Goal: Task Accomplishment & Management: Manage account settings

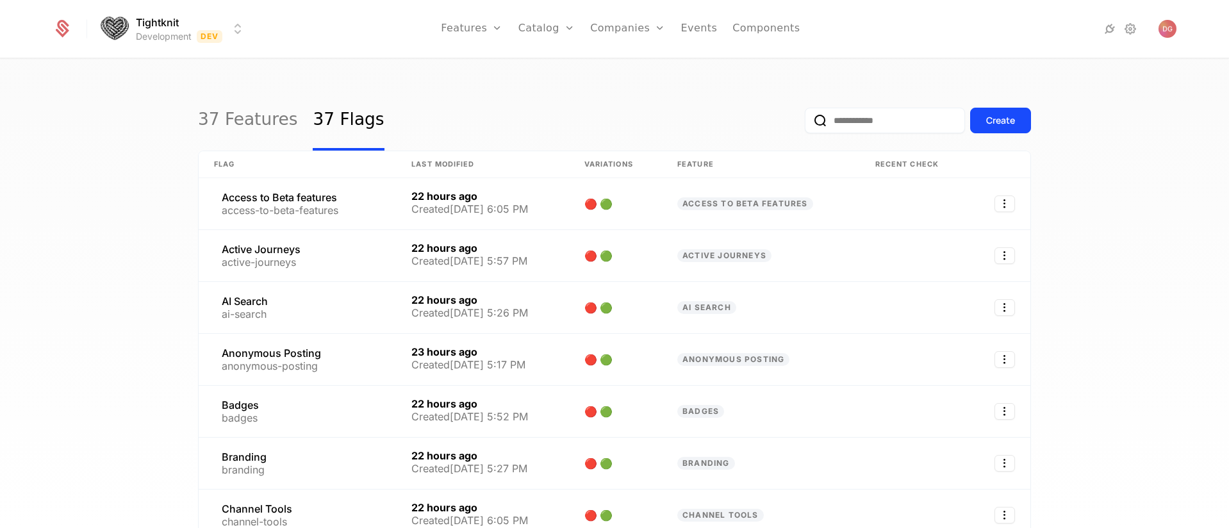
select select "**"
click at [123, 86] on div "37 Features 37 Flags Create Flag Last Modified Variations Feature Recent check …" at bounding box center [614, 298] width 1229 height 476
click at [1148, 354] on div "37 Features 37 Flags Create Flag Last Modified Variations Feature Recent check …" at bounding box center [614, 298] width 1229 height 476
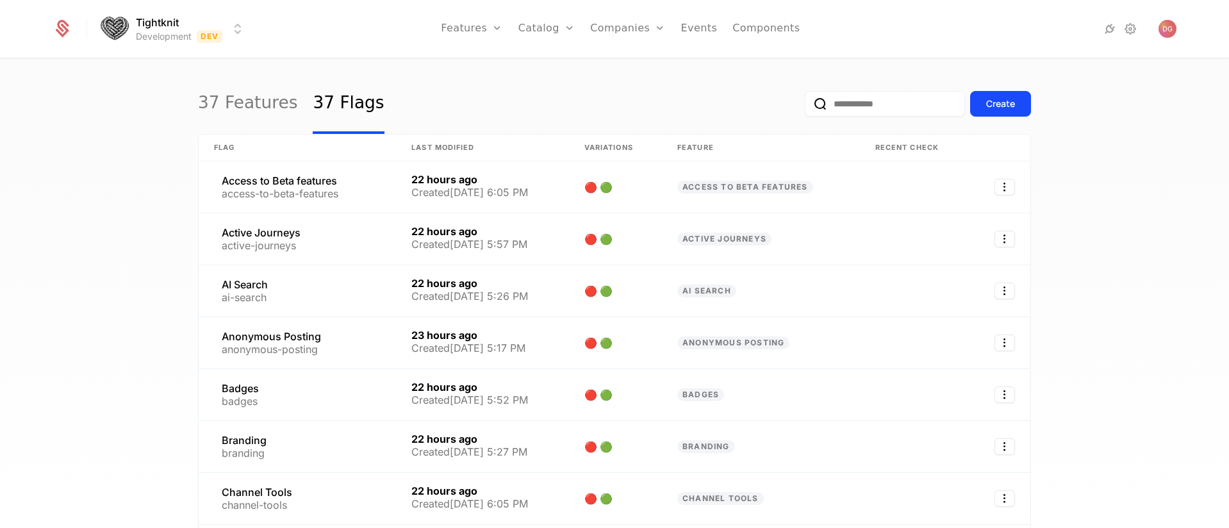
click at [120, 113] on div "37 Features 37 Flags Create Flag Last Modified Variations Feature Recent check …" at bounding box center [614, 298] width 1229 height 476
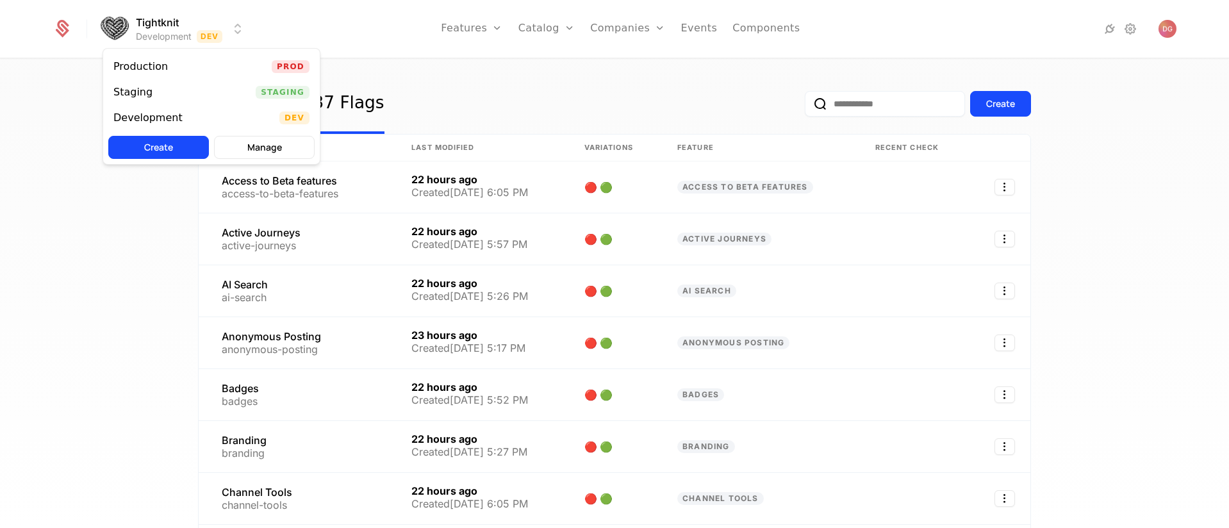
click at [242, 25] on html "Tightknit Development Dev Features Features Flags Catalog Plans Add Ons Credits…" at bounding box center [614, 264] width 1229 height 528
click at [485, 88] on html "Tightknit Development Dev Features Features Flags Catalog Plans Add Ons Credits…" at bounding box center [614, 264] width 1229 height 528
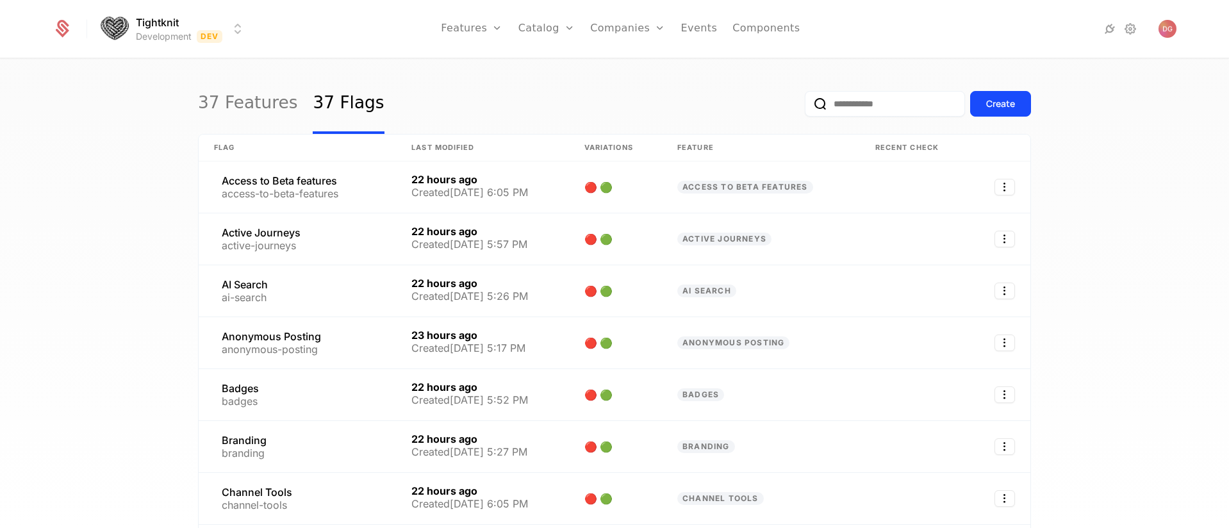
click at [101, 110] on div "37 Features 37 Flags Create Flag Last Modified Variations Feature Recent check …" at bounding box center [614, 298] width 1229 height 476
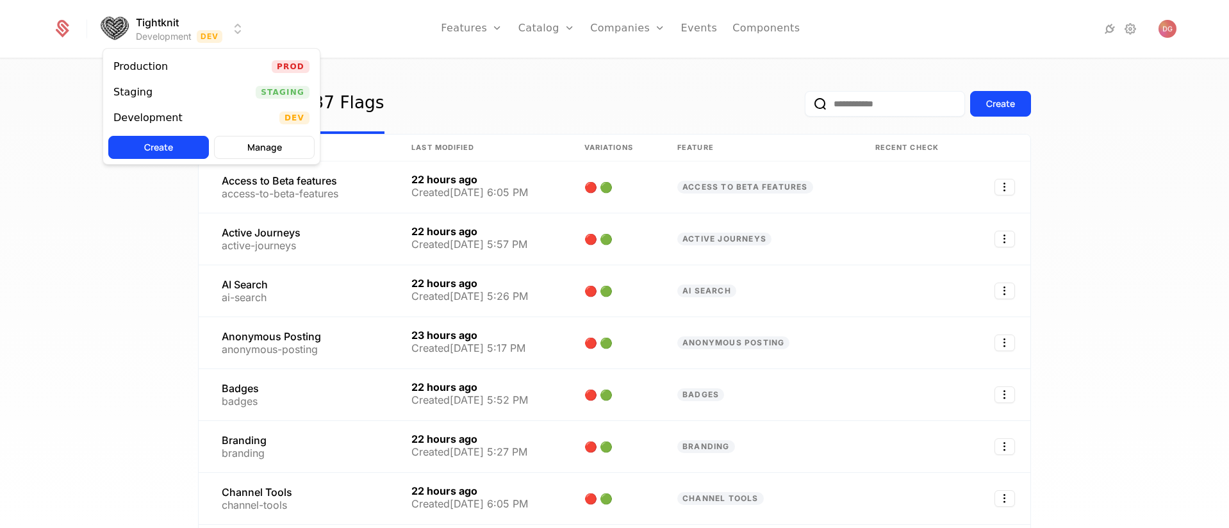
click at [240, 21] on html "Tightknit Development Dev Features Features Flags Catalog Plans Add Ons Credits…" at bounding box center [614, 264] width 1229 height 528
click at [439, 74] on html "Tightknit Development Dev Features Features Flags Catalog Plans Add Ons Credits…" at bounding box center [614, 264] width 1229 height 528
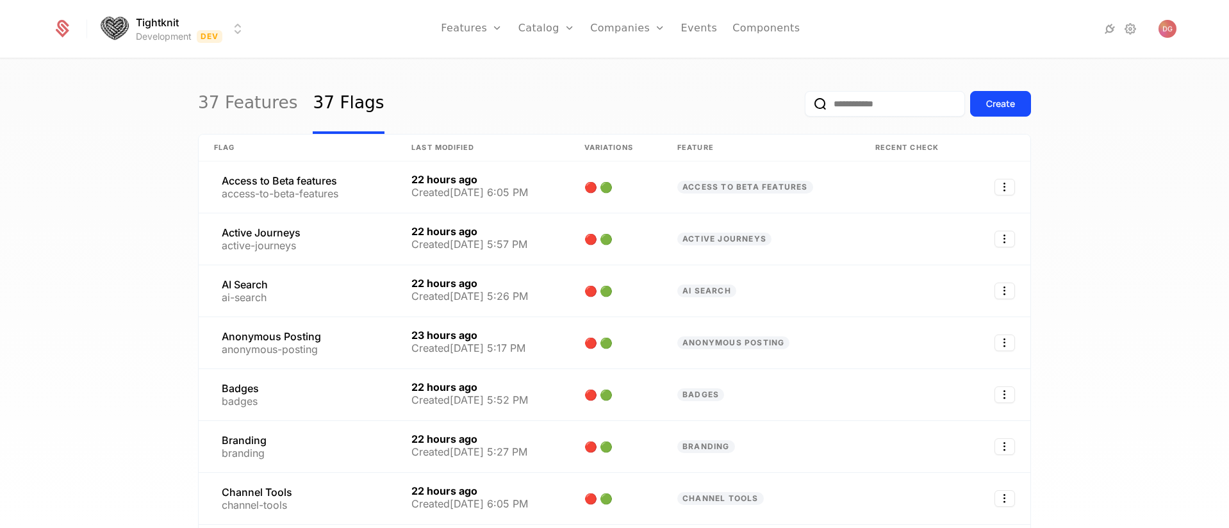
click at [238, 29] on html "Tightknit Development Dev Features Features Flags Catalog Plans Add Ons Credits…" at bounding box center [614, 264] width 1229 height 528
click at [398, 98] on html "Tightknit Development Dev Features Features Flags Catalog Plans Add Ons Credits…" at bounding box center [614, 264] width 1229 height 528
click at [111, 109] on div "37 Features 37 Flags Create Flag Last Modified Variations Feature Recent check …" at bounding box center [614, 298] width 1229 height 476
click at [342, 63] on div "37 Features 37 Flags Create Flag Last Modified Variations Feature Recent check …" at bounding box center [614, 298] width 1229 height 476
click at [1142, 224] on div "37 Features 37 Flags Create Flag Last Modified Variations Feature Recent check …" at bounding box center [614, 298] width 1229 height 476
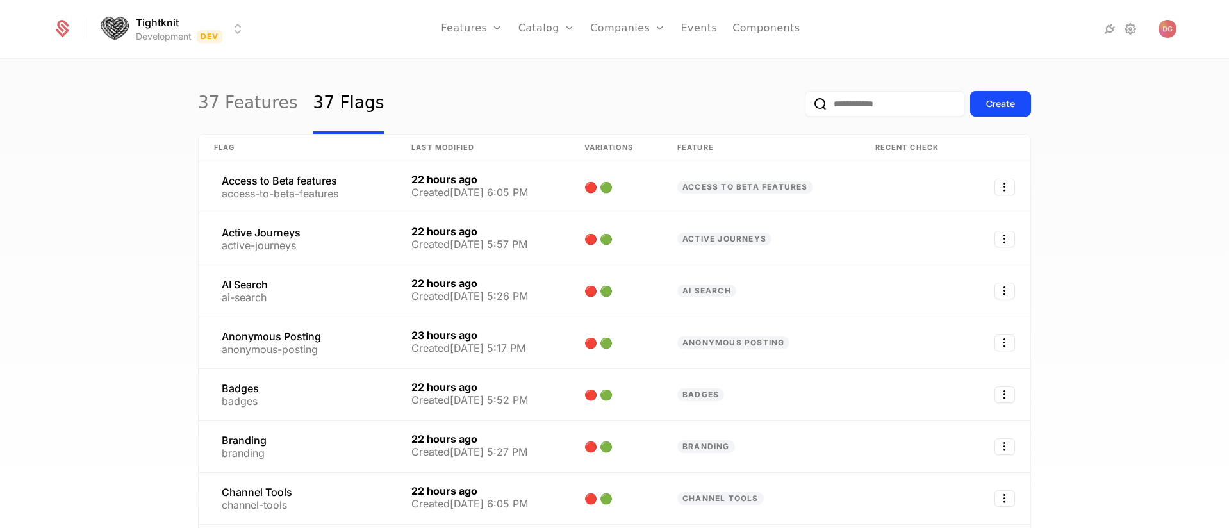
click at [236, 29] on html "Tightknit Development Dev Features Features Flags Catalog Plans Add Ons Credits…" at bounding box center [614, 264] width 1229 height 528
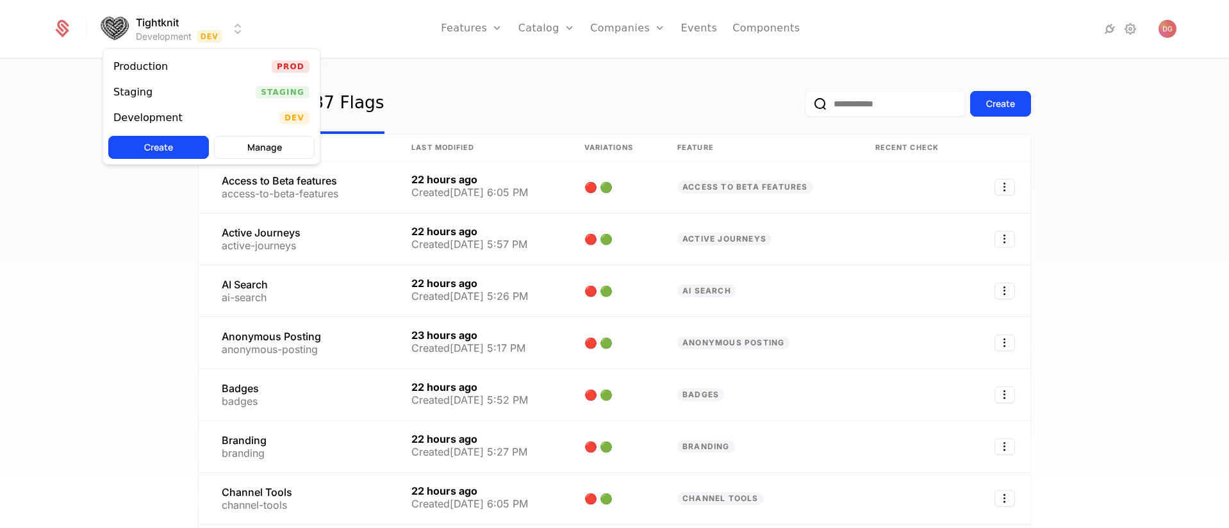
click at [407, 95] on html "Tightknit Development Dev Features Features Flags Catalog Plans Add Ons Credits…" at bounding box center [614, 264] width 1229 height 528
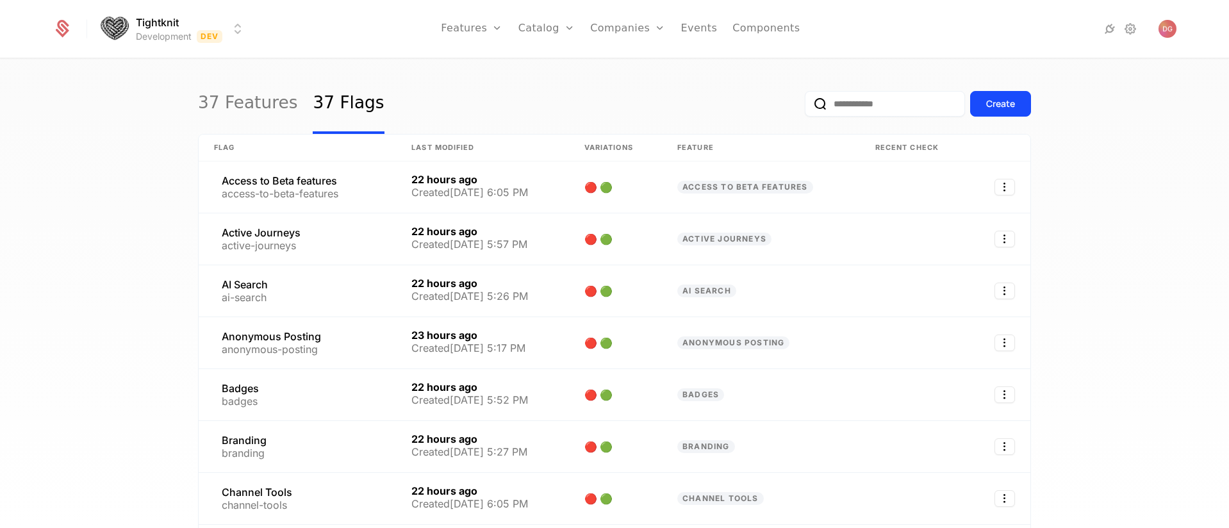
click at [138, 97] on div "37 Features 37 Flags Create Flag Last Modified Variations Feature Recent check …" at bounding box center [614, 298] width 1229 height 476
click at [150, 78] on div "37 Features 37 Flags Create Flag Last Modified Variations Feature Recent check …" at bounding box center [614, 298] width 1229 height 476
click at [104, 86] on div "37 Features 37 Flags Create Flag Last Modified Variations Feature Recent check …" at bounding box center [614, 298] width 1229 height 476
click at [558, 94] on div "37 Features 37 Flags Create" at bounding box center [614, 104] width 833 height 60
click at [1138, 160] on div "37 Features 37 Flags Create Flag Last Modified Variations Feature Recent check …" at bounding box center [614, 298] width 1229 height 476
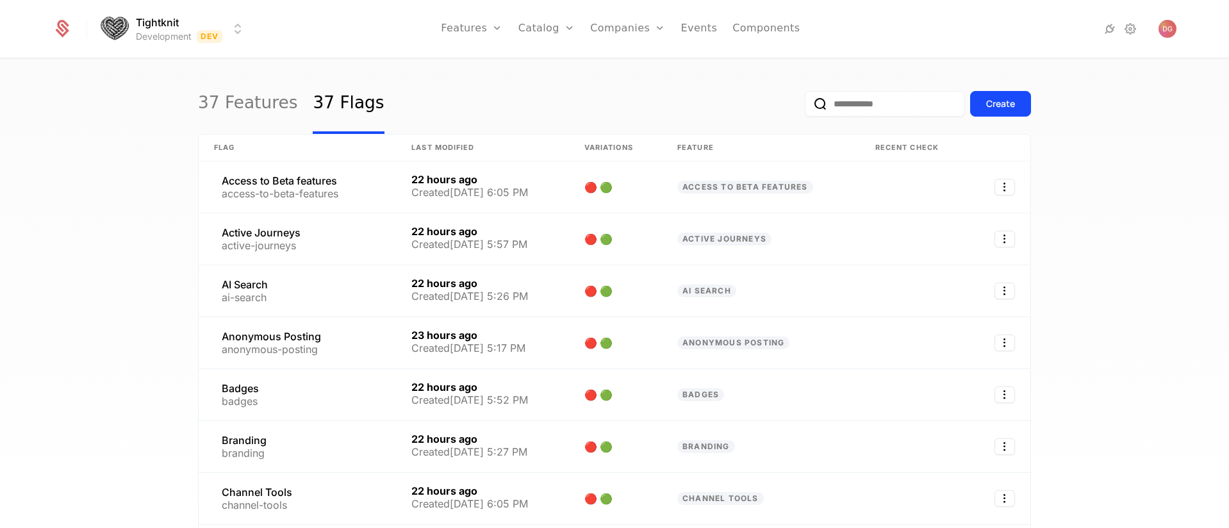
click at [459, 93] on div "37 Features 37 Flags Create" at bounding box center [614, 104] width 833 height 60
click at [1112, 152] on div "37 Features 37 Flags Create Flag Last Modified Variations Feature Recent check …" at bounding box center [614, 298] width 1229 height 476
click at [1110, 144] on div "37 Features 37 Flags Create Flag Last Modified Variations Feature Recent check …" at bounding box center [614, 298] width 1229 height 476
click at [562, 145] on link "Configuration" at bounding box center [567, 147] width 66 height 15
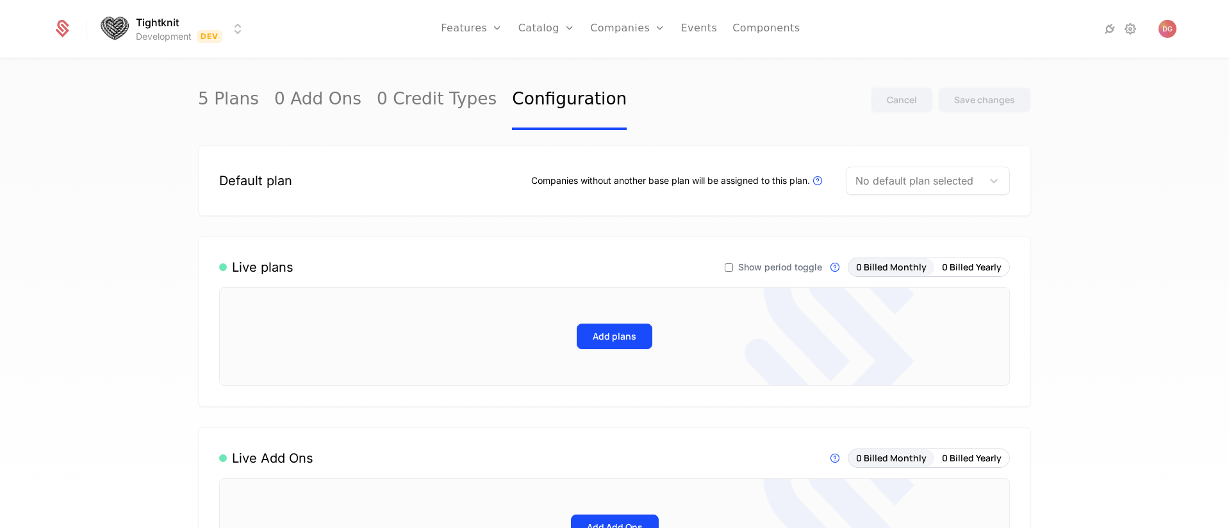
click at [334, 39] on nav "Features Features Flags Catalog Plans Add Ons Credits Configuration Companies C…" at bounding box center [620, 29] width 729 height 58
click at [236, 31] on html "Tightknit Development Dev Features Features Flags Catalog Plans Add Ons Credits…" at bounding box center [614, 264] width 1229 height 528
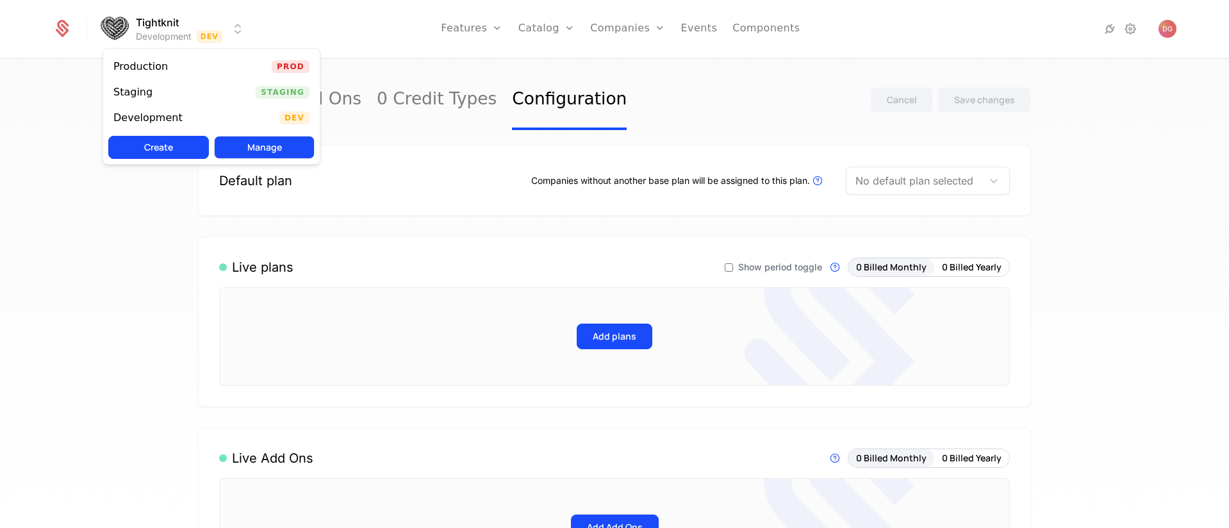
click at [259, 152] on button "Manage" at bounding box center [264, 147] width 101 height 23
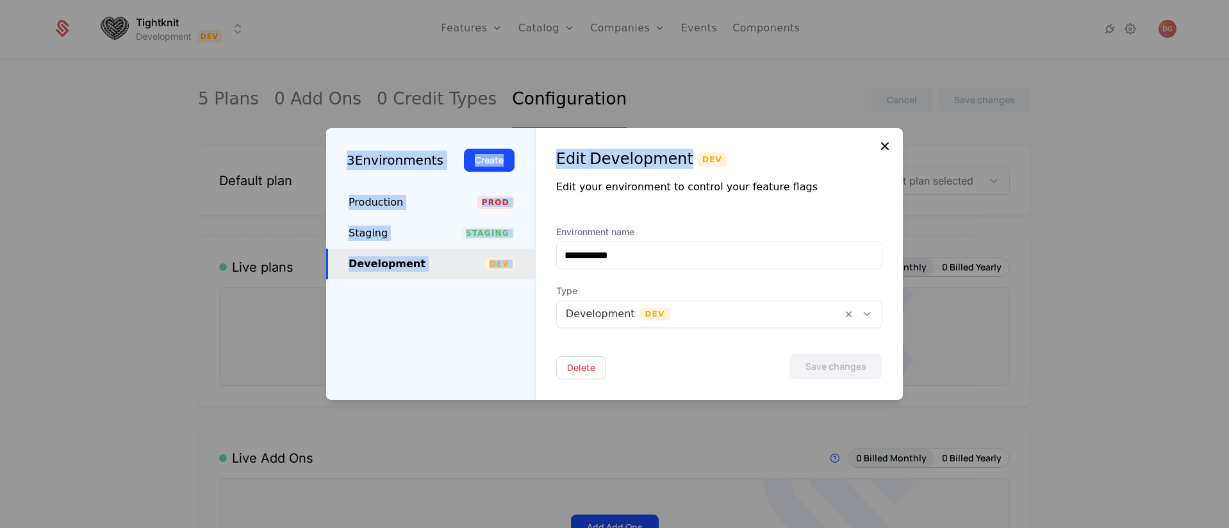
click at [877, 143] on div "**********" at bounding box center [614, 264] width 577 height 272
click at [478, 161] on button "Create" at bounding box center [489, 160] width 51 height 23
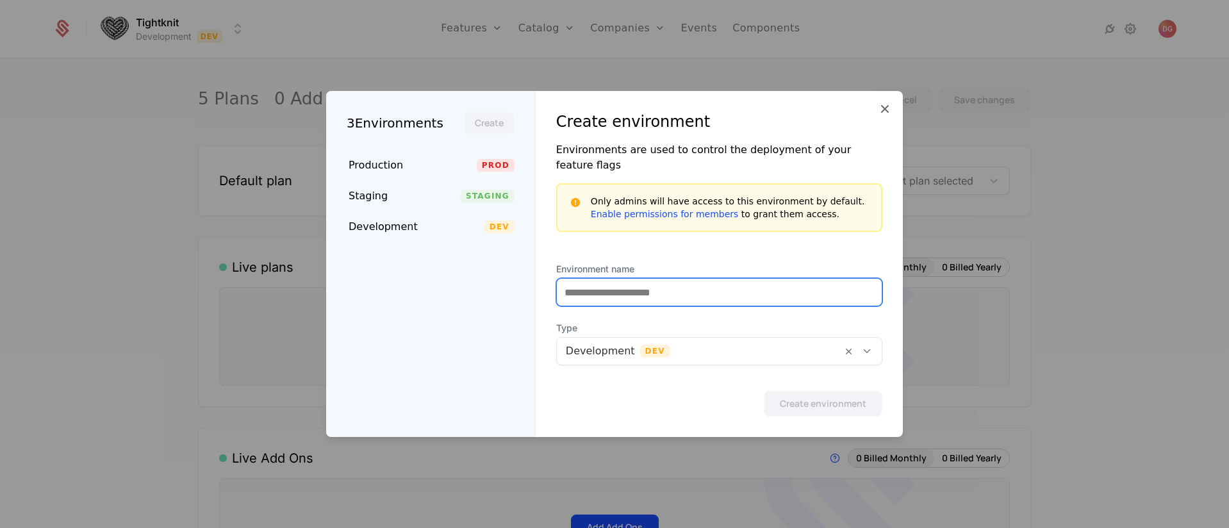
click at [634, 283] on input "Environment name" at bounding box center [719, 292] width 325 height 27
type input "****"
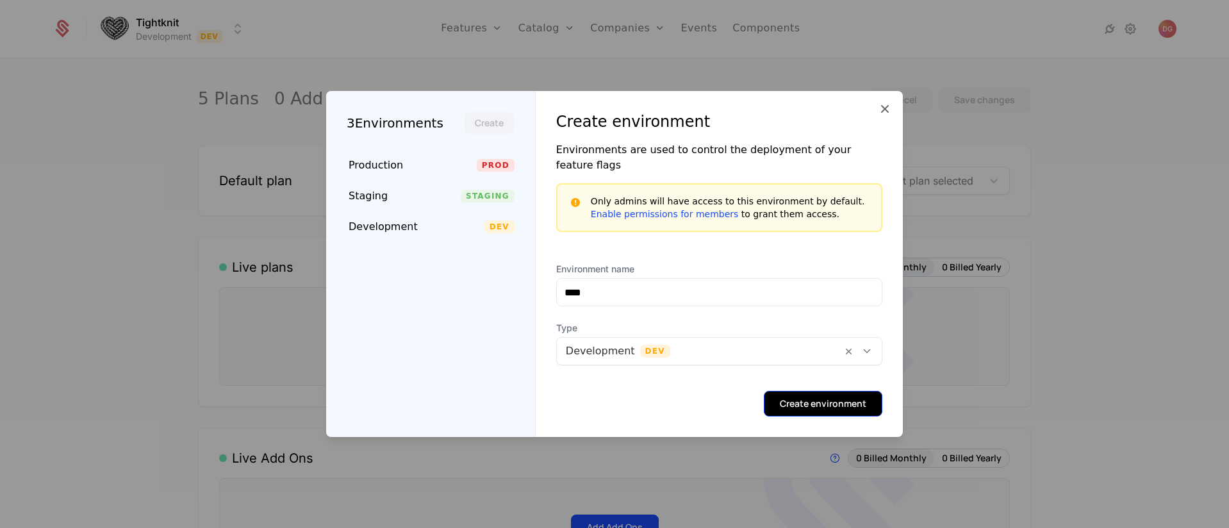
click at [815, 393] on button "Create environment" at bounding box center [823, 404] width 119 height 26
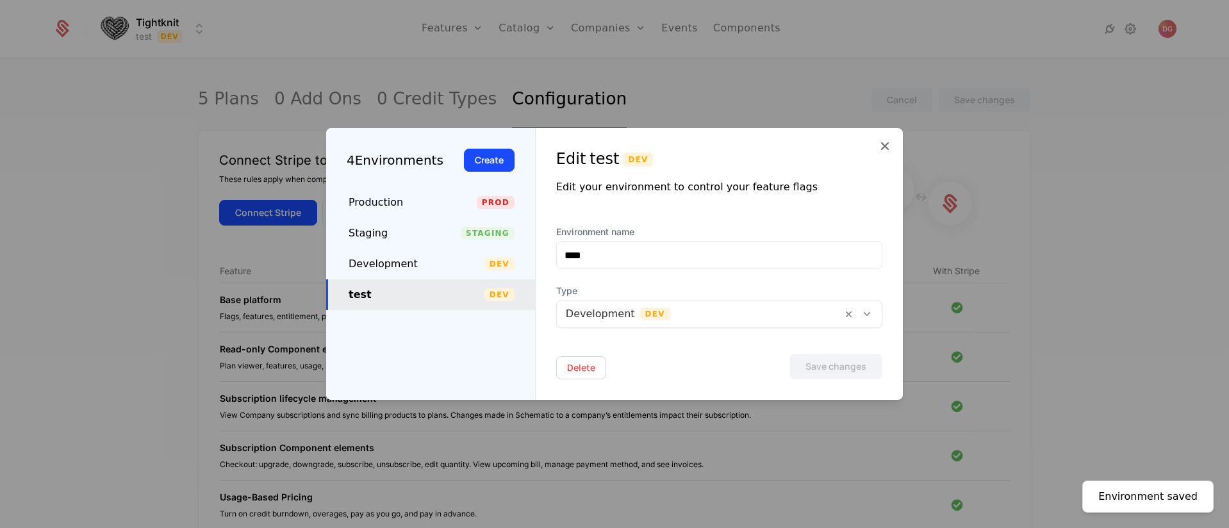
click at [885, 147] on icon at bounding box center [884, 145] width 15 height 15
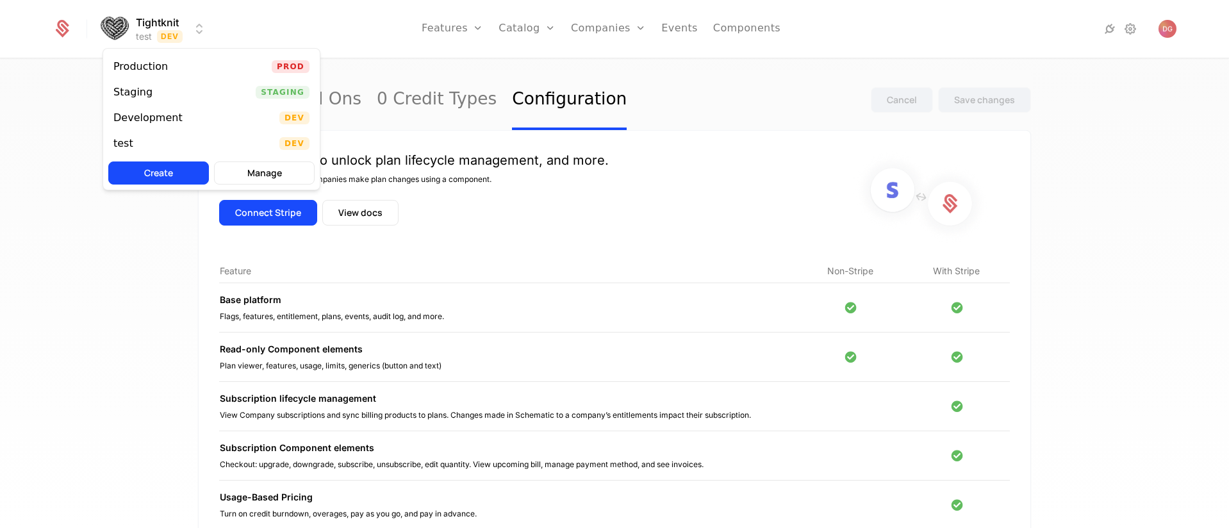
click at [199, 29] on html "Tightknit test Dev Features Features Flags Catalog Plans Add Ons Credits Config…" at bounding box center [614, 264] width 1229 height 528
click at [136, 147] on div "test" at bounding box center [128, 143] width 30 height 13
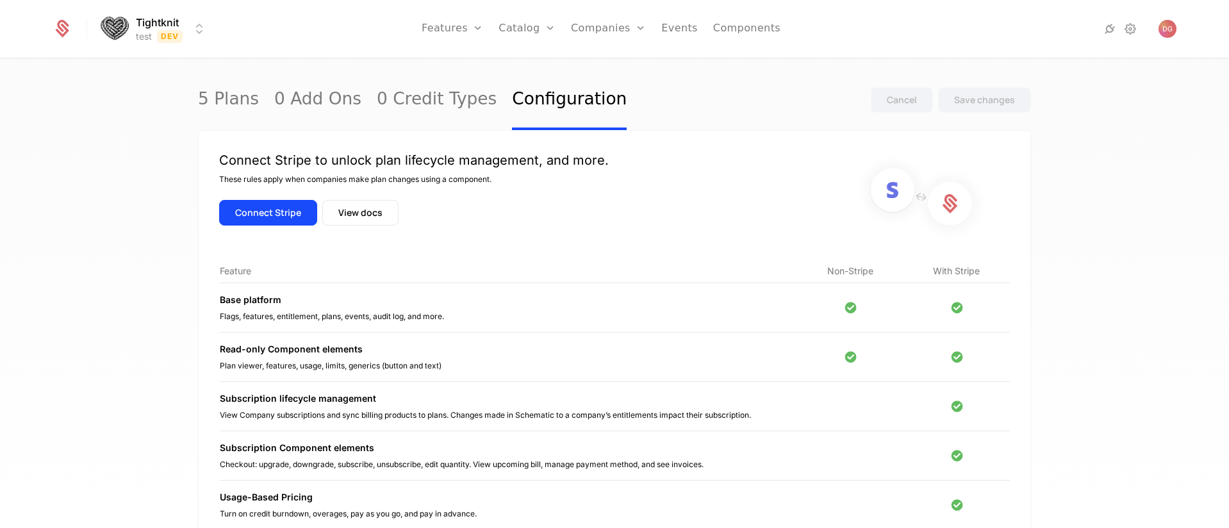
click at [108, 118] on div "5 Plans 0 Add Ons 0 Credit Types Configuration Cancel Save changes Connect Stri…" at bounding box center [614, 298] width 1229 height 476
drag, startPoint x: 661, startPoint y: 76, endPoint x: 637, endPoint y: 56, distance: 31.4
click at [661, 76] on div "5 Plans 0 Add Ons 0 Credit Types Configuration Cancel Save changes" at bounding box center [614, 100] width 833 height 60
click at [541, 31] on link "Catalog" at bounding box center [526, 29] width 57 height 58
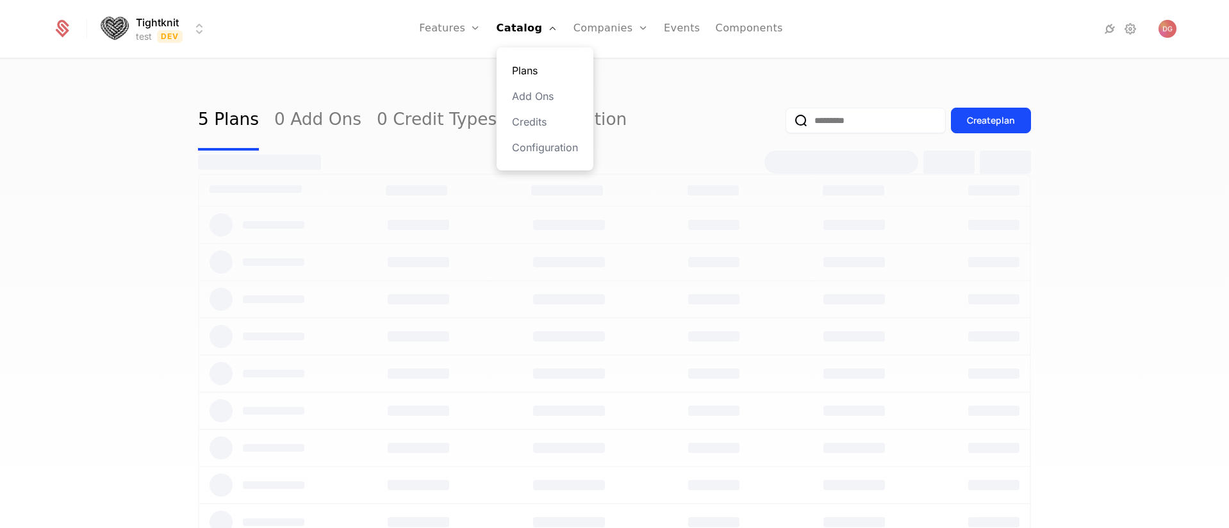
select select "**"
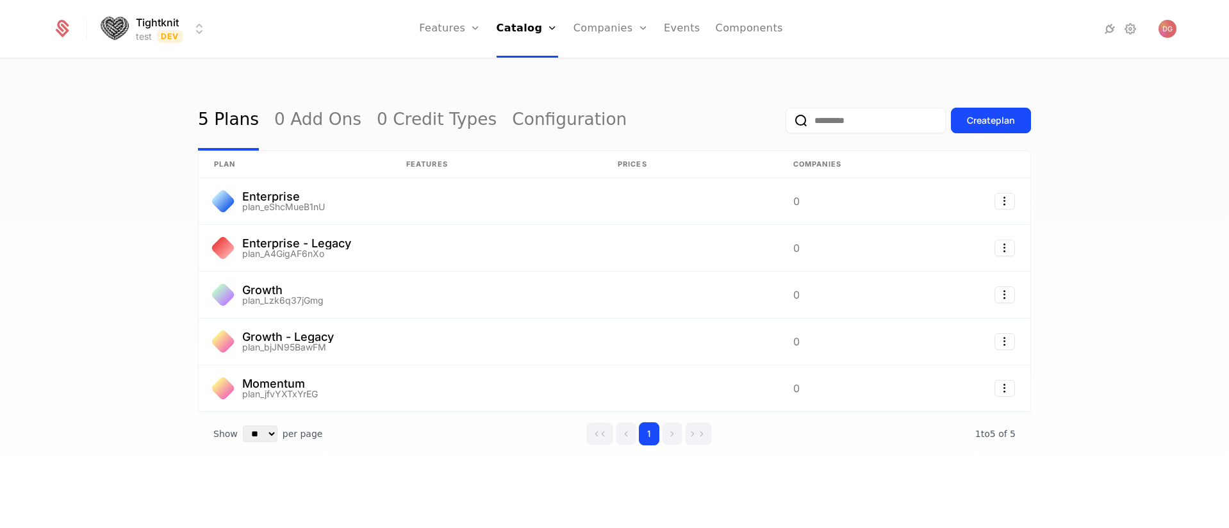
click at [671, 87] on div "5 Plans 0 Add Ons 0 Credit Types Configuration Create plan plan Features Prices…" at bounding box center [614, 298] width 1229 height 476
click at [546, 142] on link "Configuration" at bounding box center [545, 147] width 66 height 15
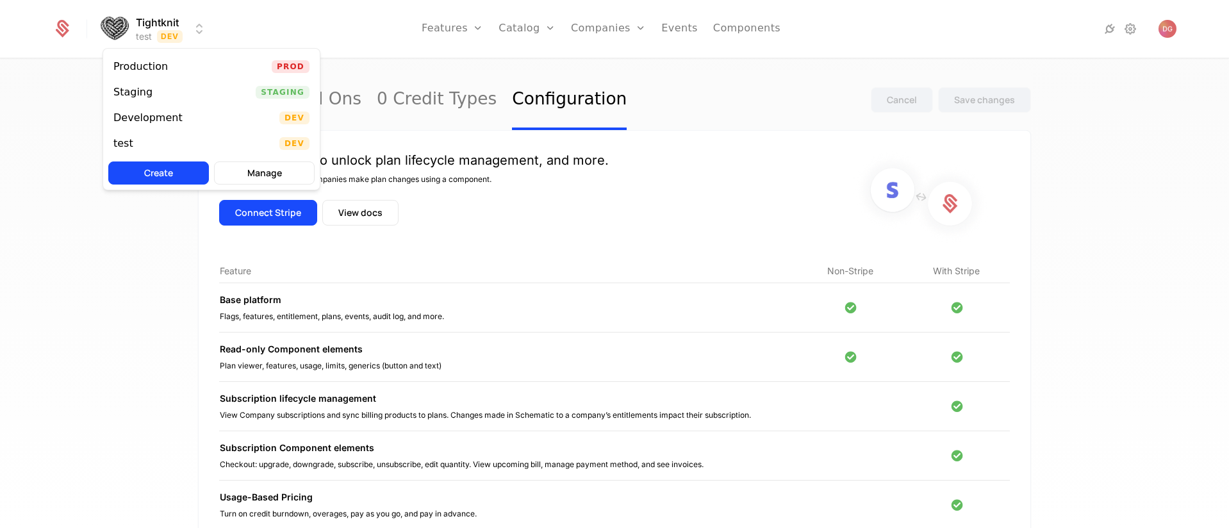
click at [193, 30] on html "Tightknit test Dev Features Features Flags Catalog Plans Add Ons Credits Config…" at bounding box center [614, 264] width 1229 height 528
click at [165, 115] on div "Development" at bounding box center [147, 118] width 69 height 10
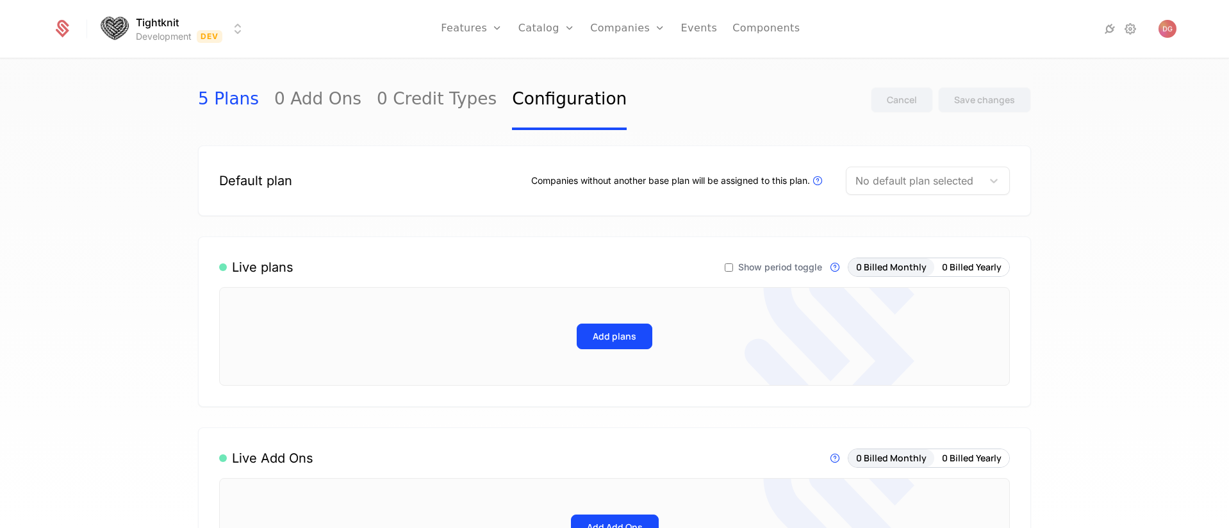
click at [210, 95] on link "5 Plans" at bounding box center [228, 100] width 61 height 60
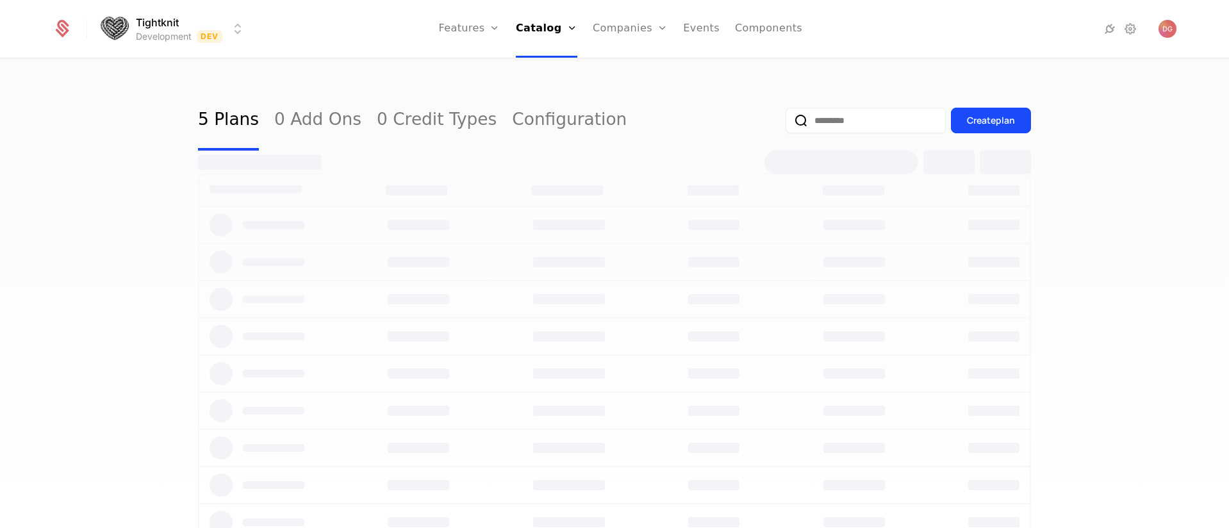
select select "**"
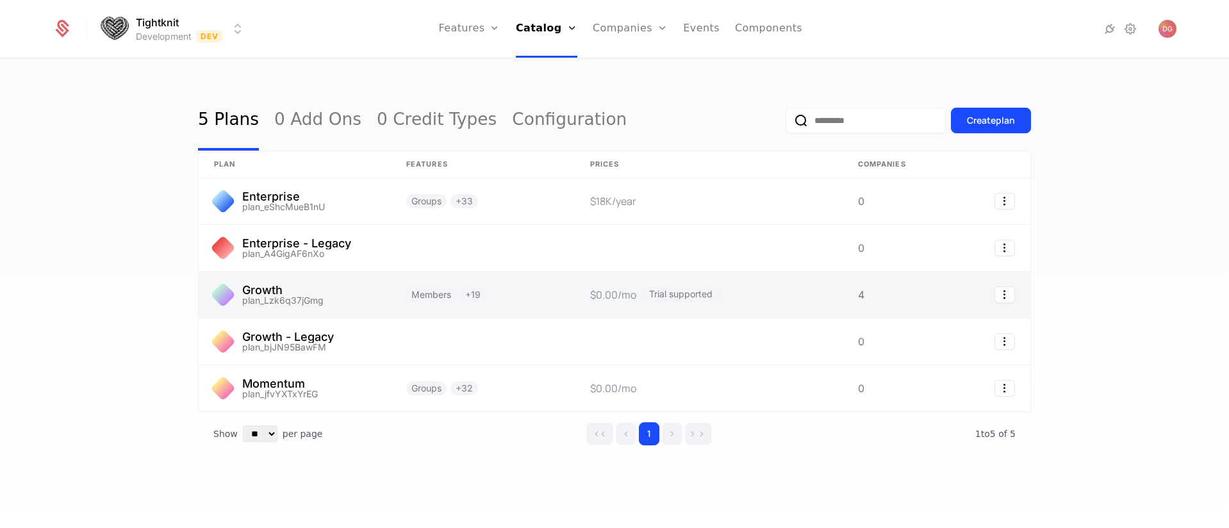
click at [265, 293] on link at bounding box center [295, 295] width 192 height 46
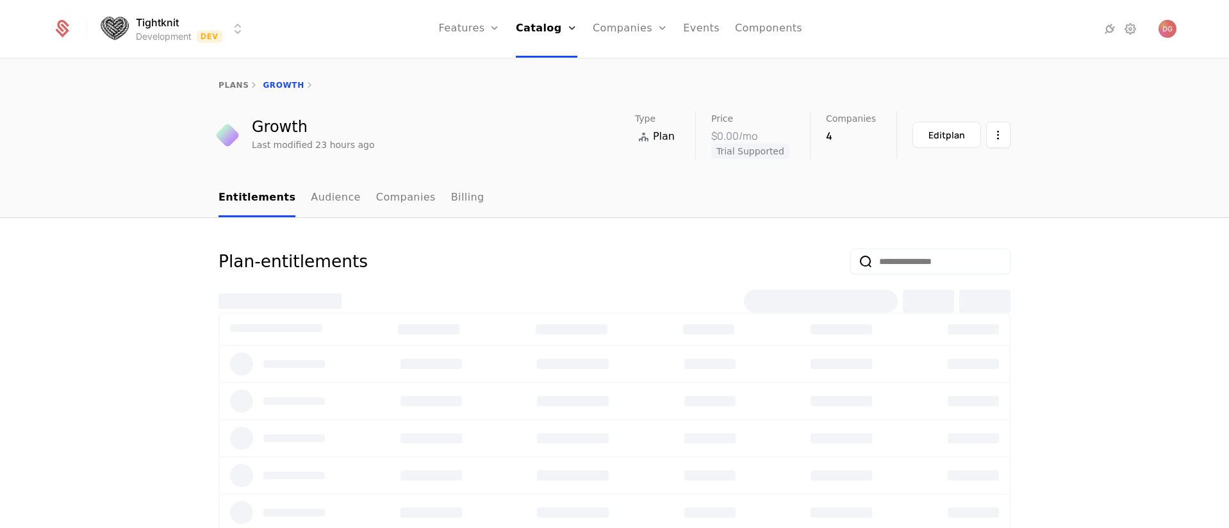
select select "**"
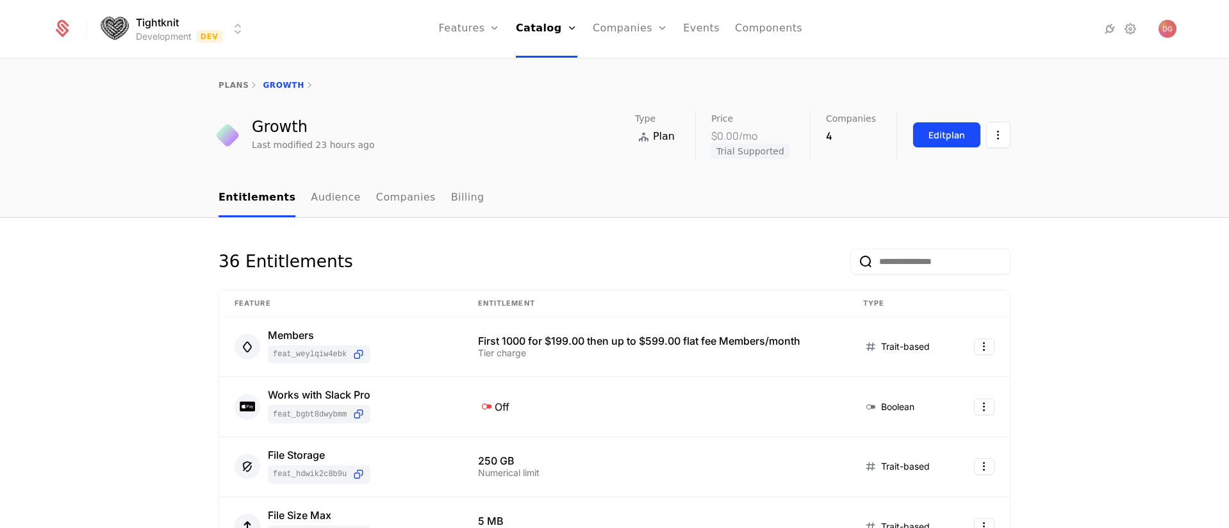
click at [940, 138] on div "Edit plan" at bounding box center [946, 135] width 37 height 13
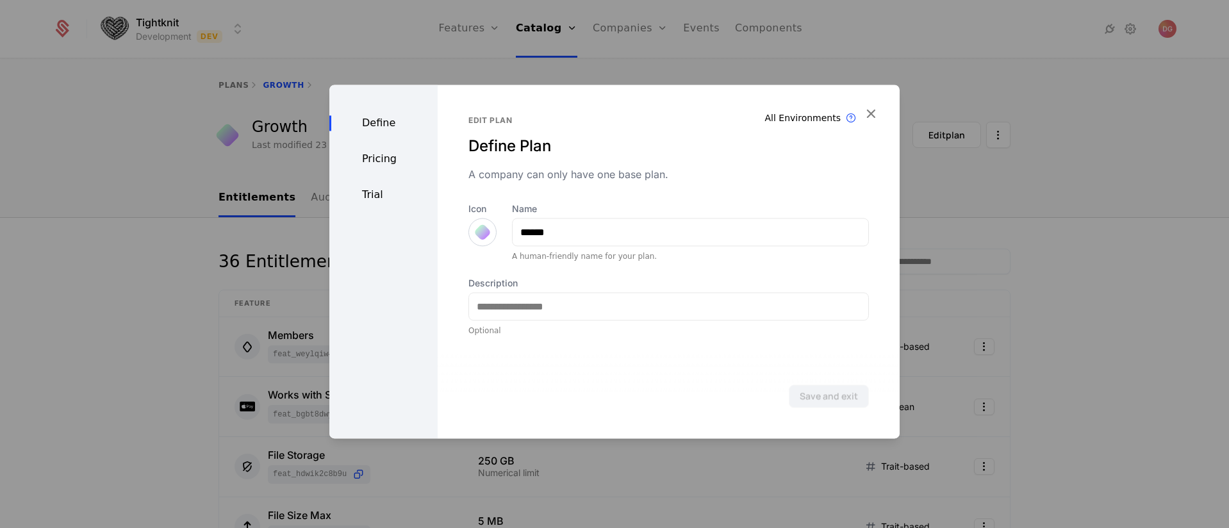
click at [372, 154] on div "Pricing" at bounding box center [383, 158] width 108 height 15
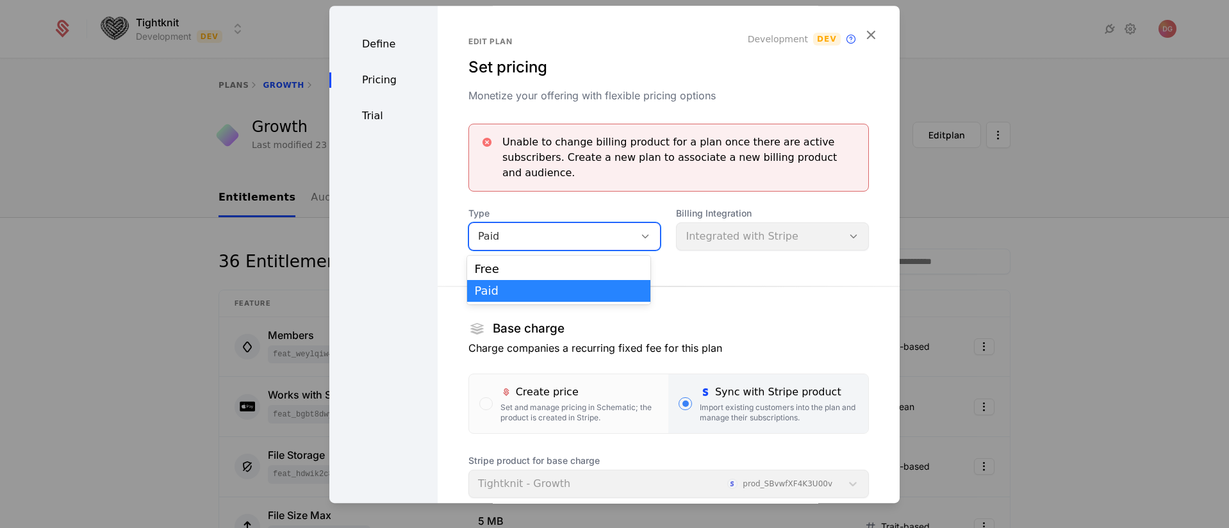
click at [639, 234] on icon at bounding box center [645, 237] width 12 height 12
click at [737, 263] on div "Unable to change billing product for a plan once there are active subscribers. …" at bounding box center [668, 393] width 400 height 538
click at [615, 230] on div "Paid" at bounding box center [552, 236] width 166 height 18
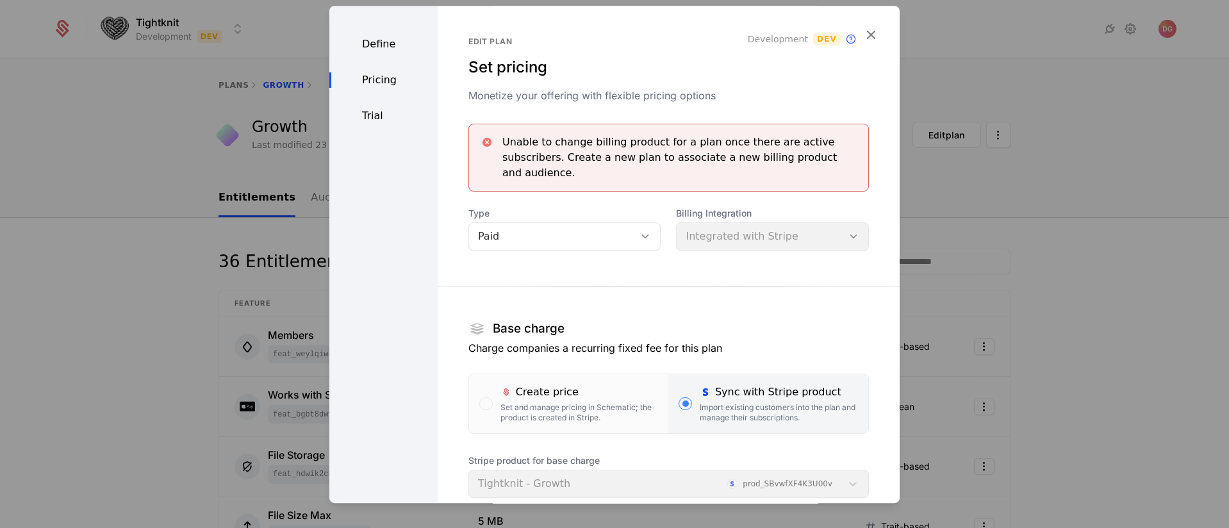
click at [694, 274] on section "Base charge Charge companies a recurring fixed fee for this plan Create price S…" at bounding box center [668, 464] width 400 height 396
click at [862, 31] on icon "button" at bounding box center [870, 34] width 17 height 17
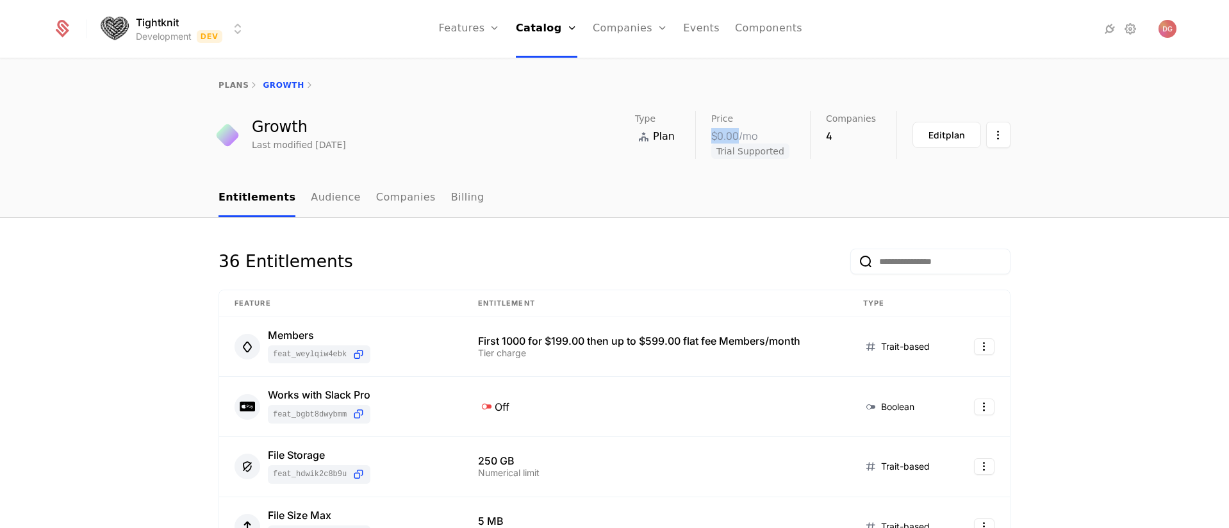
drag, startPoint x: 712, startPoint y: 135, endPoint x: 741, endPoint y: 136, distance: 28.2
click at [741, 136] on div "Type Plan Price $0.00 /mo Trial Supported Companies 4 Edit plan" at bounding box center [822, 135] width 375 height 48
click at [277, 261] on div "36 Entitlements" at bounding box center [285, 262] width 135 height 26
drag, startPoint x: 248, startPoint y: 125, endPoint x: 297, endPoint y: 122, distance: 49.4
click at [297, 122] on div "Growth" at bounding box center [299, 126] width 94 height 15
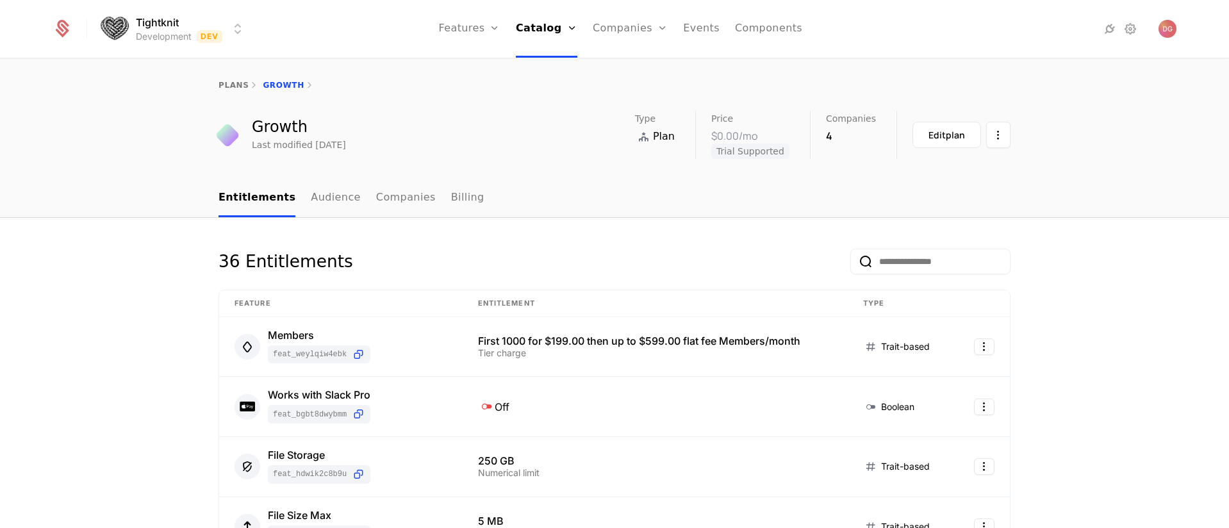
click at [259, 124] on div "Growth" at bounding box center [299, 126] width 94 height 15
click at [947, 141] on div "Edit plan" at bounding box center [946, 135] width 37 height 13
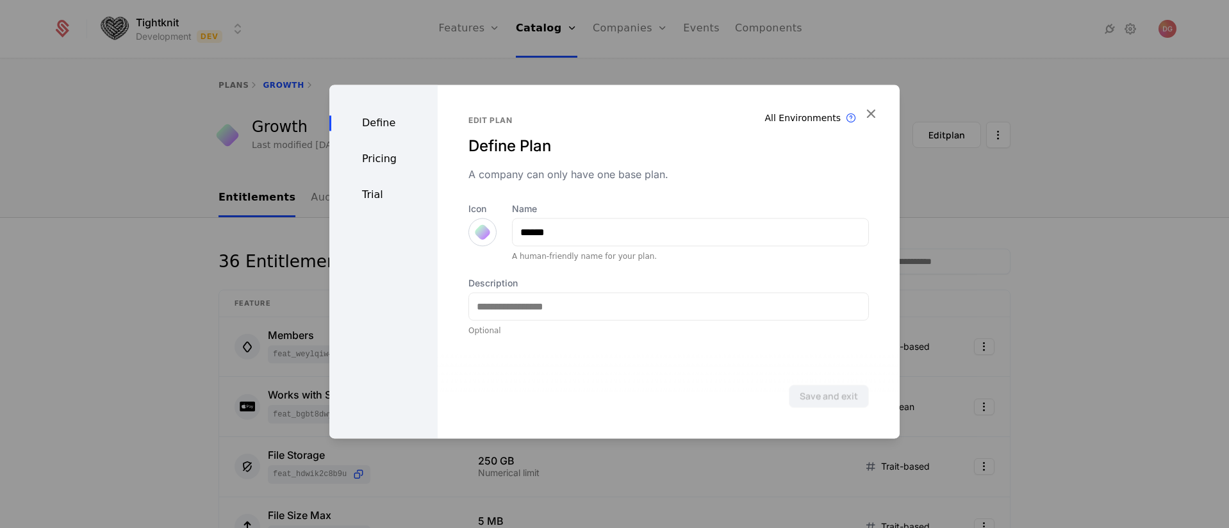
click at [383, 161] on div "Pricing" at bounding box center [383, 158] width 108 height 15
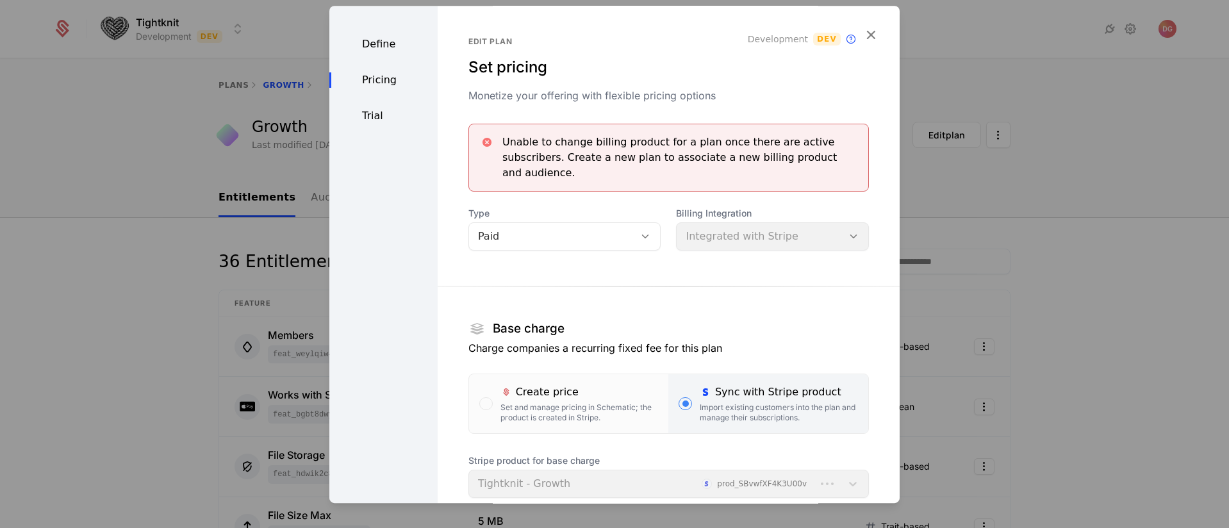
scroll to position [261, 0]
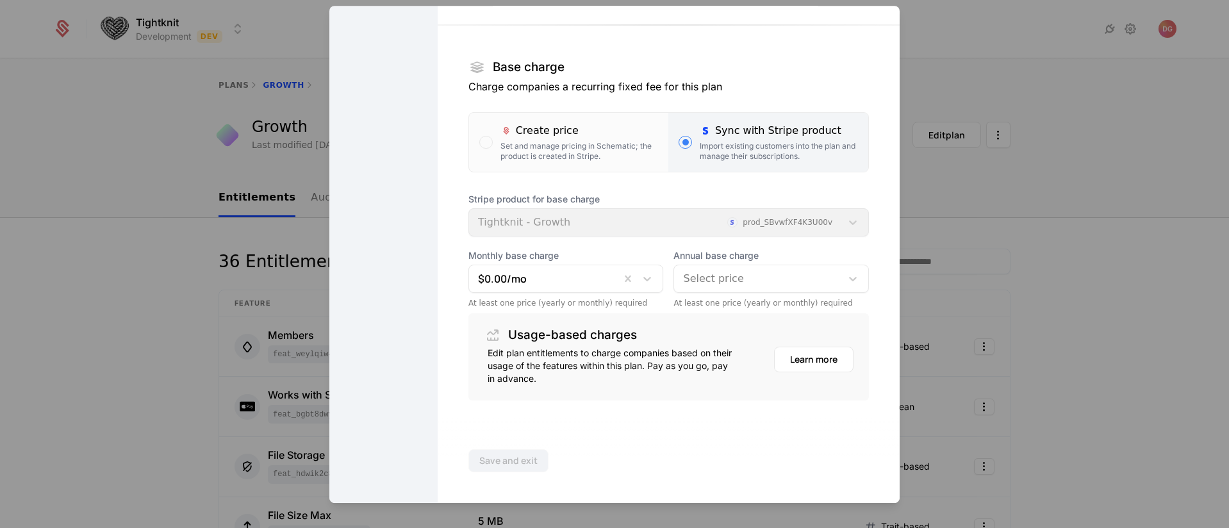
click at [109, 237] on div at bounding box center [614, 264] width 1229 height 528
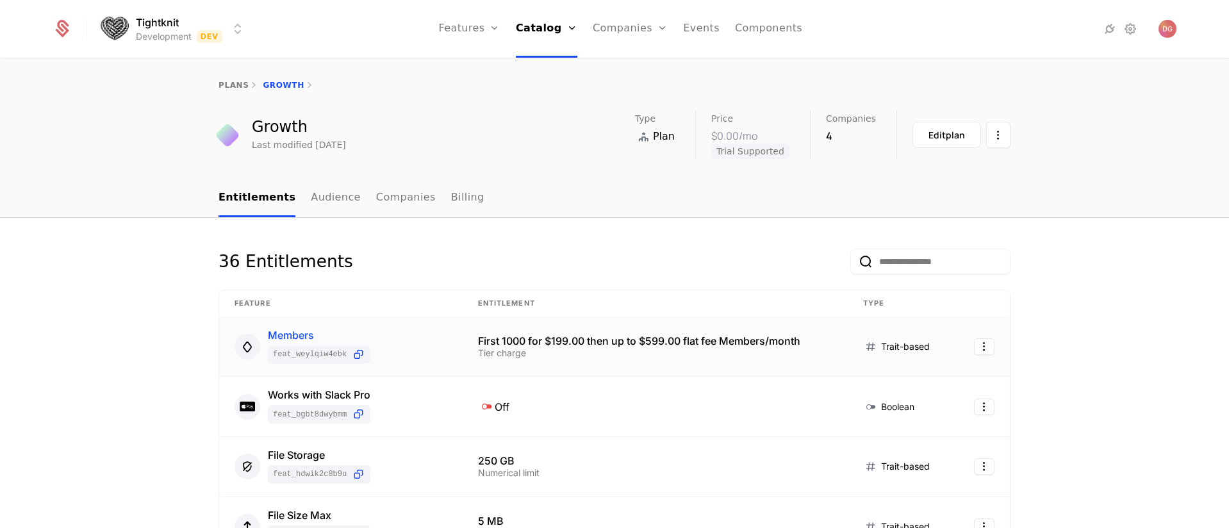
click at [315, 334] on div "Members" at bounding box center [319, 335] width 103 height 10
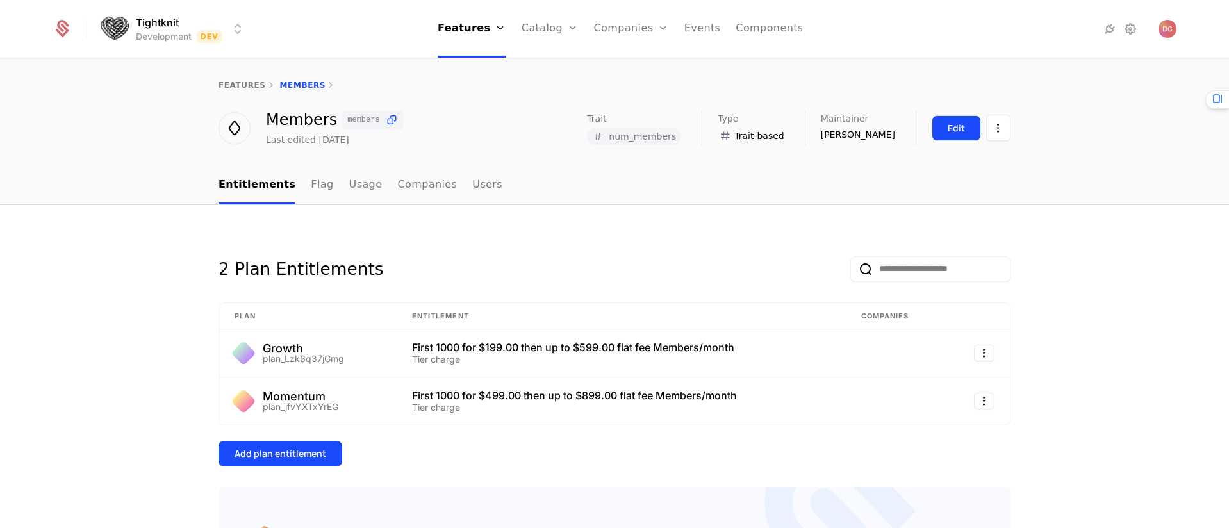
click at [960, 135] on button "Edit" at bounding box center [955, 128] width 49 height 26
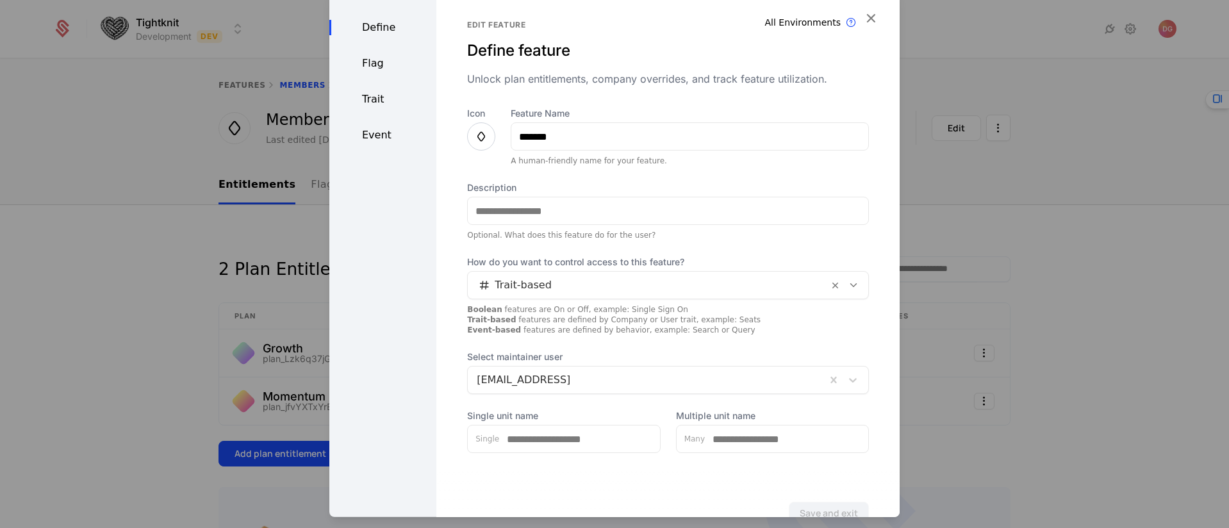
click at [369, 59] on div "Flag" at bounding box center [382, 63] width 107 height 15
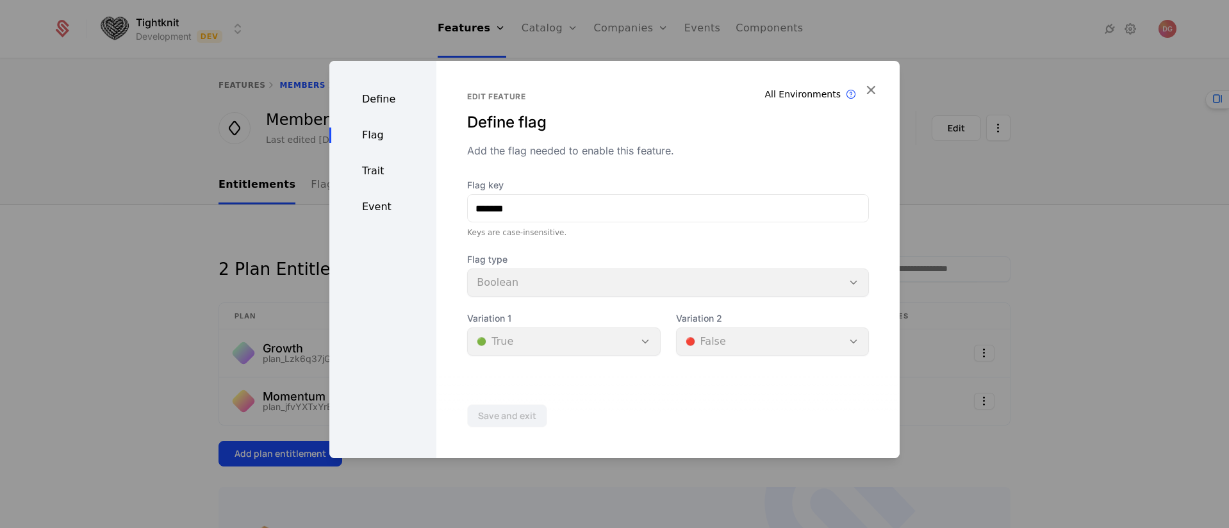
click at [372, 106] on div "Define" at bounding box center [382, 99] width 107 height 15
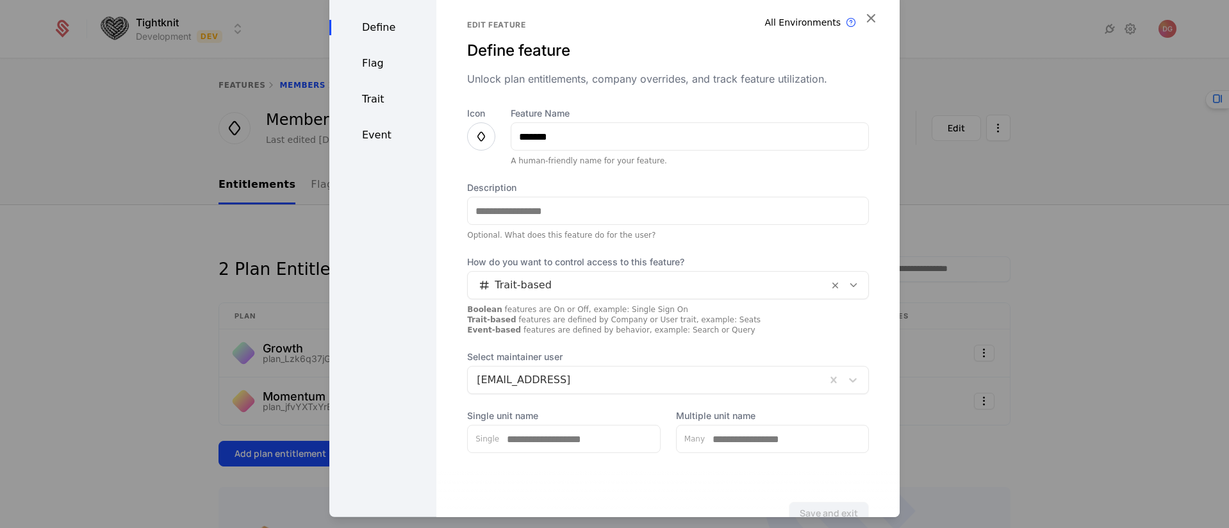
click at [373, 132] on div "Event" at bounding box center [382, 134] width 107 height 15
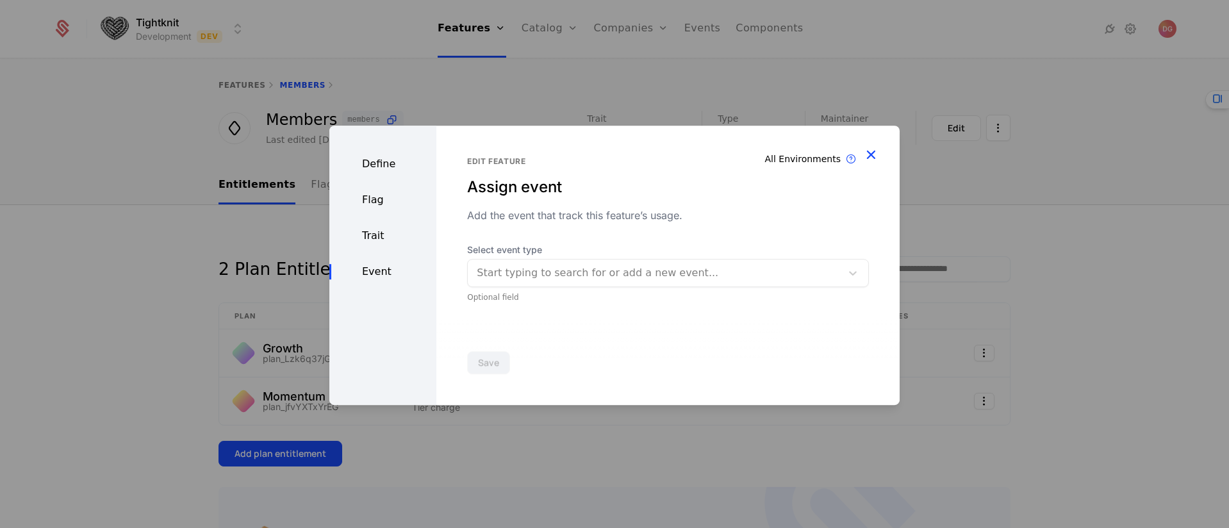
click at [869, 156] on icon "button" at bounding box center [870, 154] width 17 height 17
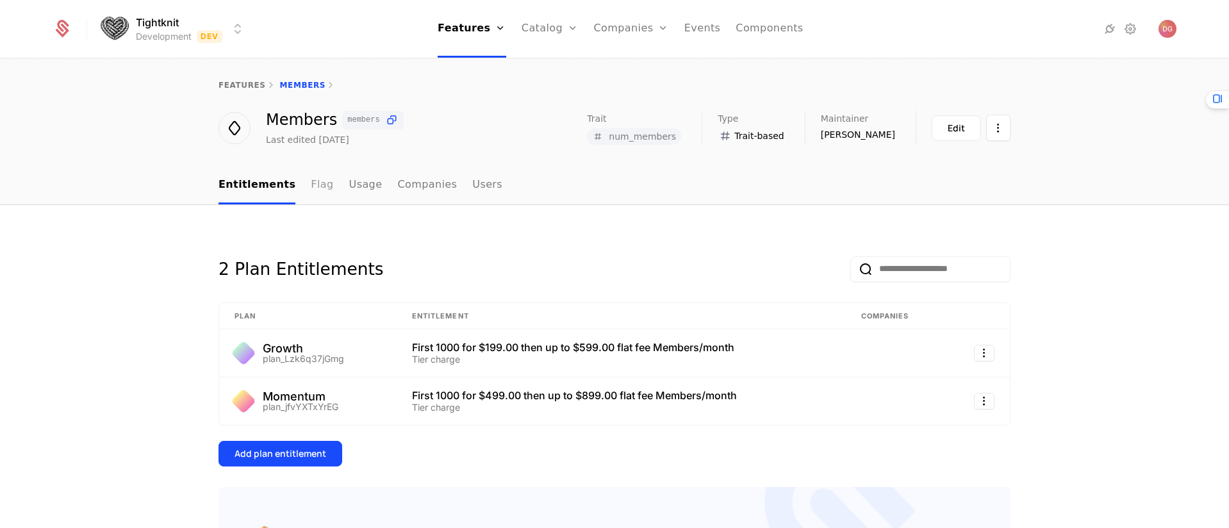
click at [311, 185] on link "Flag" at bounding box center [322, 186] width 22 height 38
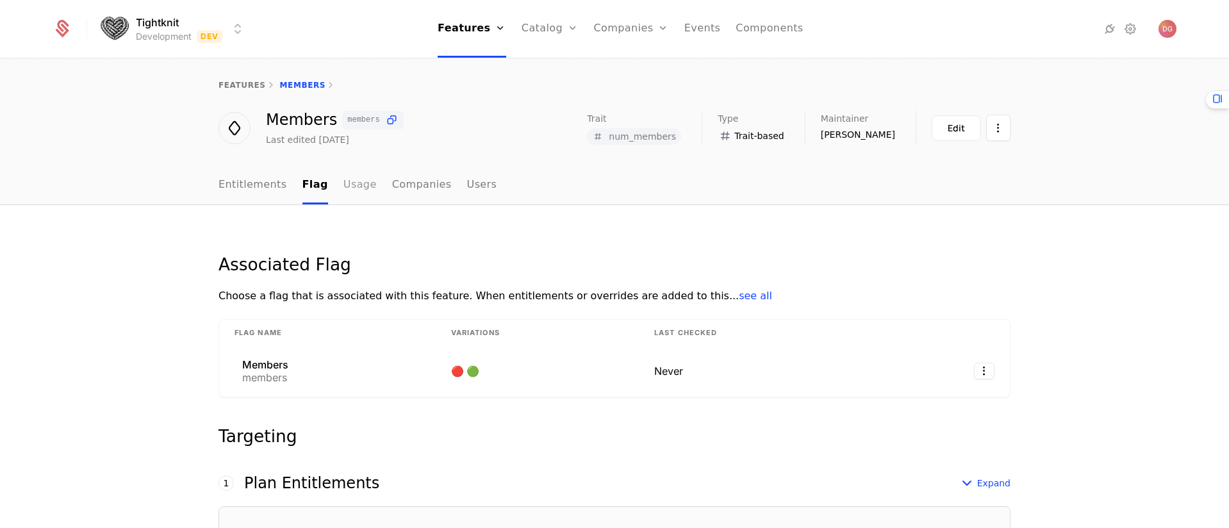
click at [346, 190] on link "Usage" at bounding box center [359, 186] width 33 height 38
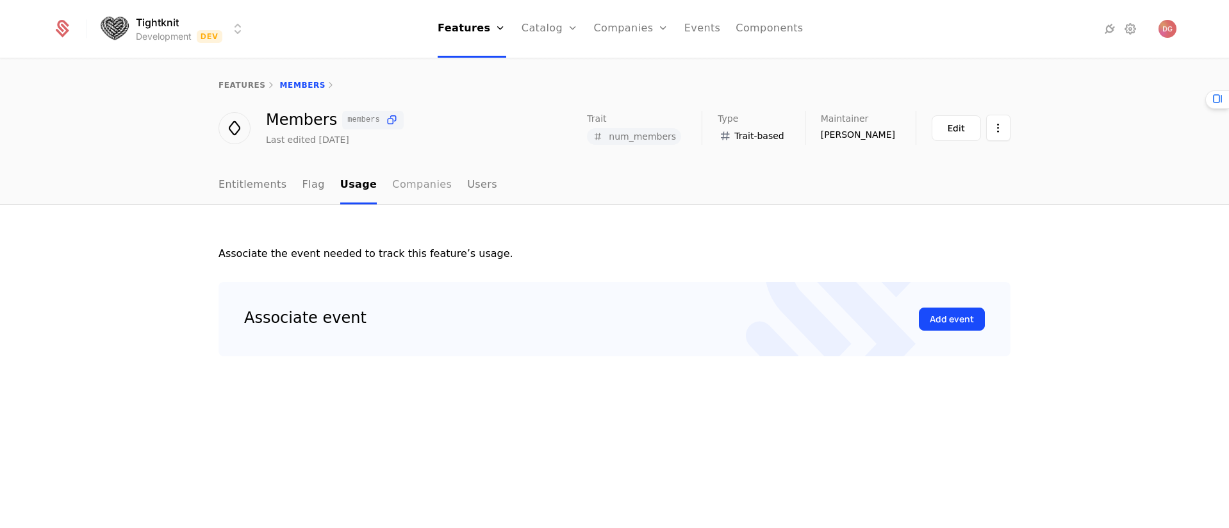
click at [401, 188] on link "Companies" at bounding box center [422, 186] width 60 height 38
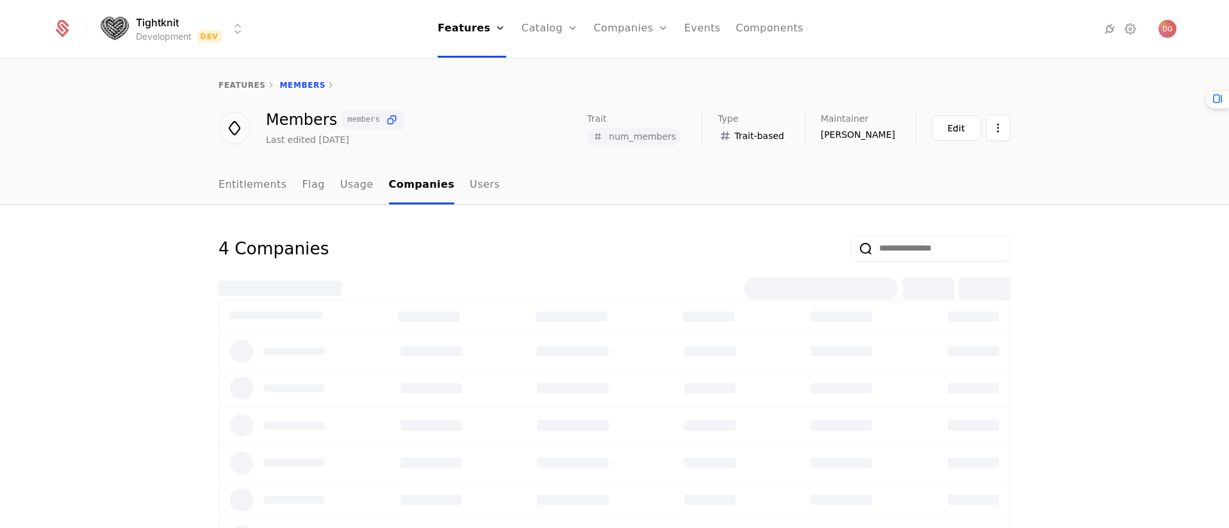
select select "**"
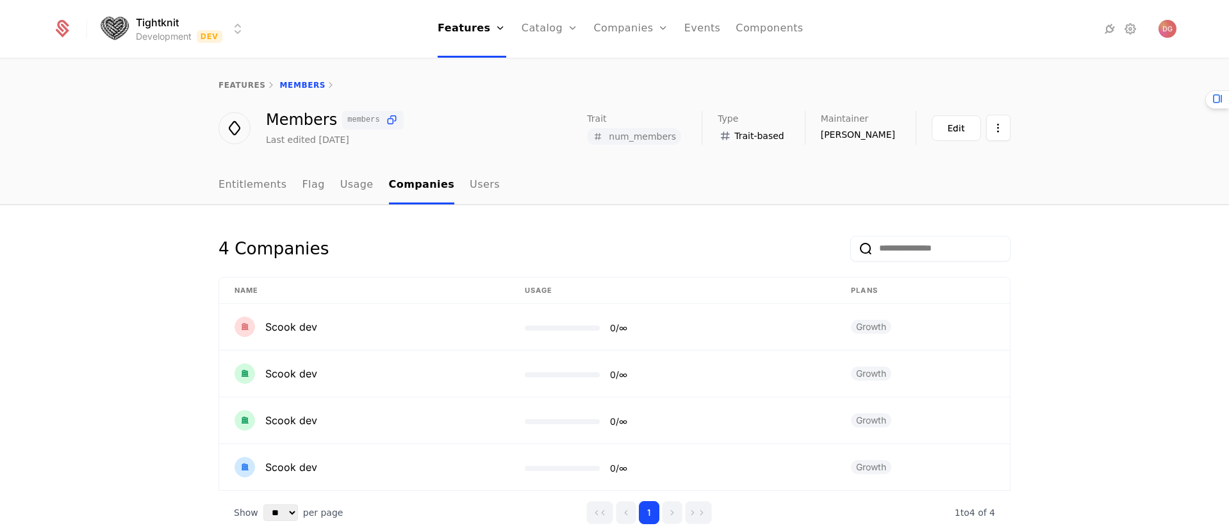
click at [478, 185] on nav "Entitlements Flag Usage Companies Users" at bounding box center [614, 186] width 792 height 38
click at [475, 185] on link "Users" at bounding box center [485, 186] width 30 height 38
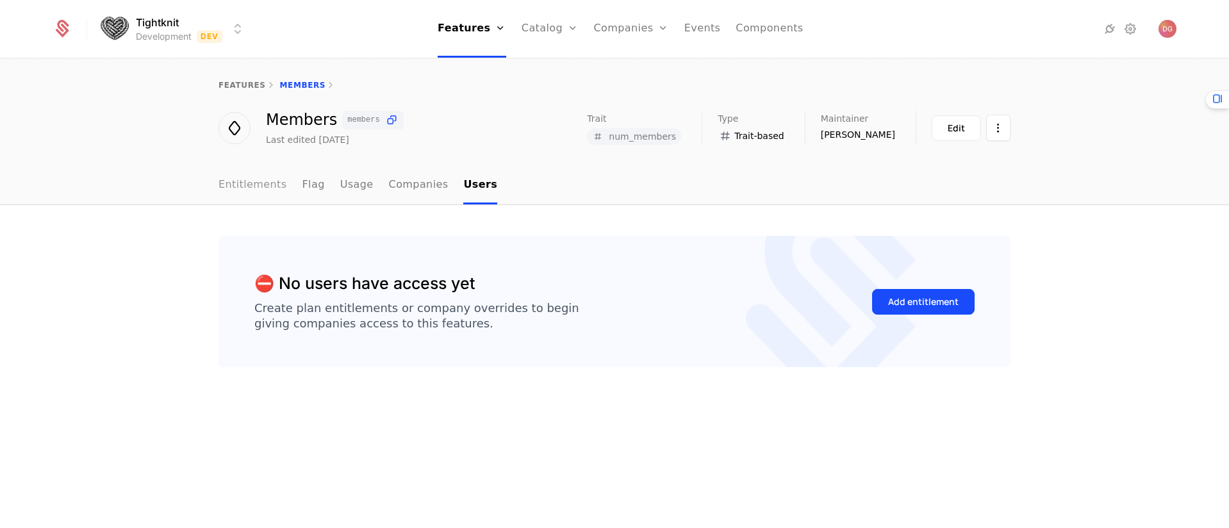
click at [251, 183] on link "Entitlements" at bounding box center [252, 186] width 69 height 38
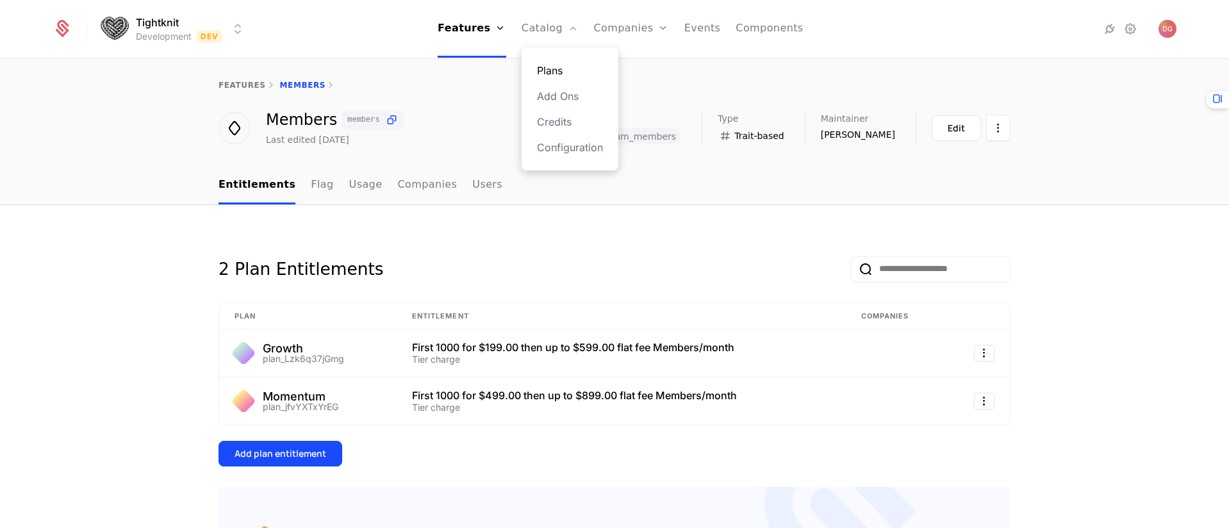
click at [550, 69] on link "Plans" at bounding box center [570, 70] width 66 height 15
select select "**"
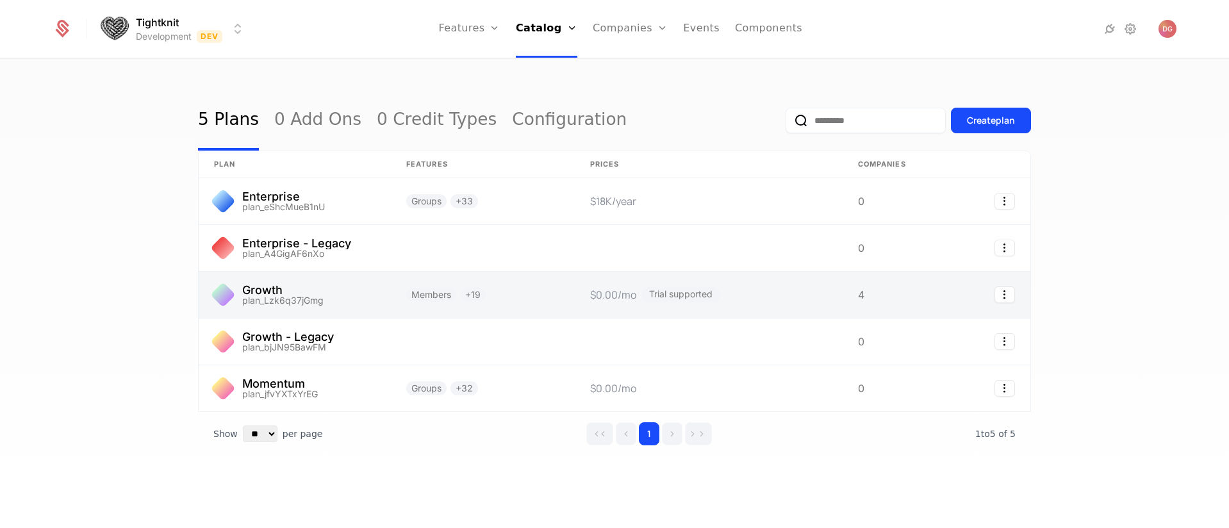
click at [288, 285] on link at bounding box center [295, 295] width 192 height 46
select select "**"
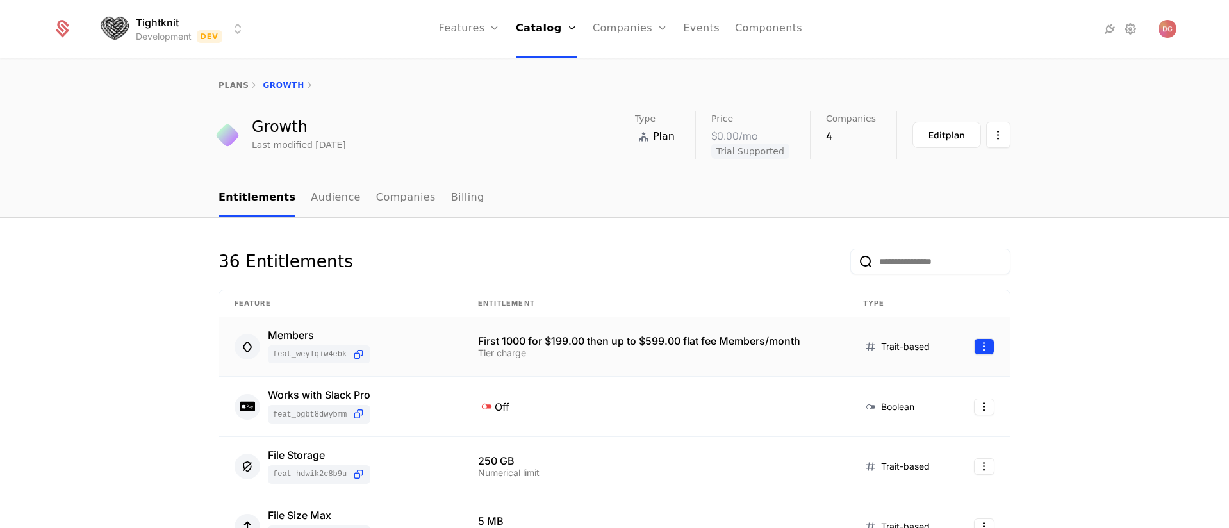
click at [980, 349] on html "Tightknit Development Dev Features Features Flags Catalog Plans Add Ons Credits…" at bounding box center [614, 264] width 1229 height 528
click at [445, 194] on html "Tightknit Development Dev Features Features Flags Catalog Plans Add Ons Credits…" at bounding box center [614, 264] width 1229 height 528
click at [451, 194] on link "Billing" at bounding box center [467, 198] width 33 height 38
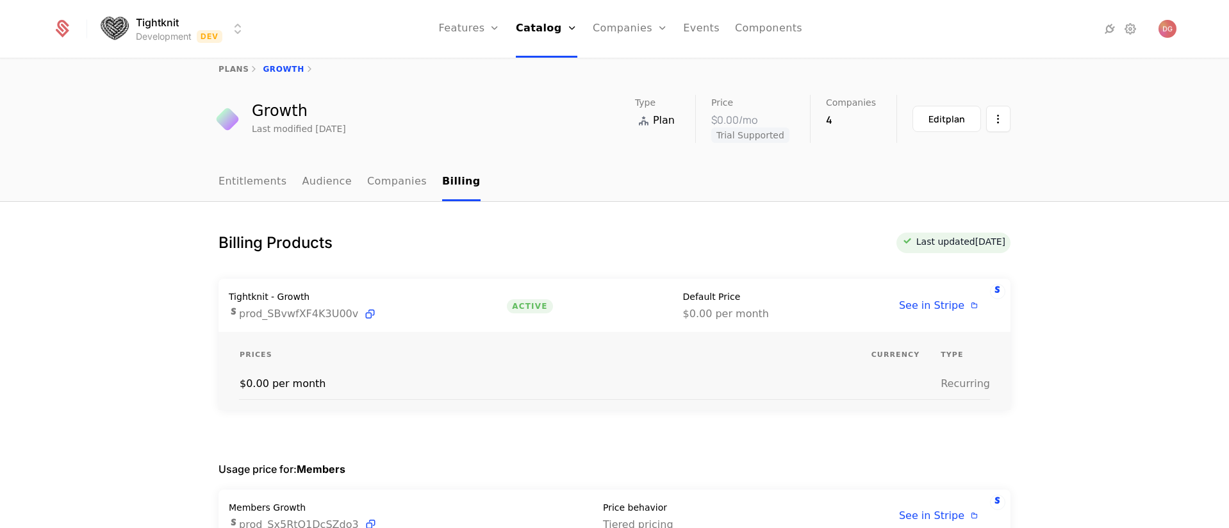
scroll to position [24, 0]
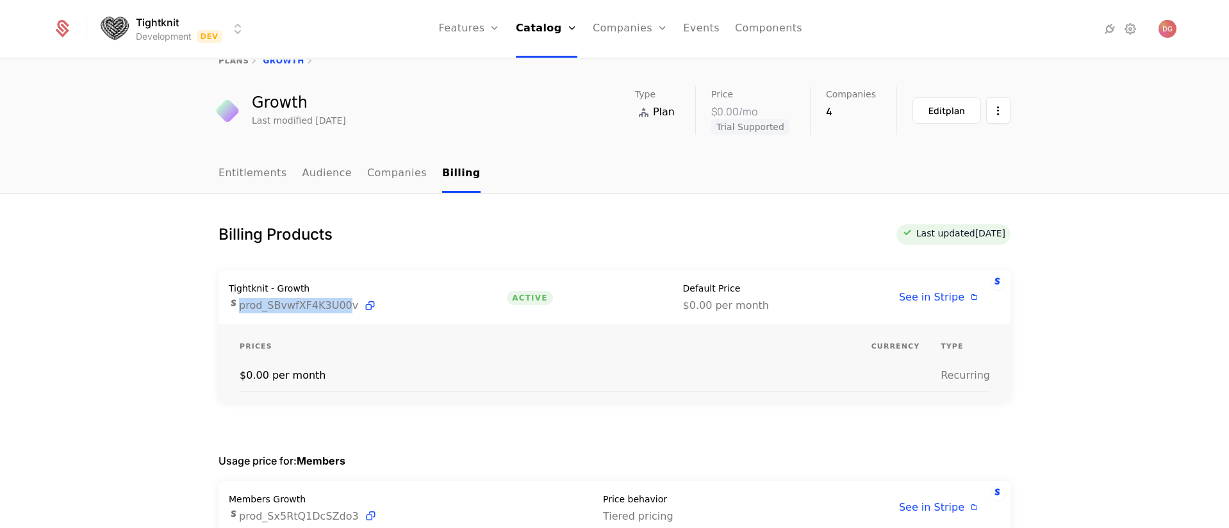
drag, startPoint x: 235, startPoint y: 308, endPoint x: 326, endPoint y: 302, distance: 91.2
click at [341, 301] on span "prod_SBvwfXF4K3U00v" at bounding box center [298, 305] width 119 height 15
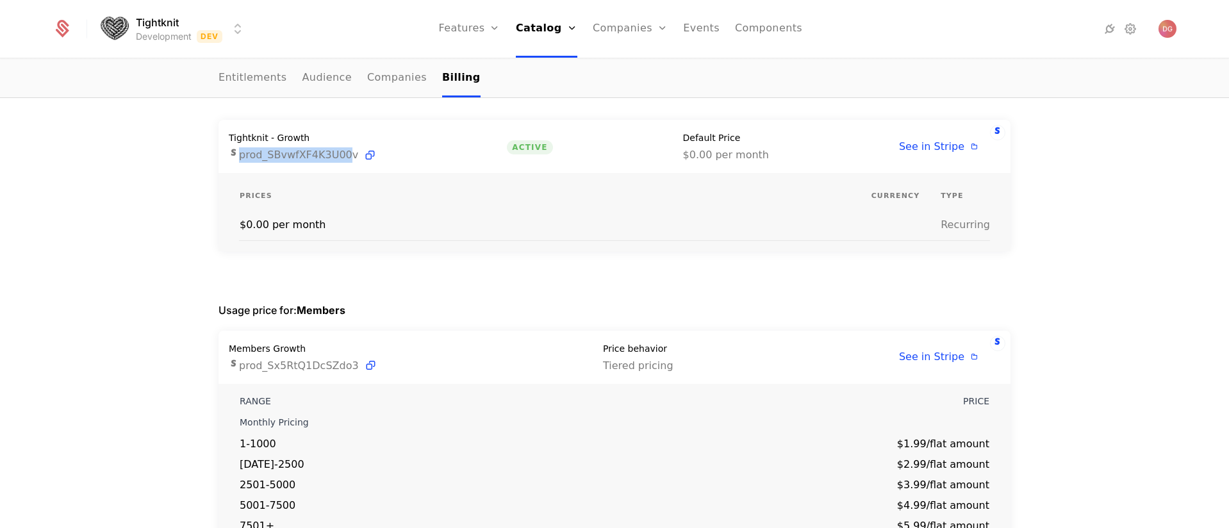
scroll to position [287, 0]
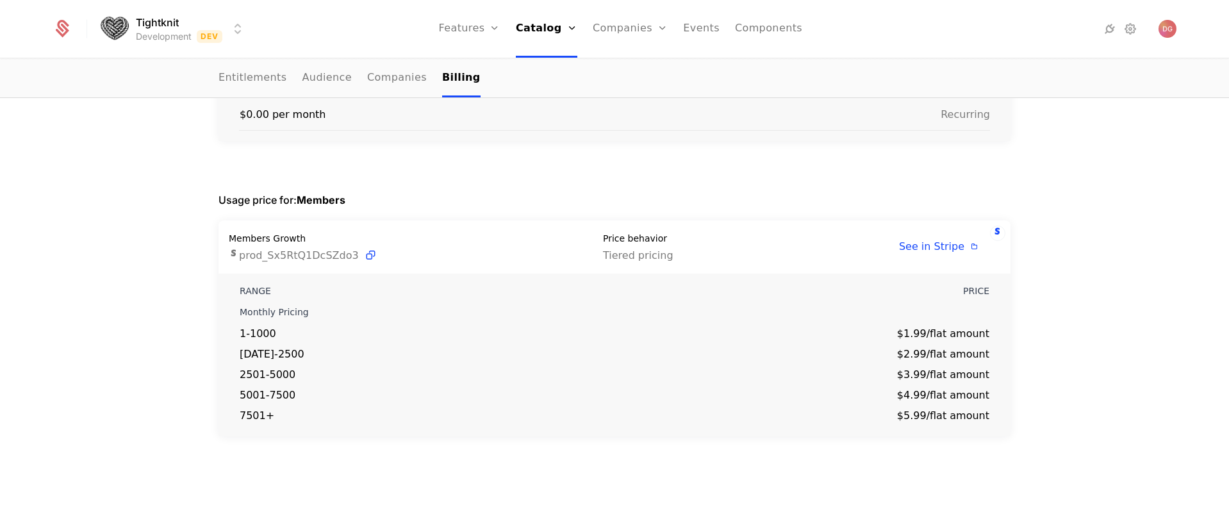
click at [284, 254] on span "prod_Sx5RtQ1DcSZdo3" at bounding box center [299, 255] width 120 height 15
drag, startPoint x: 284, startPoint y: 254, endPoint x: 343, endPoint y: 254, distance: 59.6
click at [284, 254] on span "prod_Sx5RtQ1DcSZdo3" at bounding box center [299, 255] width 120 height 15
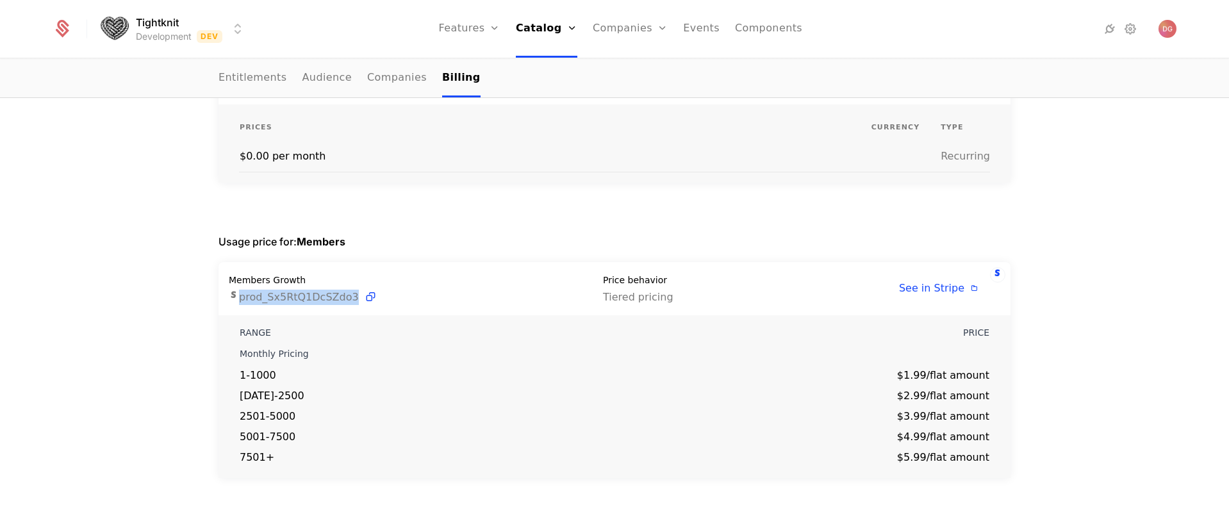
scroll to position [0, 0]
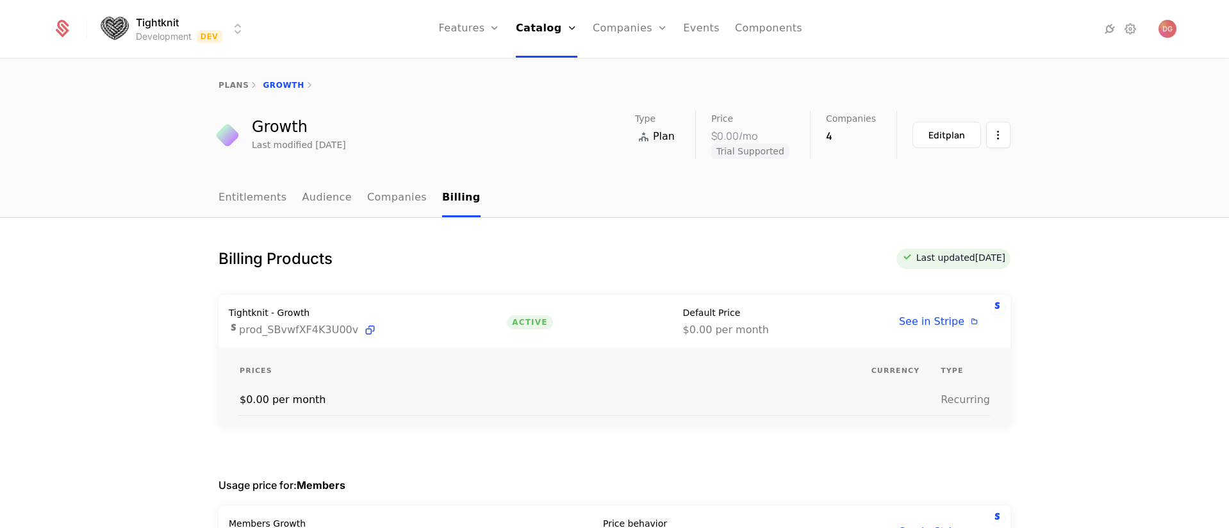
click at [239, 27] on html "Tightknit Development Dev Features Features Flags Catalog Plans Add Ons Credits…" at bounding box center [614, 264] width 1229 height 528
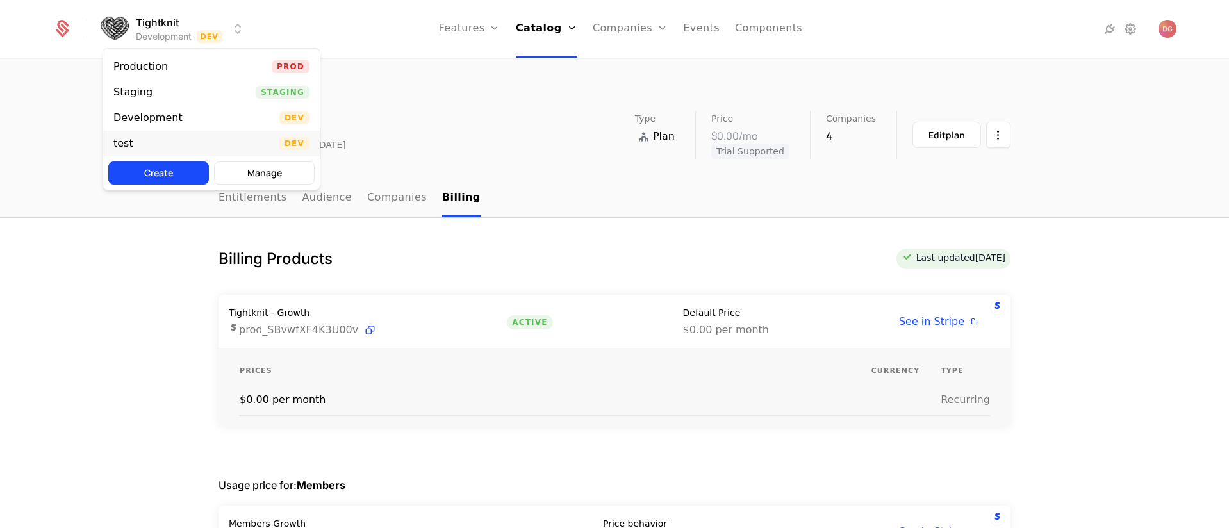
click at [147, 142] on div "test Dev" at bounding box center [211, 144] width 217 height 26
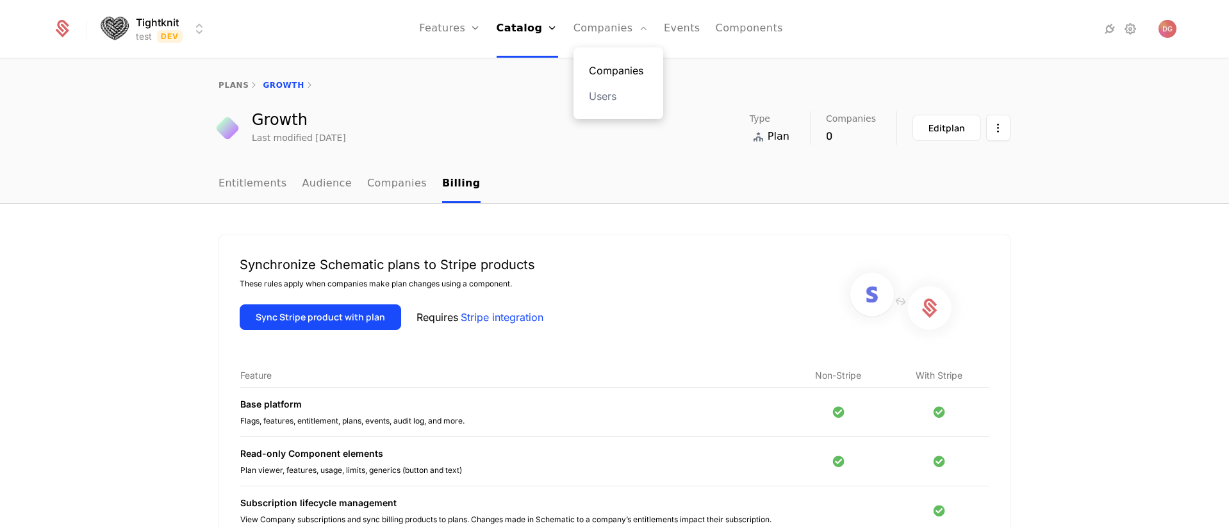
click at [621, 69] on link "Companies" at bounding box center [618, 70] width 59 height 15
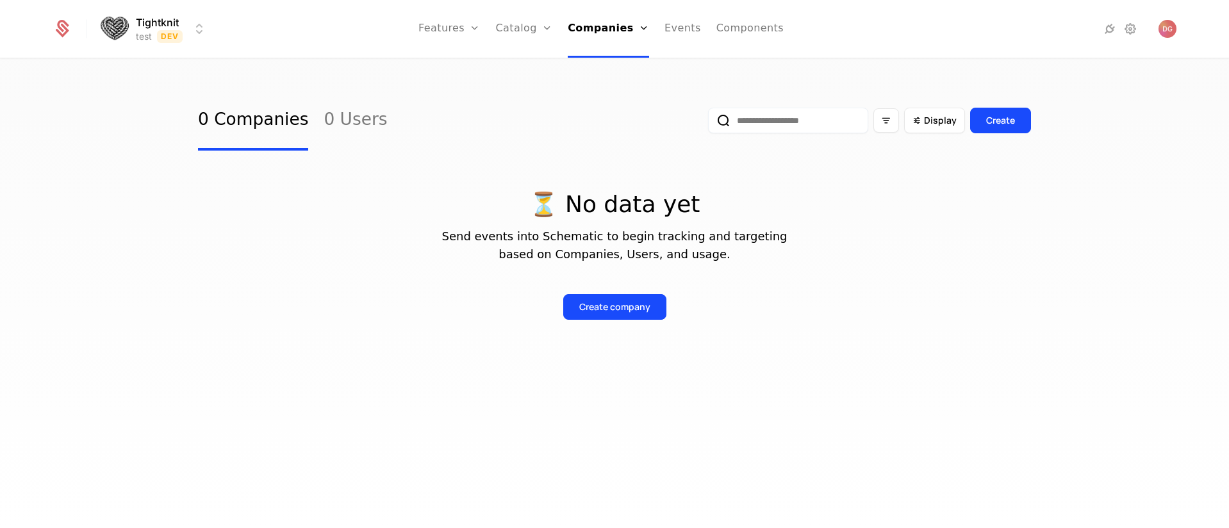
click at [201, 28] on html "Tightknit test Dev Features Features Flags Catalog Plans Add Ons Credits Config…" at bounding box center [614, 264] width 1229 height 528
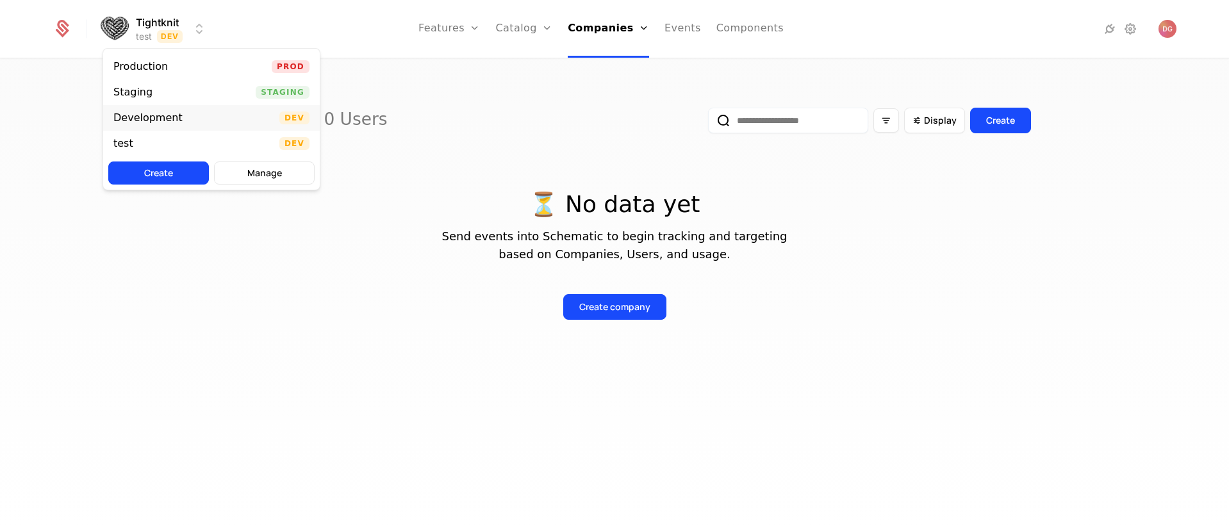
click at [163, 120] on div "Development" at bounding box center [147, 118] width 69 height 10
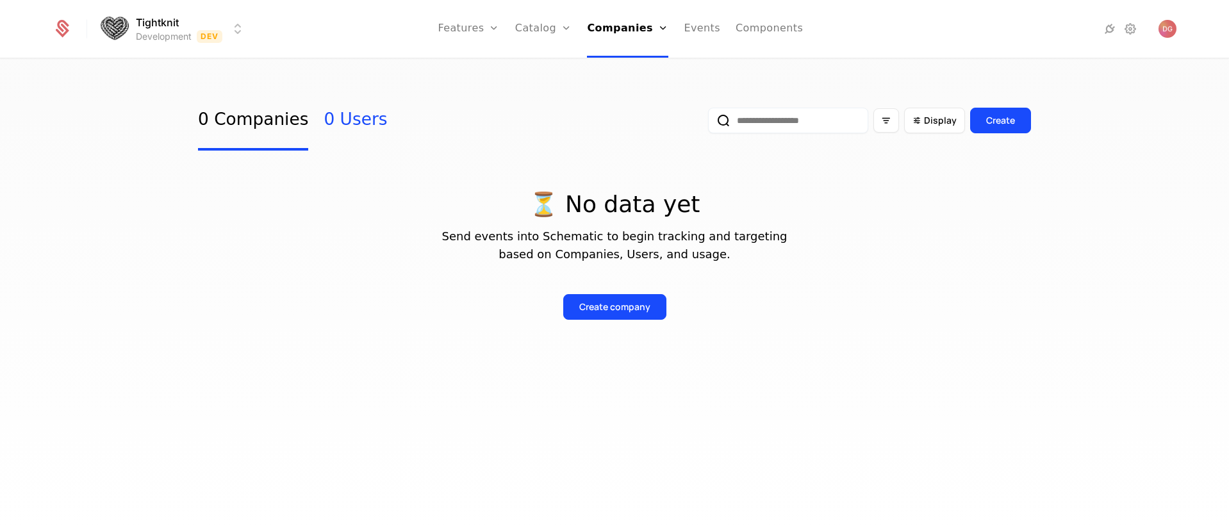
select select "**"
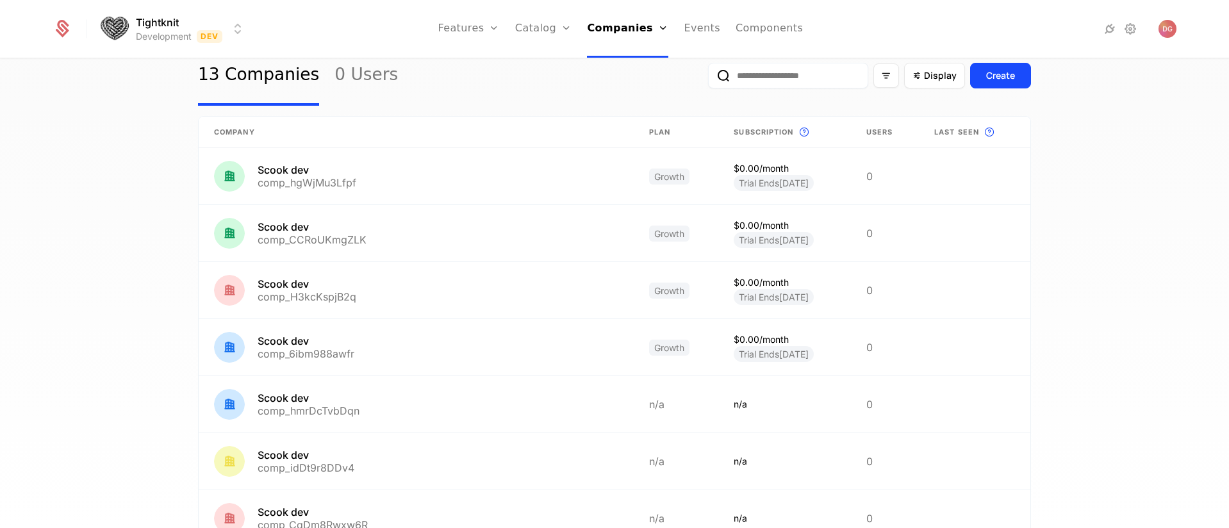
scroll to position [3, 0]
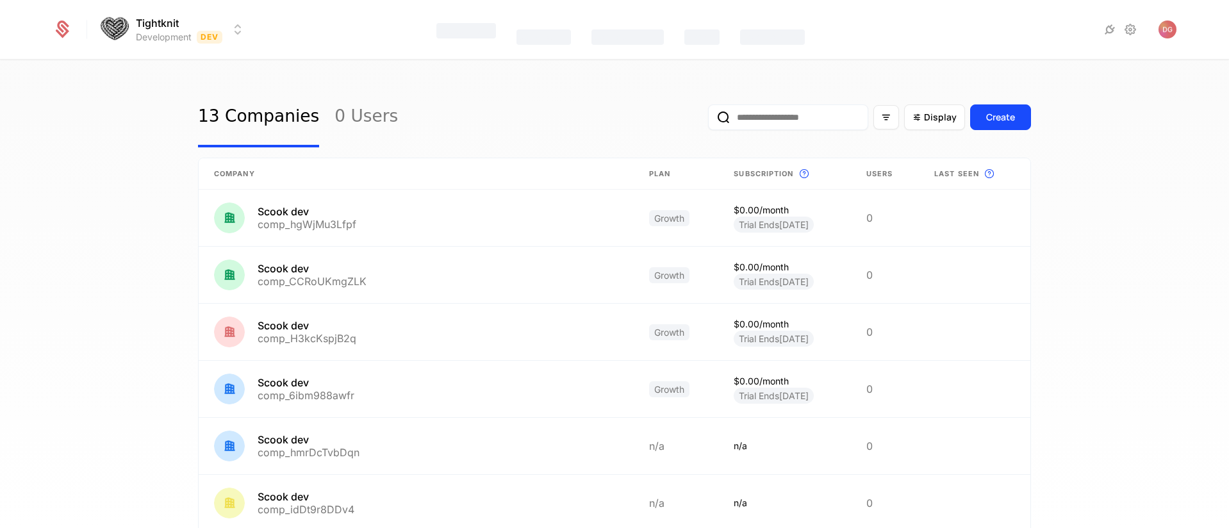
click at [104, 181] on div "13 Companies 0 Users Display Create Company Plan Subscription This is the subsc…" at bounding box center [614, 298] width 1229 height 476
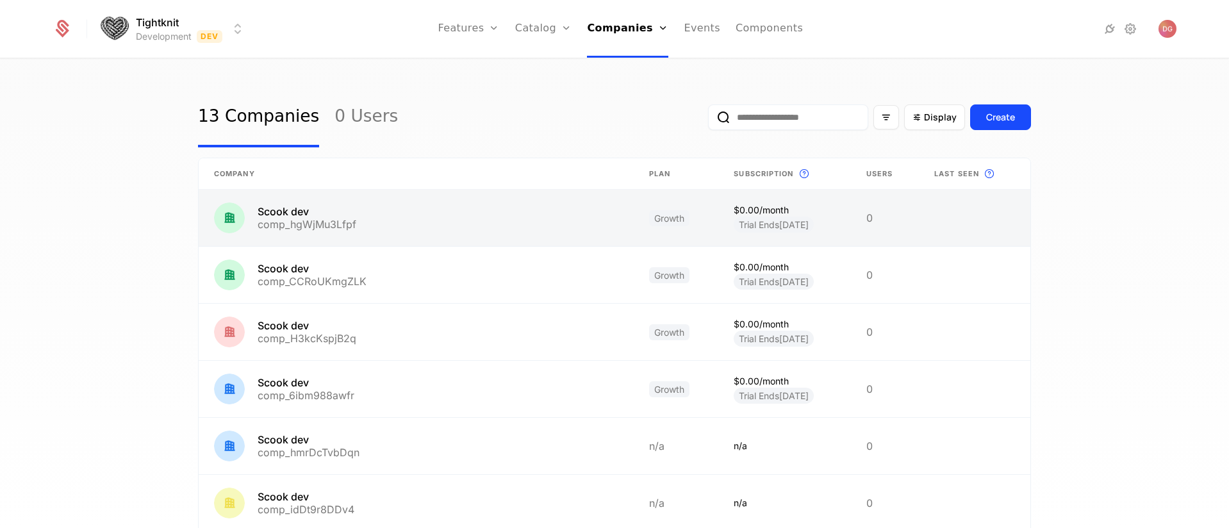
click at [357, 215] on link at bounding box center [416, 218] width 435 height 56
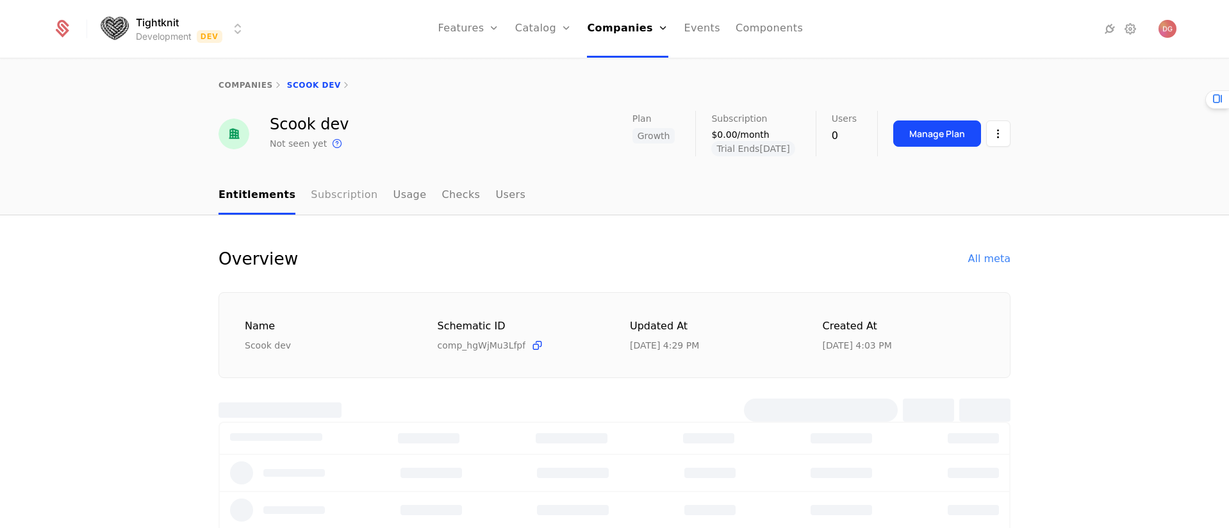
select select "**"
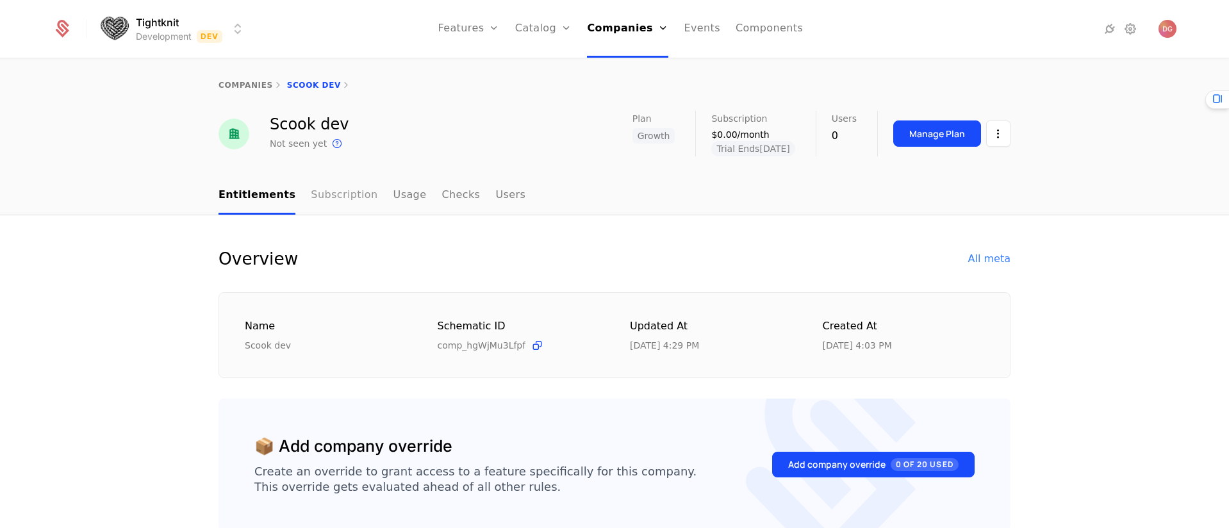
click at [324, 195] on link "Subscription" at bounding box center [344, 196] width 67 height 38
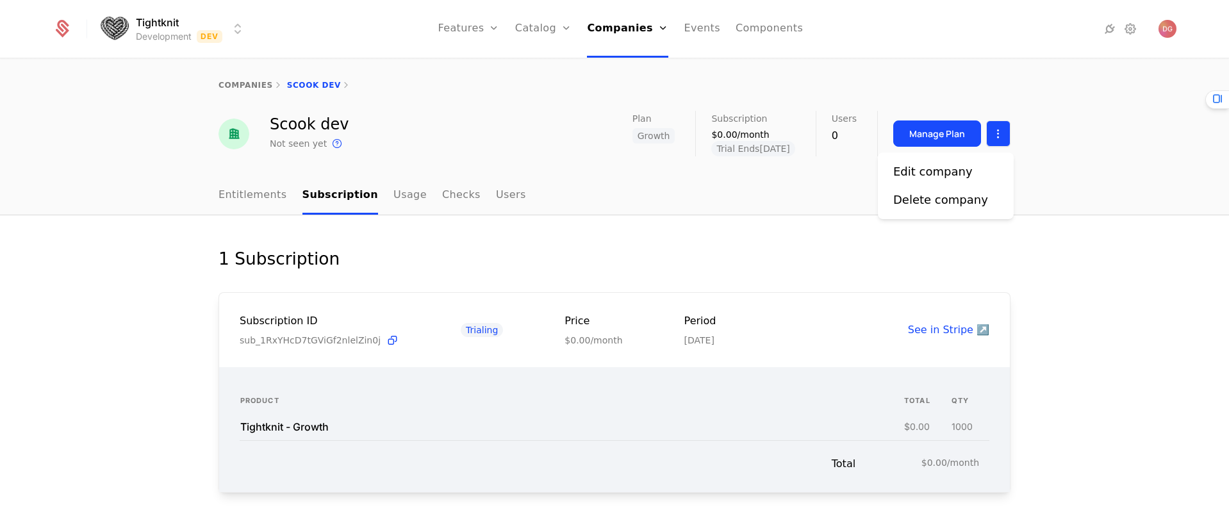
click at [997, 135] on html "Tightknit Development Dev Features Features Flags Catalog Plans Add Ons Credits…" at bounding box center [614, 264] width 1229 height 528
click at [939, 170] on div "Edit company" at bounding box center [932, 172] width 79 height 18
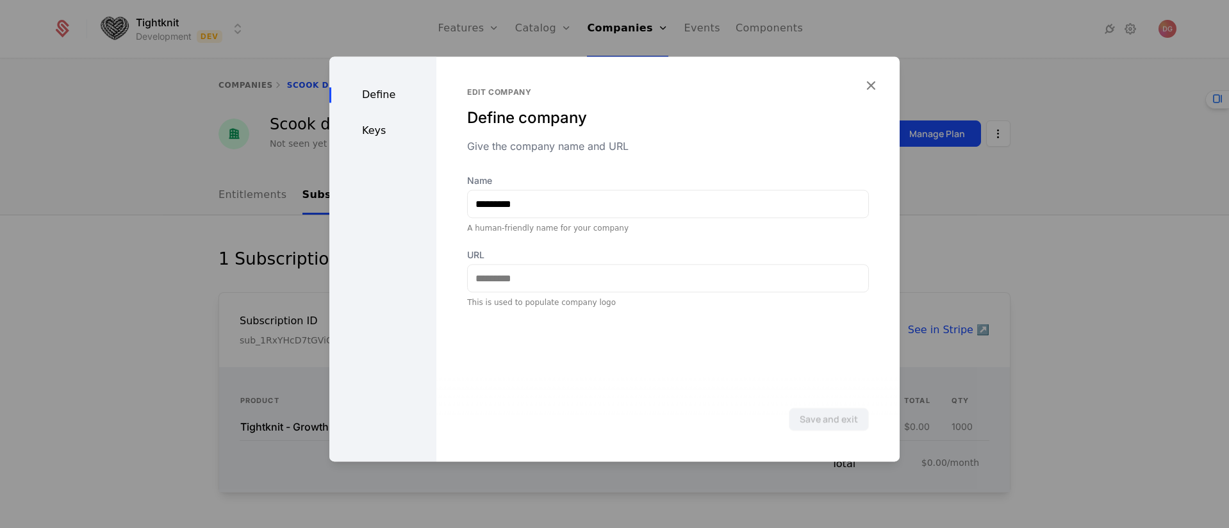
click at [373, 127] on div "Keys" at bounding box center [382, 130] width 107 height 15
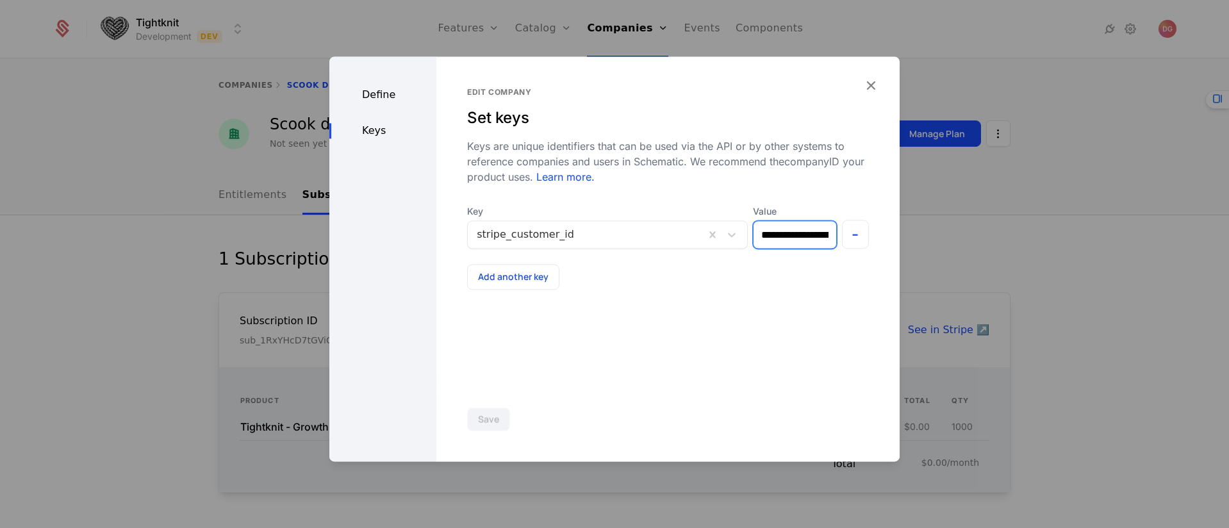
click at [781, 234] on input "**********" at bounding box center [794, 234] width 82 height 27
click at [871, 85] on icon "button" at bounding box center [870, 85] width 17 height 17
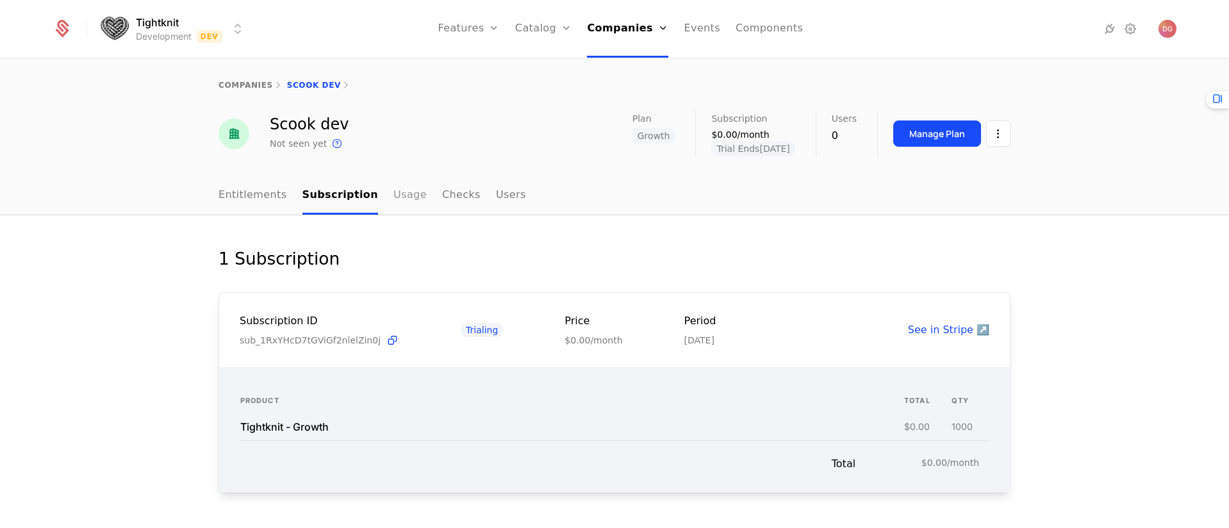
click at [397, 195] on link "Usage" at bounding box center [409, 196] width 33 height 38
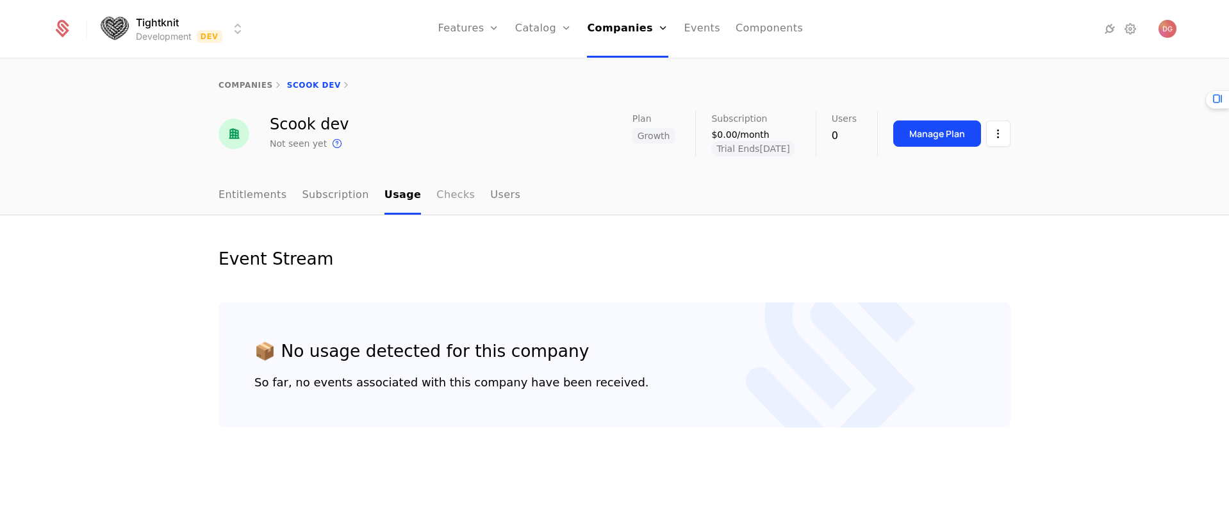
click at [438, 195] on link "Checks" at bounding box center [455, 196] width 38 height 38
click at [491, 194] on link "Users" at bounding box center [506, 196] width 30 height 38
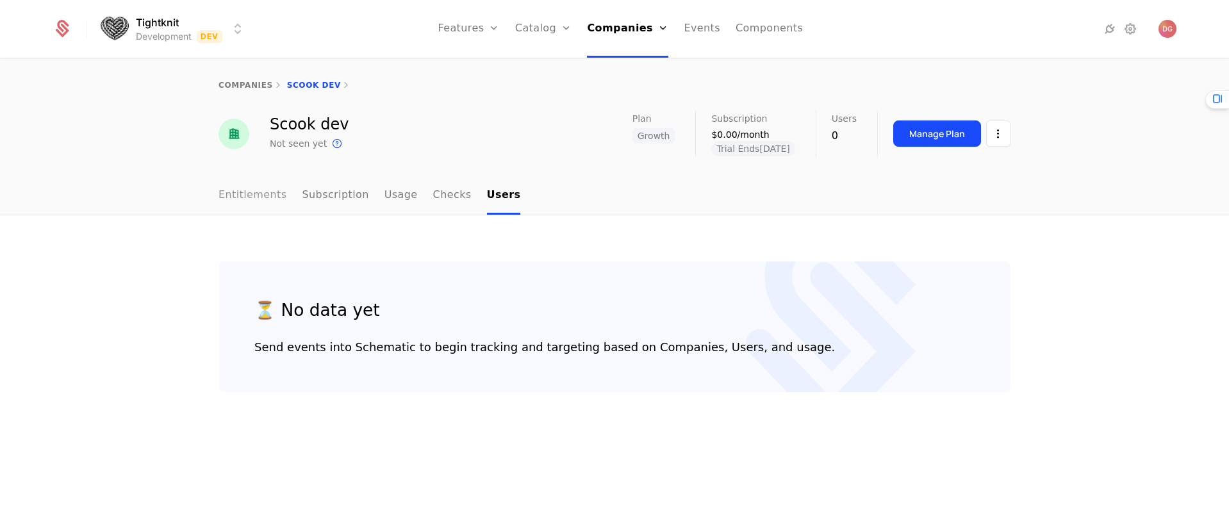
click at [250, 194] on link "Entitlements" at bounding box center [252, 196] width 69 height 38
select select "**"
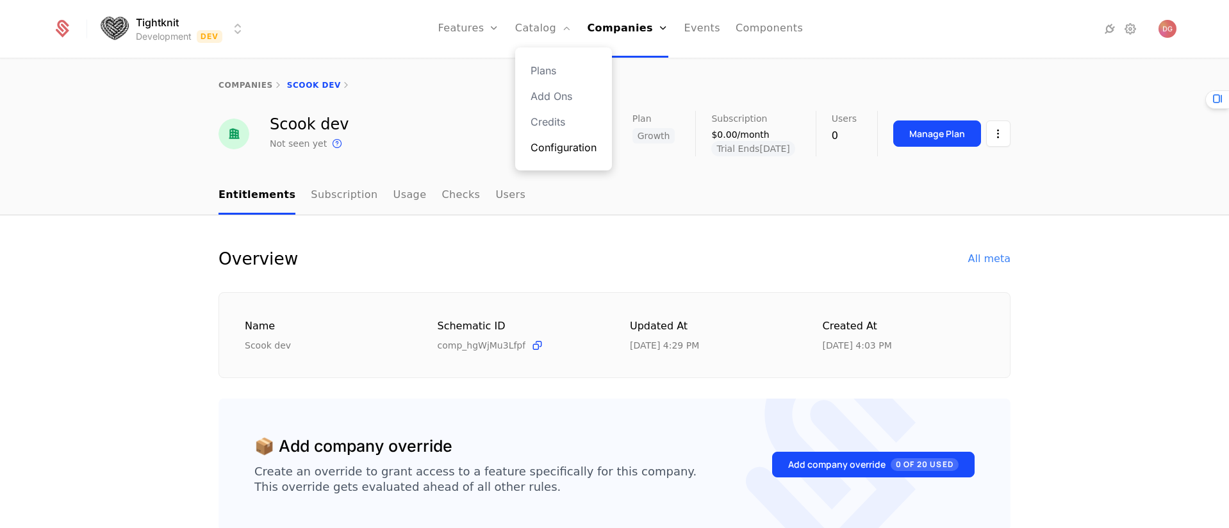
click at [554, 147] on link "Configuration" at bounding box center [563, 147] width 66 height 15
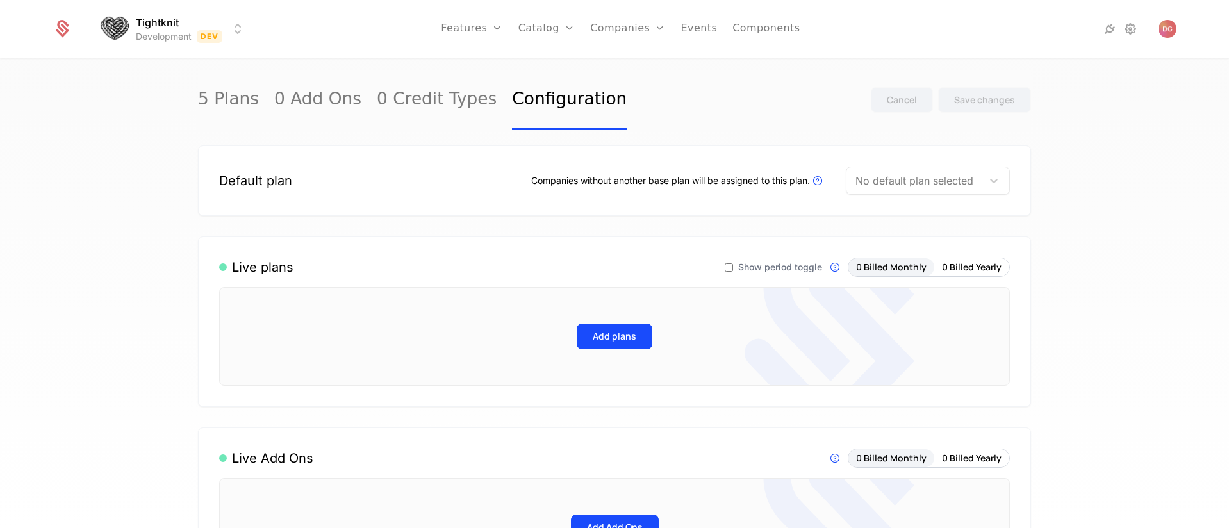
click at [236, 29] on html "Tightknit Development Dev Features Features Flags Catalog Plans Add Ons Credits…" at bounding box center [614, 264] width 1229 height 528
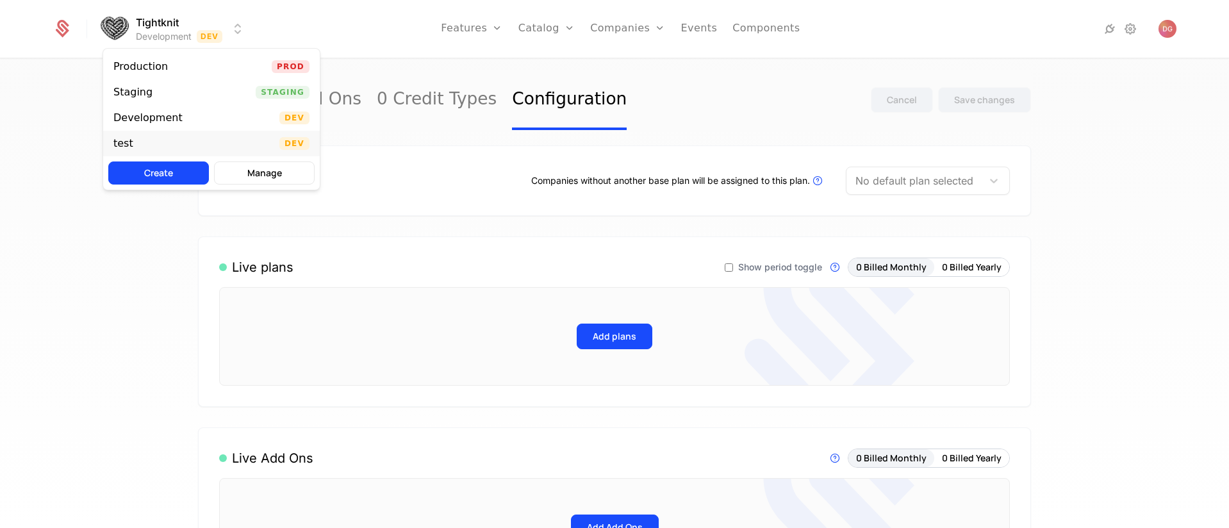
click at [144, 142] on div "test Dev" at bounding box center [211, 144] width 217 height 26
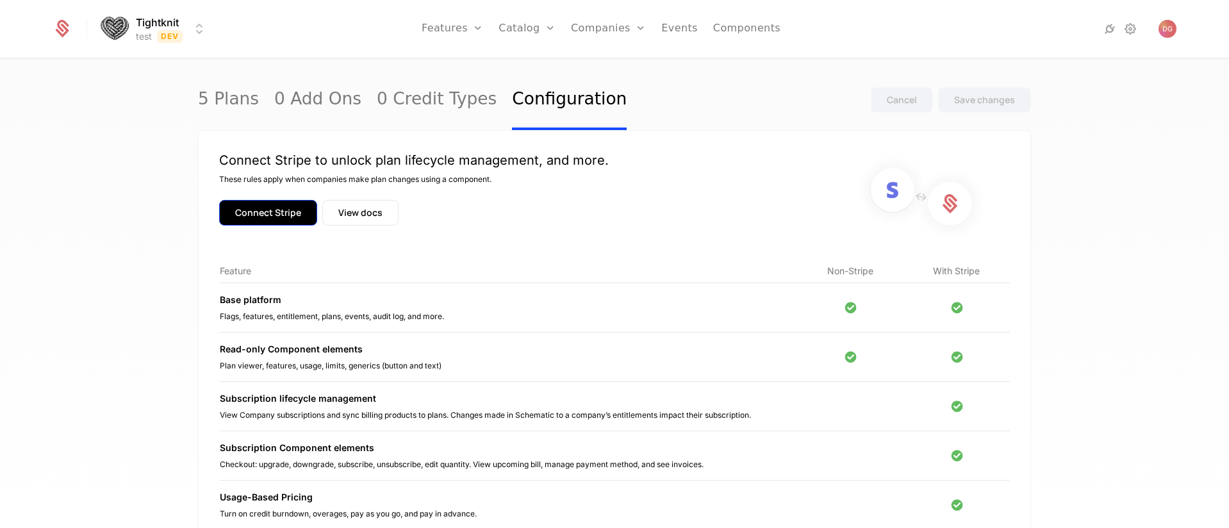
click at [252, 213] on button "Connect Stripe" at bounding box center [268, 213] width 98 height 26
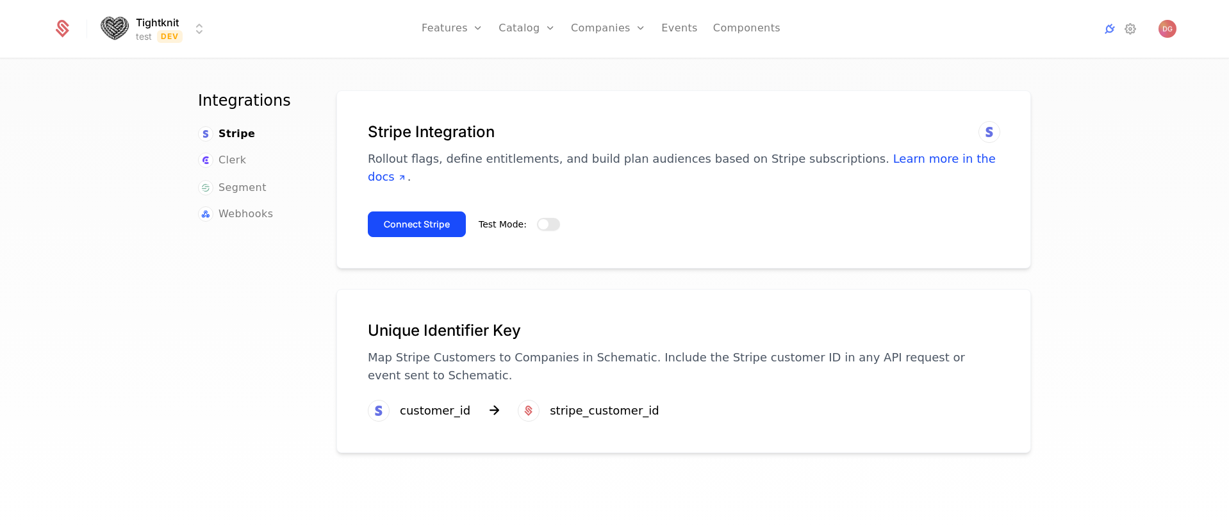
click at [541, 219] on span "button" at bounding box center [543, 224] width 10 height 10
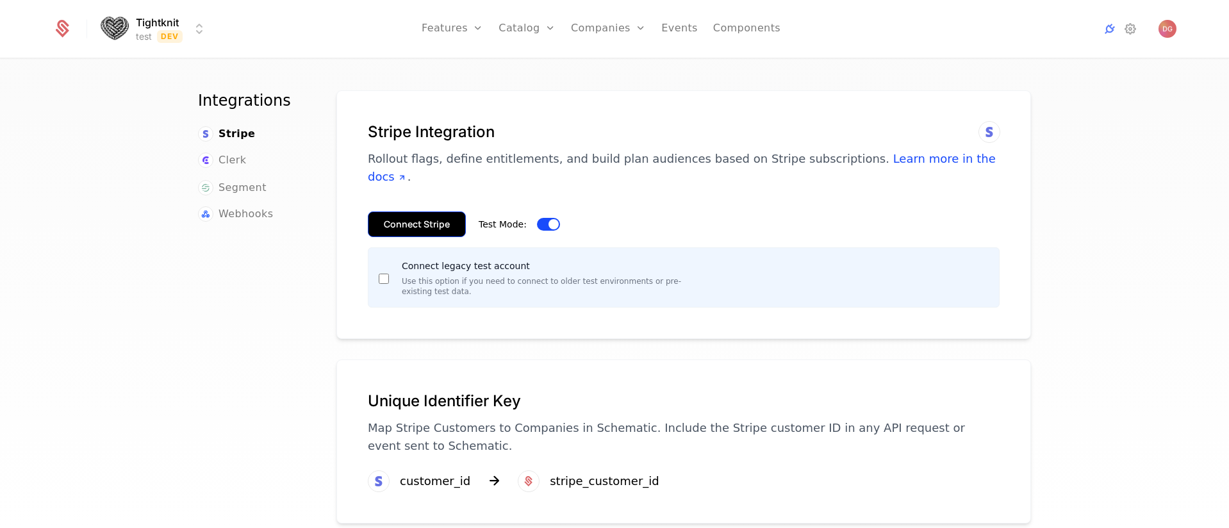
click at [394, 211] on button "Connect Stripe" at bounding box center [417, 224] width 98 height 26
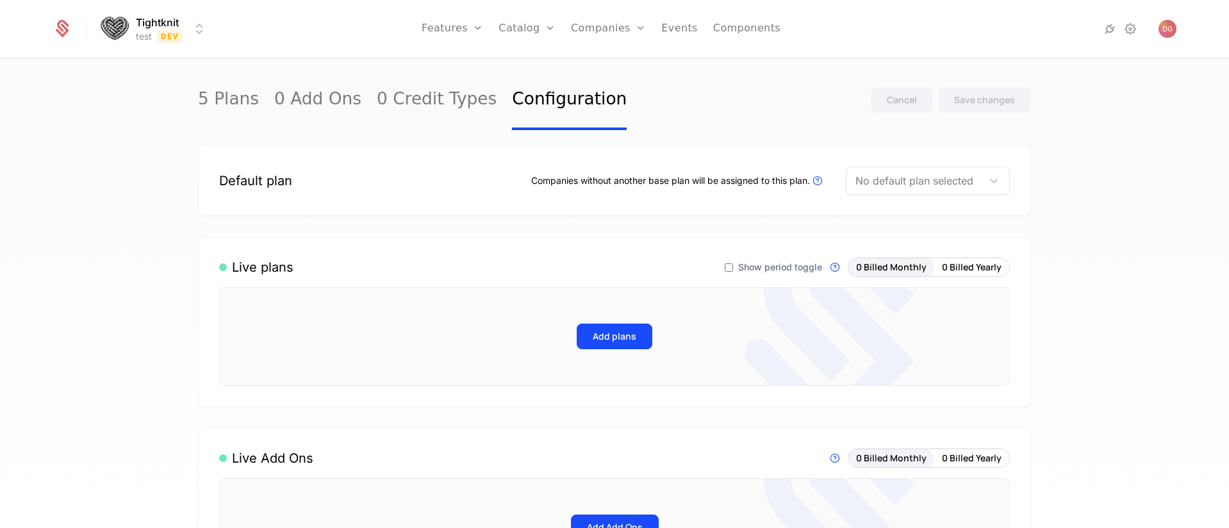
click at [140, 178] on div "5 Plans 0 Add Ons 0 Credit Types Configuration Cancel Save changes Default plan…" at bounding box center [614, 298] width 1229 height 476
click at [689, 95] on div "5 Plans 0 Add Ons 0 Credit Types Configuration Cancel Save changes" at bounding box center [614, 100] width 833 height 60
click at [970, 182] on div "No default plan selected" at bounding box center [915, 180] width 120 height 15
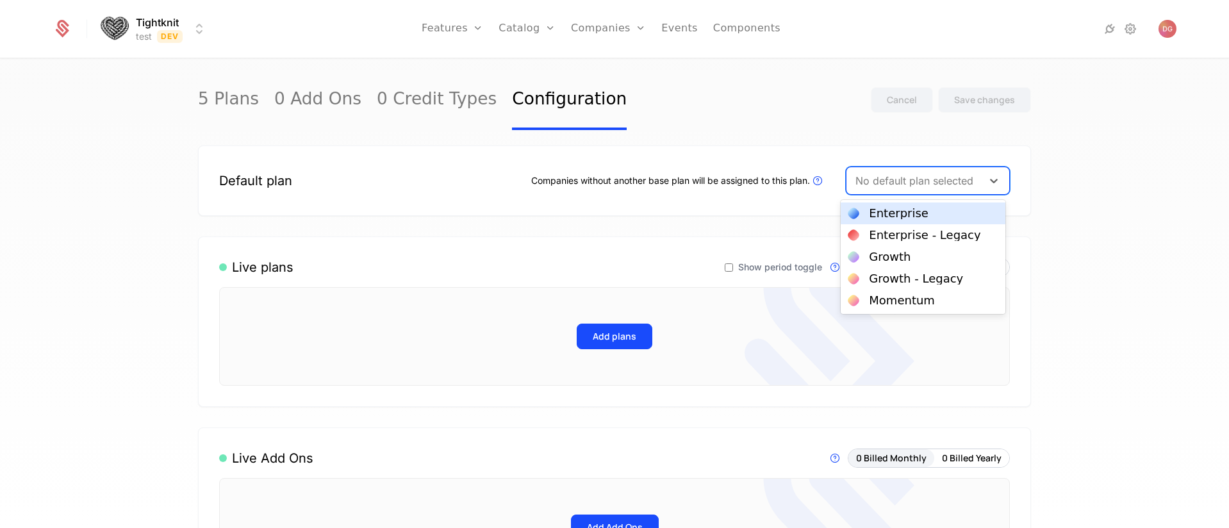
click at [678, 100] on div "5 Plans 0 Add Ons 0 Credit Types Configuration Cancel Save changes" at bounding box center [614, 100] width 833 height 60
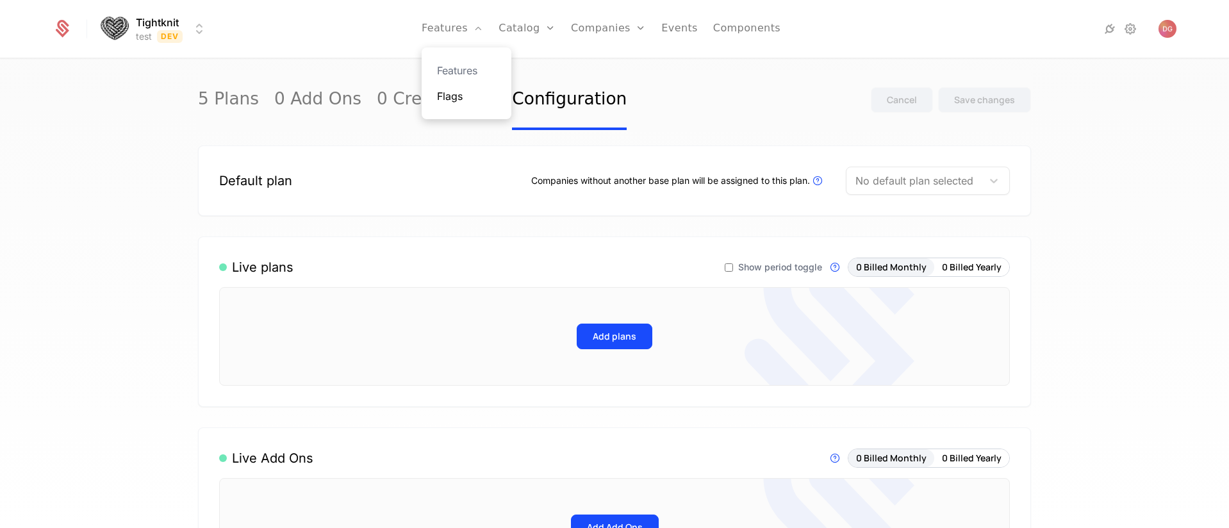
click at [452, 94] on link "Flags" at bounding box center [466, 95] width 59 height 15
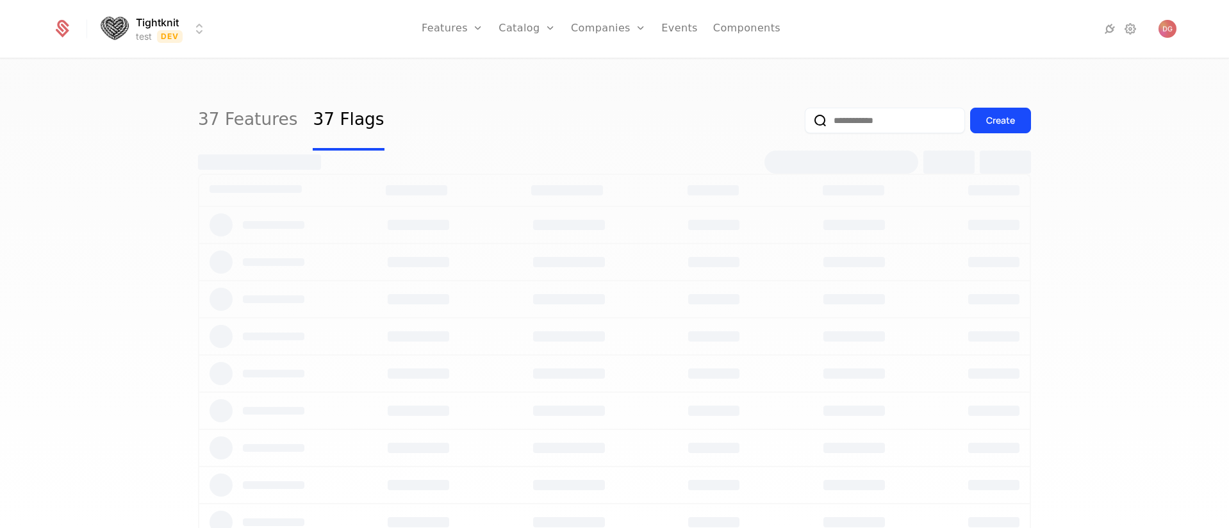
select select "**"
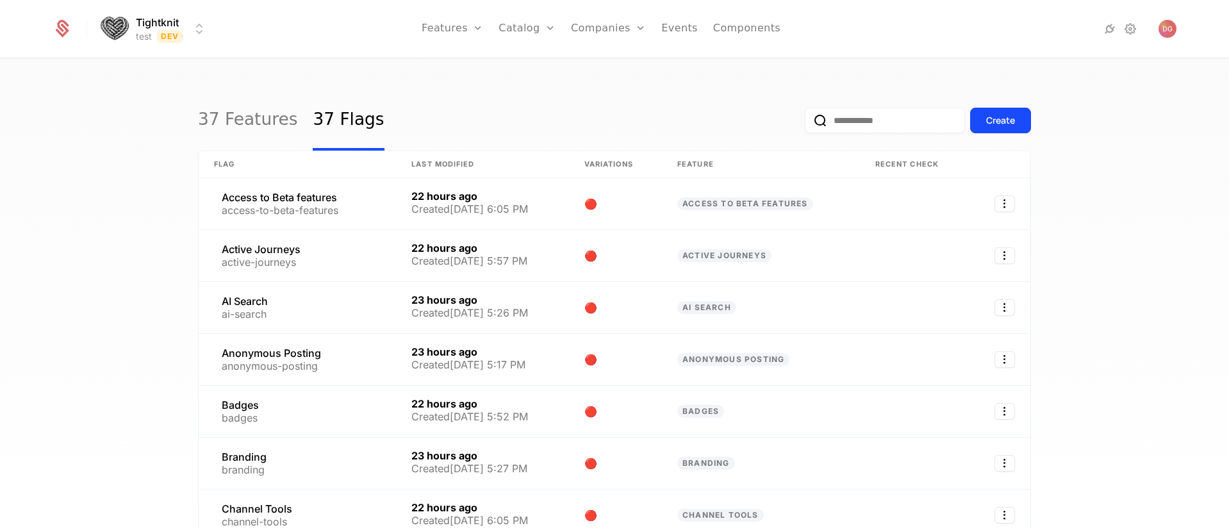
click at [416, 97] on div "37 Features 37 Flags Create" at bounding box center [614, 120] width 833 height 60
click at [995, 120] on div "Create" at bounding box center [1000, 120] width 29 height 13
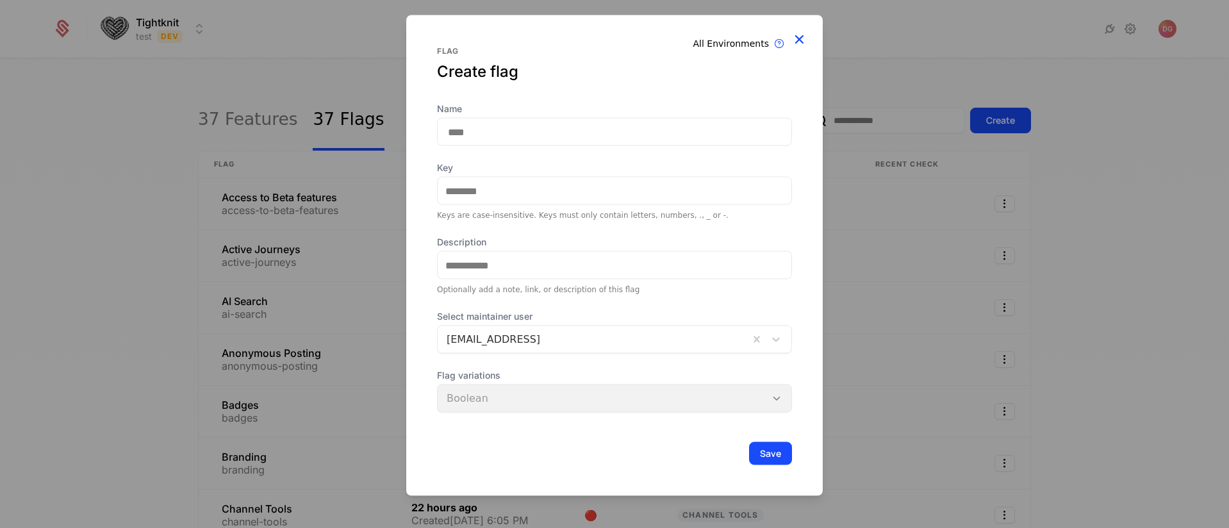
click at [796, 41] on icon at bounding box center [799, 39] width 17 height 17
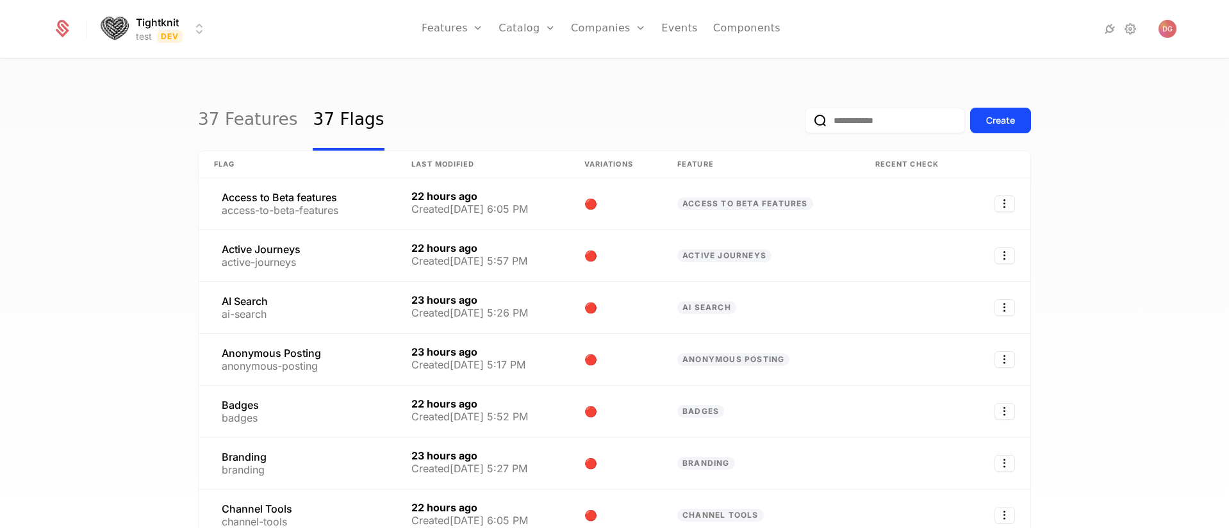
click at [569, 111] on div "37 Features 37 Flags Create" at bounding box center [614, 120] width 833 height 60
click at [450, 94] on link "Flags" at bounding box center [466, 95] width 59 height 15
click at [461, 98] on link "Flags" at bounding box center [466, 95] width 59 height 15
click at [994, 127] on button "Create" at bounding box center [1000, 121] width 61 height 26
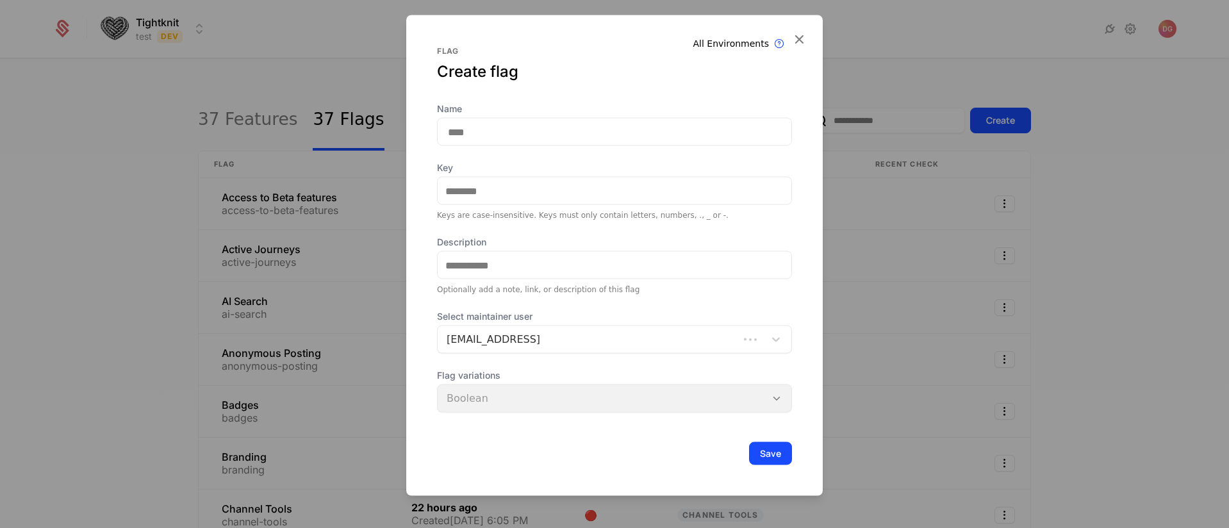
scroll to position [45, 0]
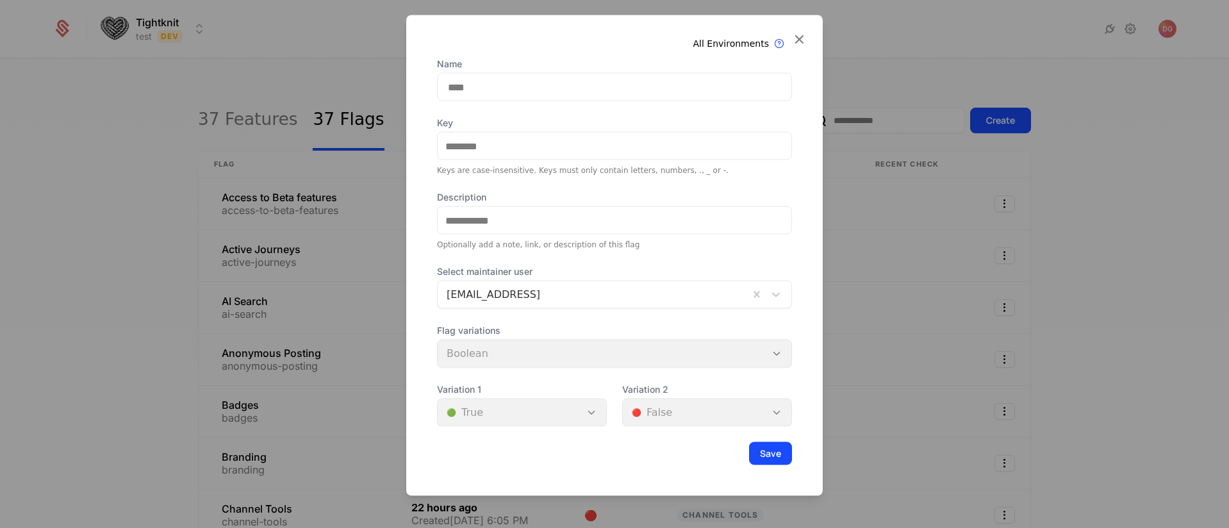
click at [805, 35] on icon at bounding box center [799, 39] width 17 height 17
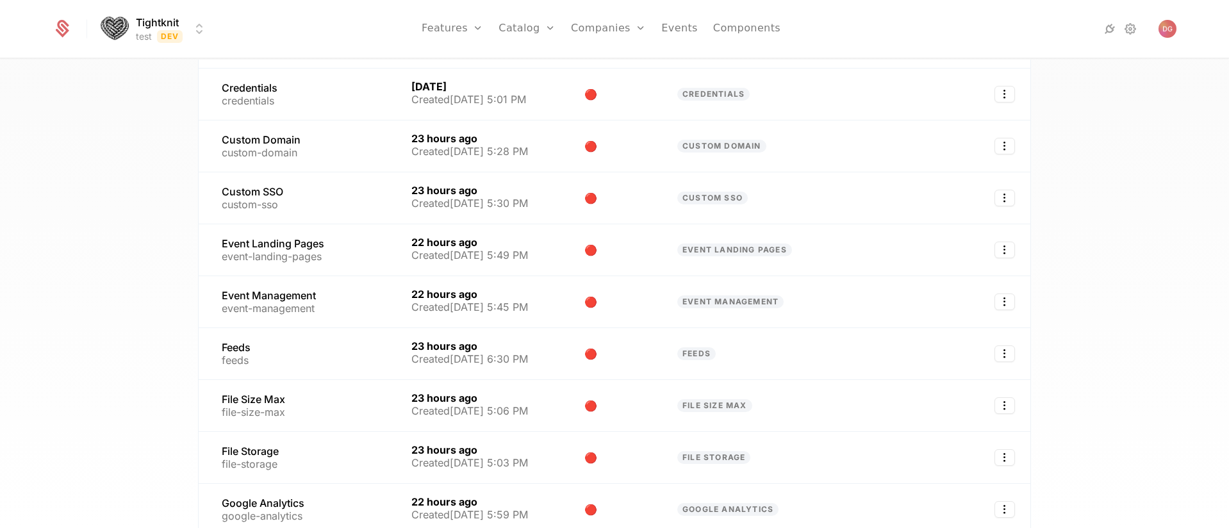
scroll to position [0, 0]
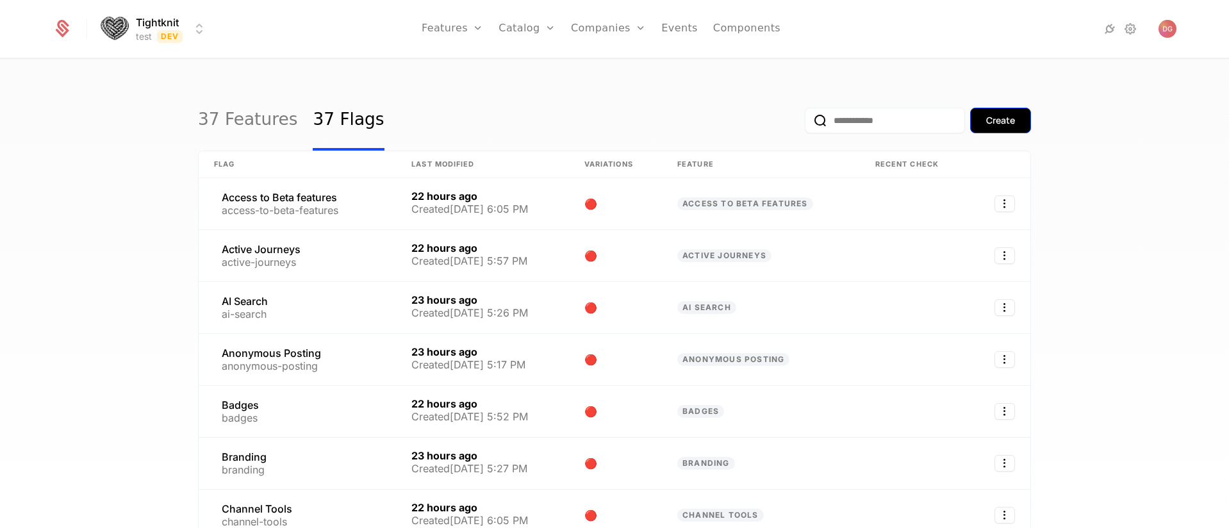
click at [1005, 112] on button "Create" at bounding box center [1000, 121] width 61 height 26
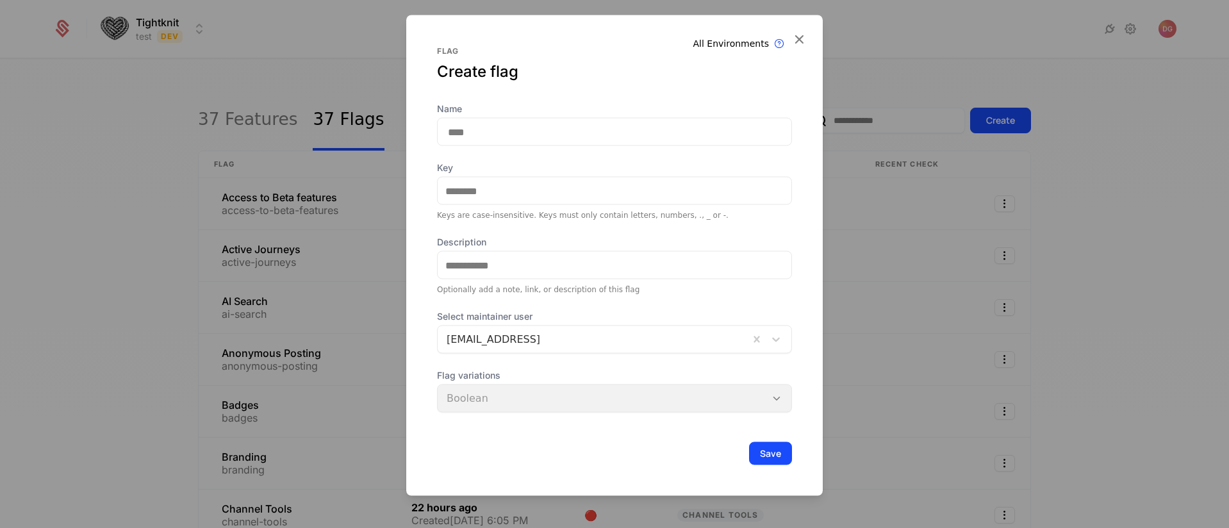
click at [489, 134] on input "Name" at bounding box center [614, 132] width 355 height 28
type input "*"
type input "**"
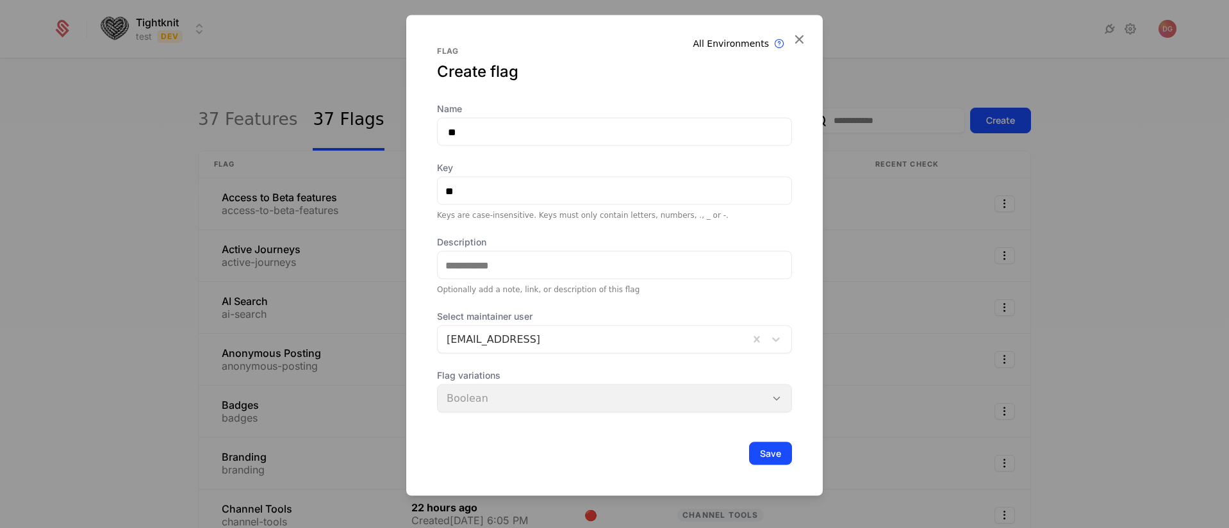
type input "***"
type input "****"
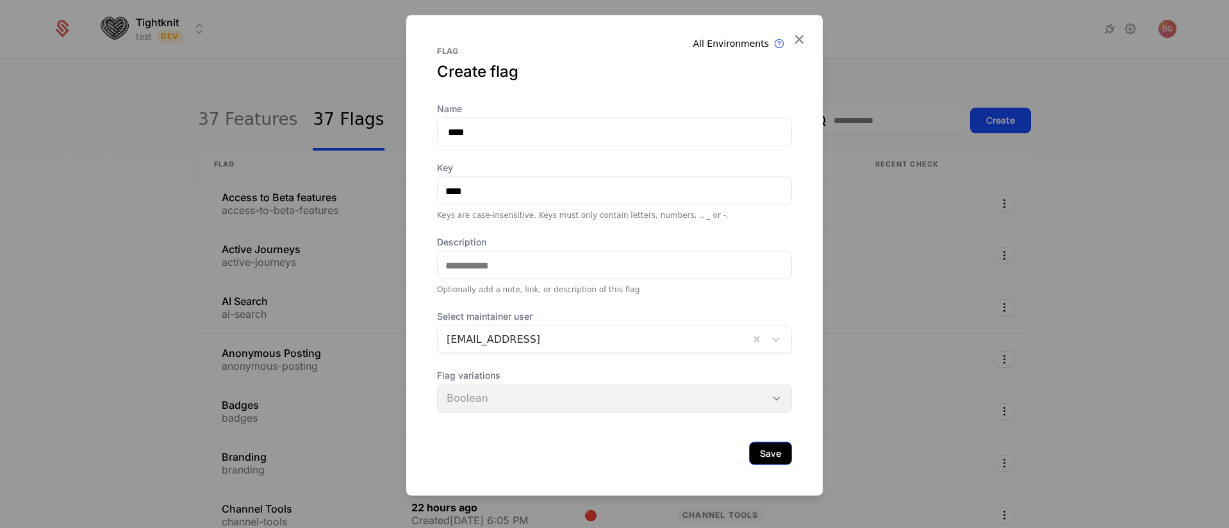
click at [759, 448] on button "Save" at bounding box center [770, 453] width 43 height 23
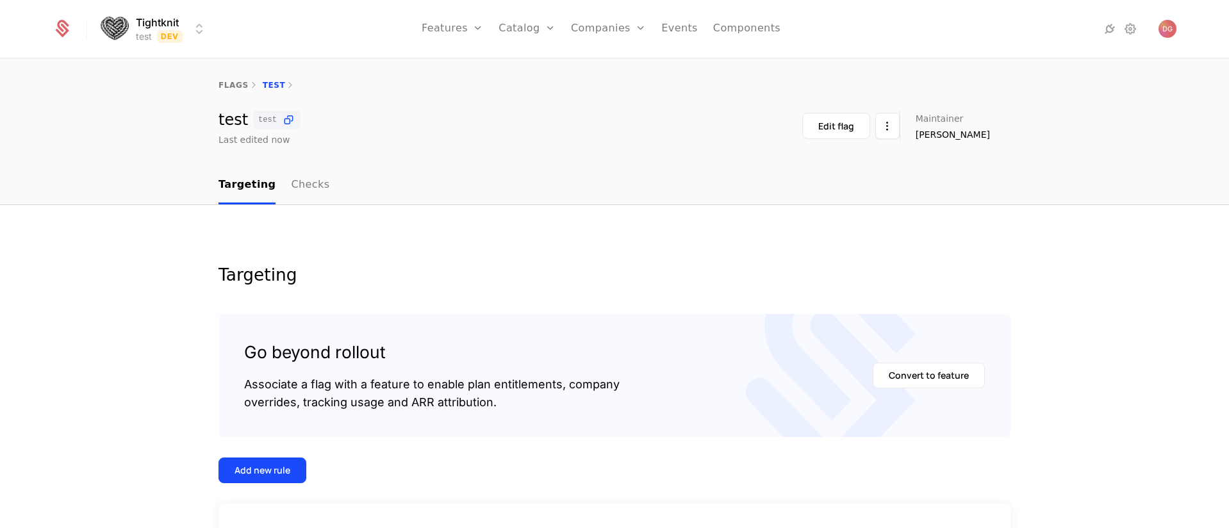
scroll to position [154, 0]
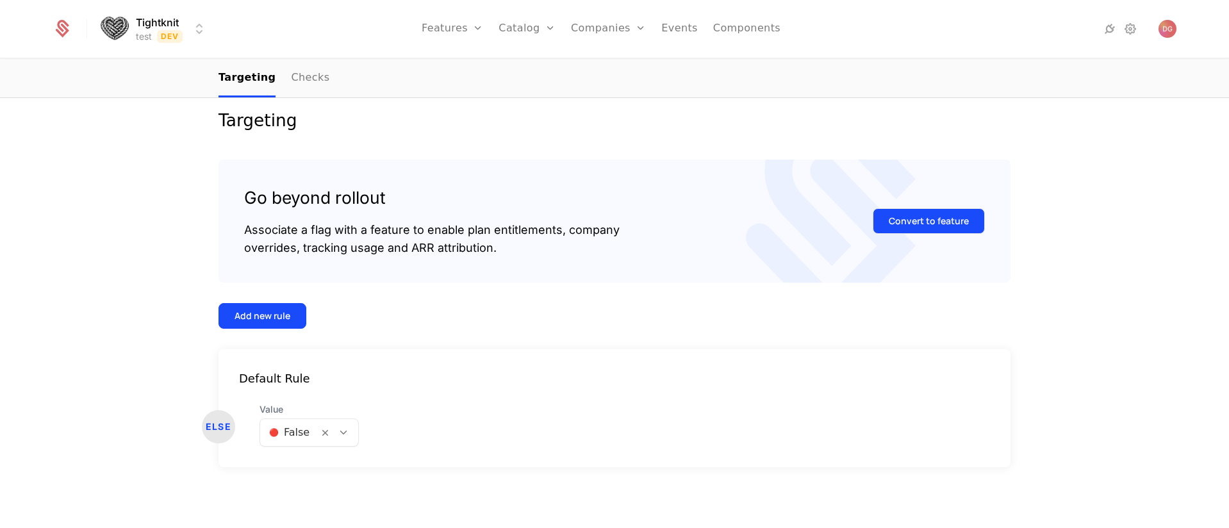
click at [903, 222] on button "Convert to feature" at bounding box center [929, 221] width 112 height 26
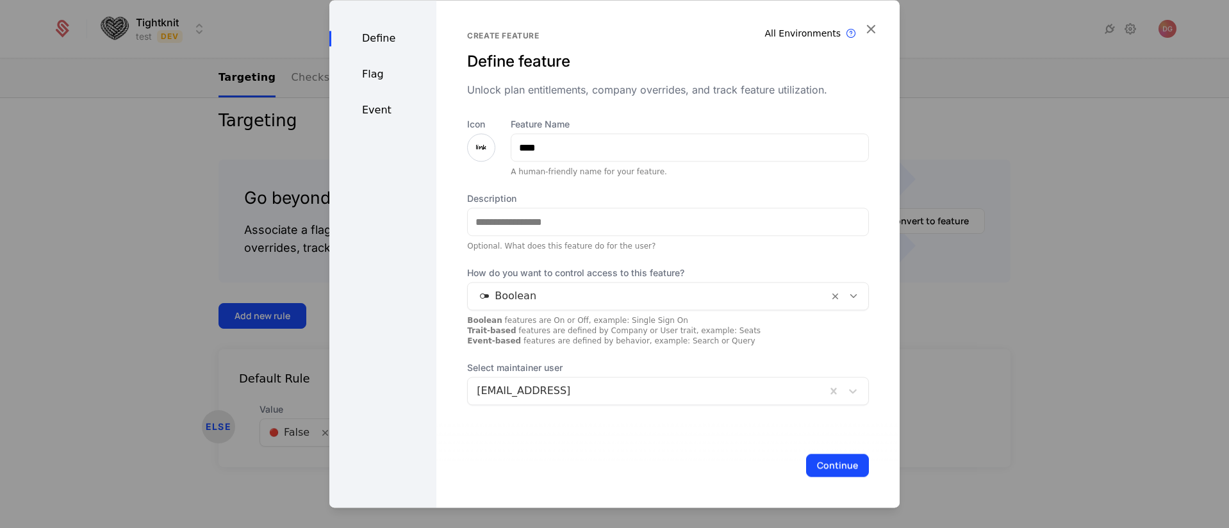
click at [368, 73] on div "Flag" at bounding box center [382, 74] width 107 height 15
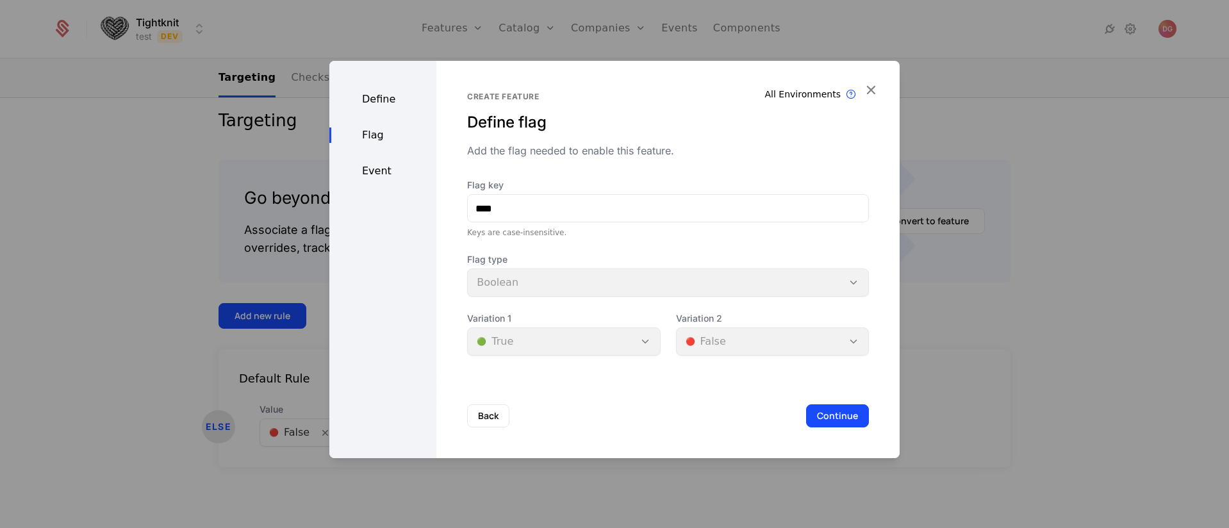
click at [377, 170] on div "Event" at bounding box center [382, 170] width 107 height 15
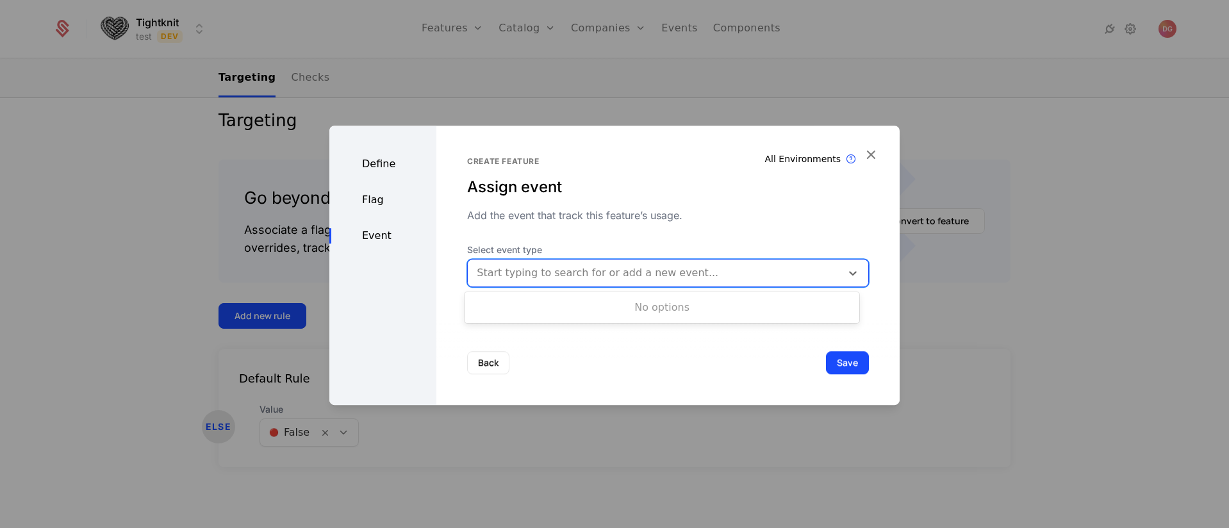
click at [551, 275] on div at bounding box center [655, 273] width 356 height 18
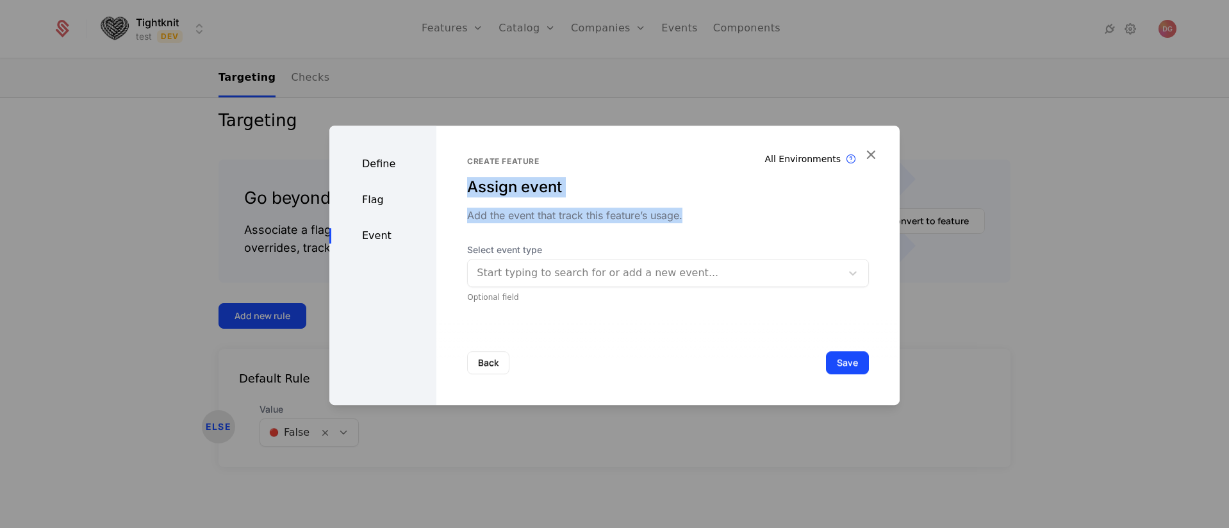
drag, startPoint x: 464, startPoint y: 184, endPoint x: 698, endPoint y: 209, distance: 235.2
click at [698, 209] on div "Create feature Assign event Add the event that track this feature’s usage." at bounding box center [668, 189] width 402 height 67
click at [570, 215] on div "Add the event that track this feature’s usage." at bounding box center [668, 215] width 402 height 15
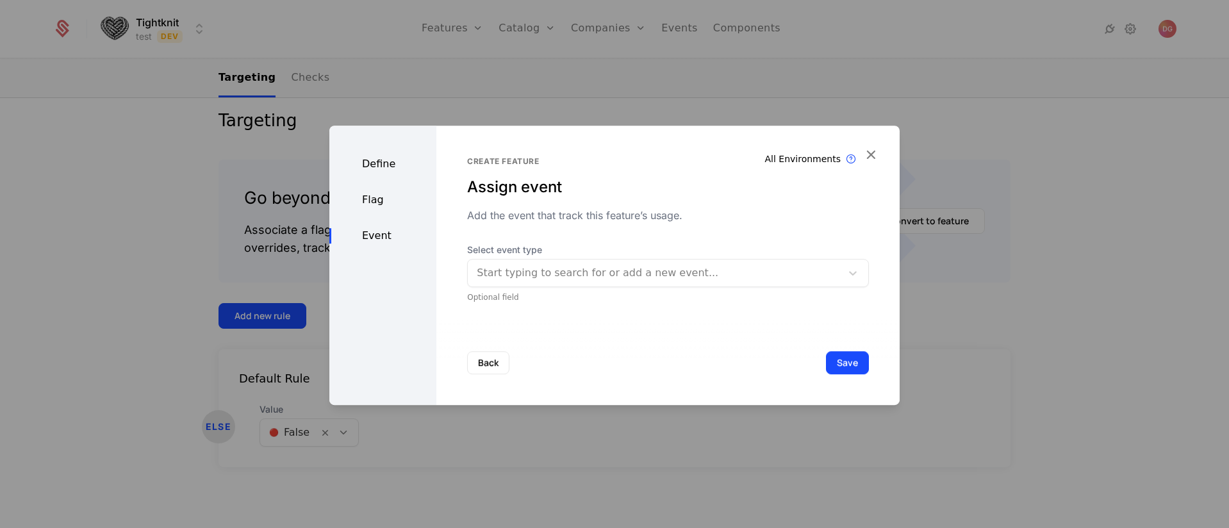
click at [569, 215] on div "Add the event that track this feature’s usage." at bounding box center [668, 215] width 402 height 15
click at [619, 231] on div "Create feature Assign event Add the event that track this feature’s usage. Sele…" at bounding box center [668, 229] width 402 height 146
click at [552, 215] on div "Add the event that track this feature’s usage." at bounding box center [668, 215] width 402 height 15
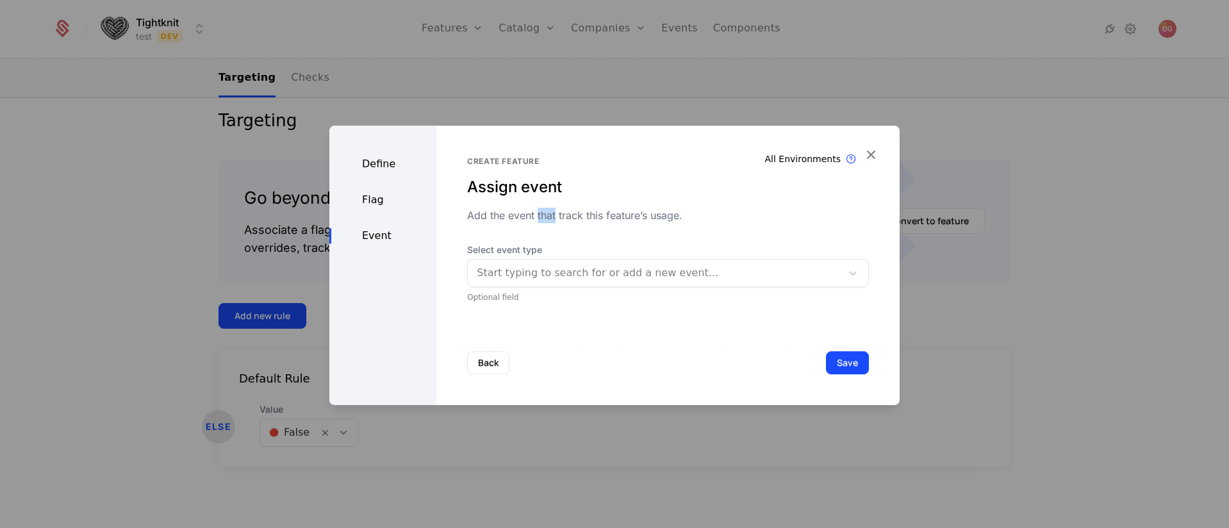
click at [552, 215] on div "Add the event that track this feature’s usage." at bounding box center [668, 215] width 402 height 15
click at [374, 199] on div "Flag" at bounding box center [382, 199] width 107 height 15
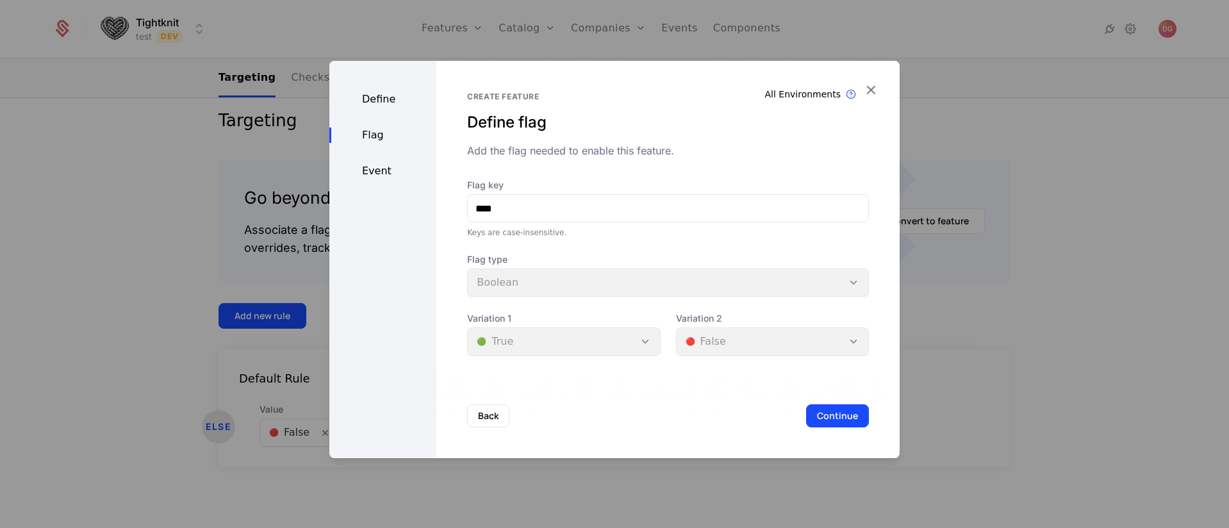
click at [371, 136] on div "Flag" at bounding box center [382, 134] width 107 height 15
click at [377, 101] on div "Define" at bounding box center [382, 99] width 107 height 15
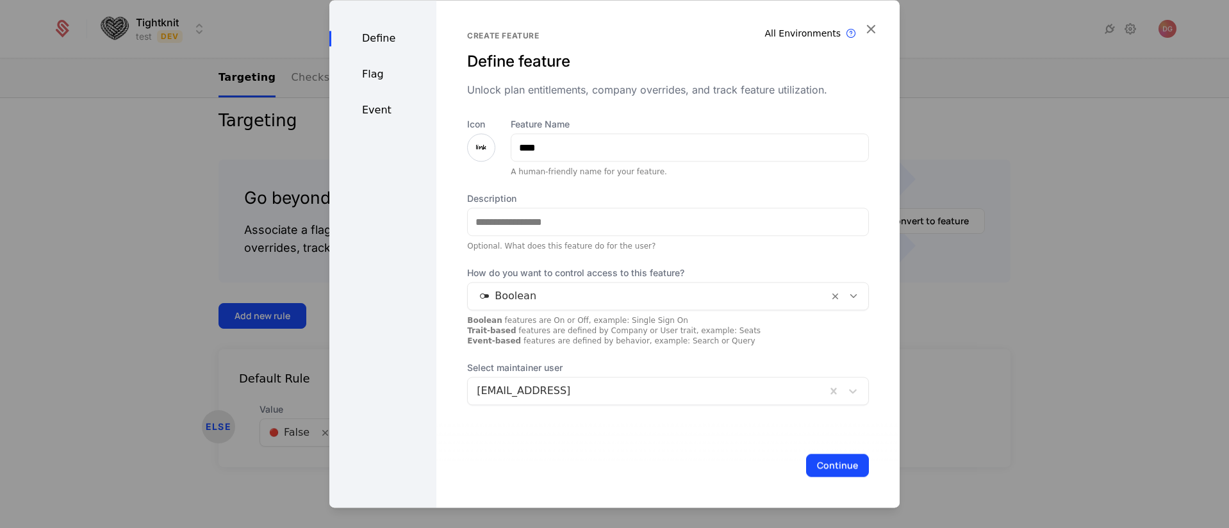
click at [379, 108] on div "Event" at bounding box center [382, 110] width 107 height 15
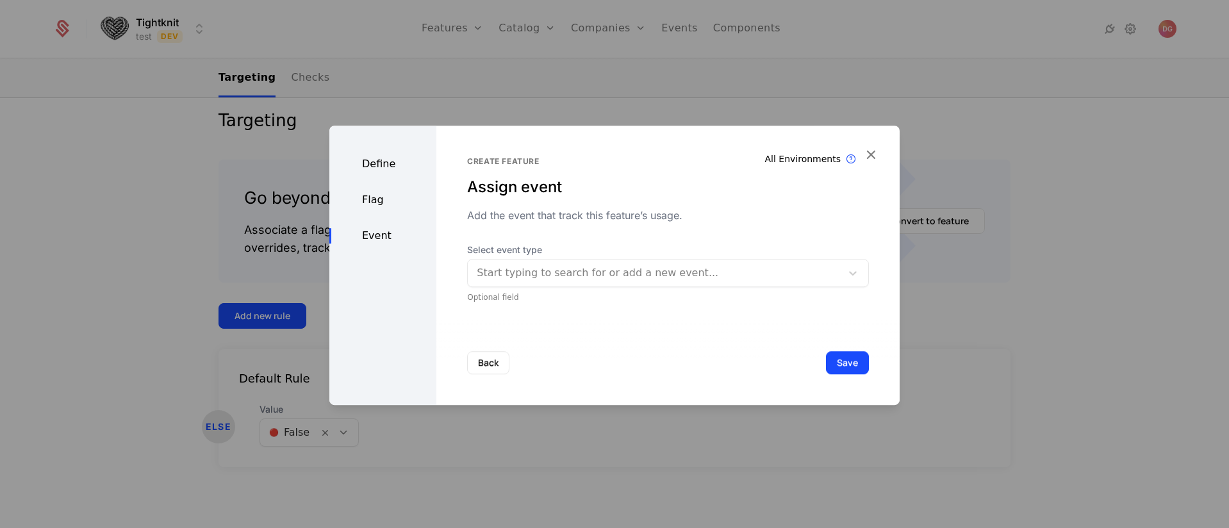
click at [758, 270] on div at bounding box center [655, 273] width 356 height 18
click at [371, 163] on div "Define" at bounding box center [382, 163] width 107 height 15
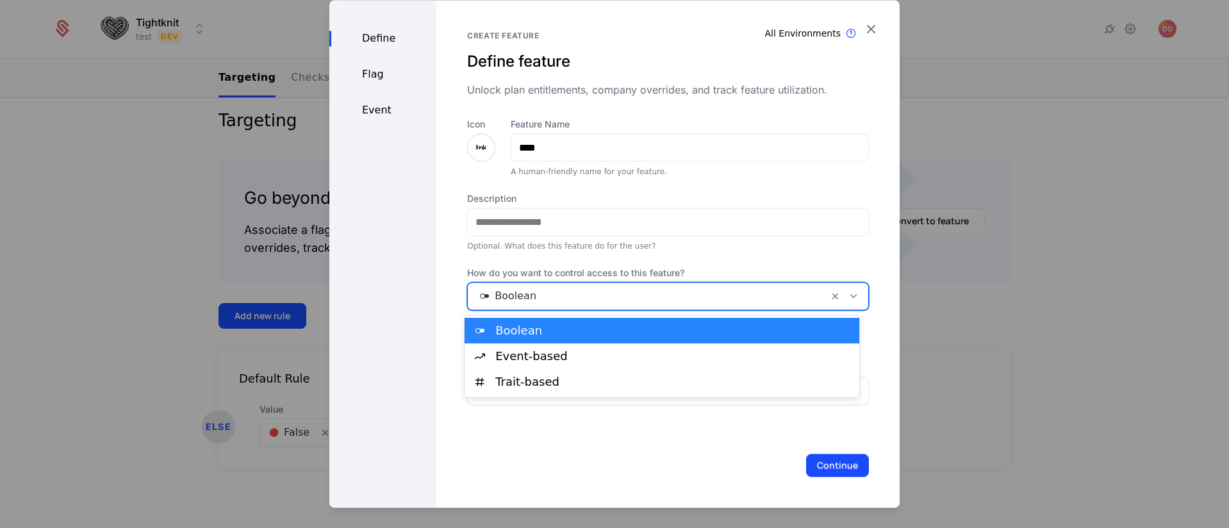
click at [630, 282] on div "Boolean" at bounding box center [668, 296] width 402 height 28
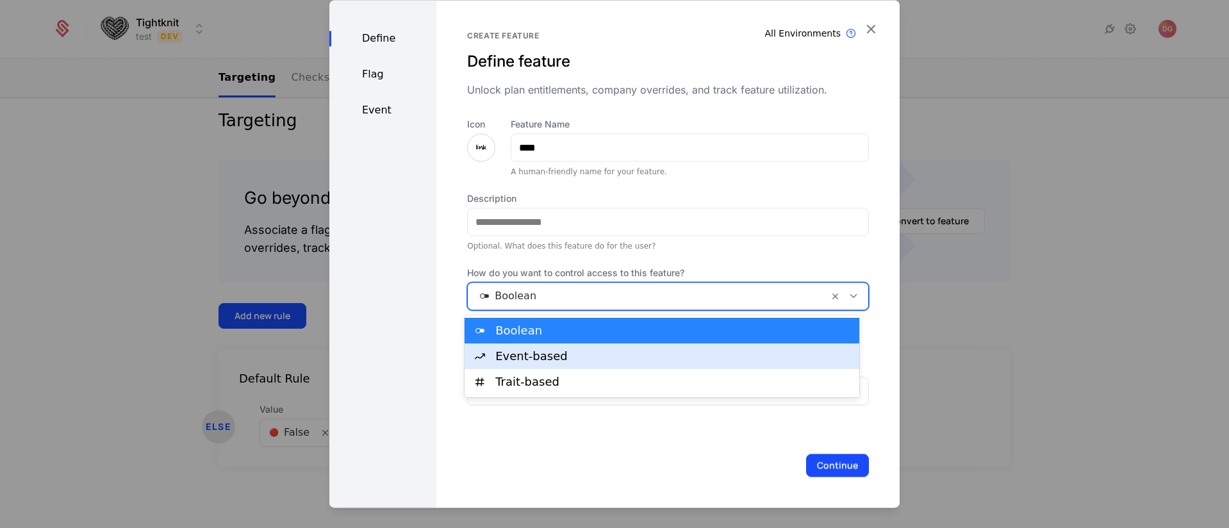
click at [536, 352] on div "Event-based" at bounding box center [673, 356] width 356 height 12
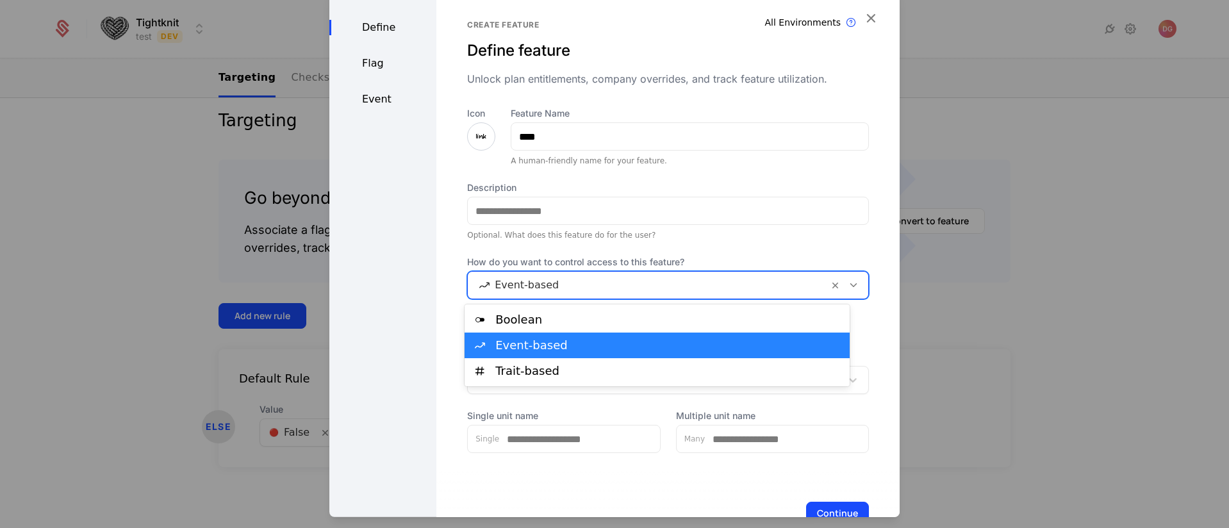
click at [564, 279] on div at bounding box center [648, 285] width 343 height 18
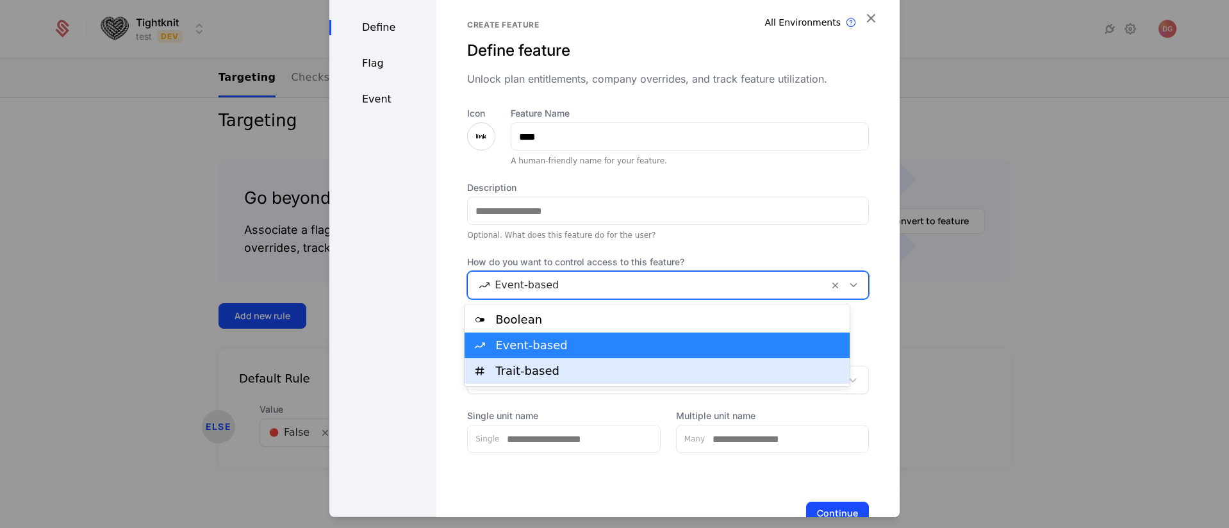
click at [538, 384] on div "Boolean Event-based Trait-based" at bounding box center [656, 345] width 385 height 82
click at [536, 375] on div "Trait-based" at bounding box center [668, 371] width 347 height 12
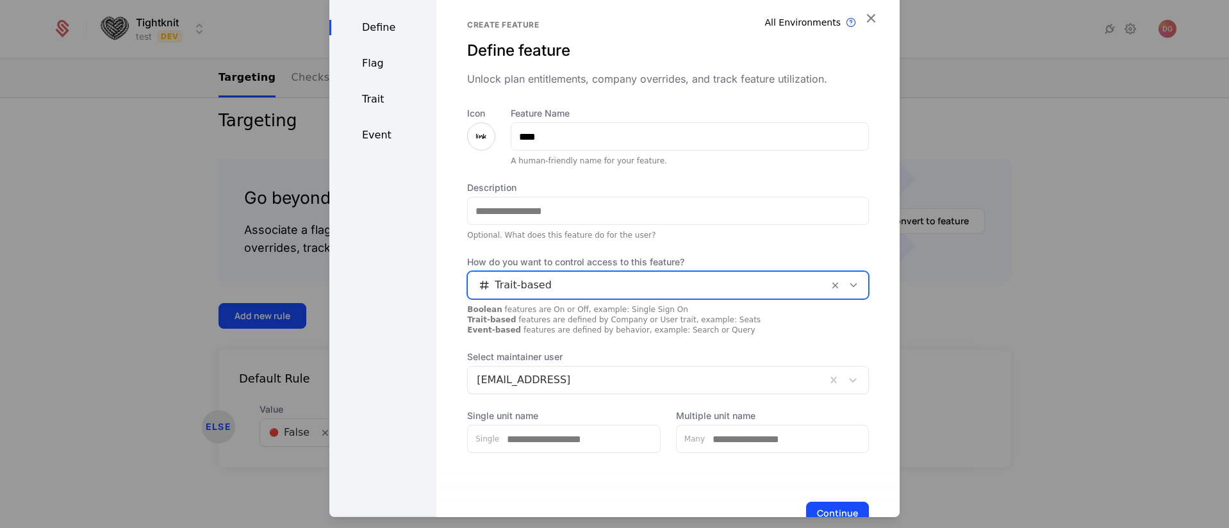
scroll to position [38, 0]
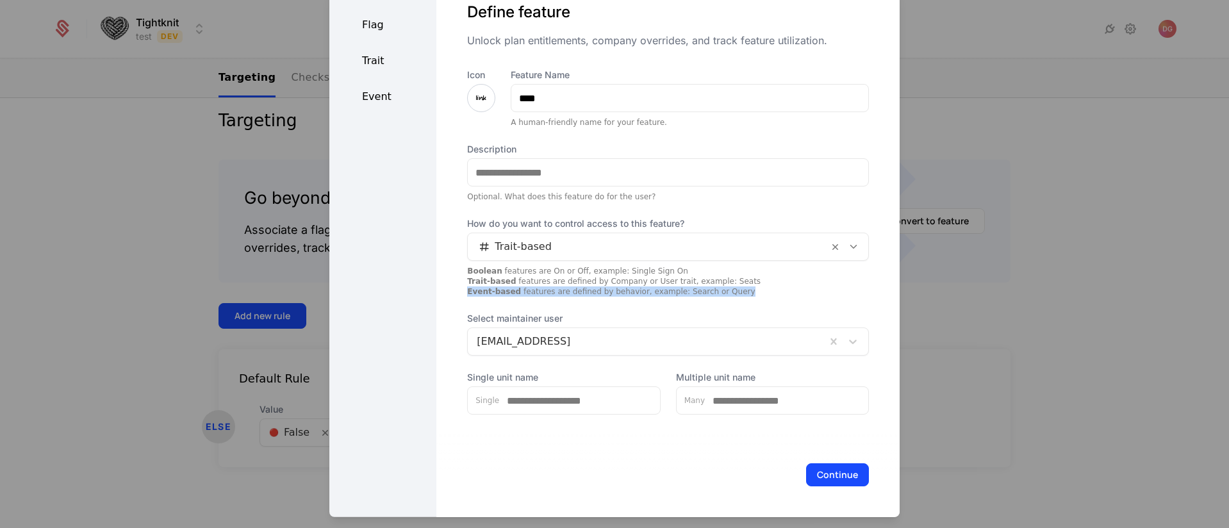
drag, startPoint x: 465, startPoint y: 290, endPoint x: 733, endPoint y: 288, distance: 267.8
click at [733, 288] on div "Boolean features are On or Off, example: Single Sign On Trait-based features ar…" at bounding box center [668, 281] width 402 height 31
click at [486, 295] on strong "Event-based" at bounding box center [494, 291] width 54 height 9
drag, startPoint x: 465, startPoint y: 290, endPoint x: 773, endPoint y: 297, distance: 307.6
click at [773, 297] on div "Icon Feature Name **** A human-friendly name for your feature. Description Opti…" at bounding box center [668, 242] width 402 height 346
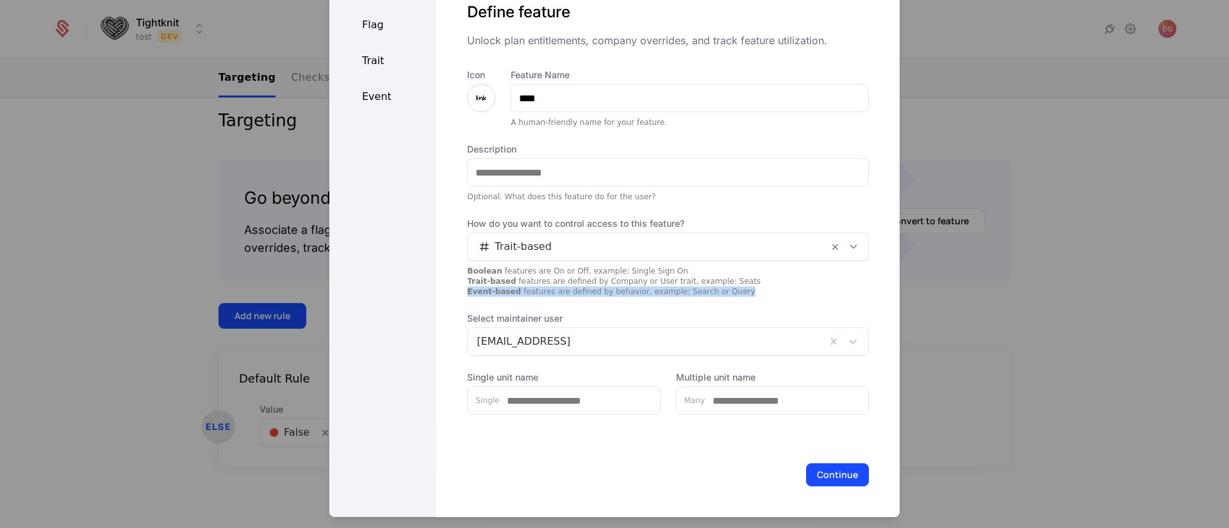
click at [732, 291] on div "Boolean features are On or Off, example: Single Sign On Trait-based features ar…" at bounding box center [668, 281] width 402 height 31
drag, startPoint x: 733, startPoint y: 291, endPoint x: 464, endPoint y: 291, distance: 268.4
click at [467, 291] on div "Boolean features are On or Off, example: Single Sign On Trait-based features ar…" at bounding box center [668, 281] width 402 height 31
click at [525, 297] on div "Icon Feature Name **** A human-friendly name for your feature. Description Opti…" at bounding box center [668, 242] width 402 height 346
click at [757, 297] on div "Icon Feature Name **** A human-friendly name for your feature. Description Opti…" at bounding box center [668, 242] width 402 height 346
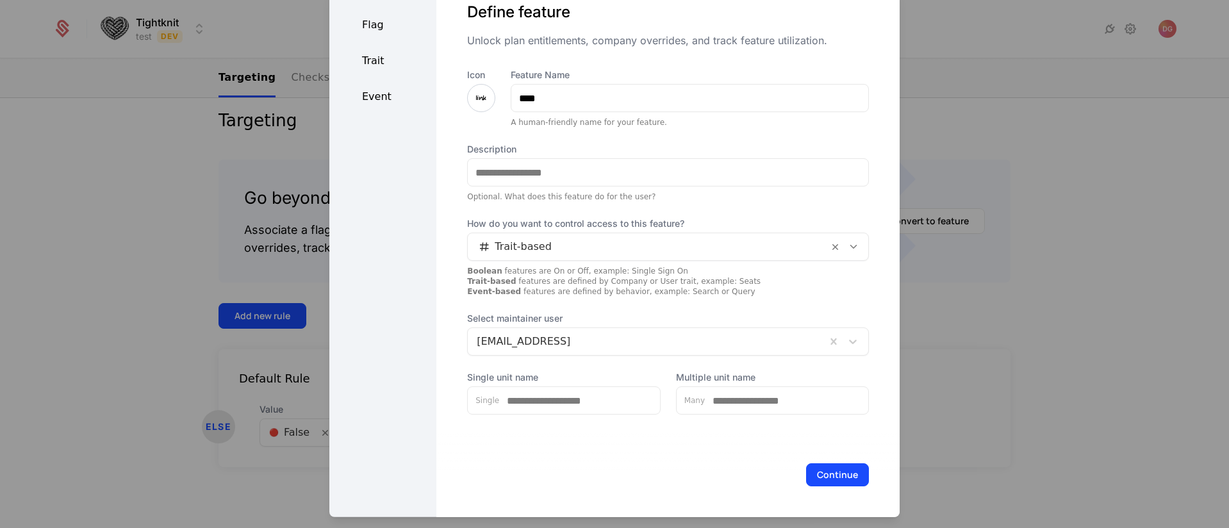
click at [368, 96] on div "Event" at bounding box center [382, 96] width 107 height 15
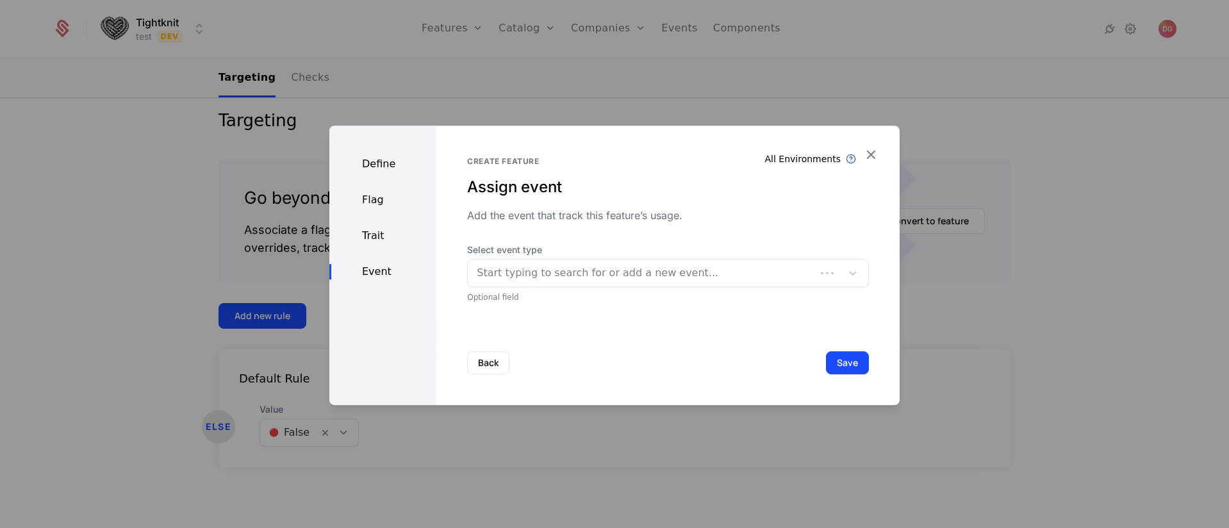
click at [566, 275] on div at bounding box center [642, 273] width 330 height 18
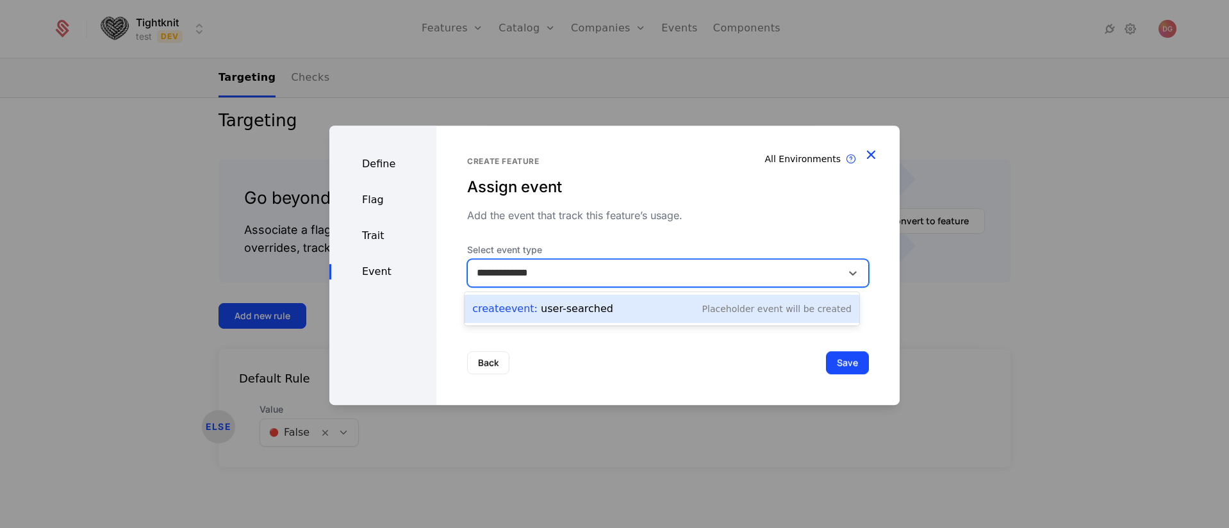
type input "**********"
click at [869, 154] on icon "button" at bounding box center [870, 154] width 17 height 17
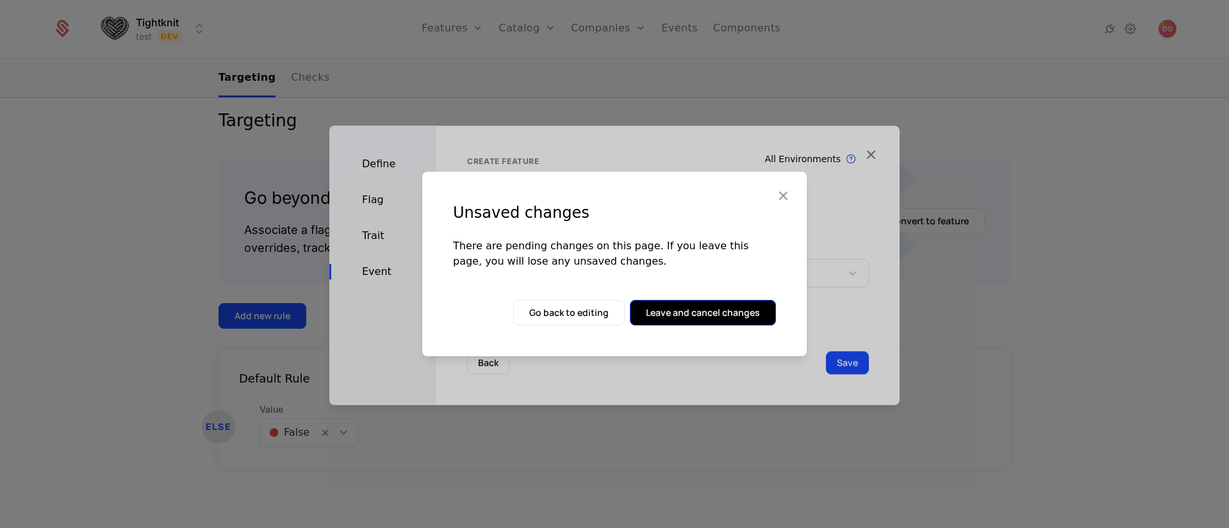
click at [698, 315] on button "Leave and cancel changes" at bounding box center [703, 313] width 146 height 26
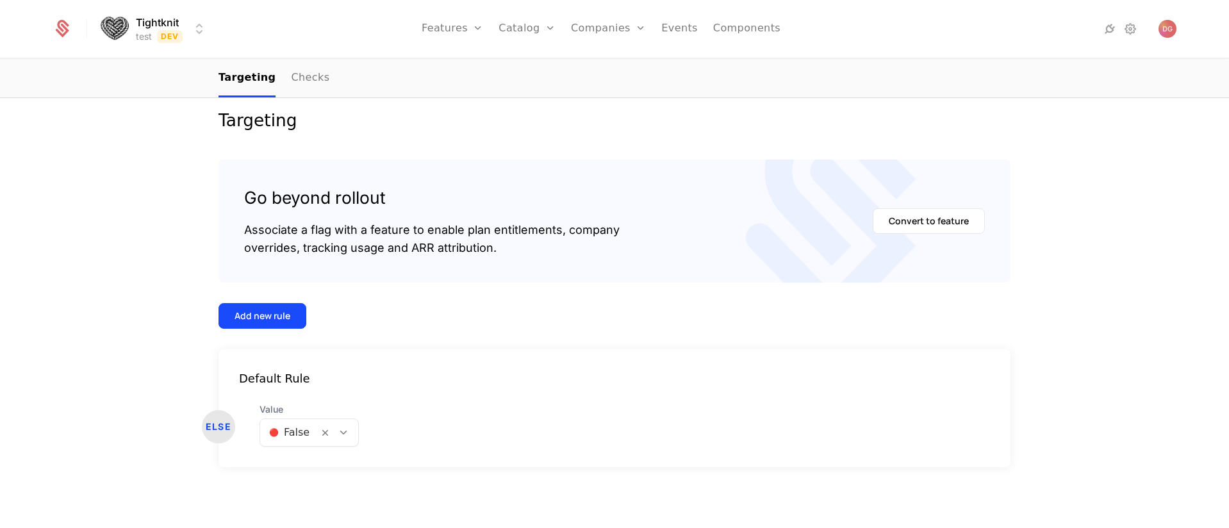
click at [188, 27] on html "Tightknit test Dev Features Features Flags Catalog Plans Add Ons Credits Config…" at bounding box center [614, 264] width 1229 height 528
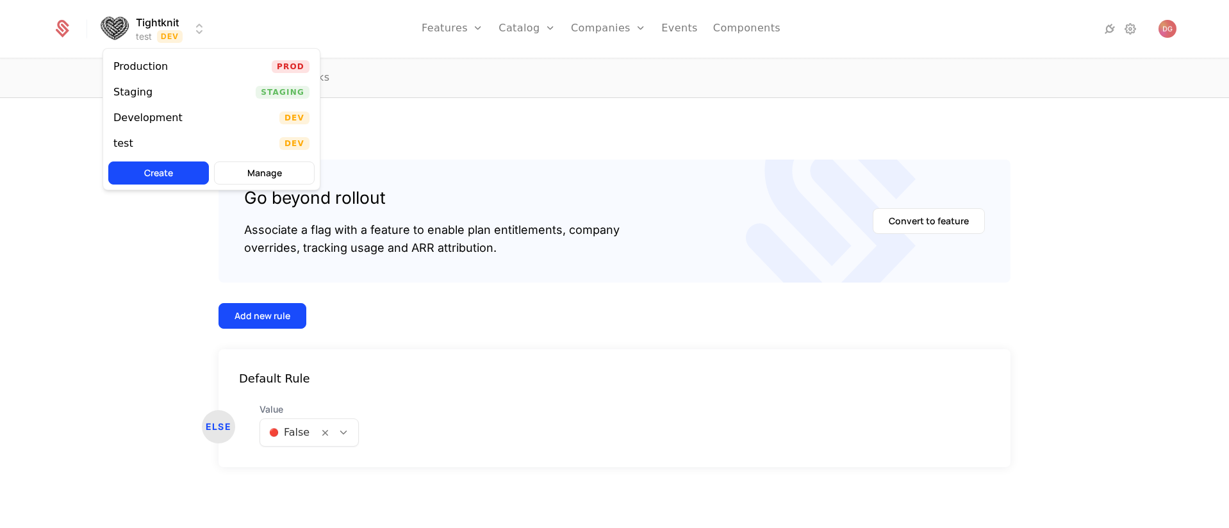
click at [458, 35] on html "Tightknit test Dev Features Features Flags Catalog Plans Add Ons Credits Config…" at bounding box center [614, 264] width 1229 height 528
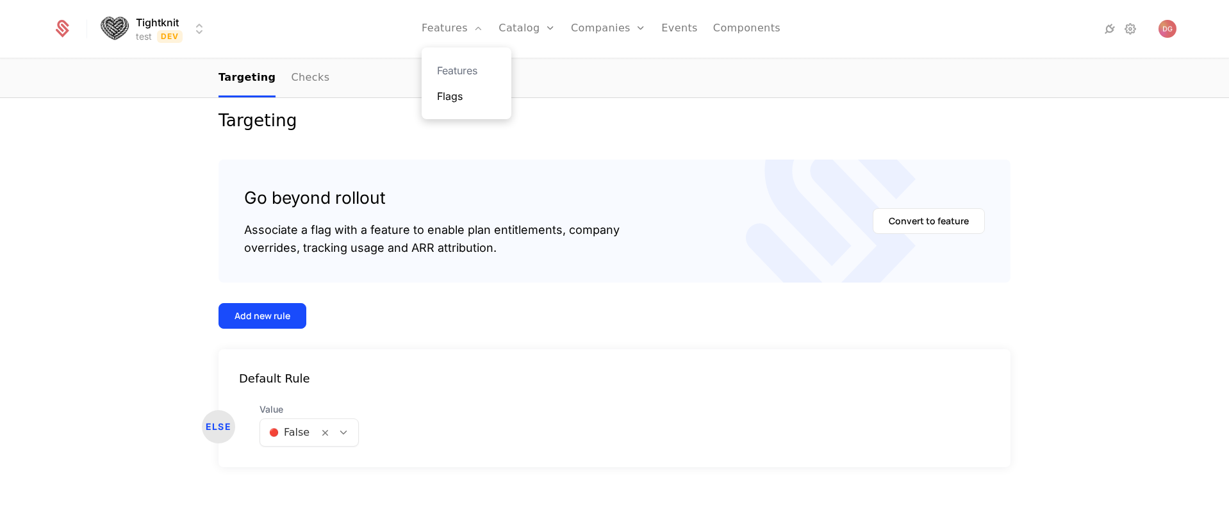
click at [463, 99] on link "Flags" at bounding box center [466, 95] width 59 height 15
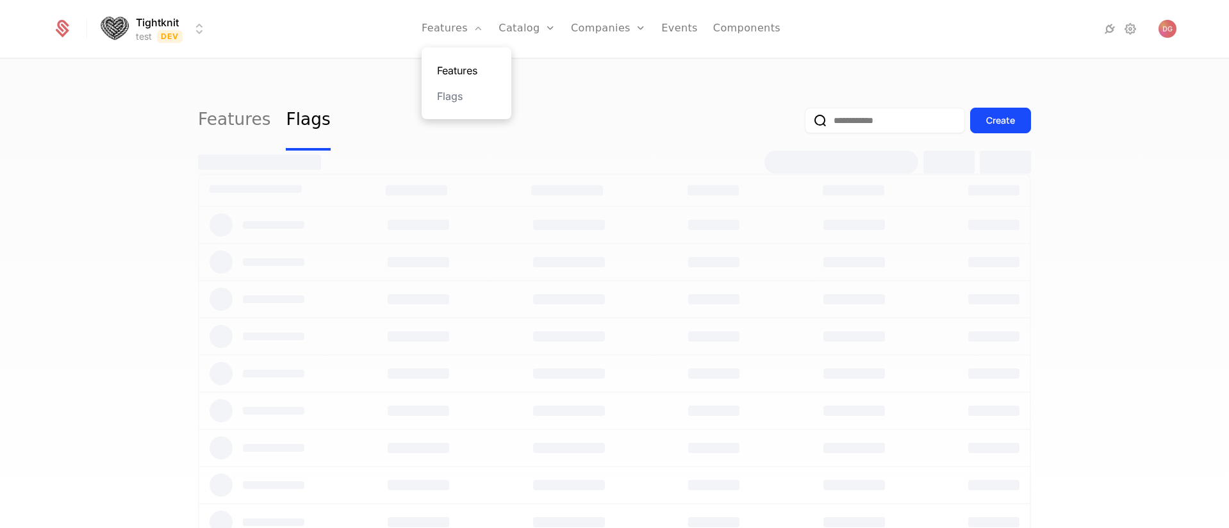
select select "**"
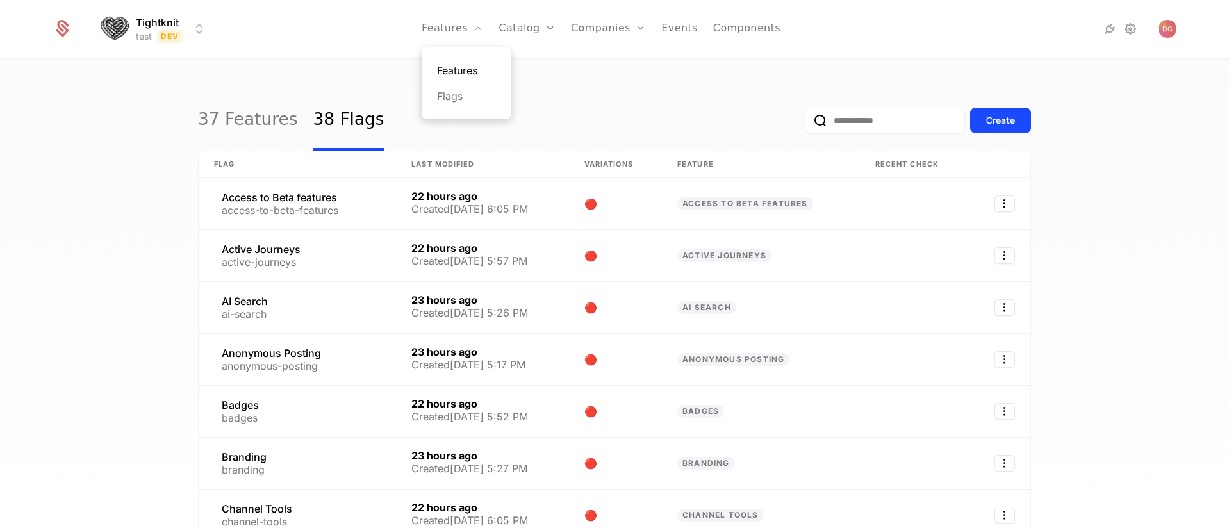
click at [461, 68] on link "Features" at bounding box center [466, 70] width 59 height 15
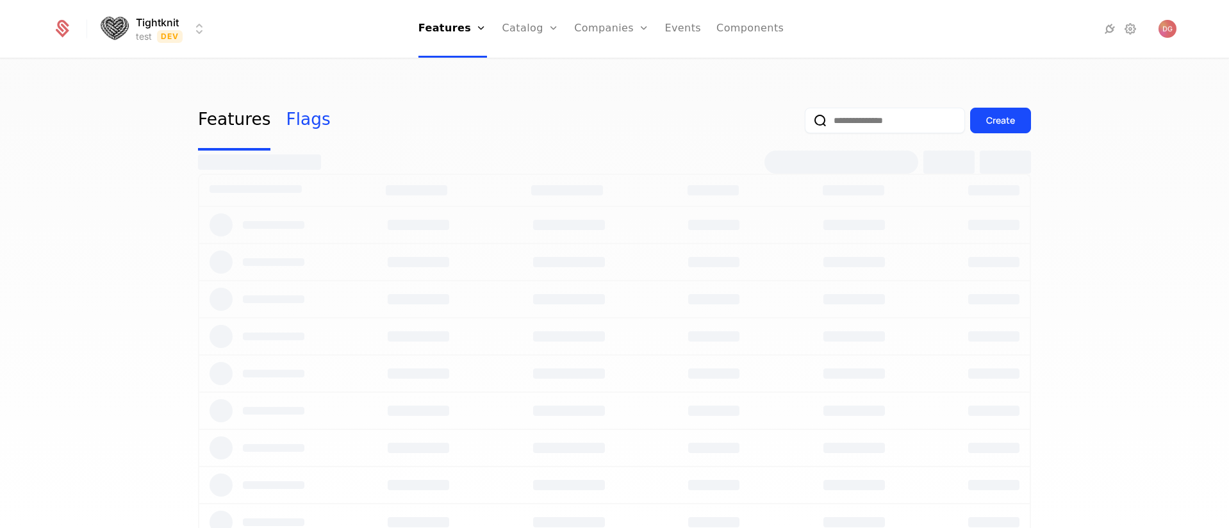
select select "**"
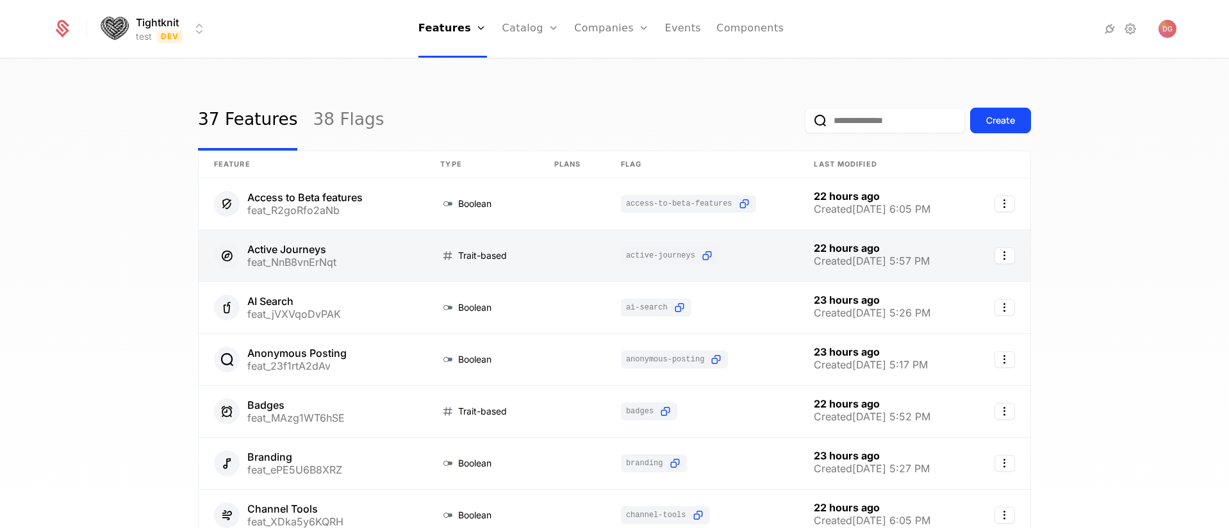
click at [367, 261] on link at bounding box center [312, 255] width 226 height 51
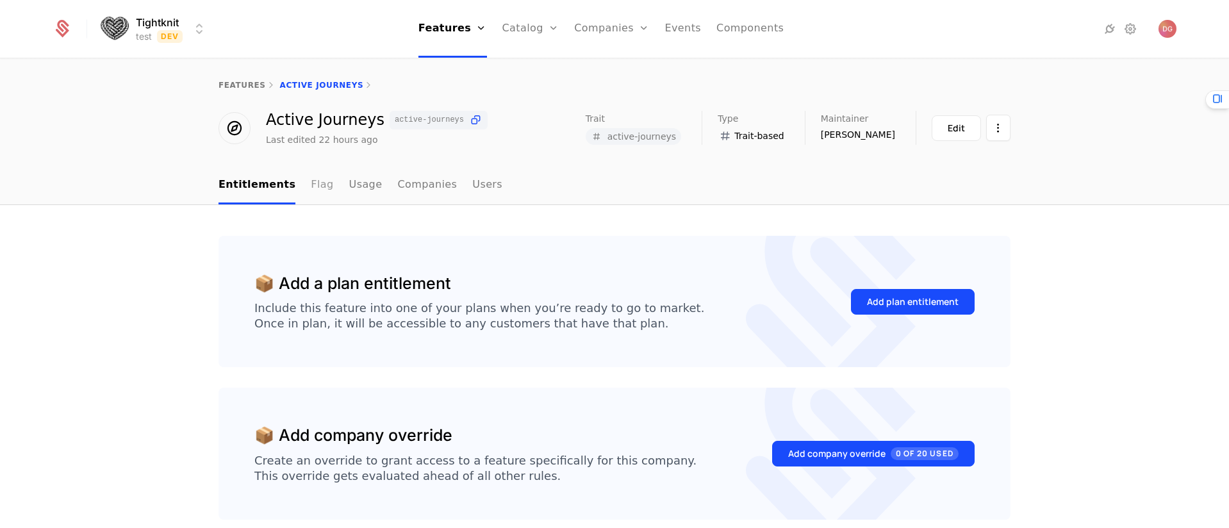
click at [311, 183] on link "Flag" at bounding box center [322, 186] width 22 height 38
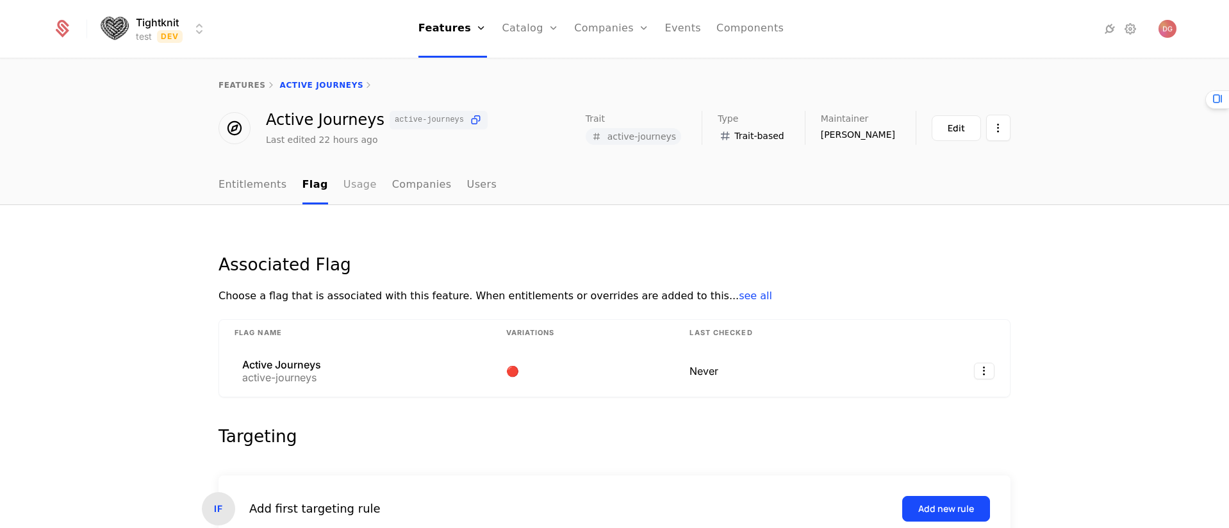
click at [343, 175] on link "Usage" at bounding box center [359, 186] width 33 height 38
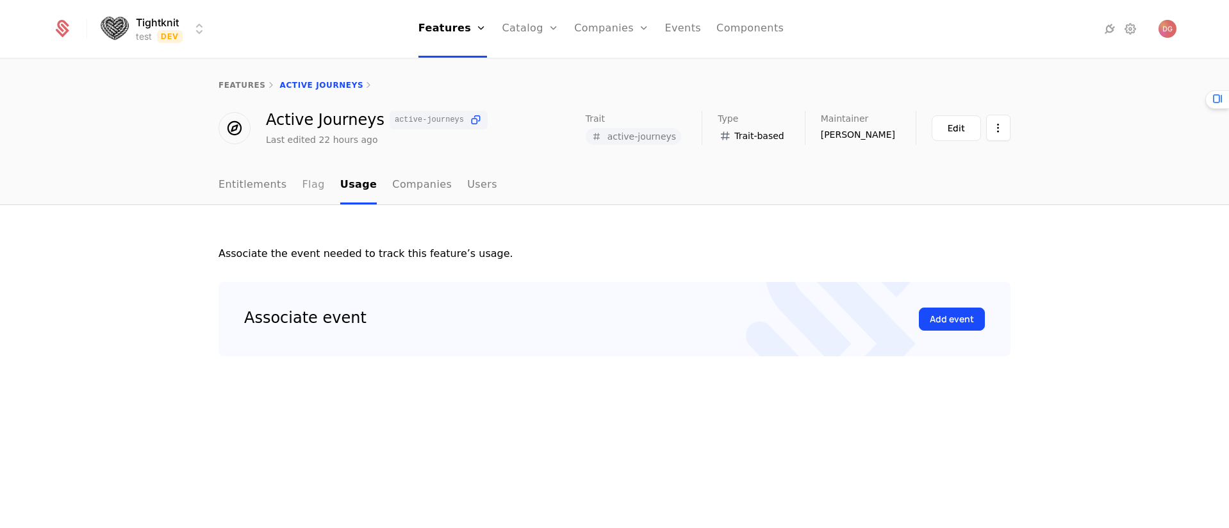
click at [308, 177] on link "Flag" at bounding box center [313, 186] width 22 height 38
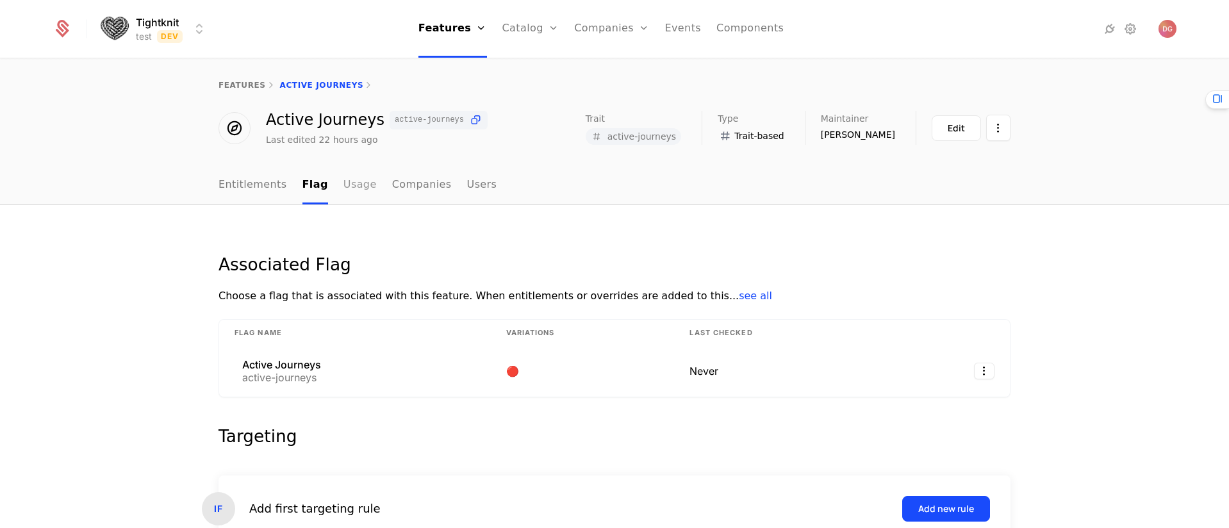
click at [343, 188] on link "Usage" at bounding box center [359, 186] width 33 height 38
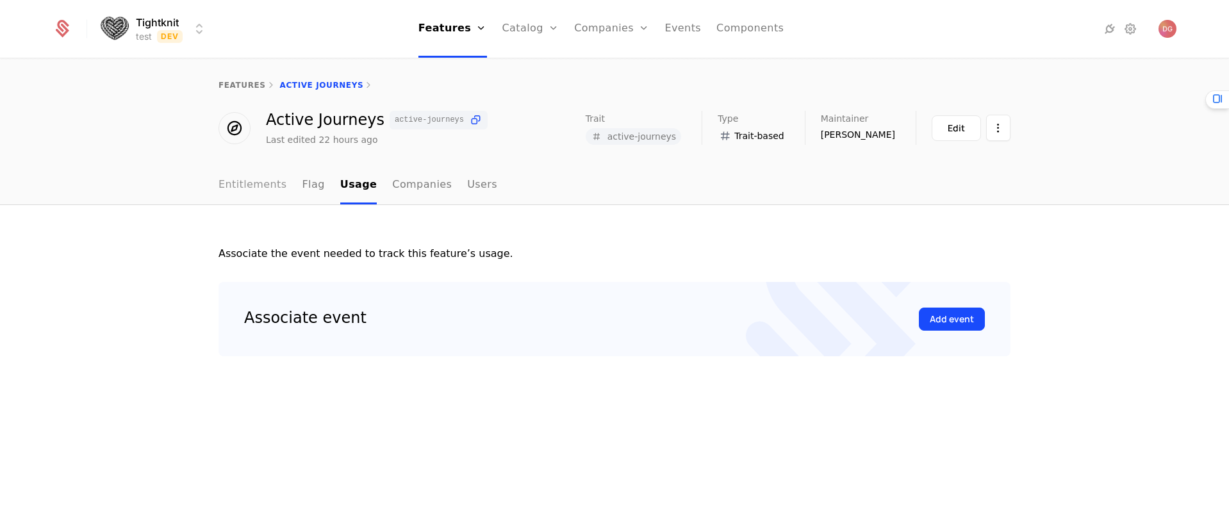
click at [252, 186] on link "Entitlements" at bounding box center [252, 186] width 69 height 38
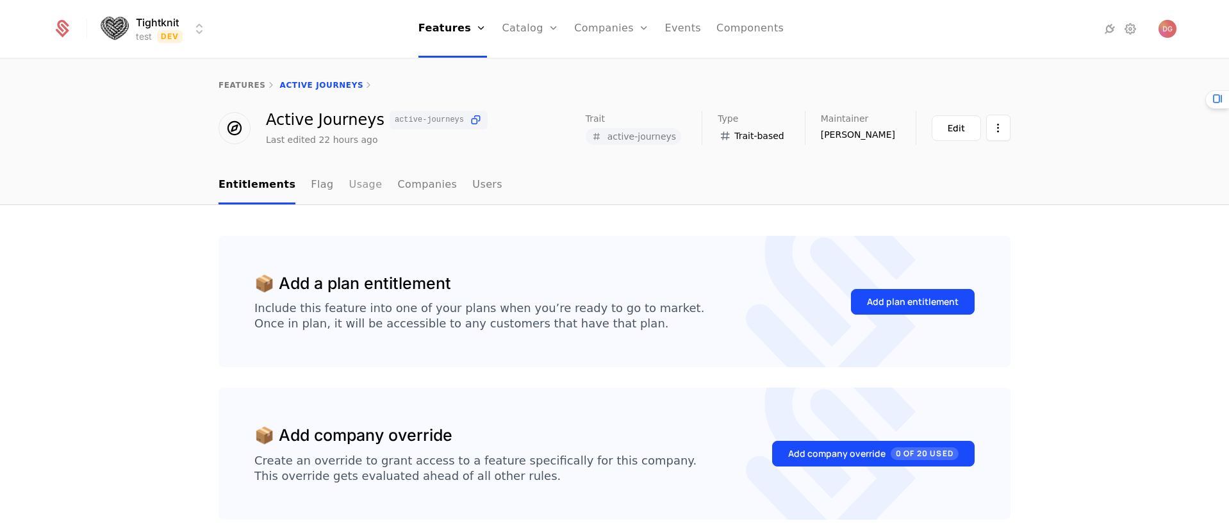
click at [349, 181] on link "Usage" at bounding box center [365, 186] width 33 height 38
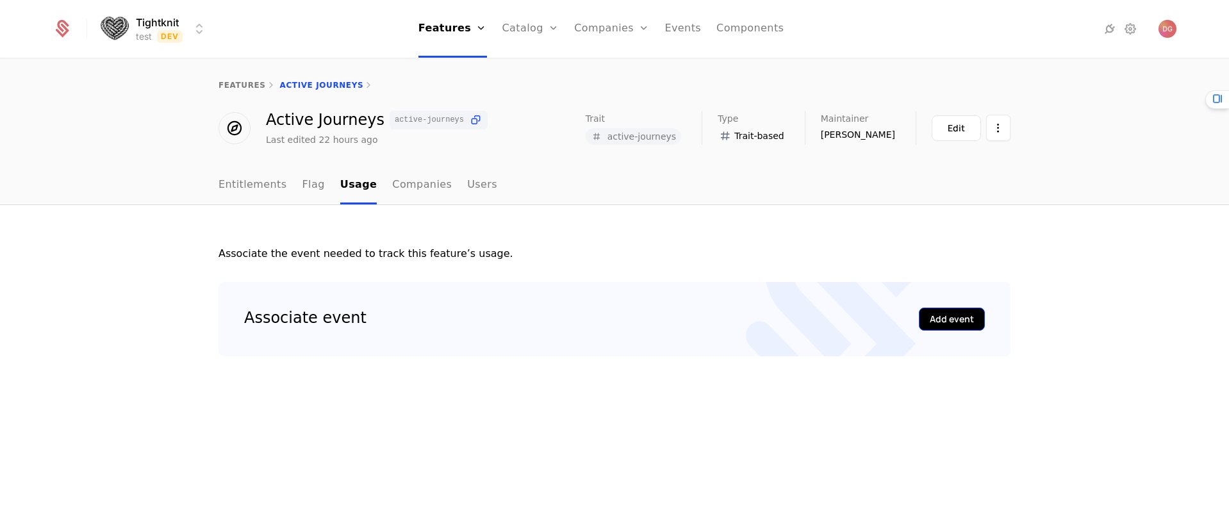
click at [961, 320] on div "Add event" at bounding box center [952, 319] width 44 height 13
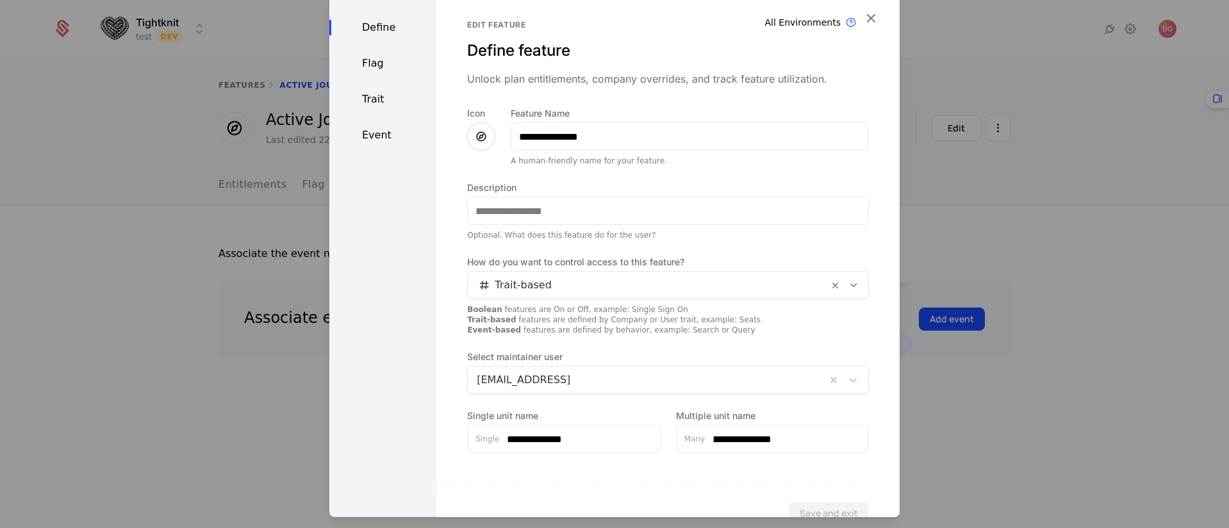
click at [390, 126] on div "Define Flag Trait Event" at bounding box center [382, 272] width 107 height 566
click at [383, 131] on div "Event" at bounding box center [382, 134] width 107 height 15
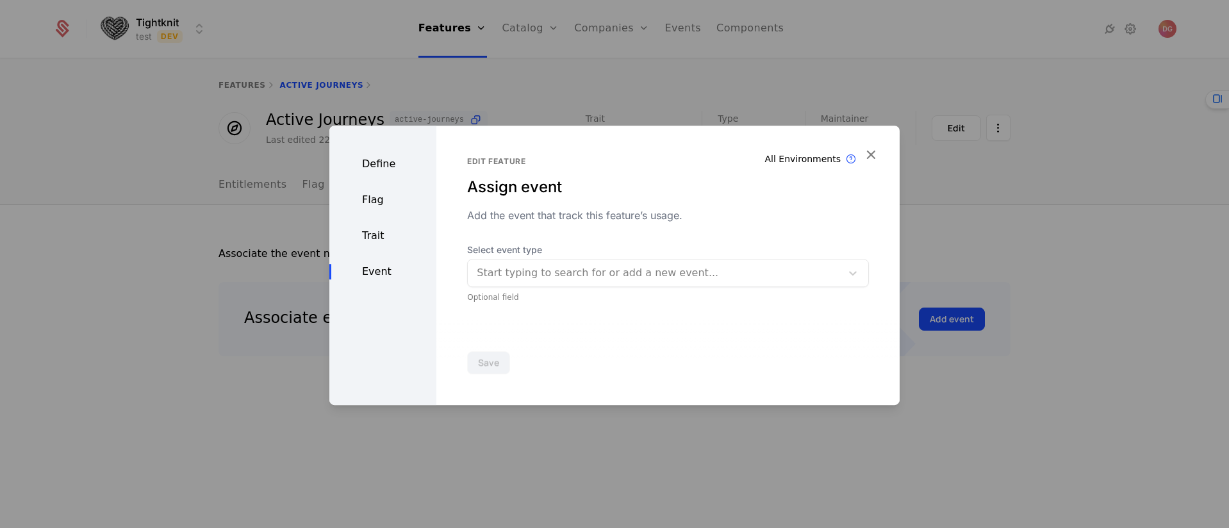
click at [375, 236] on div "Trait" at bounding box center [382, 235] width 107 height 15
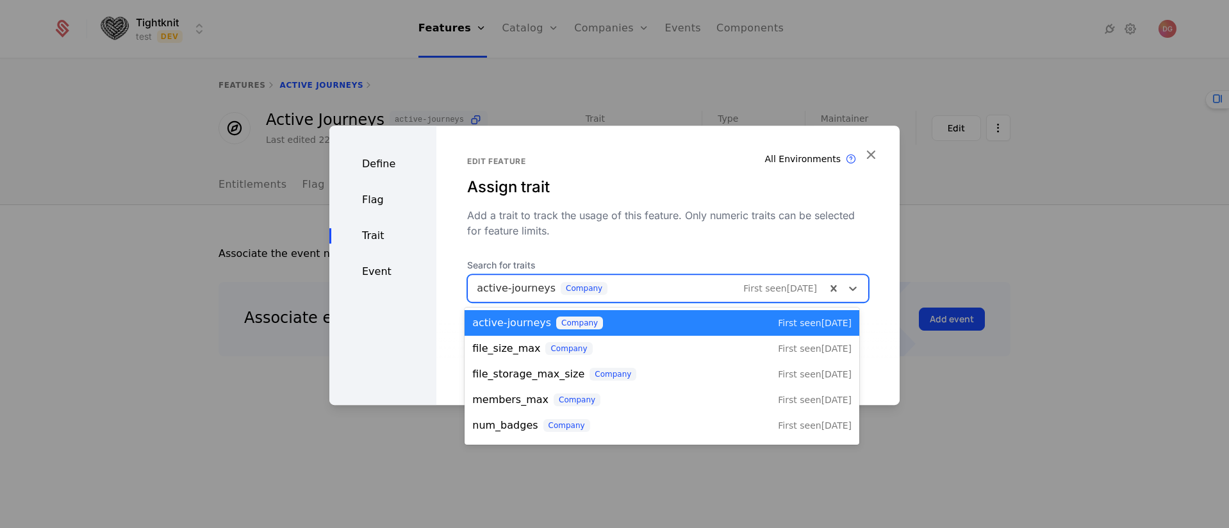
click at [696, 280] on div at bounding box center [647, 288] width 340 height 18
click at [621, 226] on div "Add a trait to track the usage of this feature. Only numeric traits can be sele…" at bounding box center [668, 223] width 402 height 31
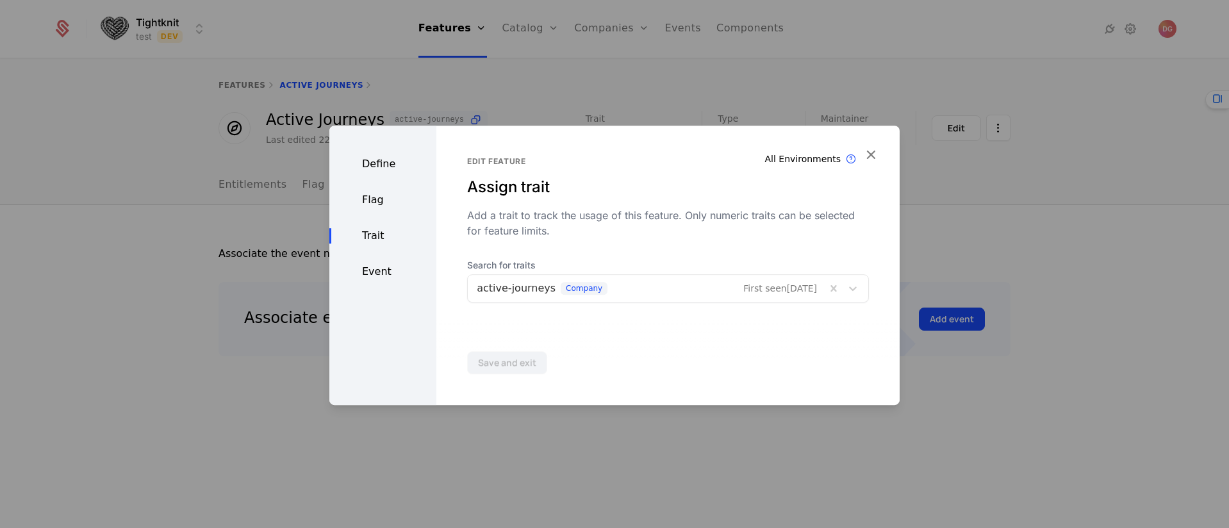
click at [556, 225] on div "Add a trait to track the usage of this feature. Only numeric traits can be sele…" at bounding box center [668, 223] width 402 height 31
click at [534, 231] on div "Add a trait to track the usage of this feature. Only numeric traits can be sele…" at bounding box center [668, 223] width 402 height 31
click at [375, 275] on div "Event" at bounding box center [382, 271] width 107 height 15
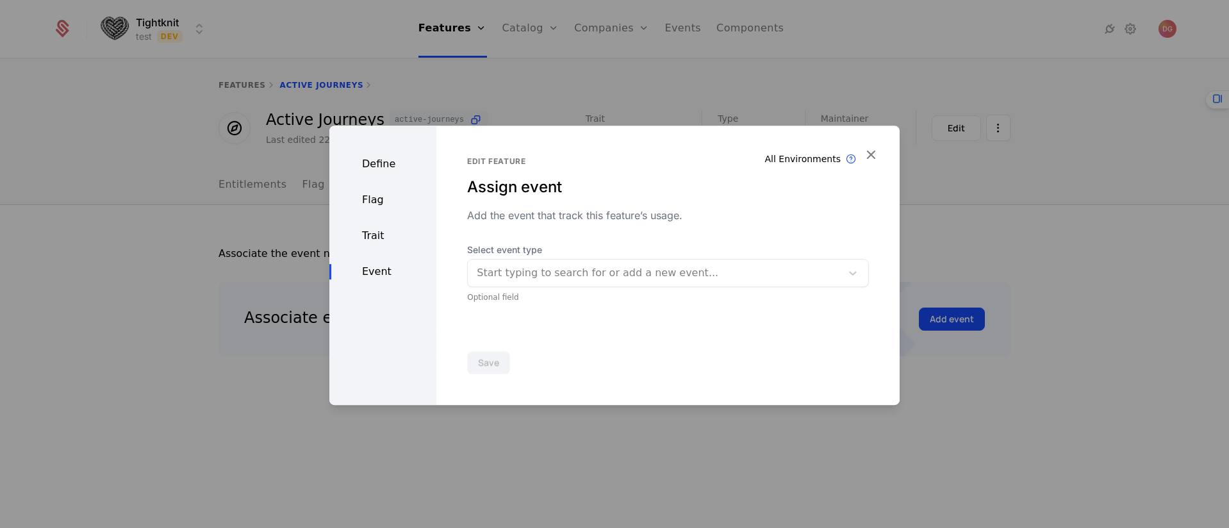
click at [568, 217] on div "Add the event that track this feature’s usage." at bounding box center [668, 215] width 402 height 15
click at [868, 156] on icon "button" at bounding box center [870, 154] width 17 height 17
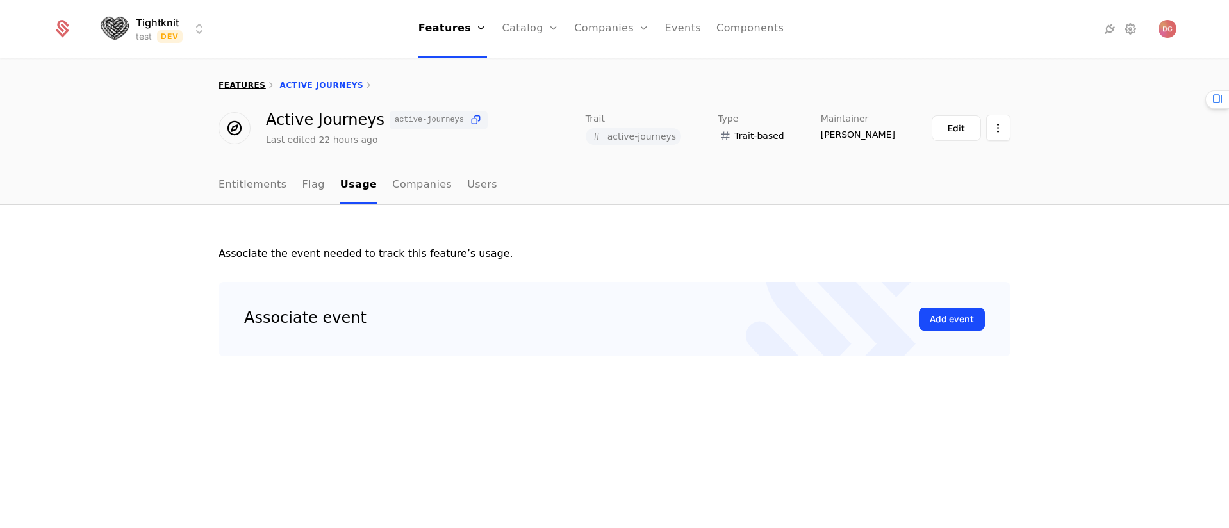
click at [236, 83] on link "features" at bounding box center [241, 85] width 47 height 9
select select "**"
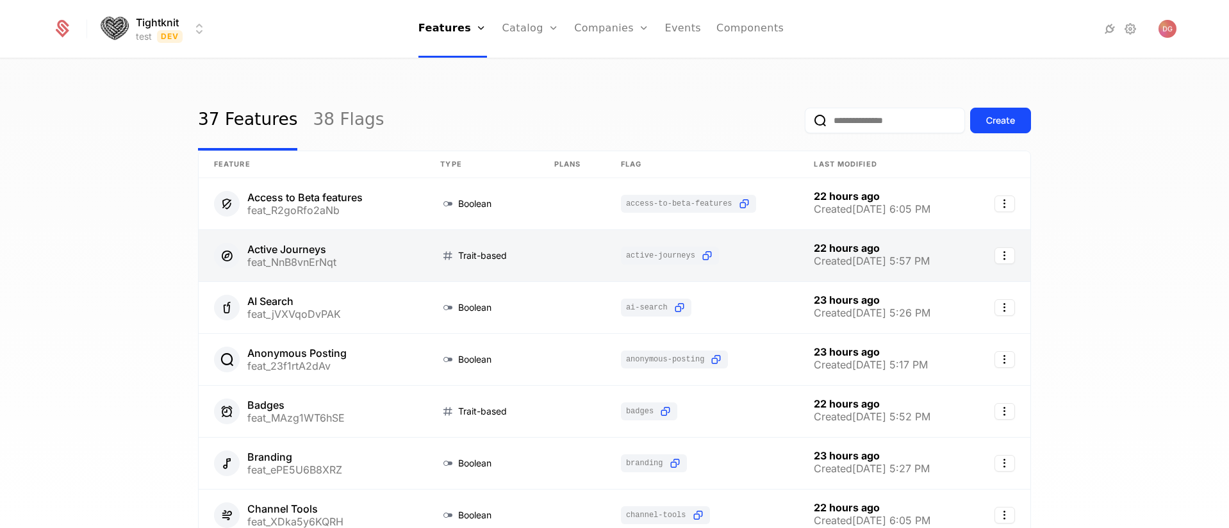
scroll to position [195, 0]
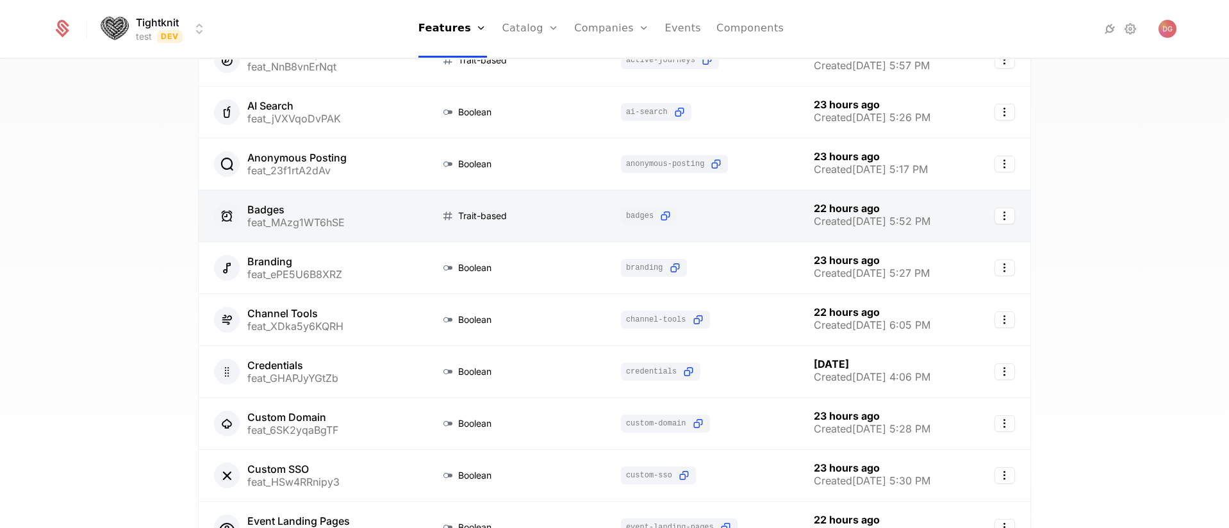
click at [340, 206] on link at bounding box center [312, 215] width 226 height 51
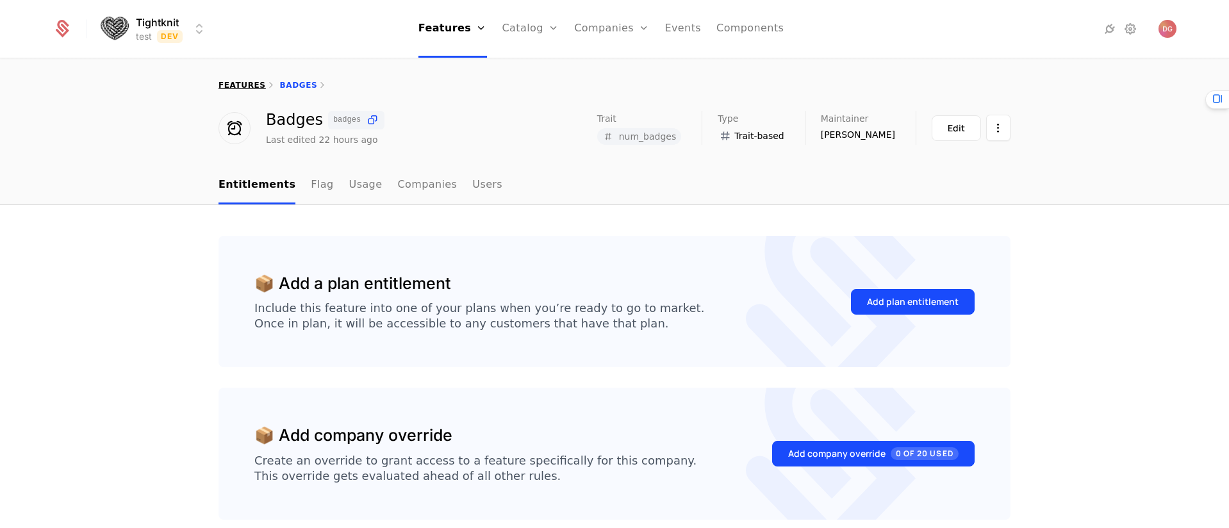
click at [242, 82] on link "features" at bounding box center [241, 85] width 47 height 9
select select "**"
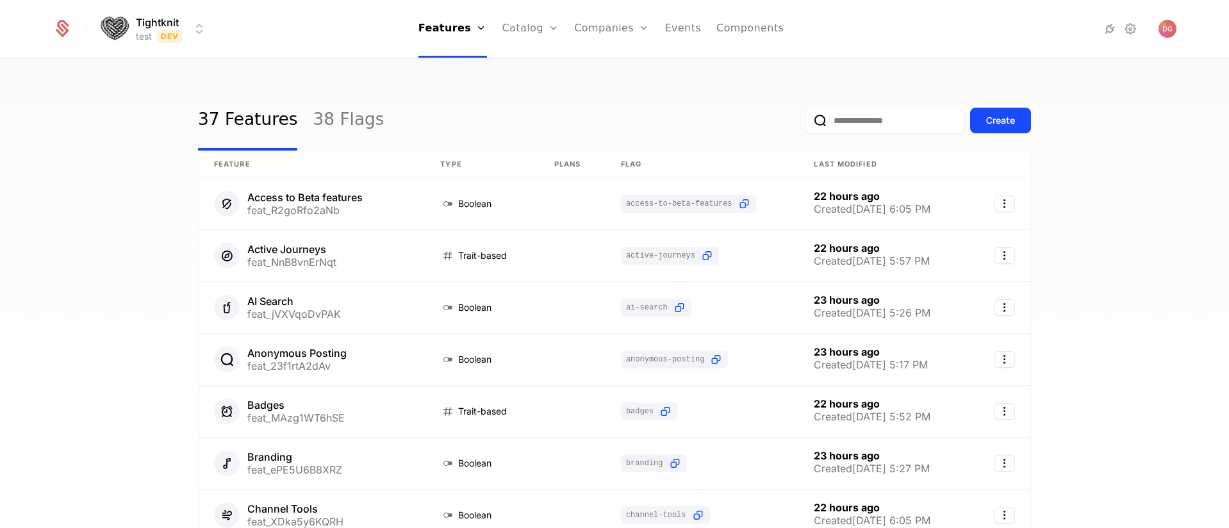
click at [1116, 261] on div "37 Features 38 Flags Create Feature Type Plans Flag Last Modified Access to Bet…" at bounding box center [614, 298] width 1229 height 476
click at [125, 183] on div "37 Features 38 Flags Create Feature Type Plans Flag Last Modified Access to Bet…" at bounding box center [614, 298] width 1229 height 476
click at [89, 129] on div "37 Features 38 Flags Create Feature Type Plans Flag Last Modified Access to Bet…" at bounding box center [614, 298] width 1229 height 476
click at [409, 99] on div "37 Features 38 Flags Create" at bounding box center [614, 120] width 833 height 60
click at [278, 76] on div "37 Features 38 Flags Create Feature Type Plans Flag Last Modified Access to Bet…" at bounding box center [614, 298] width 1229 height 476
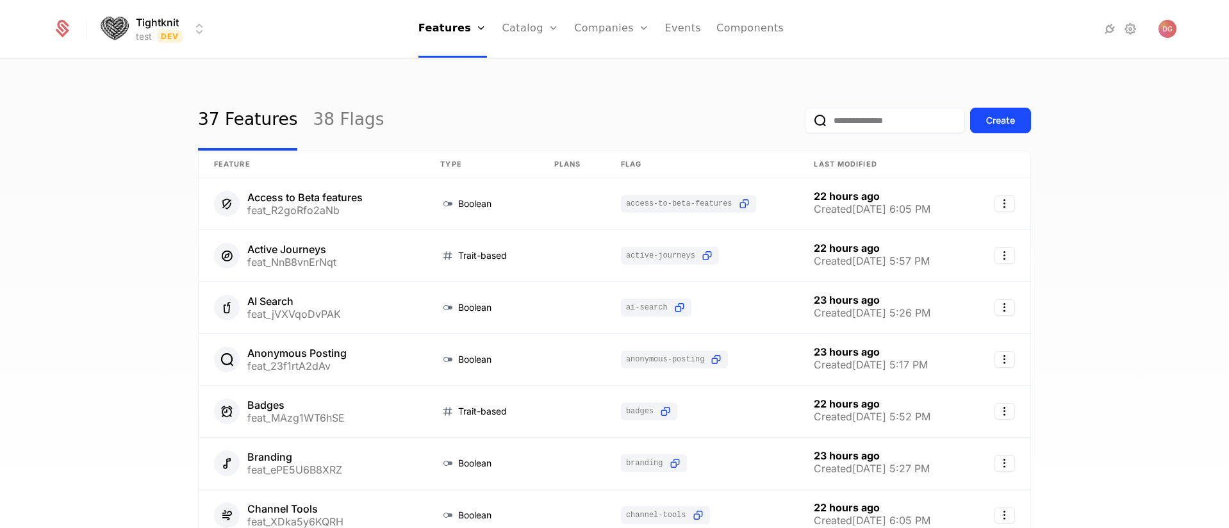
click at [158, 106] on div "37 Features 38 Flags Create Feature Type Plans Flag Last Modified Access to Bet…" at bounding box center [614, 298] width 1229 height 476
click at [135, 132] on div "37 Features 38 Flags Create Feature Type Plans Flag Last Modified Access to Bet…" at bounding box center [614, 298] width 1229 height 476
click at [531, 70] on link "Plans" at bounding box center [551, 70] width 66 height 15
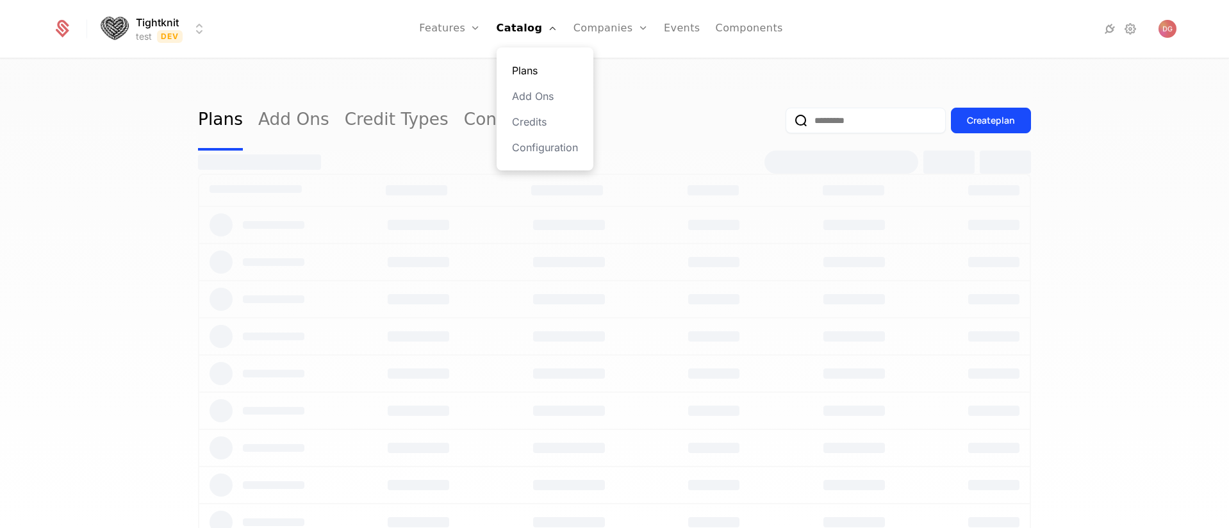
select select "**"
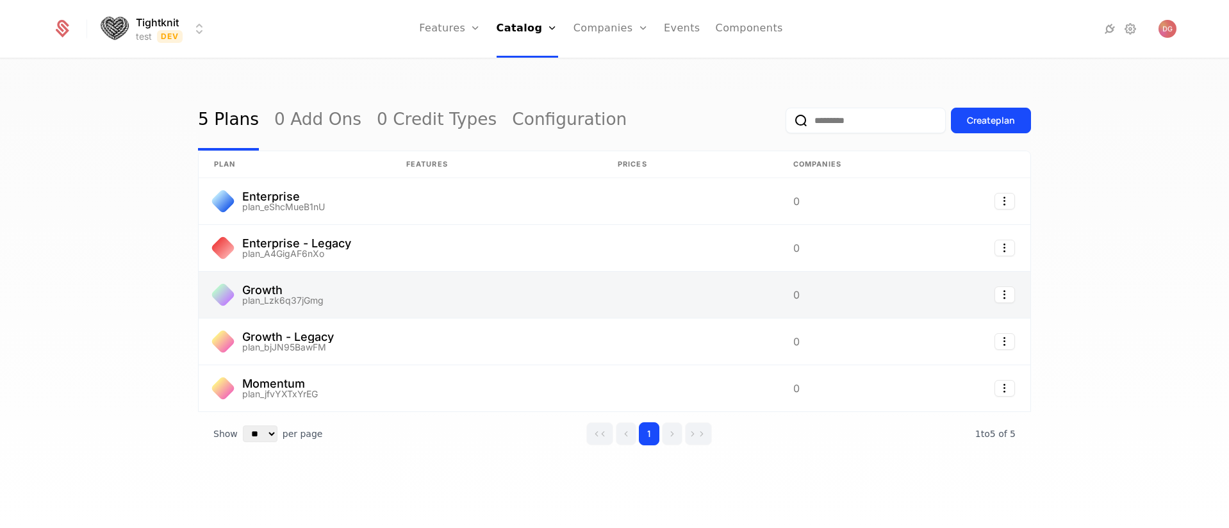
click at [313, 291] on link at bounding box center [295, 295] width 192 height 46
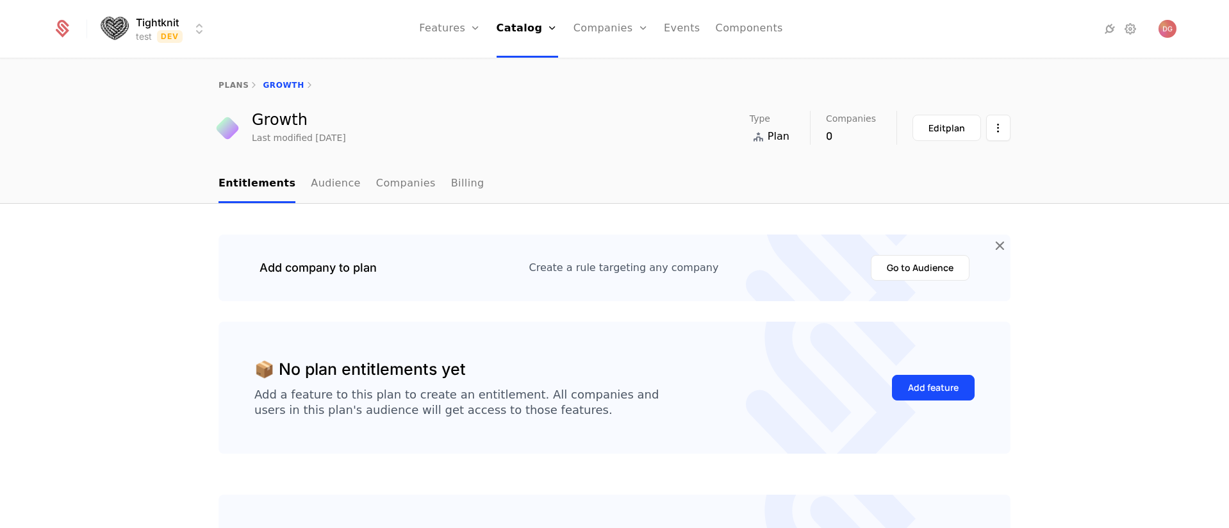
click at [195, 28] on html "Tightknit test Dev Features Features Flags Catalog Plans Add Ons Credits Config…" at bounding box center [614, 264] width 1229 height 528
click at [538, 201] on html "Tightknit test Dev Features Features Flags Catalog Plans Add Ons Credits Config…" at bounding box center [614, 264] width 1229 height 528
click at [648, 183] on nav "Entitlements Audience Companies Billing" at bounding box center [614, 184] width 792 height 38
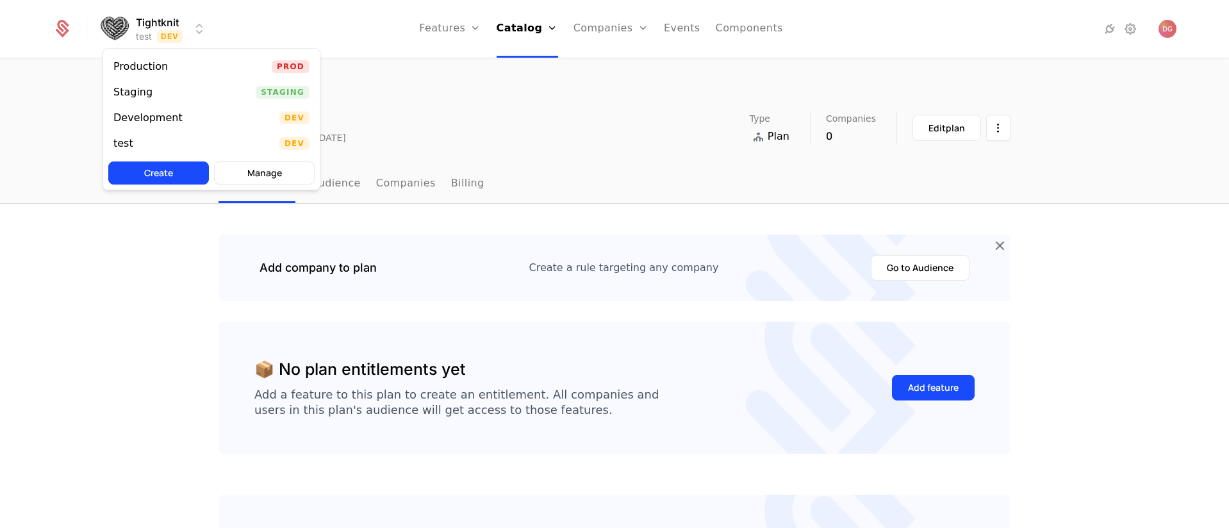
click at [199, 28] on html "Tightknit test Dev Features Features Flags Catalog Plans Add Ons Credits Config…" at bounding box center [614, 264] width 1229 height 528
click at [144, 113] on div "Development" at bounding box center [147, 118] width 69 height 10
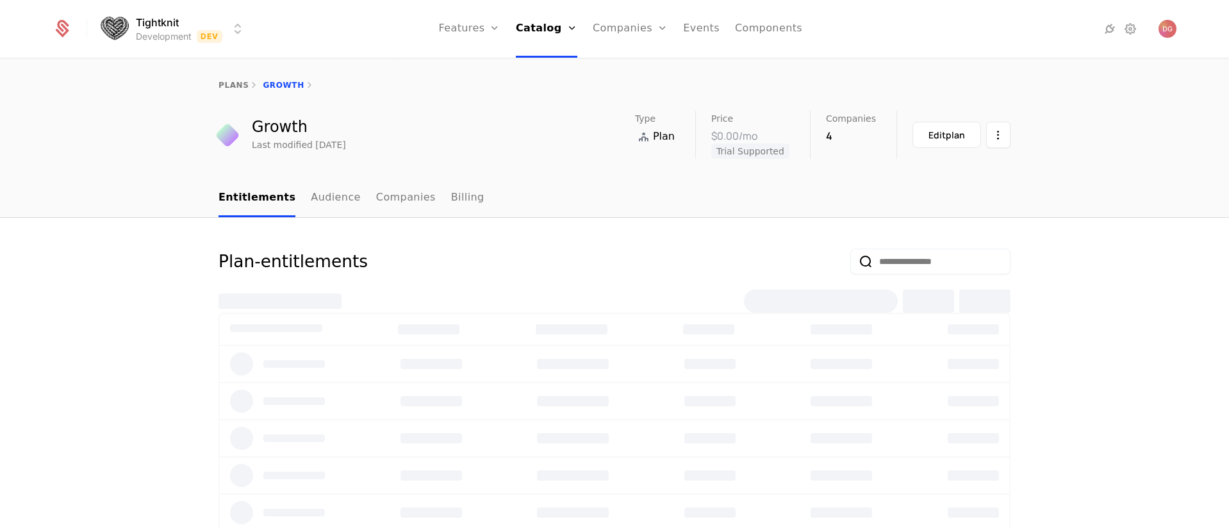
select select "**"
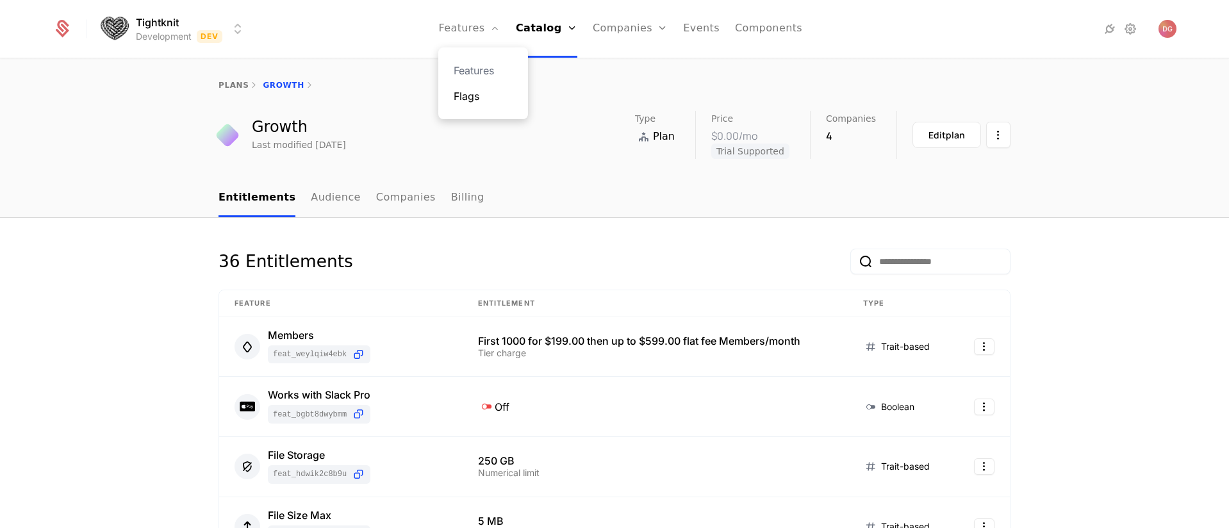
click at [472, 95] on link "Flags" at bounding box center [483, 95] width 59 height 15
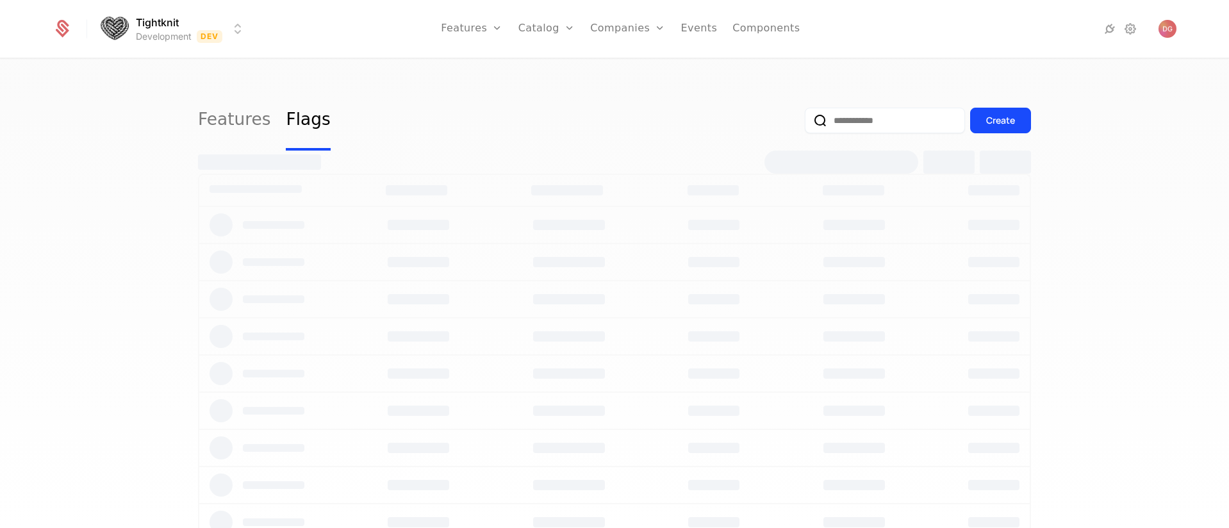
select select "**"
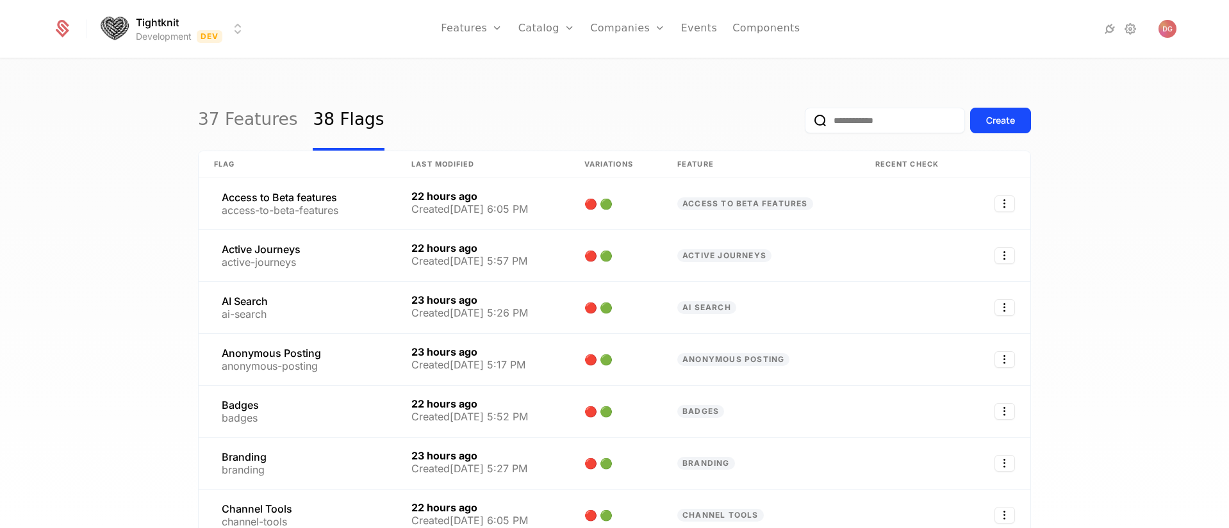
click at [78, 208] on div "37 Features 38 Flags Create Flag Last Modified Variations Feature Recent check …" at bounding box center [614, 298] width 1229 height 476
click at [547, 69] on link "Plans" at bounding box center [567, 70] width 66 height 15
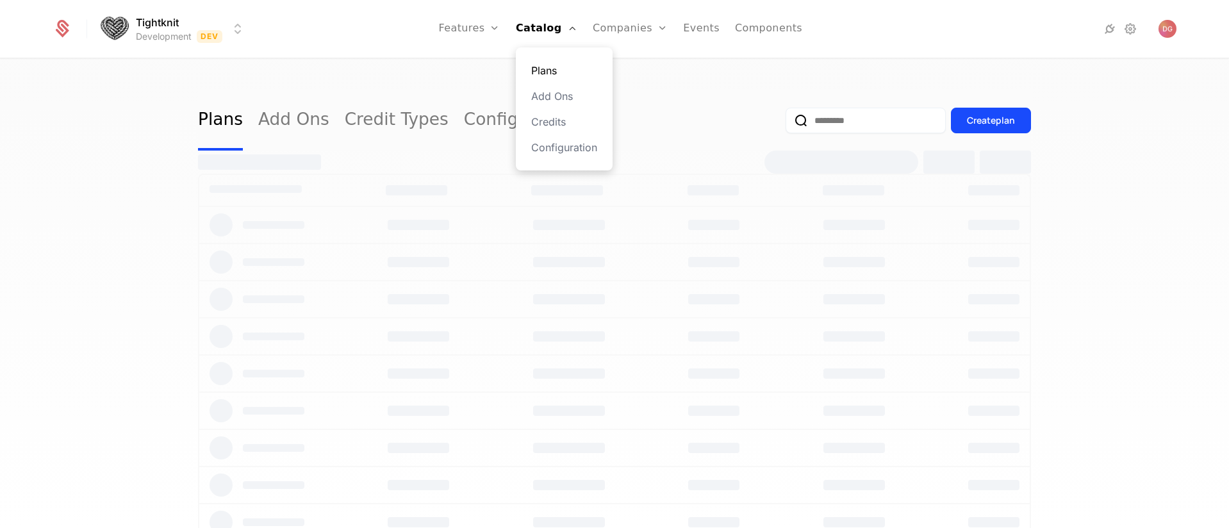
select select "**"
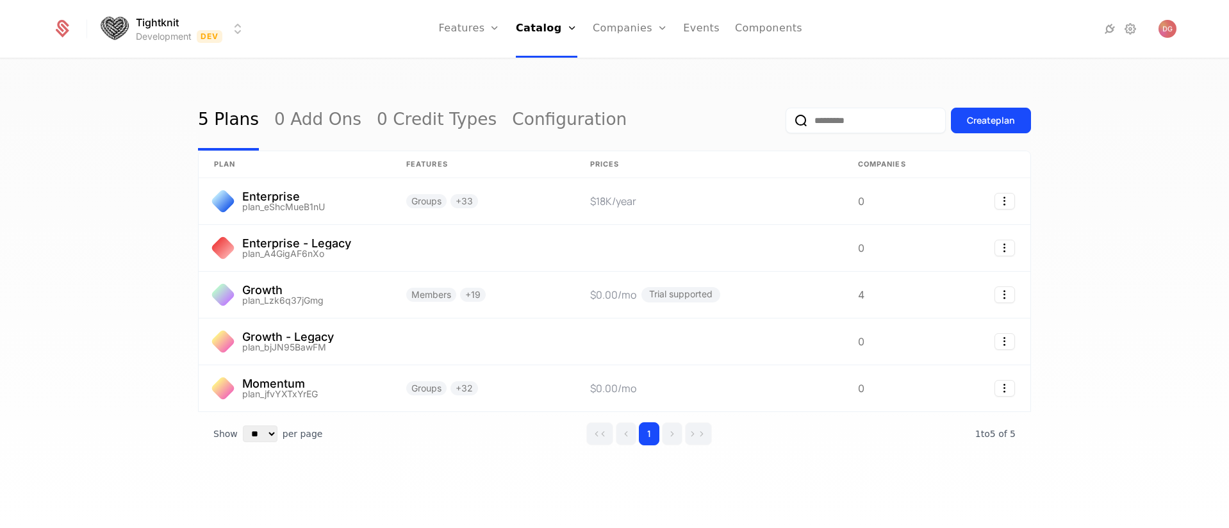
click at [448, 76] on div "5 Plans 0 Add Ons 0 Credit Types Configuration Create plan plan Features Prices…" at bounding box center [614, 298] width 1229 height 476
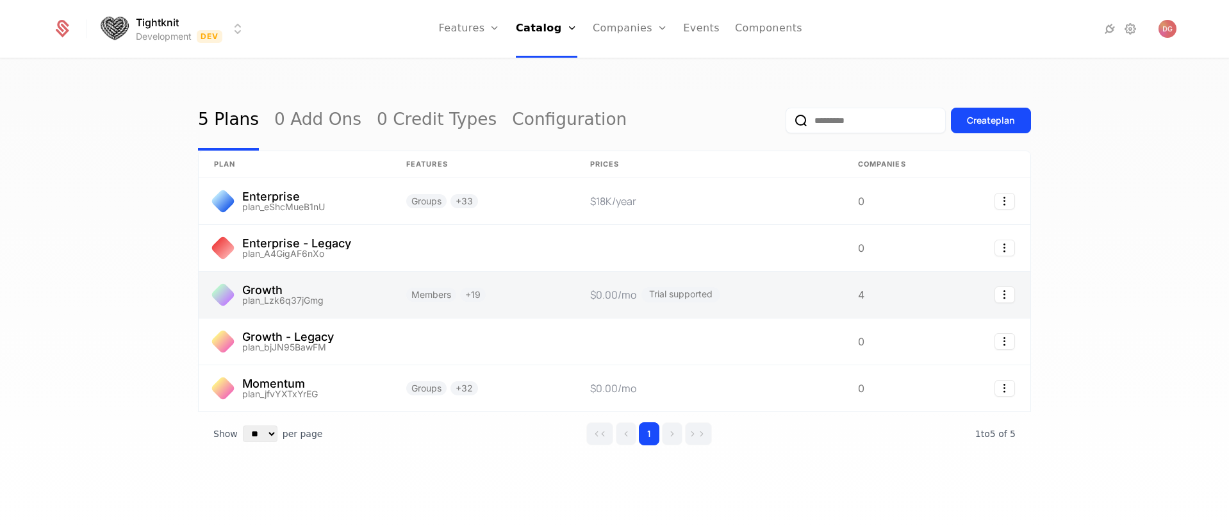
click at [320, 286] on link at bounding box center [295, 295] width 192 height 46
select select "**"
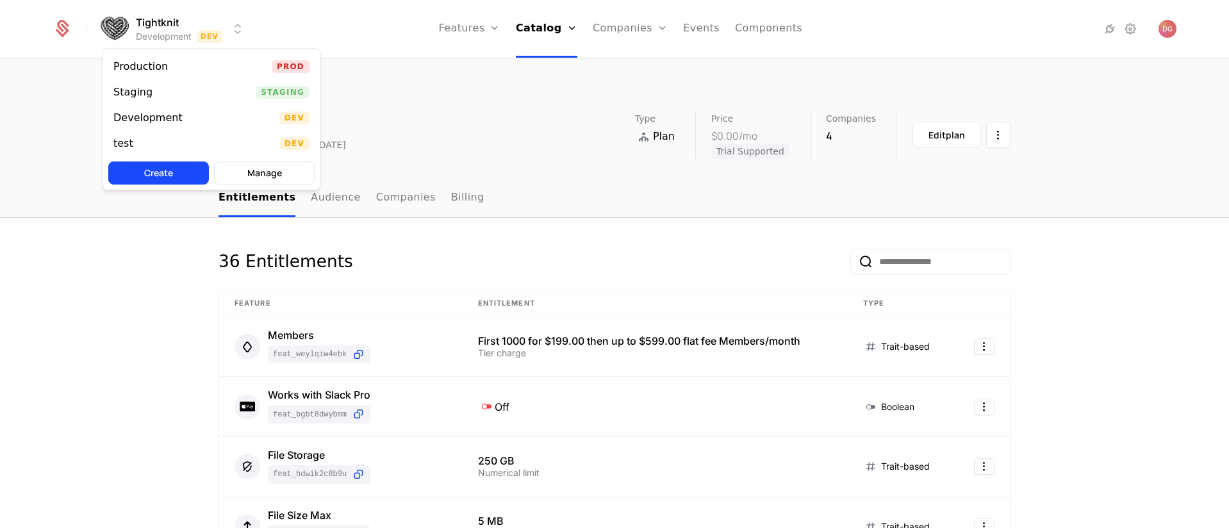
click at [235, 26] on html "Tightknit Development Dev Features Features Flags Catalog Plans Add Ons Credits…" at bounding box center [614, 264] width 1229 height 528
click at [135, 142] on div "test" at bounding box center [128, 143] width 30 height 13
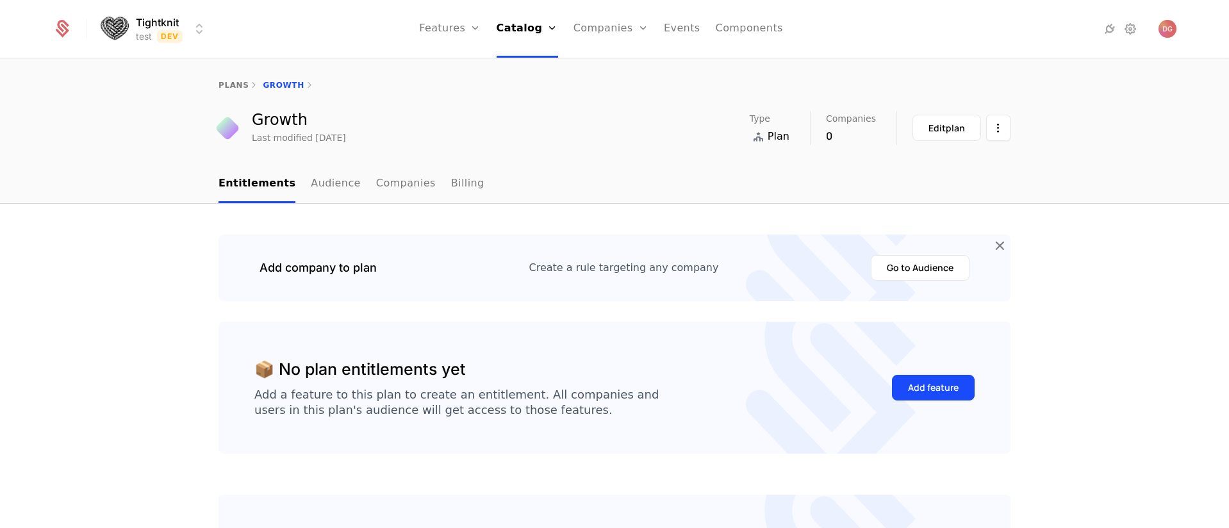
click at [196, 23] on html "Tightknit test Dev Features Features Flags Catalog Plans Add Ons Credits Config…" at bounding box center [614, 264] width 1229 height 528
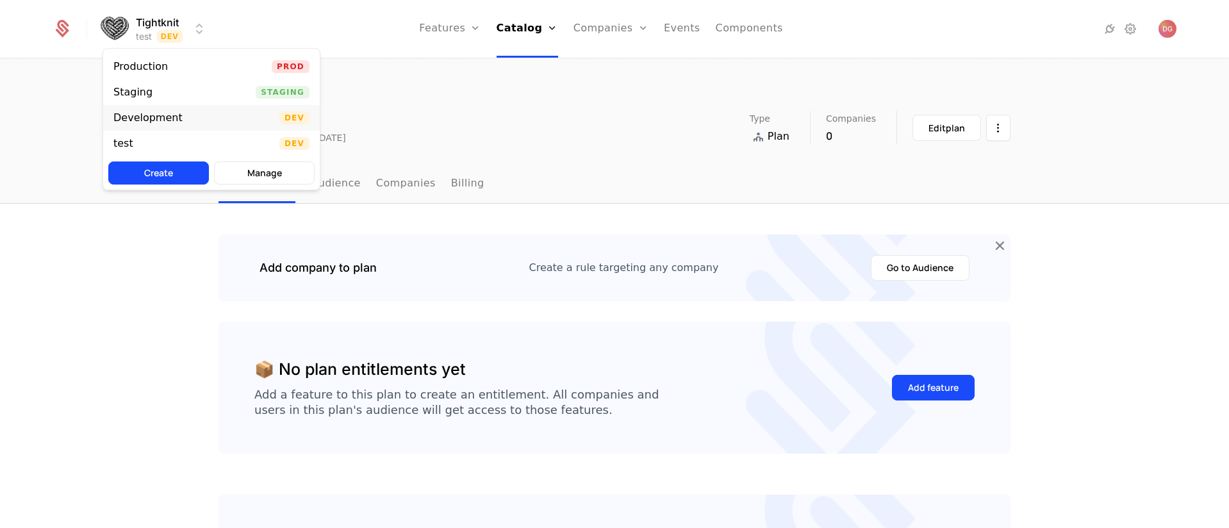
click at [165, 115] on div "Development" at bounding box center [147, 118] width 69 height 10
select select "**"
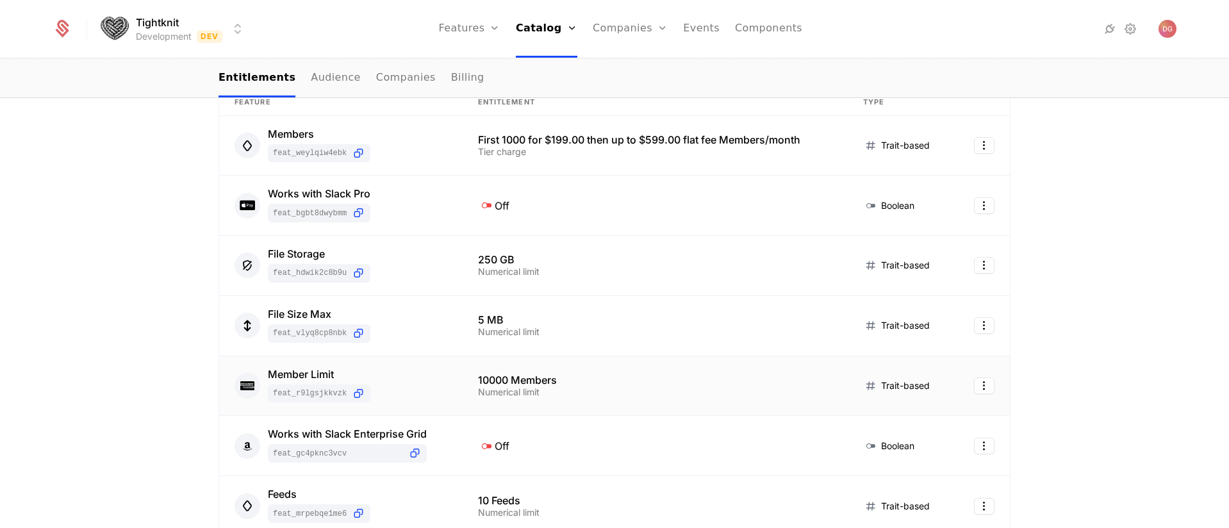
scroll to position [267, 0]
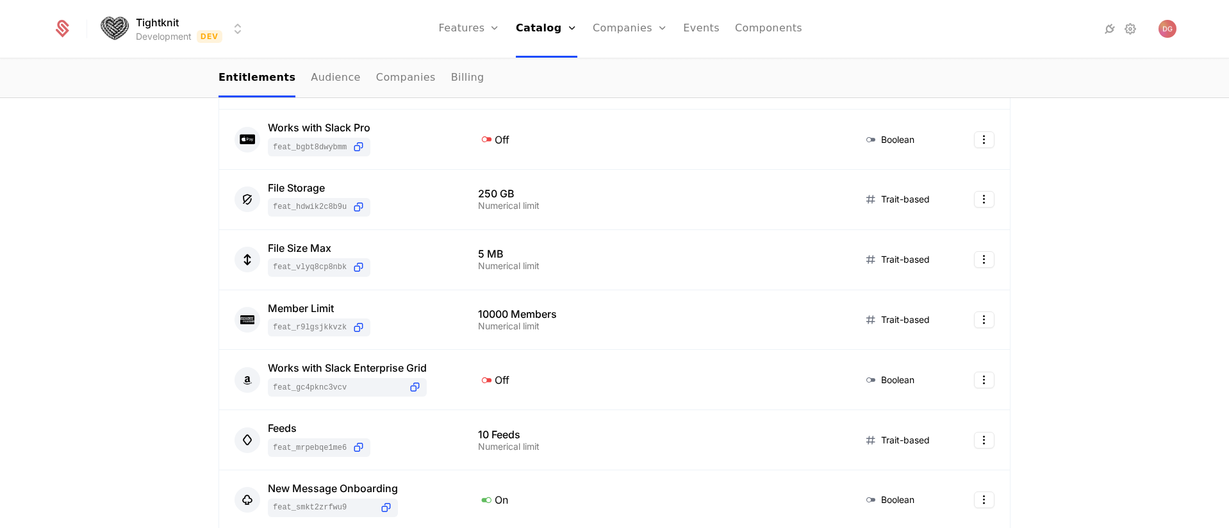
click at [231, 23] on html "Tightknit Development Dev Features Features Flags Catalog Plans Add Ons Credits…" at bounding box center [614, 264] width 1229 height 528
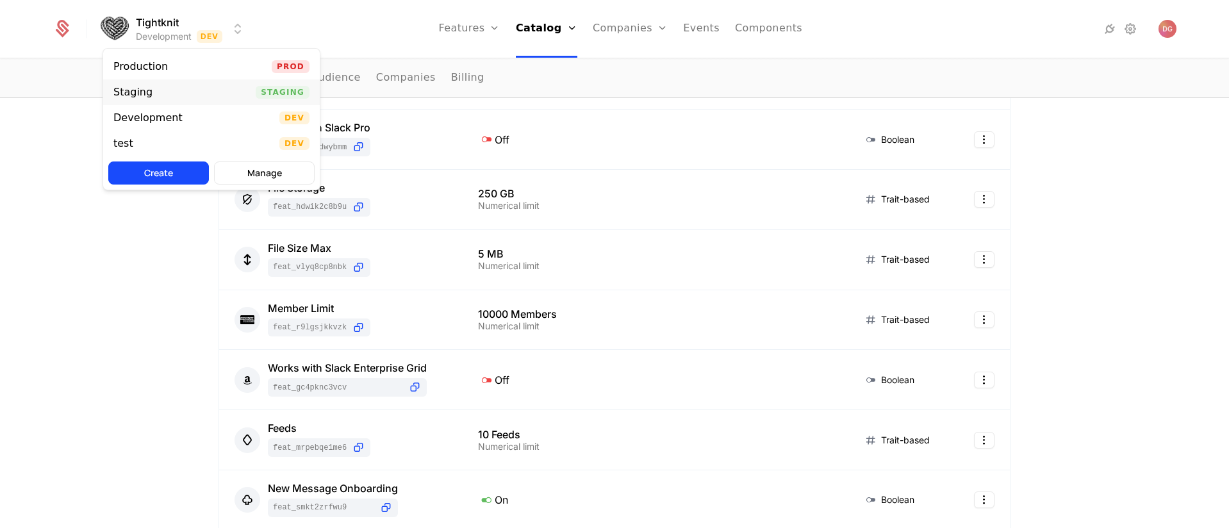
click at [160, 91] on div "Staging Staging" at bounding box center [211, 92] width 217 height 26
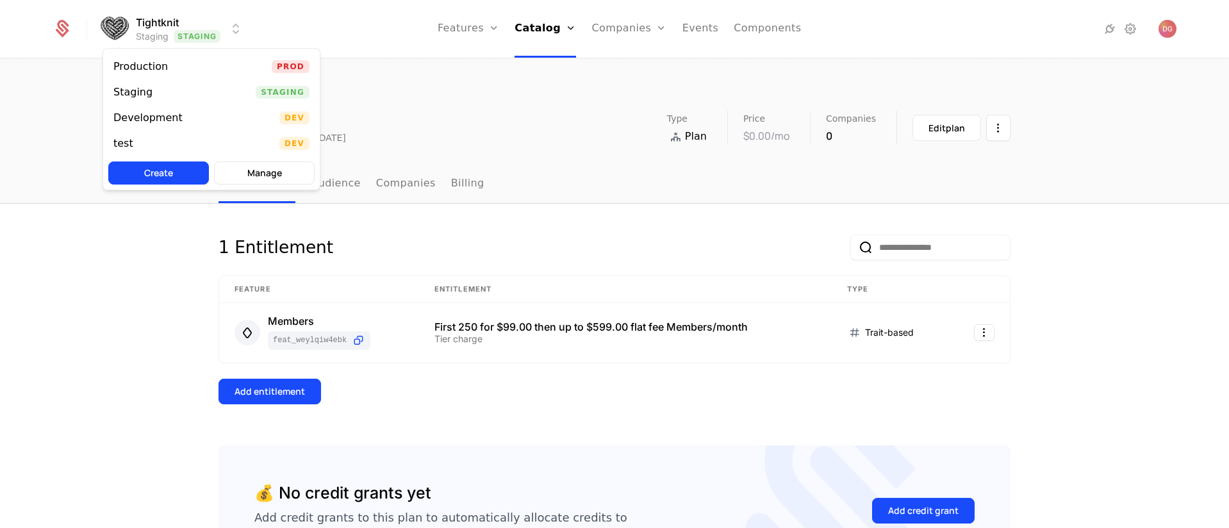
click at [240, 24] on html "Tightknit Staging Staging Features Features Flags Catalog Plans Add Ons Credits…" at bounding box center [614, 264] width 1229 height 528
click at [183, 119] on div "Development" at bounding box center [152, 117] width 79 height 13
select select "**"
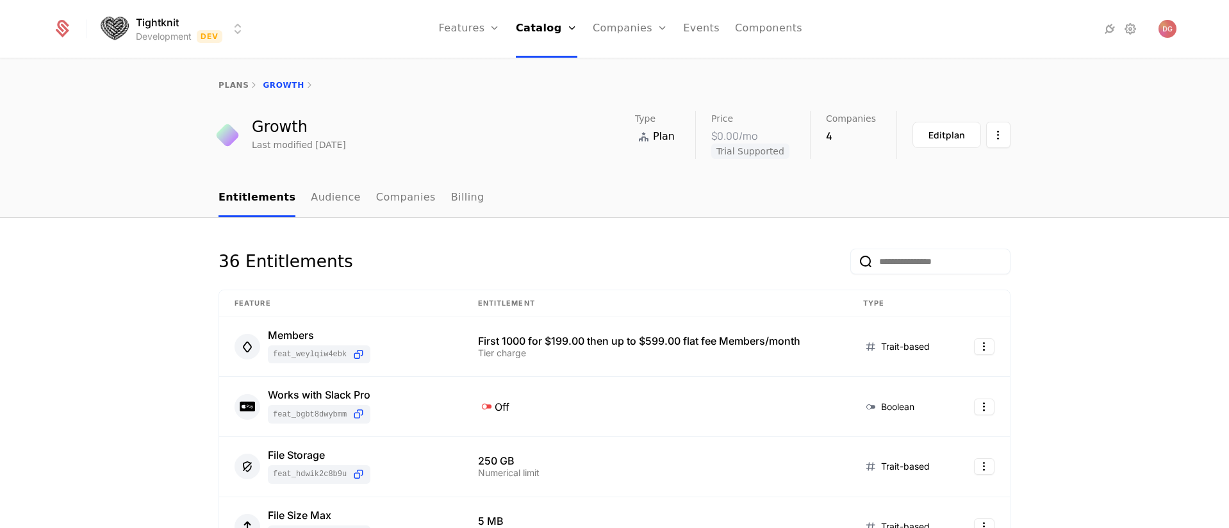
click at [229, 33] on html "Tightknit Development Dev Features Features Flags Catalog Plans Add Ons Credits…" at bounding box center [614, 264] width 1229 height 528
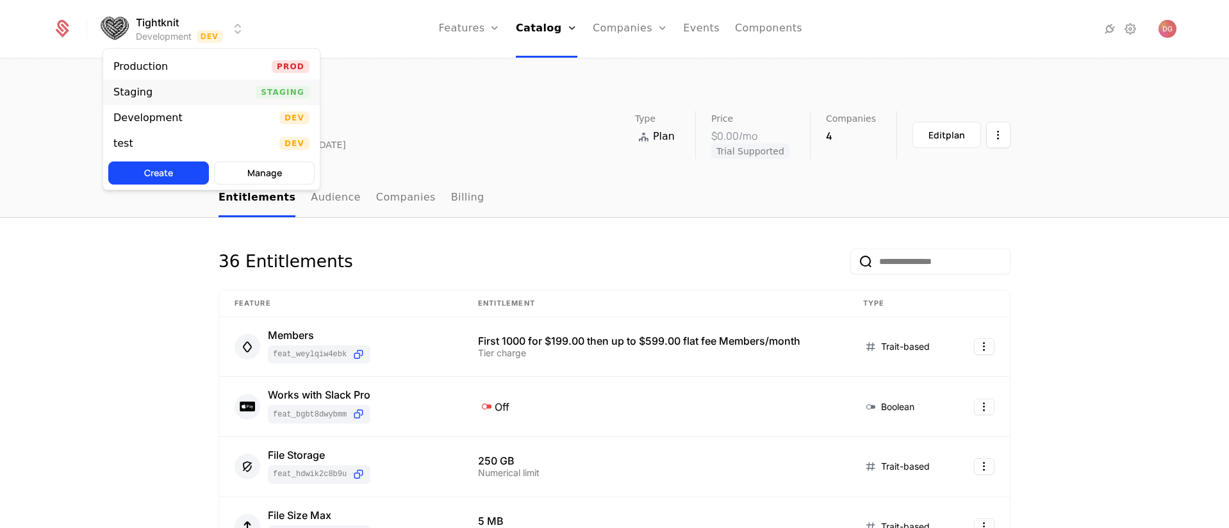
click at [177, 97] on div "Staging Staging" at bounding box center [211, 92] width 217 height 26
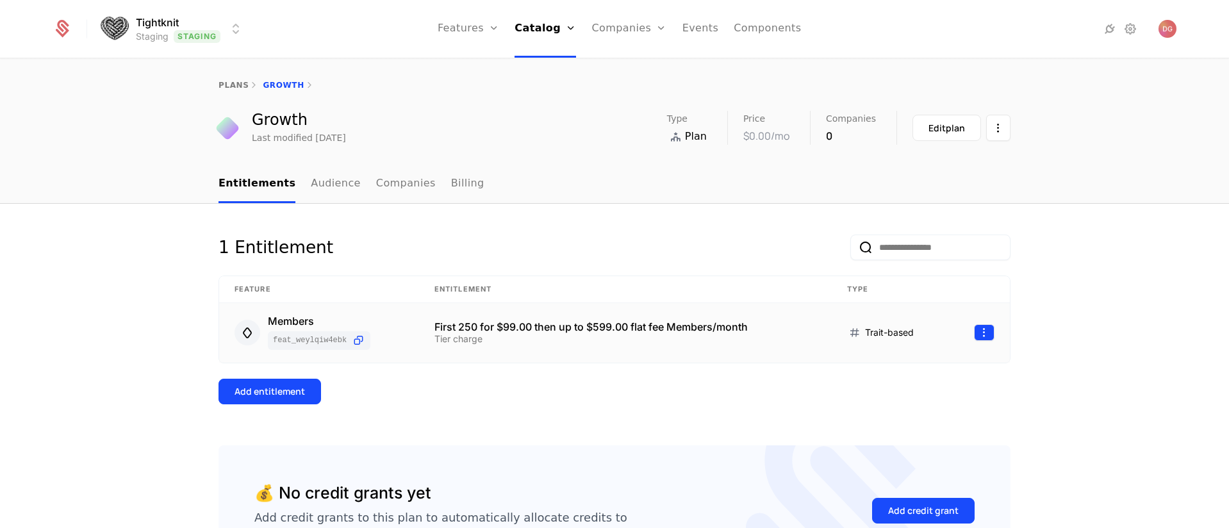
click at [987, 332] on html "Tightknit Staging Staging Features Features Flags Catalog Plans Add Ons Credits…" at bounding box center [614, 264] width 1229 height 528
click at [897, 386] on div "Edit" at bounding box center [893, 394] width 33 height 18
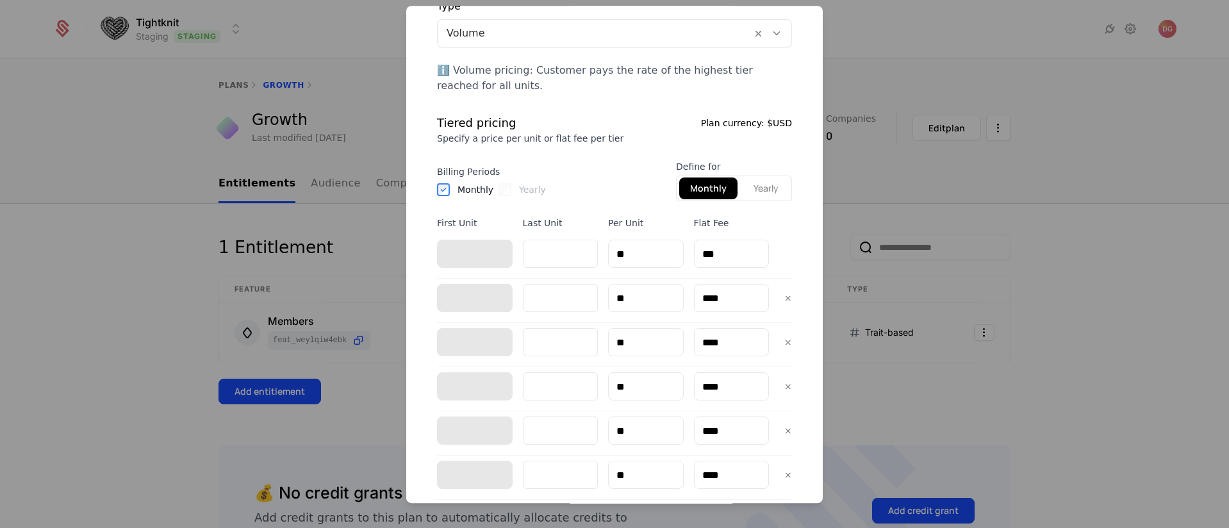
scroll to position [414, 0]
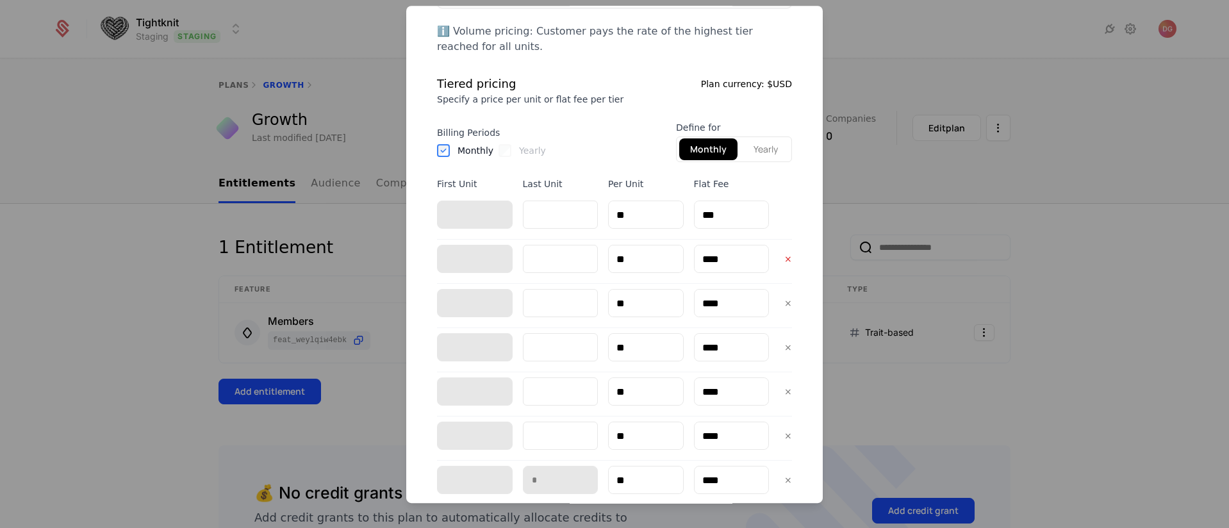
click at [779, 257] on button "×" at bounding box center [788, 258] width 18 height 23
type input "****"
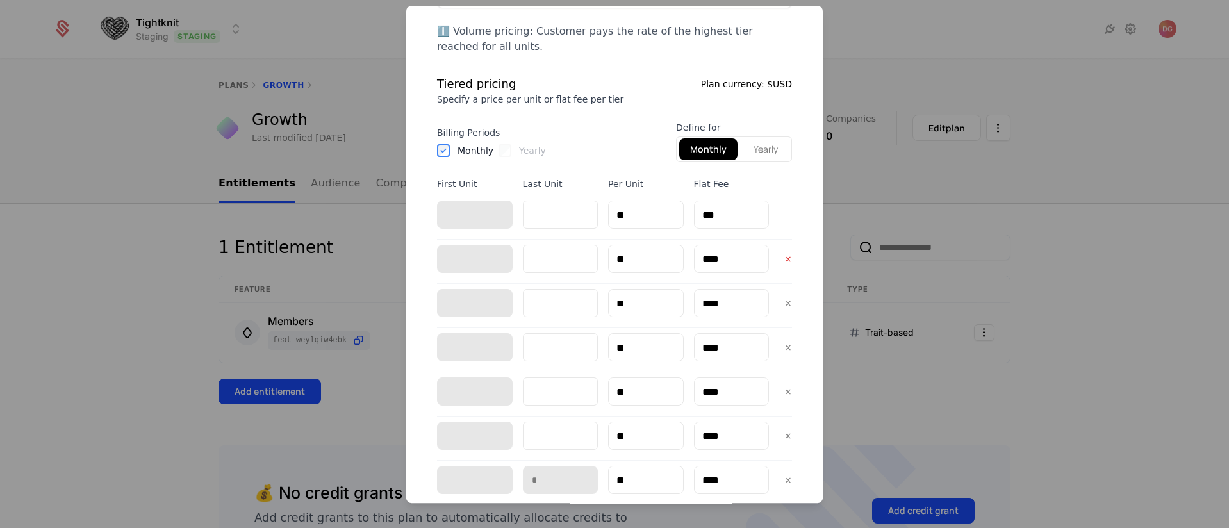
type input "****"
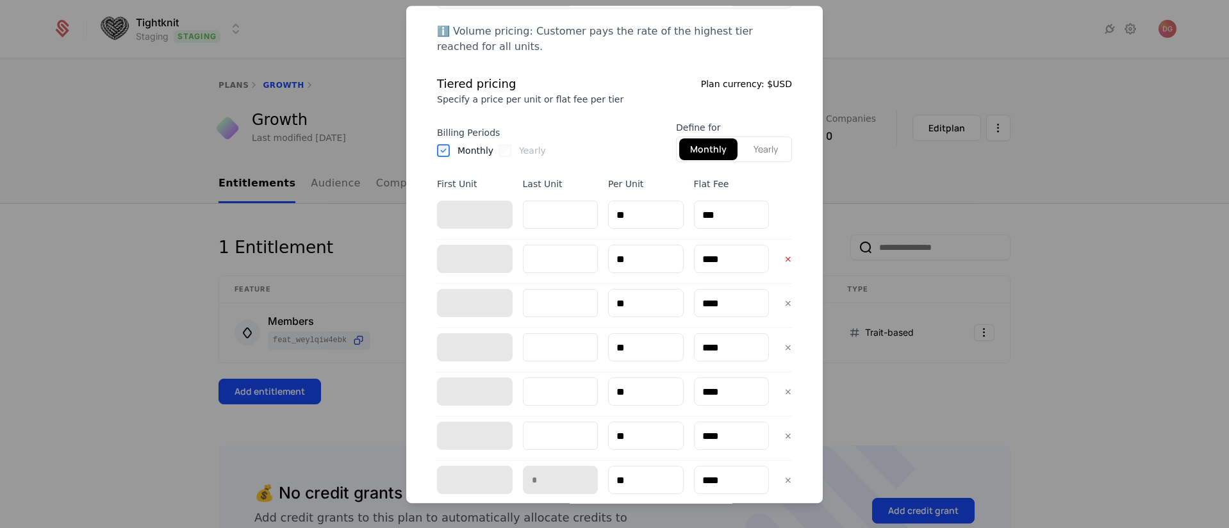
type input "****"
click at [537, 213] on input "***" at bounding box center [561, 215] width 76 height 28
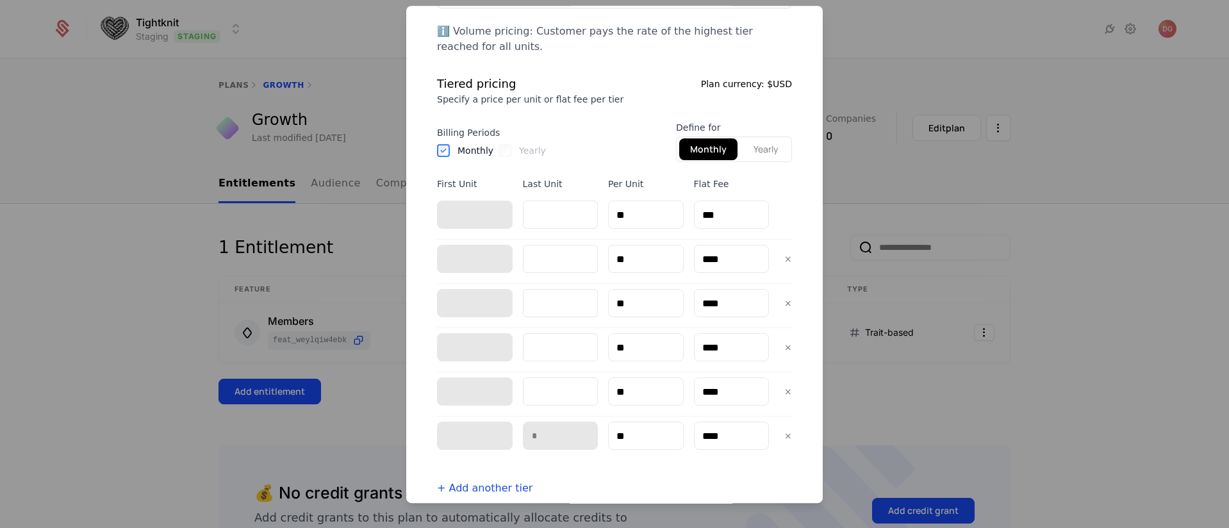
click at [537, 213] on input "***" at bounding box center [561, 215] width 76 height 28
type input "*"
type input "**"
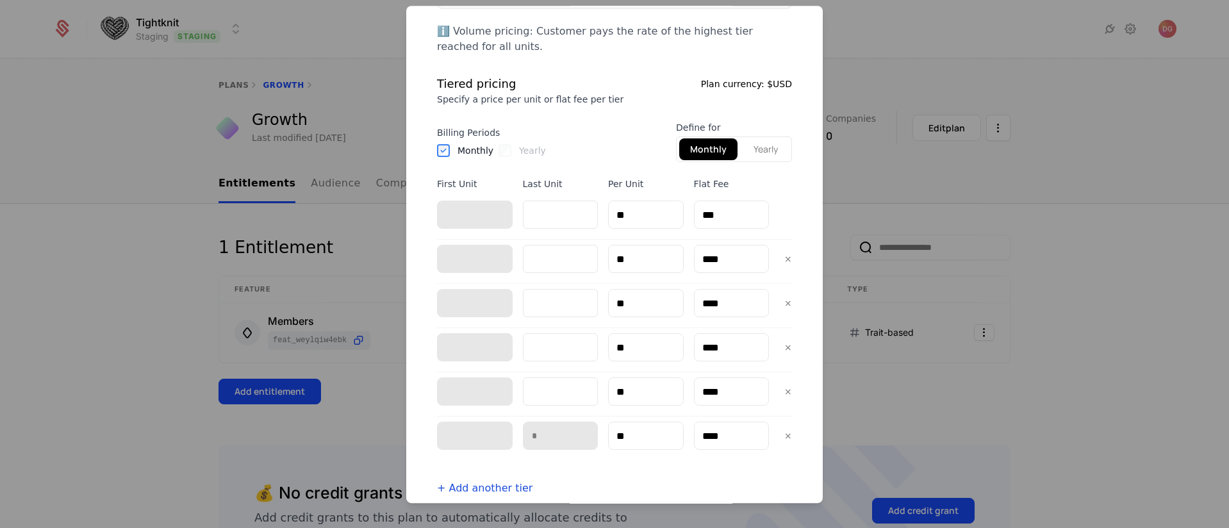
type input "***"
type input "****"
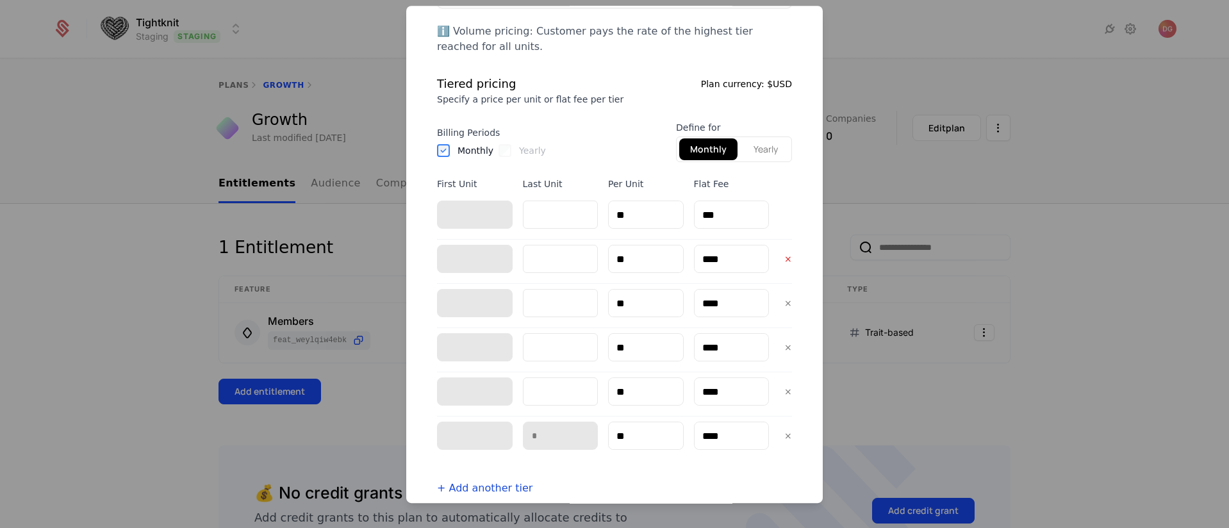
click at [779, 259] on button "×" at bounding box center [788, 258] width 18 height 23
type input "****"
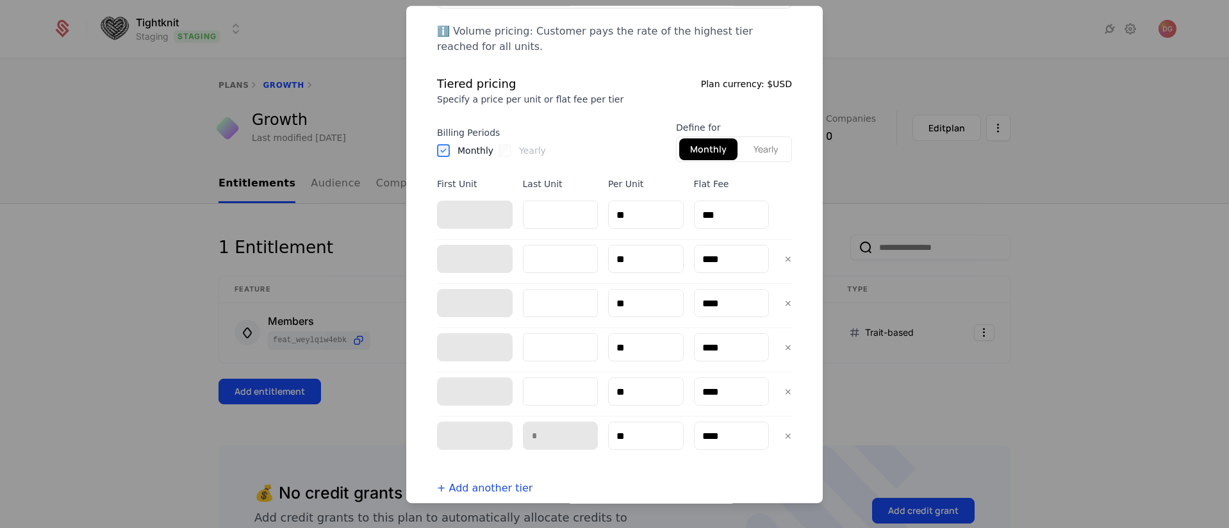
type input "****"
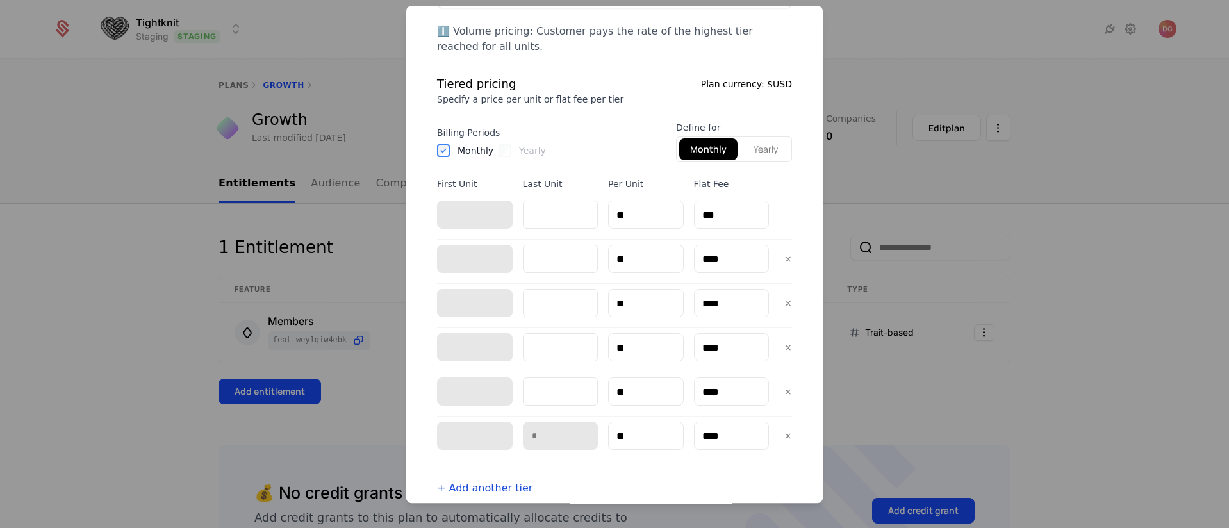
type input "****"
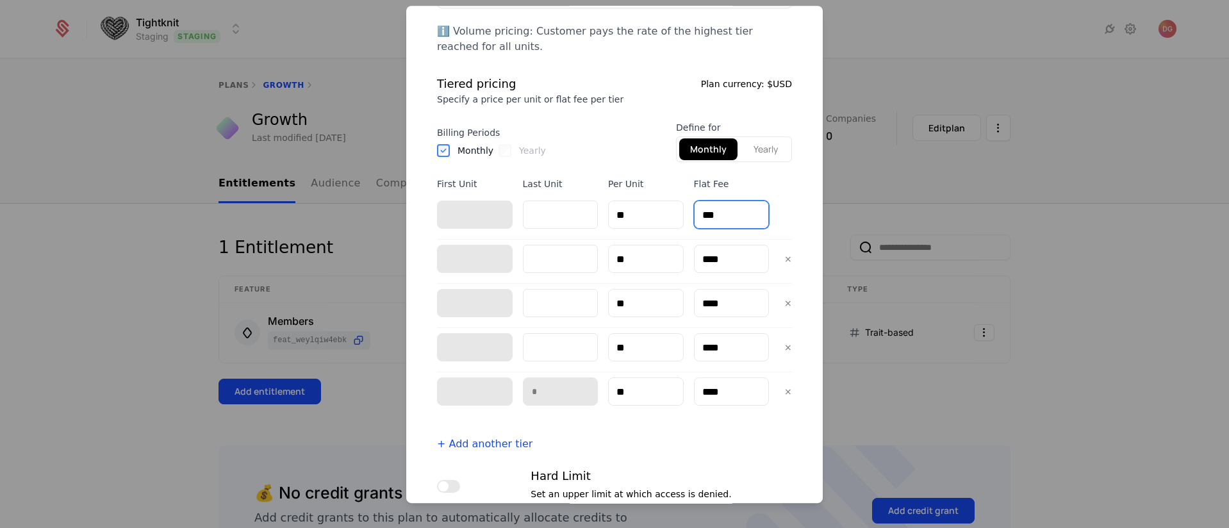
click at [714, 214] on input "***" at bounding box center [731, 214] width 74 height 27
click at [714, 213] on input "***" at bounding box center [731, 214] width 74 height 27
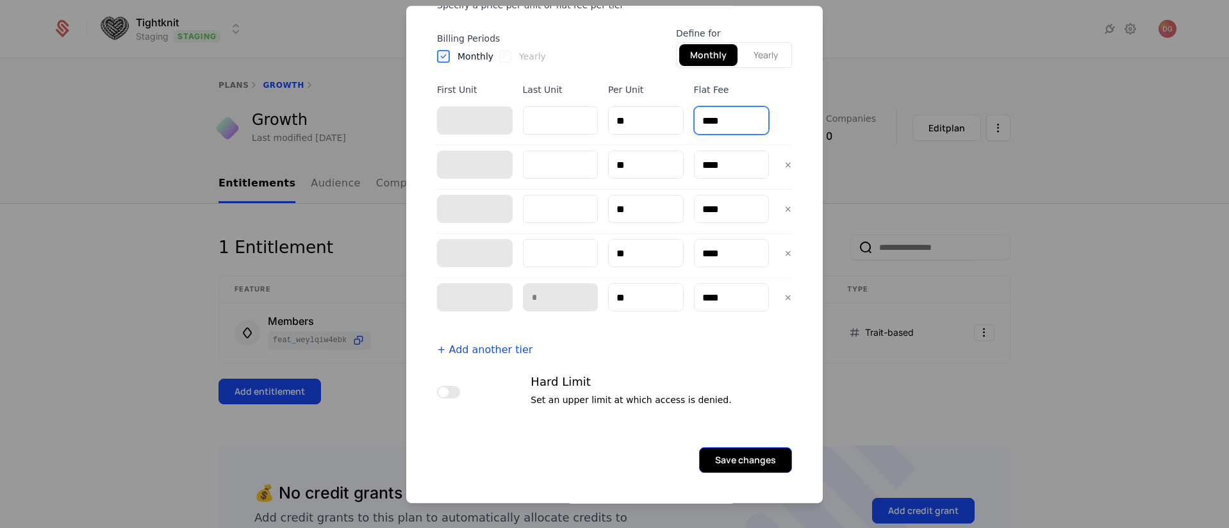
type input "****"
click at [736, 457] on button "Save changes" at bounding box center [745, 460] width 93 height 26
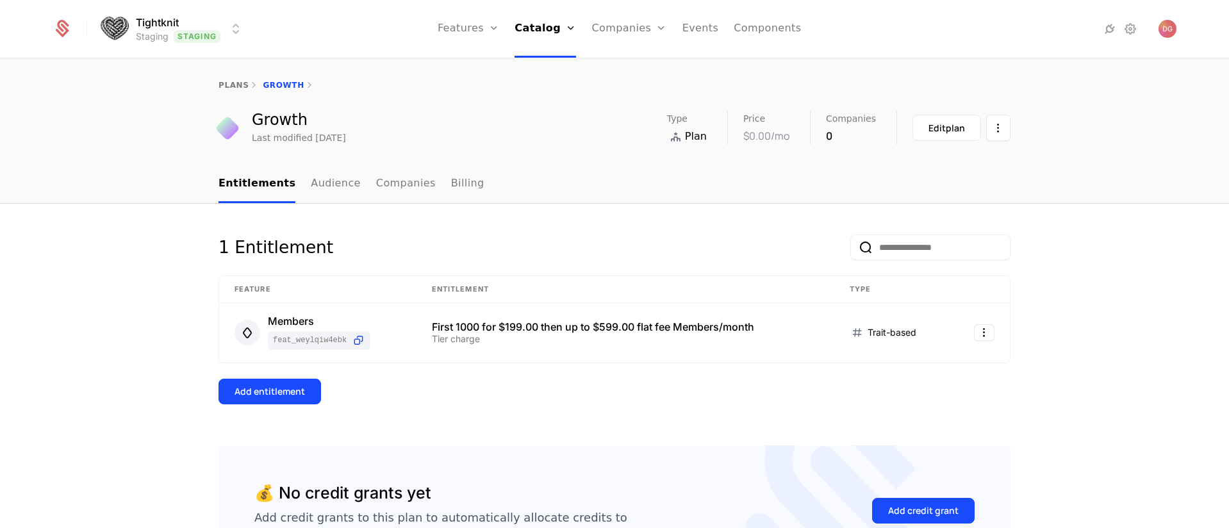
click at [224, 25] on html "Tightknit Staging Staging Features Features Flags Catalog Plans Add Ons Credits…" at bounding box center [614, 264] width 1229 height 528
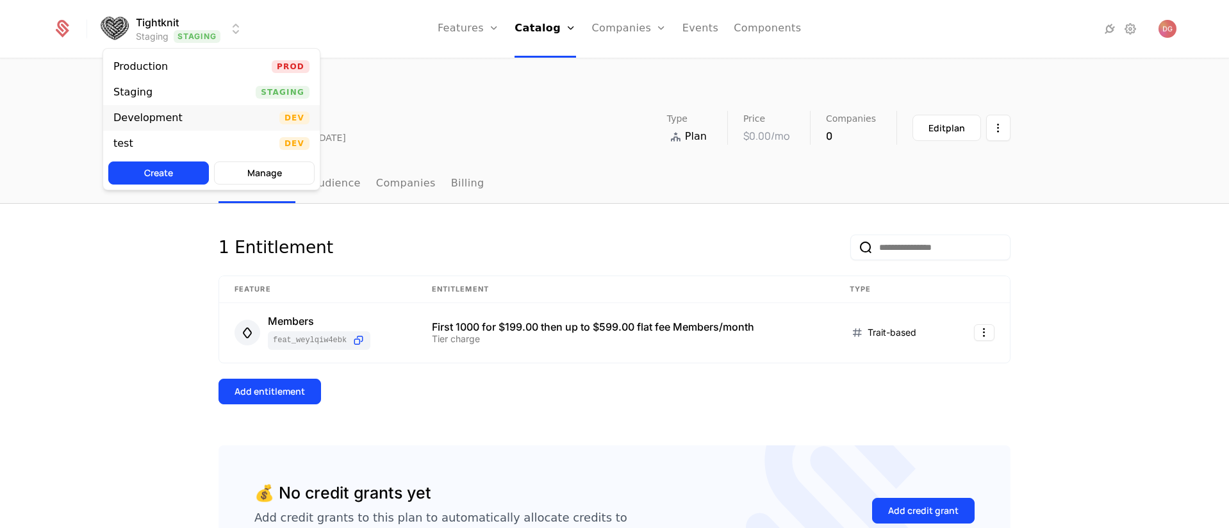
click at [163, 116] on div "Development" at bounding box center [147, 118] width 69 height 10
select select "**"
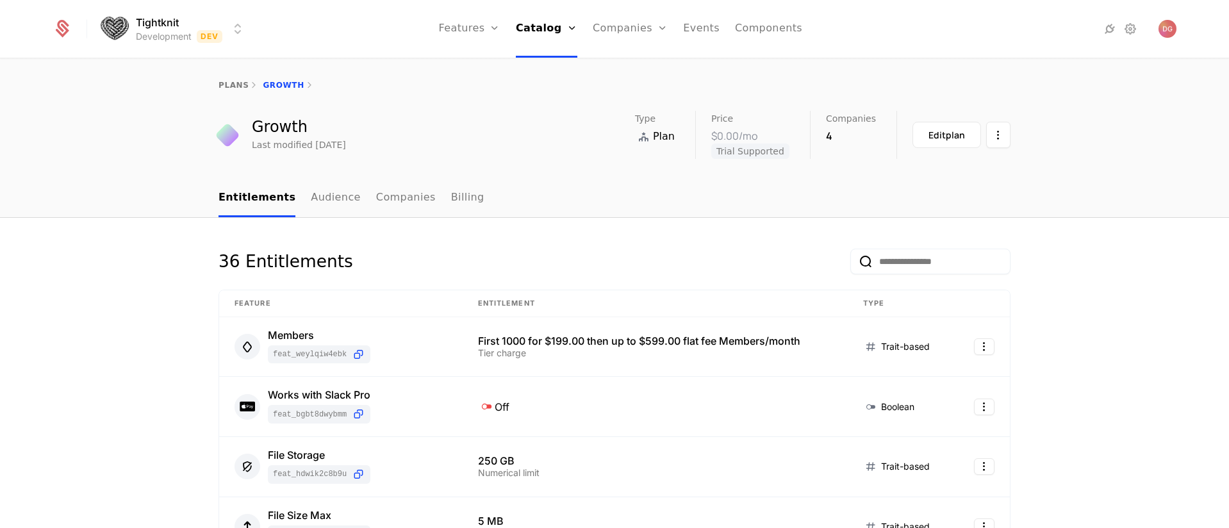
click at [234, 33] on html "Tightknit Development Dev Features Features Flags Catalog Plans Add Ons Credits…" at bounding box center [614, 264] width 1229 height 528
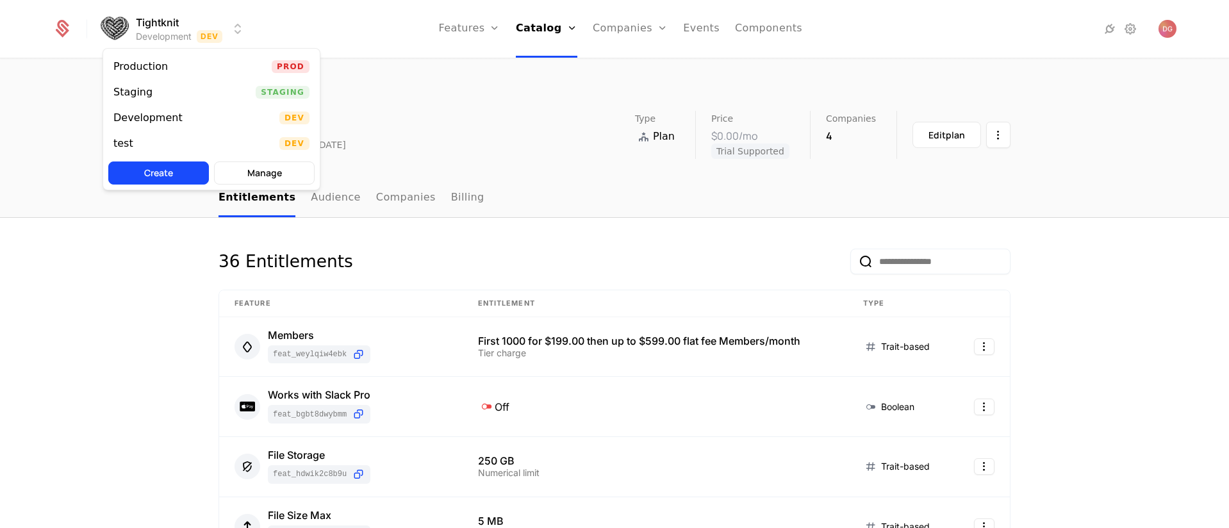
drag, startPoint x: 159, startPoint y: 95, endPoint x: 163, endPoint y: 101, distance: 6.8
click at [159, 95] on div "Staging" at bounding box center [137, 92] width 49 height 13
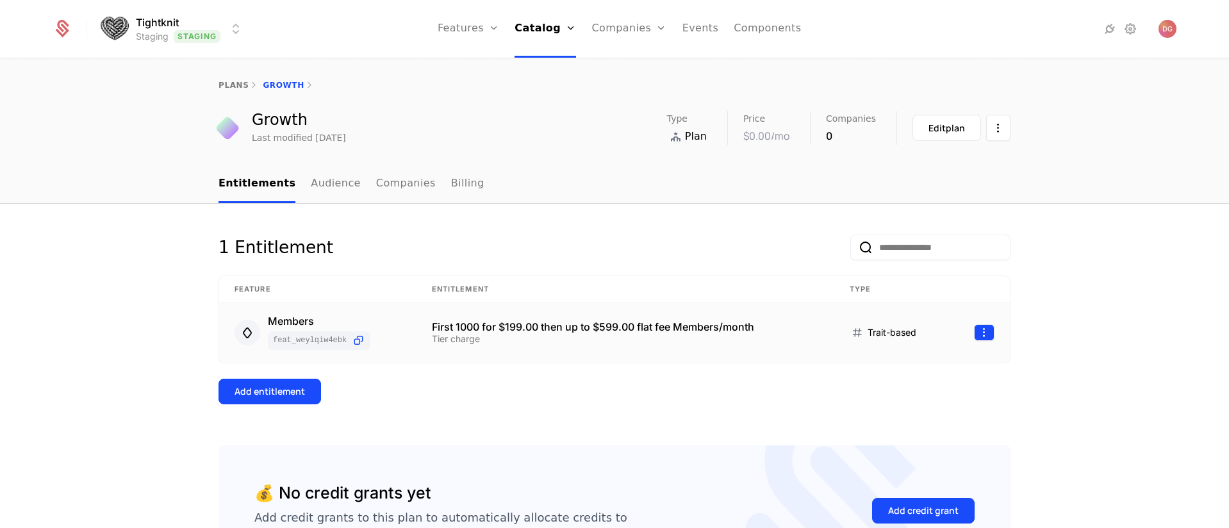
click at [982, 334] on html "Tightknit Staging Staging Features Features Flags Catalog Plans Add Ons Credits…" at bounding box center [614, 264] width 1229 height 528
click at [891, 388] on div "Edit" at bounding box center [888, 394] width 22 height 18
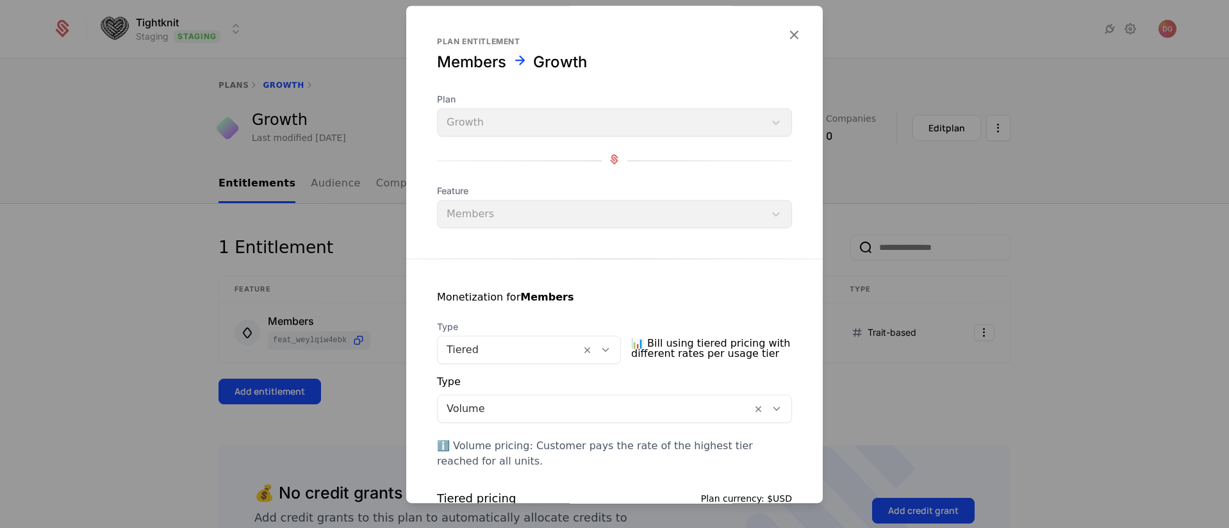
scroll to position [382, 0]
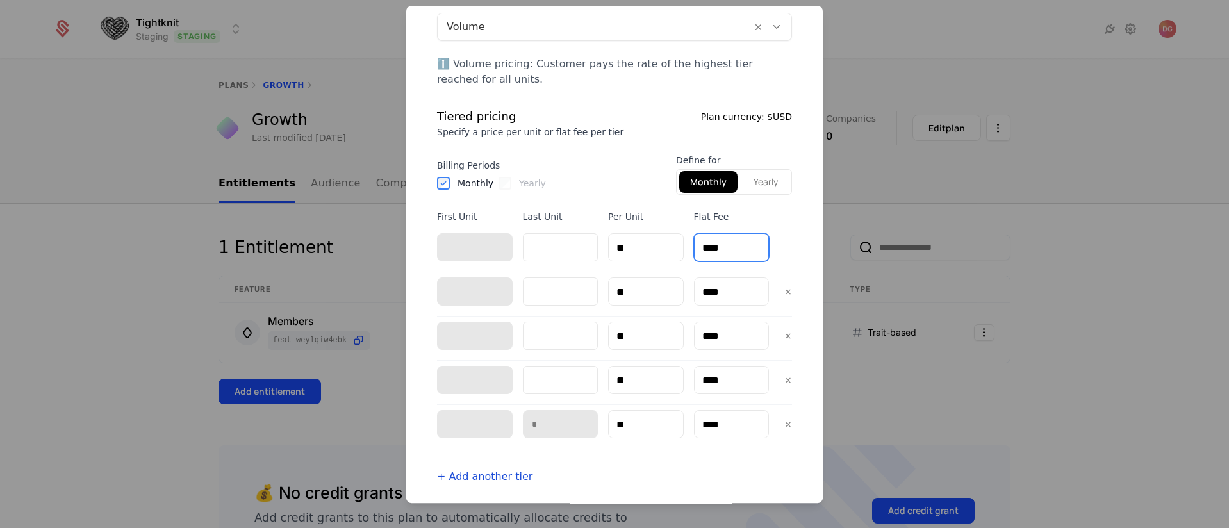
drag, startPoint x: 706, startPoint y: 247, endPoint x: 694, endPoint y: 246, distance: 12.2
click at [694, 246] on input "****" at bounding box center [731, 247] width 74 height 27
click at [703, 245] on input "****" at bounding box center [731, 247] width 74 height 27
click at [707, 245] on input "****" at bounding box center [731, 247] width 74 height 27
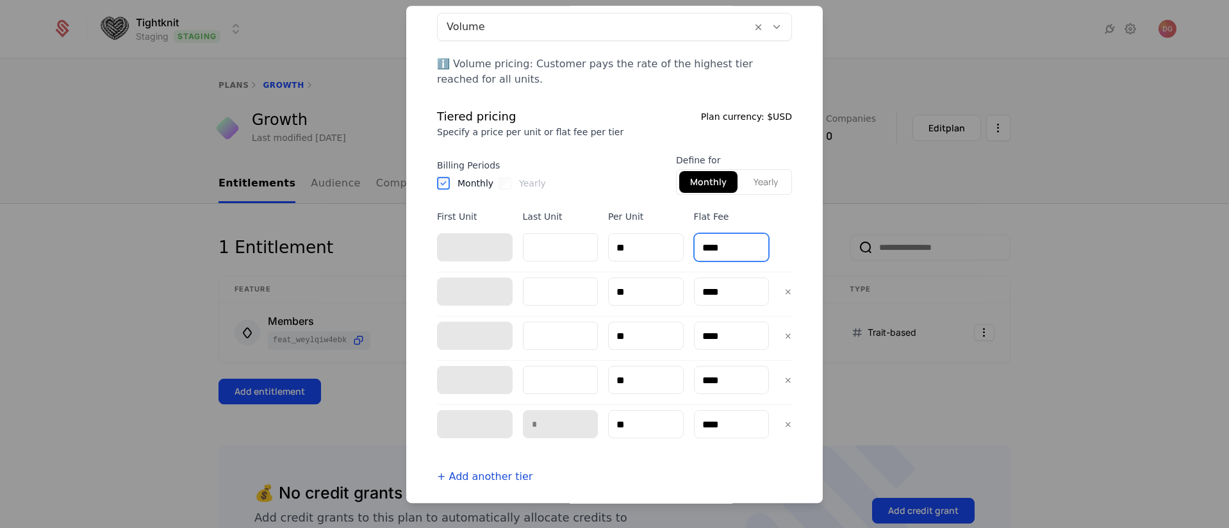
type input "****"
click at [706, 290] on input "****" at bounding box center [731, 291] width 74 height 27
click at [723, 293] on input "**********" at bounding box center [731, 291] width 74 height 27
type input "****"
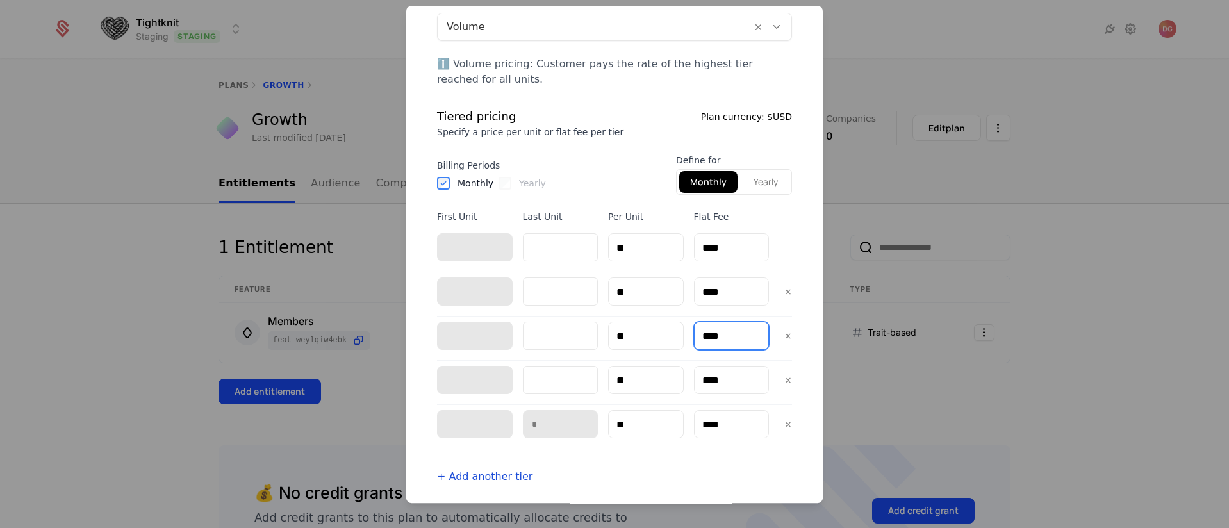
type input "****"
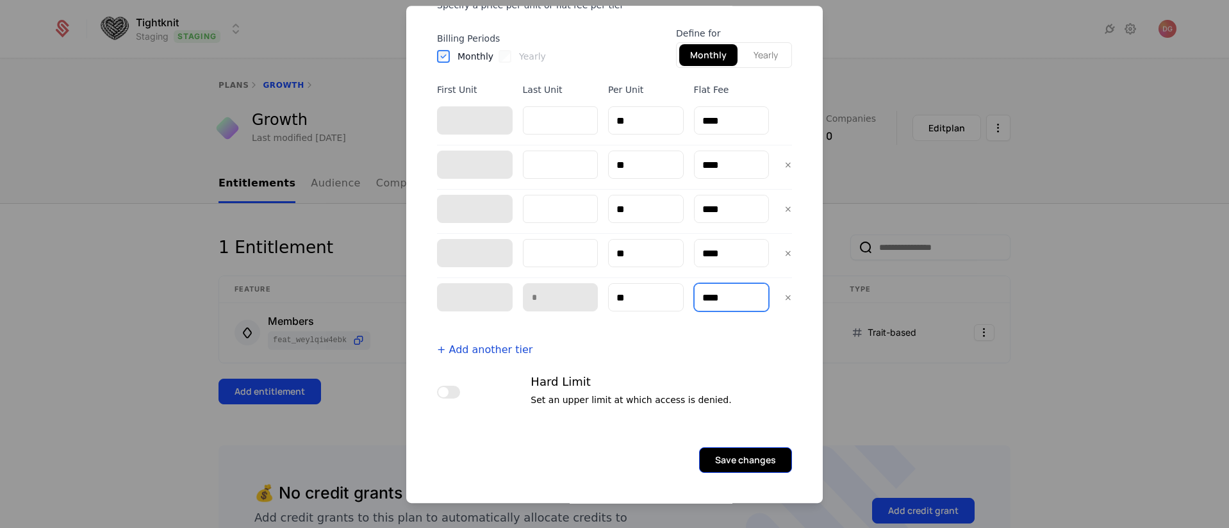
type input "****"
click at [746, 458] on button "Save changes" at bounding box center [745, 460] width 93 height 26
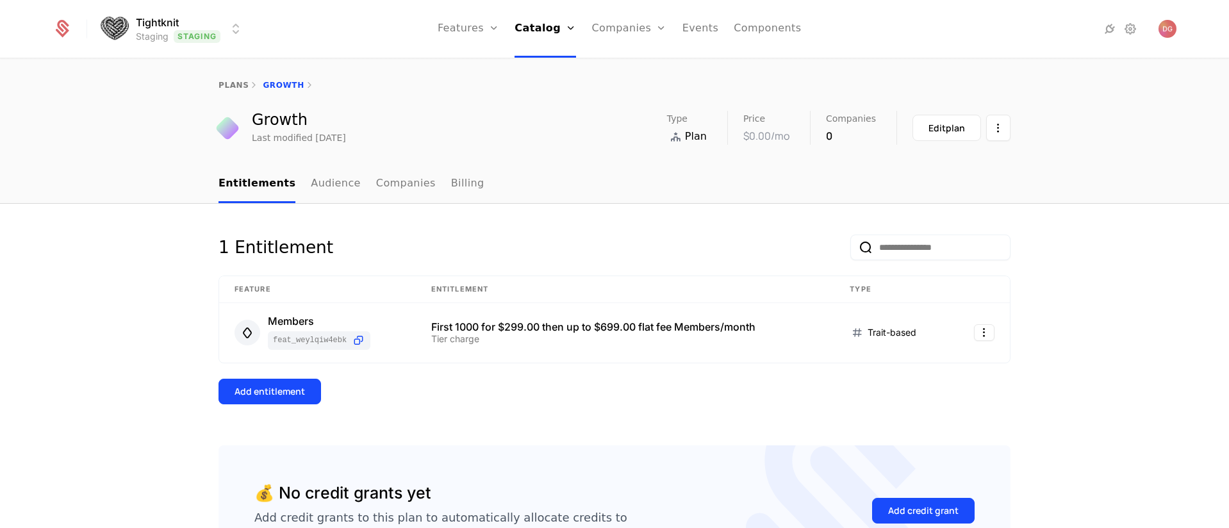
click at [233, 28] on html "Tightknit Staging Staging Features Features Flags Catalog Plans Add Ons Credits…" at bounding box center [614, 264] width 1229 height 528
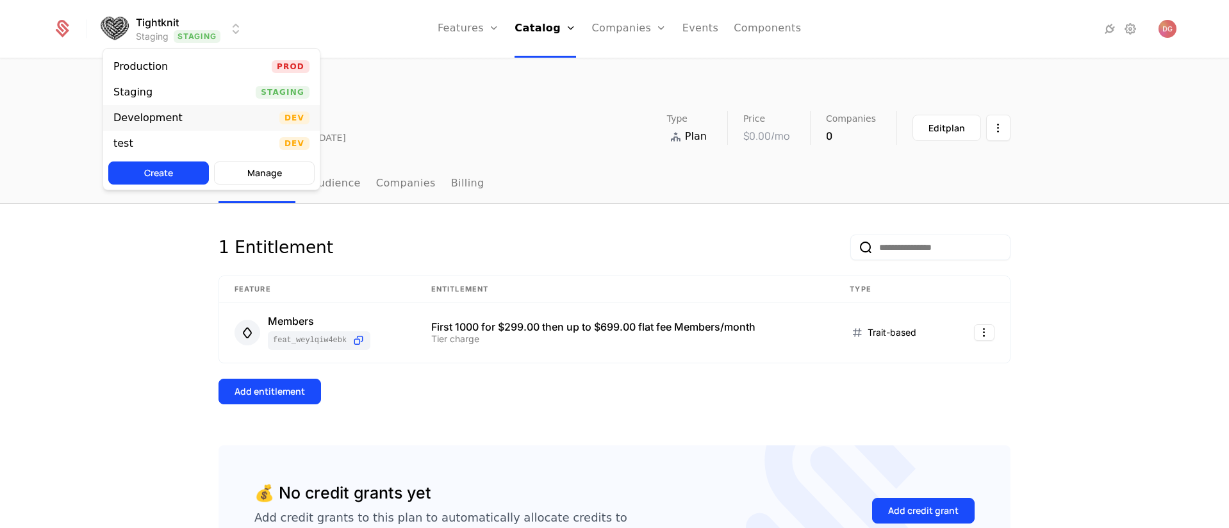
click at [160, 124] on div "Development Dev" at bounding box center [211, 118] width 217 height 26
select select "**"
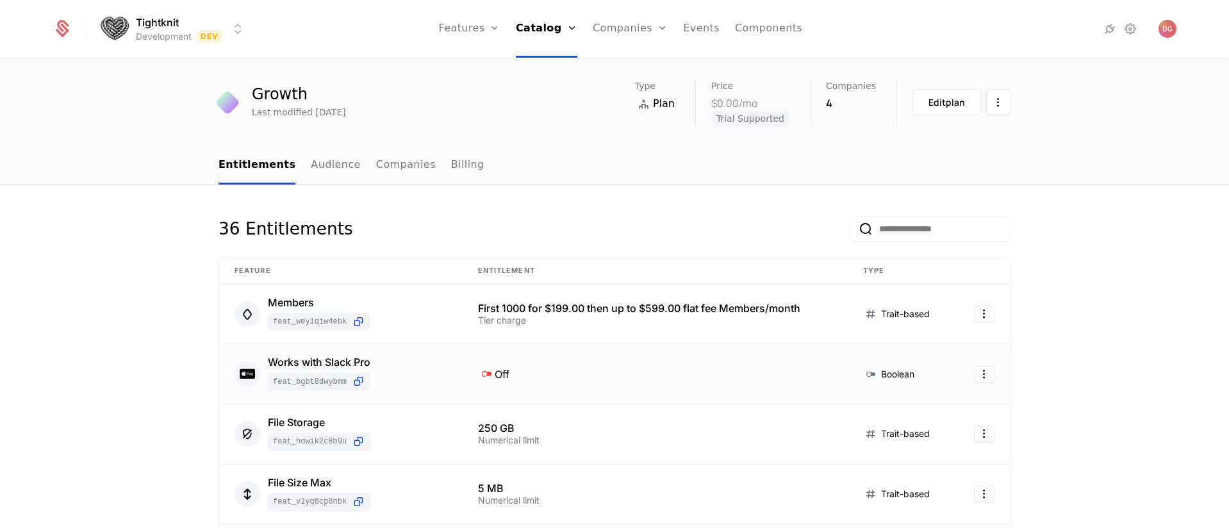
scroll to position [58, 0]
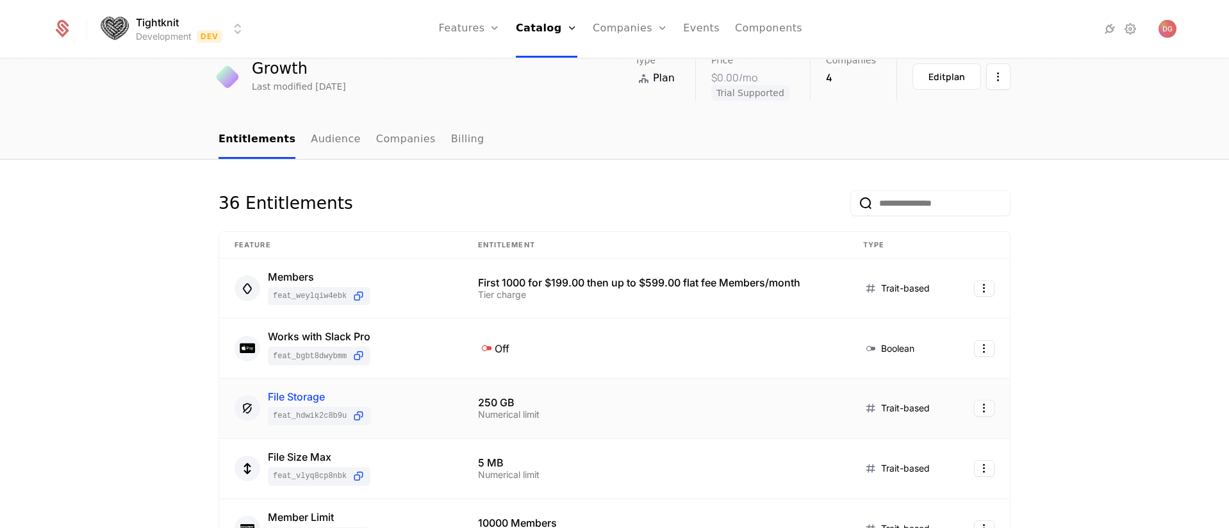
click at [301, 395] on div "File Storage" at bounding box center [319, 396] width 103 height 10
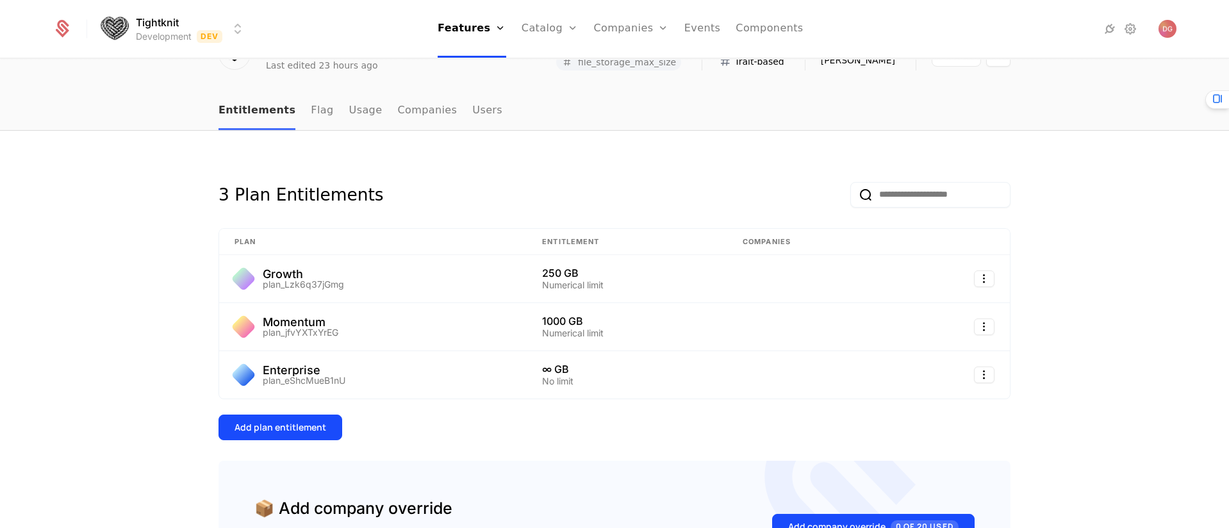
scroll to position [58, 0]
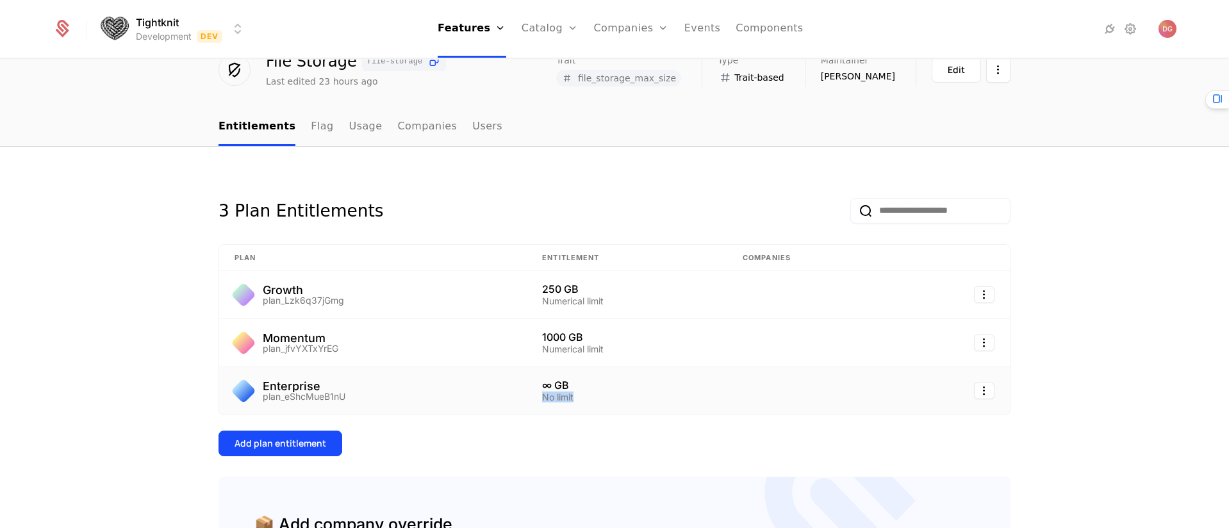
drag, startPoint x: 537, startPoint y: 397, endPoint x: 587, endPoint y: 393, distance: 50.8
click at [587, 393] on div "No limit" at bounding box center [627, 397] width 170 height 9
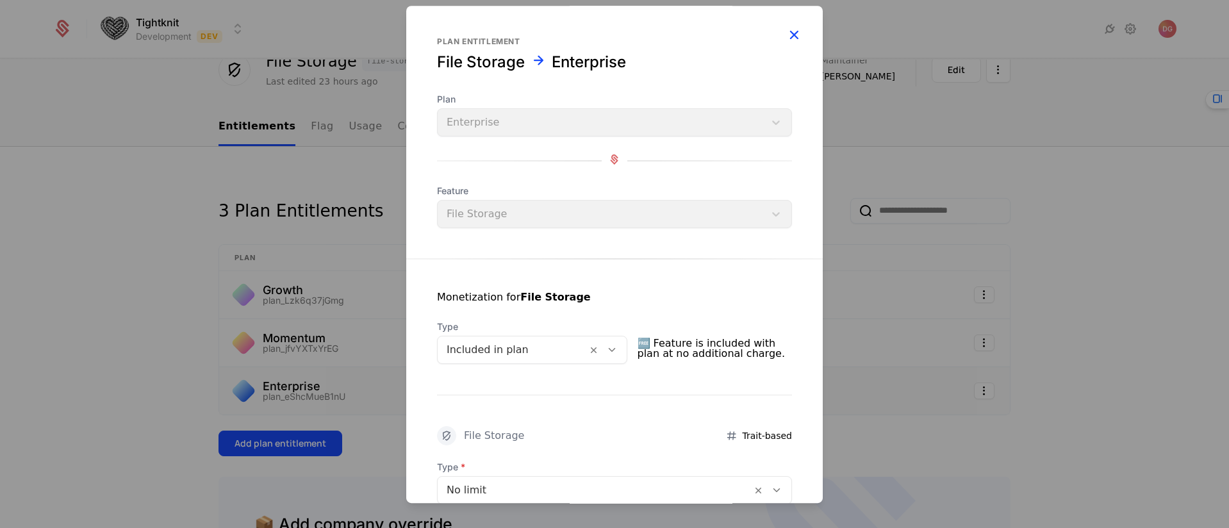
click at [785, 33] on icon "button" at bounding box center [793, 34] width 17 height 17
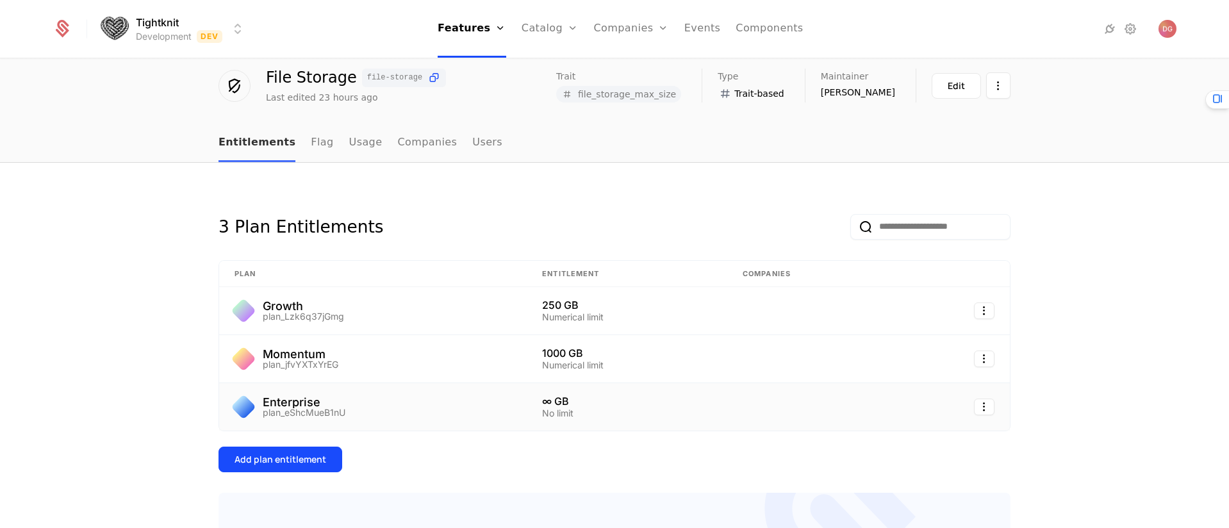
scroll to position [34, 0]
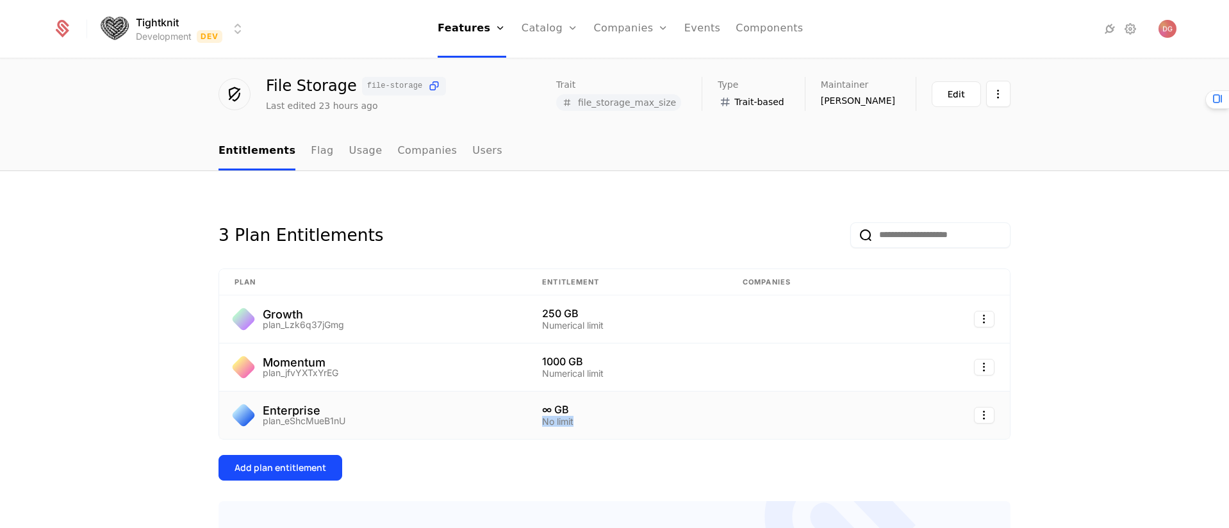
drag, startPoint x: 537, startPoint y: 422, endPoint x: 592, endPoint y: 422, distance: 55.1
click at [592, 422] on div "No limit" at bounding box center [627, 421] width 170 height 9
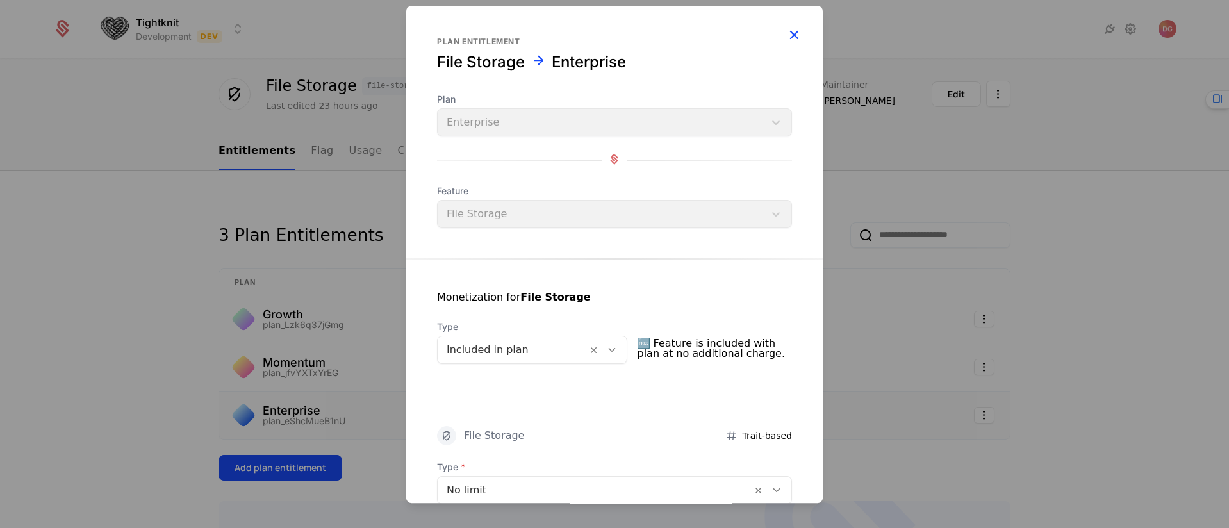
click at [787, 34] on icon "button" at bounding box center [793, 34] width 17 height 17
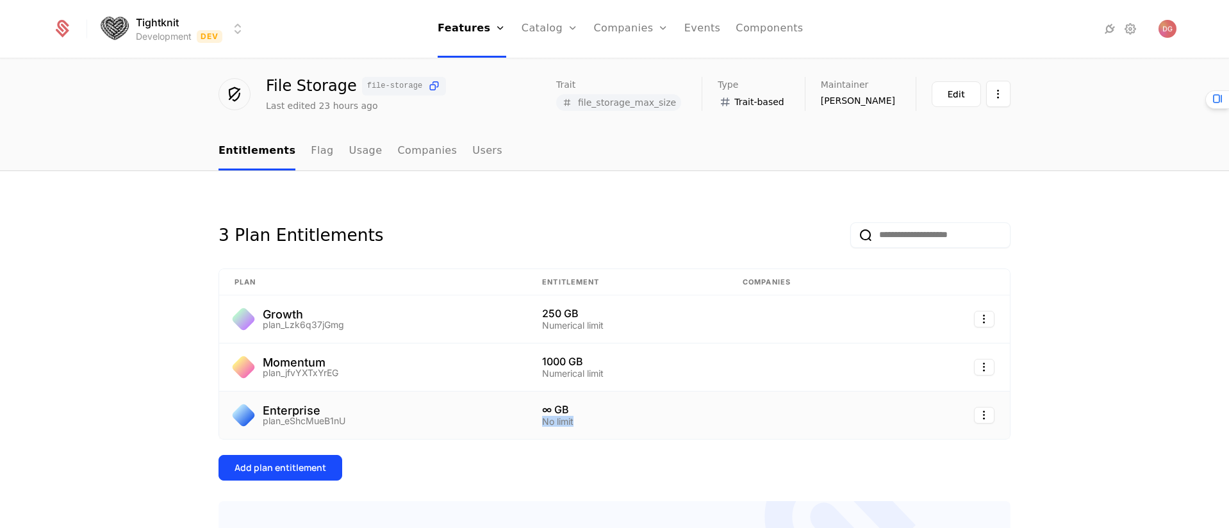
drag, startPoint x: 536, startPoint y: 422, endPoint x: 582, endPoint y: 422, distance: 46.8
click at [582, 422] on td "∞ GB No limit" at bounding box center [627, 414] width 201 height 47
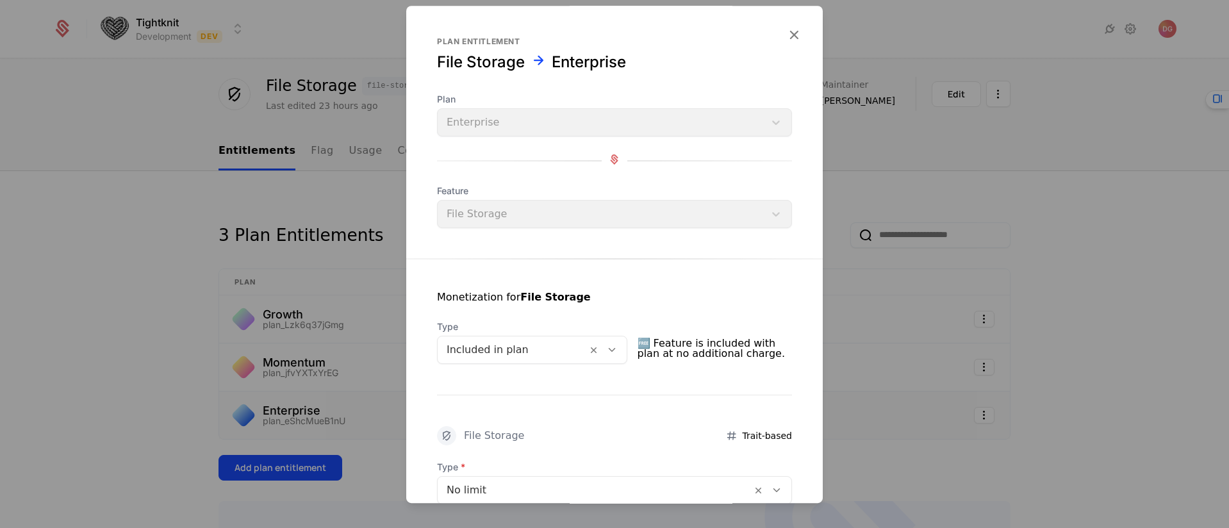
click at [789, 33] on icon "button" at bounding box center [793, 34] width 17 height 17
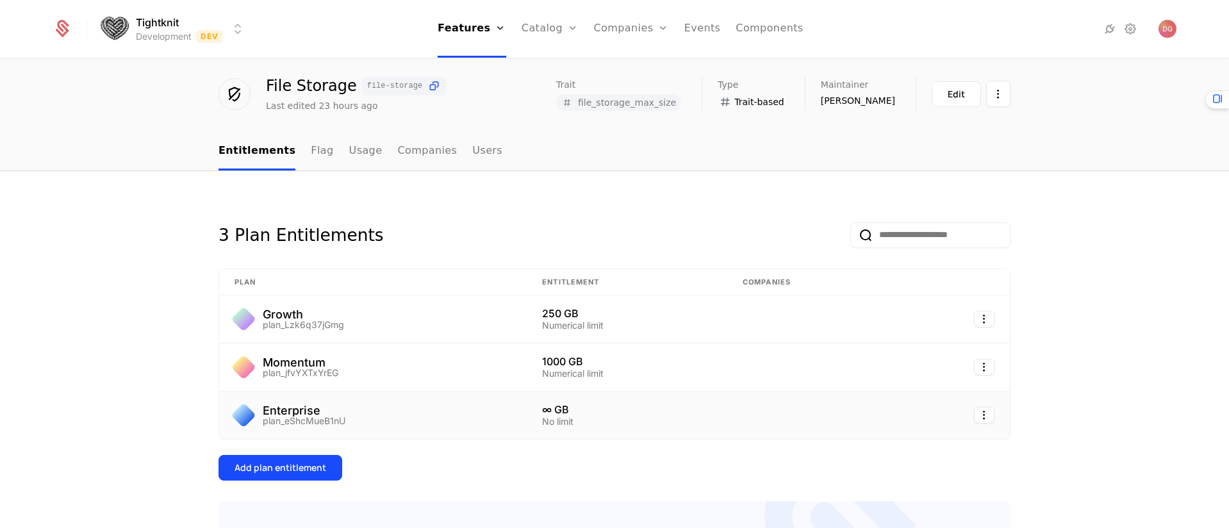
scroll to position [210, 0]
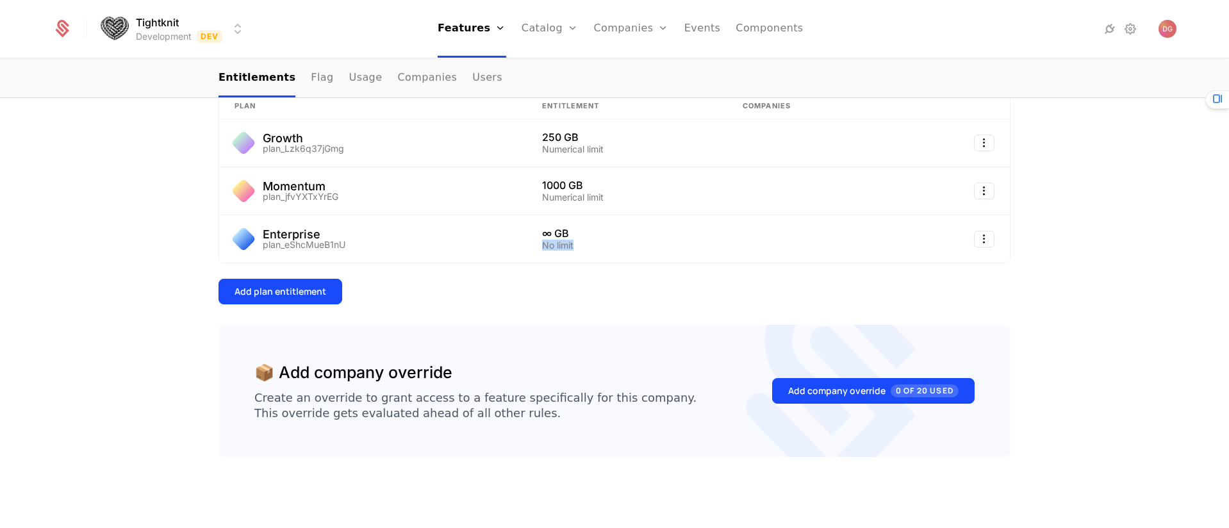
drag, startPoint x: 536, startPoint y: 245, endPoint x: 575, endPoint y: 247, distance: 38.5
click at [575, 247] on div "No limit" at bounding box center [627, 245] width 170 height 9
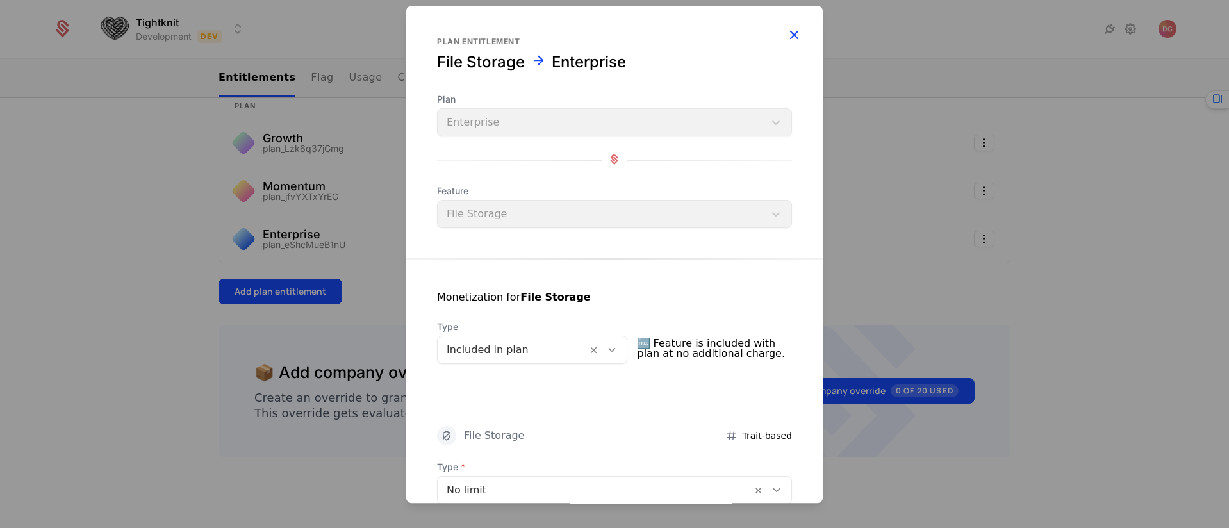
click at [785, 28] on icon "button" at bounding box center [793, 34] width 17 height 17
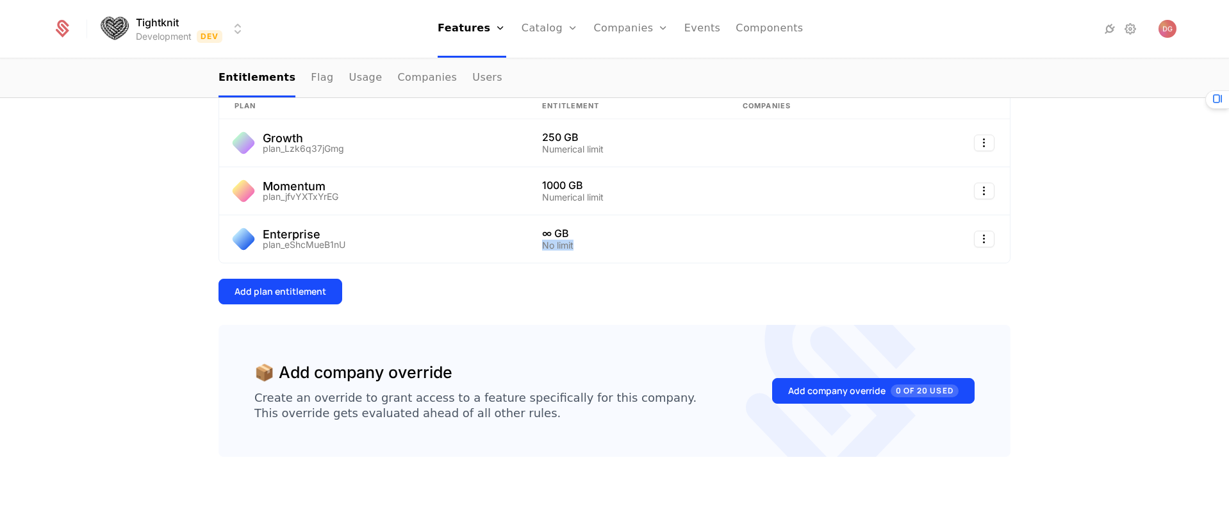
drag, startPoint x: 536, startPoint y: 245, endPoint x: 580, endPoint y: 247, distance: 44.2
click at [580, 247] on div "No limit" at bounding box center [627, 245] width 170 height 9
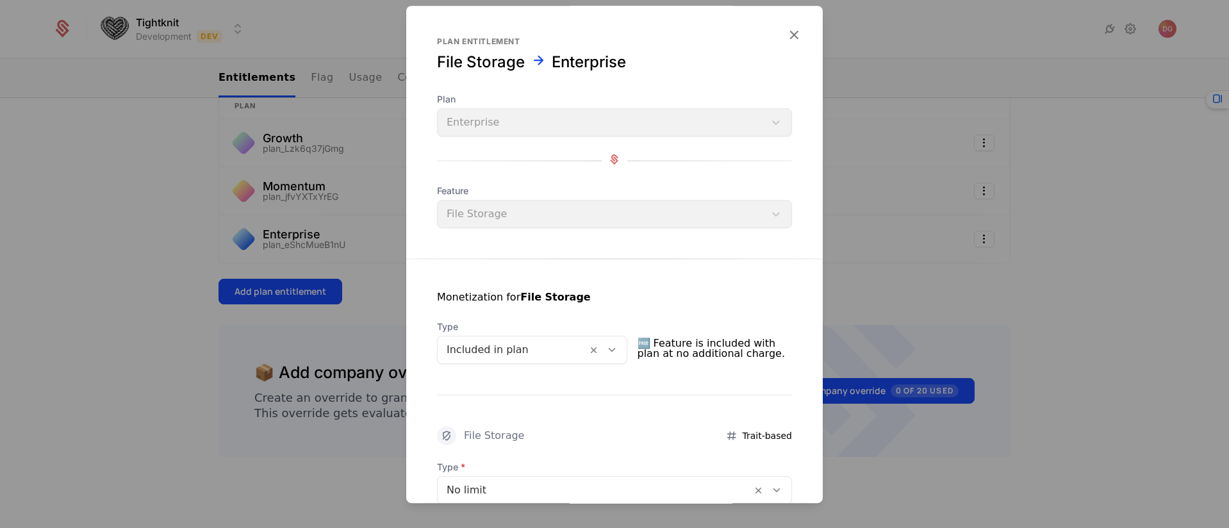
drag, startPoint x: 785, startPoint y: 37, endPoint x: 776, endPoint y: 39, distance: 9.3
click at [785, 36] on icon "button" at bounding box center [793, 34] width 17 height 17
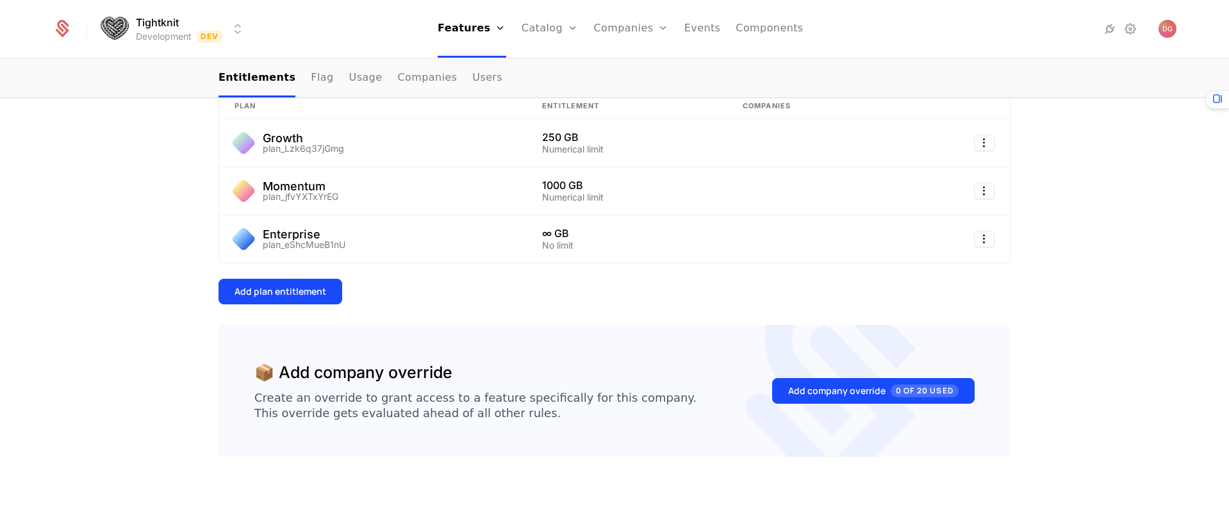
click at [568, 314] on div "3 Plan Entitlements Plan Entitlement Companies Growth plan_Lzk6q37jGmg 250 GB N…" at bounding box center [614, 262] width 792 height 472
click at [580, 295] on div "Add plan entitlement" at bounding box center [614, 292] width 792 height 26
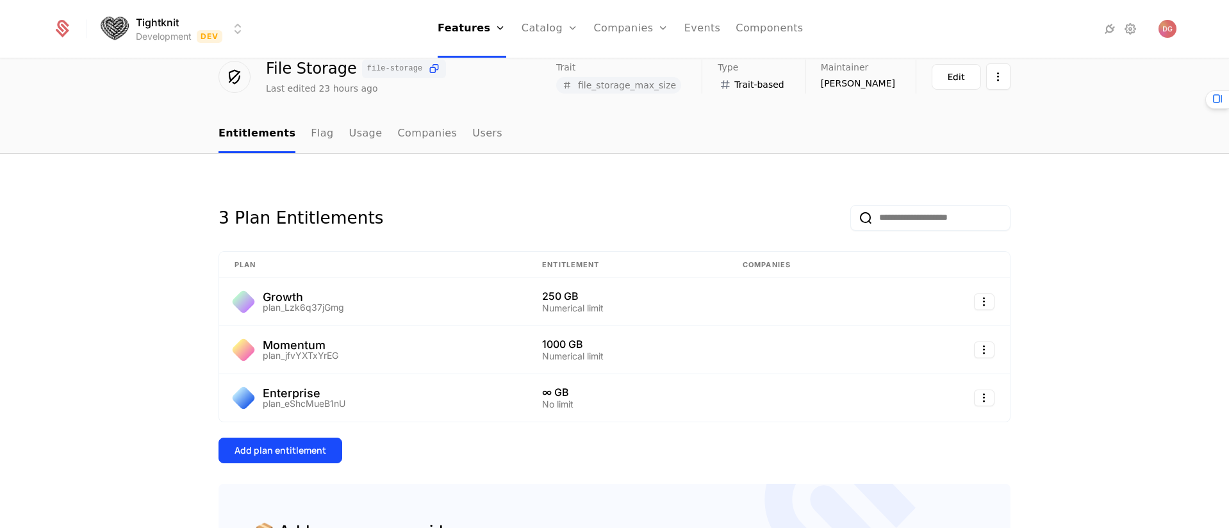
scroll to position [0, 0]
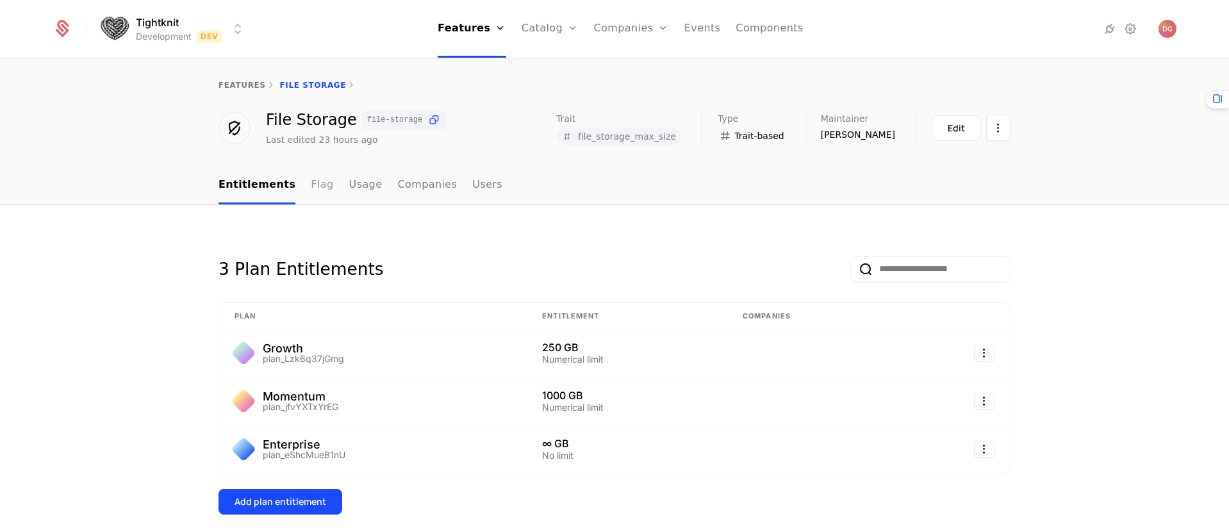
click at [311, 183] on link "Flag" at bounding box center [322, 186] width 22 height 38
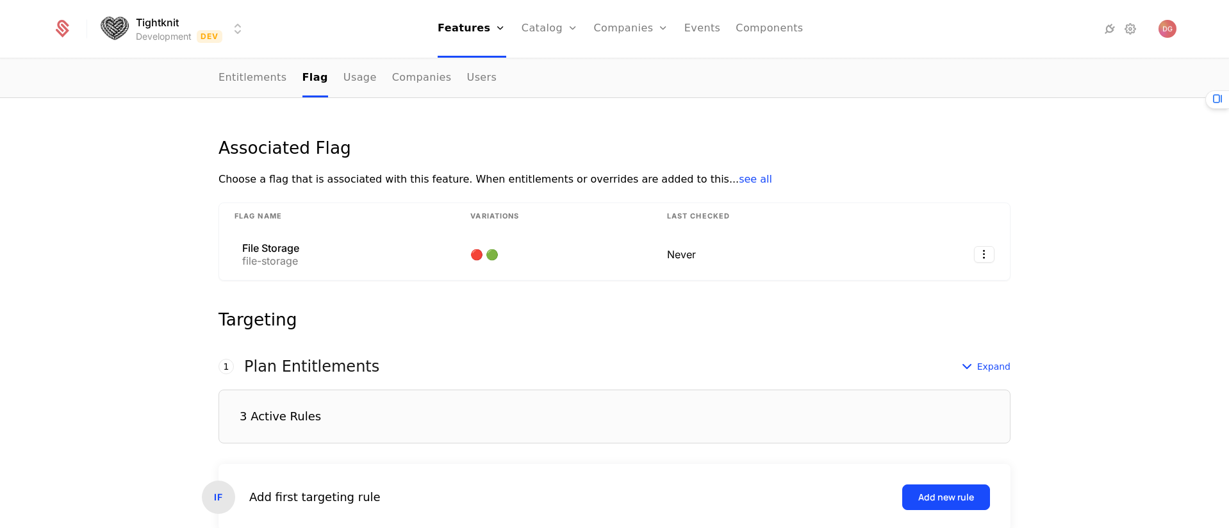
scroll to position [301, 0]
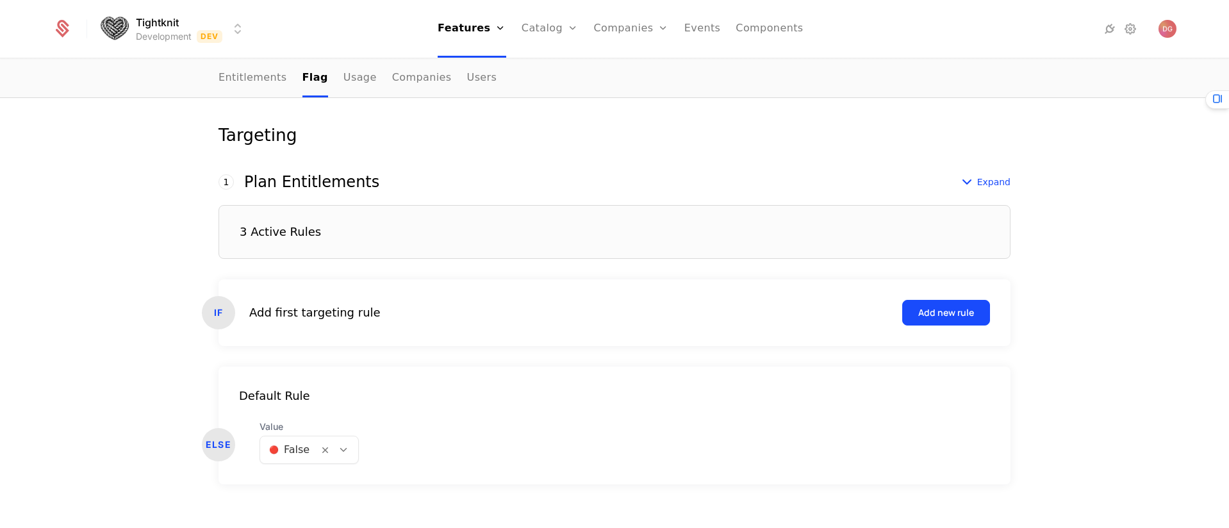
click at [1071, 278] on div "Associated Flag Choose a flag that is associated with this feature. When entitl…" at bounding box center [614, 225] width 1229 height 642
click at [942, 311] on div "Add new rule" at bounding box center [946, 312] width 56 height 13
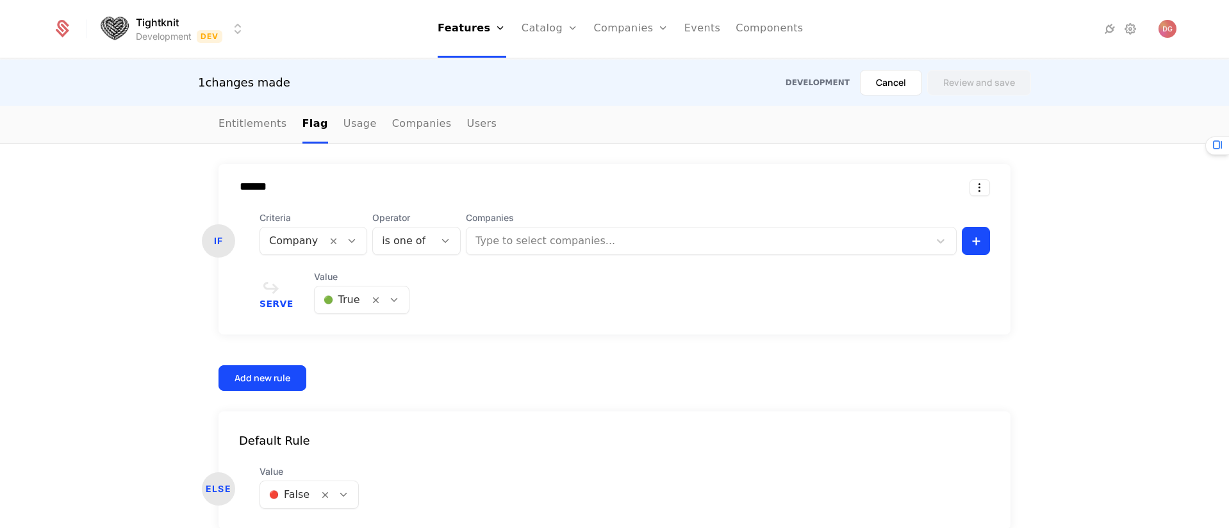
scroll to position [459, 0]
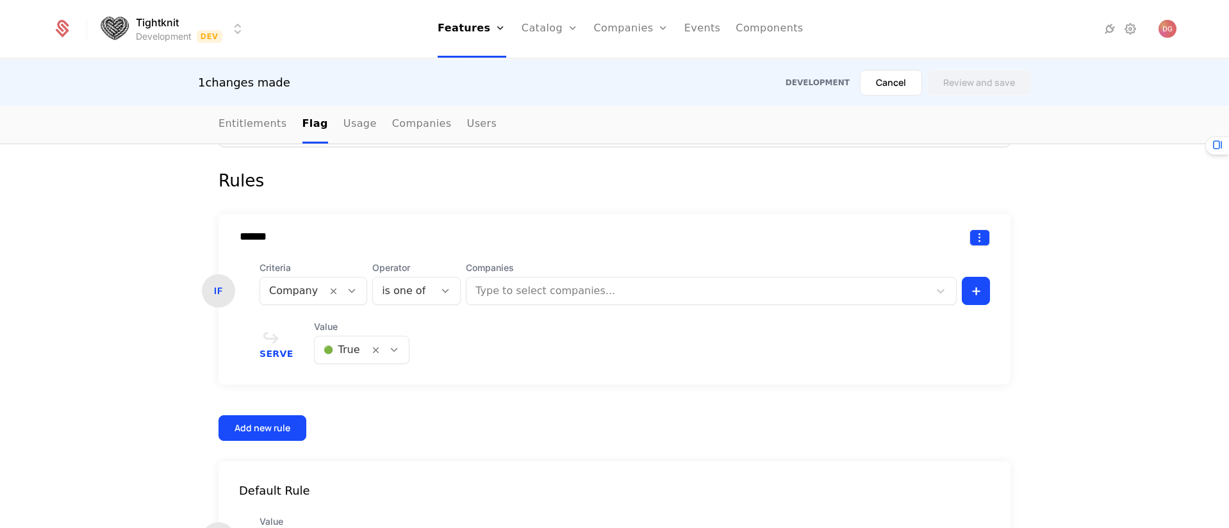
click at [982, 238] on html "Tightknit Development Dev Features Features Flags Catalog Plans Add Ons Credits…" at bounding box center [614, 264] width 1229 height 528
click at [890, 272] on div "Delete" at bounding box center [892, 270] width 38 height 18
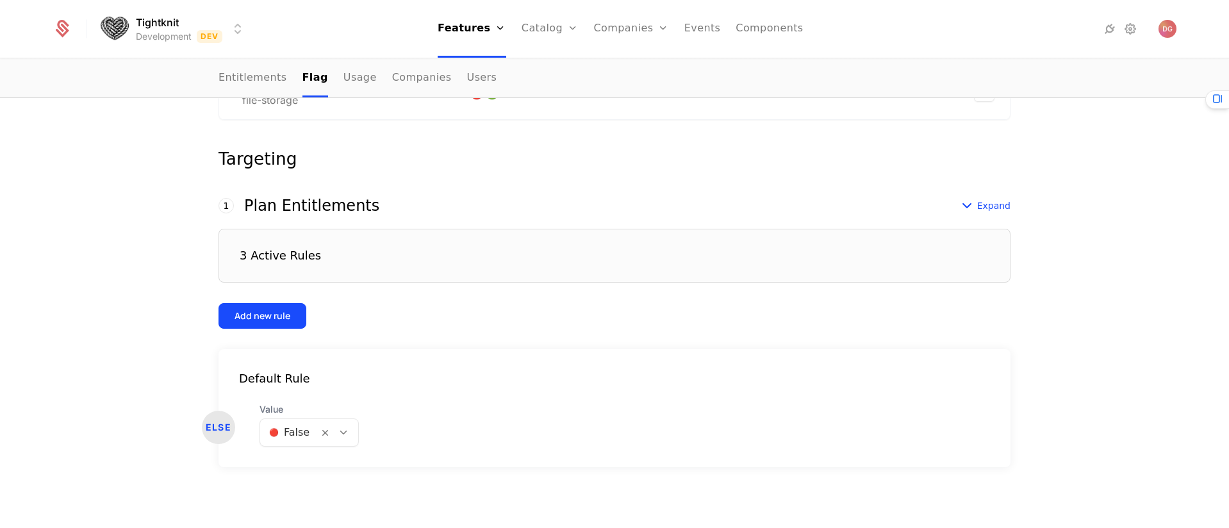
scroll to position [277, 0]
click at [968, 204] on icon at bounding box center [966, 205] width 15 height 15
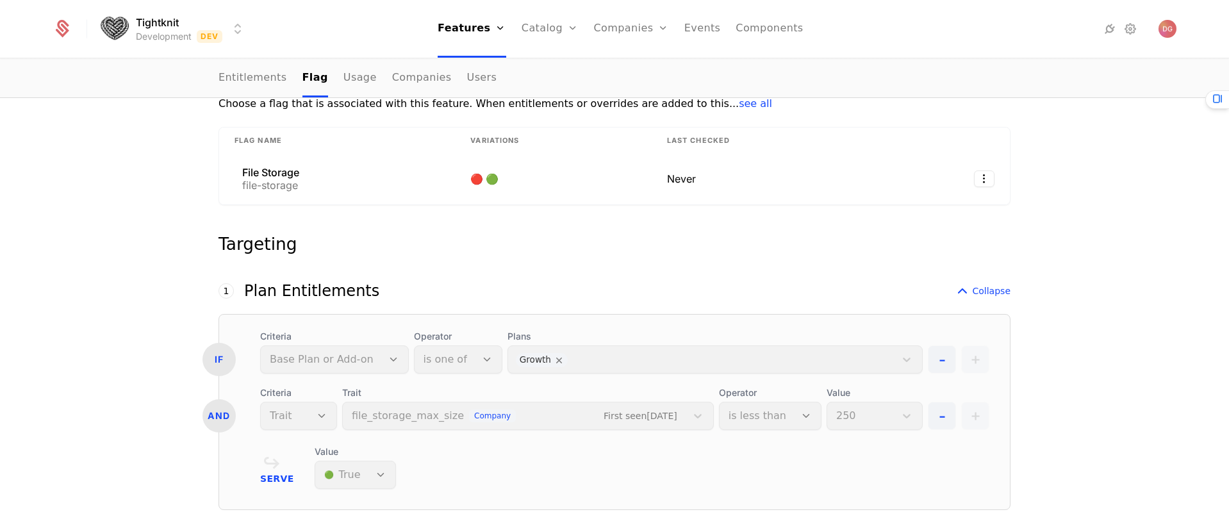
scroll to position [127, 0]
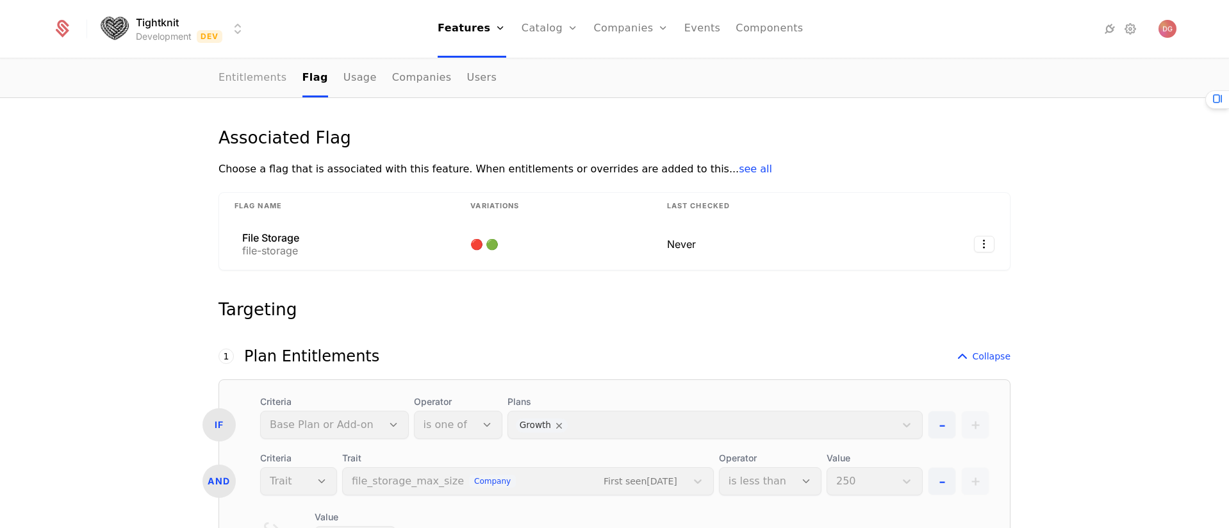
click at [238, 73] on link "Entitlements" at bounding box center [252, 79] width 69 height 38
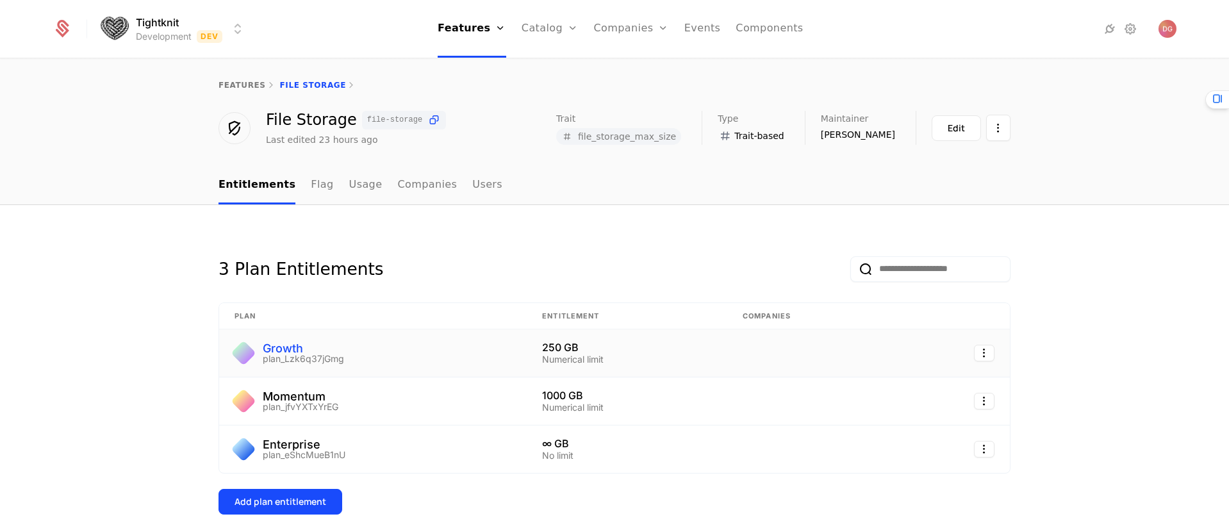
scroll to position [8, 0]
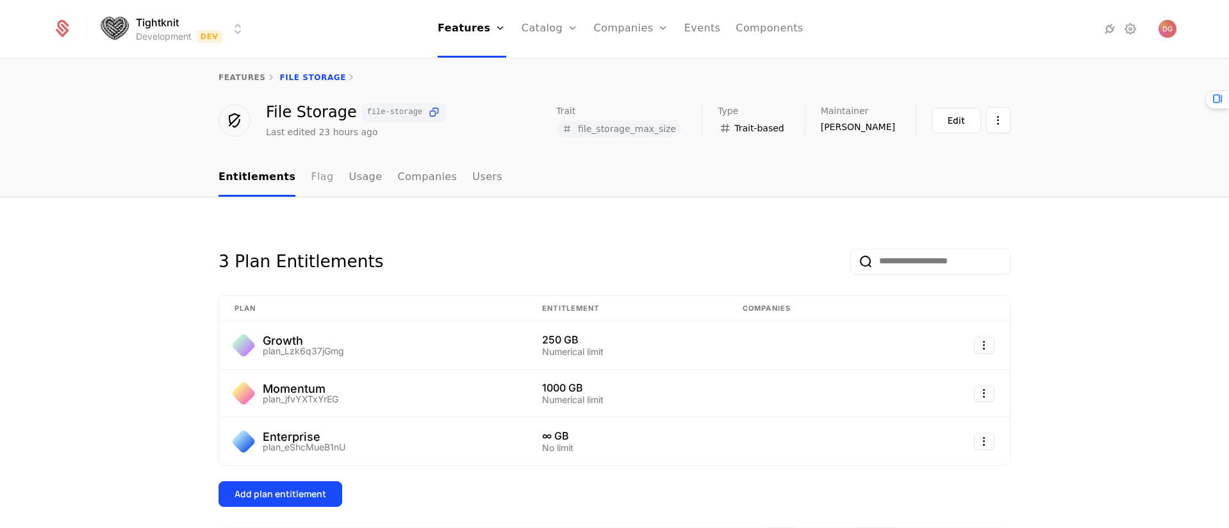
click at [311, 178] on link "Flag" at bounding box center [322, 178] width 22 height 38
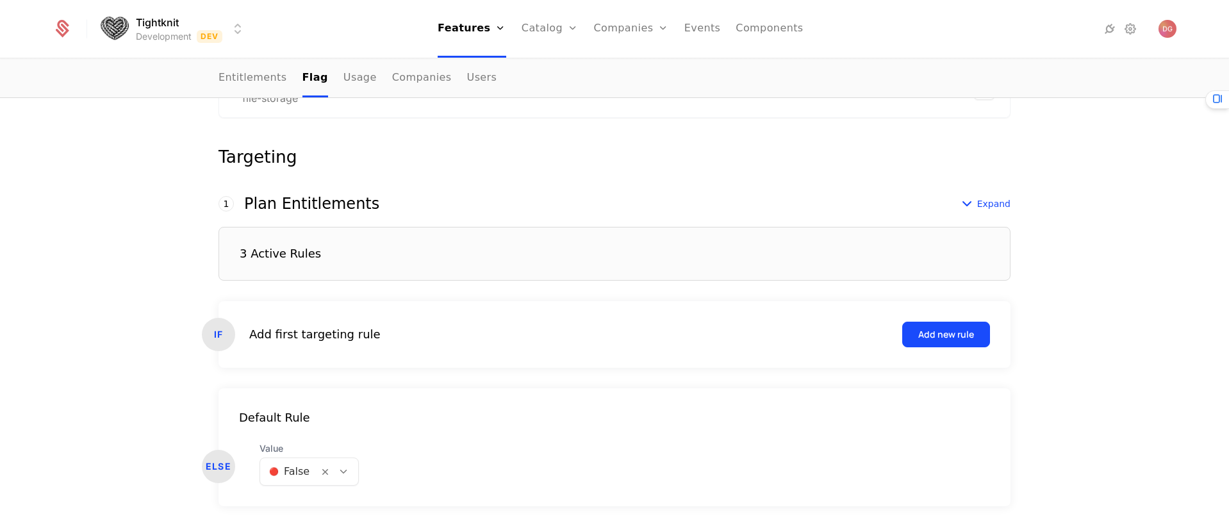
scroll to position [288, 0]
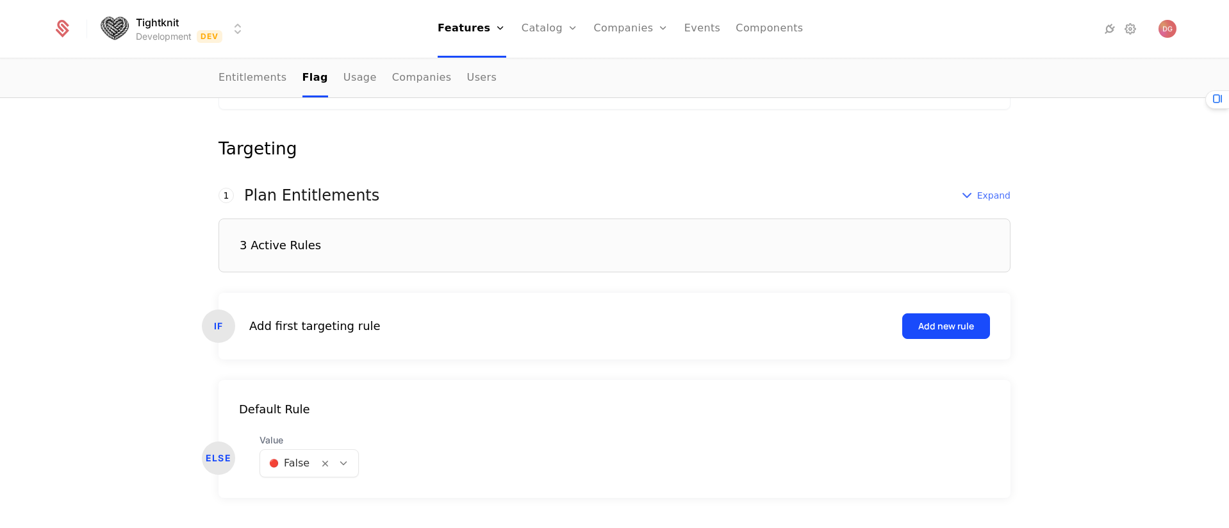
click at [967, 193] on icon at bounding box center [966, 195] width 15 height 15
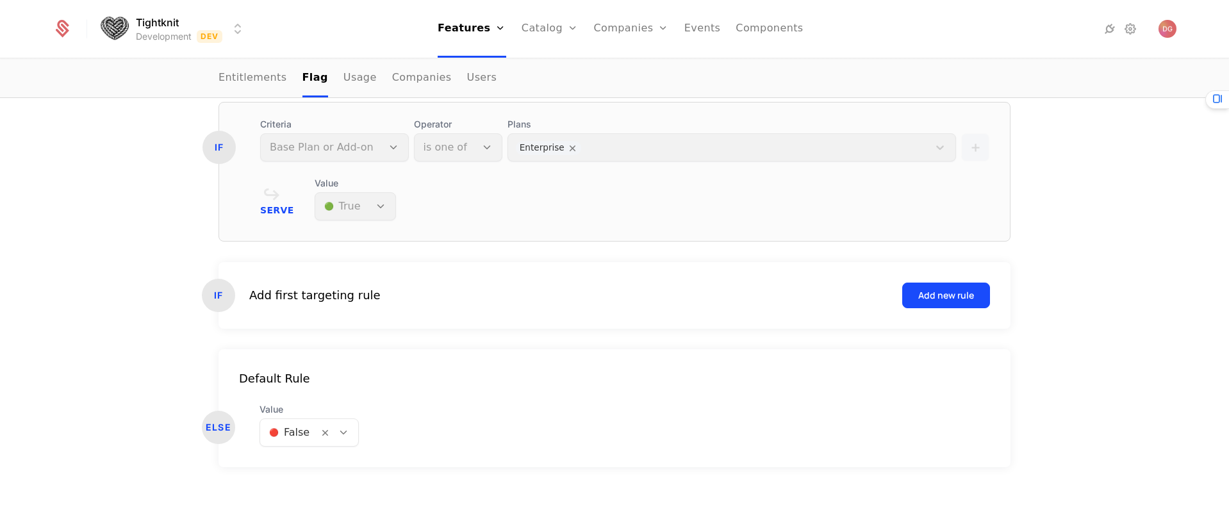
scroll to position [634, 0]
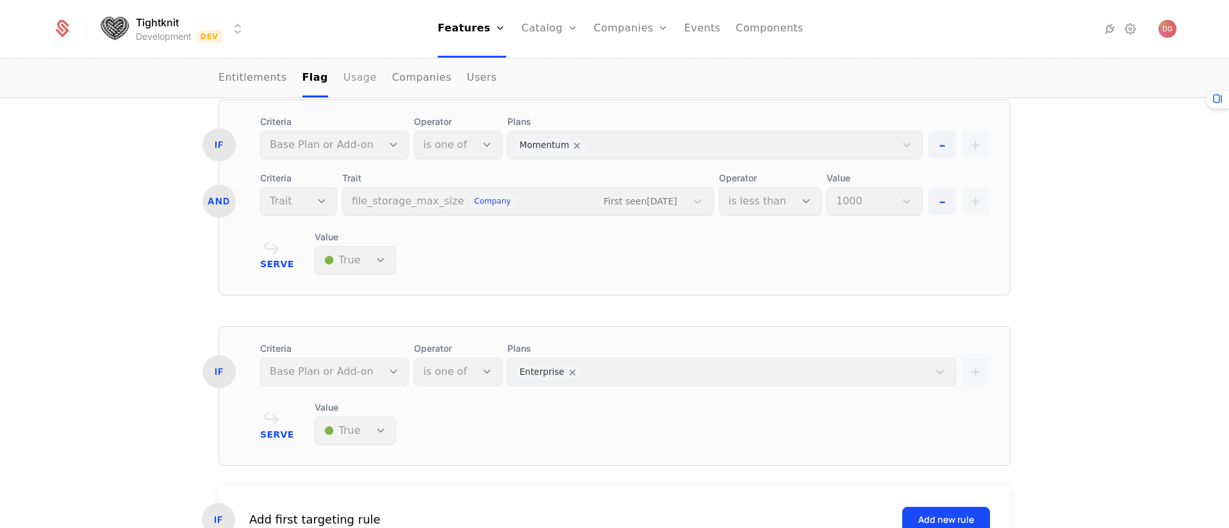
click at [347, 78] on link "Usage" at bounding box center [359, 79] width 33 height 38
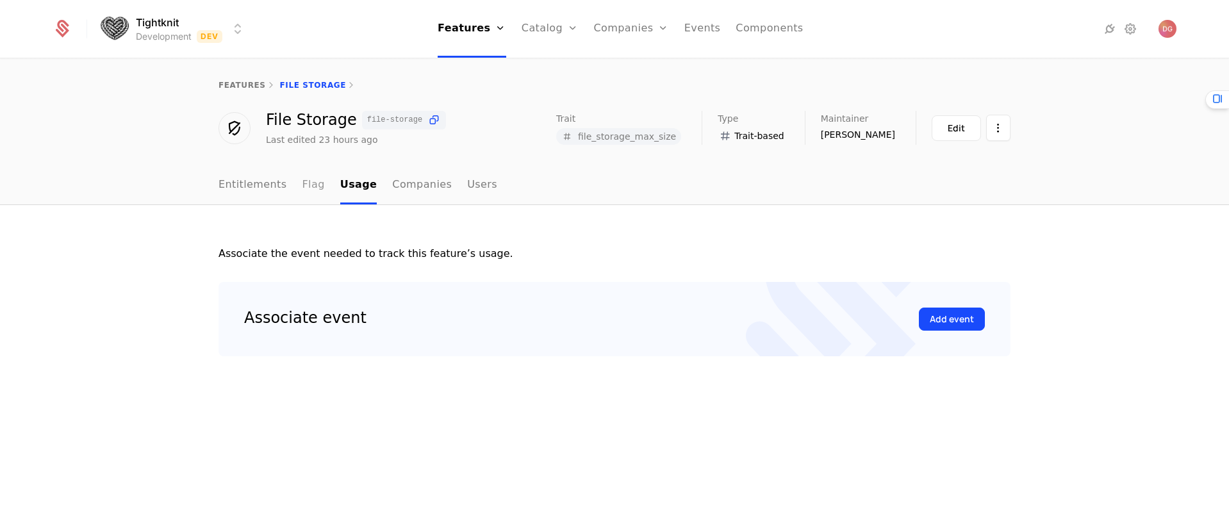
click at [304, 184] on link "Flag" at bounding box center [313, 186] width 22 height 38
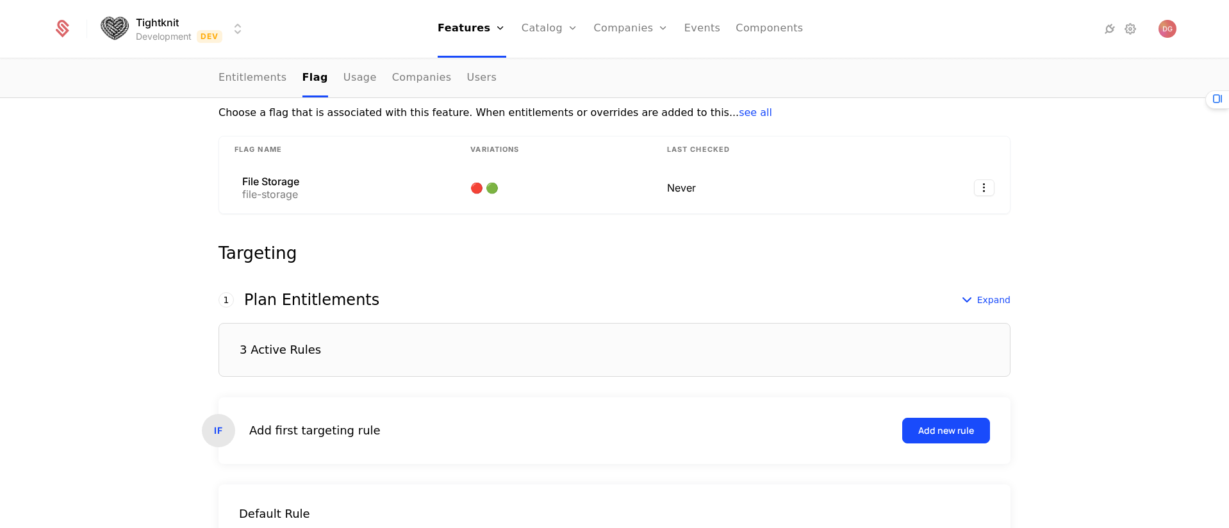
scroll to position [315, 0]
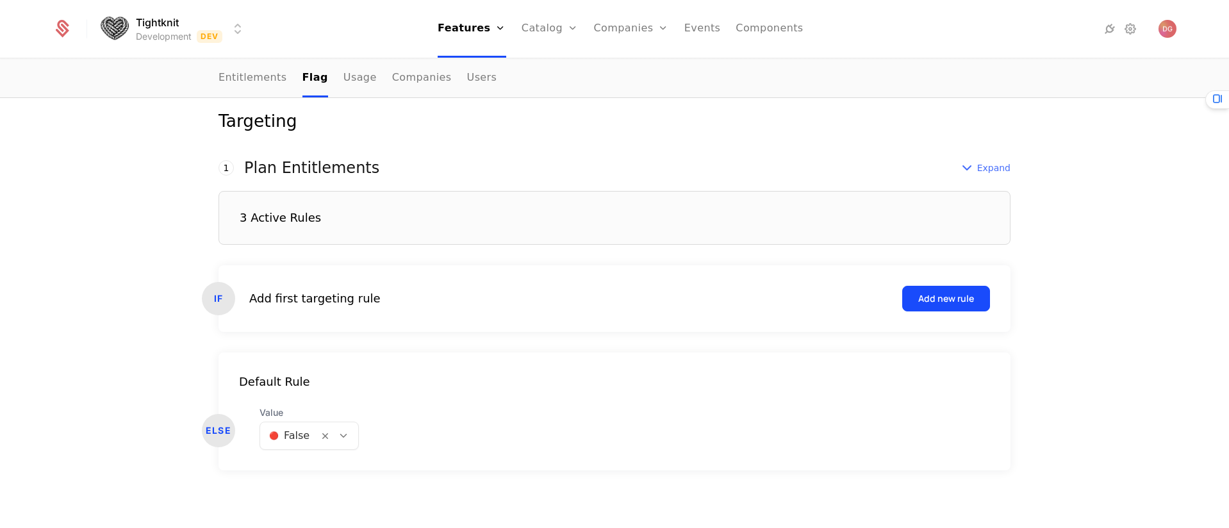
click at [967, 167] on icon at bounding box center [966, 167] width 15 height 15
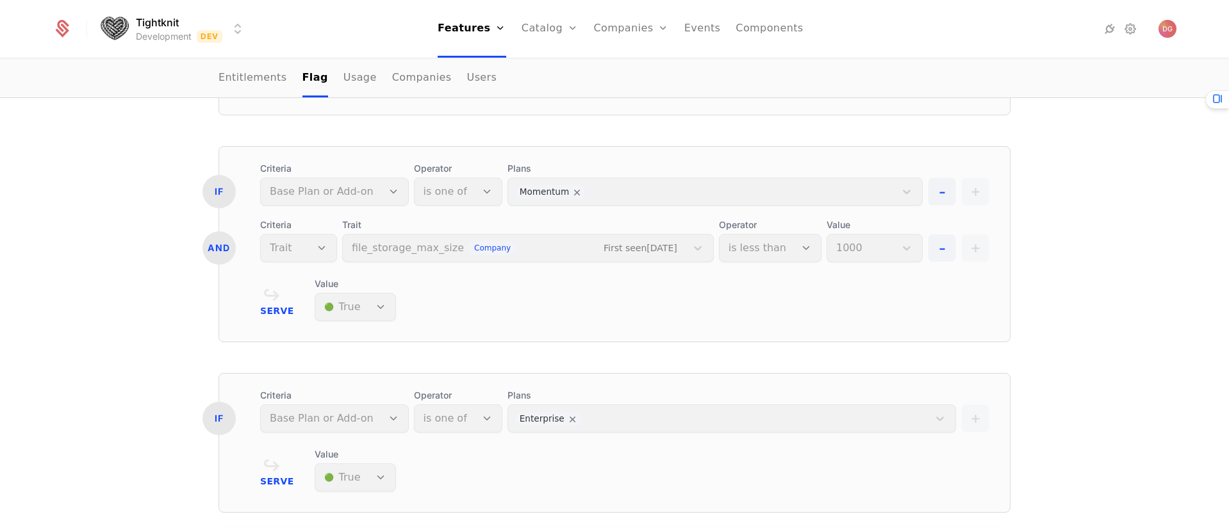
scroll to position [844, 0]
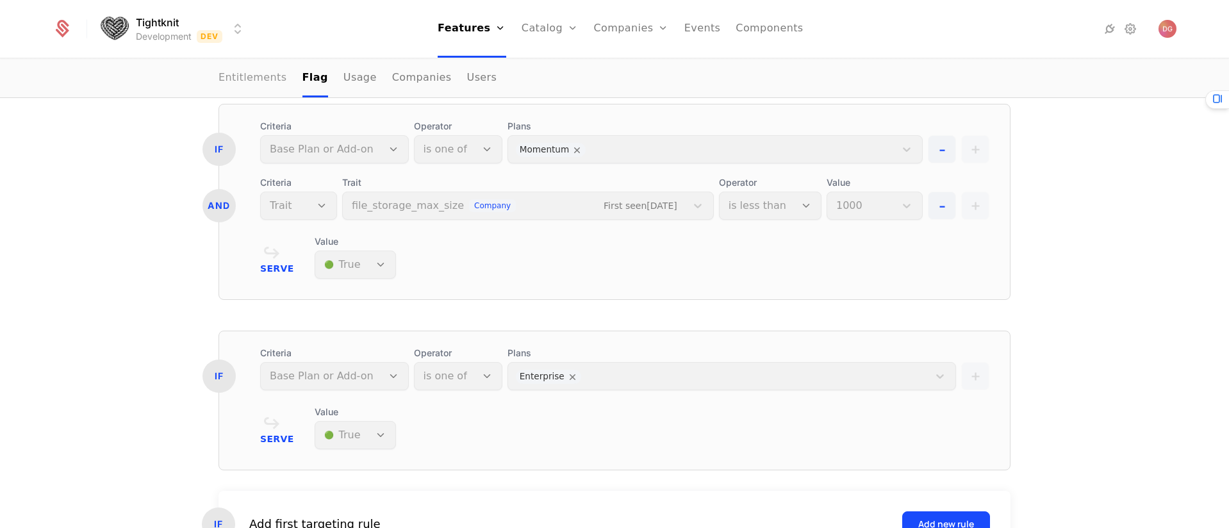
click at [236, 70] on link "Entitlements" at bounding box center [252, 79] width 69 height 38
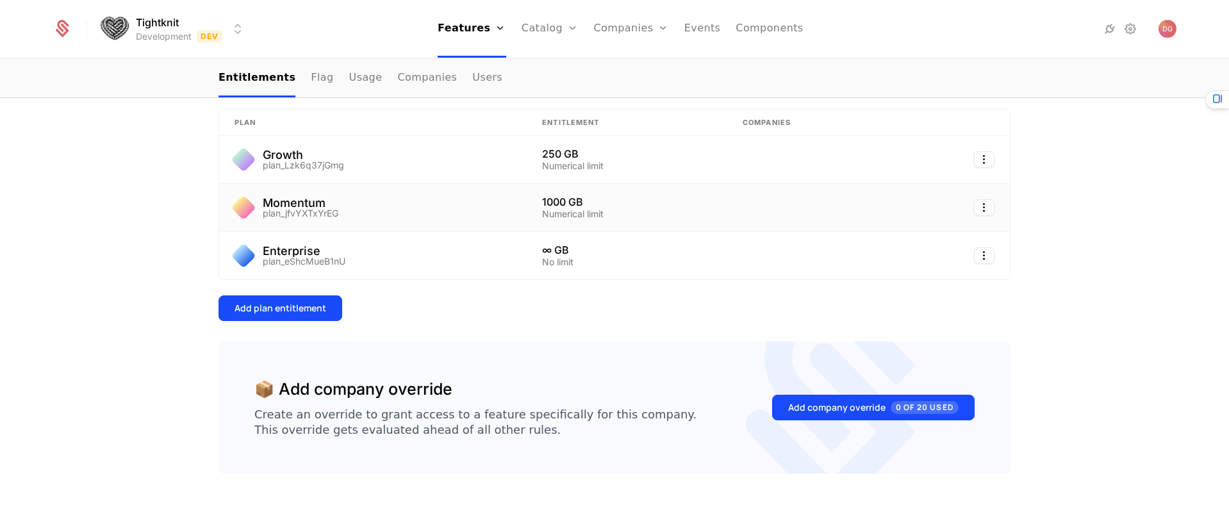
scroll to position [177, 0]
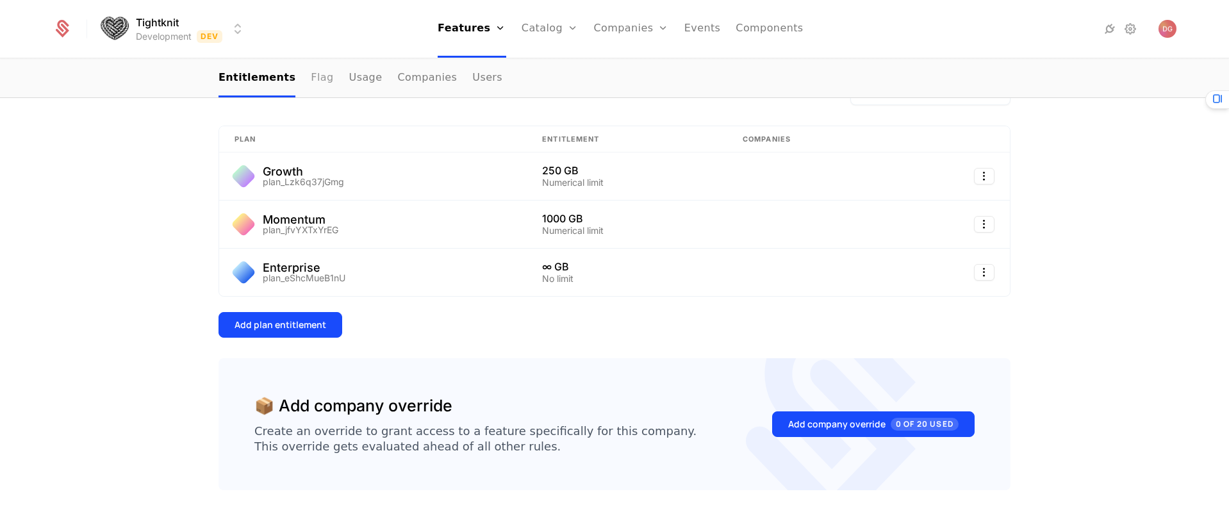
click at [311, 73] on link "Flag" at bounding box center [322, 79] width 22 height 38
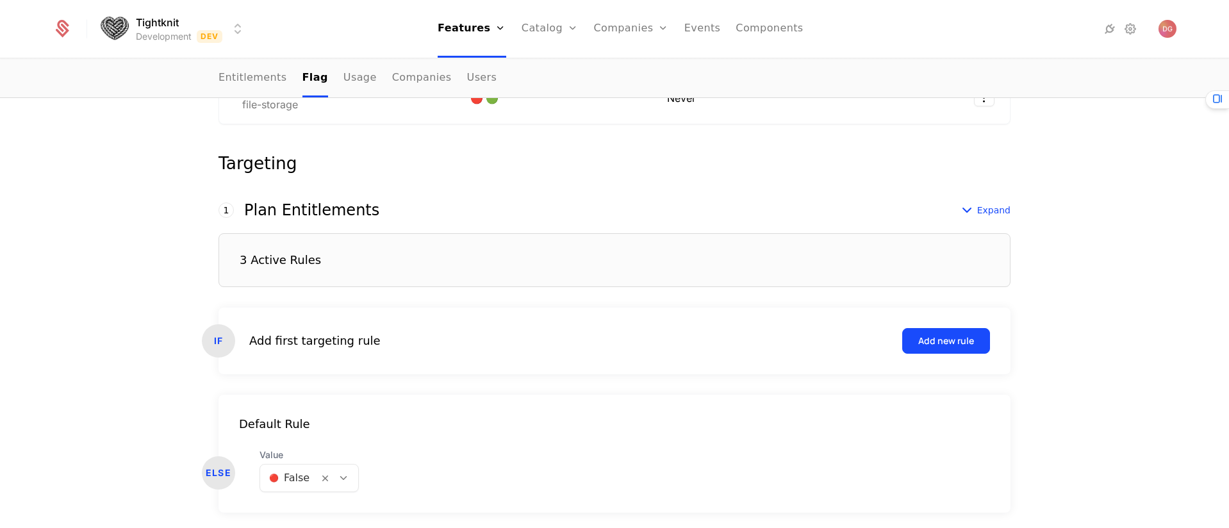
scroll to position [281, 0]
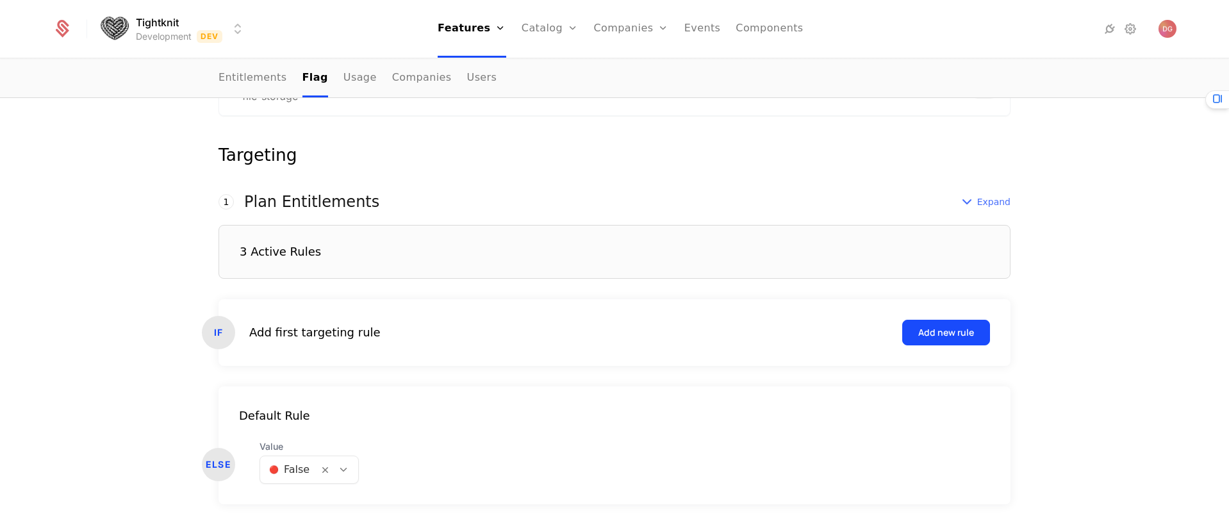
click at [969, 196] on icon at bounding box center [966, 201] width 15 height 15
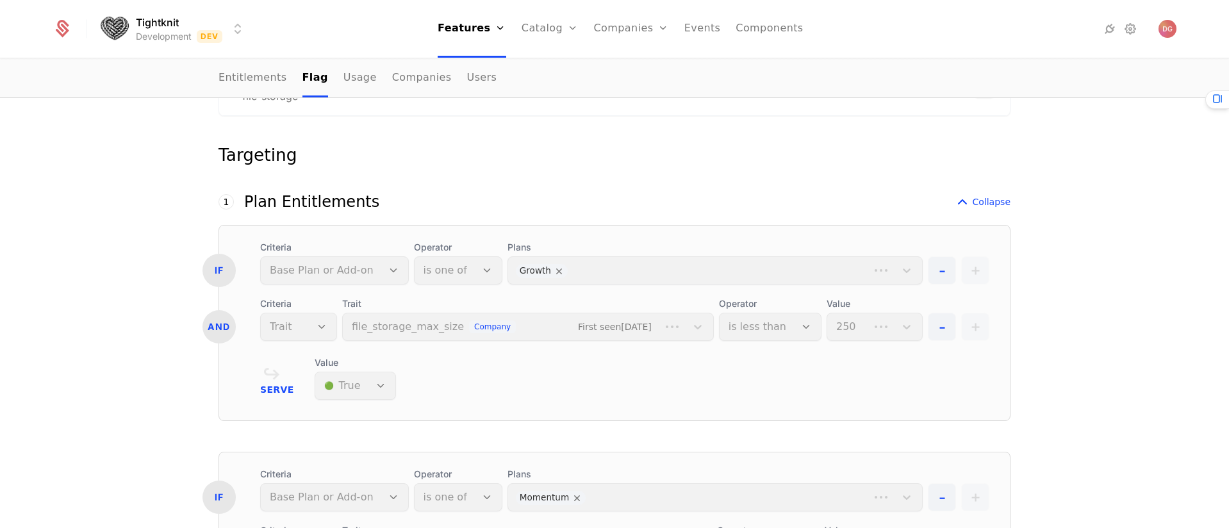
scroll to position [395, 0]
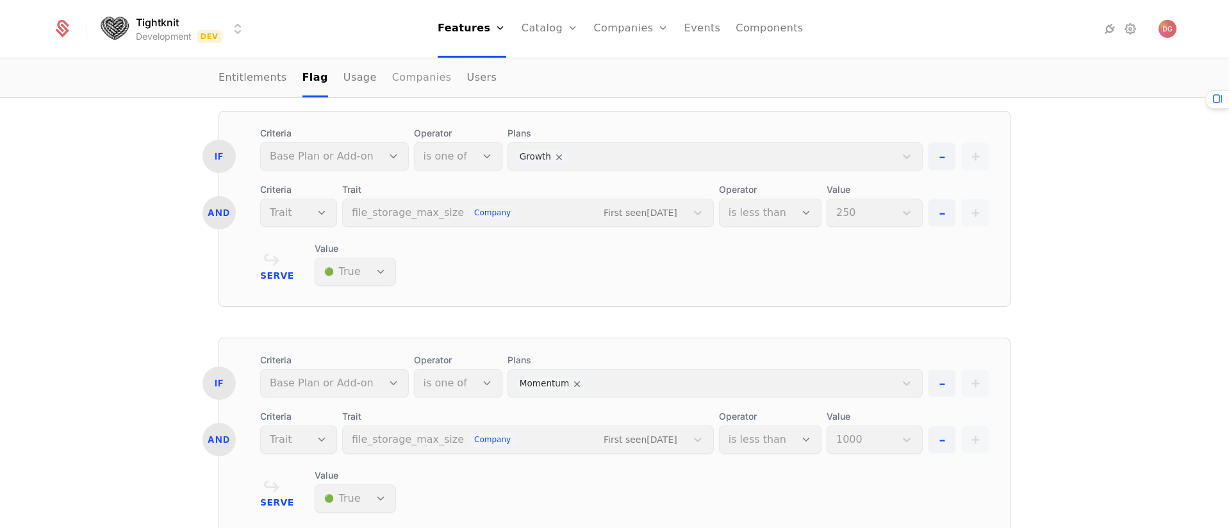
click at [392, 76] on link "Companies" at bounding box center [422, 79] width 60 height 38
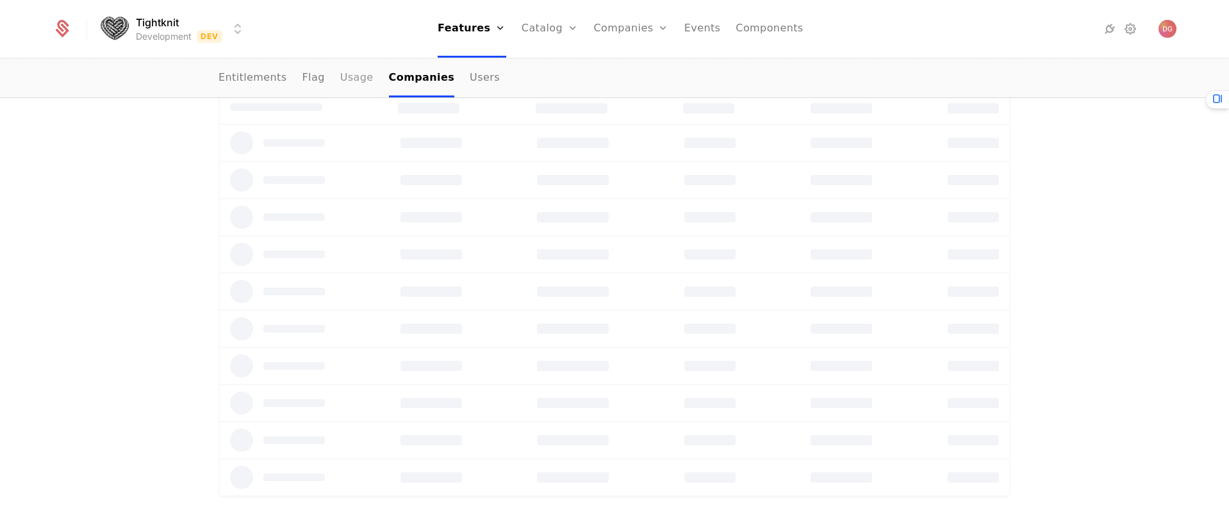
click at [340, 78] on link "Usage" at bounding box center [356, 79] width 33 height 38
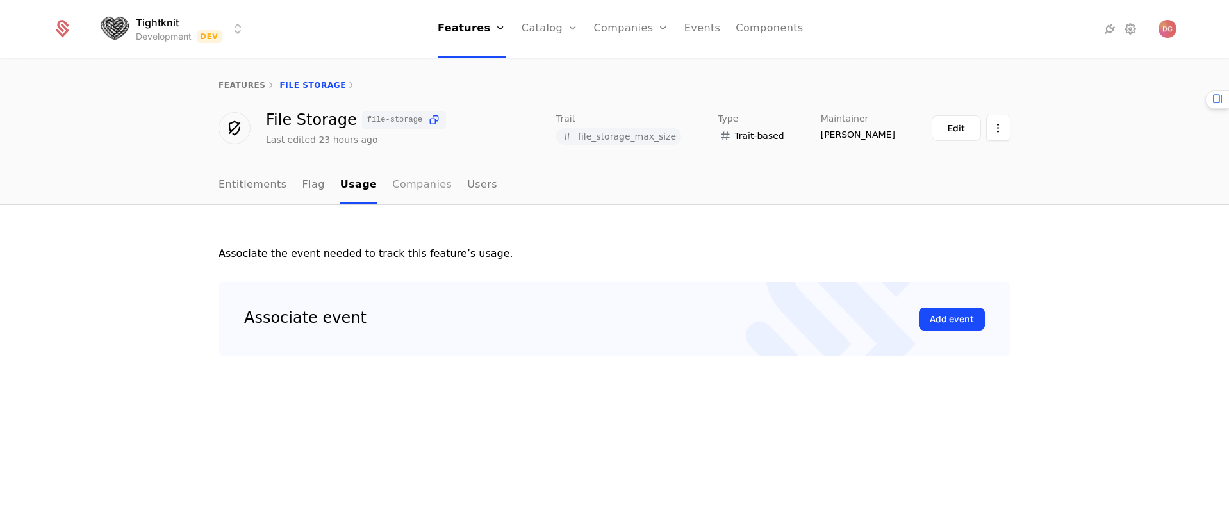
click at [425, 188] on link "Companies" at bounding box center [422, 186] width 60 height 38
select select "**"
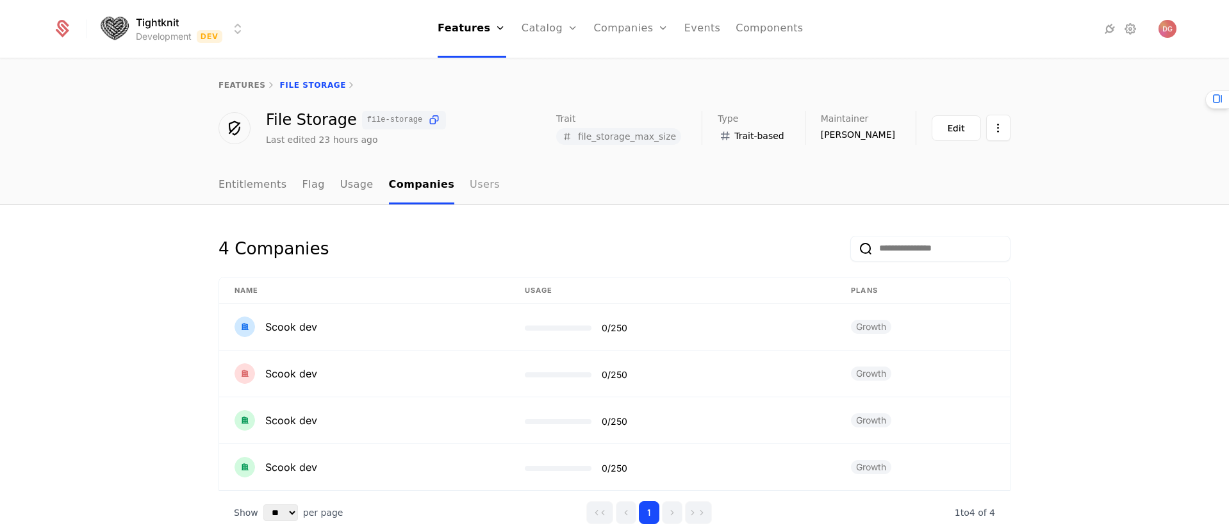
click at [471, 181] on link "Users" at bounding box center [485, 186] width 30 height 38
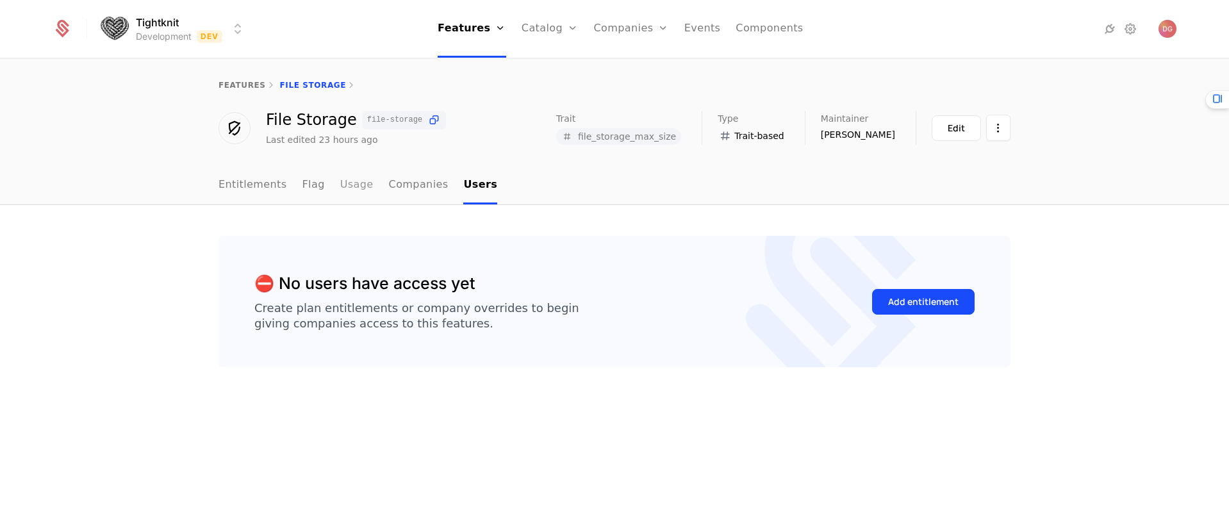
click at [341, 185] on link "Usage" at bounding box center [356, 186] width 33 height 38
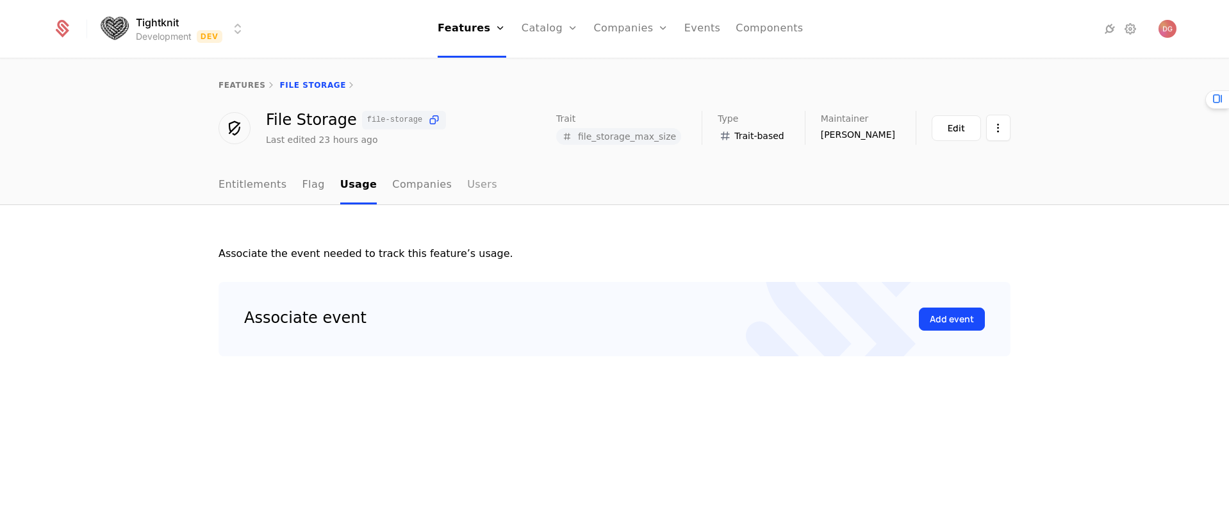
click at [467, 185] on link "Users" at bounding box center [482, 186] width 30 height 38
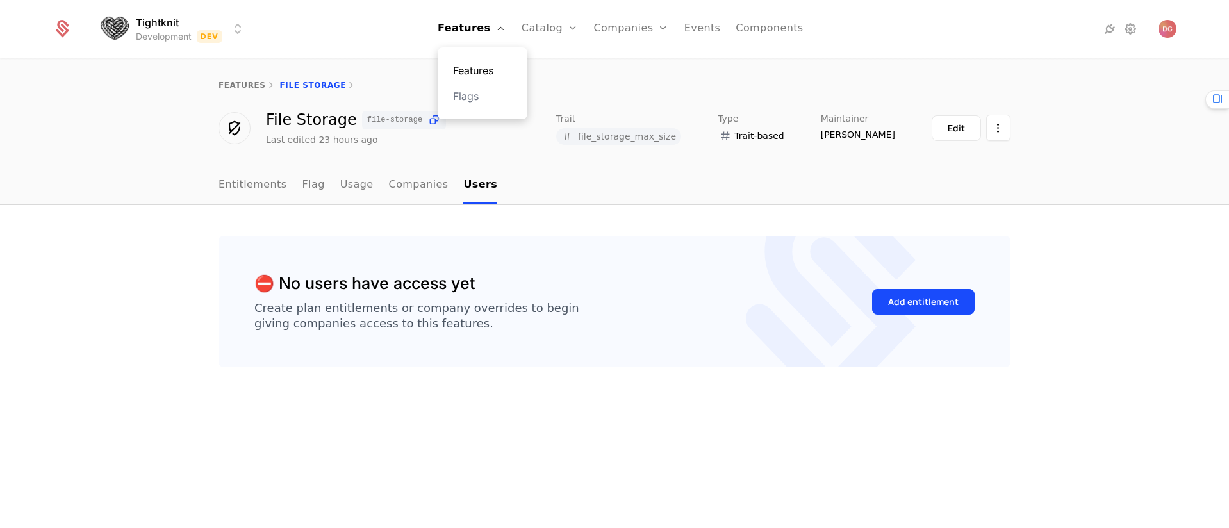
click at [479, 70] on link "Features" at bounding box center [482, 70] width 59 height 15
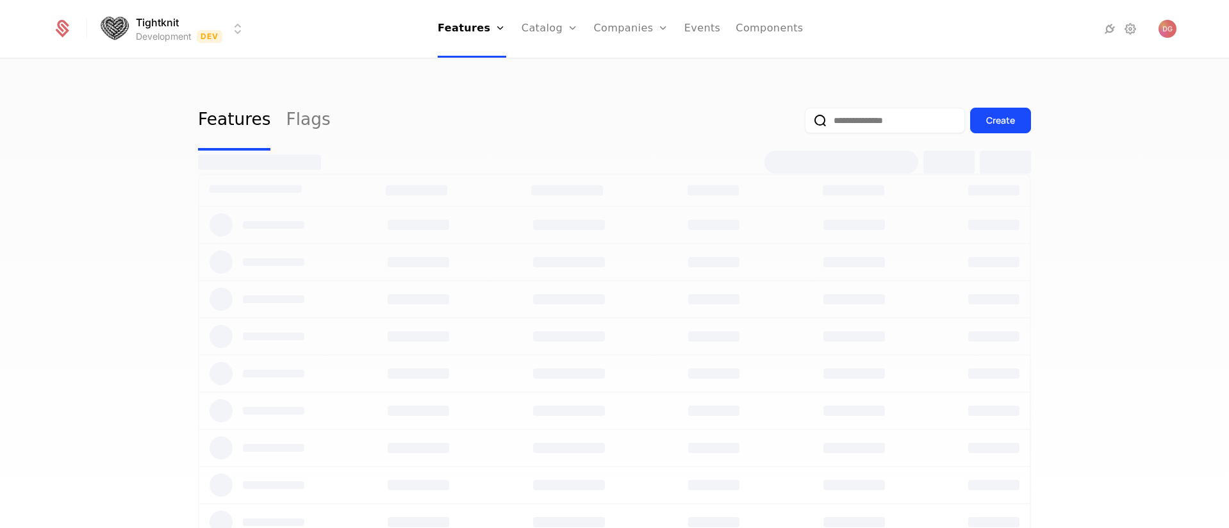
select select "**"
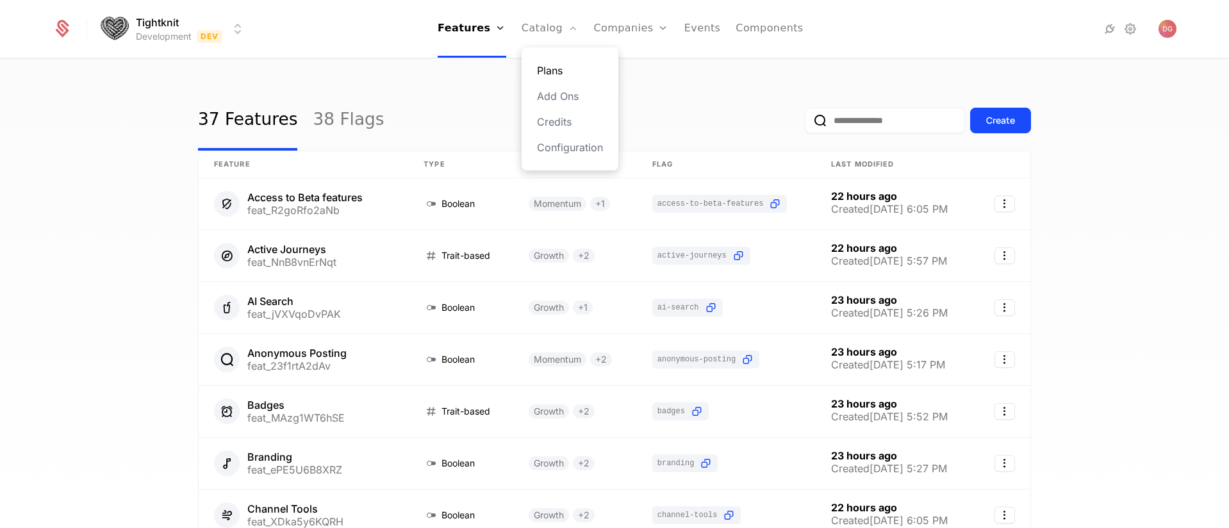
click at [547, 67] on link "Plans" at bounding box center [570, 70] width 66 height 15
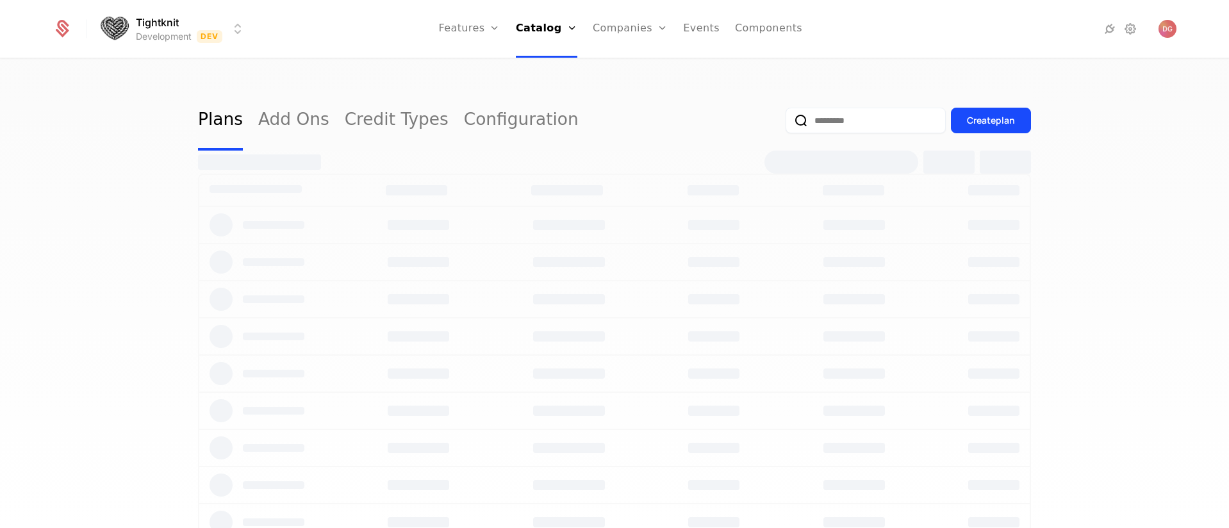
select select "**"
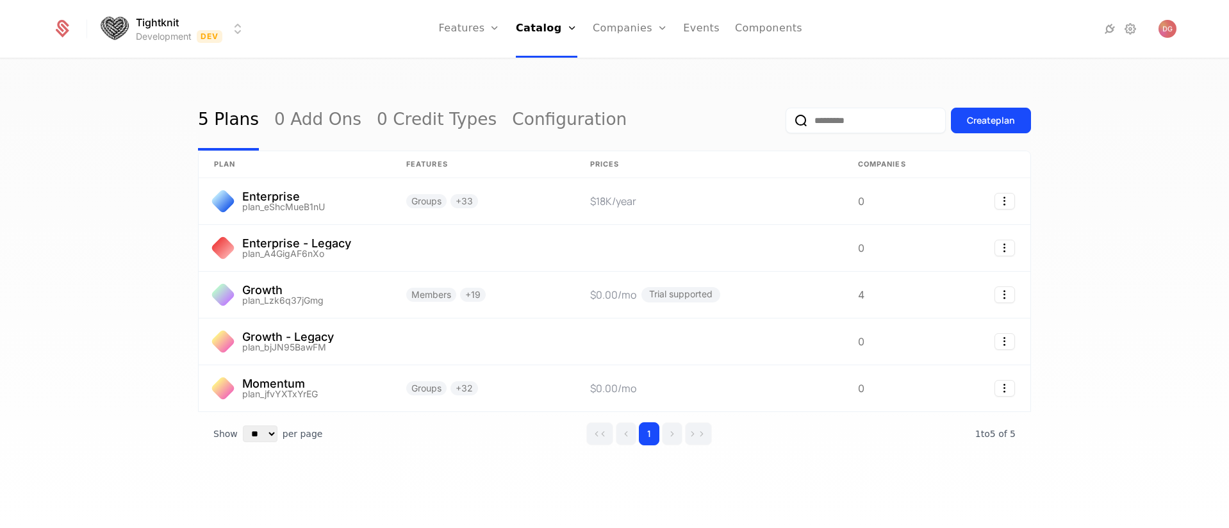
click at [239, 24] on html "Tightknit Development Dev Features Features Flags Catalog Plans Add Ons Credits…" at bounding box center [614, 264] width 1229 height 528
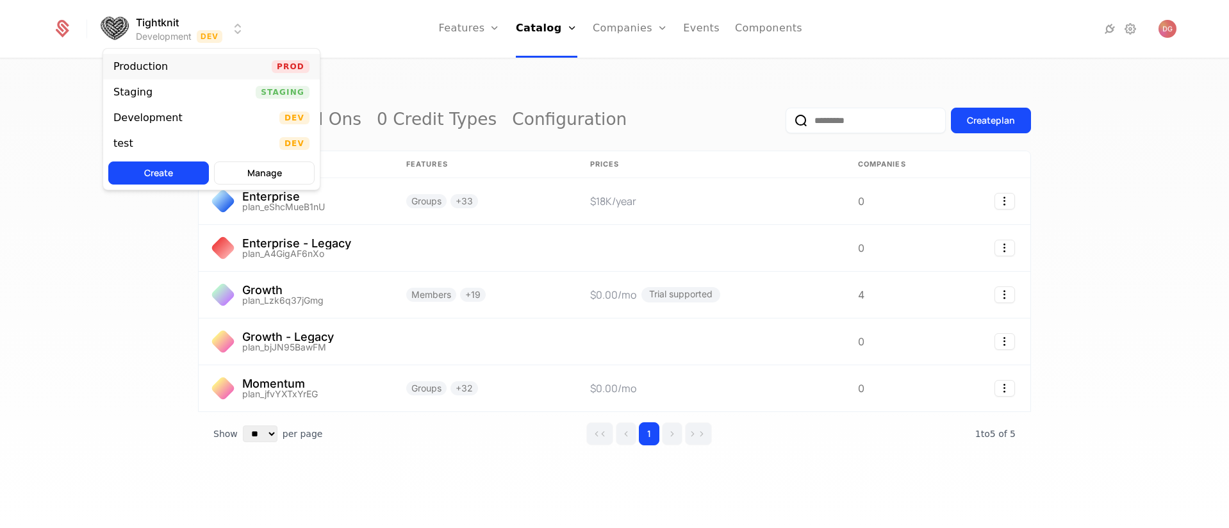
click at [147, 68] on div "Production" at bounding box center [140, 67] width 54 height 10
click at [229, 28] on html "Tightknit Production Prod Features Features Flags Catalog Plans Add Ons Credits…" at bounding box center [614, 264] width 1229 height 528
click at [154, 119] on div "Development" at bounding box center [147, 118] width 69 height 10
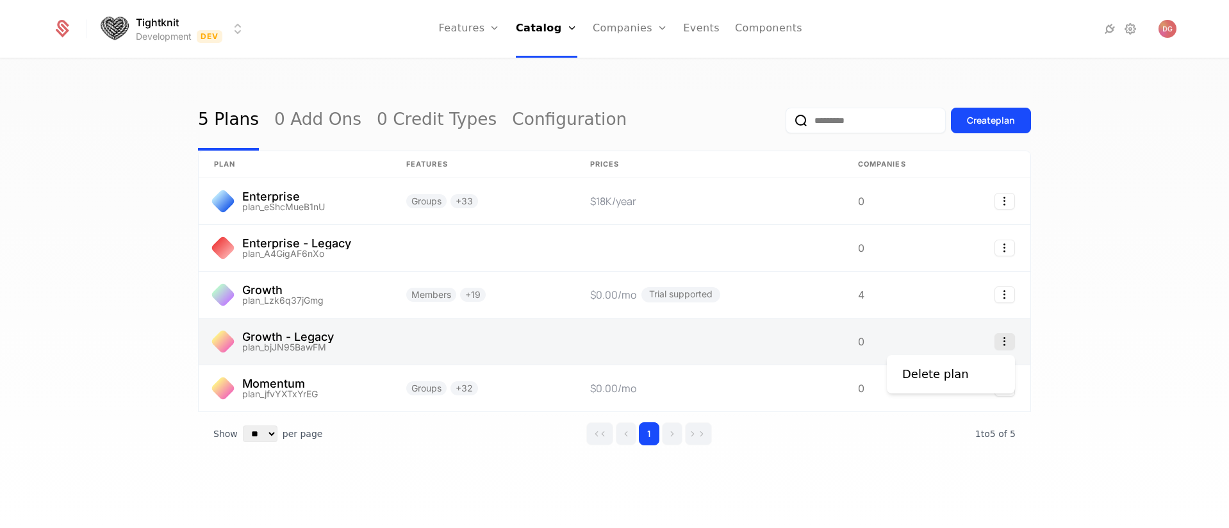
click at [1004, 341] on icon "Select action" at bounding box center [1004, 341] width 21 height 17
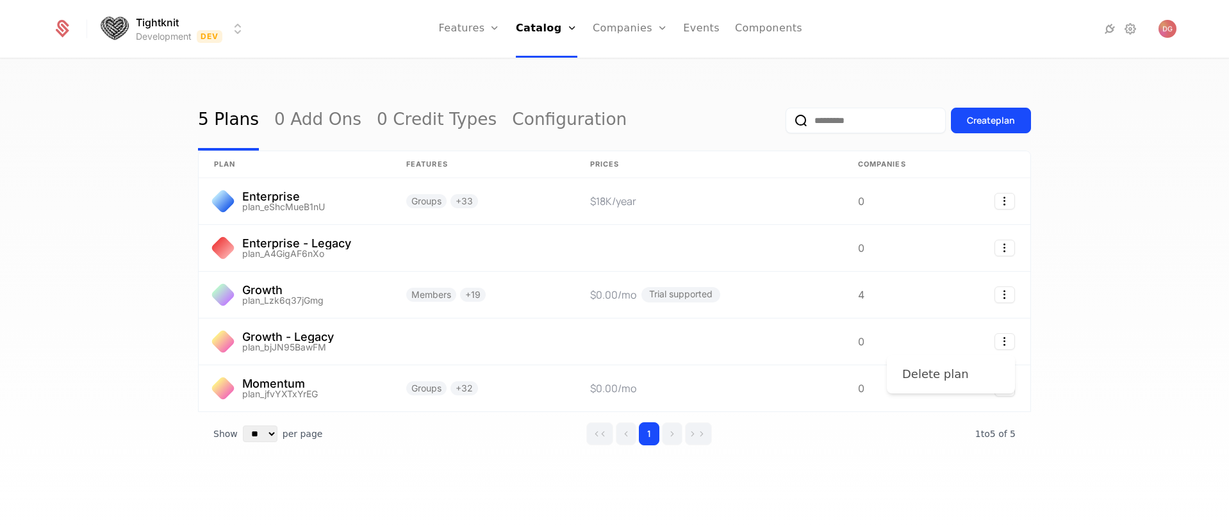
click at [919, 372] on div "Delete plan" at bounding box center [935, 374] width 67 height 18
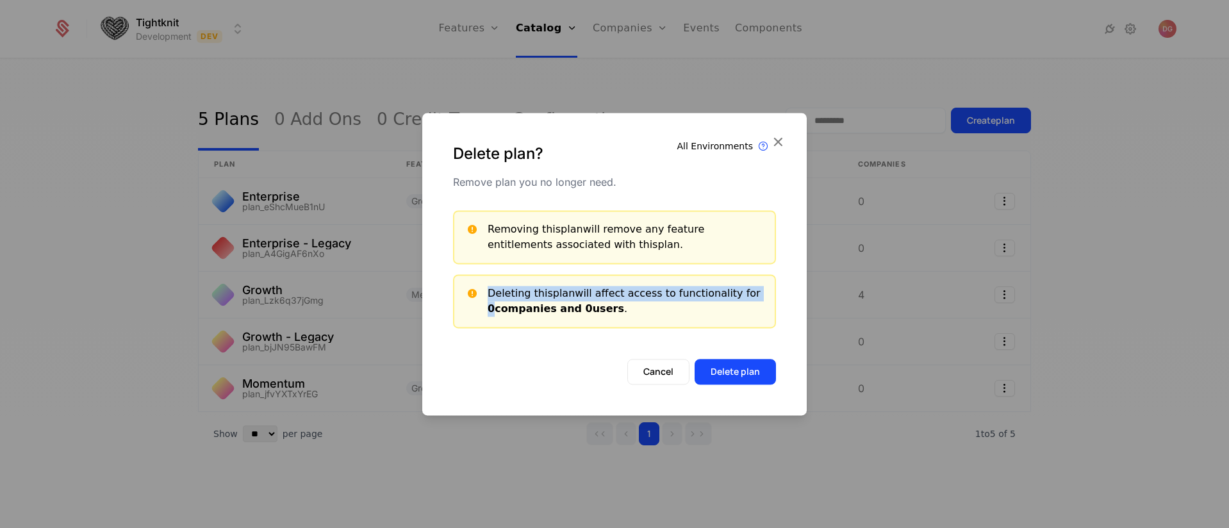
drag, startPoint x: 487, startPoint y: 290, endPoint x: 770, endPoint y: 292, distance: 283.2
click at [770, 292] on div "Deleting this plan will affect access to functionality for 0 companies and 0 us…" at bounding box center [614, 301] width 323 height 54
click at [653, 288] on div "Deleting this plan will affect access to functionality for 0 companies and 0 us…" at bounding box center [626, 301] width 277 height 31
click at [574, 304] on b "0 companies and 0 users" at bounding box center [556, 308] width 136 height 12
drag, startPoint x: 616, startPoint y: 313, endPoint x: 740, endPoint y: 291, distance: 126.2
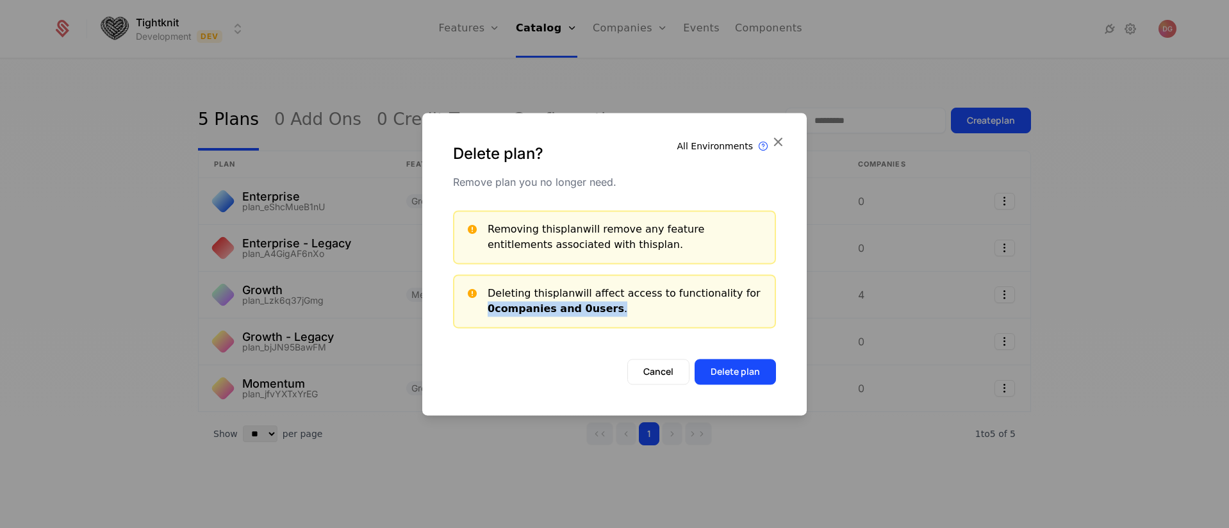
click at [740, 291] on div "Deleting this plan will affect access to functionality for 0 companies and 0 us…" at bounding box center [626, 301] width 277 height 31
click at [632, 319] on div "Deleting this plan will affect access to functionality for 0 companies and 0 us…" at bounding box center [614, 301] width 323 height 54
click at [635, 366] on button "Cancel" at bounding box center [658, 372] width 62 height 26
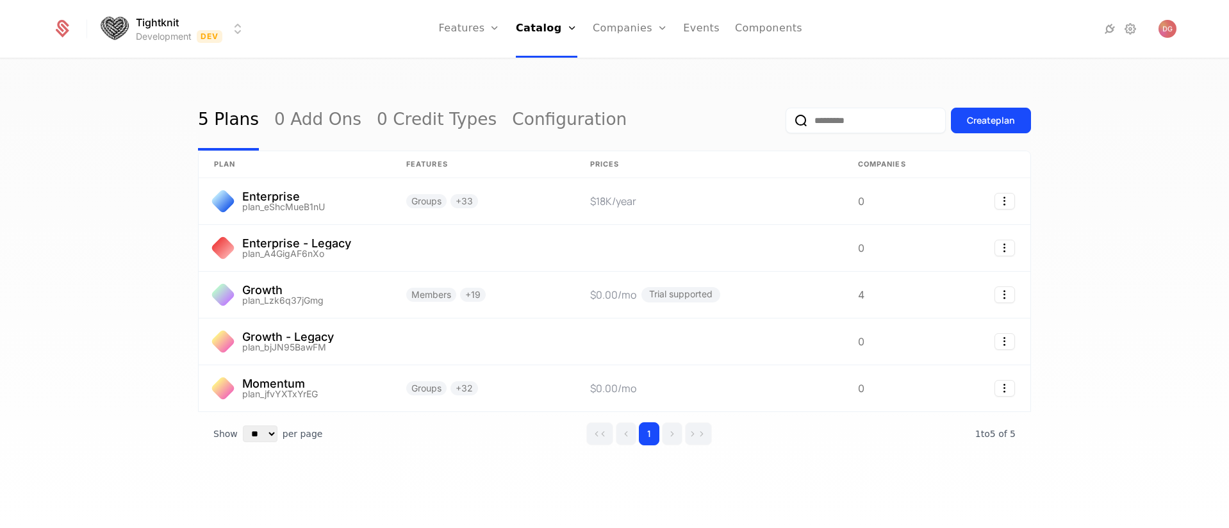
click at [117, 301] on div "5 Plans 0 Add Ons 0 Credit Types Configuration Create plan plan Features Prices…" at bounding box center [614, 298] width 1229 height 476
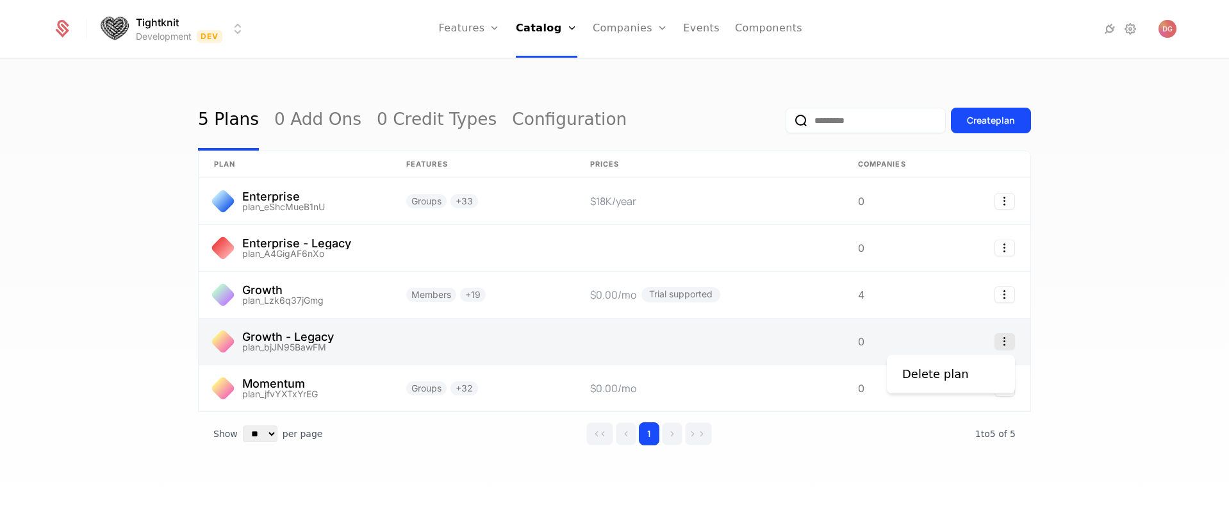
click at [1003, 342] on icon "Select action" at bounding box center [1004, 341] width 21 height 17
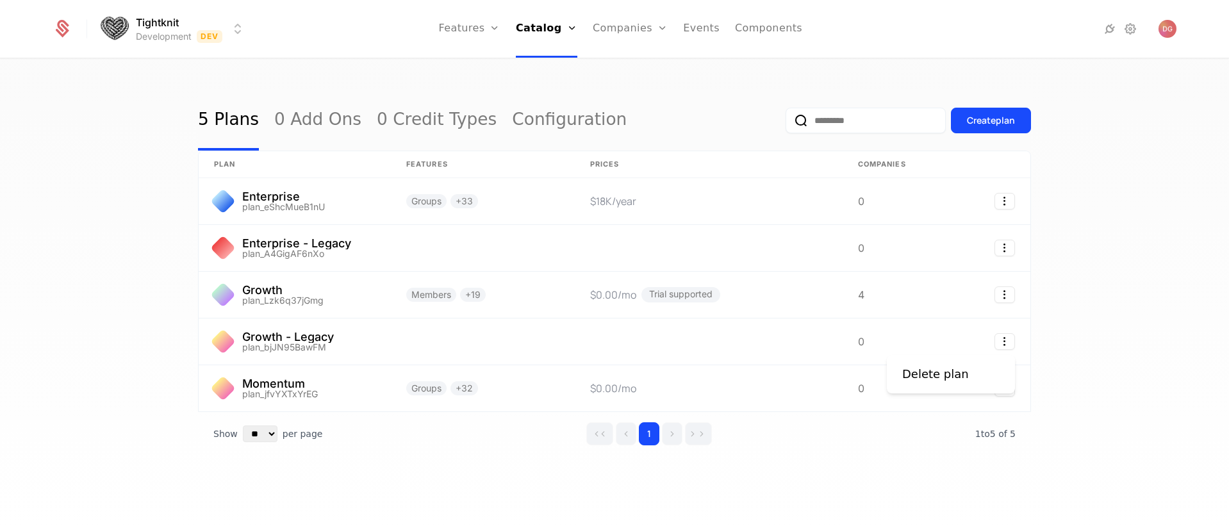
click at [1098, 347] on html "Tightknit Development Dev Features Features Flags Catalog Plans Add Ons Credits…" at bounding box center [614, 264] width 1229 height 528
click at [170, 263] on div "5 Plans 0 Add Ons 0 Credit Types Configuration Create plan plan Features Prices…" at bounding box center [614, 298] width 1229 height 476
click at [126, 252] on div "5 Plans 0 Add Ons 0 Credit Types Configuration Create plan plan Features Prices…" at bounding box center [614, 298] width 1229 height 476
click at [120, 248] on div "5 Plans 0 Add Ons 0 Credit Types Configuration Create plan plan Features Prices…" at bounding box center [614, 298] width 1229 height 476
click at [1179, 310] on div "5 Plans 0 Add Ons 0 Credit Types Configuration Create plan plan Features Prices…" at bounding box center [614, 298] width 1229 height 476
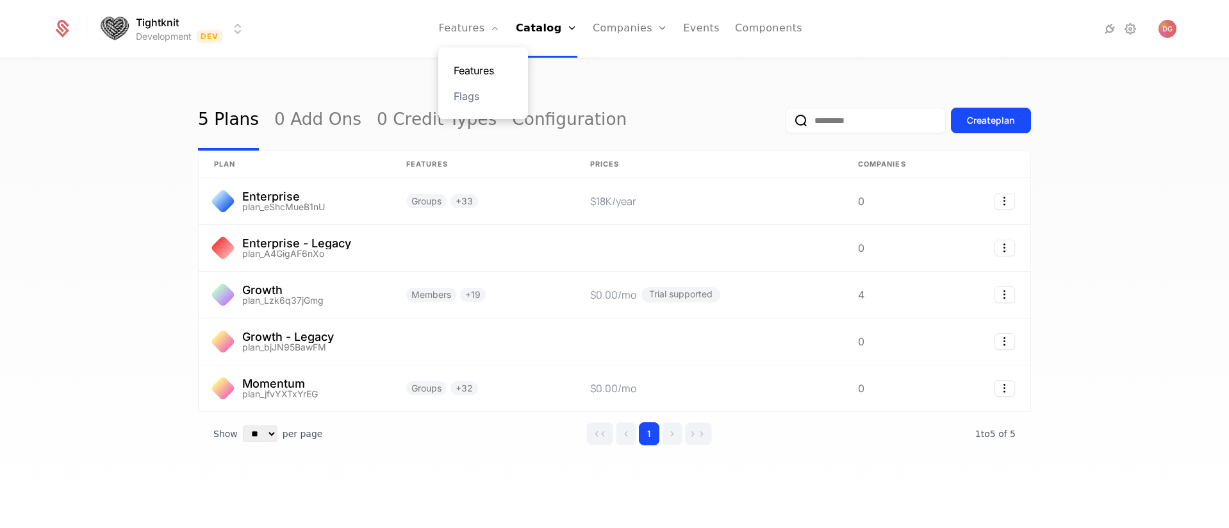
click at [481, 69] on link "Features" at bounding box center [483, 70] width 59 height 15
select select "**"
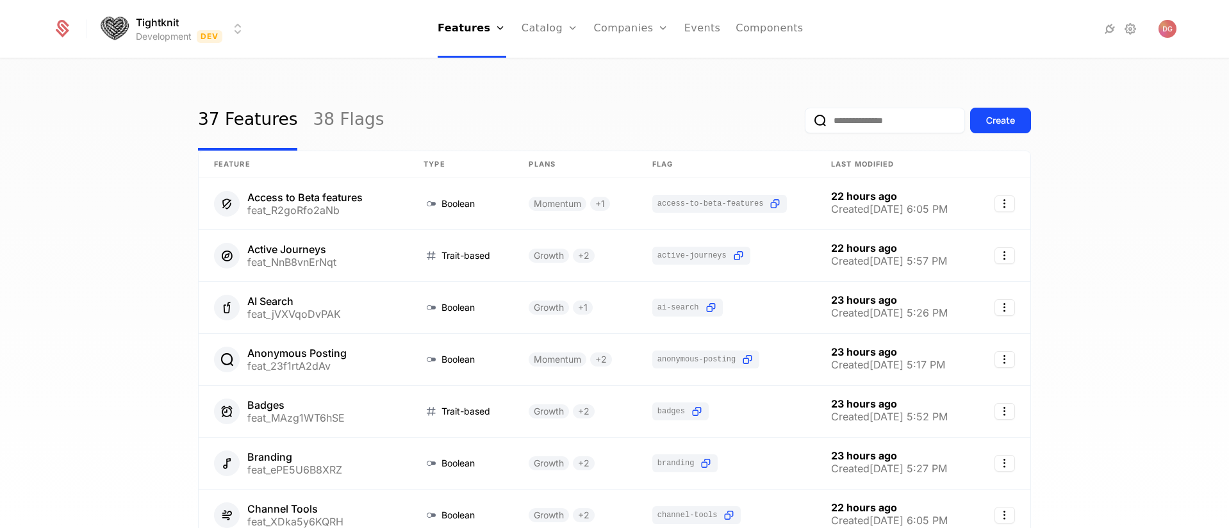
click at [54, 218] on div "37 Features 38 Flags Create Feature Type Plans Flag Last Modified Access to Bet…" at bounding box center [614, 298] width 1229 height 476
click at [634, 73] on link "Companies" at bounding box center [638, 70] width 59 height 15
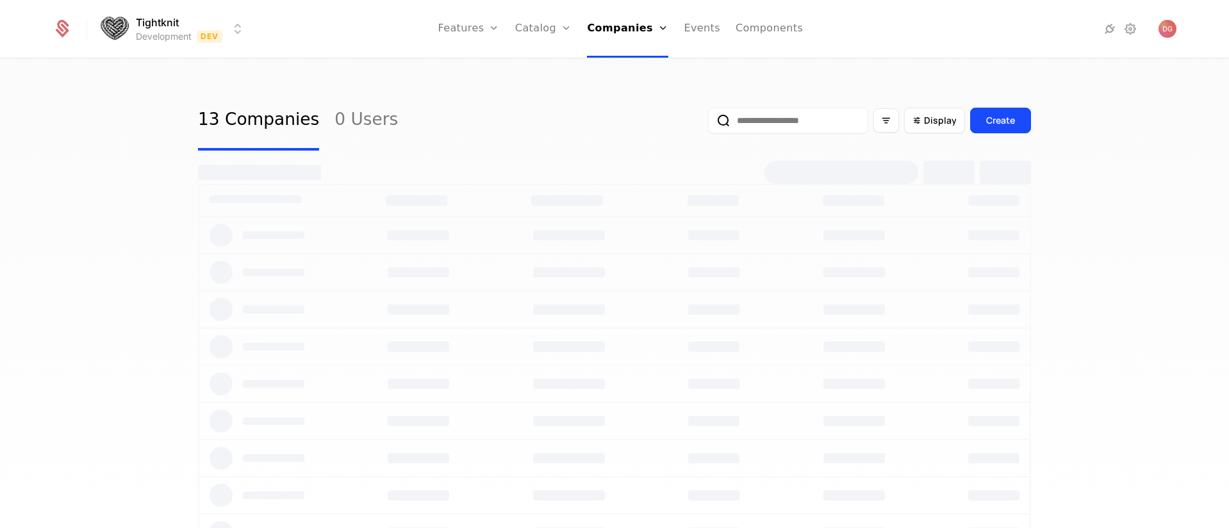
select select "**"
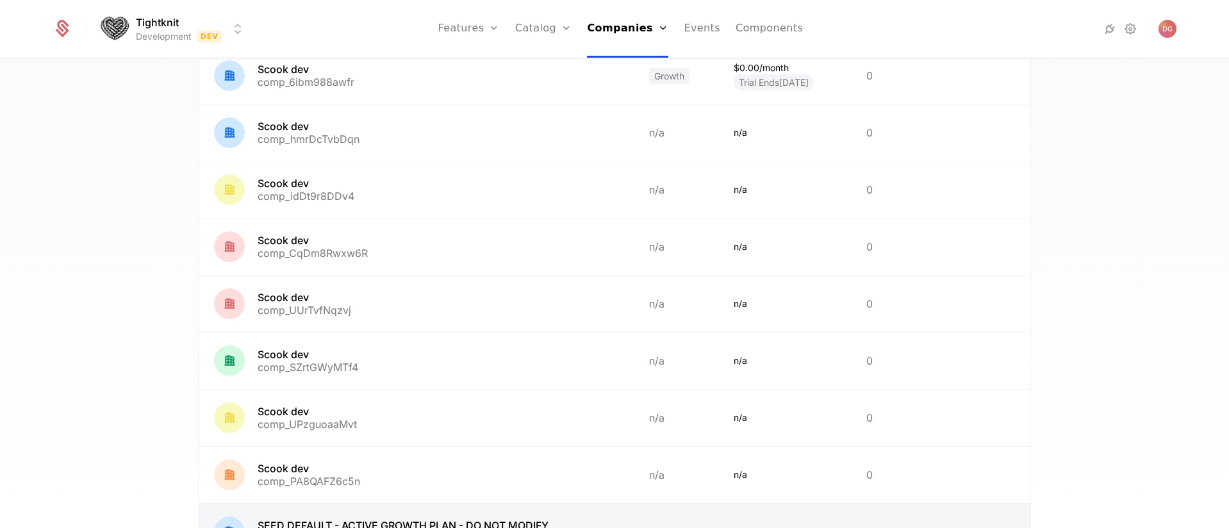
scroll to position [493, 0]
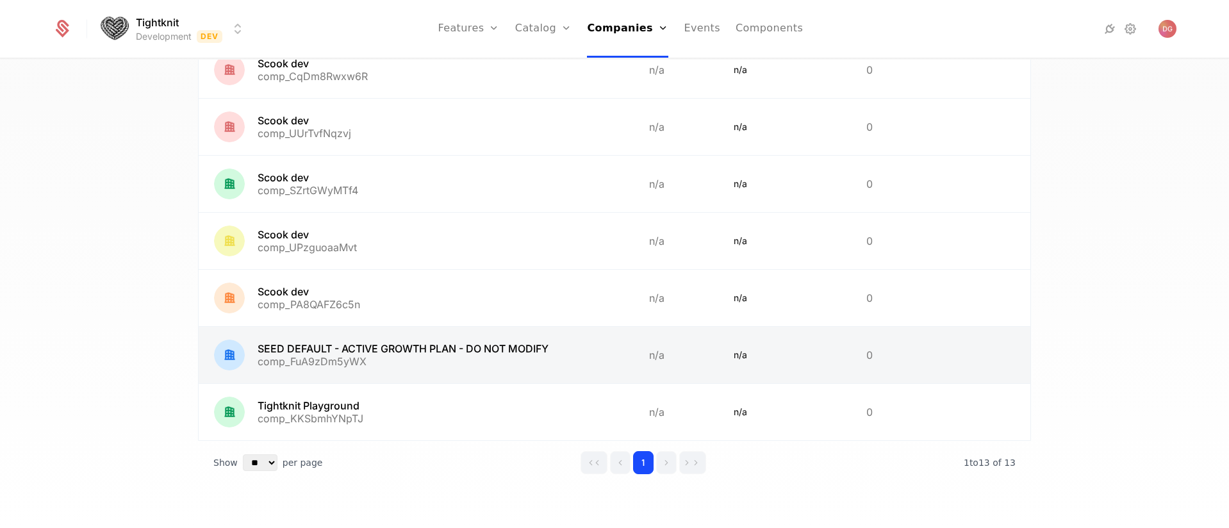
click at [320, 348] on link at bounding box center [416, 355] width 435 height 56
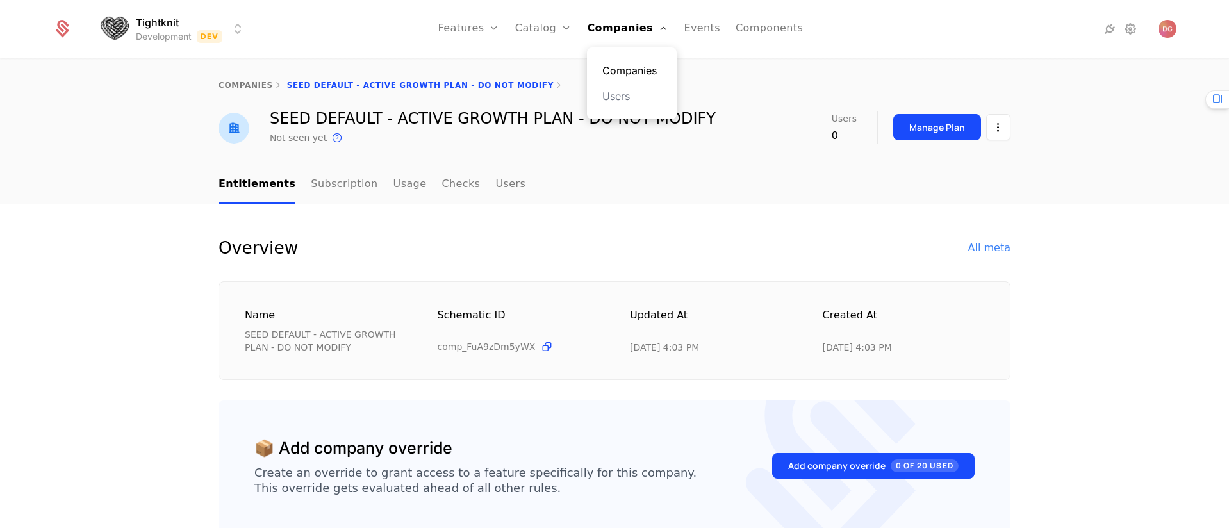
click at [625, 71] on link "Companies" at bounding box center [631, 70] width 59 height 15
select select "**"
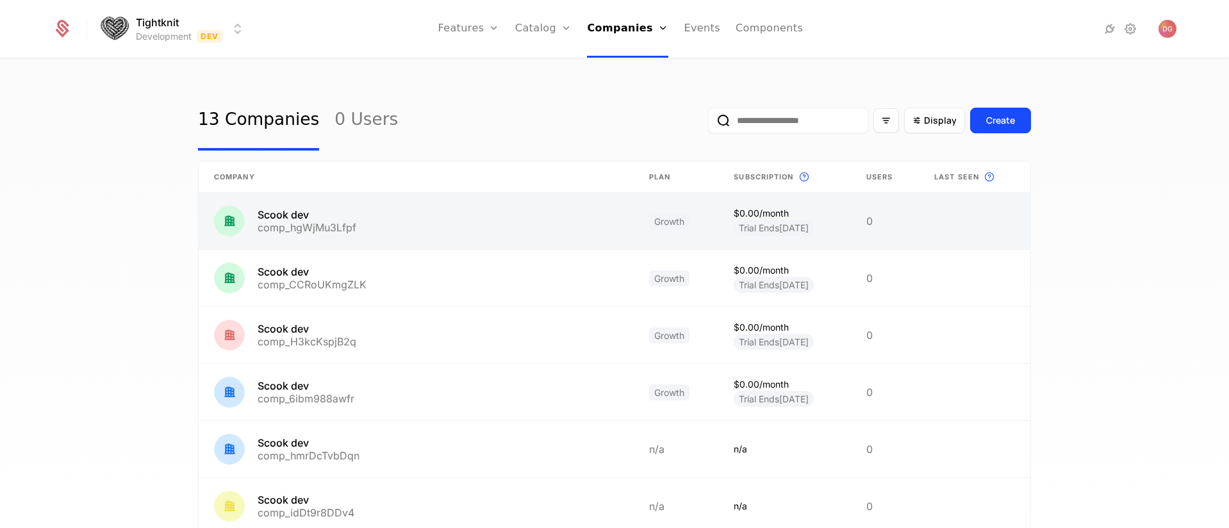
click at [429, 216] on link at bounding box center [416, 221] width 435 height 56
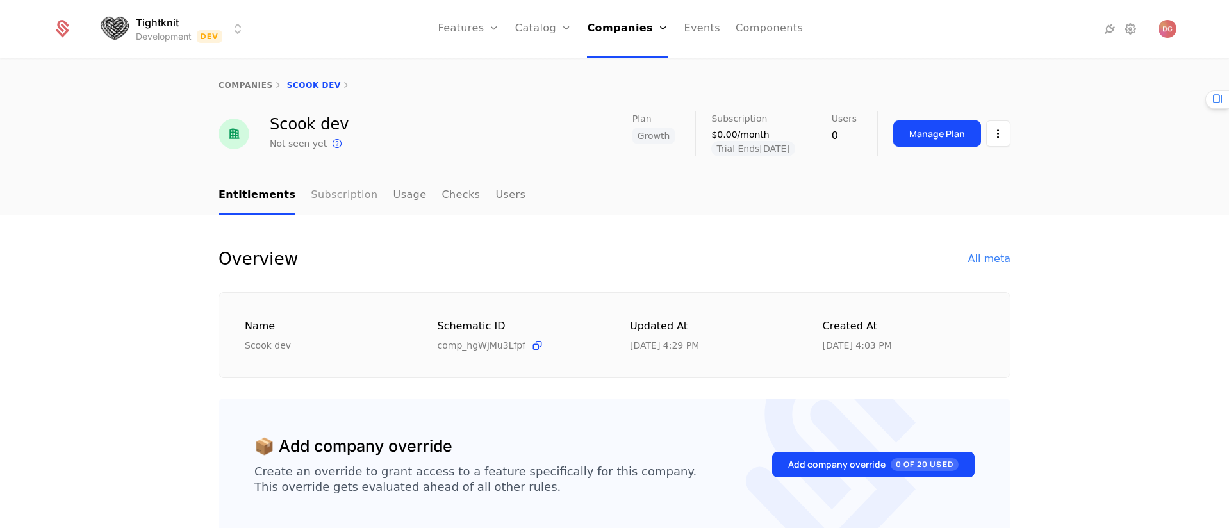
select select "**"
click at [983, 136] on html "Tightknit Development Dev Features Features Flags Catalog Plans Add Ons Credits…" at bounding box center [614, 264] width 1229 height 528
click at [926, 173] on div "Edit company" at bounding box center [932, 172] width 79 height 18
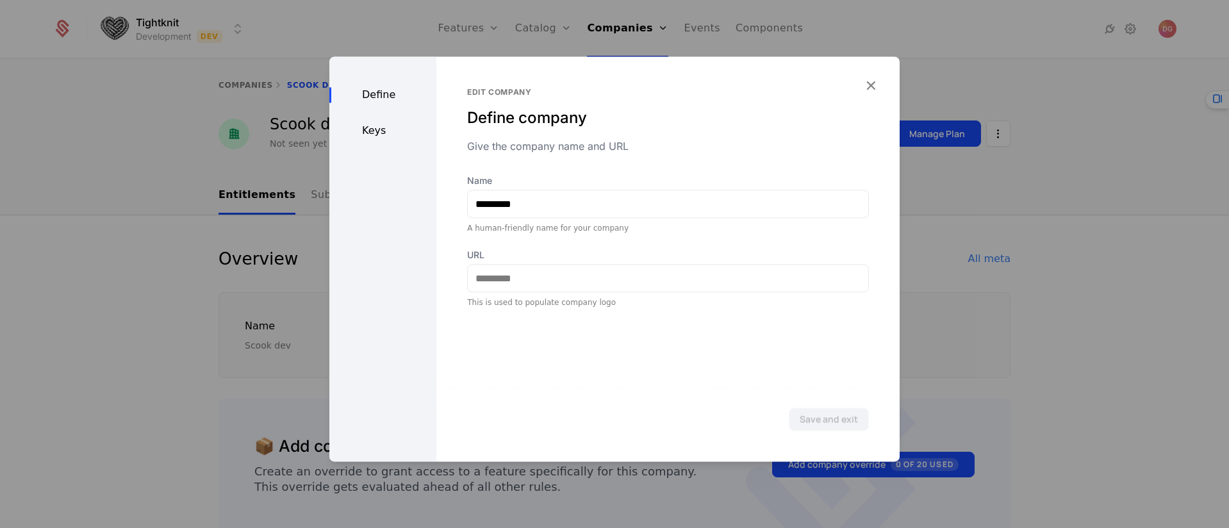
click at [378, 126] on div "Keys" at bounding box center [382, 130] width 107 height 15
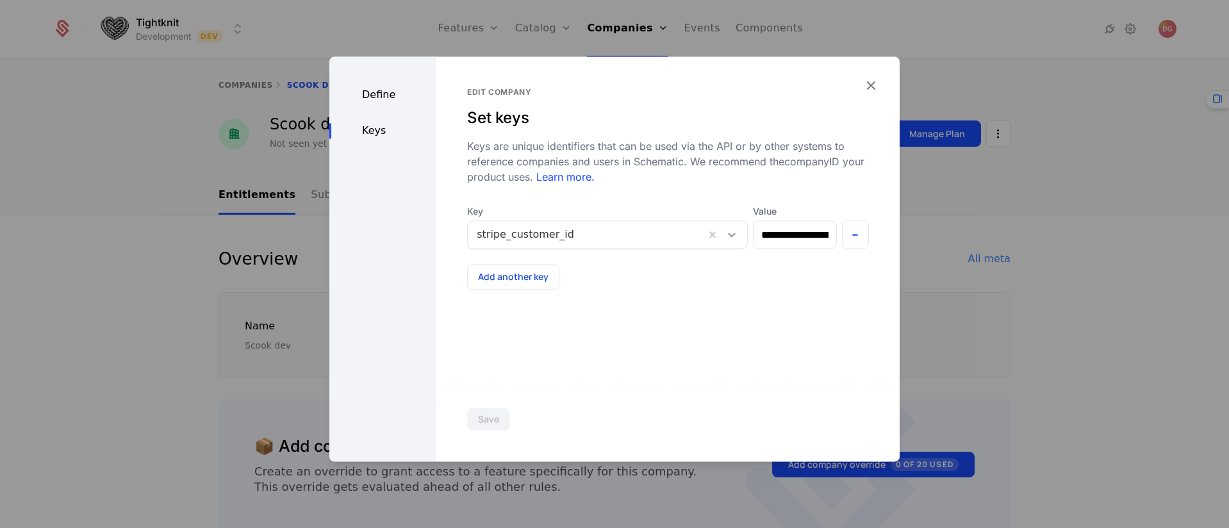
click at [725, 236] on icon at bounding box center [731, 234] width 13 height 13
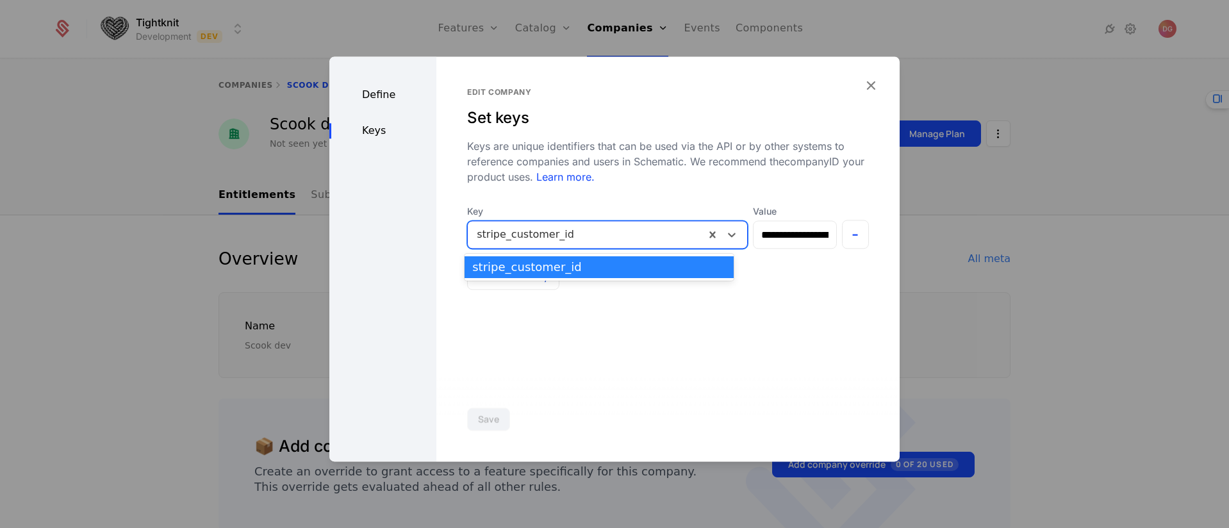
click at [634, 317] on div "**********" at bounding box center [667, 258] width 463 height 405
click at [490, 231] on div at bounding box center [586, 235] width 219 height 18
click at [511, 231] on div at bounding box center [586, 235] width 219 height 18
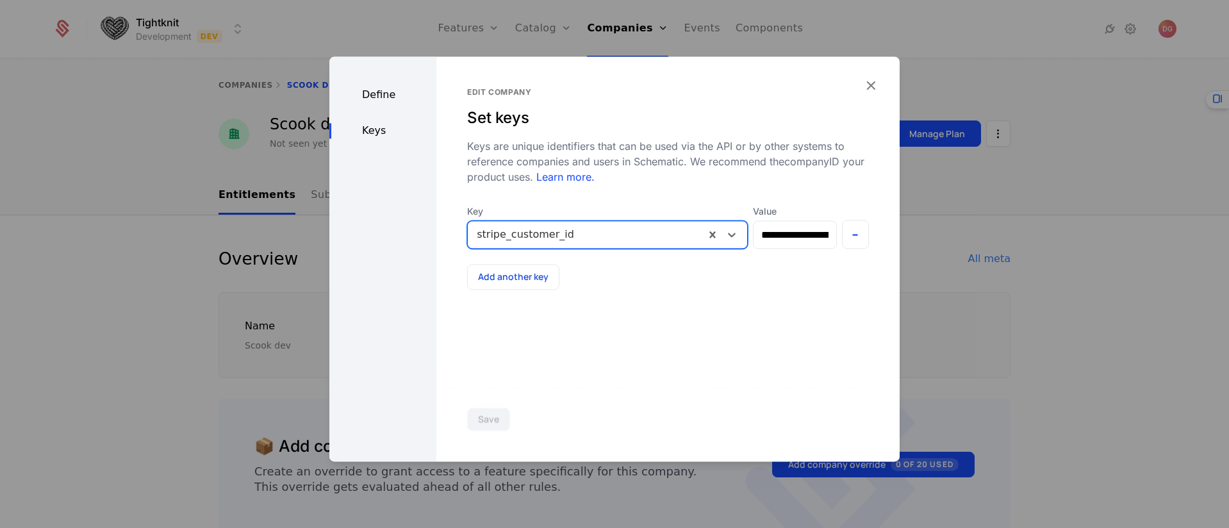
click at [503, 235] on div at bounding box center [586, 235] width 219 height 18
click at [503, 234] on div at bounding box center [586, 235] width 219 height 18
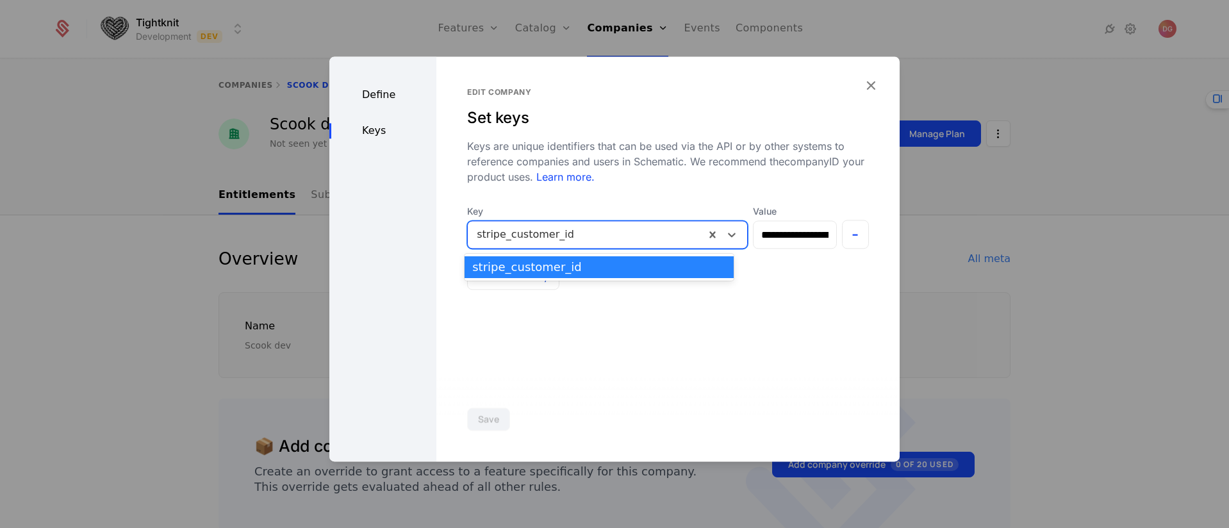
click at [481, 238] on div at bounding box center [586, 235] width 219 height 18
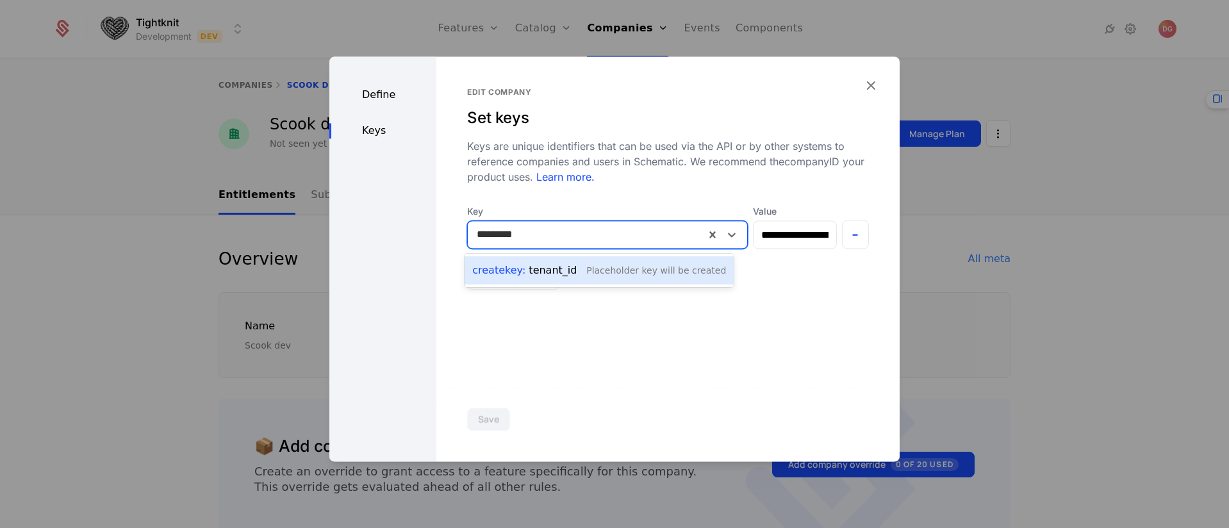
type input "*********"
drag, startPoint x: 726, startPoint y: 353, endPoint x: 712, endPoint y: 347, distance: 15.2
click at [726, 352] on div "**********" at bounding box center [667, 258] width 463 height 405
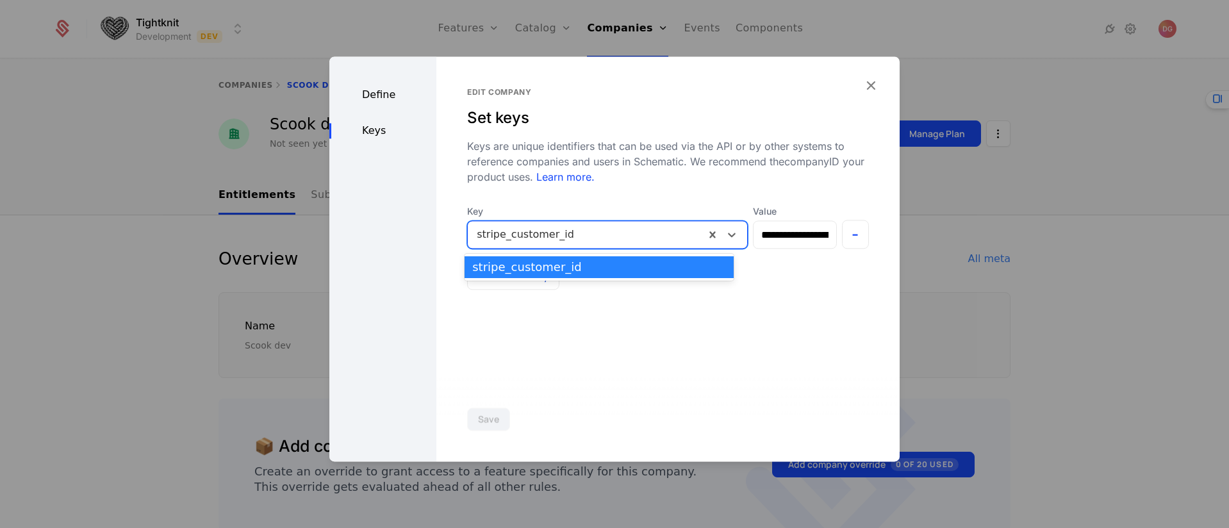
click at [629, 237] on div at bounding box center [586, 235] width 219 height 18
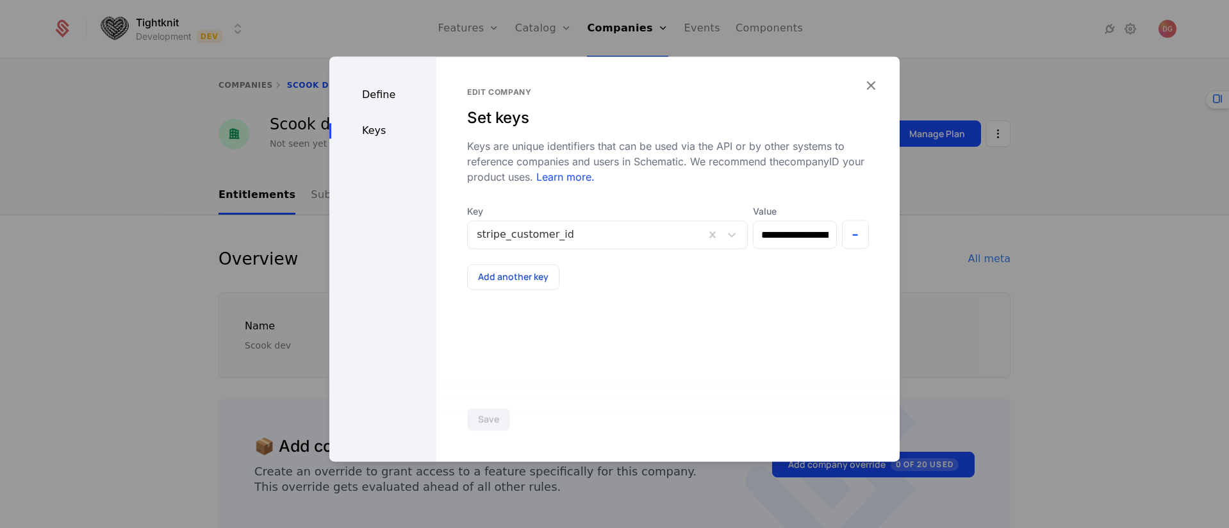
drag, startPoint x: 705, startPoint y: 348, endPoint x: 653, endPoint y: 288, distance: 79.5
click at [705, 348] on div "**********" at bounding box center [667, 258] width 463 height 405
click at [769, 238] on input "**********" at bounding box center [794, 234] width 82 height 27
click at [511, 233] on div at bounding box center [586, 235] width 219 height 18
click at [774, 229] on input "**********" at bounding box center [794, 234] width 82 height 27
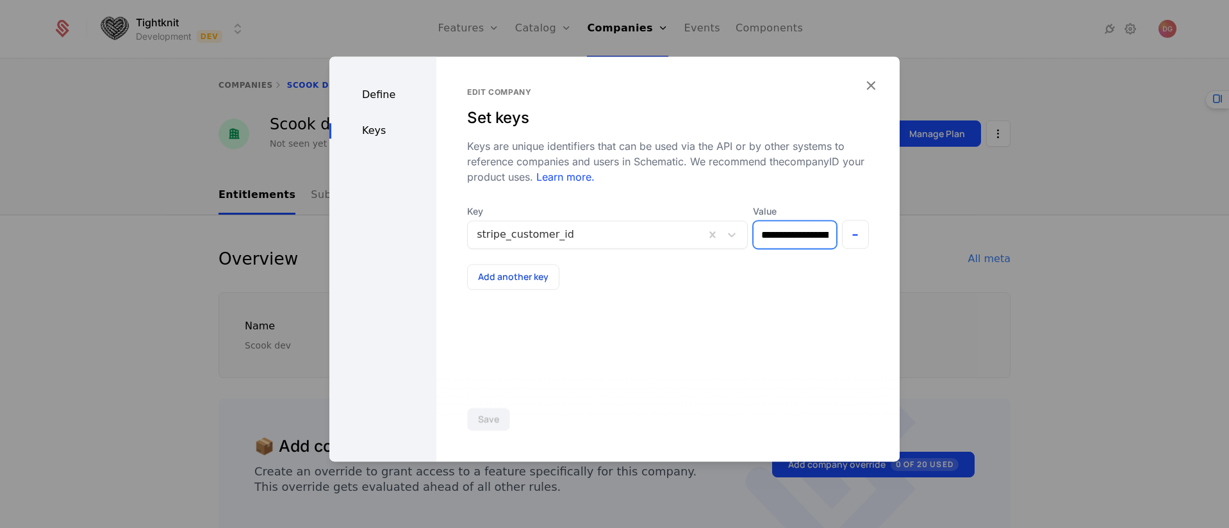
click at [774, 230] on input "**********" at bounding box center [794, 234] width 82 height 27
click at [773, 236] on input "**********" at bounding box center [794, 234] width 82 height 27
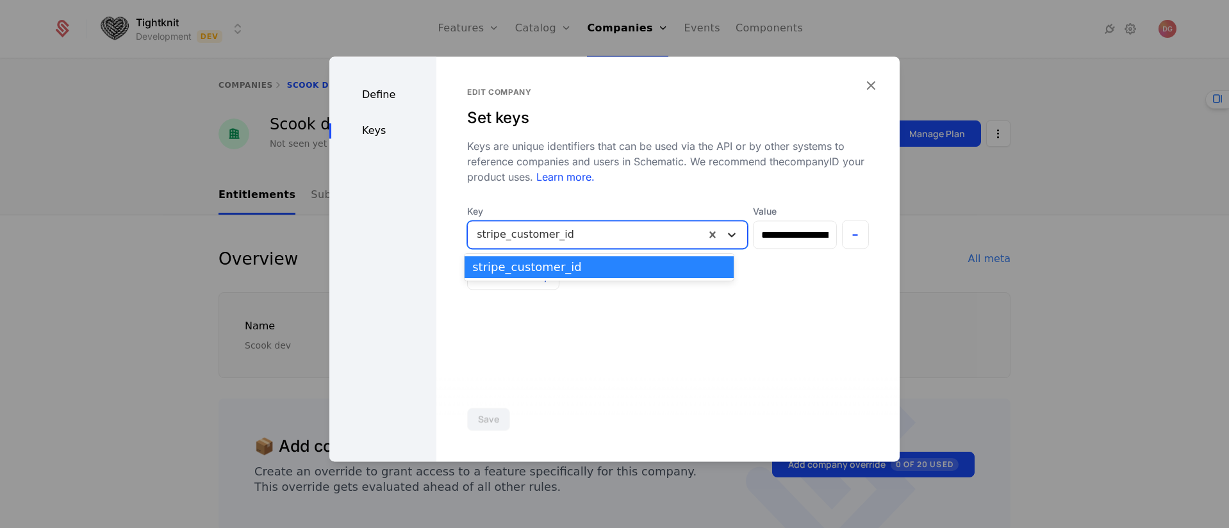
click at [725, 231] on icon at bounding box center [731, 234] width 13 height 13
click at [694, 338] on div "**********" at bounding box center [667, 258] width 463 height 405
click at [527, 230] on div at bounding box center [586, 235] width 219 height 18
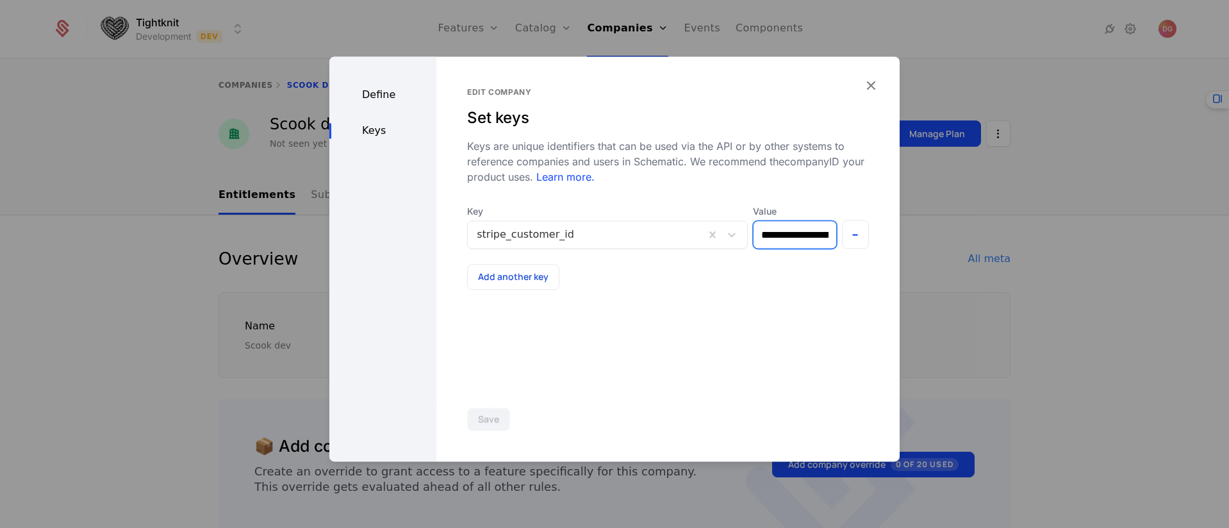
click at [785, 234] on input "**********" at bounding box center [794, 234] width 82 height 27
click at [778, 235] on input "**********" at bounding box center [794, 234] width 82 height 27
click at [871, 83] on icon "button" at bounding box center [870, 85] width 17 height 17
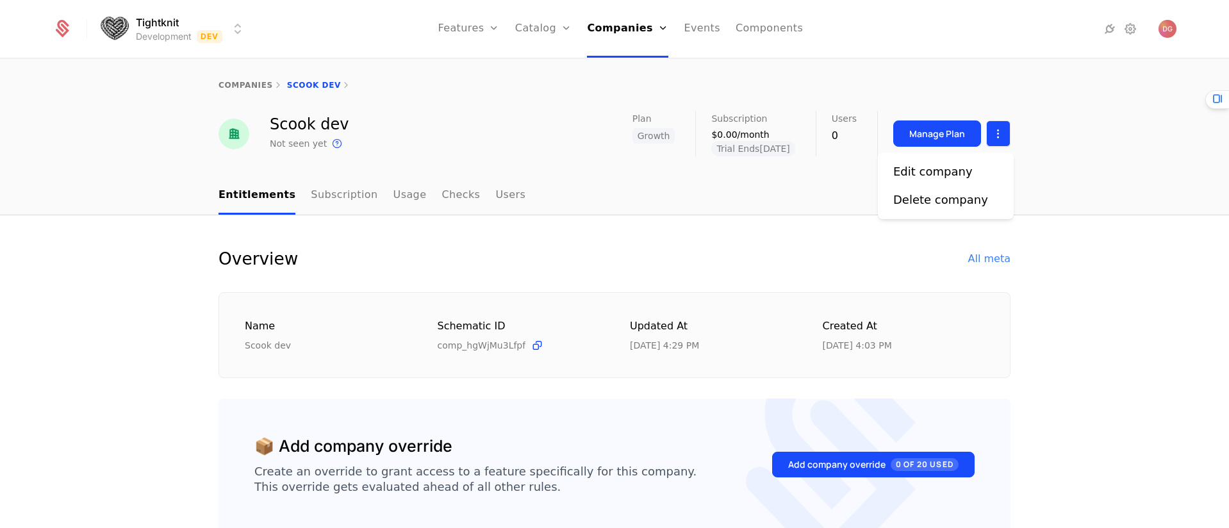
click at [995, 135] on html "Tightknit Development Dev Features Features Flags Catalog Plans Add Ons Credits…" at bounding box center [614, 264] width 1229 height 528
click at [921, 176] on div "Edit company" at bounding box center [932, 172] width 79 height 18
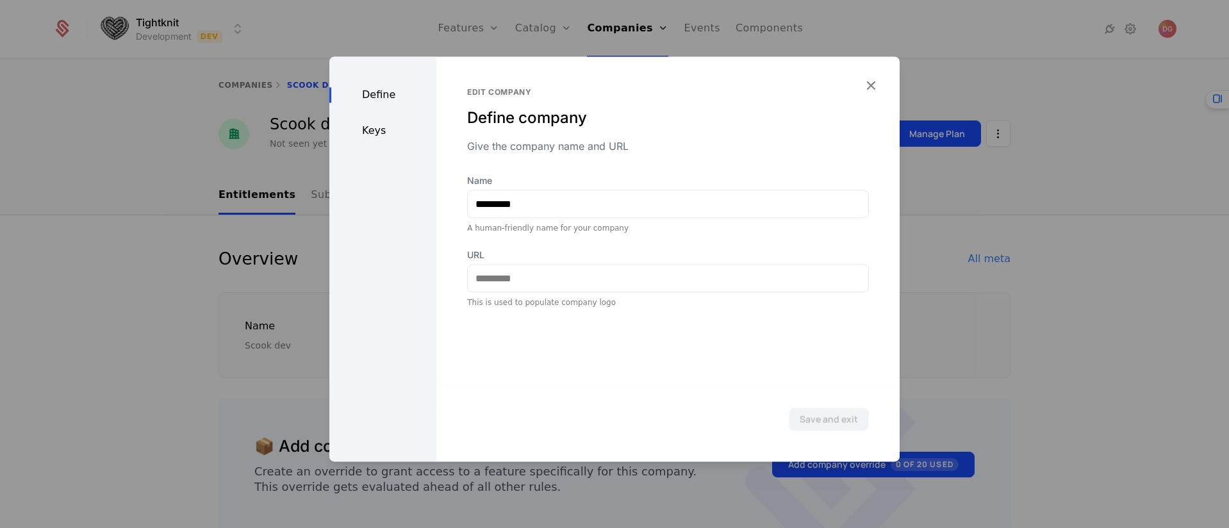
click at [366, 129] on div "Keys" at bounding box center [382, 130] width 107 height 15
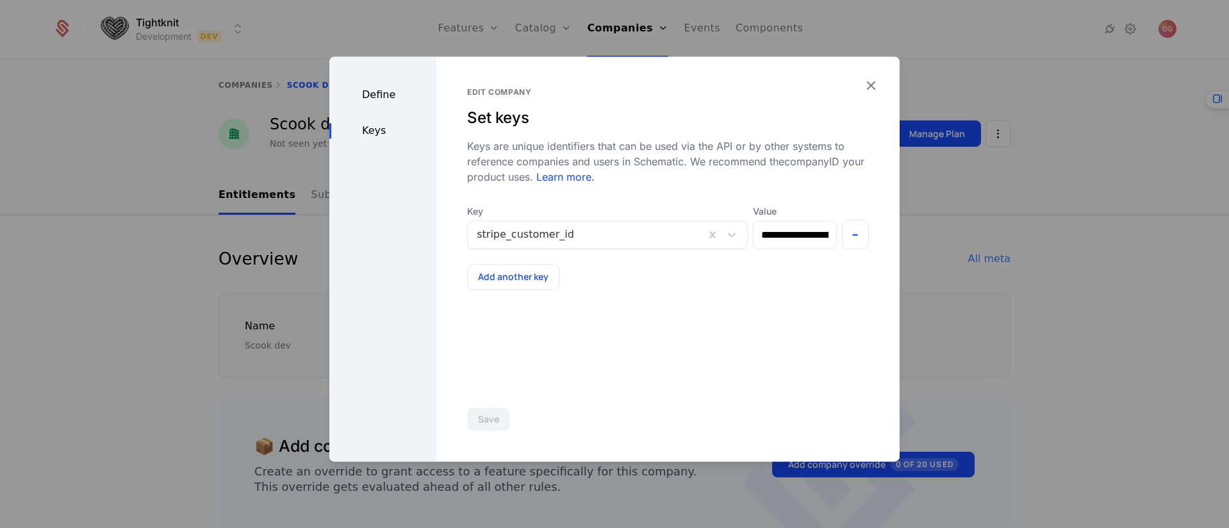
click at [705, 284] on div "Add another key" at bounding box center [668, 277] width 402 height 26
click at [871, 84] on icon "button" at bounding box center [870, 85] width 17 height 17
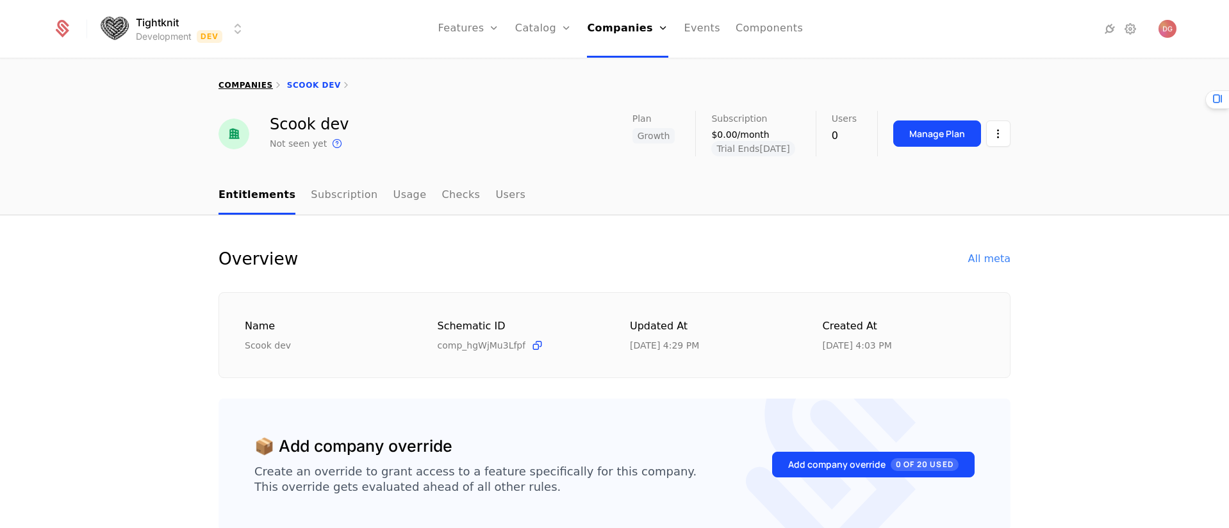
click at [240, 81] on link "companies" at bounding box center [245, 85] width 54 height 9
select select "**"
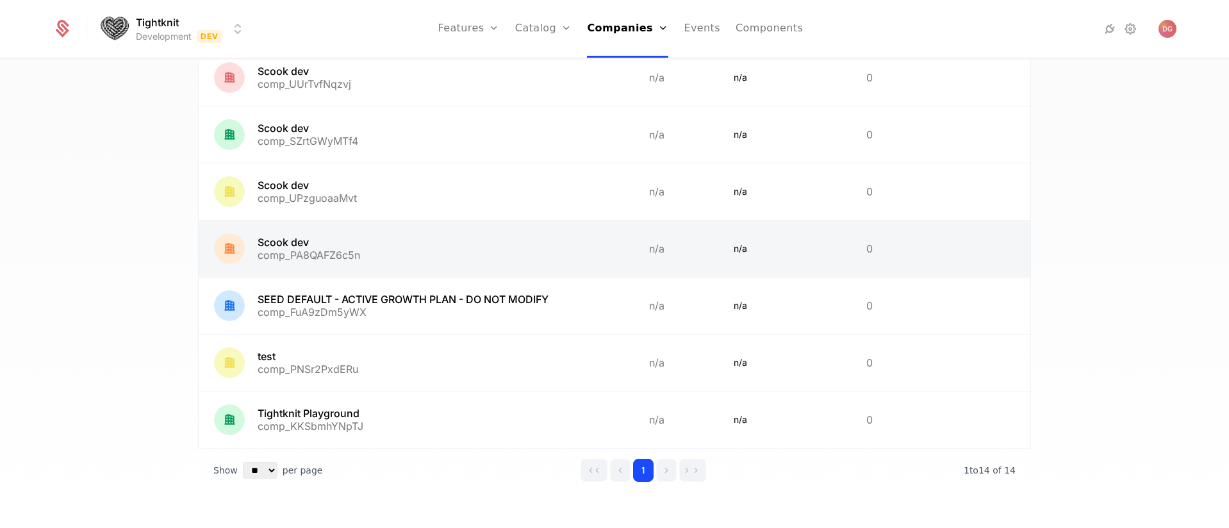
scroll to position [550, 0]
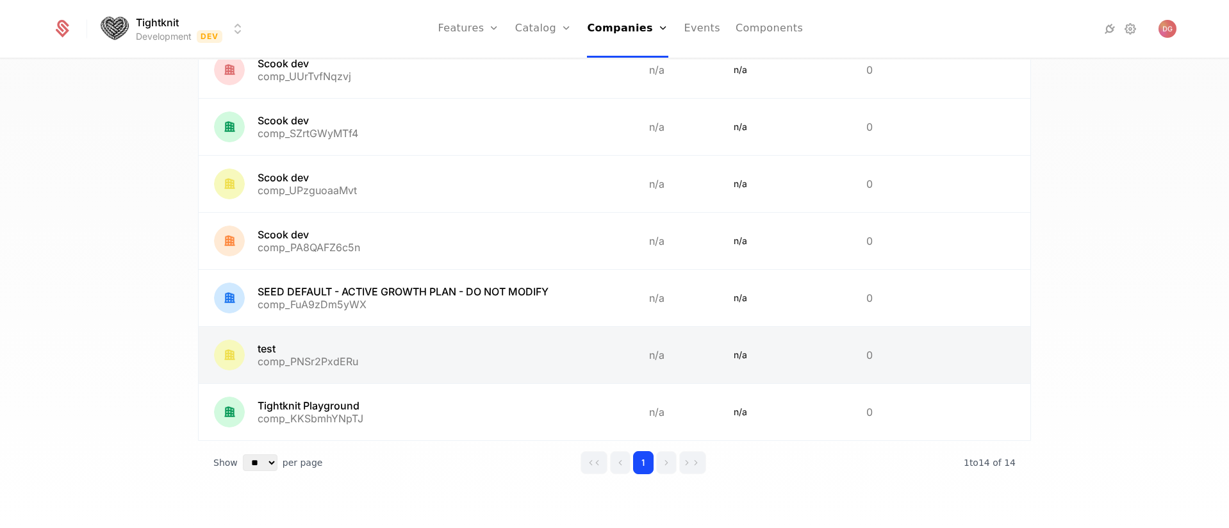
click at [290, 347] on link at bounding box center [416, 355] width 435 height 56
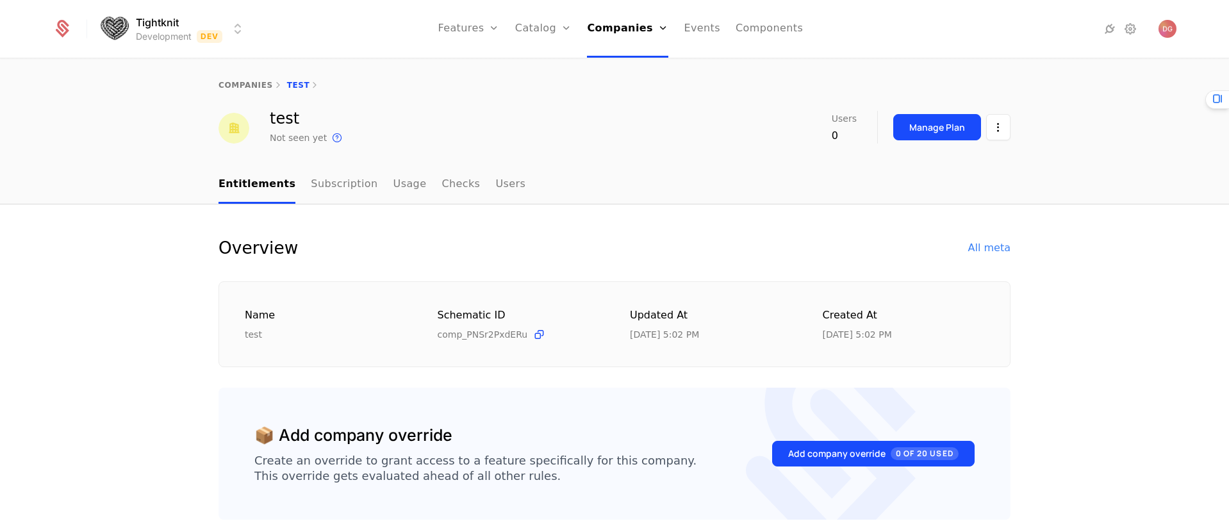
click at [994, 127] on html "Tightknit Development Dev Features Features Flags Catalog Plans Add Ons Credits…" at bounding box center [614, 264] width 1229 height 528
click at [910, 164] on div "Edit company" at bounding box center [932, 165] width 79 height 18
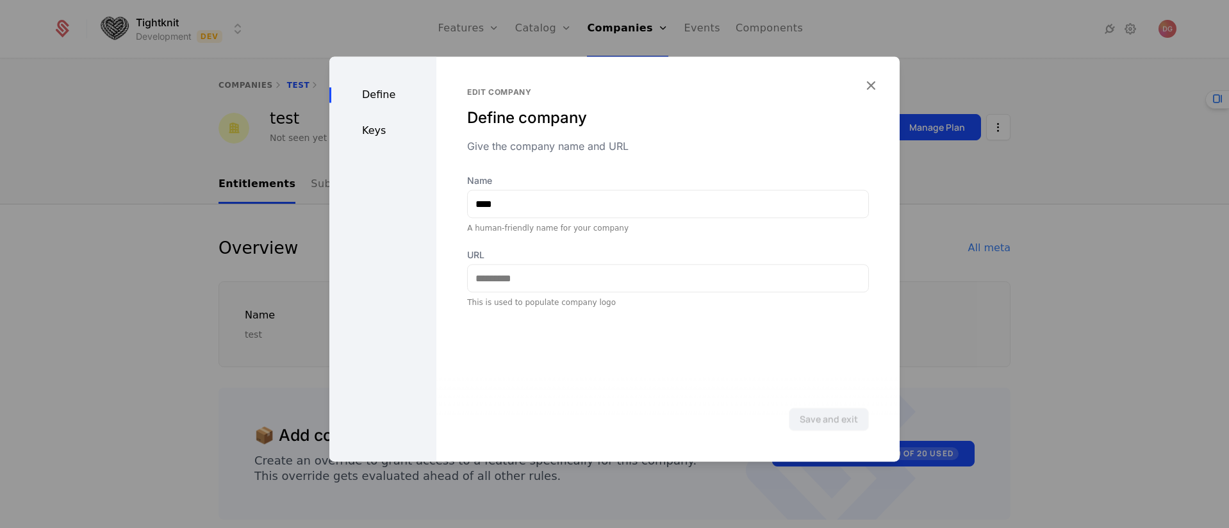
click at [364, 125] on div "Keys" at bounding box center [382, 130] width 107 height 15
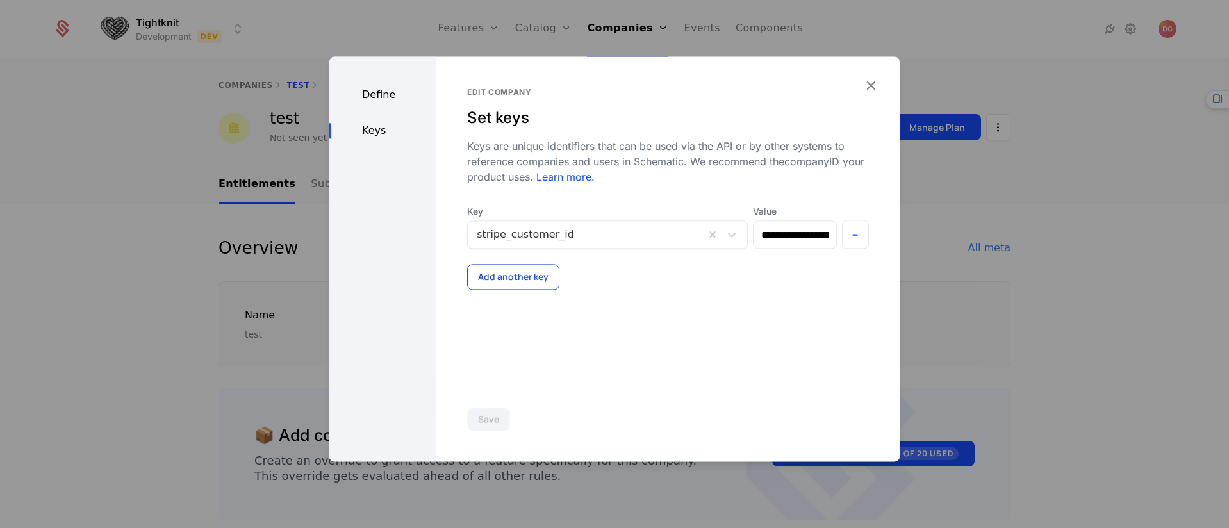
click at [507, 276] on button "Add another key" at bounding box center [513, 277] width 92 height 26
click at [524, 289] on div at bounding box center [581, 293] width 209 height 18
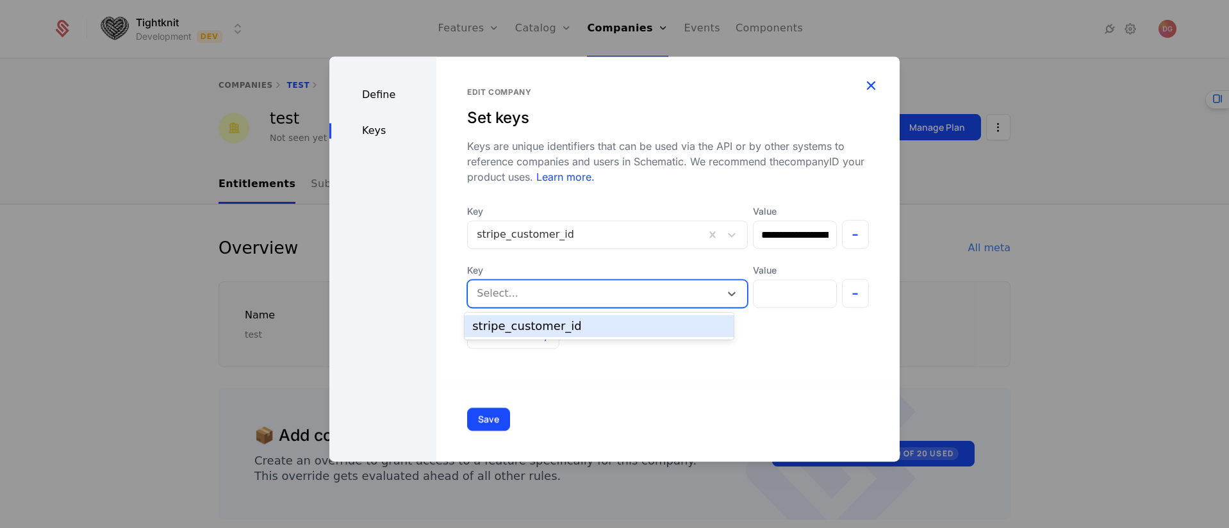
click at [868, 79] on icon "button" at bounding box center [870, 85] width 17 height 17
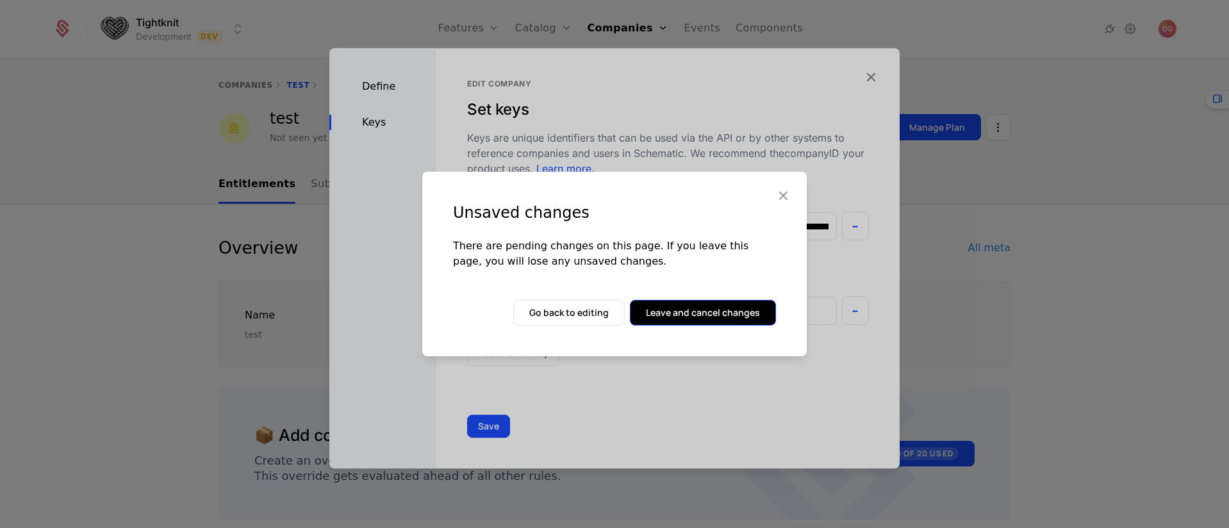
click at [706, 310] on button "Leave and cancel changes" at bounding box center [703, 313] width 146 height 26
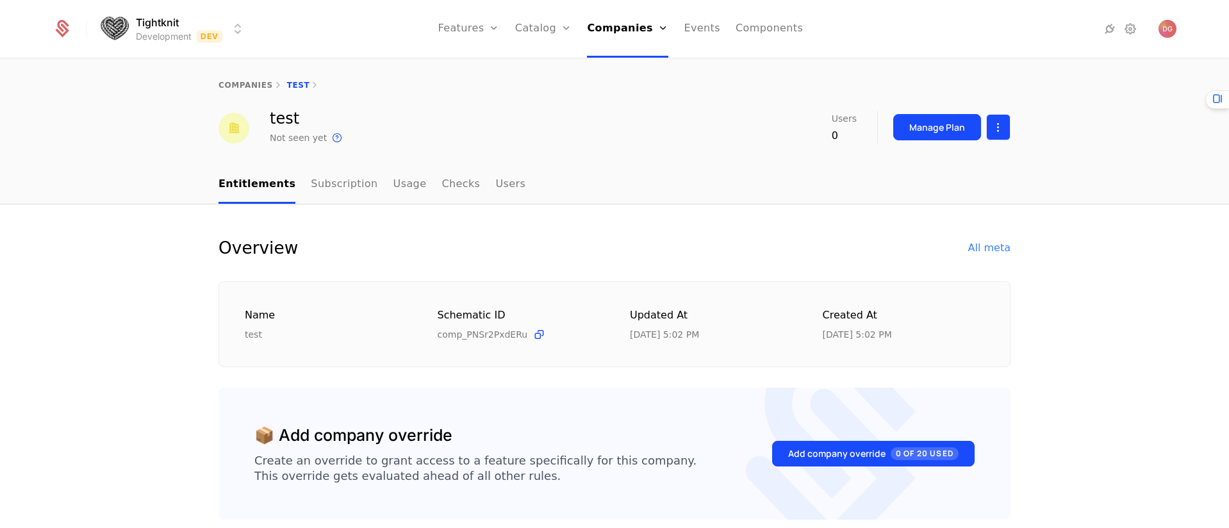
click at [990, 131] on html "Tightknit Development Dev Features Features Flags Catalog Plans Add Ons Credits…" at bounding box center [614, 264] width 1229 height 528
click at [917, 167] on div "Edit company" at bounding box center [932, 165] width 79 height 18
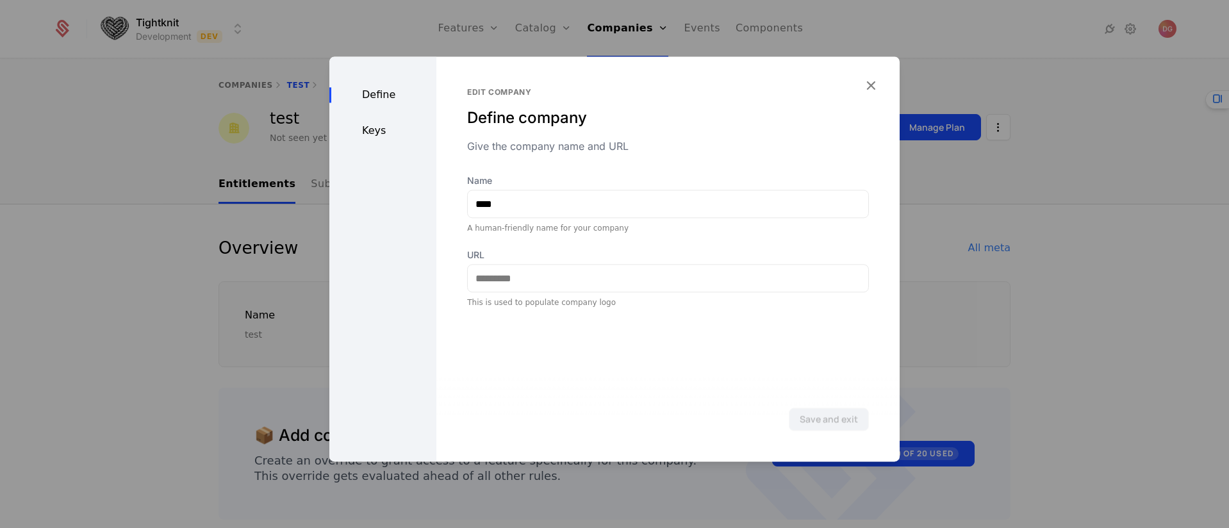
click at [369, 127] on div "Keys" at bounding box center [382, 130] width 107 height 15
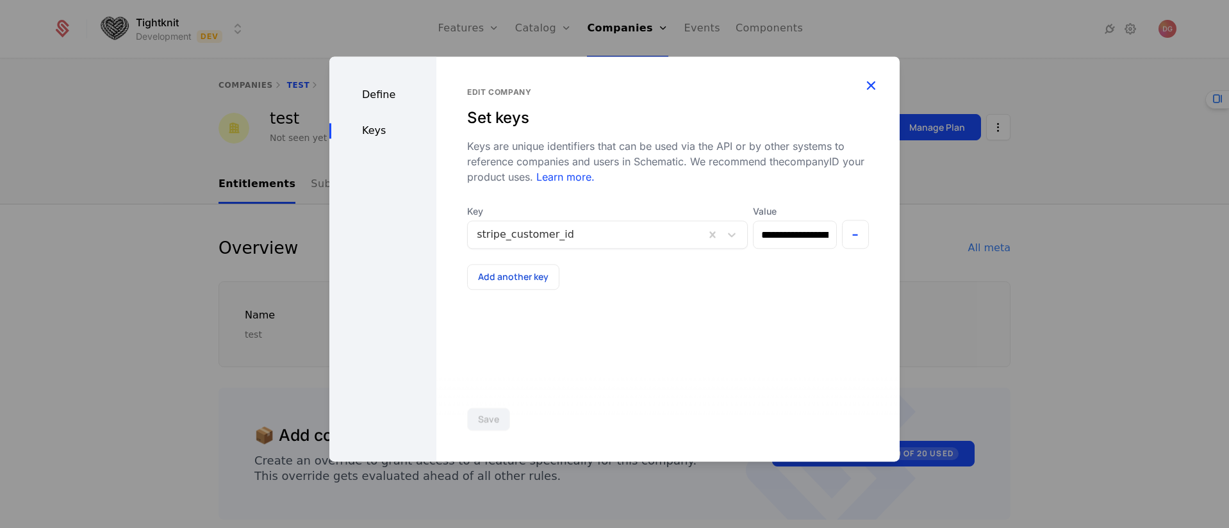
click at [866, 85] on icon "button" at bounding box center [870, 85] width 17 height 17
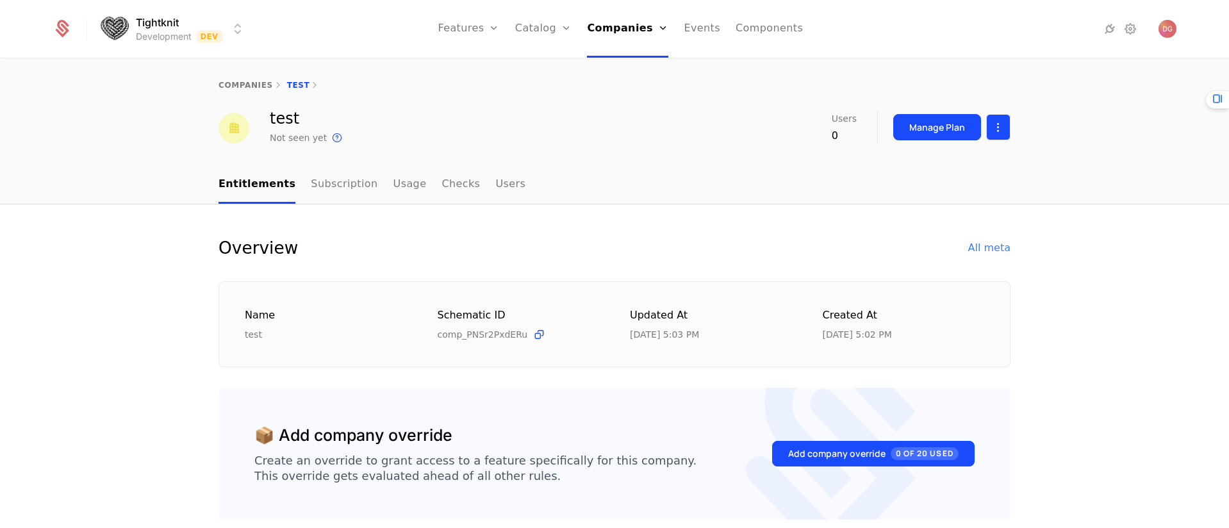
click at [994, 134] on html "Tightknit Development Dev Features Features Flags Catalog Plans Add Ons Credits…" at bounding box center [614, 264] width 1229 height 528
click at [922, 168] on div "Edit company" at bounding box center [932, 165] width 79 height 18
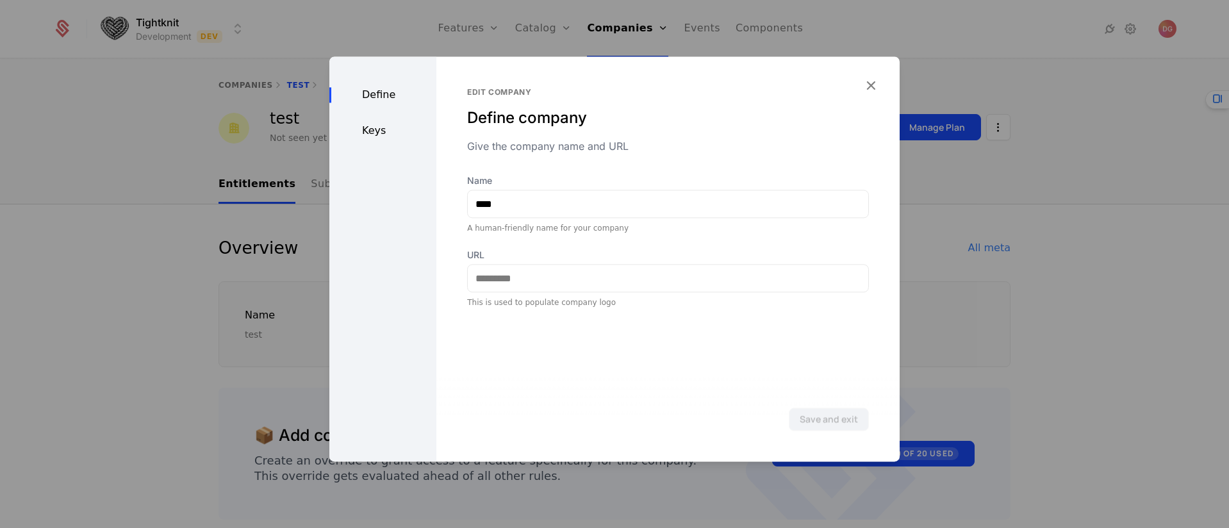
click at [369, 123] on div "Keys" at bounding box center [382, 130] width 107 height 15
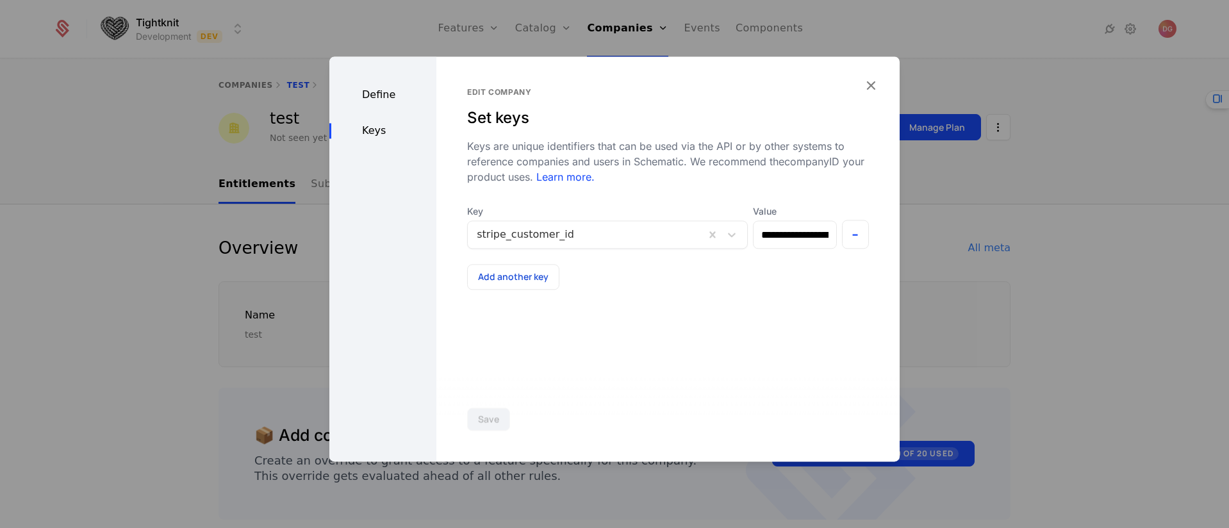
click at [871, 86] on icon "button" at bounding box center [870, 85] width 17 height 17
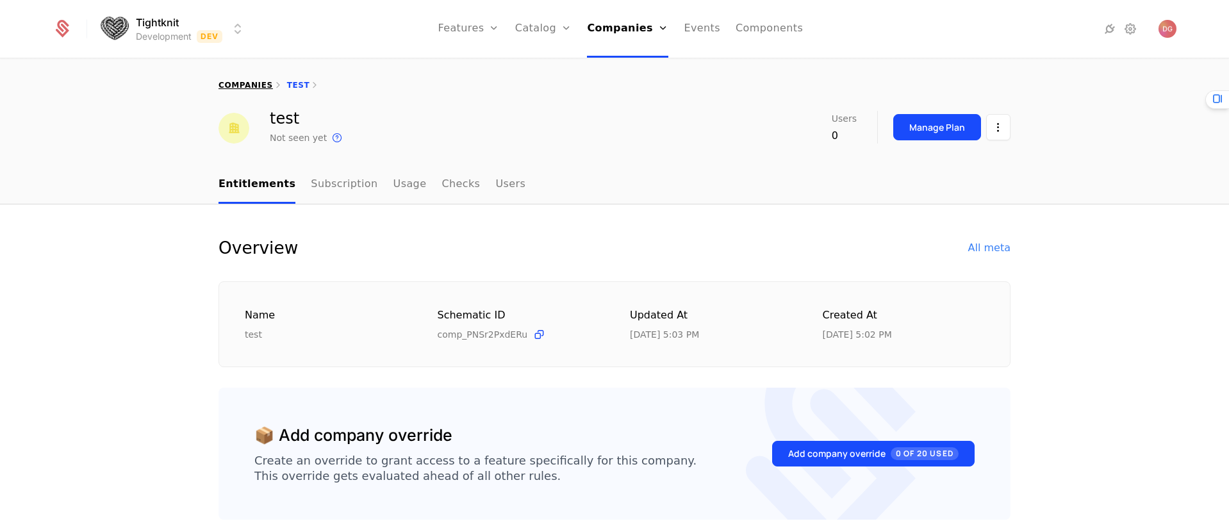
click at [244, 83] on link "companies" at bounding box center [245, 85] width 54 height 9
select select "**"
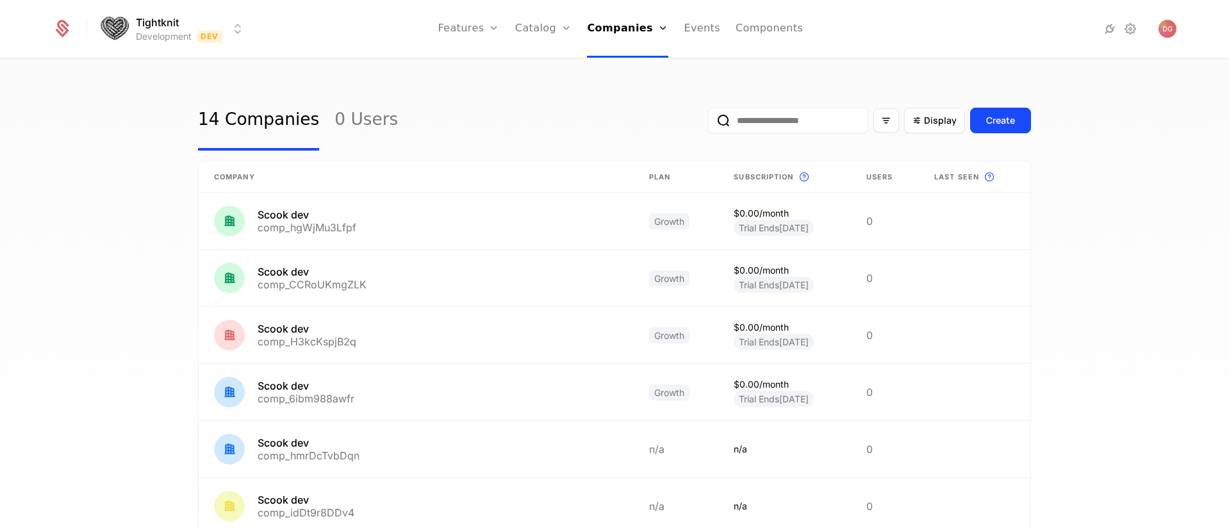
scroll to position [550, 0]
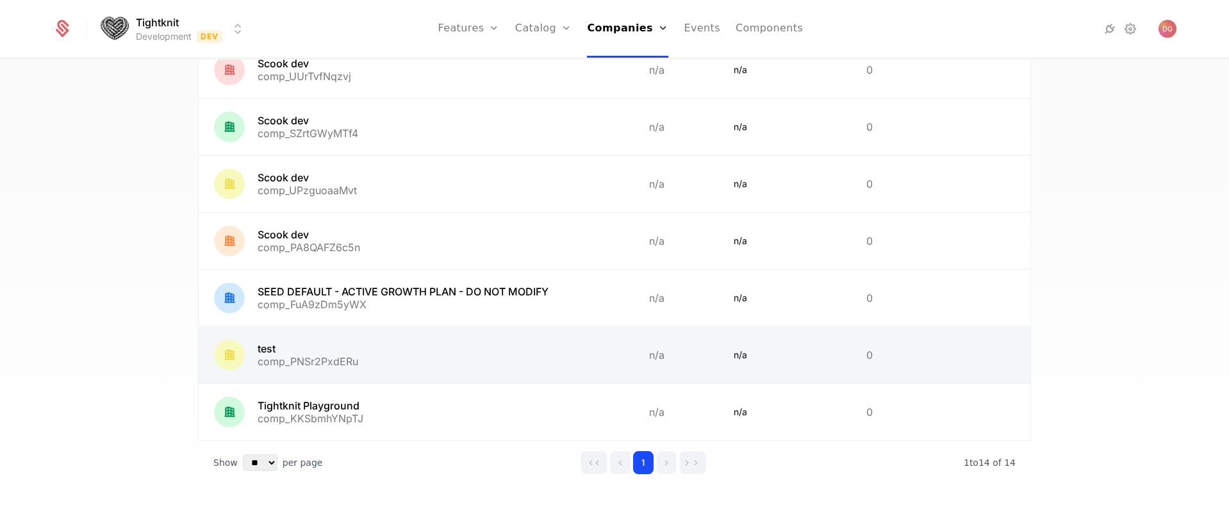
click at [562, 361] on link at bounding box center [416, 355] width 435 height 56
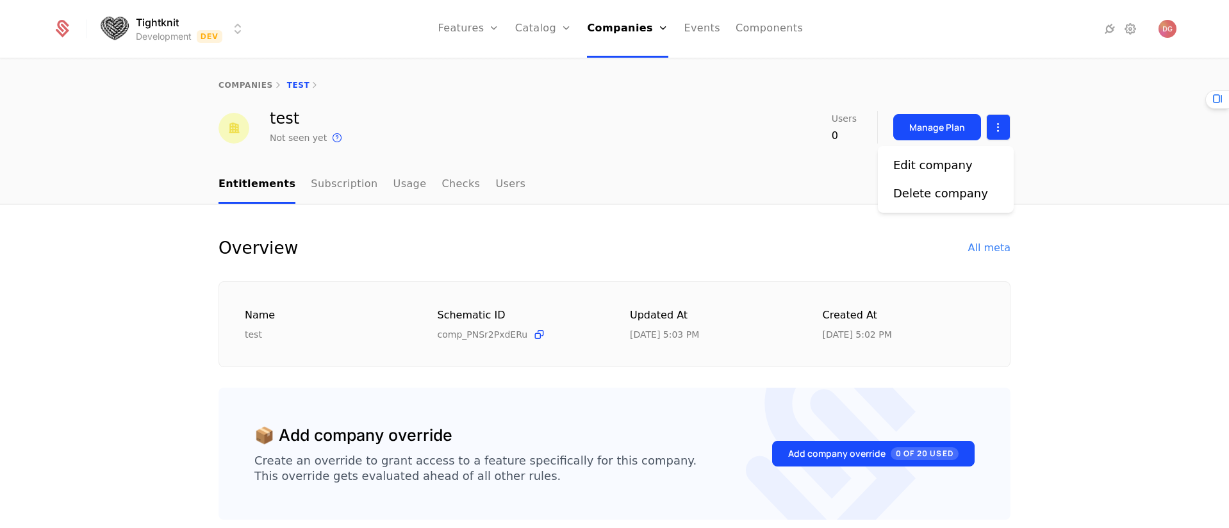
click at [989, 131] on html "Tightknit Development Dev Features Features Flags Catalog Plans Add Ons Credits…" at bounding box center [614, 264] width 1229 height 528
click at [903, 163] on div "Edit company" at bounding box center [932, 165] width 79 height 18
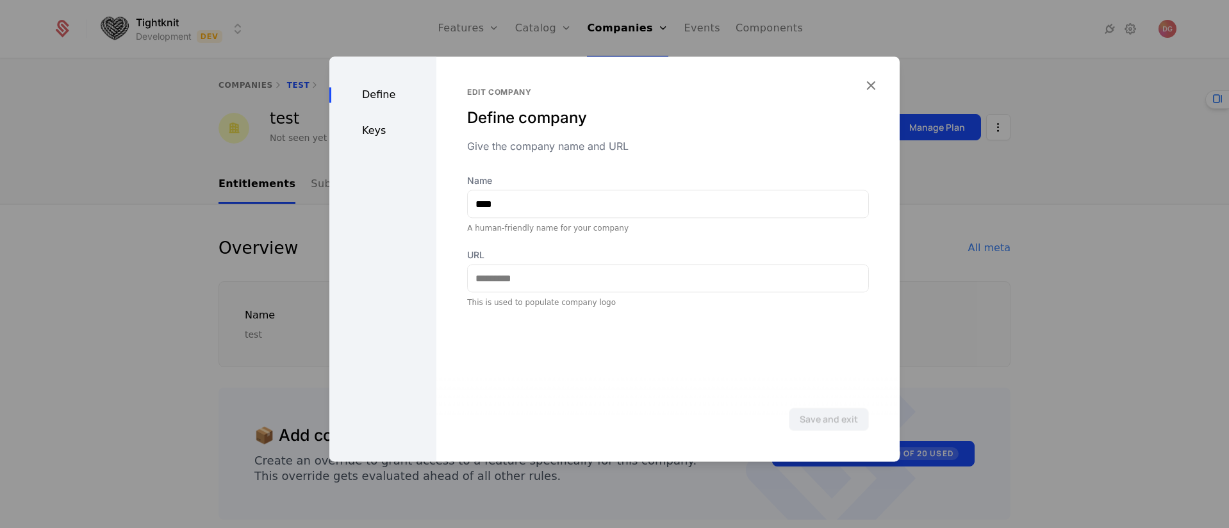
click at [371, 126] on div "Keys" at bounding box center [382, 130] width 107 height 15
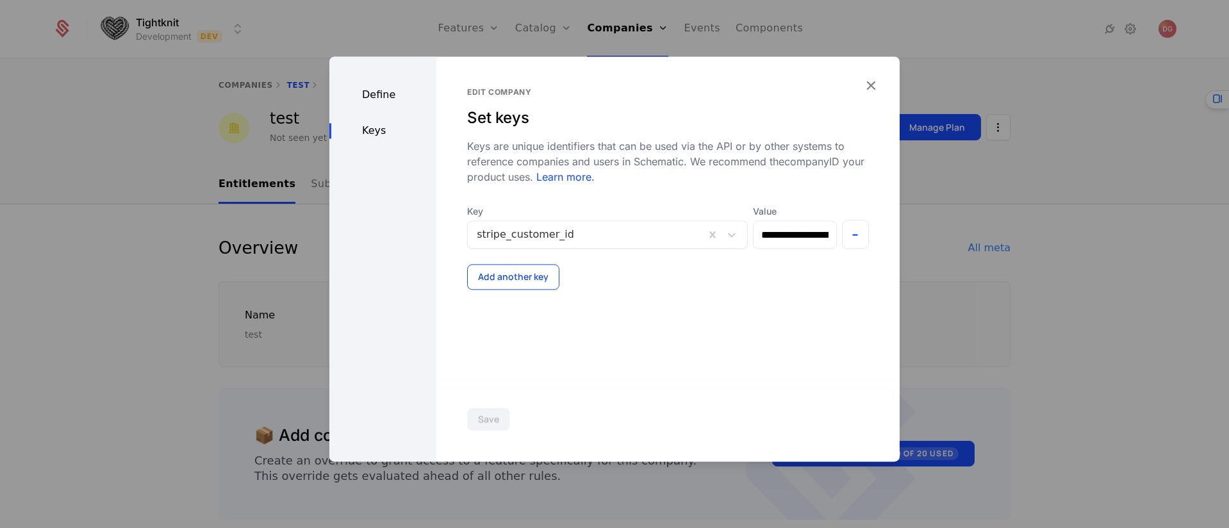
click at [502, 286] on button "Add another key" at bounding box center [513, 277] width 92 height 26
click at [525, 298] on div at bounding box center [581, 293] width 209 height 18
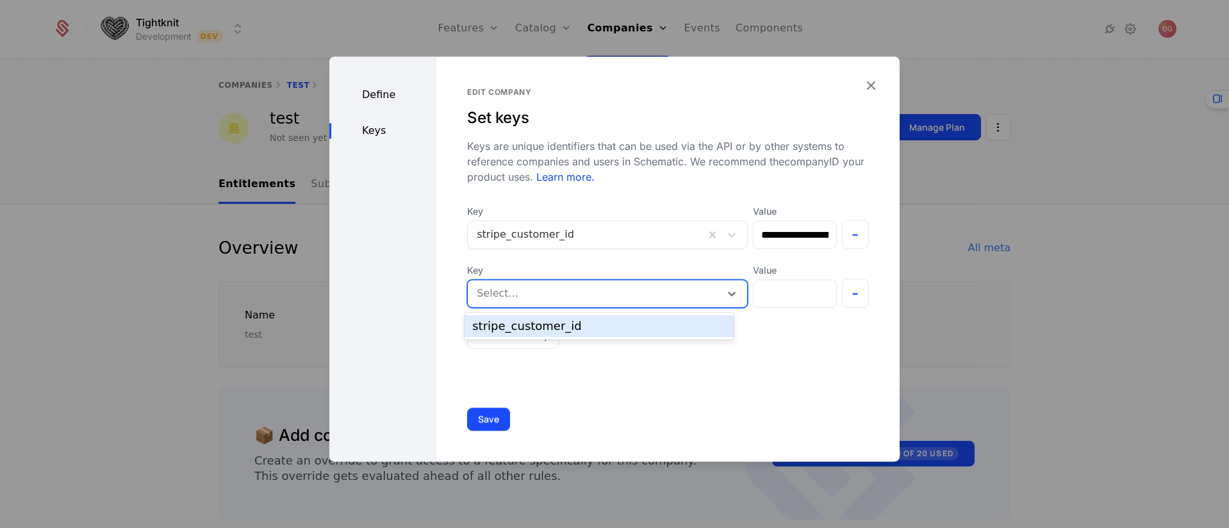
click at [846, 381] on div "**********" at bounding box center [667, 258] width 463 height 405
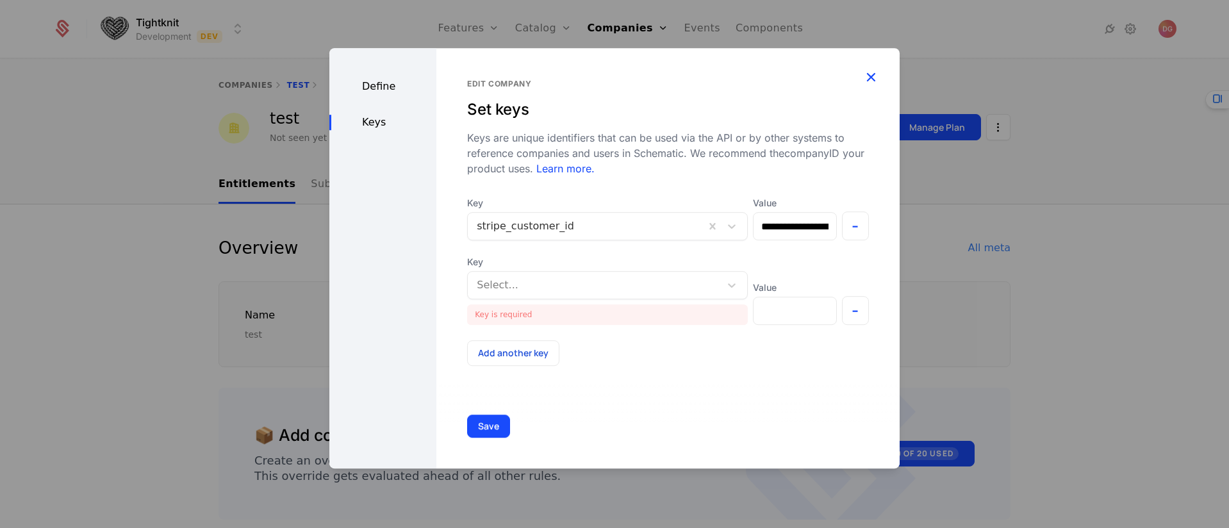
click at [868, 71] on icon "button" at bounding box center [870, 77] width 17 height 17
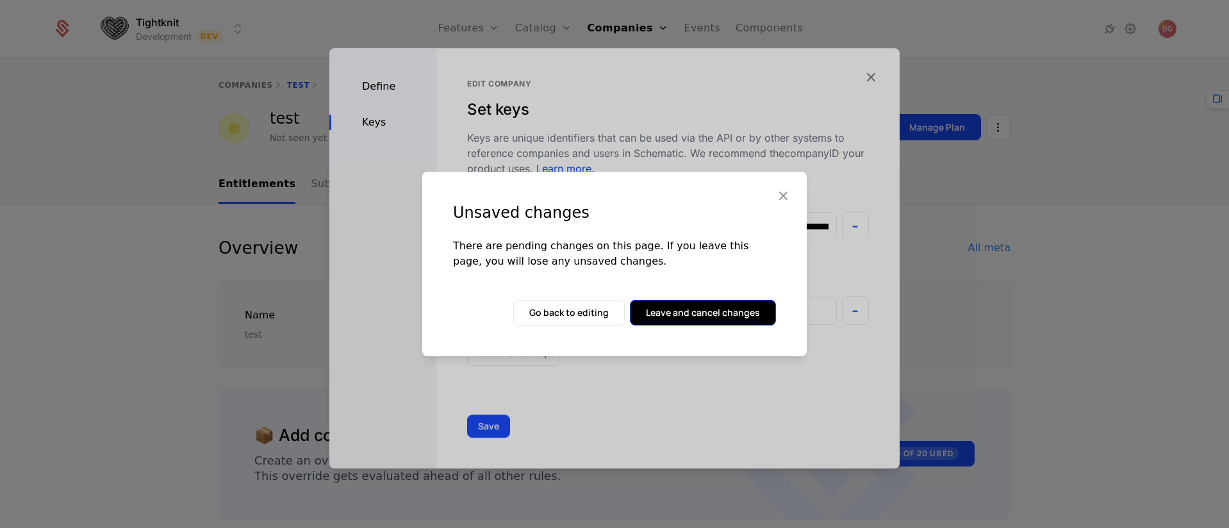
click at [693, 315] on button "Leave and cancel changes" at bounding box center [703, 313] width 146 height 26
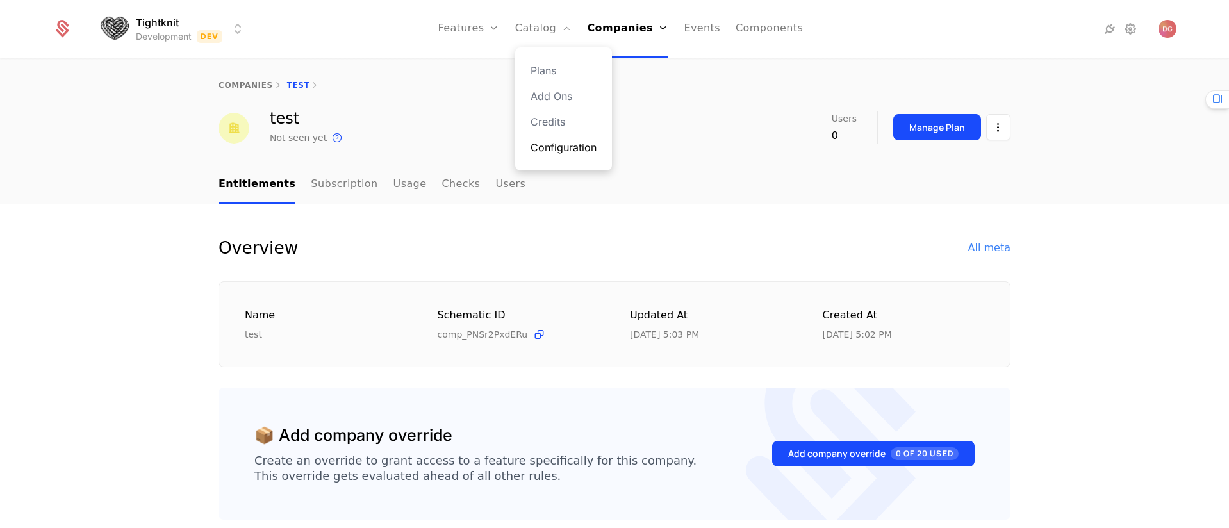
click at [569, 151] on link "Configuration" at bounding box center [563, 147] width 66 height 15
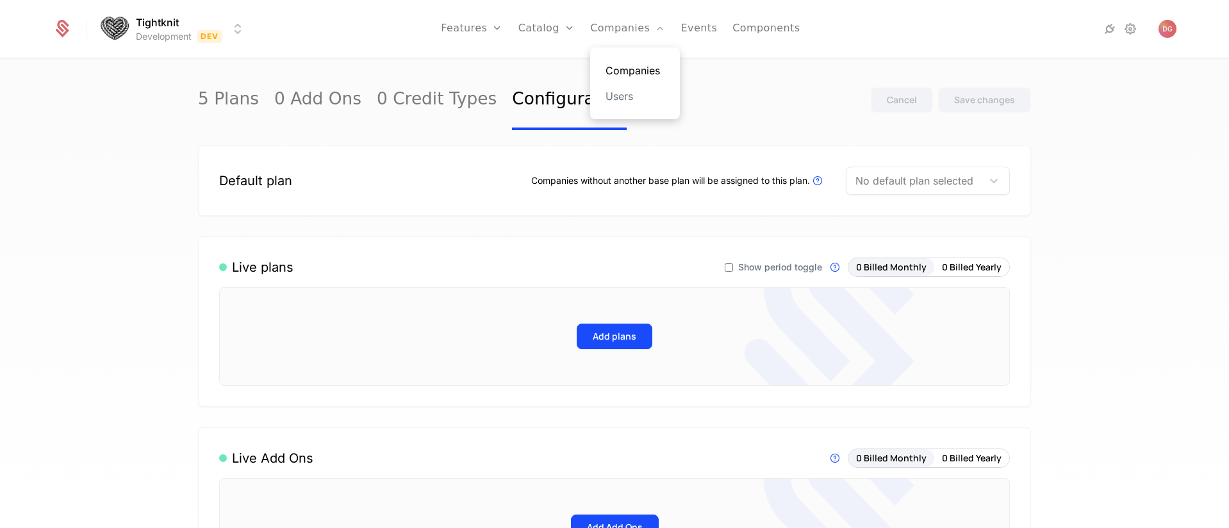
click at [627, 65] on link "Companies" at bounding box center [634, 70] width 59 height 15
select select "**"
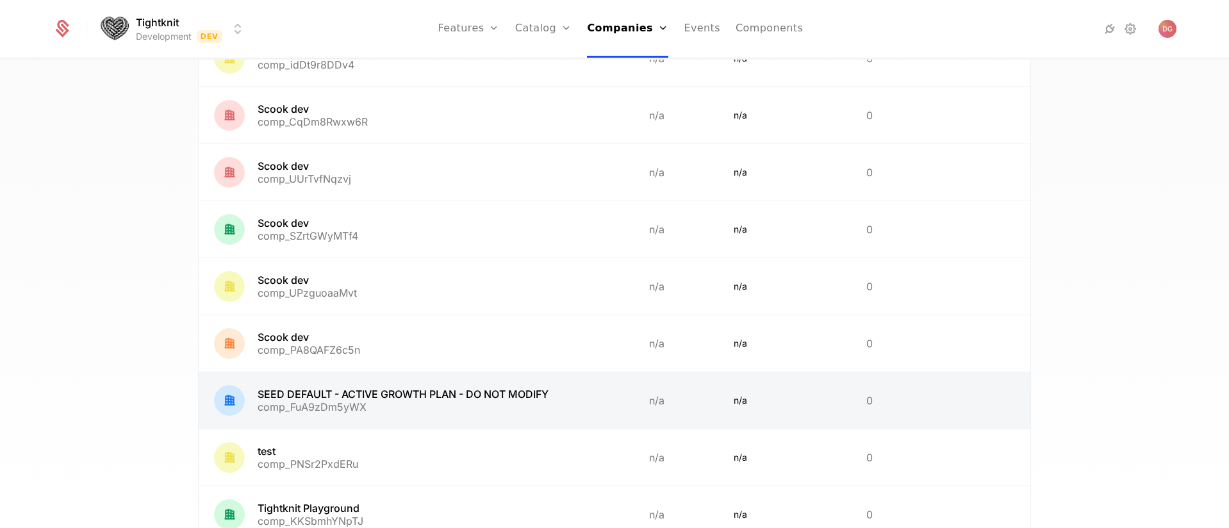
scroll to position [550, 0]
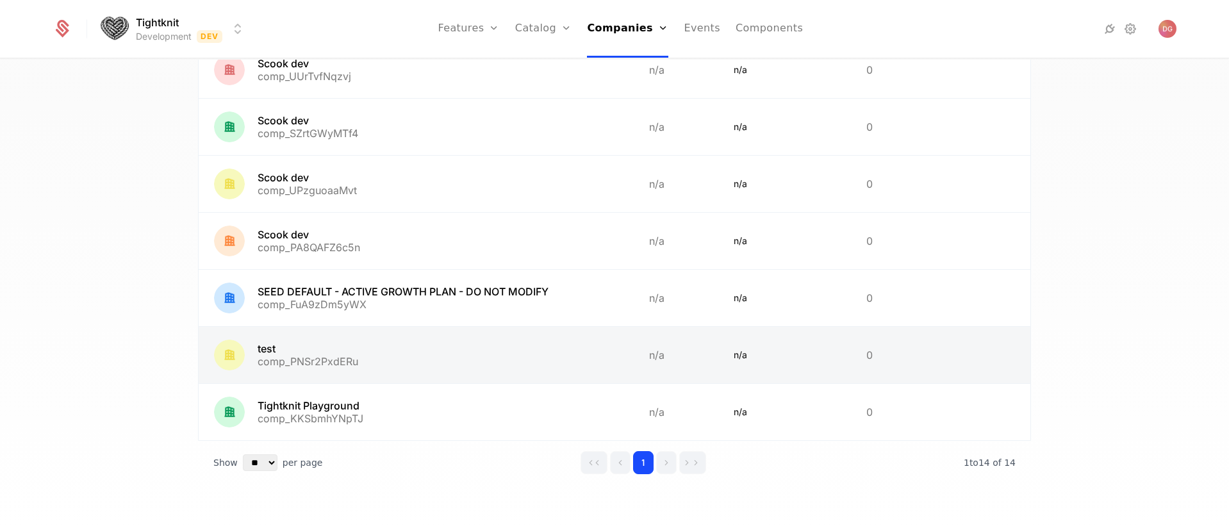
click at [325, 361] on link at bounding box center [416, 355] width 435 height 56
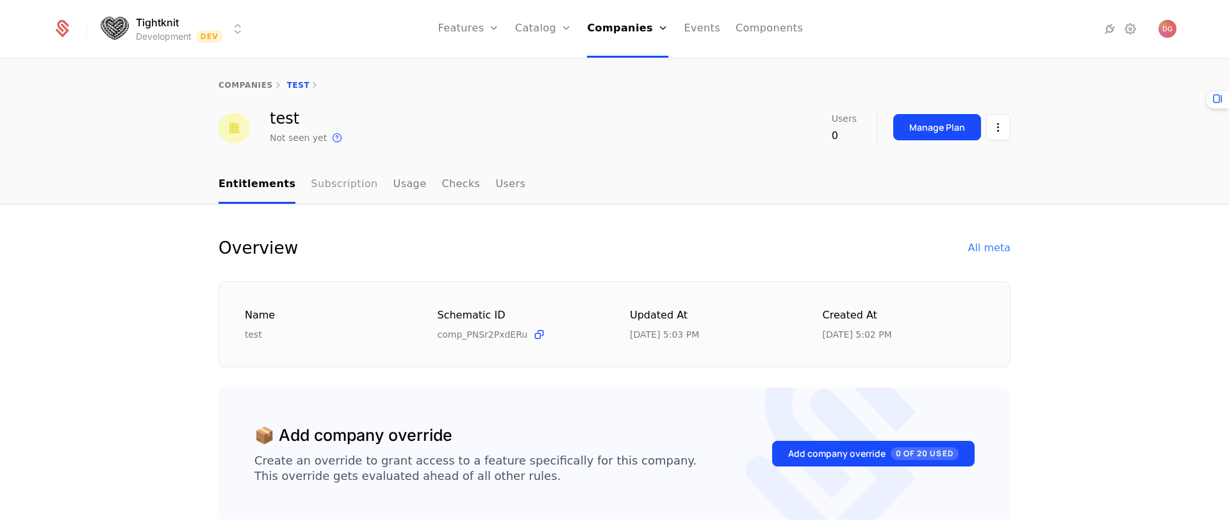
click at [326, 182] on link "Subscription" at bounding box center [344, 185] width 67 height 38
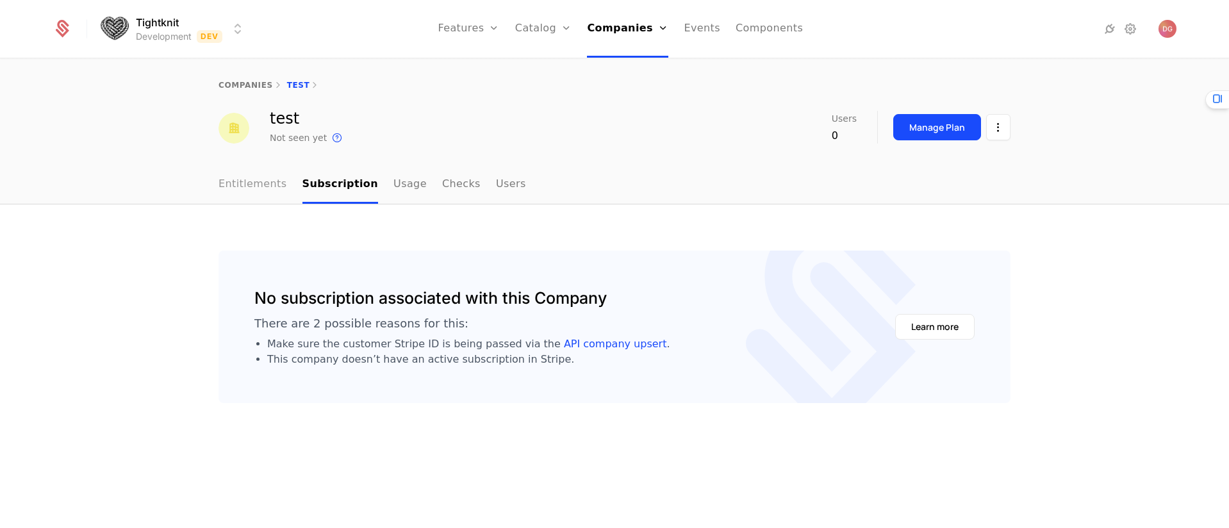
click at [243, 179] on link "Entitlements" at bounding box center [252, 185] width 69 height 38
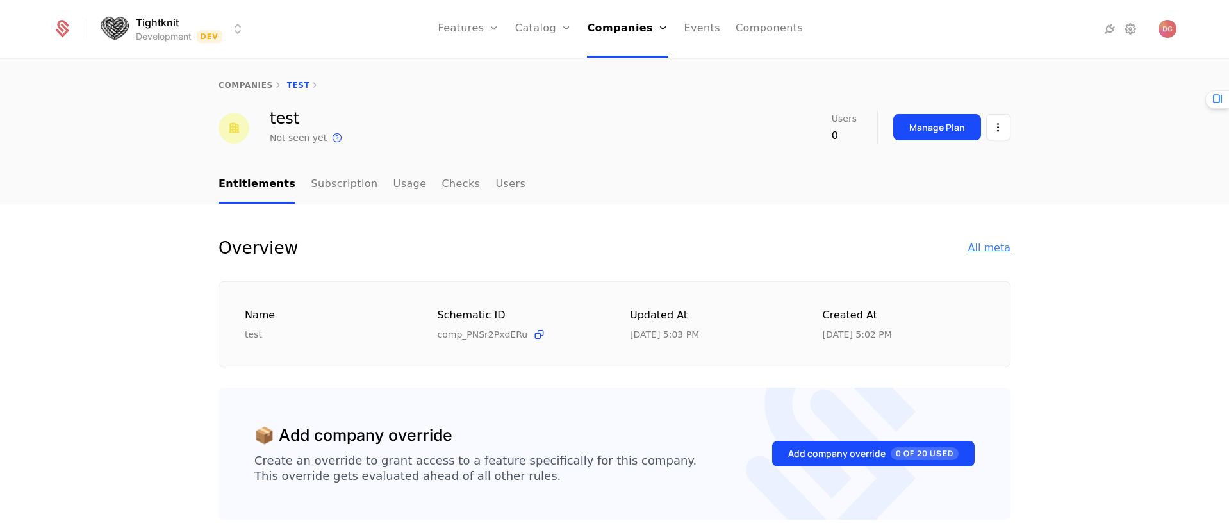
click at [971, 249] on div "All meta" at bounding box center [989, 247] width 42 height 15
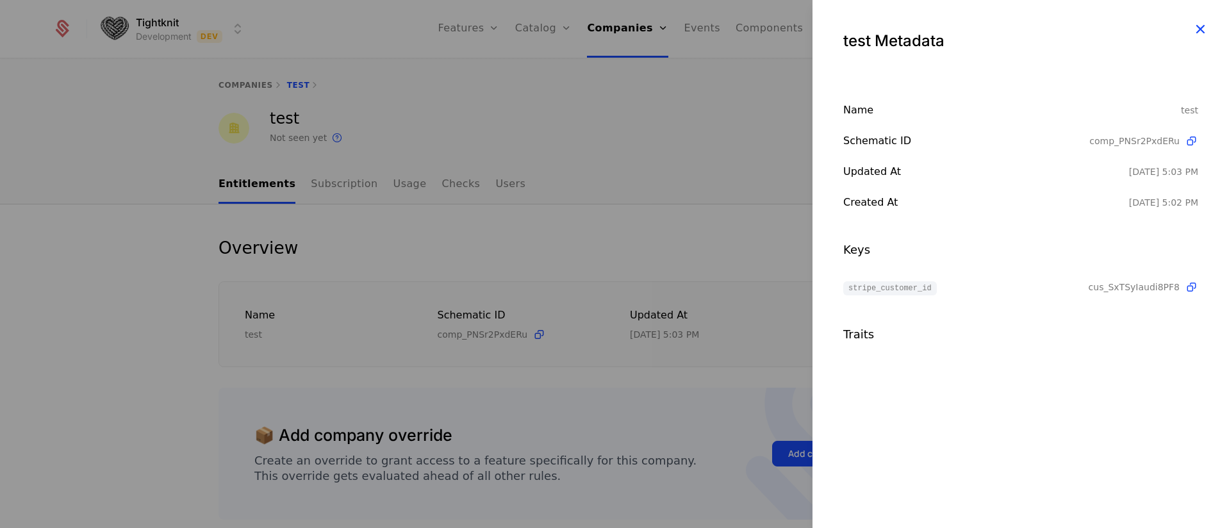
click at [1201, 25] on icon "button" at bounding box center [1200, 29] width 17 height 17
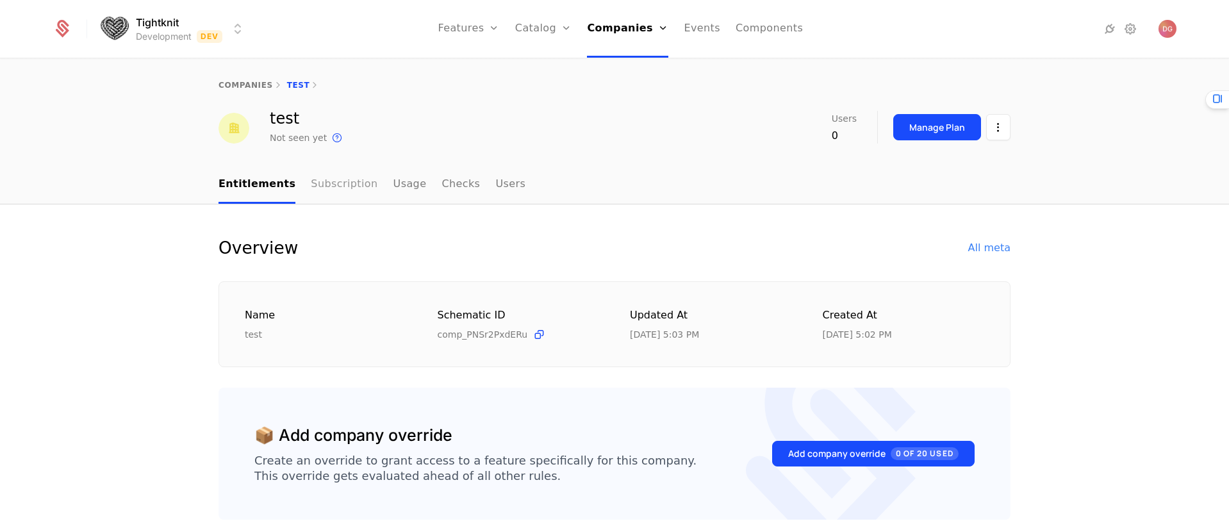
click at [331, 185] on link "Subscription" at bounding box center [344, 185] width 67 height 38
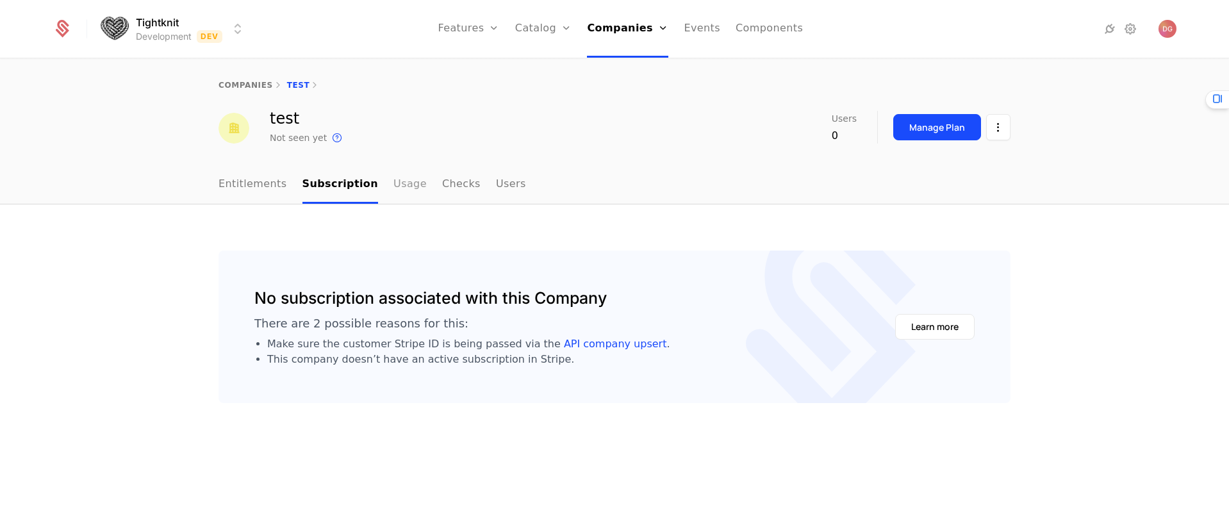
click at [397, 184] on link "Usage" at bounding box center [409, 185] width 33 height 38
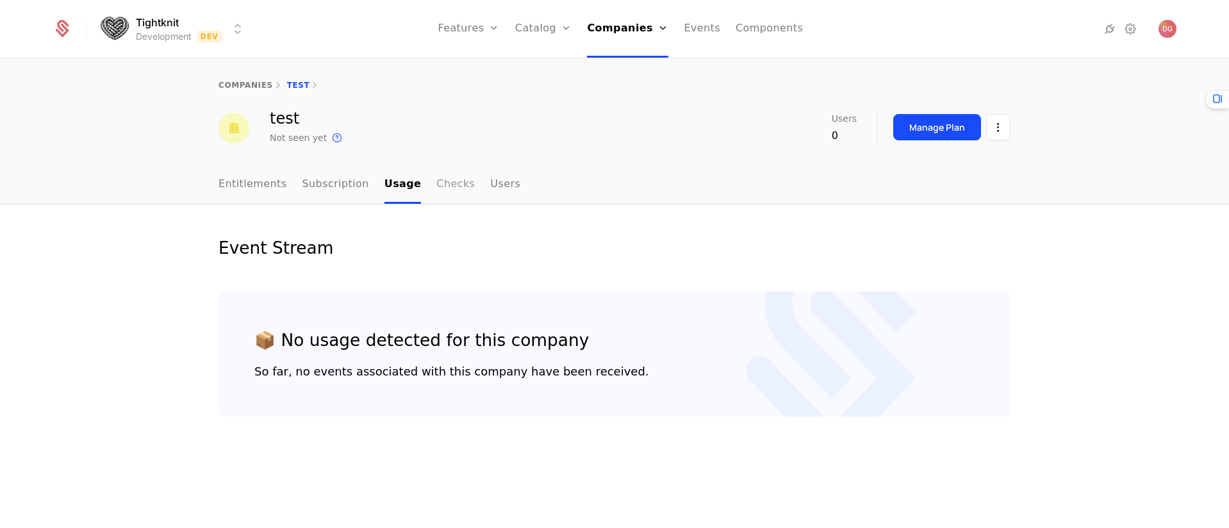
click at [436, 185] on link "Checks" at bounding box center [455, 185] width 38 height 38
click at [491, 185] on link "Users" at bounding box center [506, 185] width 30 height 38
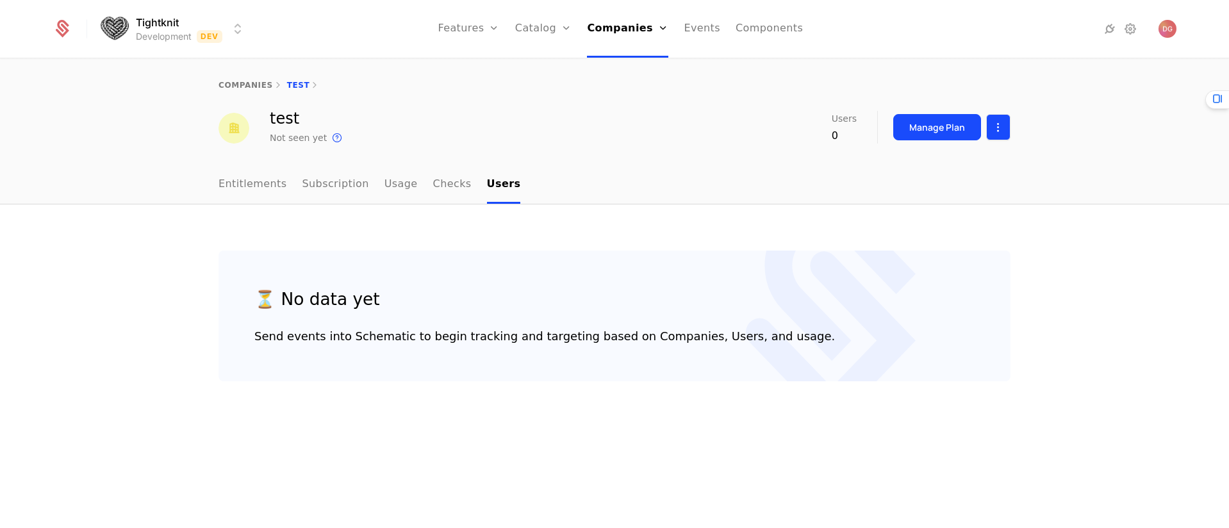
click at [995, 129] on html "Tightknit Development Dev Features Features Flags Catalog Plans Add Ons Credits…" at bounding box center [614, 264] width 1229 height 528
click at [942, 169] on div "Edit company" at bounding box center [937, 165] width 79 height 18
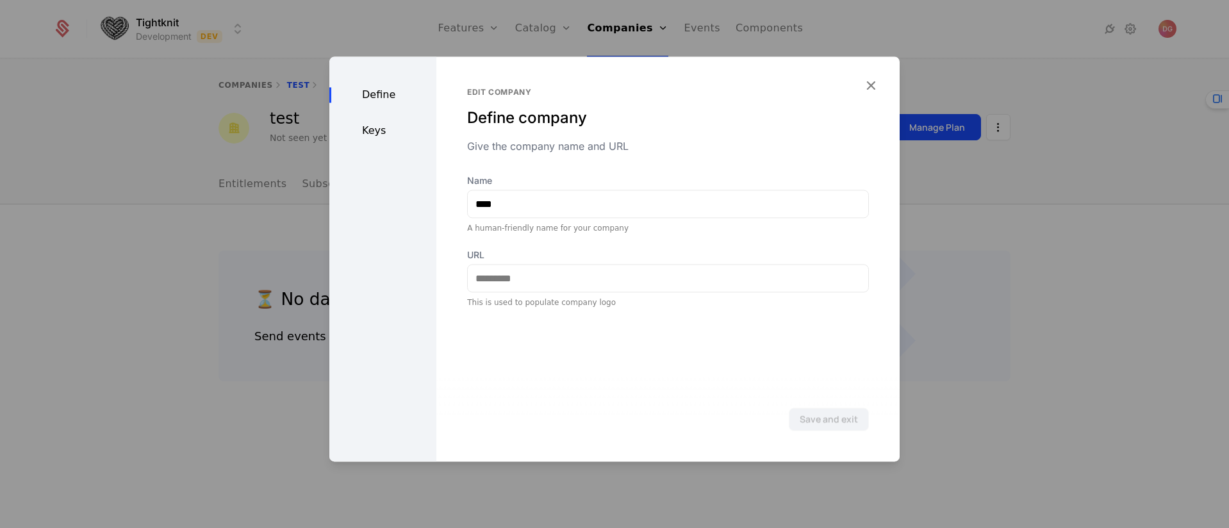
click at [375, 135] on div "Keys" at bounding box center [382, 130] width 107 height 15
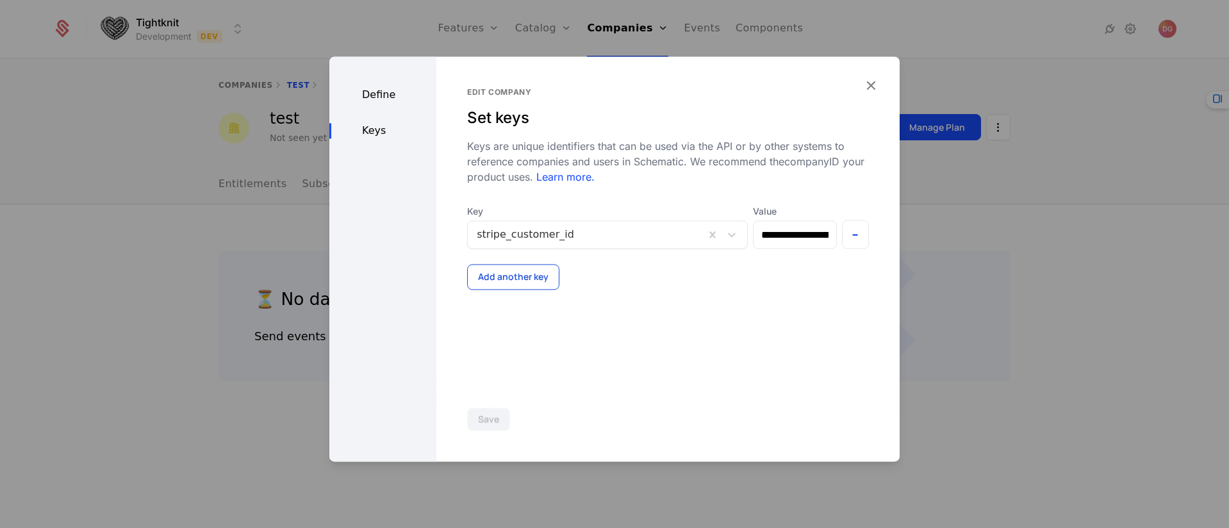
click at [516, 282] on button "Add another key" at bounding box center [513, 277] width 92 height 26
click at [650, 295] on div at bounding box center [594, 293] width 234 height 18
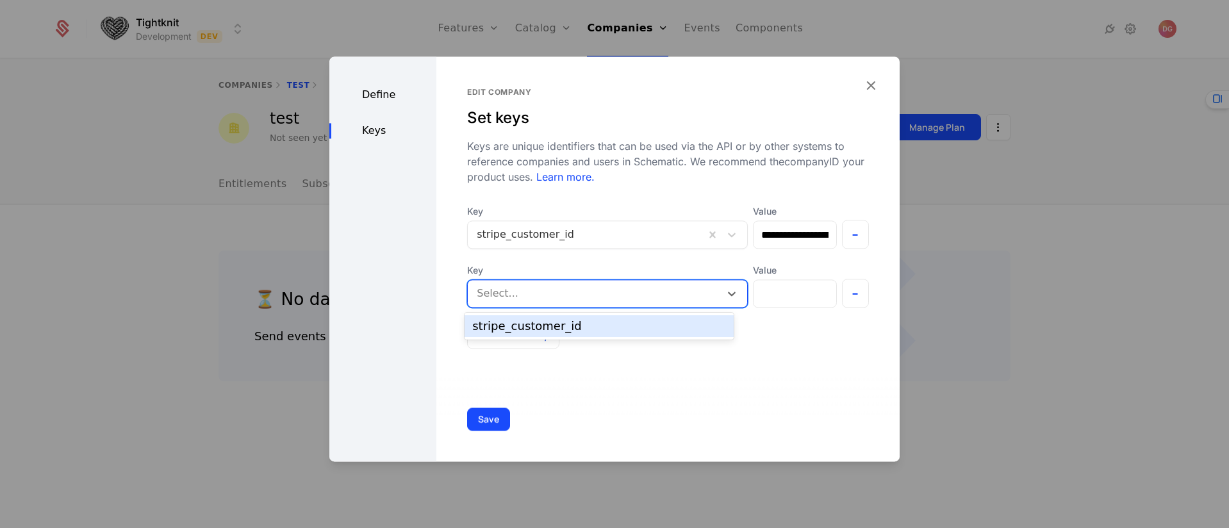
drag, startPoint x: 699, startPoint y: 377, endPoint x: 585, endPoint y: 326, distance: 124.8
click at [693, 372] on div "**********" at bounding box center [667, 258] width 463 height 405
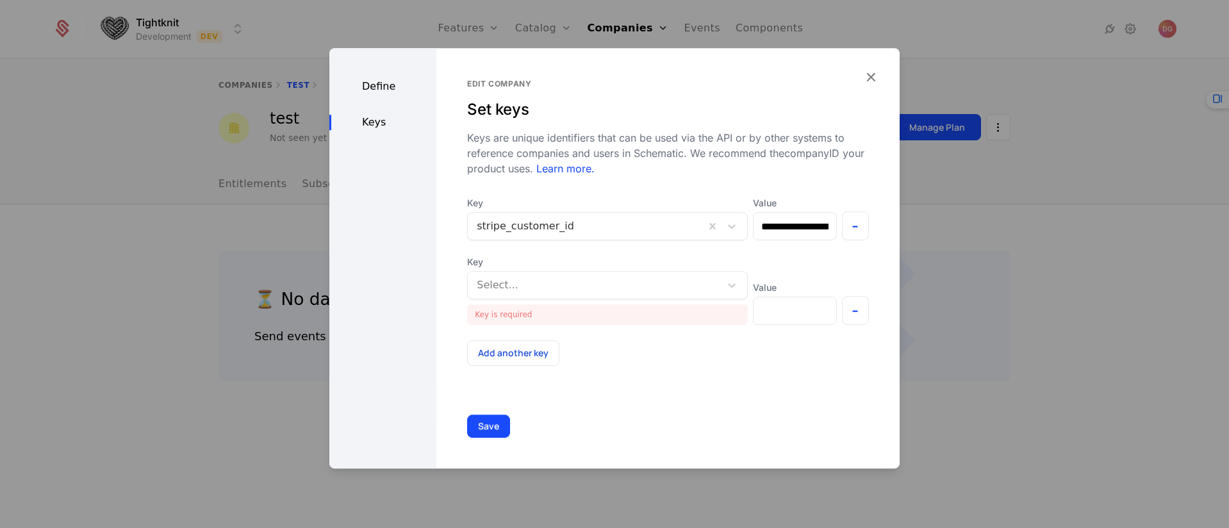
click at [543, 287] on div at bounding box center [594, 285] width 234 height 18
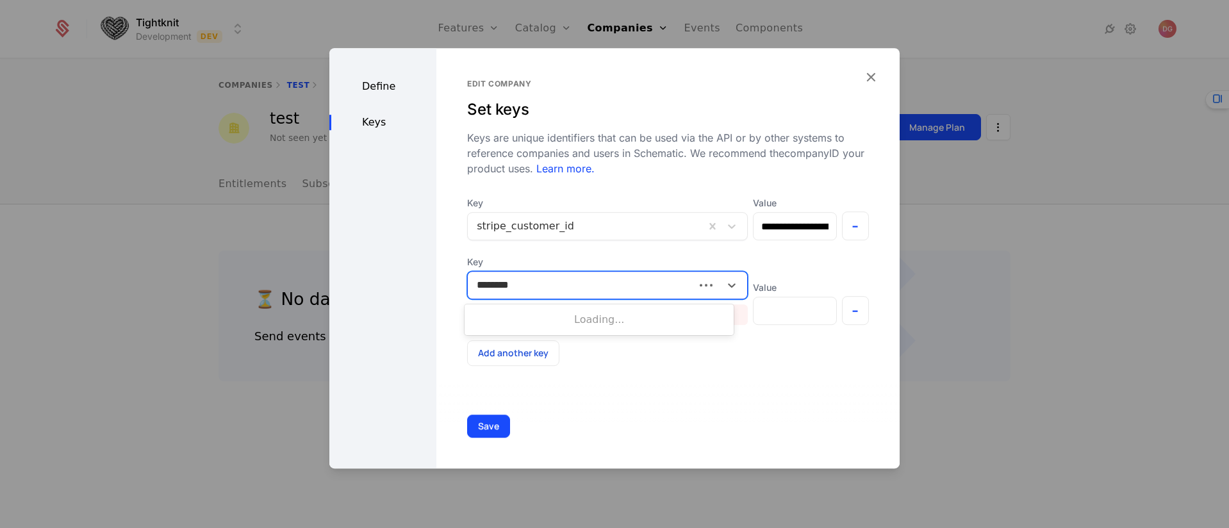
type input "*********"
click at [542, 318] on div "Create Key : tenant_id" at bounding box center [524, 320] width 104 height 15
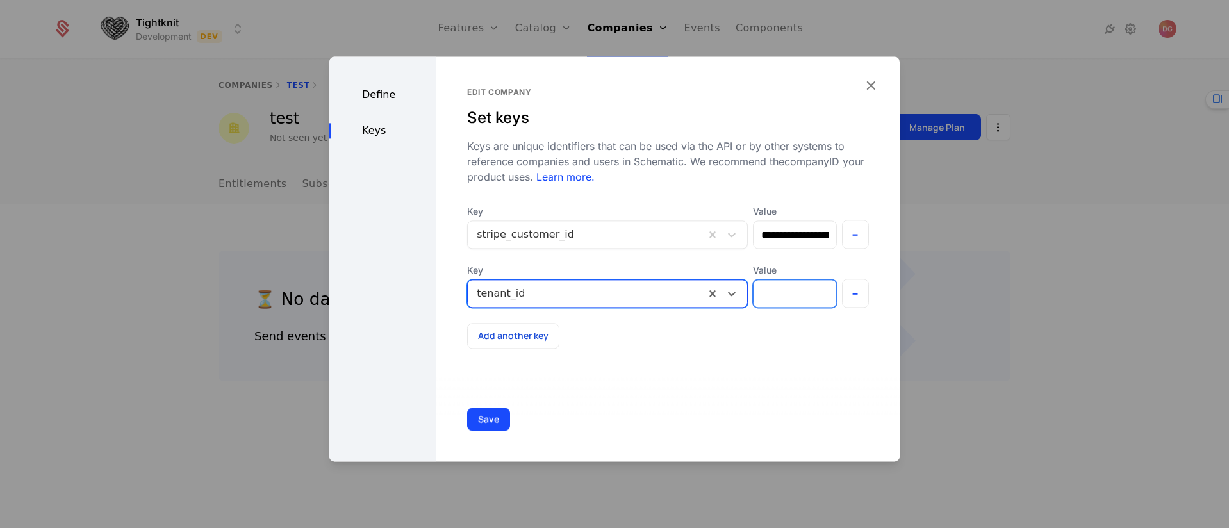
click at [786, 294] on input "Value" at bounding box center [794, 293] width 82 height 27
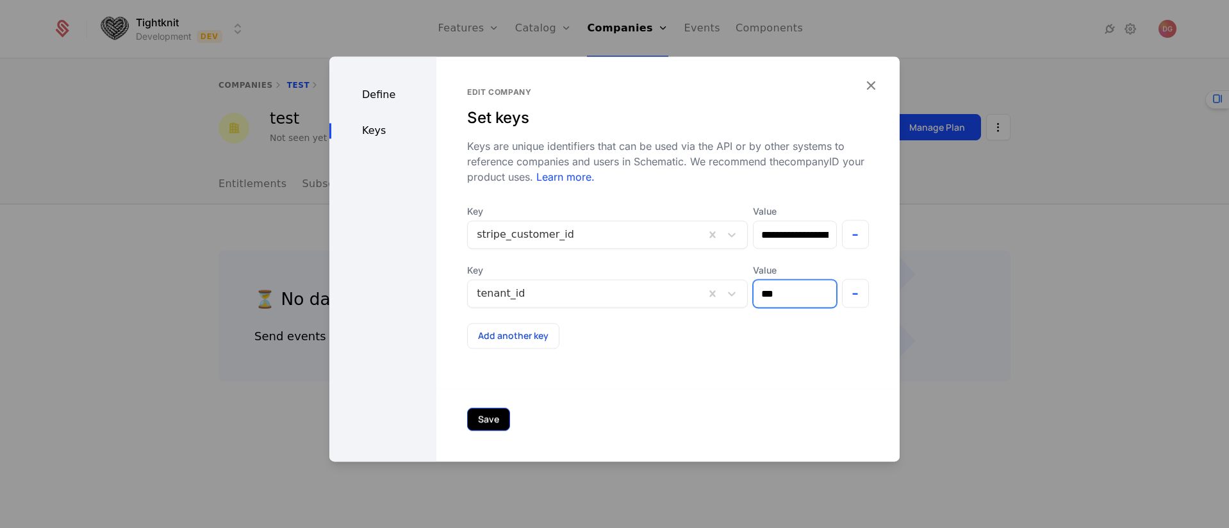
type input "***"
click at [477, 416] on button "Save" at bounding box center [488, 418] width 43 height 23
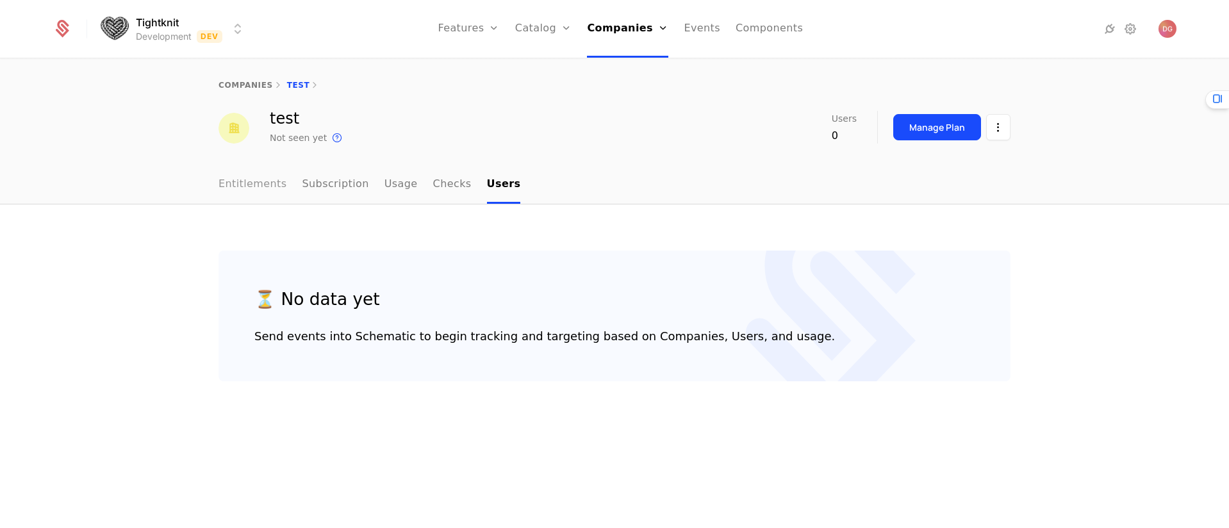
click at [246, 181] on link "Entitlements" at bounding box center [252, 185] width 69 height 38
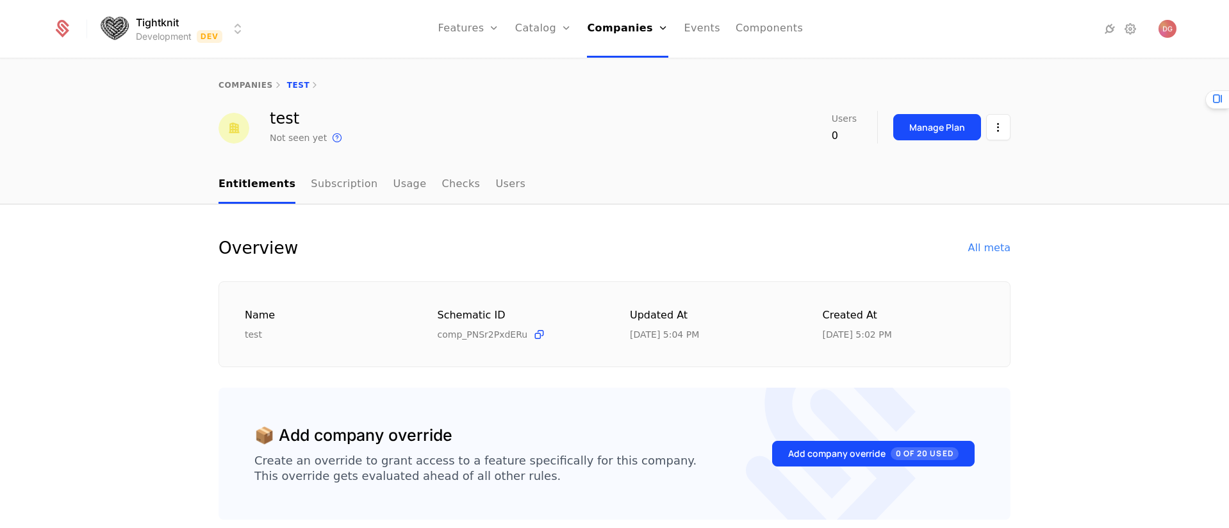
scroll to position [59, 0]
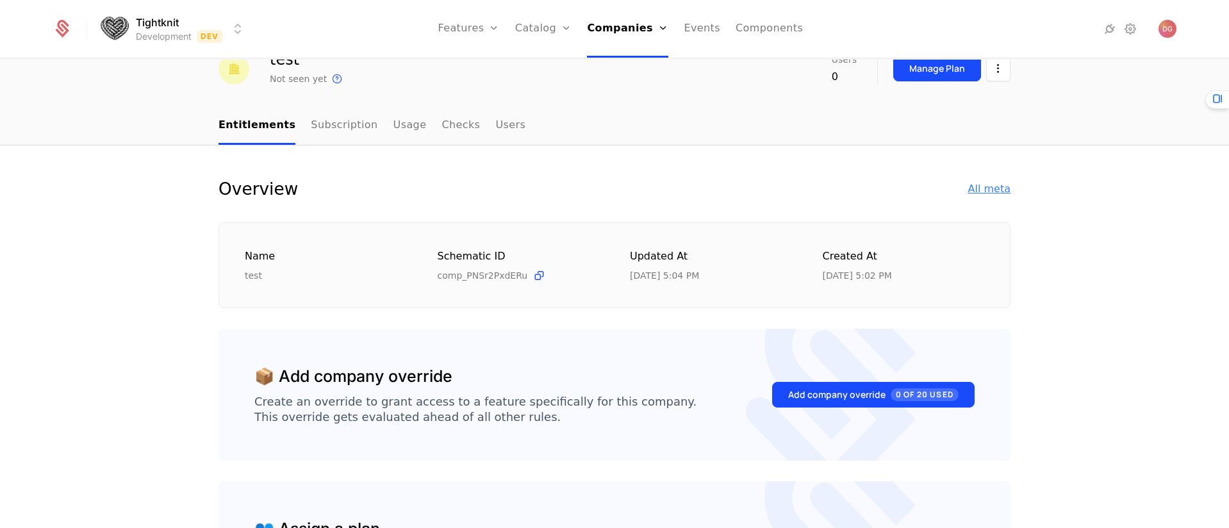
click at [981, 188] on div "All meta" at bounding box center [989, 188] width 42 height 15
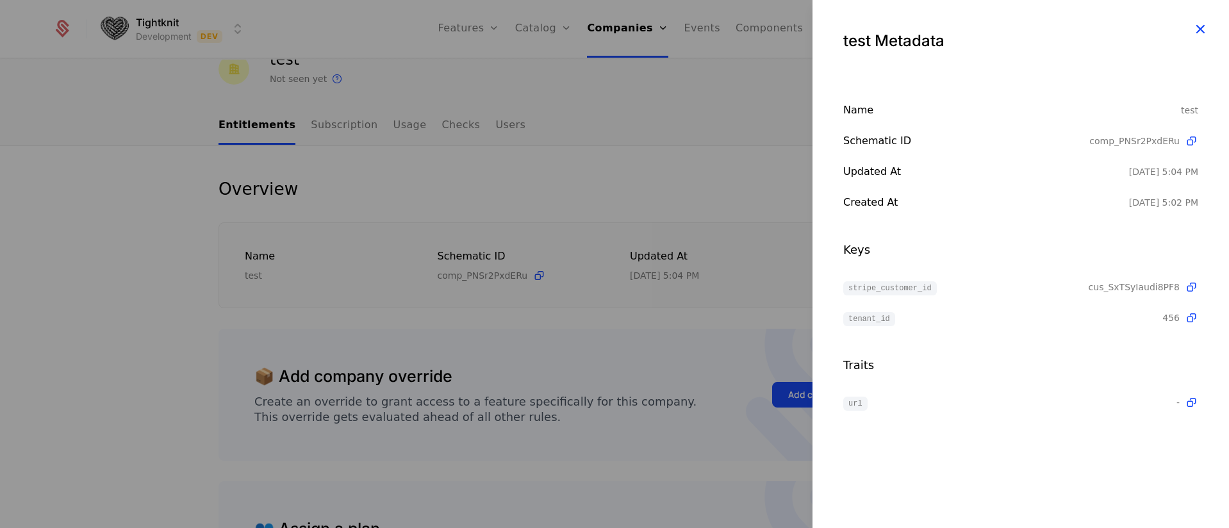
click at [1204, 24] on icon "button" at bounding box center [1200, 29] width 17 height 17
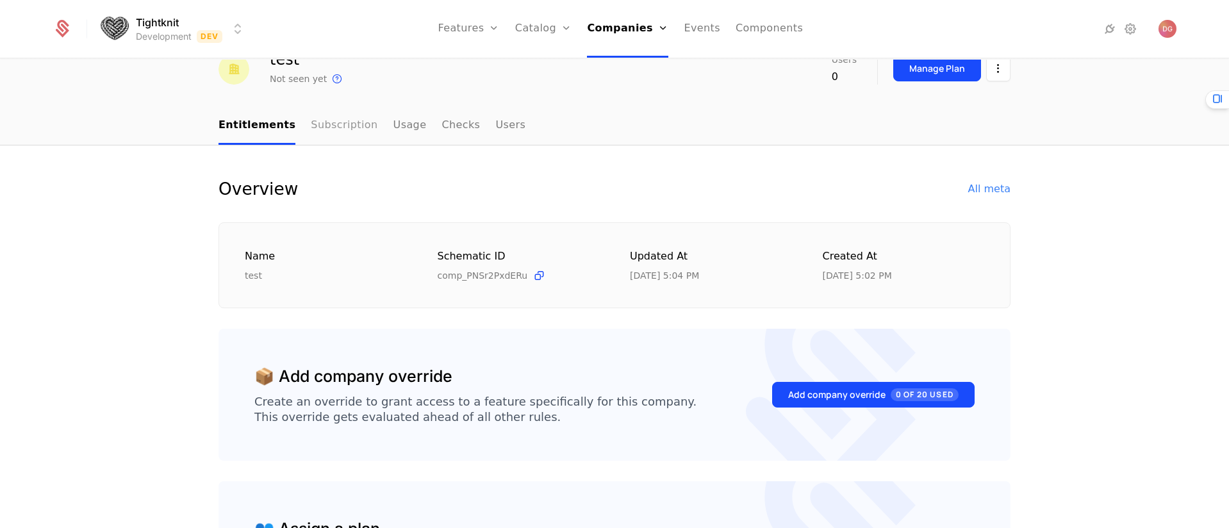
scroll to position [0, 0]
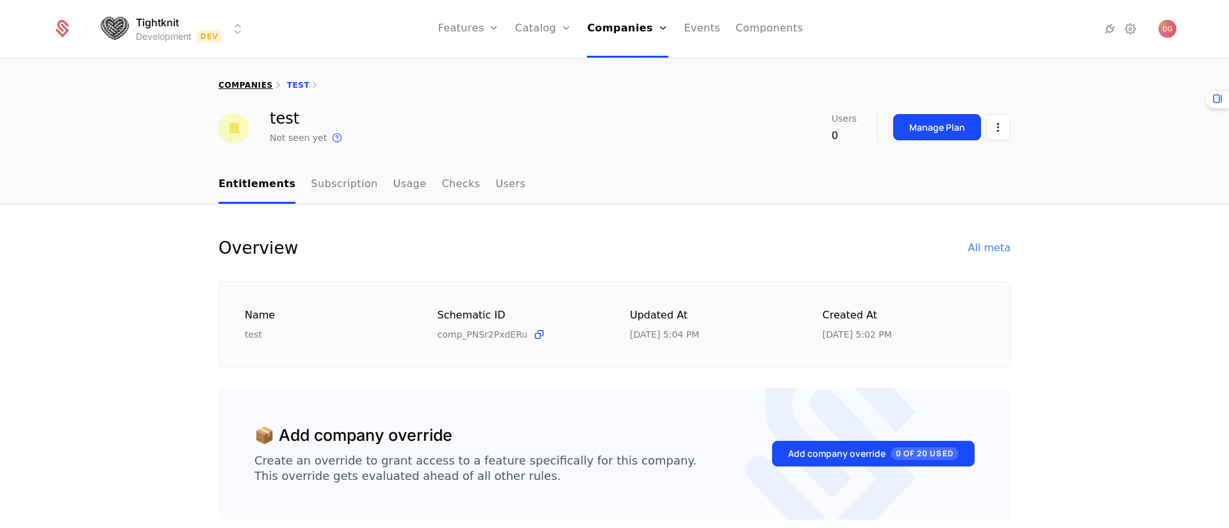
click at [228, 86] on link "companies" at bounding box center [245, 85] width 54 height 9
select select "**"
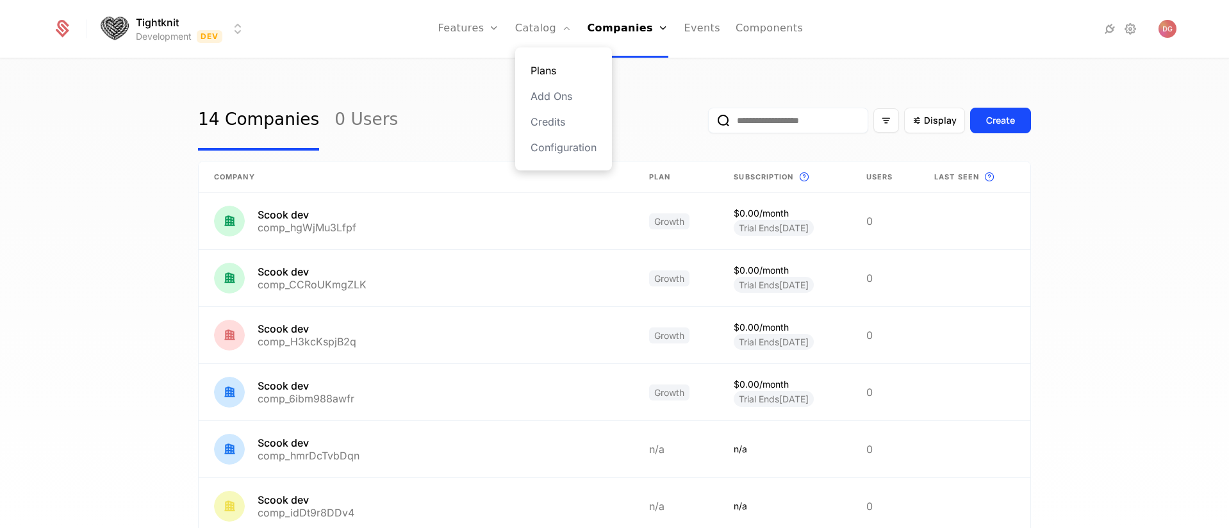
click at [550, 71] on link "Plans" at bounding box center [563, 70] width 66 height 15
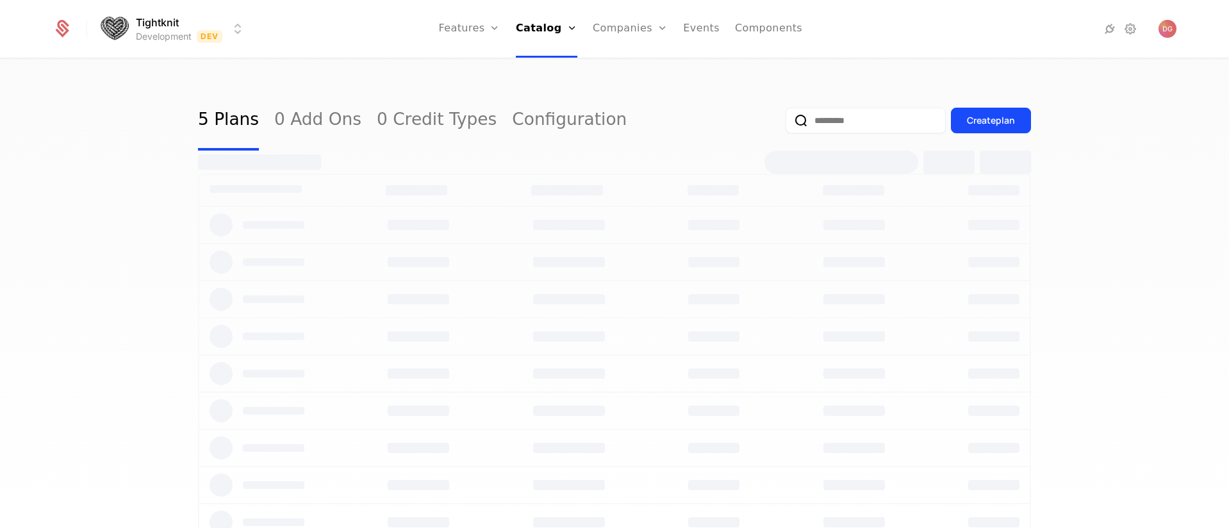
select select "**"
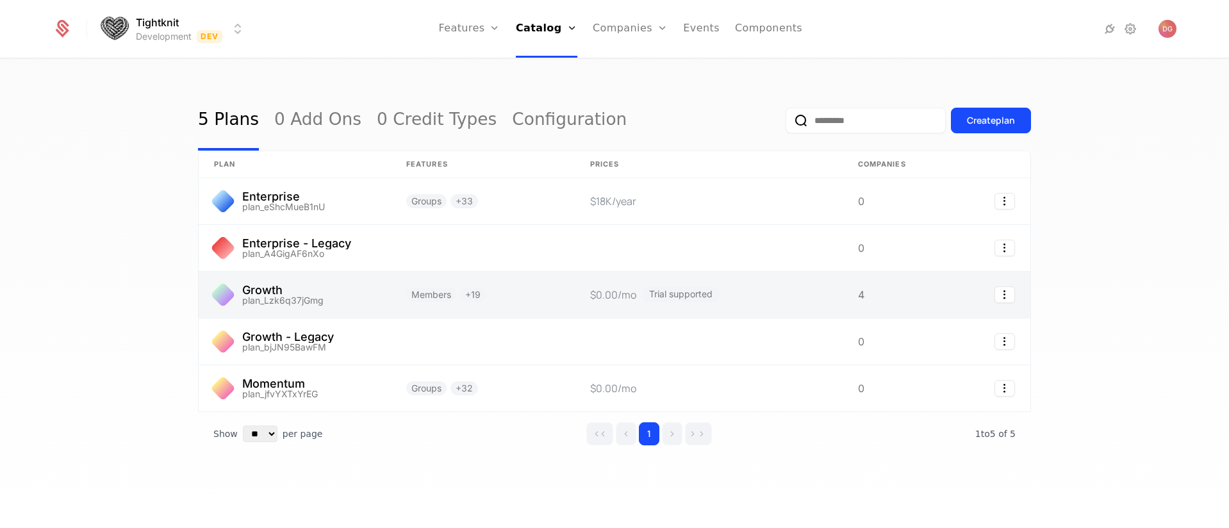
click at [263, 293] on link at bounding box center [295, 295] width 192 height 46
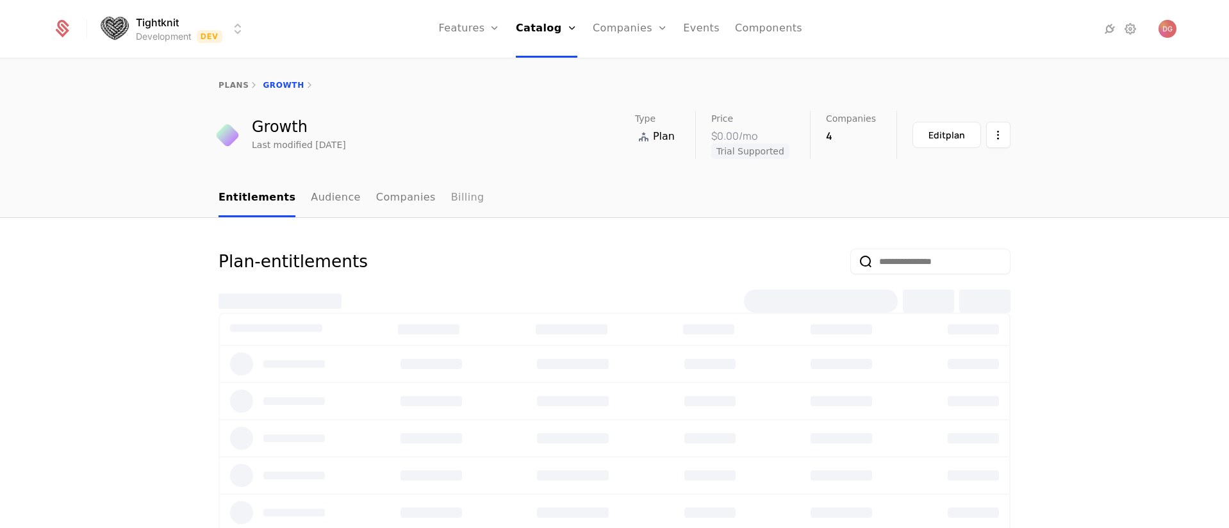
click at [451, 193] on link "Billing" at bounding box center [467, 198] width 33 height 38
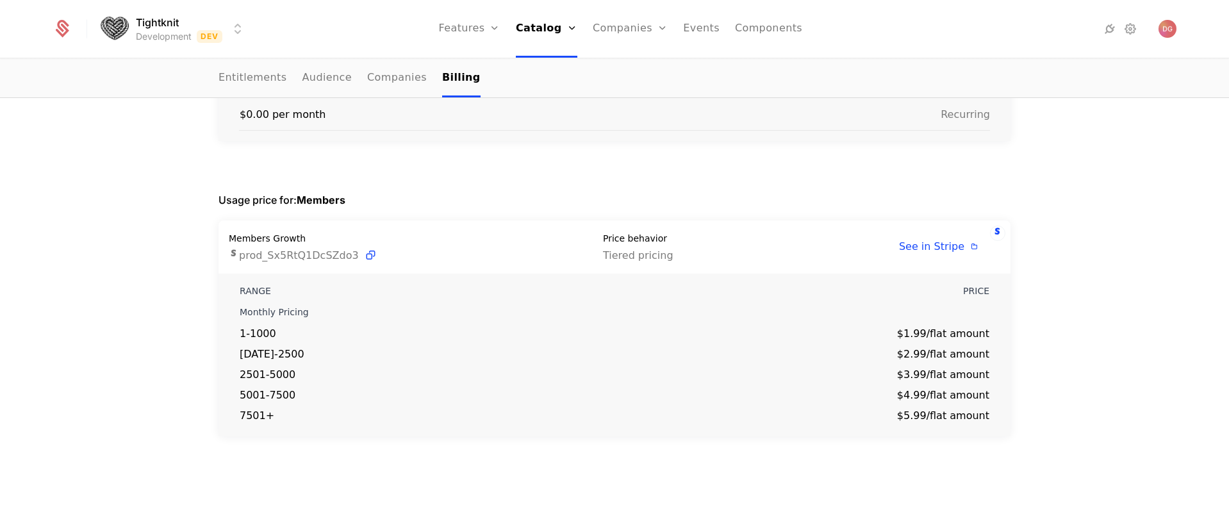
scroll to position [119, 0]
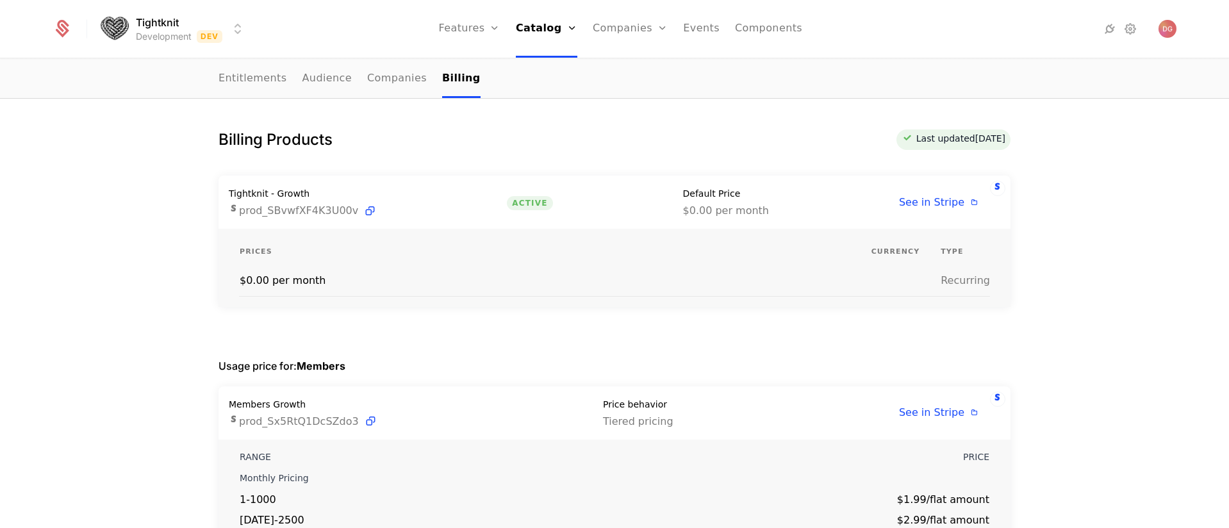
click at [258, 142] on h1 "Billing Products" at bounding box center [275, 139] width 114 height 21
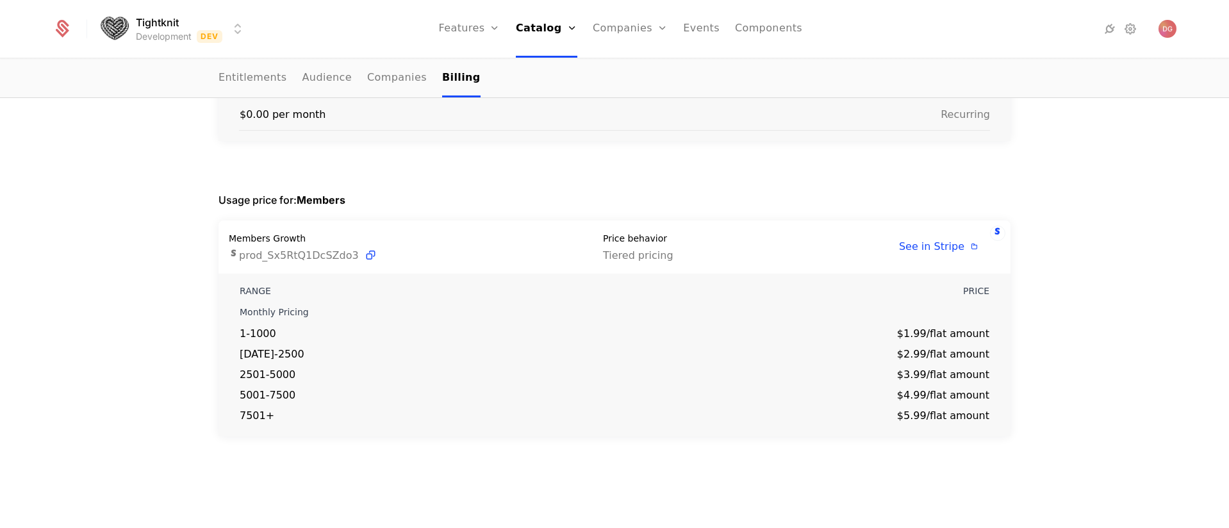
scroll to position [36, 0]
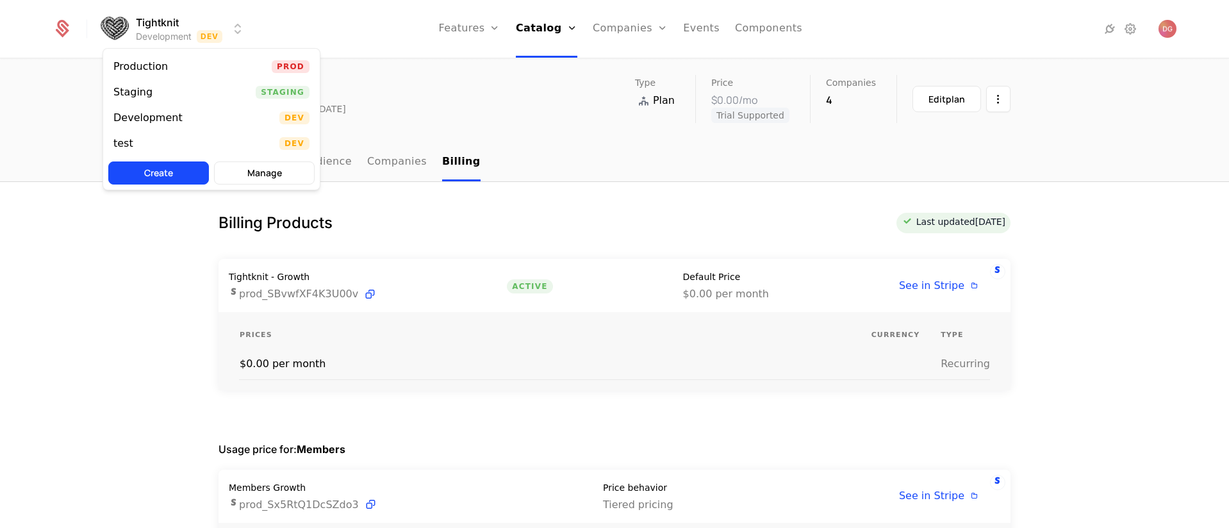
click at [234, 24] on html "Tightknit Development Dev Features Features Flags Catalog Plans Add Ons Credits…" at bounding box center [614, 264] width 1229 height 528
click at [344, 29] on html "Tightknit Development Dev Features Features Flags Catalog Plans Add Ons Credits…" at bounding box center [614, 264] width 1229 height 528
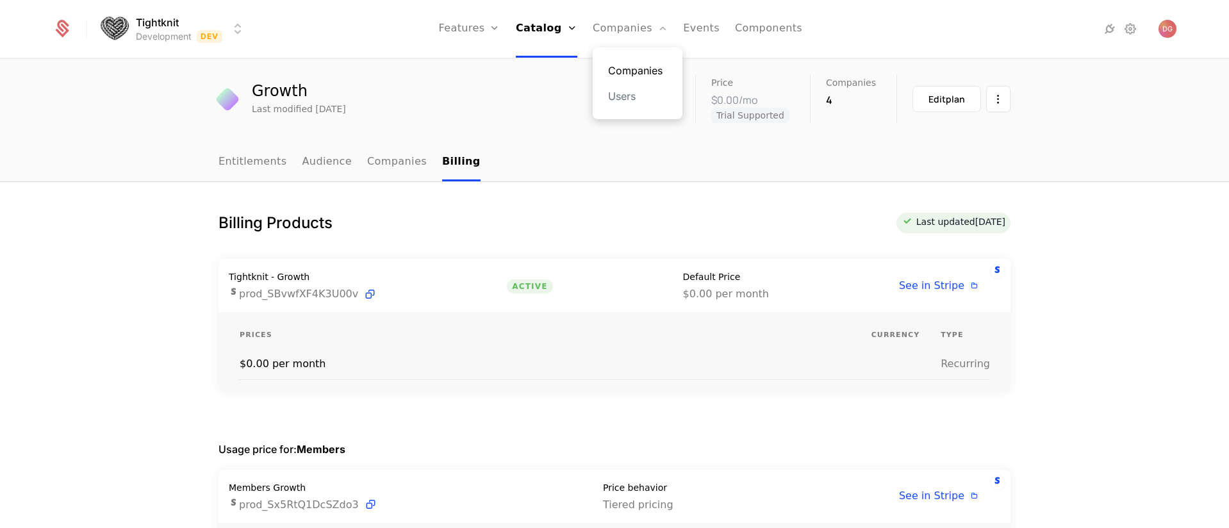
click at [626, 72] on link "Companies" at bounding box center [637, 70] width 59 height 15
select select "**"
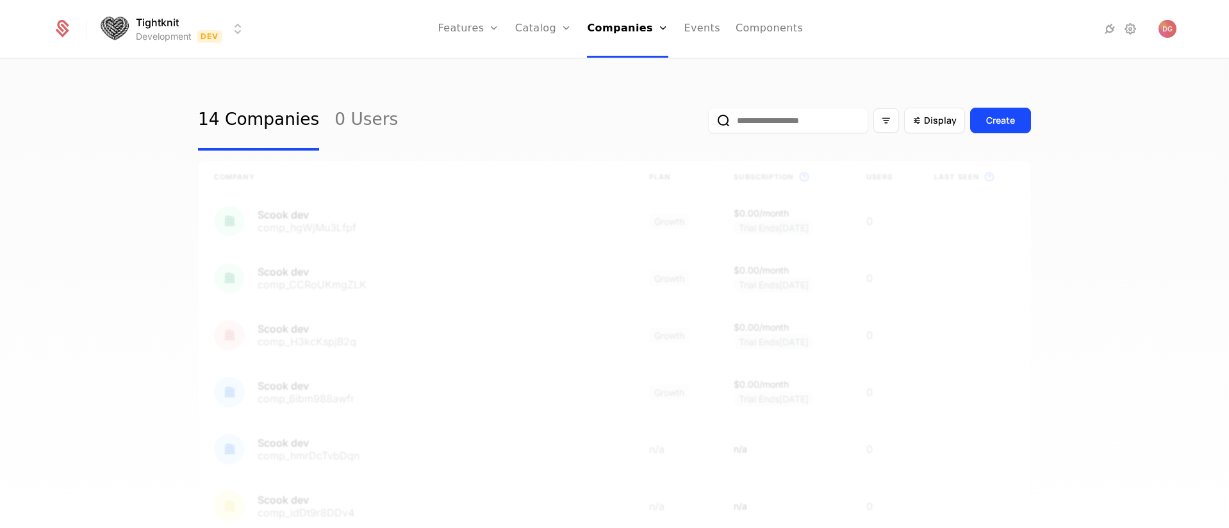
click at [468, 105] on div "14 Companies 0 Users Display Create" at bounding box center [614, 120] width 833 height 60
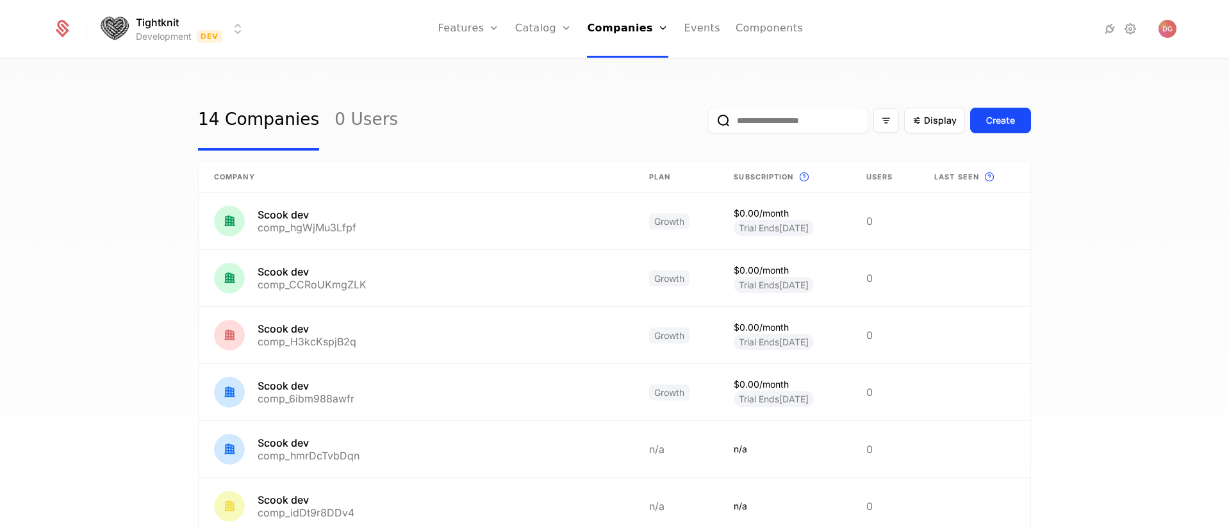
click at [240, 31] on html "Tightknit Development Dev Features Features Flags Catalog Plans Add Ons Credits…" at bounding box center [614, 264] width 1229 height 528
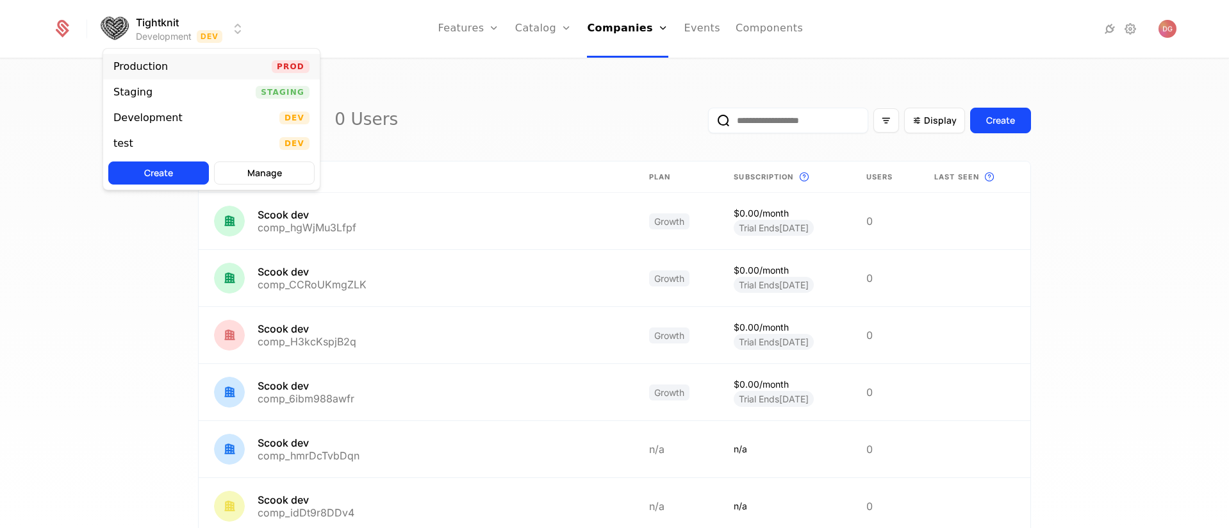
click at [189, 67] on div "Production Prod" at bounding box center [211, 67] width 217 height 26
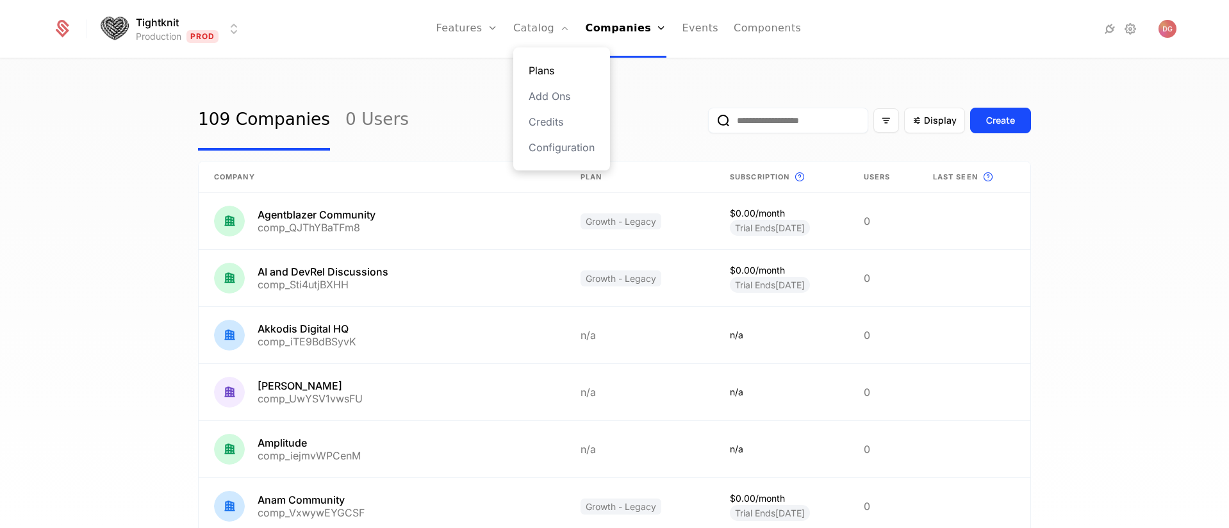
click at [554, 73] on link "Plans" at bounding box center [562, 70] width 66 height 15
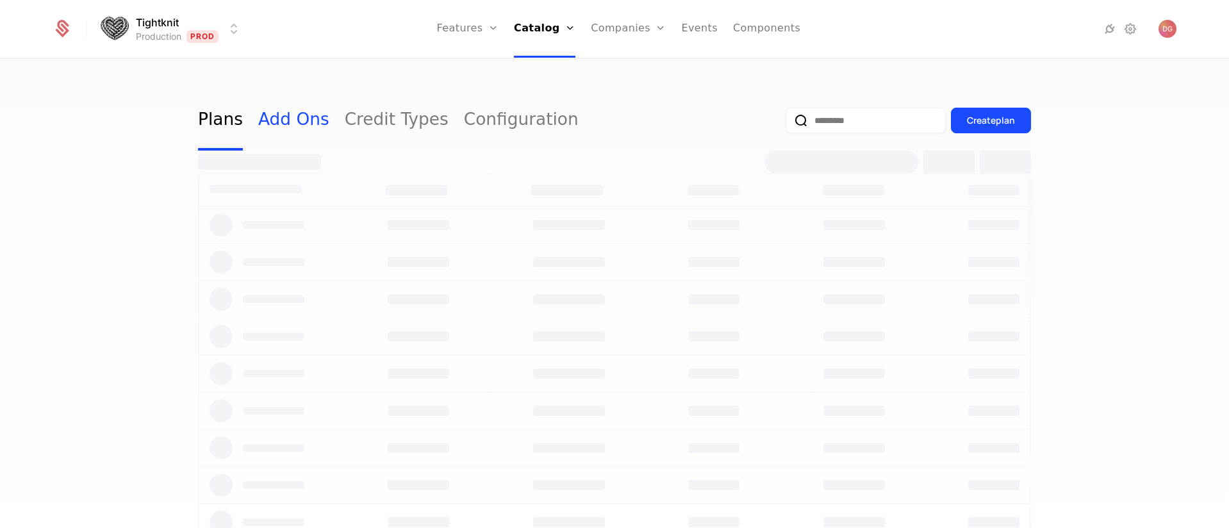
select select "**"
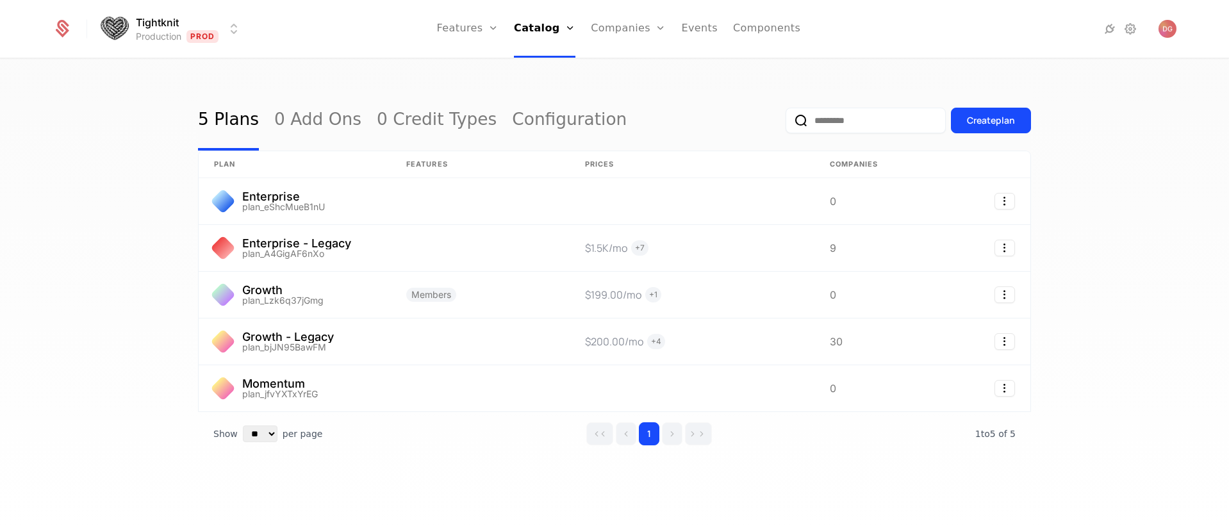
click at [82, 218] on div "5 Plans 0 Add Ons 0 Credit Types Configuration Create plan plan Features Prices…" at bounding box center [614, 298] width 1229 height 476
click at [97, 176] on div "5 Plans 0 Add Ons 0 Credit Types Configuration Create plan plan Features Prices…" at bounding box center [614, 298] width 1229 height 476
click at [286, 53] on nav "Features Features Flags Catalog Plans Add Ons Credits Configuration Companies C…" at bounding box center [618, 29] width 733 height 58
click at [227, 33] on html "Tightknit Production Prod Features Features Flags Catalog Plans Add Ons Credits…" at bounding box center [614, 264] width 1229 height 528
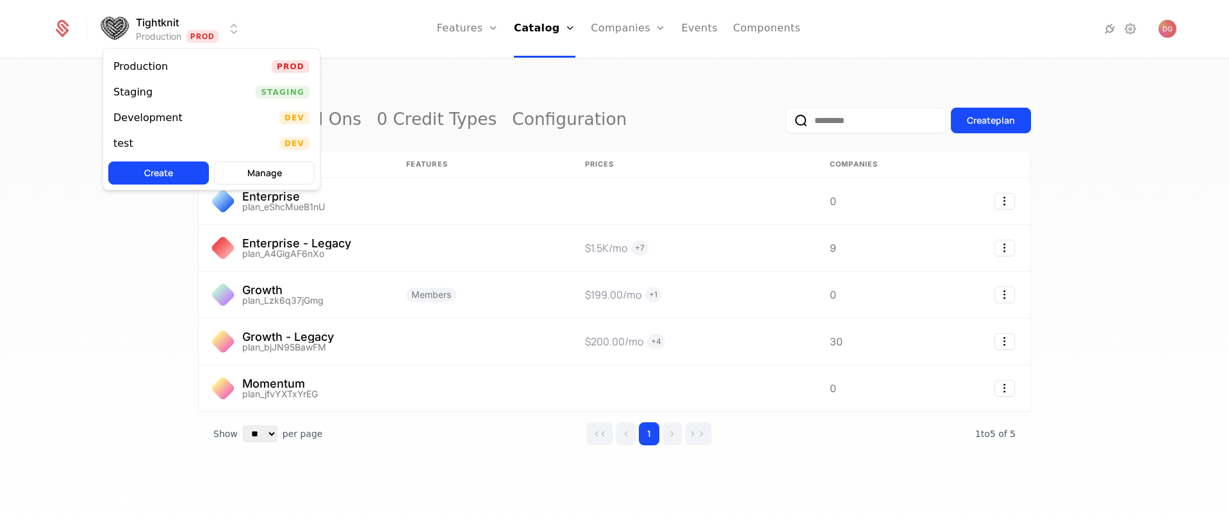
drag, startPoint x: 1152, startPoint y: 56, endPoint x: 1145, endPoint y: 45, distance: 12.1
click at [1152, 55] on html "Tightknit Production Prod Features Features Flags Catalog Plans Add Ons Credits…" at bounding box center [614, 264] width 1229 height 528
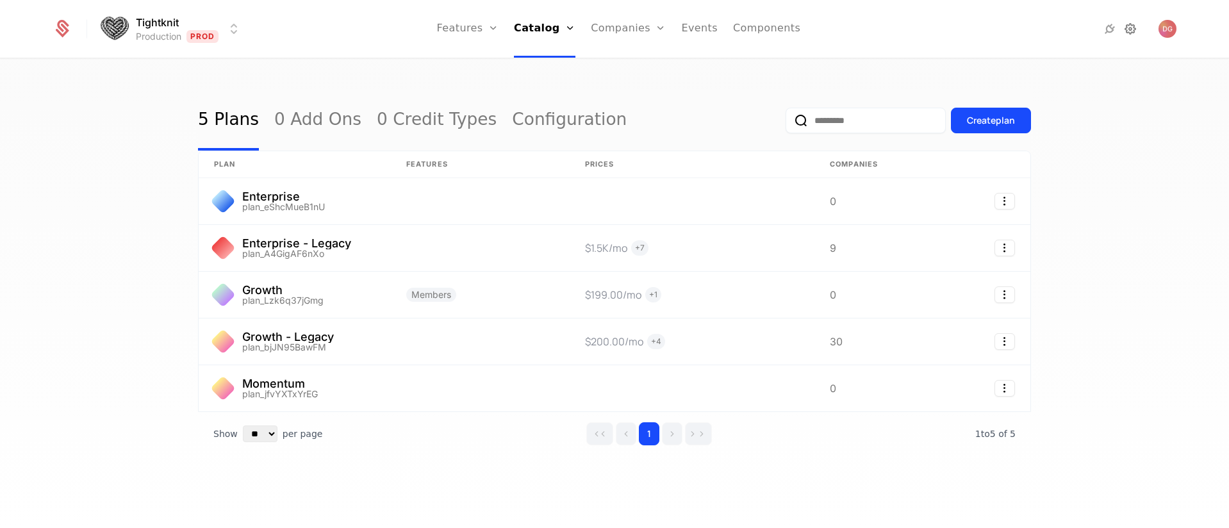
click at [1131, 31] on icon at bounding box center [1129, 28] width 15 height 15
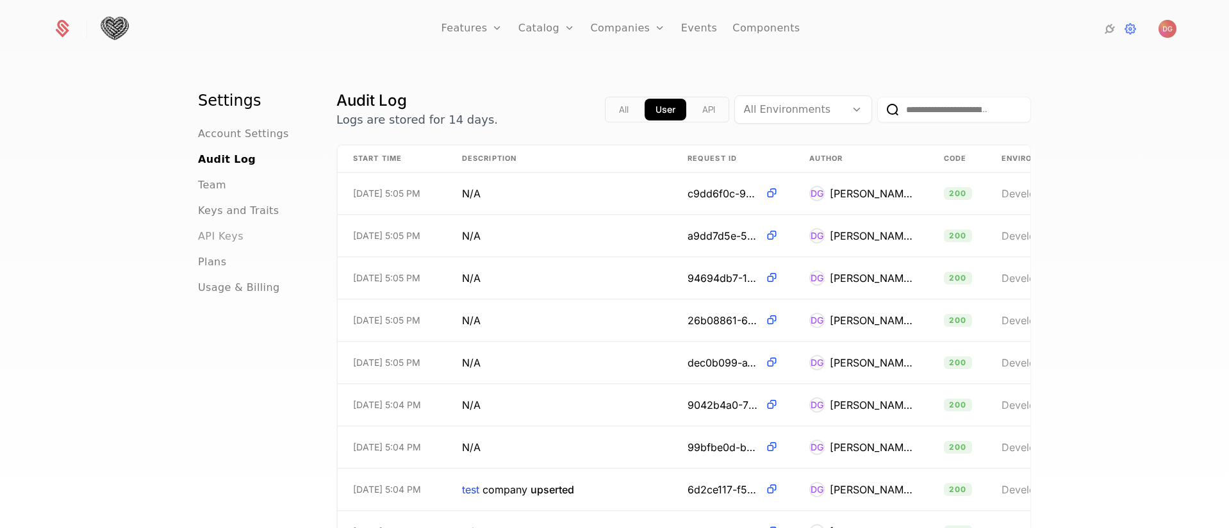
click at [211, 232] on span "API Keys" at bounding box center [220, 236] width 45 height 15
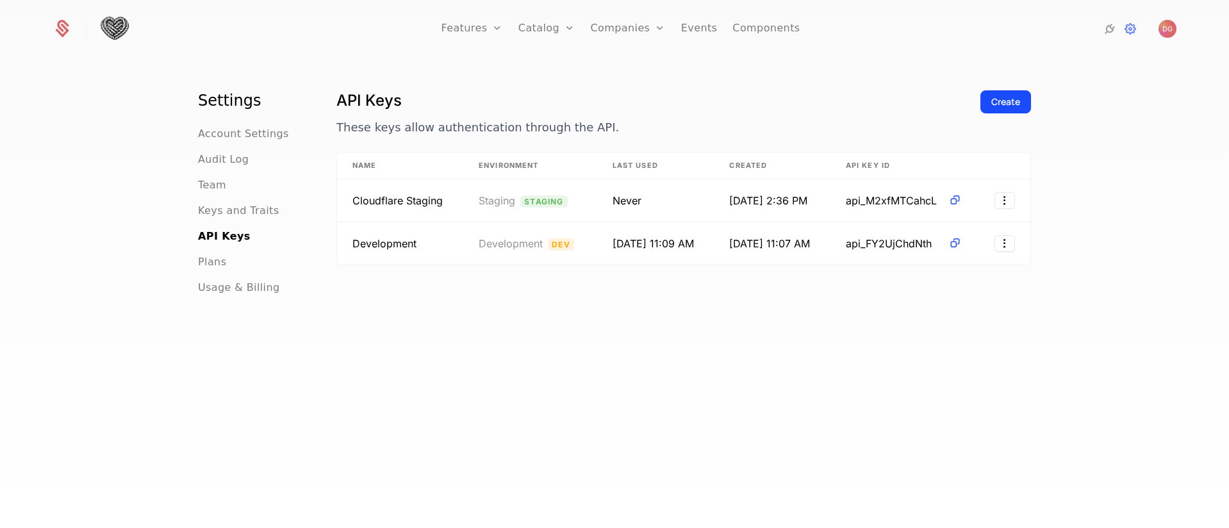
click at [512, 122] on p "These keys allow authentication through the API." at bounding box center [653, 128] width 634 height 18
drag, startPoint x: 580, startPoint y: 126, endPoint x: 331, endPoint y: 126, distance: 249.8
click at [336, 126] on p "These keys allow authentication through the API." at bounding box center [653, 128] width 634 height 18
click at [523, 112] on div "API Keys These keys allow authentication through the API." at bounding box center [653, 113] width 634 height 46
click at [488, 65] on link "Features" at bounding box center [485, 70] width 59 height 15
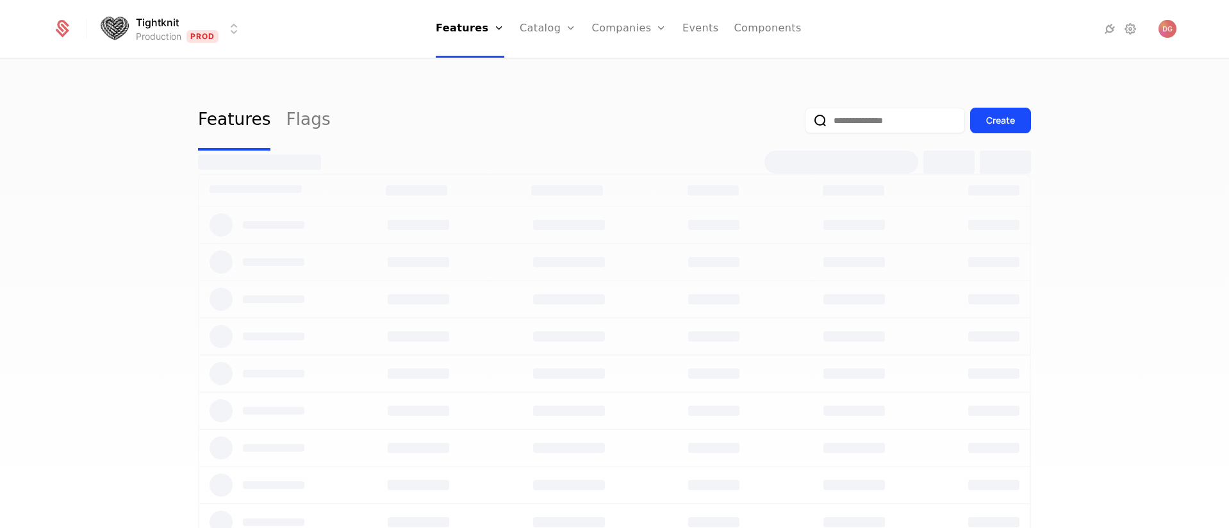
select select "**"
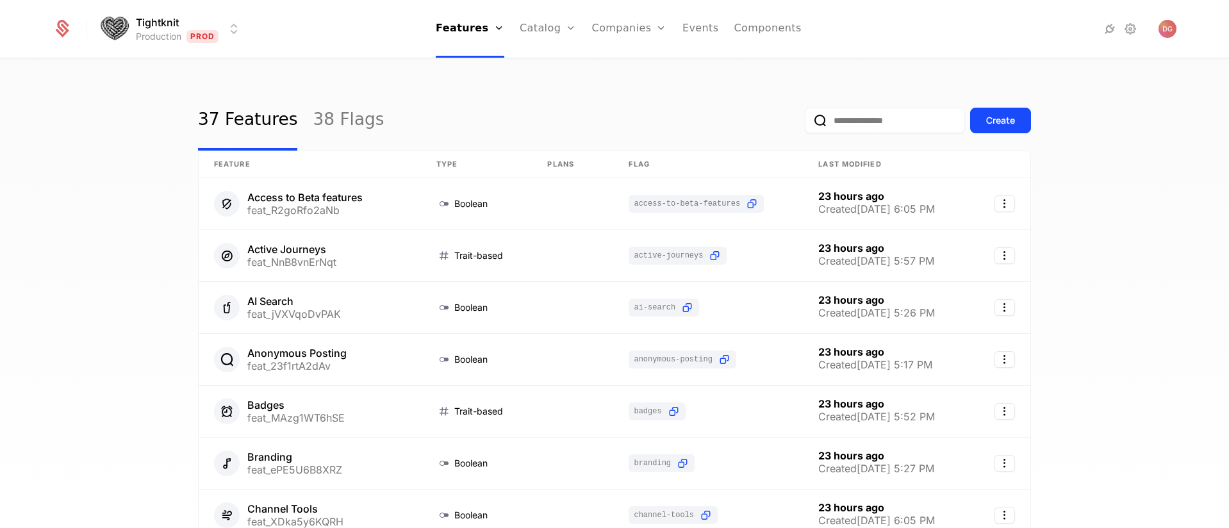
click at [587, 91] on div "37 Features 38 Flags Create" at bounding box center [614, 120] width 833 height 60
click at [313, 120] on link "38 Flags" at bounding box center [348, 120] width 71 height 60
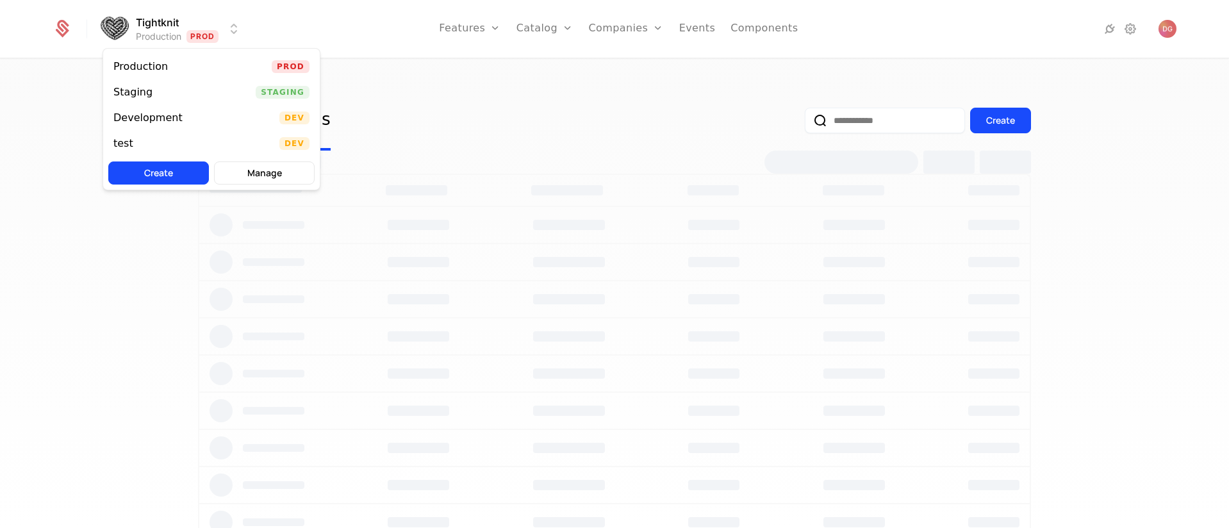
click at [236, 27] on html "Tightknit Production Prod Features Features Flags Catalog Plans Add Ons Credits…" at bounding box center [614, 264] width 1229 height 528
select select "**"
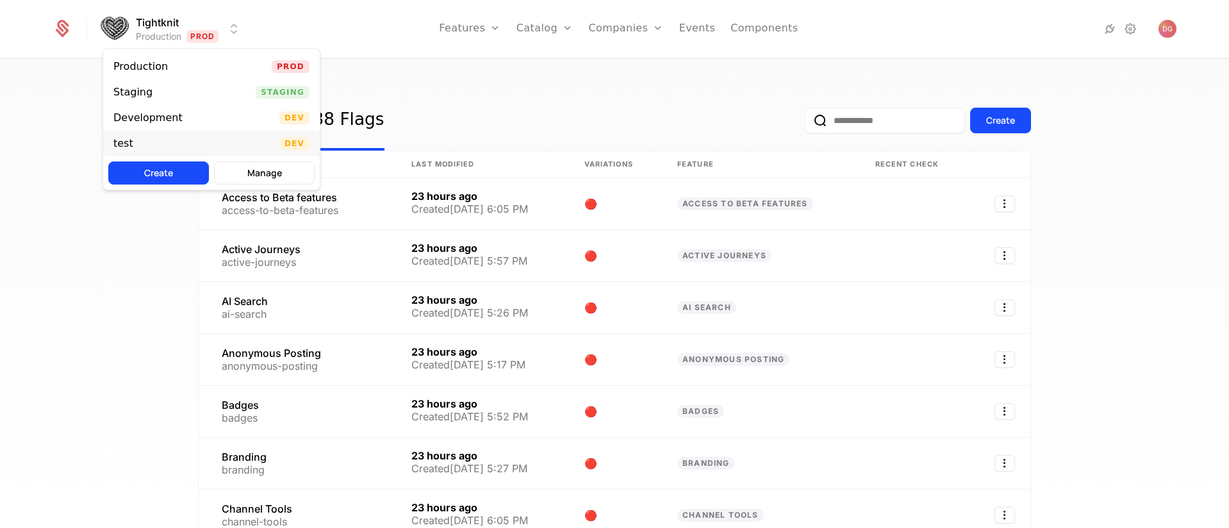
click at [181, 142] on div "test Dev" at bounding box center [211, 144] width 217 height 26
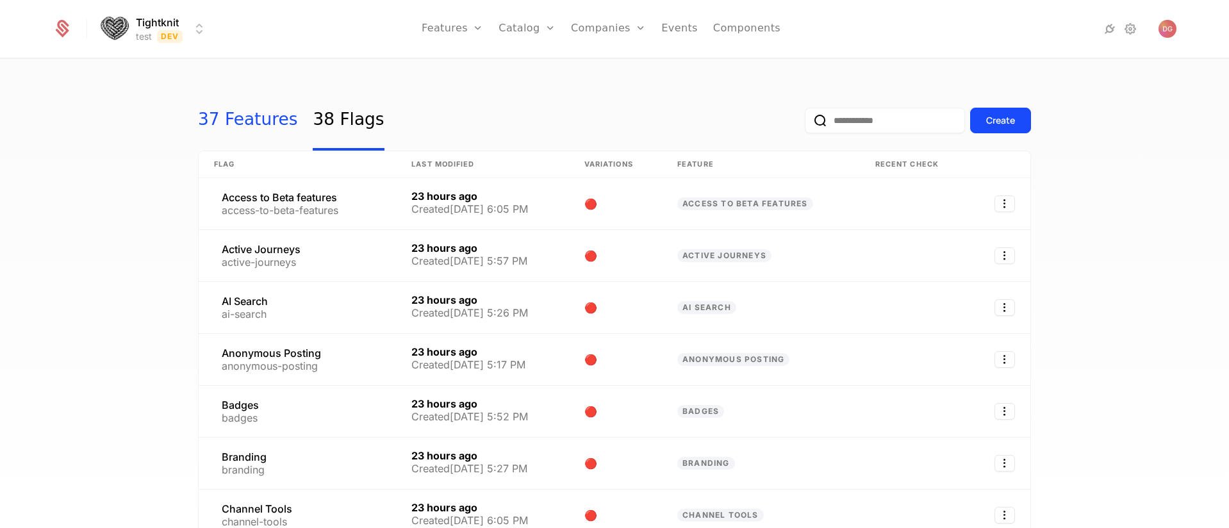
click at [237, 122] on link "37 Features" at bounding box center [247, 120] width 99 height 60
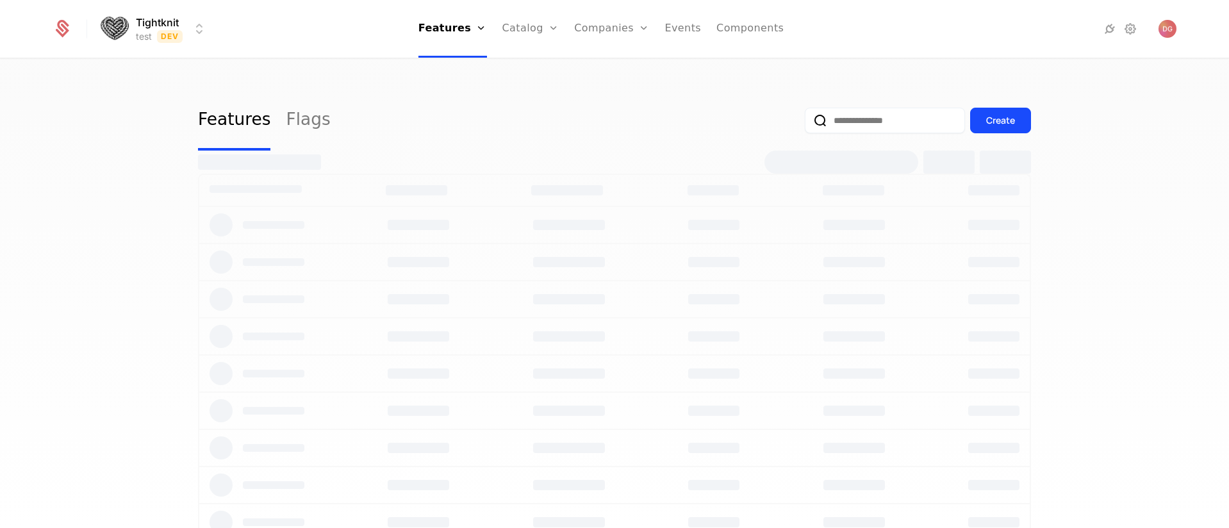
select select "**"
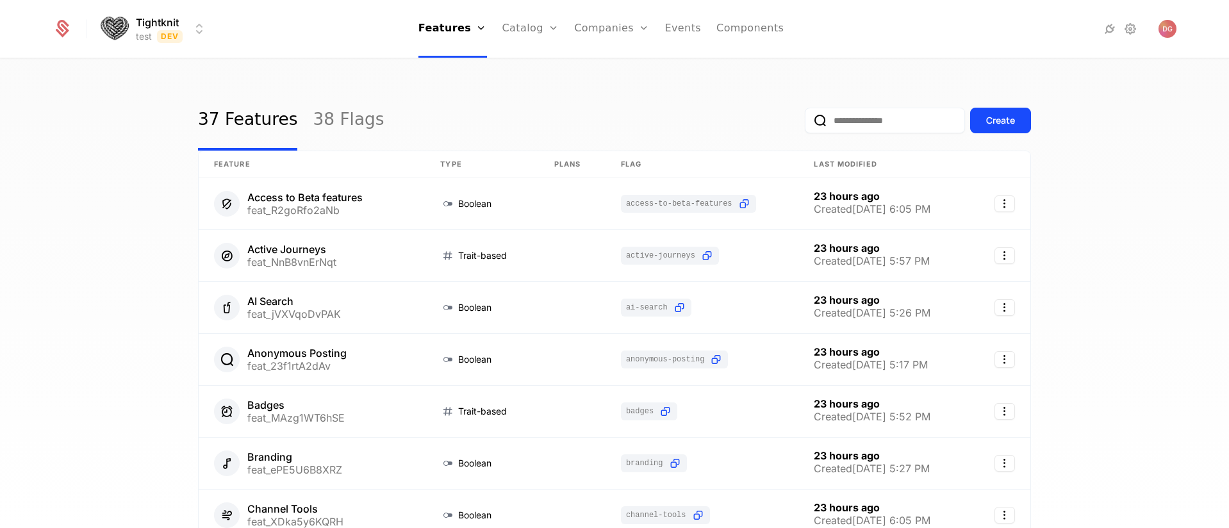
click at [1133, 234] on div "37 Features 38 Flags Create Feature Type Plans Flag Last Modified Access to Bet…" at bounding box center [614, 298] width 1229 height 476
click at [1079, 172] on div "37 Features 38 Flags Create Feature Type Plans Flag Last Modified Access to Bet…" at bounding box center [614, 298] width 1229 height 476
click at [1123, 208] on div "37 Features 38 Flags Create Feature Type Plans Flag Last Modified Access to Bet…" at bounding box center [614, 298] width 1229 height 476
click at [1086, 186] on div "37 Features 38 Flags Create Feature Type Plans Flag Last Modified Access to Bet…" at bounding box center [614, 298] width 1229 height 476
click at [1132, 236] on div "37 Features 38 Flags Create Feature Type Plans Flag Last Modified Access to Bet…" at bounding box center [614, 298] width 1229 height 476
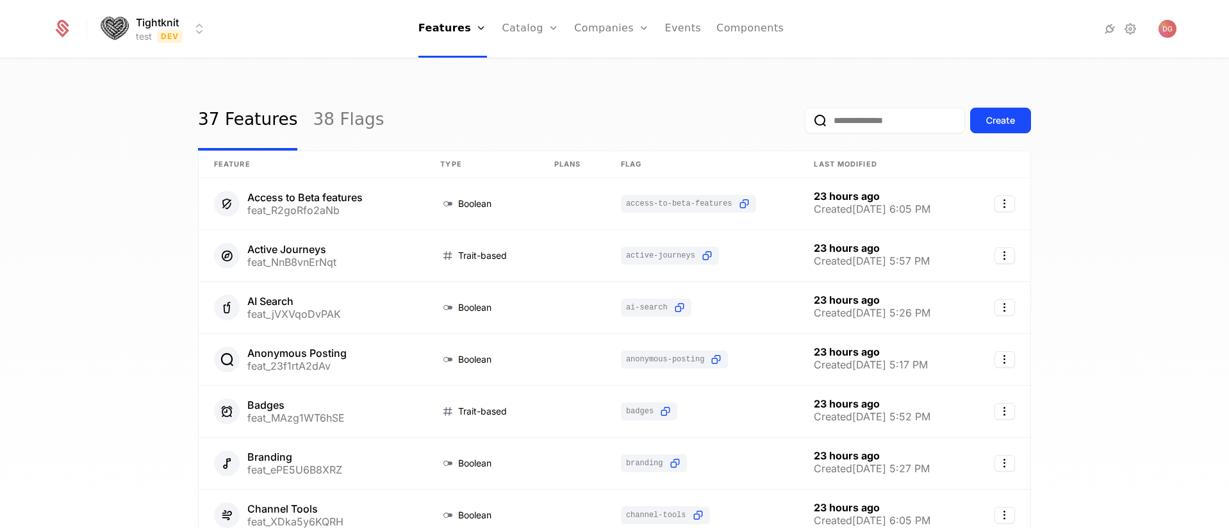
scroll to position [57, 0]
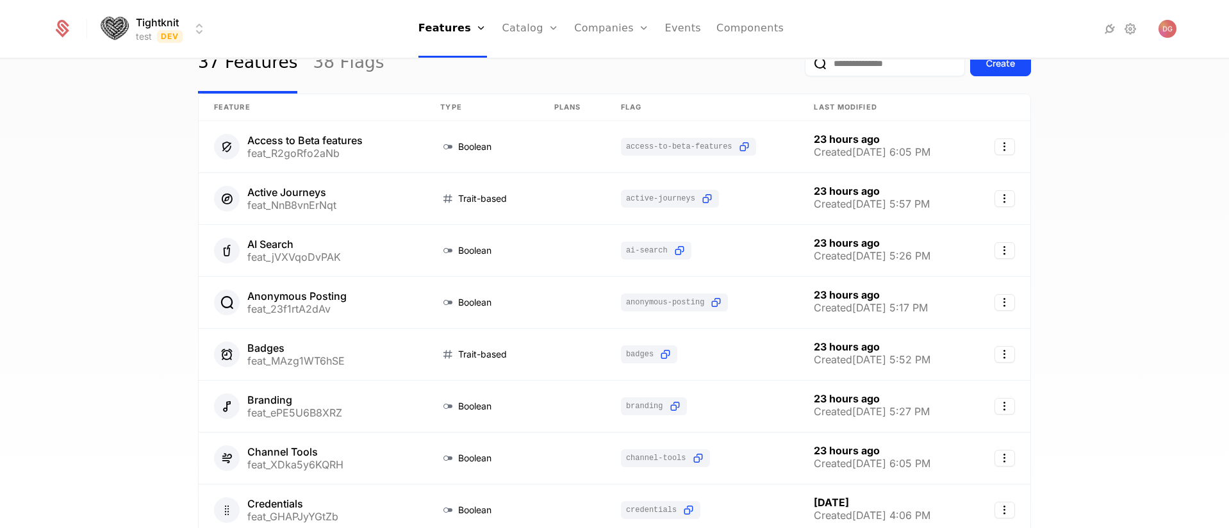
click at [81, 165] on div "37 Features 38 Flags Create Feature Type Plans Flag Last Modified Access to Bet…" at bounding box center [614, 298] width 1229 height 476
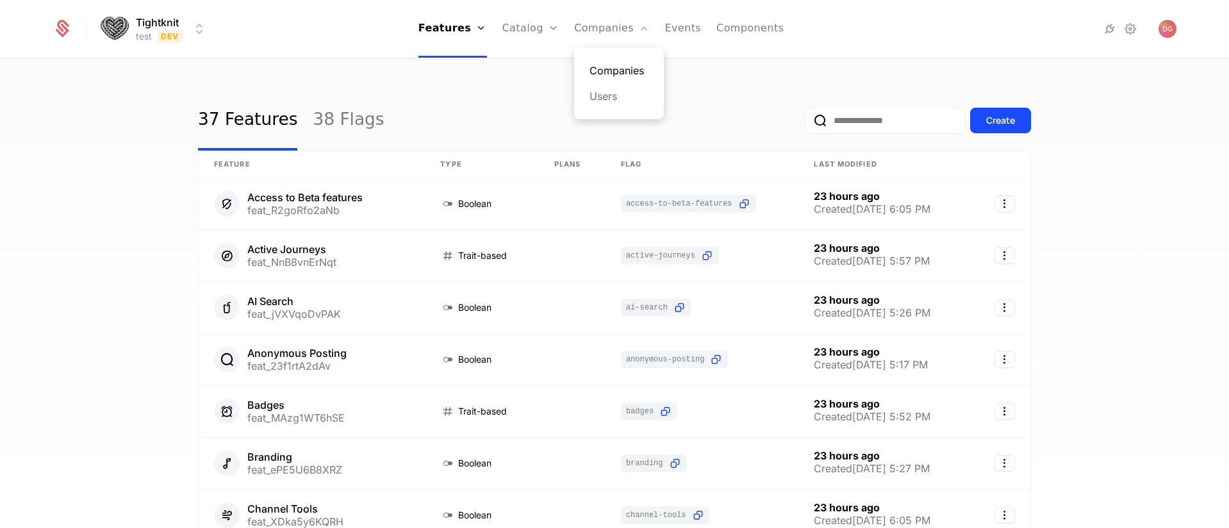
click at [598, 70] on link "Companies" at bounding box center [618, 70] width 59 height 15
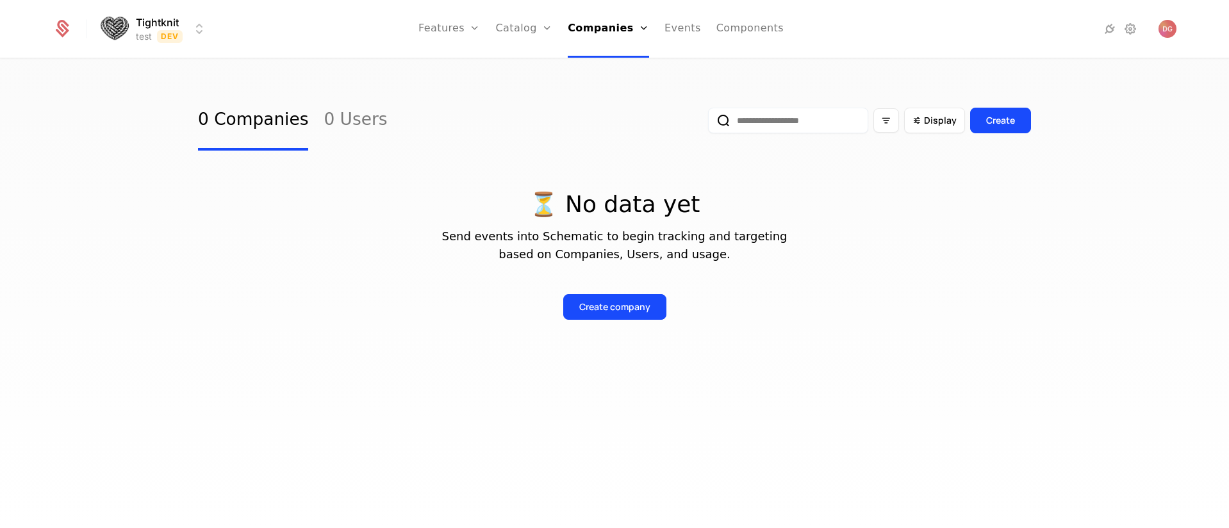
click at [195, 28] on html "Tightknit test Dev Features Features Flags Catalog Plans Add Ons Credits Config…" at bounding box center [614, 264] width 1229 height 528
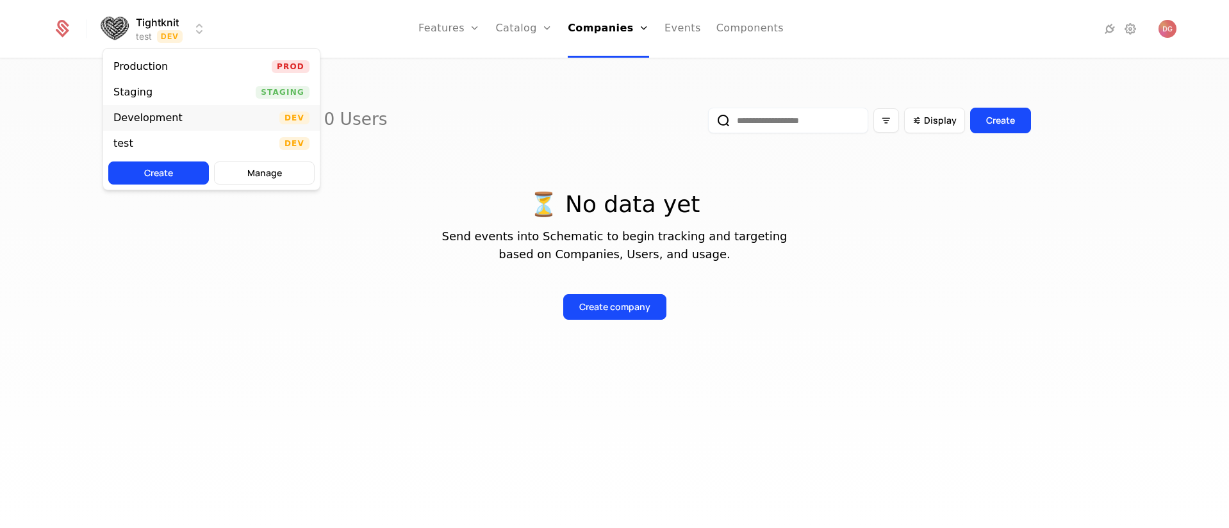
click at [145, 113] on div "Development" at bounding box center [147, 118] width 69 height 10
select select "**"
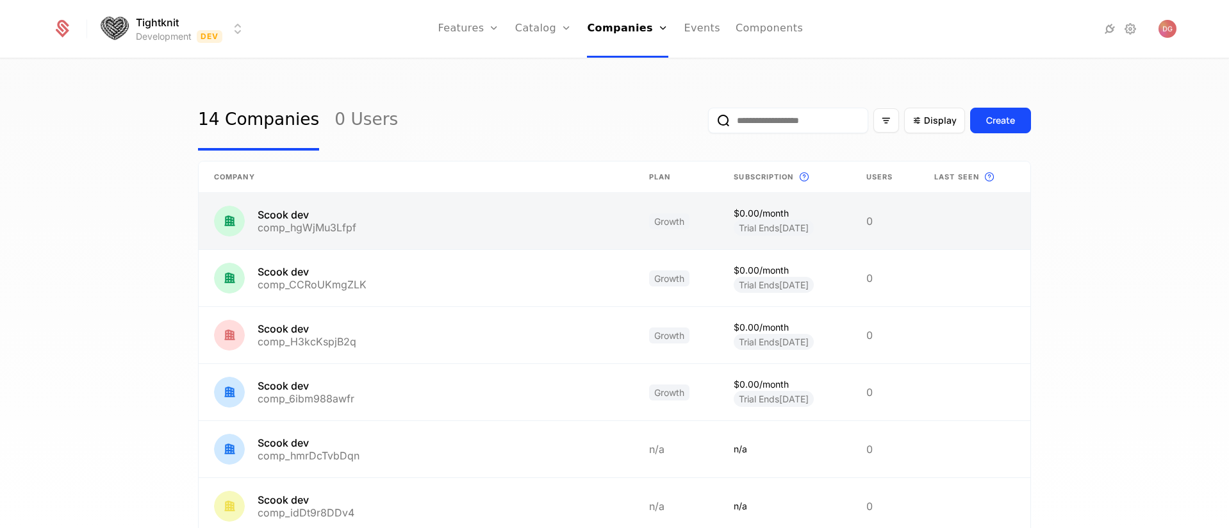
click at [372, 226] on link at bounding box center [416, 221] width 435 height 56
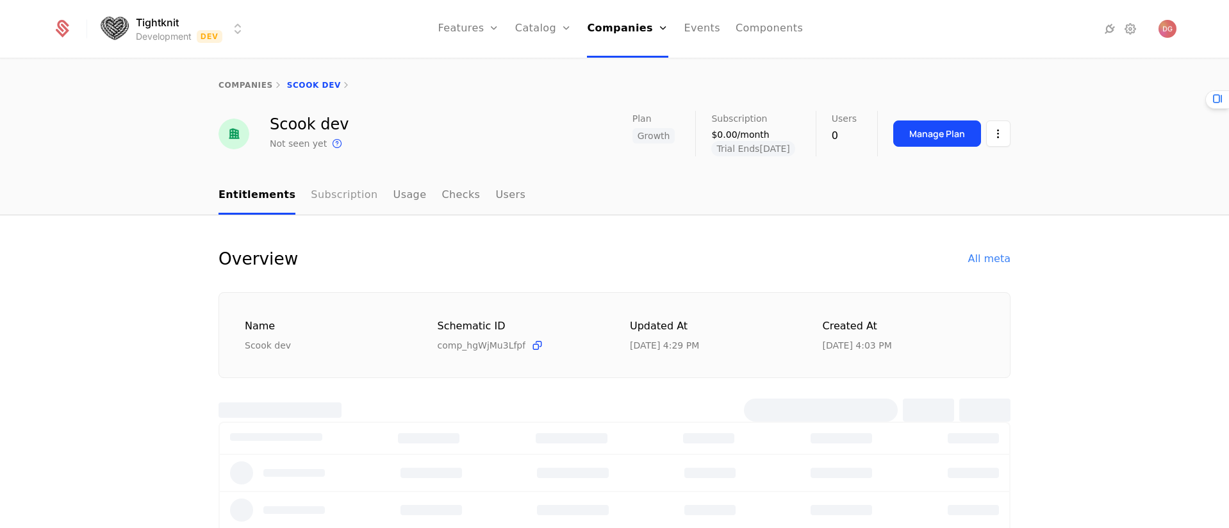
select select "**"
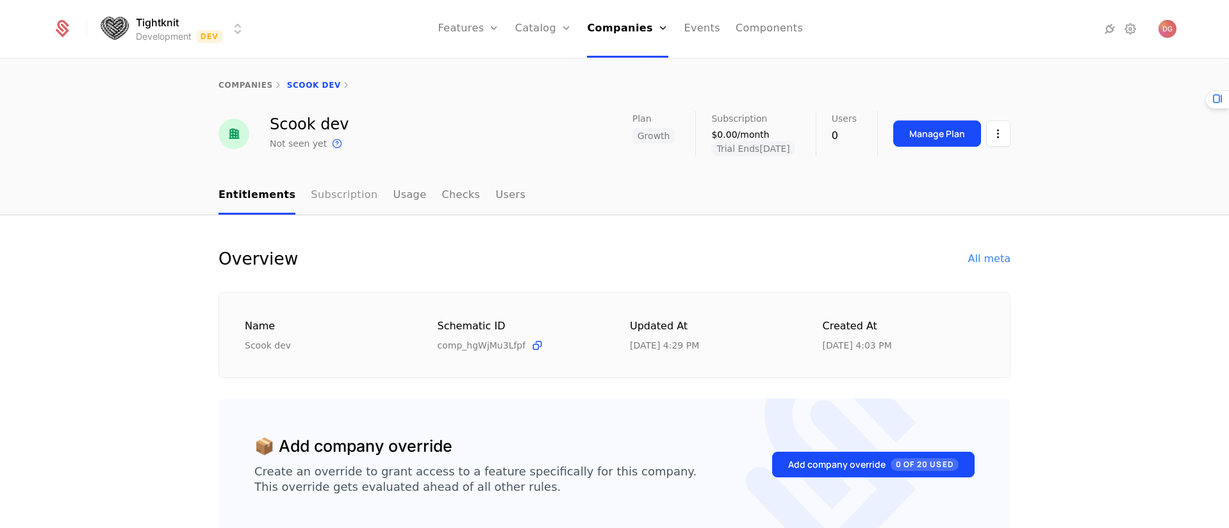
click at [320, 187] on link "Subscription" at bounding box center [344, 196] width 67 height 38
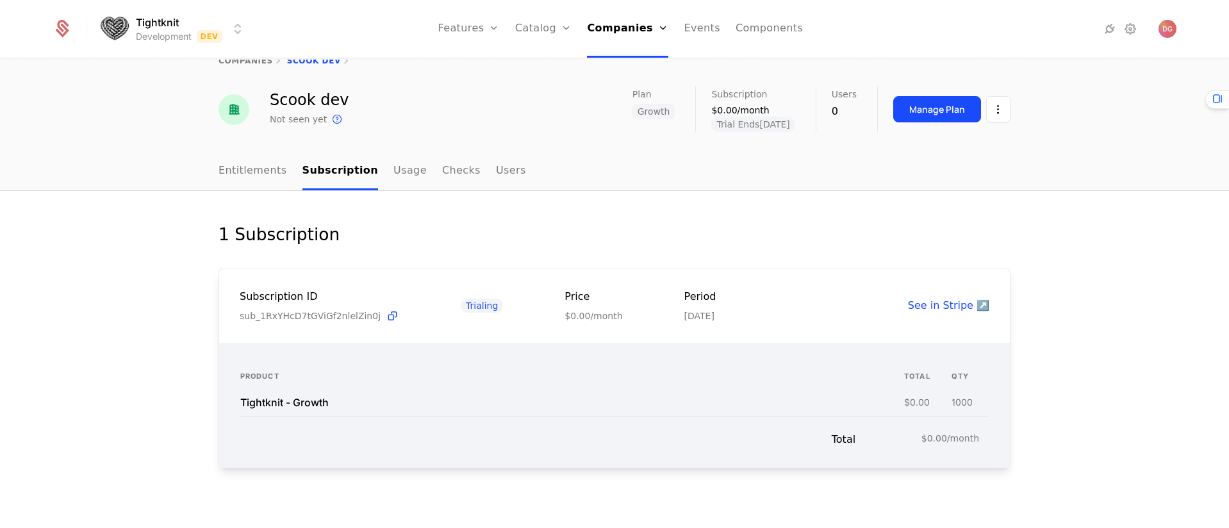
scroll to position [37, 0]
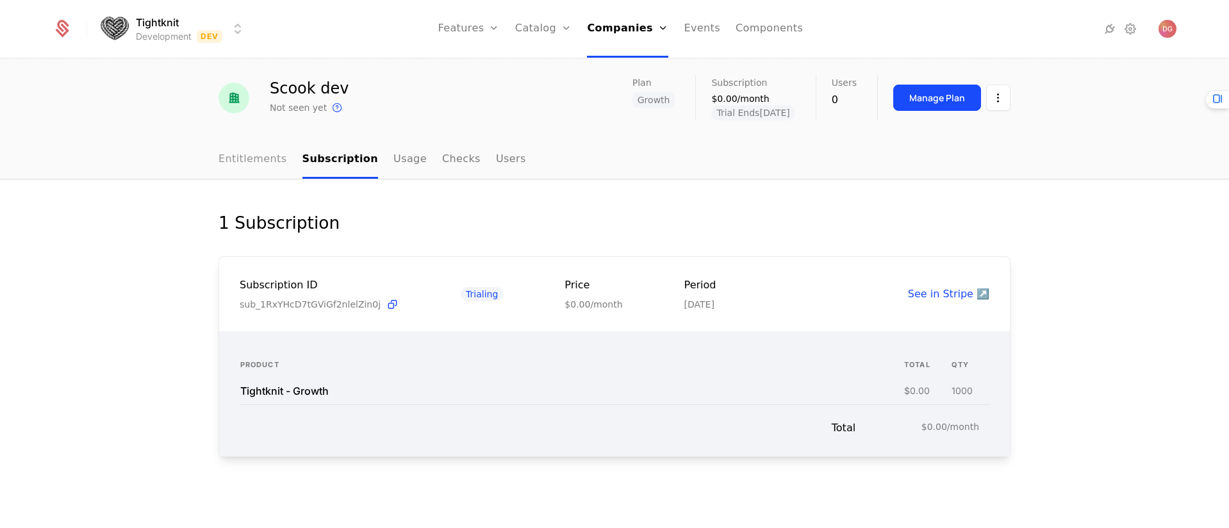
click at [244, 160] on link "Entitlements" at bounding box center [252, 160] width 69 height 38
select select "**"
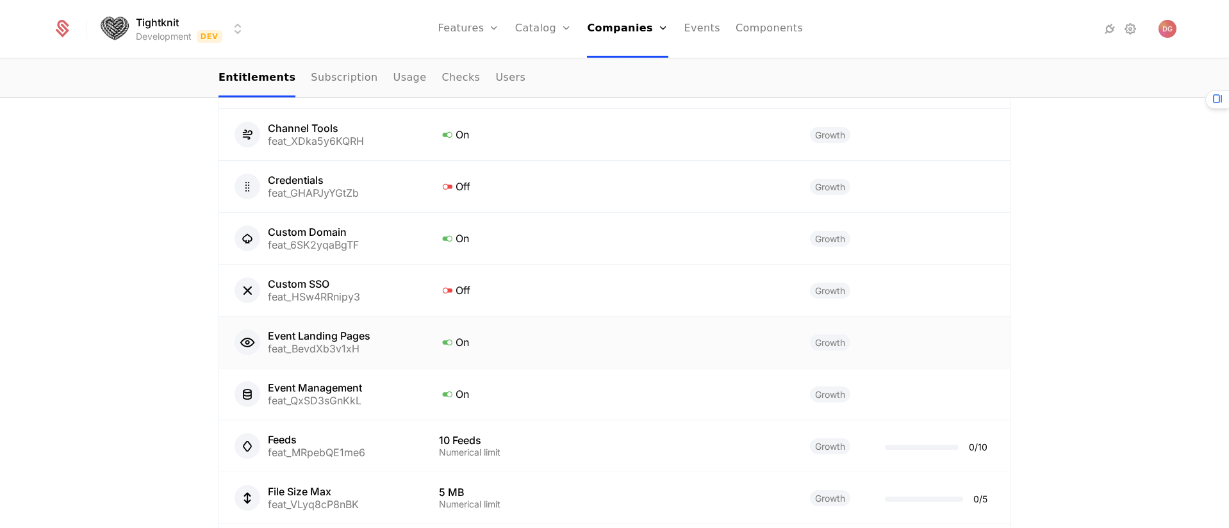
scroll to position [1094, 0]
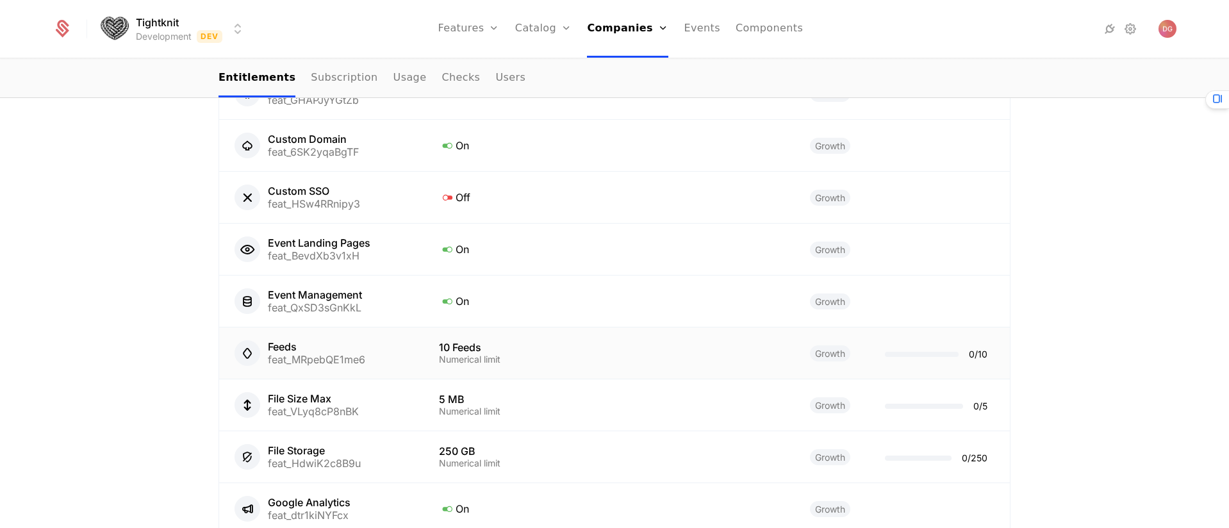
click at [384, 343] on div "Feeds feat_MRpebQE1me6" at bounding box center [321, 353] width 174 height 26
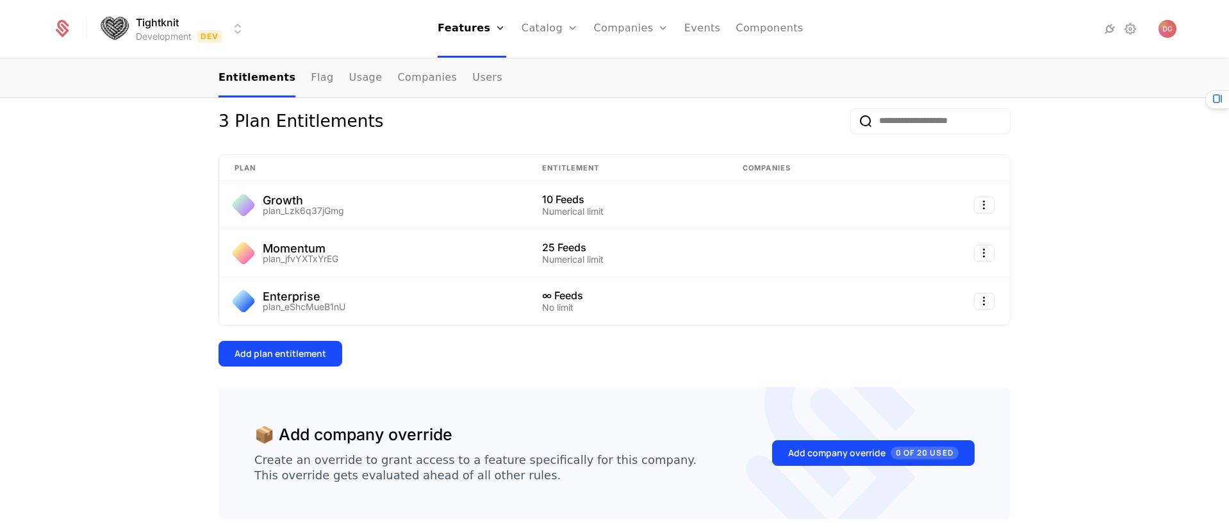
scroll to position [210, 0]
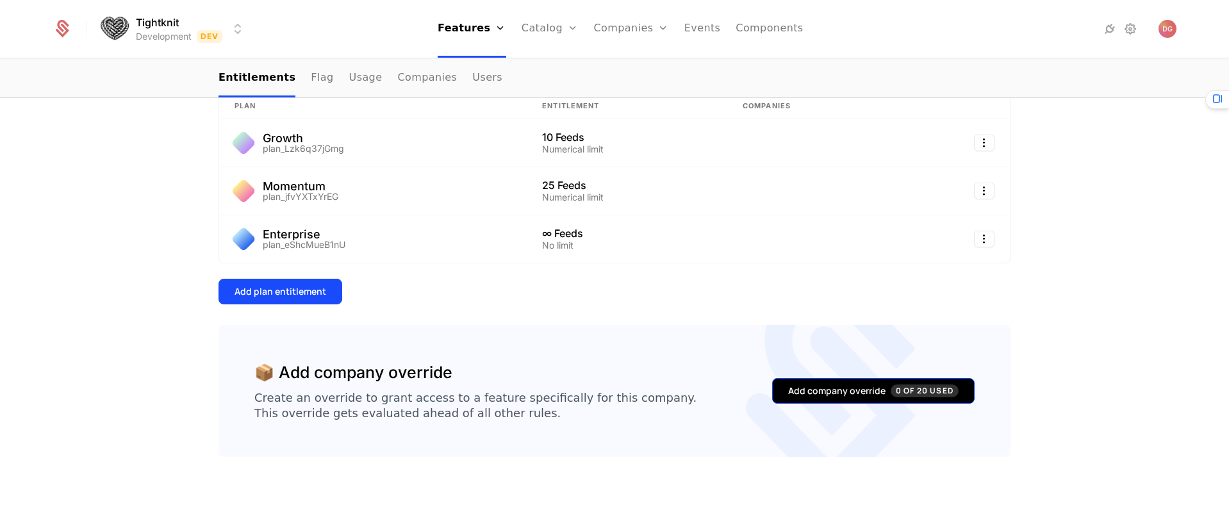
click at [830, 388] on div "Add company override 0 of 20 Used" at bounding box center [873, 390] width 170 height 13
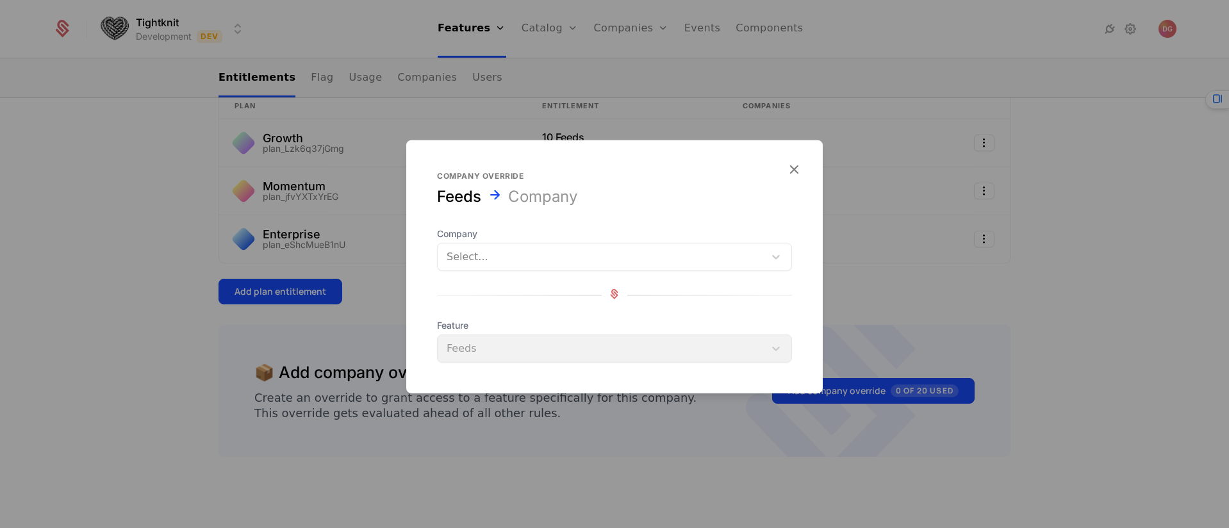
drag, startPoint x: 596, startPoint y: 236, endPoint x: 599, endPoint y: 246, distance: 9.9
click at [596, 237] on span "Company" at bounding box center [614, 233] width 355 height 13
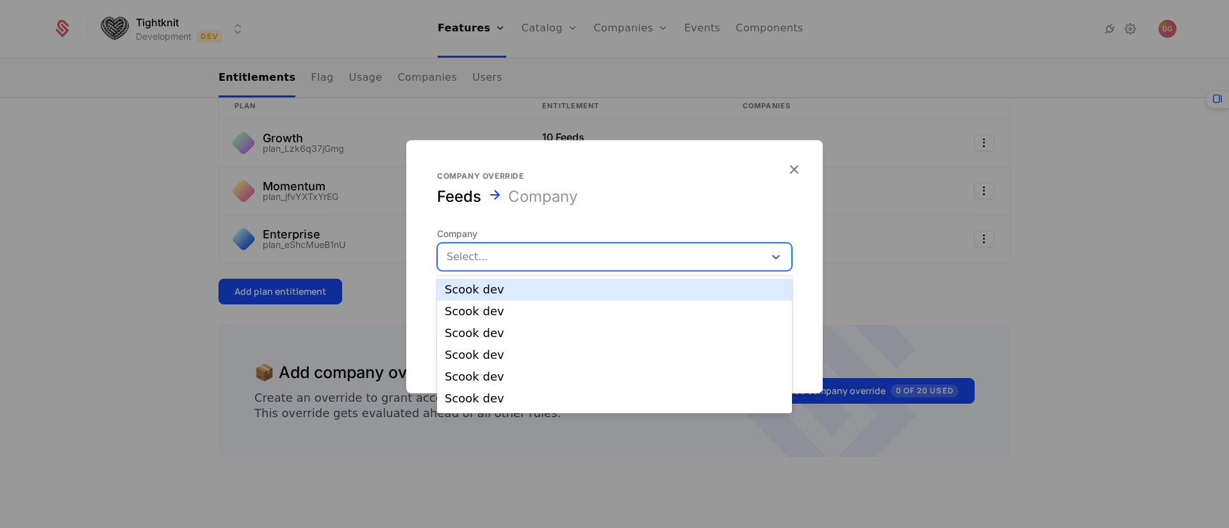
click at [673, 247] on div "Select..." at bounding box center [601, 256] width 327 height 23
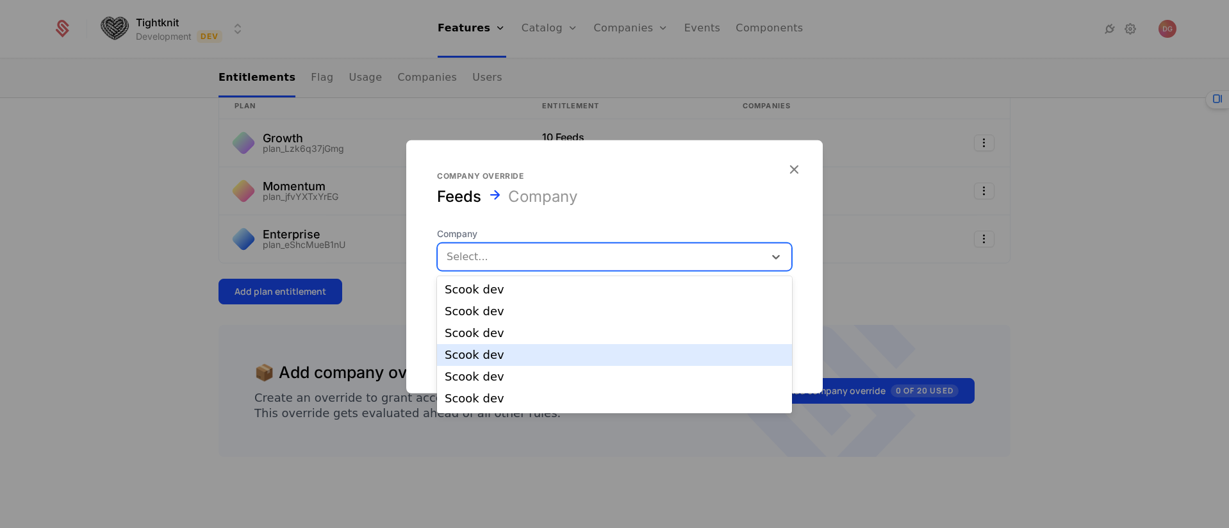
scroll to position [173, 0]
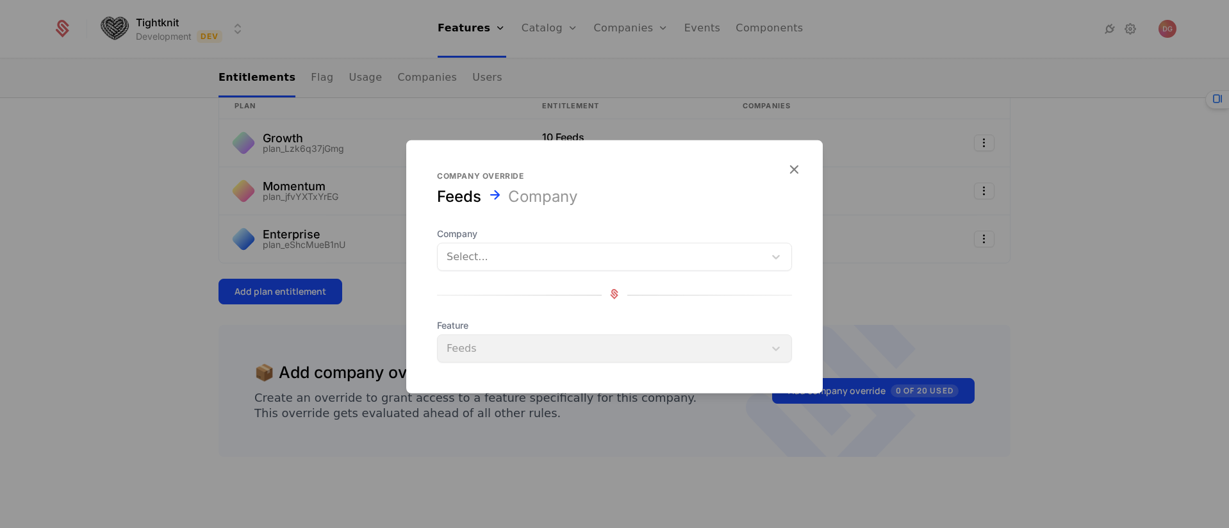
click at [84, 204] on div at bounding box center [614, 264] width 1229 height 528
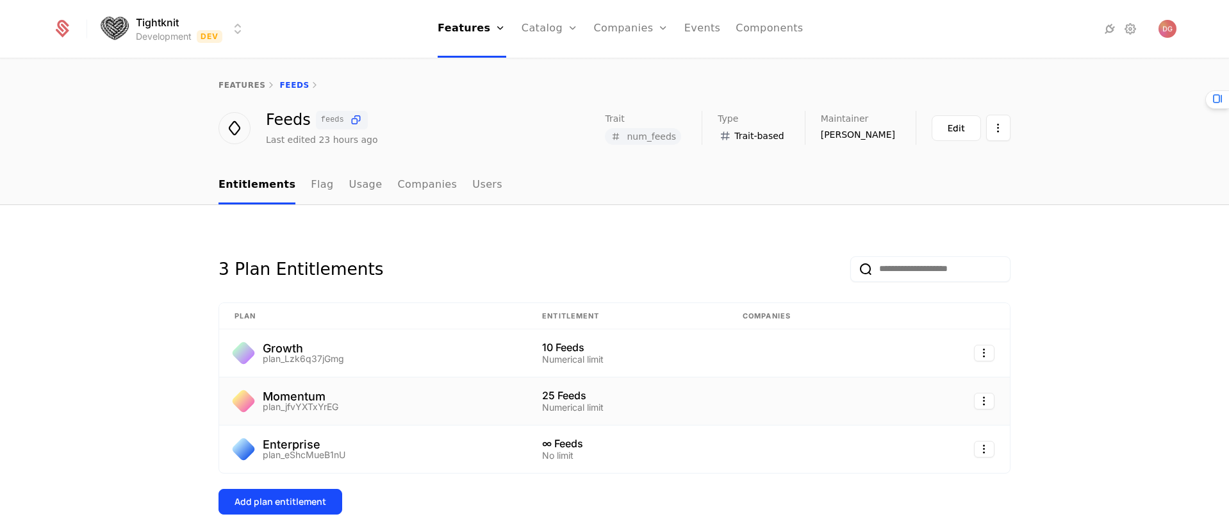
scroll to position [210, 0]
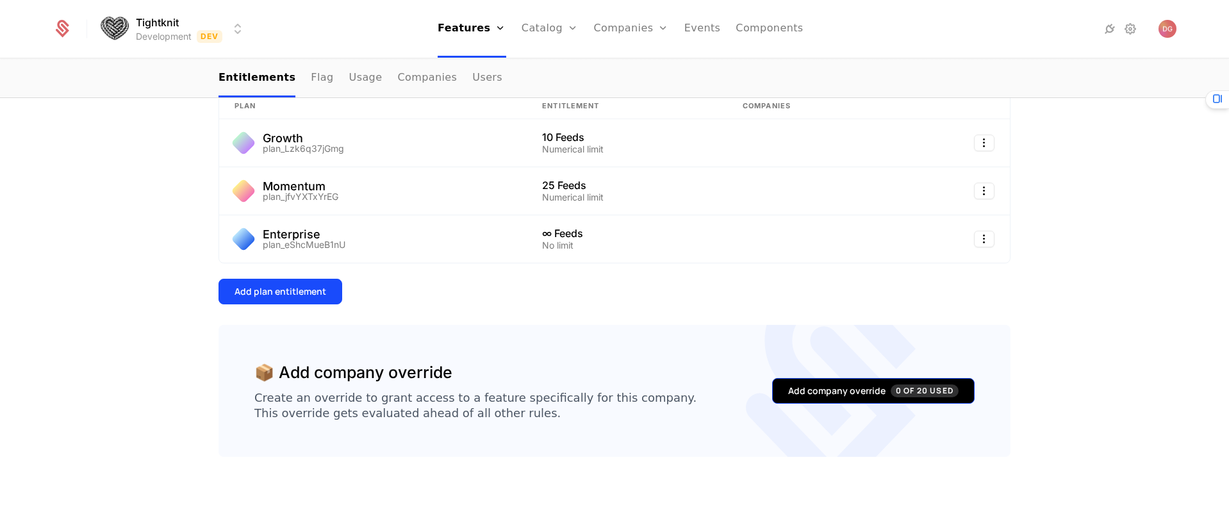
click at [855, 390] on div "Add company override 0 of 20 Used" at bounding box center [873, 390] width 170 height 13
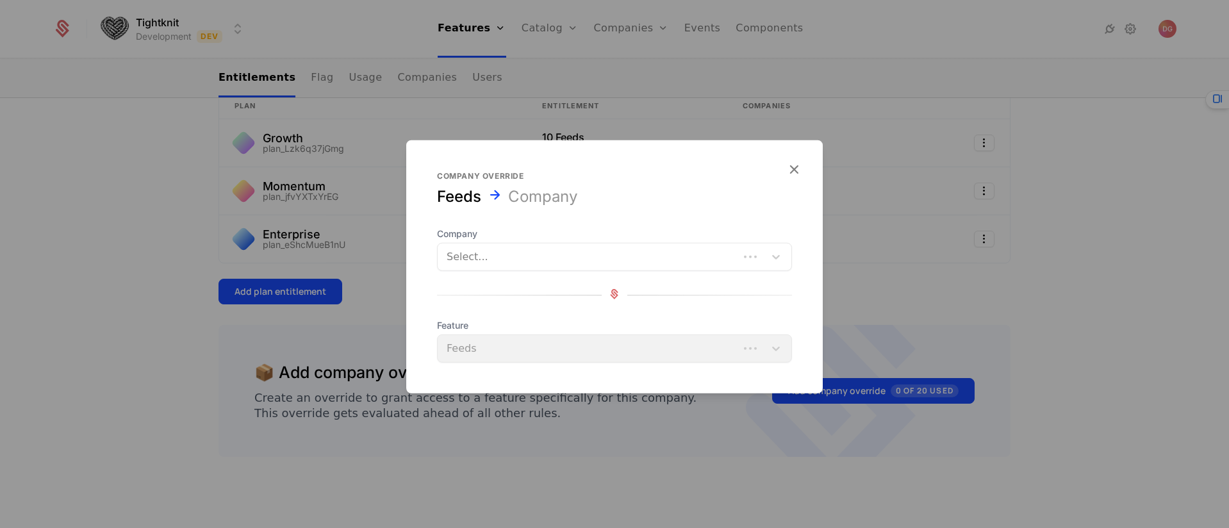
click at [527, 243] on div "Select..." at bounding box center [614, 257] width 355 height 28
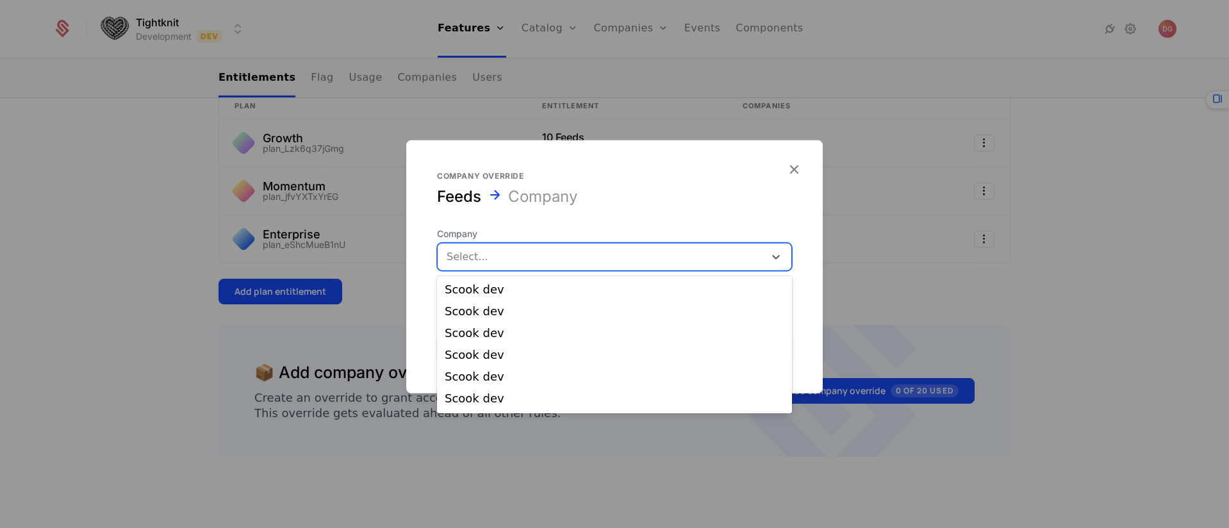
scroll to position [173, 0]
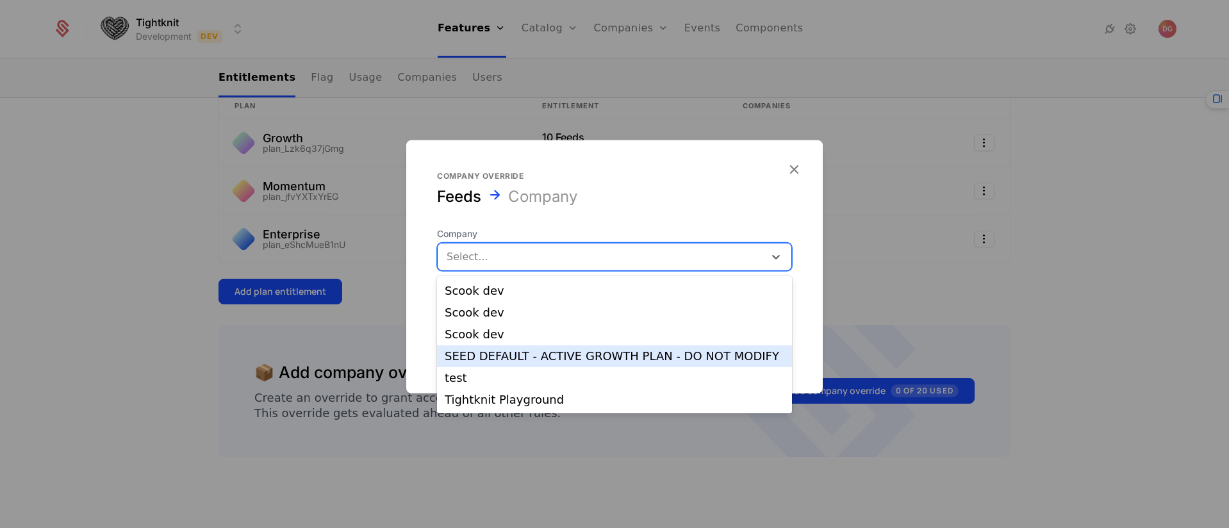
click at [597, 356] on div "SEED DEFAULT - ACTIVE GROWTH PLAN - DO NOT MODIFY" at bounding box center [615, 356] width 340 height 12
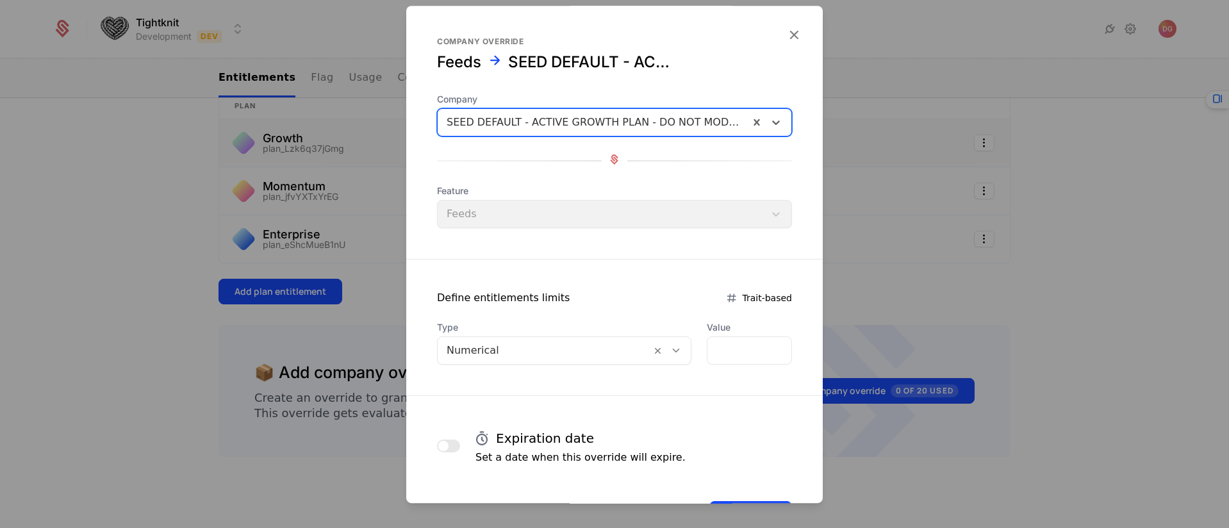
drag, startPoint x: 782, startPoint y: 31, endPoint x: 639, endPoint y: 134, distance: 176.2
click at [785, 31] on icon "button" at bounding box center [793, 34] width 17 height 17
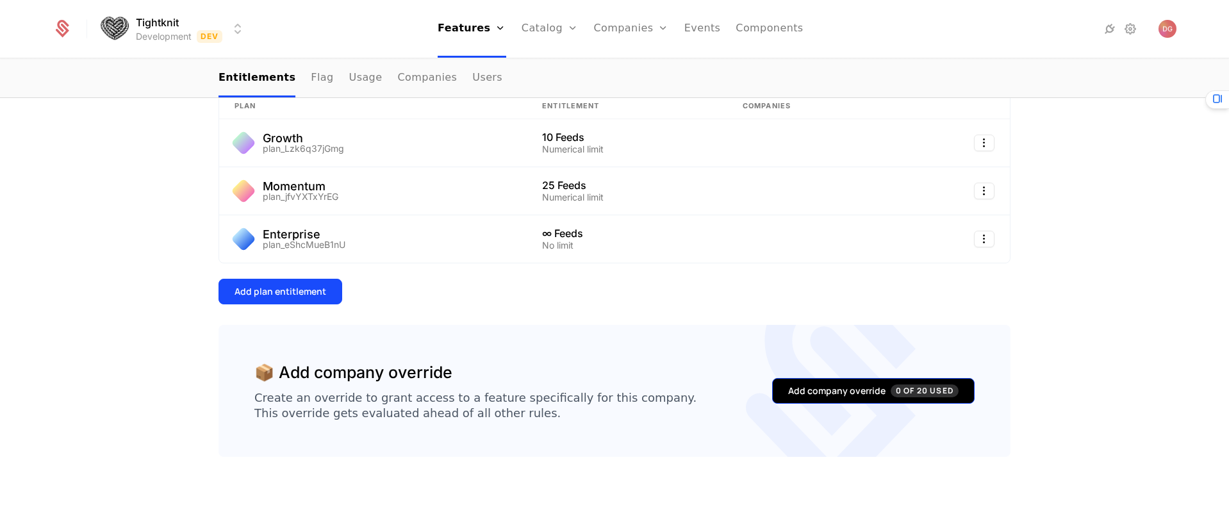
click at [837, 389] on div "Add company override 0 of 20 Used" at bounding box center [873, 390] width 170 height 13
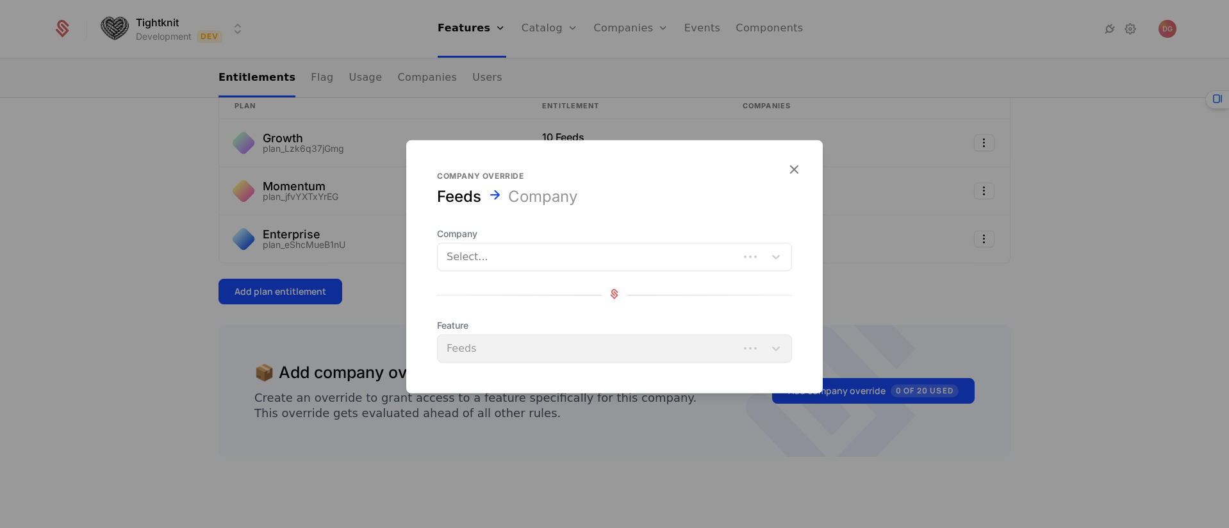
click at [536, 247] on div "Select..." at bounding box center [588, 256] width 301 height 23
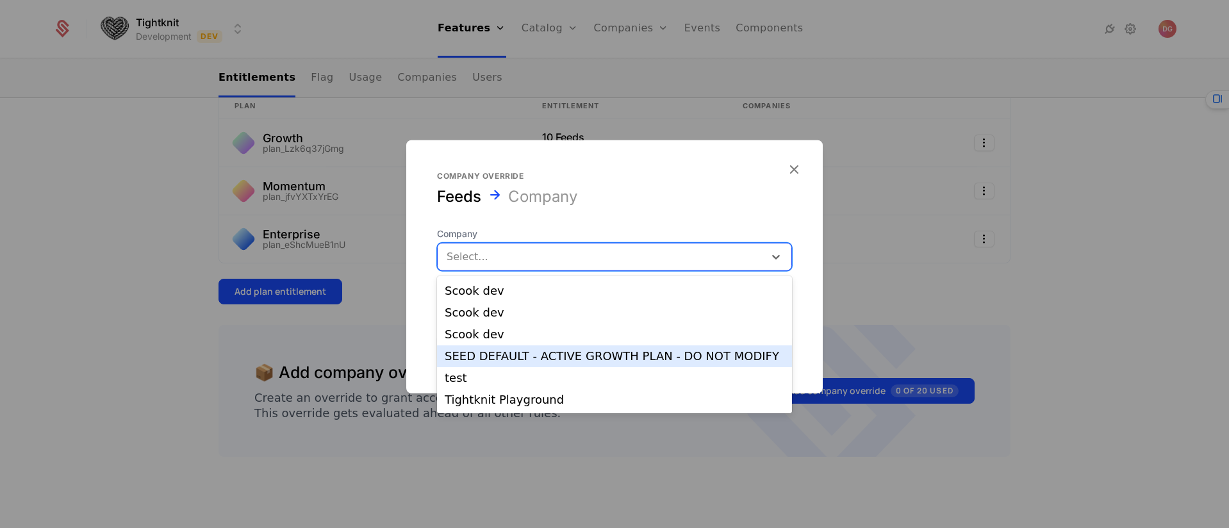
click at [547, 353] on div "SEED DEFAULT - ACTIVE GROWTH PLAN - DO NOT MODIFY" at bounding box center [615, 356] width 340 height 12
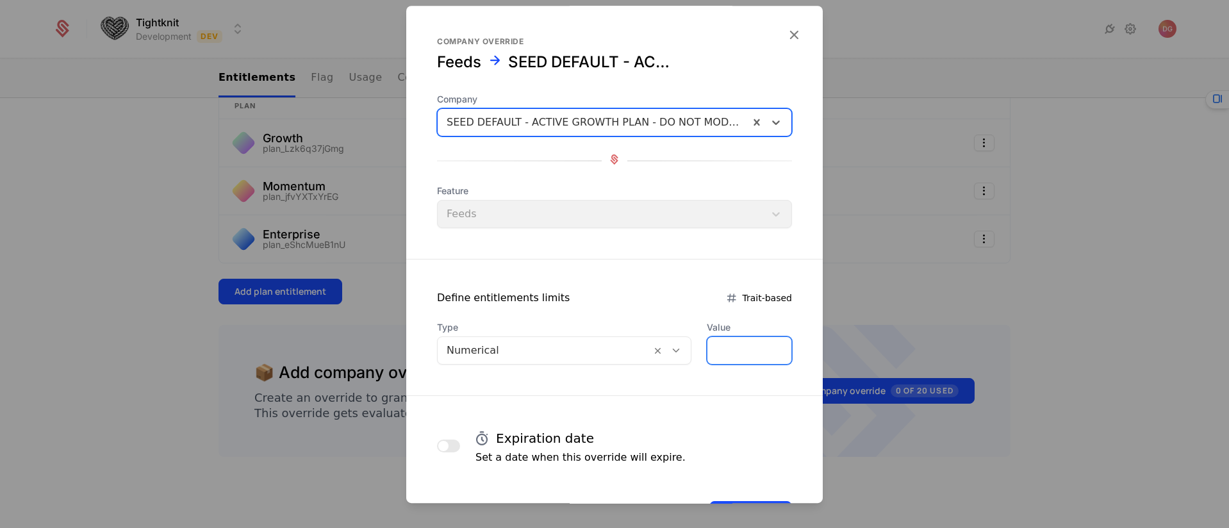
click at [719, 349] on input "*" at bounding box center [749, 350] width 84 height 27
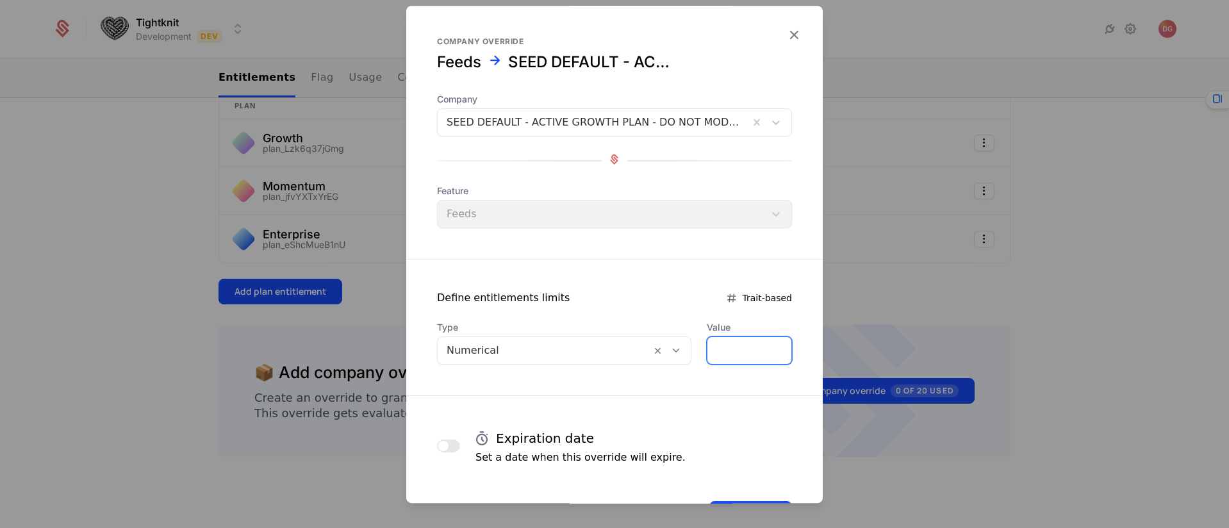
click at [719, 349] on input "*" at bounding box center [749, 350] width 84 height 27
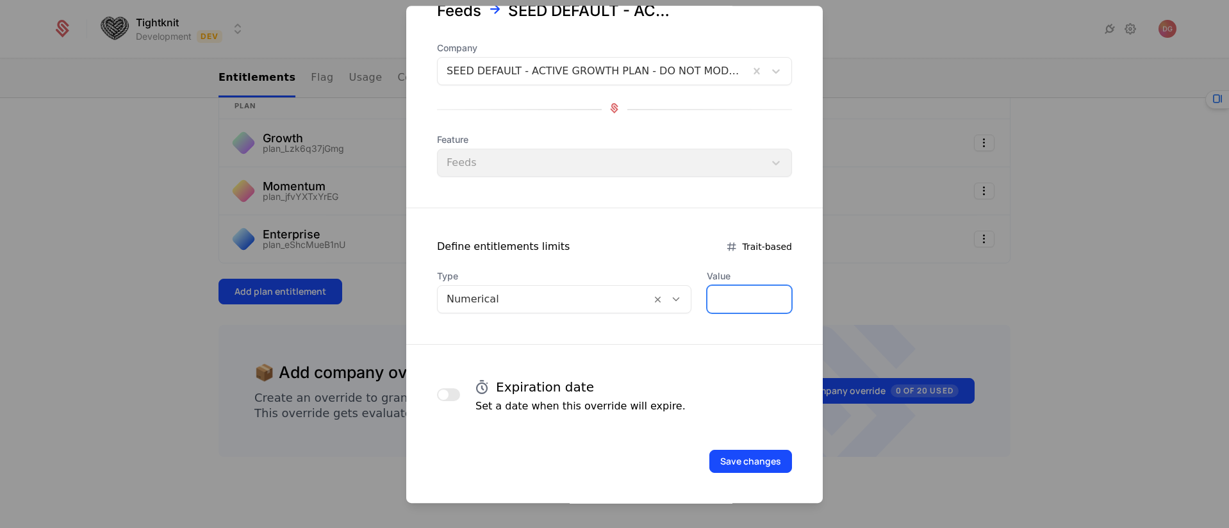
type input "**"
click at [732, 473] on form "Company override Feeds SEED DEFAULT - ACTIVE GROWTH PLAN - DO NOT MODIFY Compan…" at bounding box center [614, 229] width 416 height 549
click at [737, 460] on button "Save changes" at bounding box center [750, 461] width 83 height 23
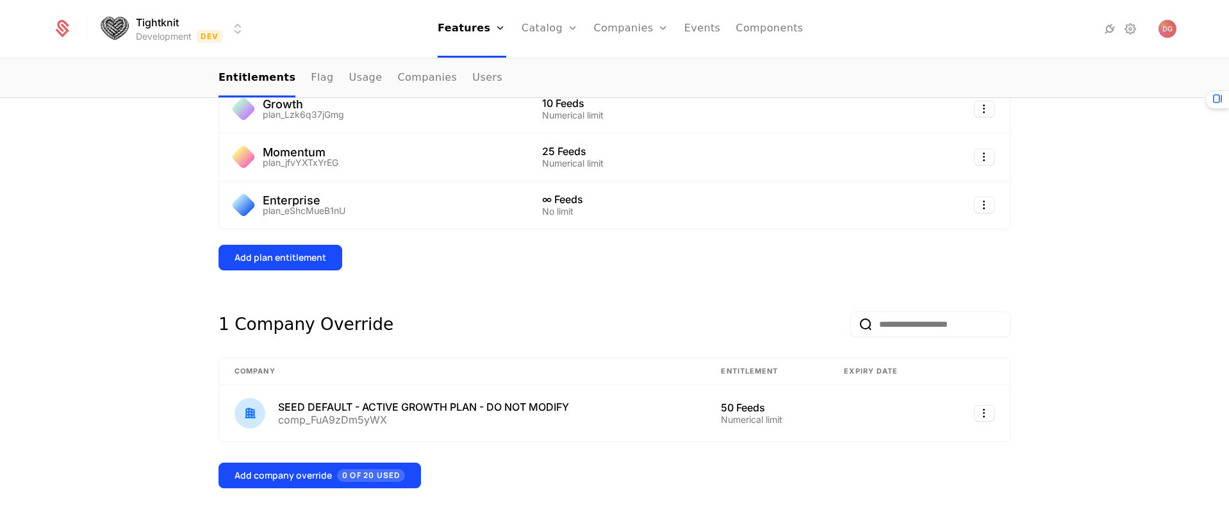
scroll to position [275, 0]
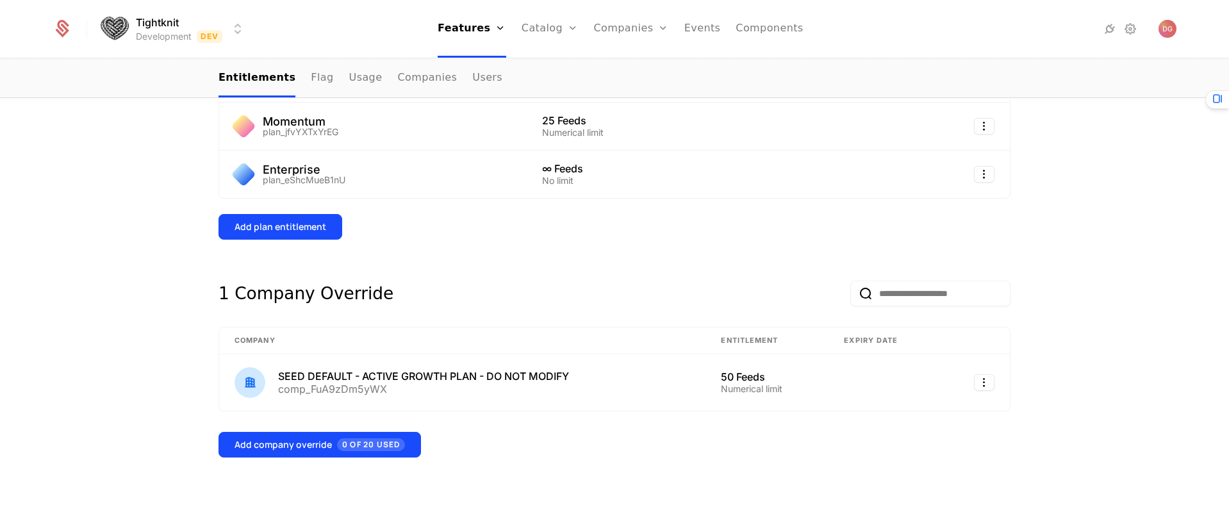
click at [1122, 346] on div "3 Plan Entitlements Plan Entitlement Companies Growth plan_Lzk6q37jGmg 10 Feeds…" at bounding box center [614, 229] width 1229 height 599
click at [123, 288] on div "3 Plan Entitlements Plan Entitlement Companies Growth plan_Lzk6q37jGmg 10 Feeds…" at bounding box center [614, 229] width 1229 height 599
click at [541, 283] on div "1 Company Override" at bounding box center [614, 283] width 792 height 46
click at [495, 239] on div "Add plan entitlement" at bounding box center [614, 227] width 792 height 26
drag, startPoint x: 113, startPoint y: 163, endPoint x: 120, endPoint y: 140, distance: 24.9
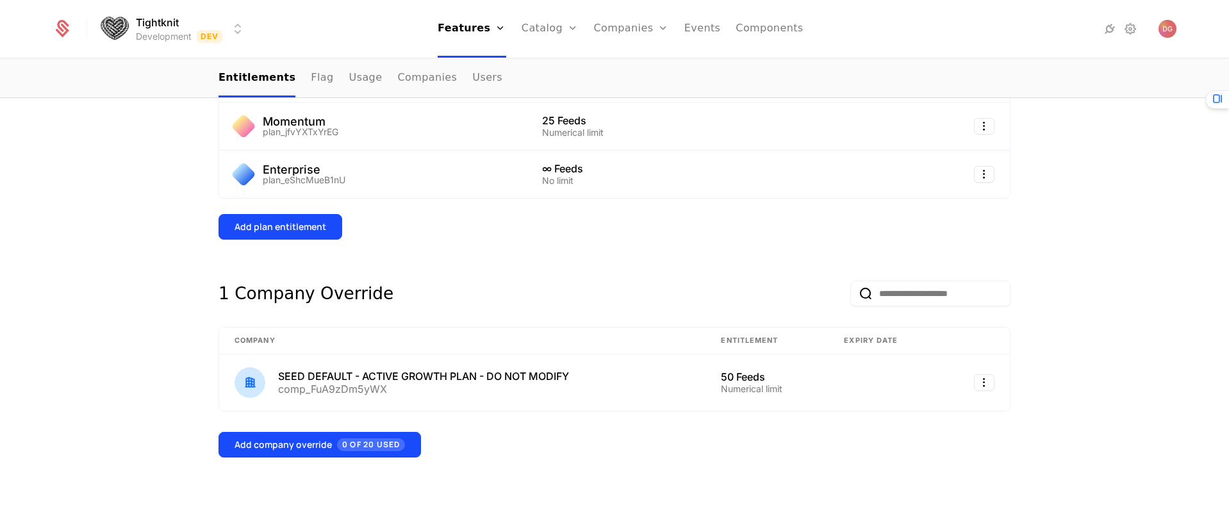
click at [115, 157] on div "3 Plan Entitlements Plan Entitlement Companies Growth plan_Lzk6q37jGmg 10 Feeds…" at bounding box center [614, 229] width 1229 height 599
click at [242, 33] on html "Tightknit Development Dev Features Features Flags Catalog Plans Add Ons Credits…" at bounding box center [614, 264] width 1229 height 528
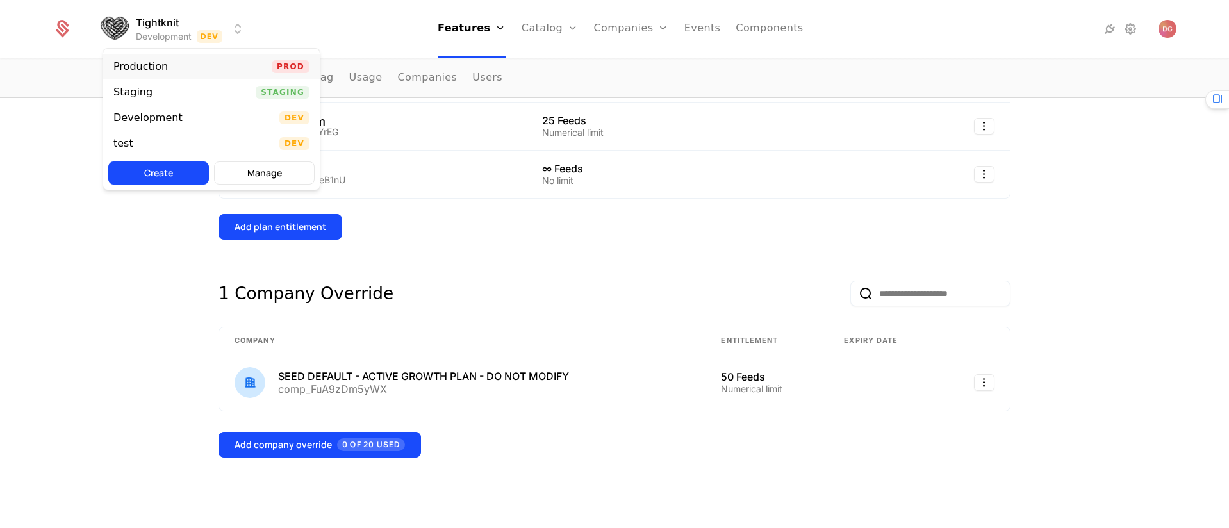
click at [233, 67] on div "Production Prod" at bounding box center [211, 67] width 217 height 26
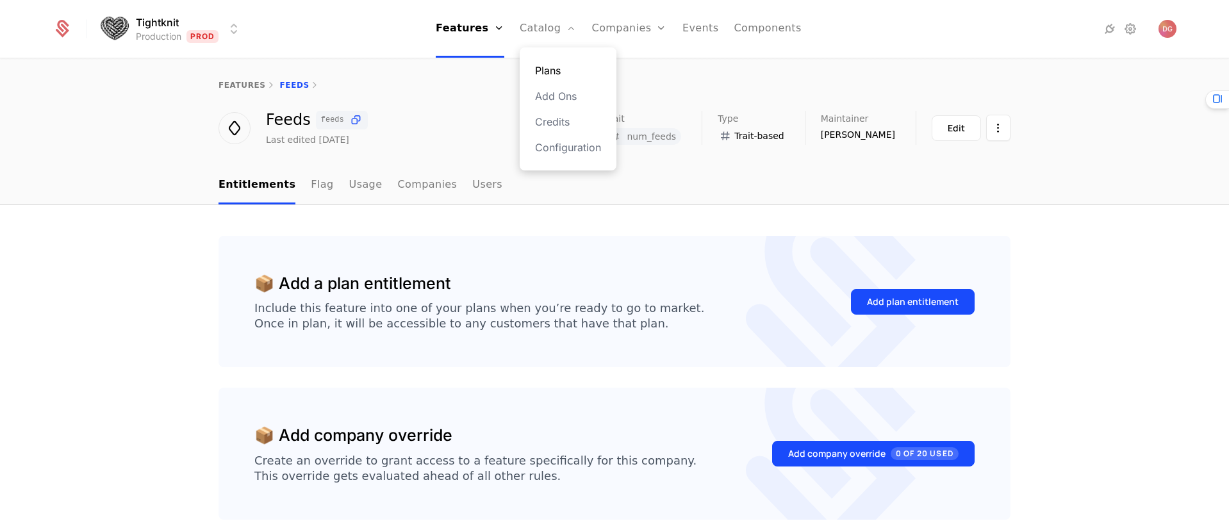
click at [554, 71] on link "Plans" at bounding box center [568, 70] width 66 height 15
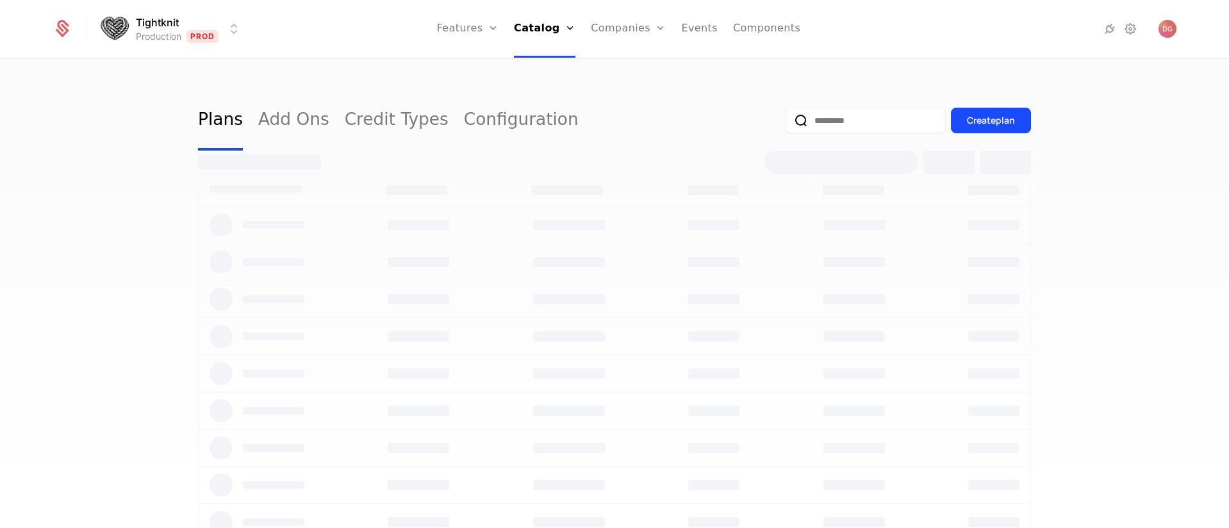
select select "**"
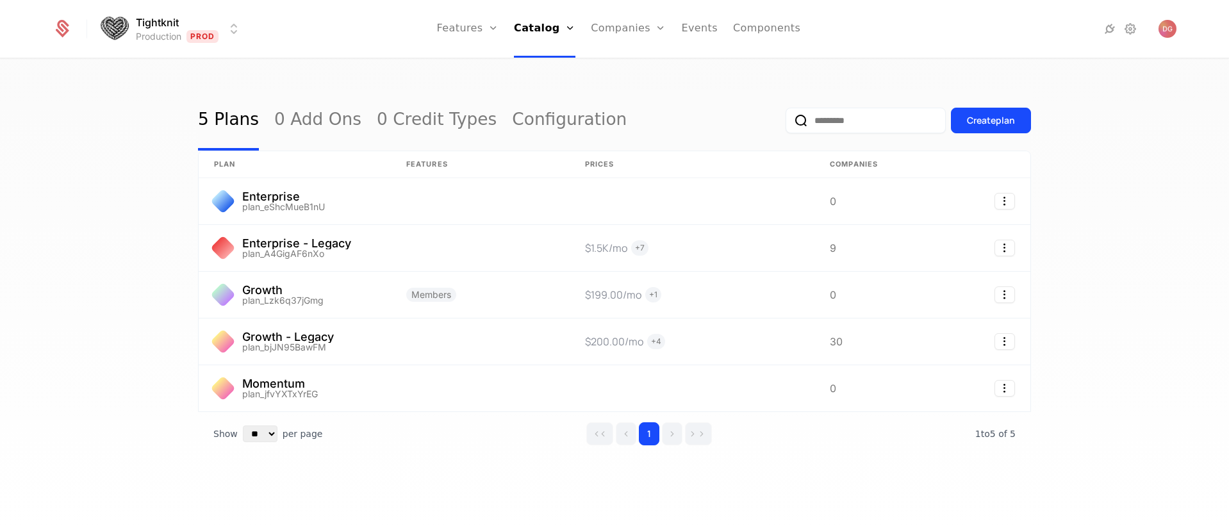
click at [67, 236] on div "5 Plans 0 Add Ons 0 Credit Types Configuration Create plan plan Features Prices…" at bounding box center [614, 298] width 1229 height 476
click at [1121, 243] on div "5 Plans 0 Add Ons 0 Credit Types Configuration Create plan plan Features Prices…" at bounding box center [614, 298] width 1229 height 476
click at [1112, 329] on div "5 Plans 0 Add Ons 0 Credit Types Configuration Create plan plan Features Prices…" at bounding box center [614, 298] width 1229 height 476
click at [1121, 348] on div "5 Plans 0 Add Ons 0 Credit Types Configuration Create plan plan Features Prices…" at bounding box center [614, 298] width 1229 height 476
click at [129, 248] on div "5 Plans 0 Add Ons 0 Credit Types Configuration Create plan plan Features Prices…" at bounding box center [614, 298] width 1229 height 476
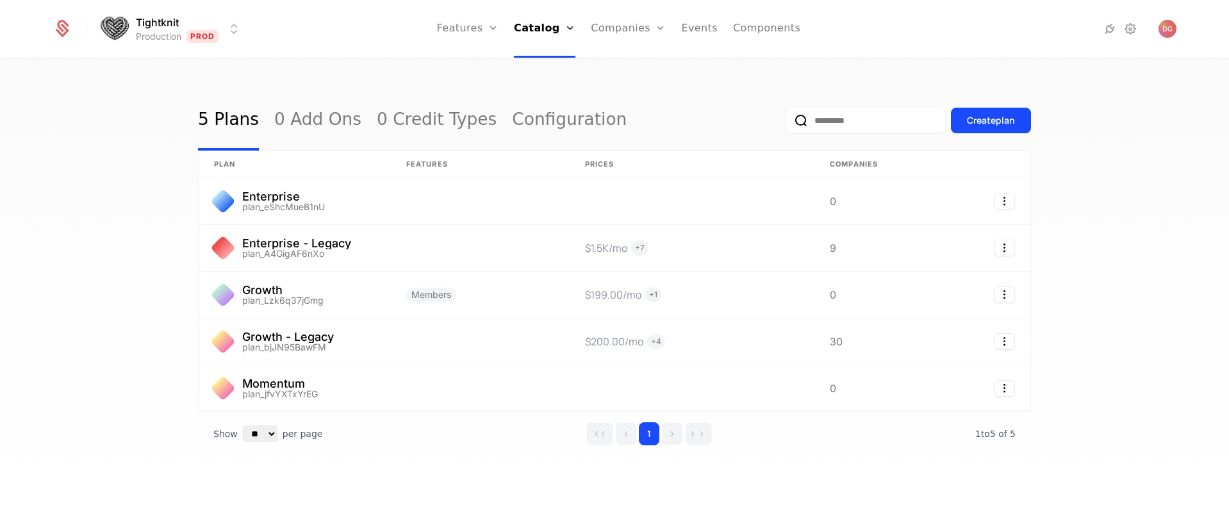
click at [57, 174] on div "5 Plans 0 Add Ons 0 Credit Types Configuration Create plan plan Features Prices…" at bounding box center [614, 298] width 1229 height 476
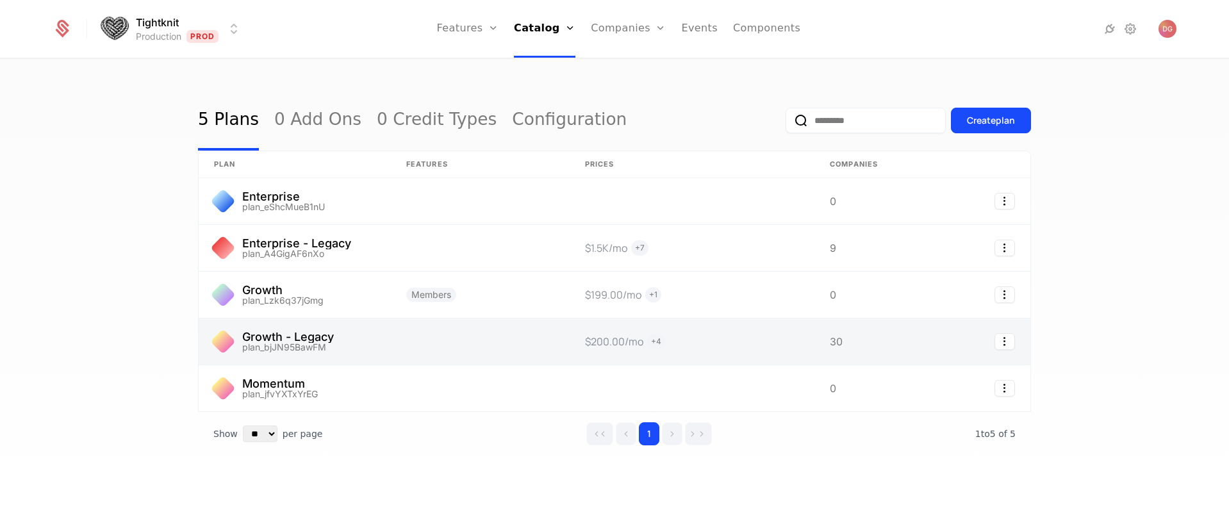
click at [268, 338] on link at bounding box center [295, 341] width 192 height 46
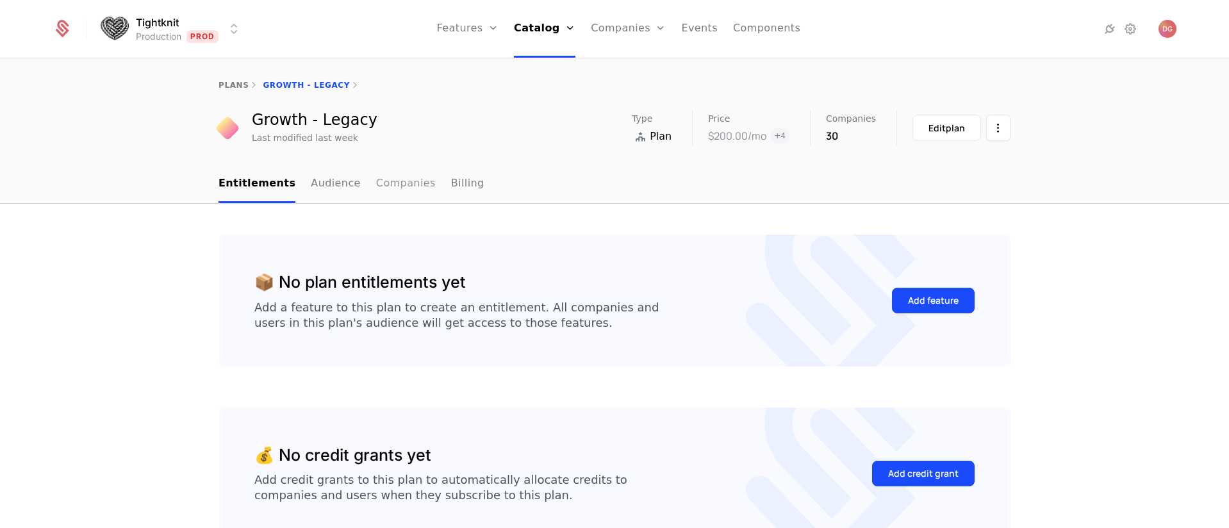
click at [376, 183] on link "Companies" at bounding box center [406, 184] width 60 height 38
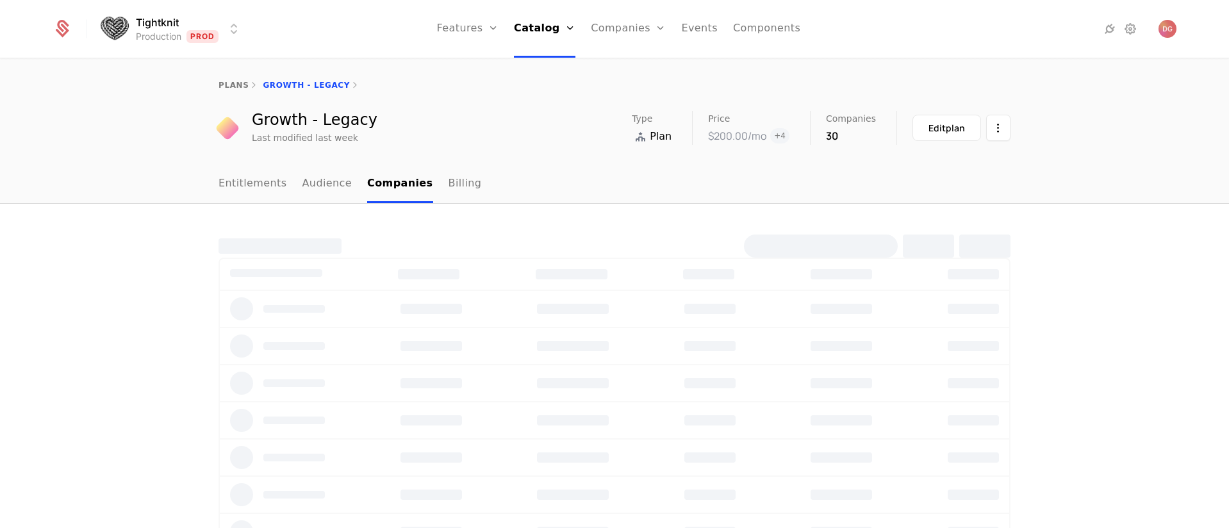
select select "**"
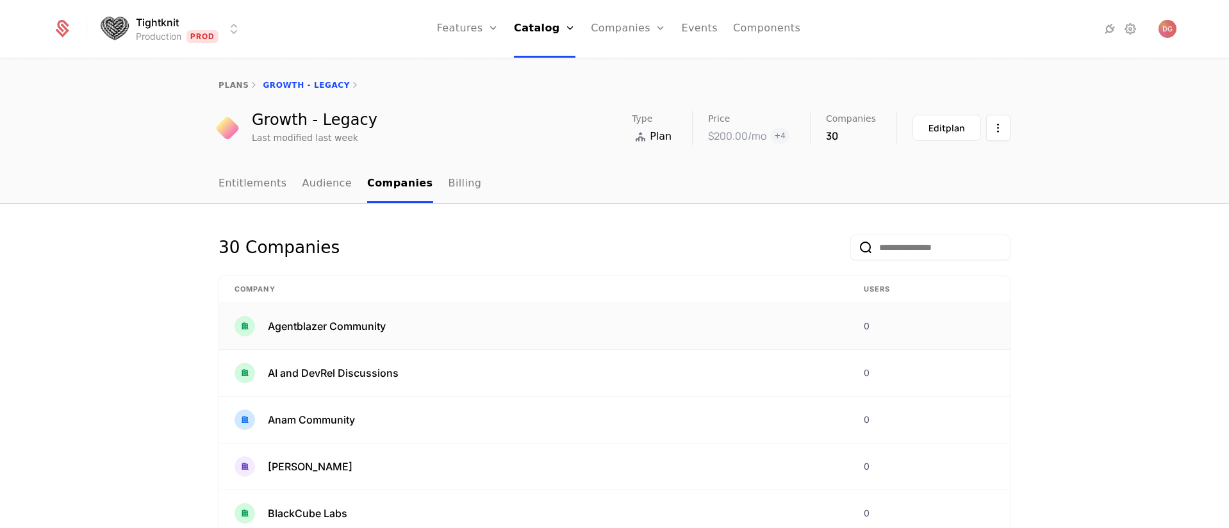
click at [310, 321] on span "Agentblazer Community" at bounding box center [327, 325] width 118 height 15
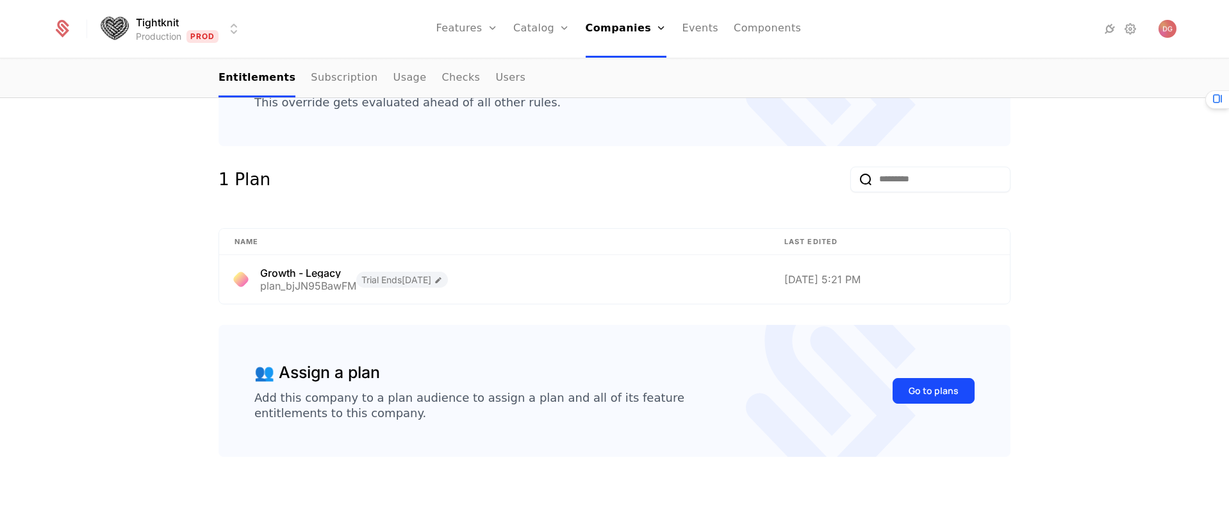
scroll to position [171, 0]
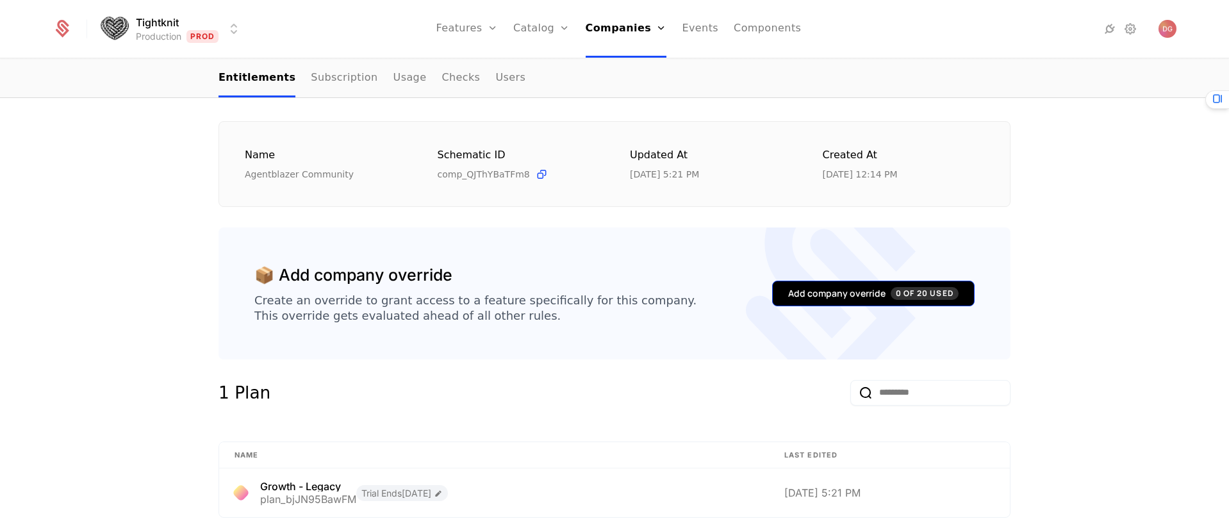
click at [792, 294] on div "Add company override 0 of 20 Used" at bounding box center [873, 293] width 170 height 13
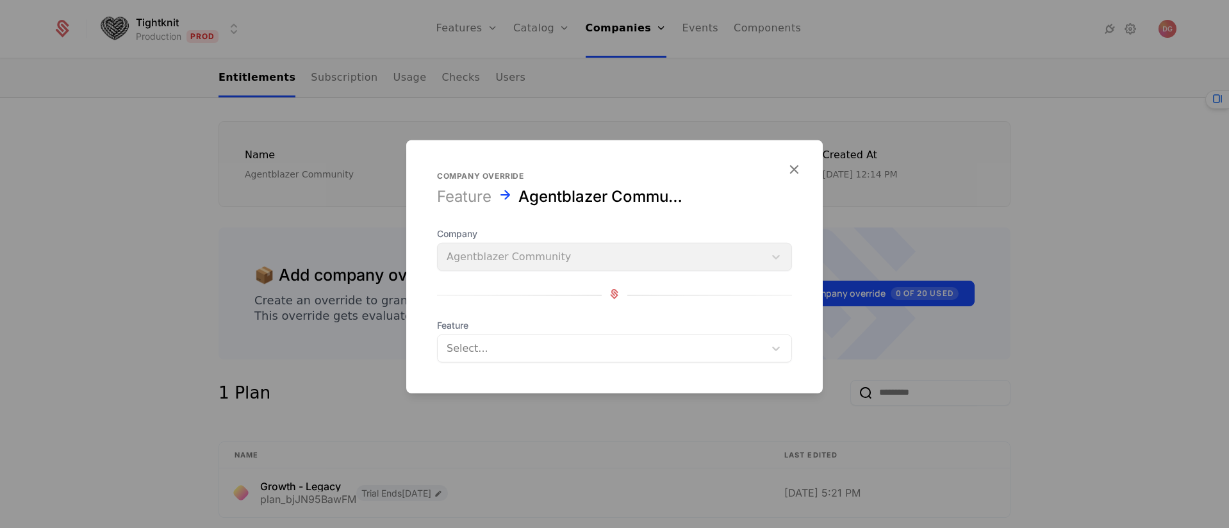
click at [750, 341] on div at bounding box center [601, 349] width 309 height 18
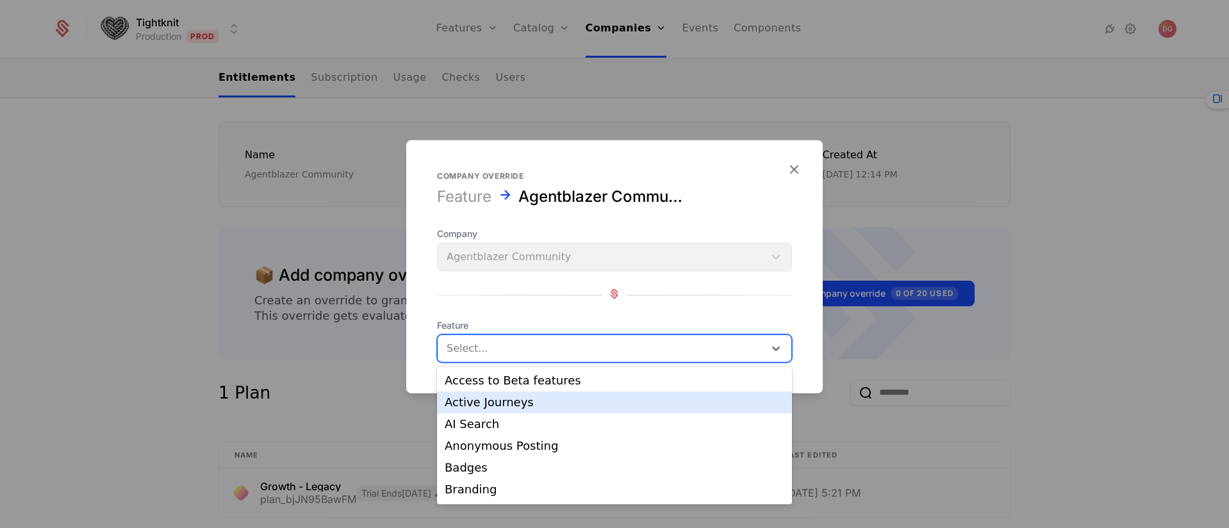
click at [532, 400] on div "Active Journeys" at bounding box center [615, 403] width 340 height 12
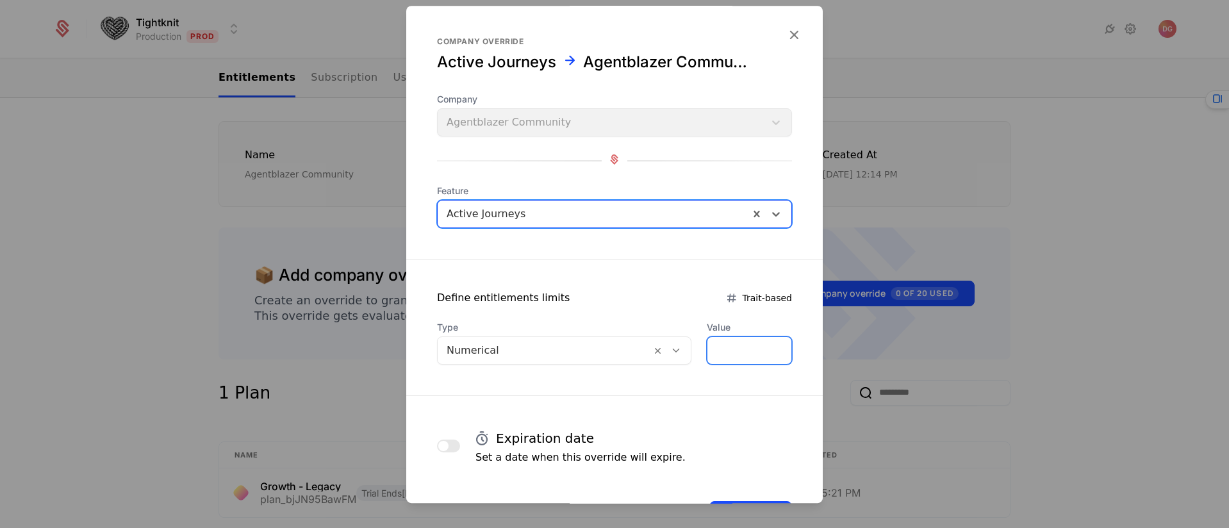
click at [716, 350] on input "*" at bounding box center [749, 350] width 84 height 27
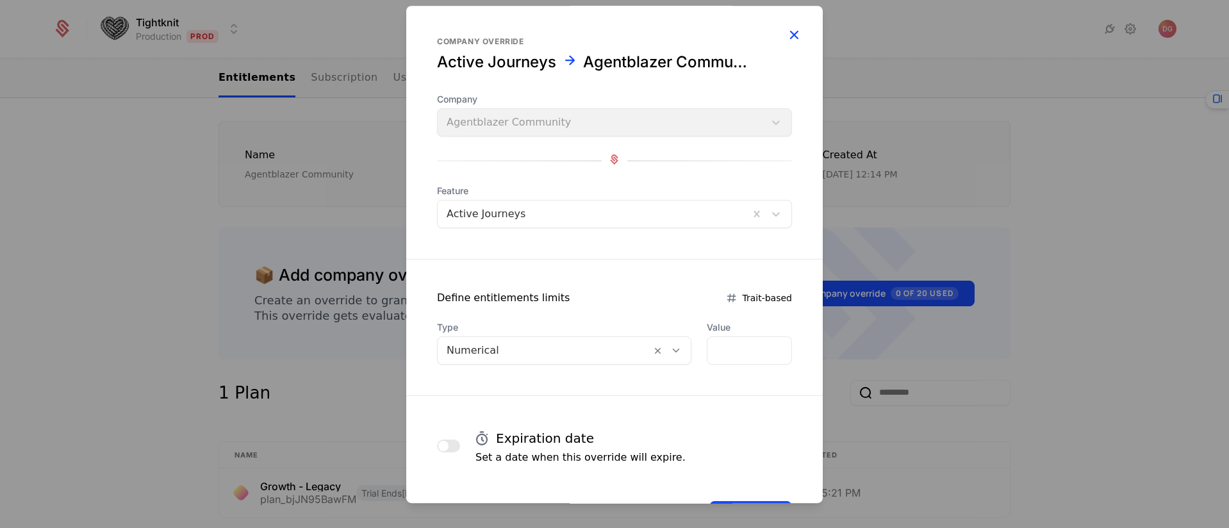
click at [787, 30] on icon "button" at bounding box center [793, 34] width 17 height 17
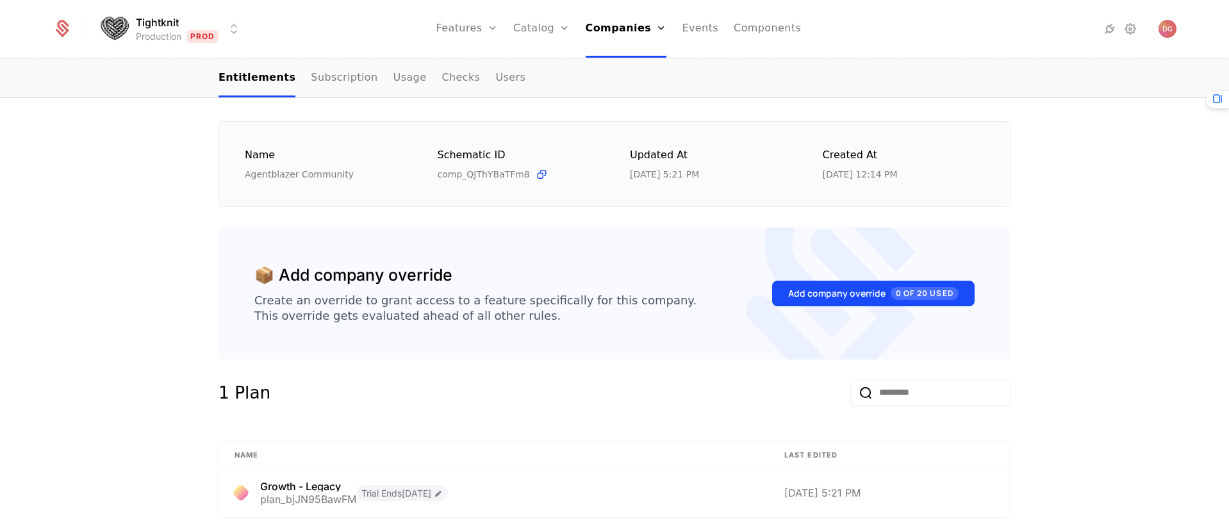
click at [1080, 190] on div "Overview All meta Name Agentblazer Community Schematic ID comp_QJThYBaTFm8 Upda…" at bounding box center [614, 393] width 1229 height 698
click at [234, 31] on html "Tightknit Production Prod Features Catalog Companies Events Components companie…" at bounding box center [614, 264] width 1229 height 528
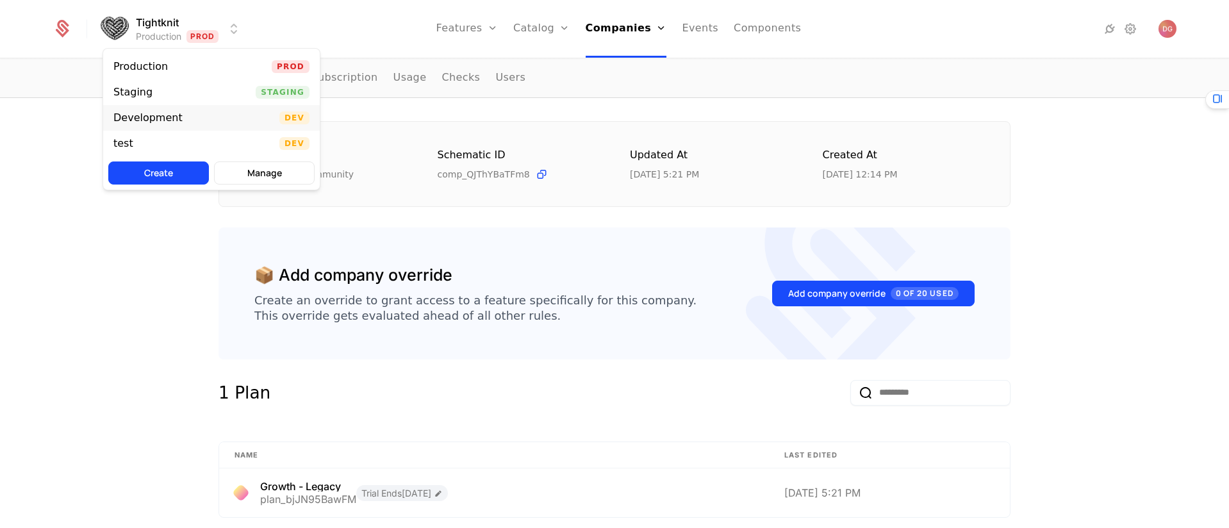
click at [188, 114] on div "Development Dev" at bounding box center [211, 118] width 217 height 26
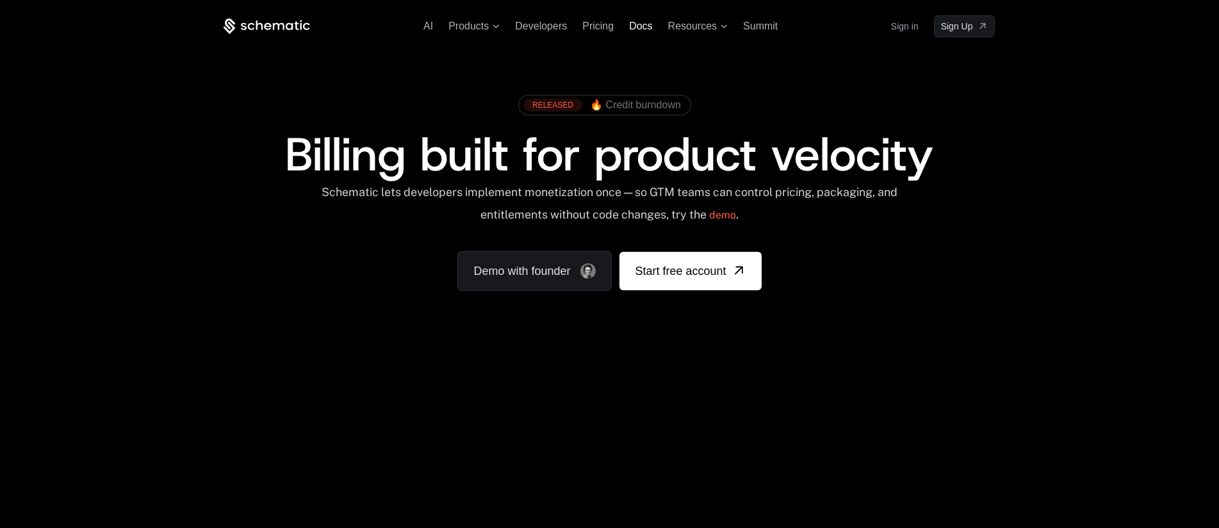
click at [641, 28] on span "Docs" at bounding box center [640, 26] width 23 height 11
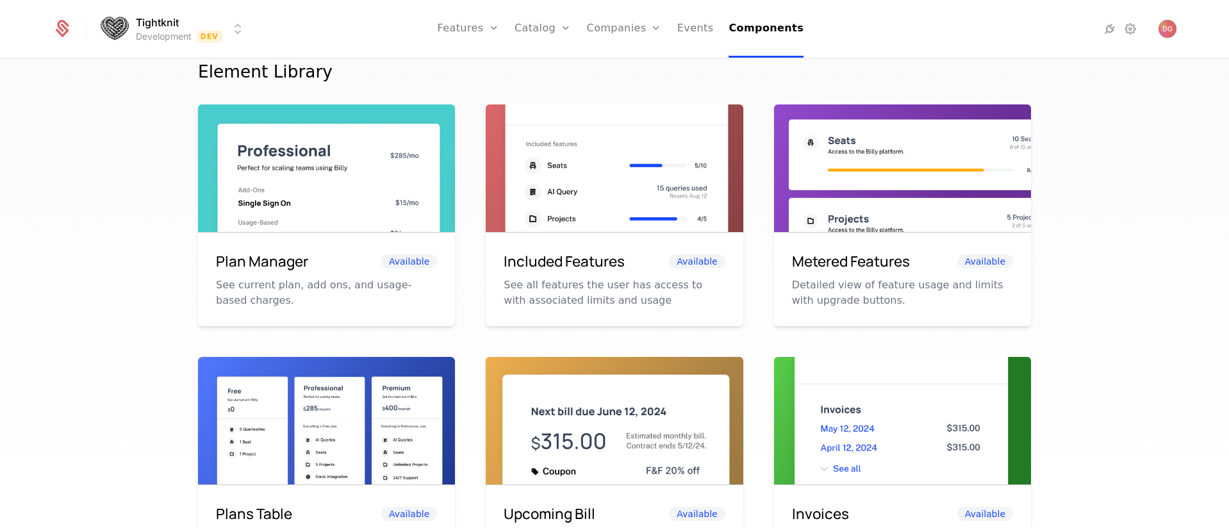
scroll to position [422, 0]
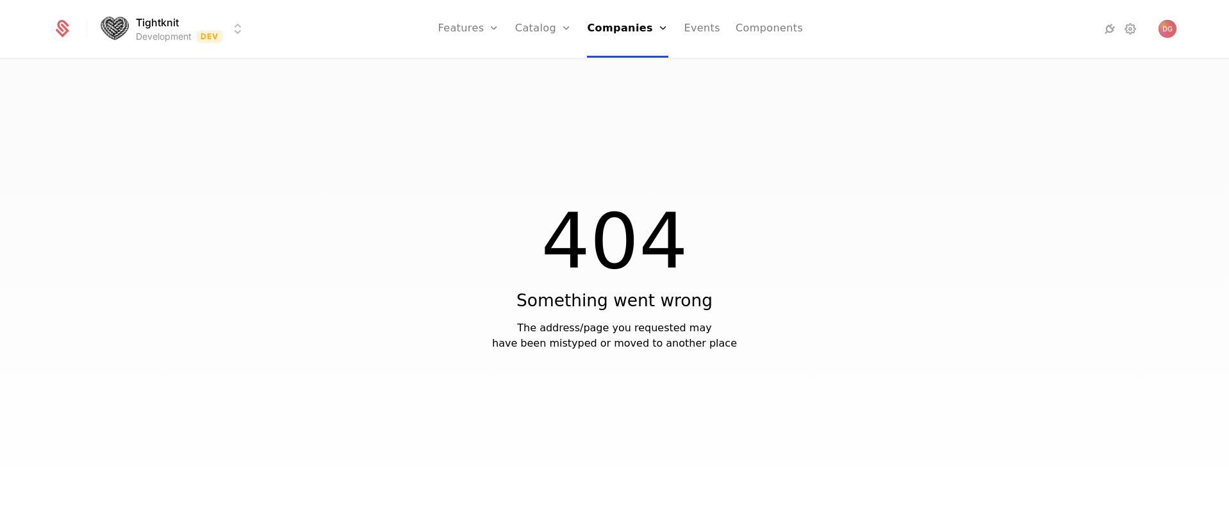
click at [243, 27] on html "Tightknit Development Dev Features Features Flags Catalog Plans Add Ons Credits…" at bounding box center [614, 264] width 1229 height 528
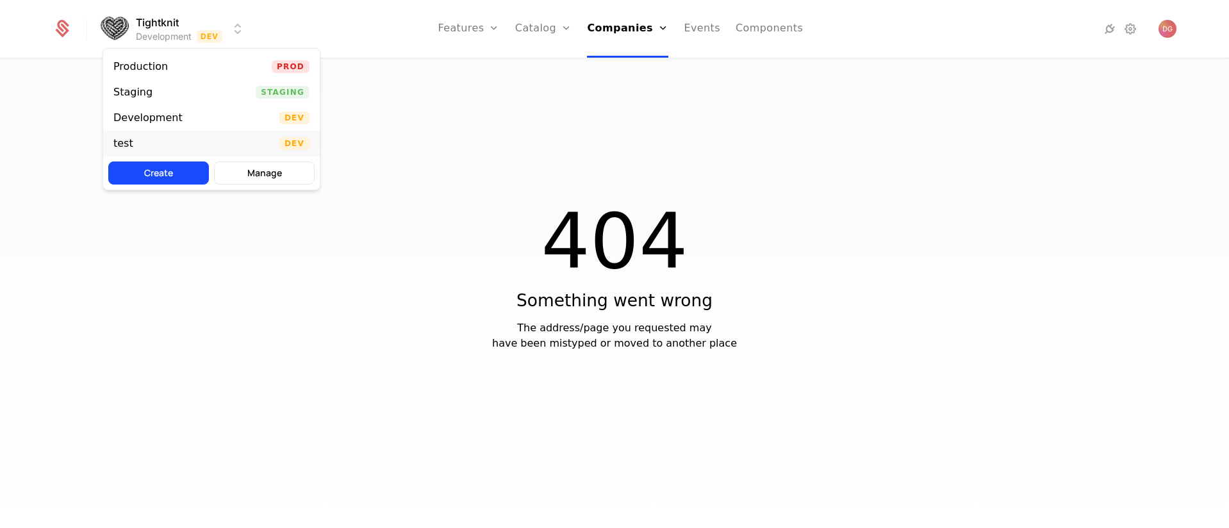
click at [168, 141] on div "test Dev" at bounding box center [211, 144] width 217 height 26
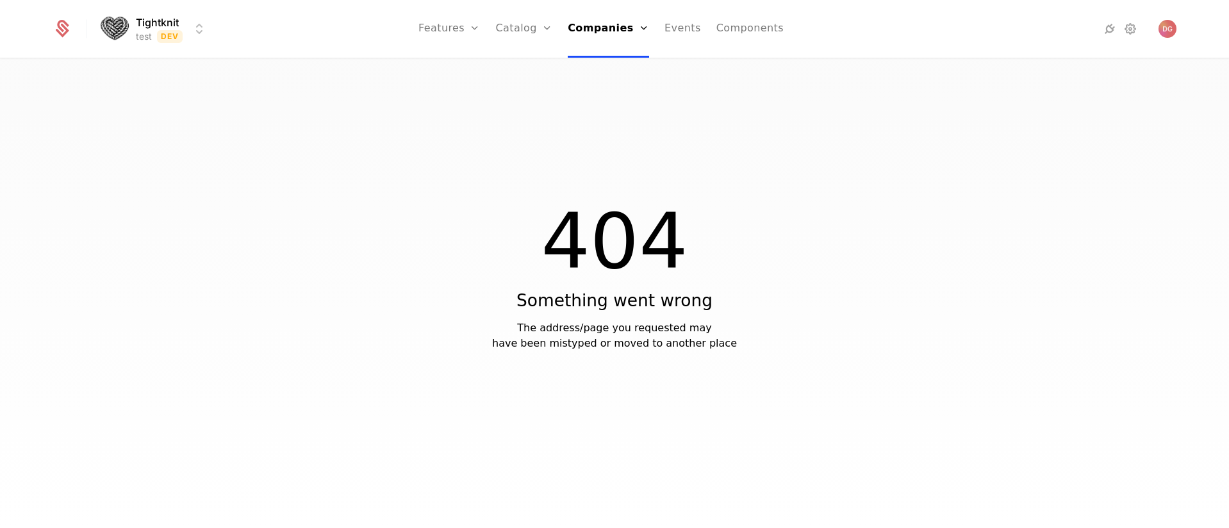
click at [196, 29] on html "Tightknit test Dev Features Features Flags Catalog Plans Add Ons Credits Config…" at bounding box center [614, 264] width 1229 height 528
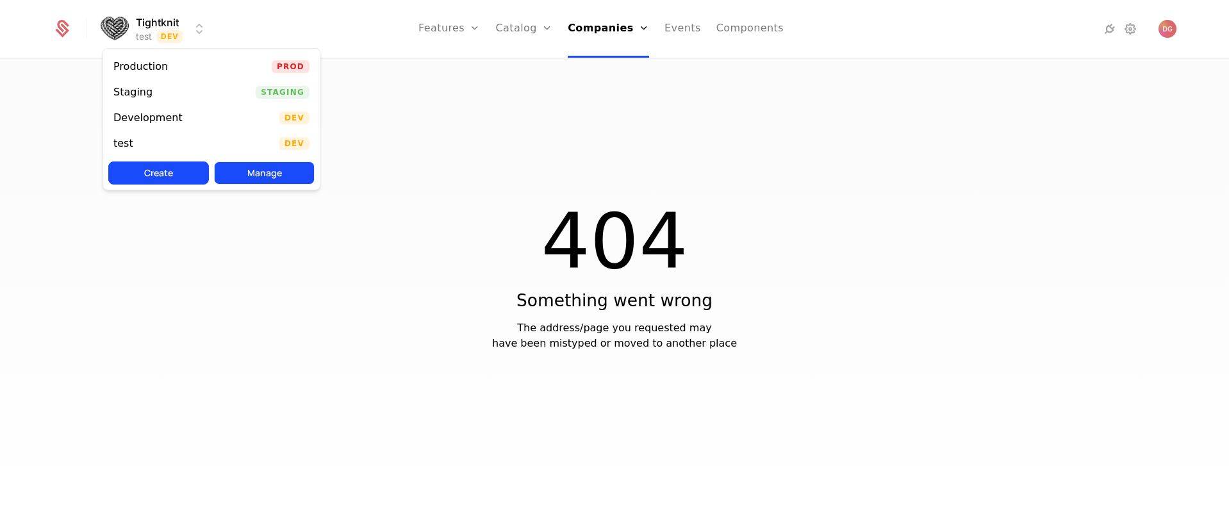
click at [275, 174] on button "Manage" at bounding box center [264, 172] width 101 height 23
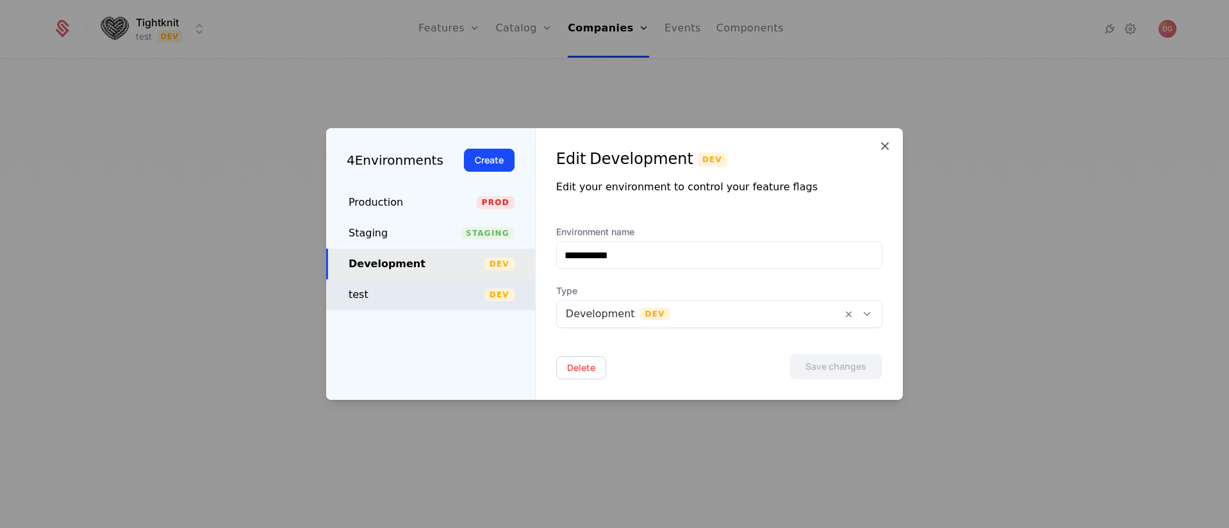
click at [428, 295] on div "test" at bounding box center [417, 294] width 136 height 15
type input "****"
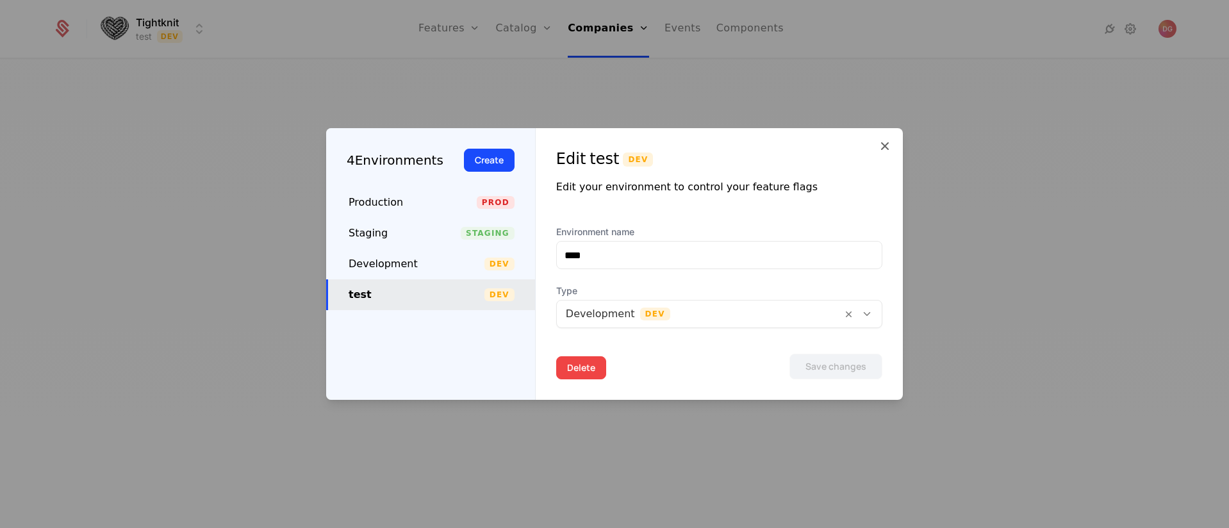
click at [580, 367] on button "Delete" at bounding box center [581, 367] width 50 height 23
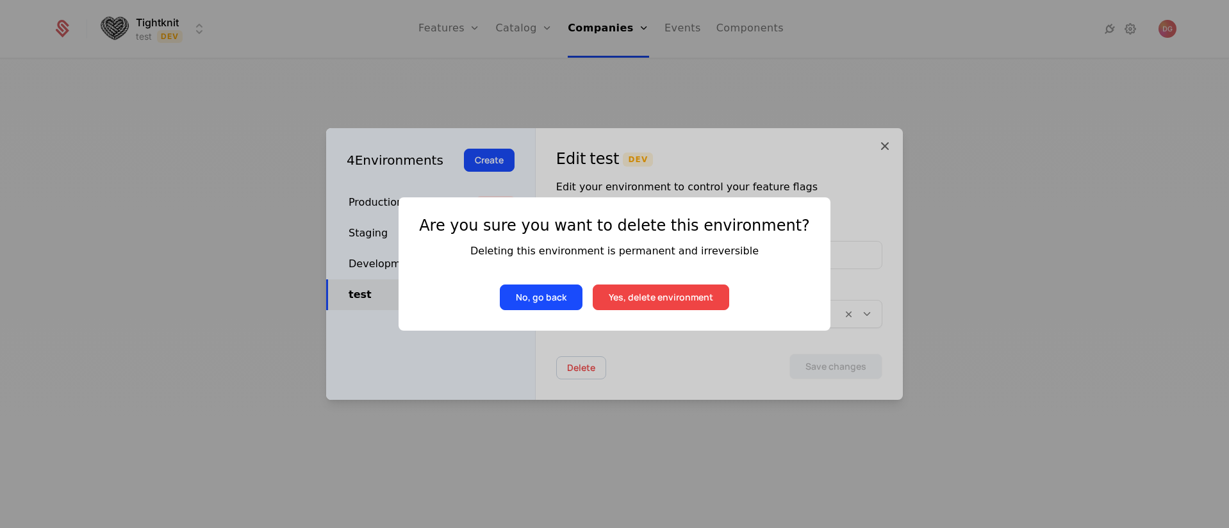
click at [664, 290] on button "Yes, delete environment" at bounding box center [661, 297] width 136 height 26
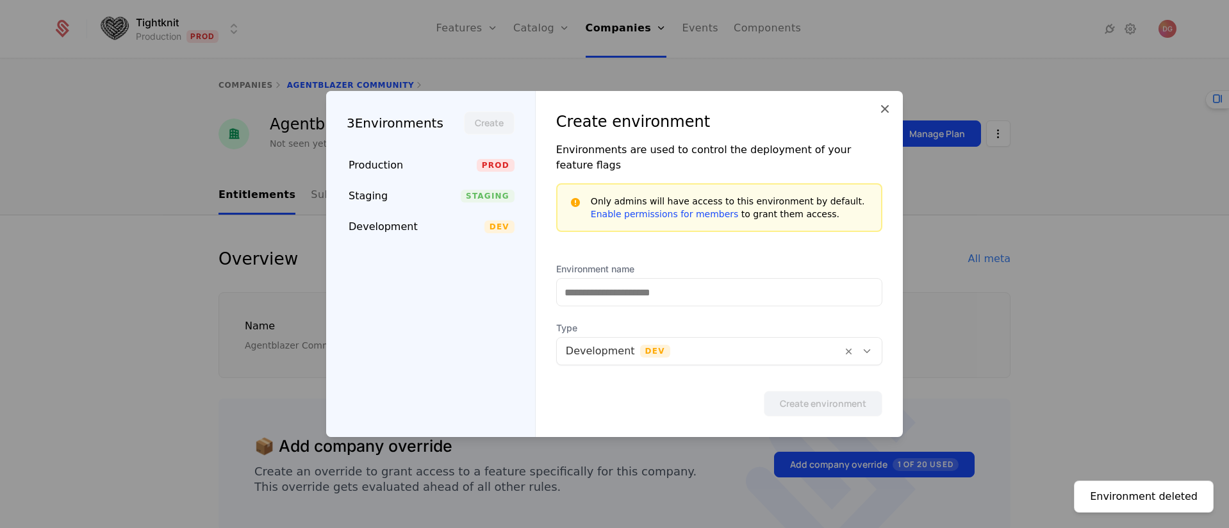
drag, startPoint x: 884, startPoint y: 118, endPoint x: 851, endPoint y: 119, distance: 33.3
click at [883, 117] on icon at bounding box center [884, 108] width 15 height 15
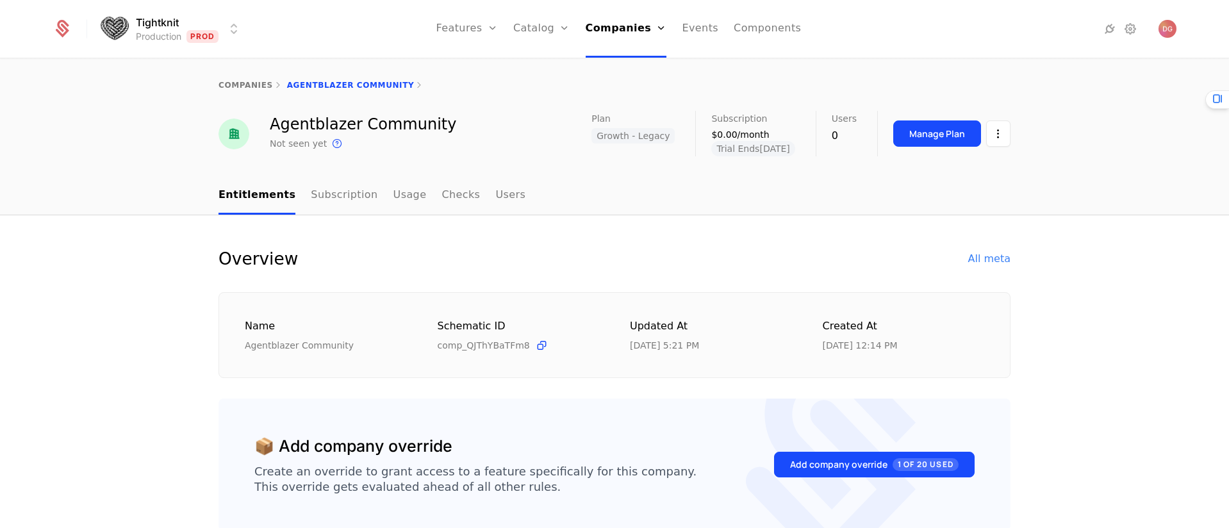
click at [223, 29] on html "Tightknit Production Prod Features Features Flags Catalog Plans Add Ons Credits…" at bounding box center [614, 264] width 1229 height 528
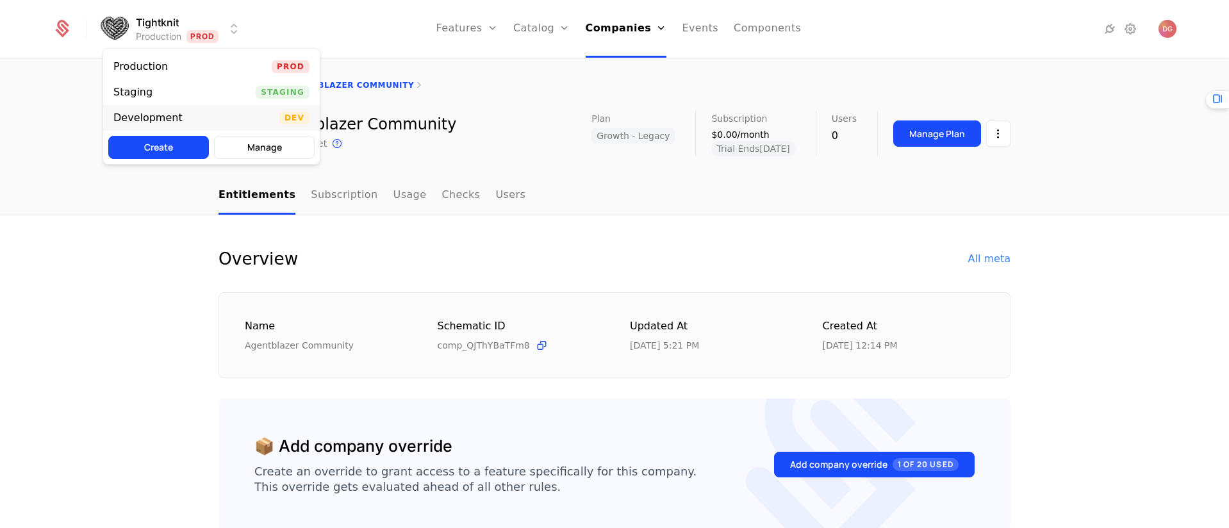
click at [156, 113] on div "Development" at bounding box center [147, 118] width 69 height 10
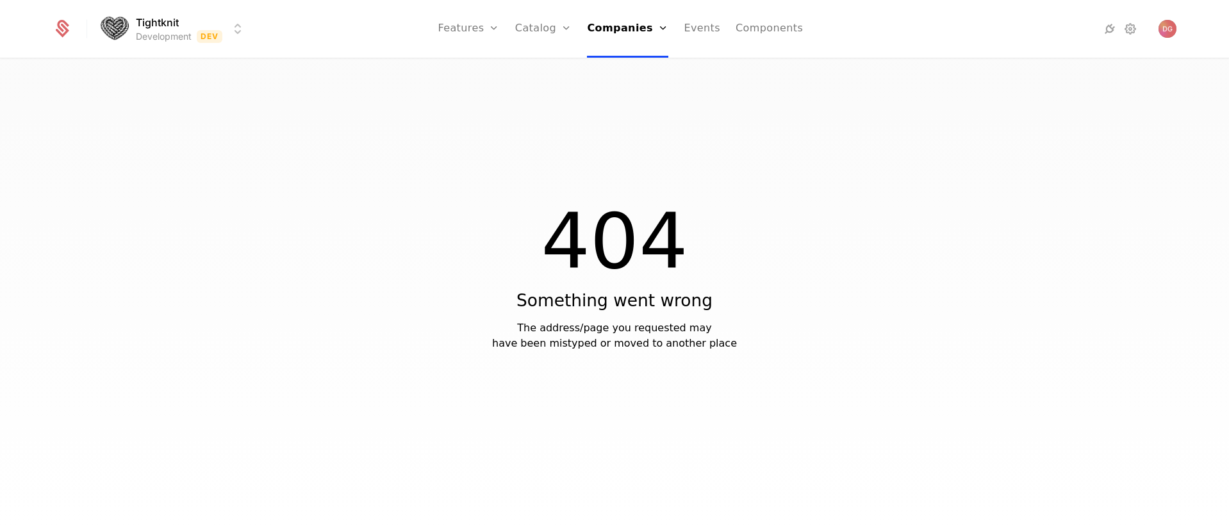
click at [235, 30] on html "Tightknit Development Dev Features Features Flags Catalog Plans Add Ons Credits…" at bounding box center [614, 264] width 1229 height 528
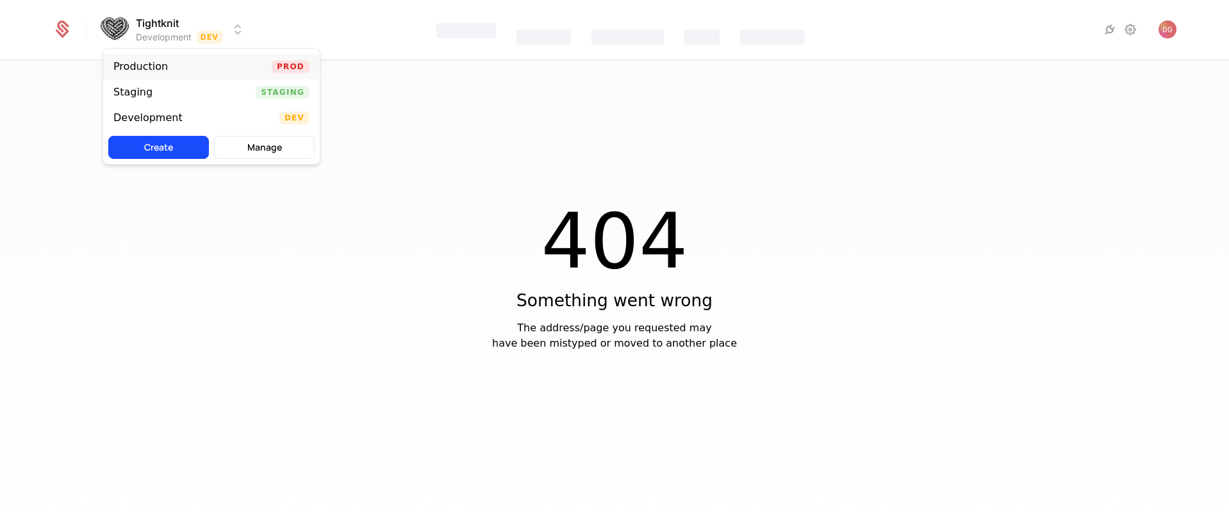
click at [224, 70] on div "Production Prod" at bounding box center [211, 67] width 217 height 26
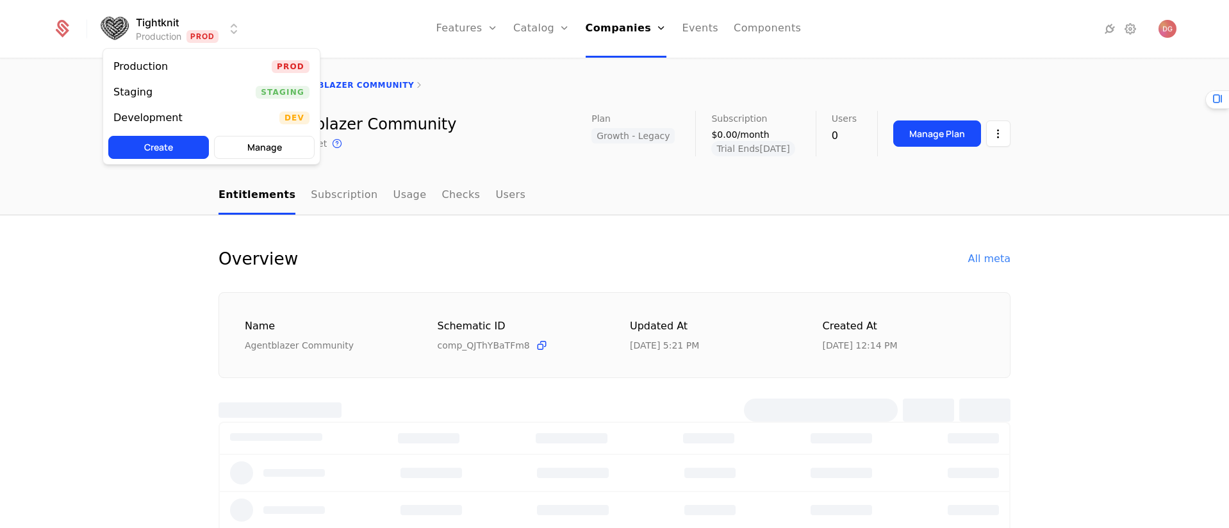
click at [233, 26] on html "Tightknit Production Prod Features Features Flags Catalog Plans Add Ons Credits…" at bounding box center [614, 264] width 1229 height 528
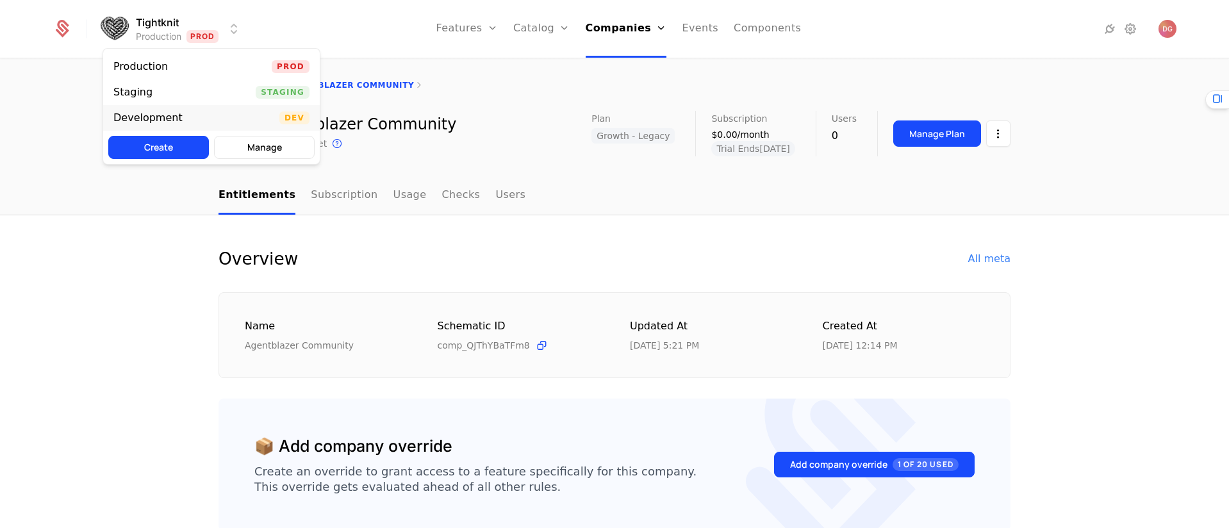
click at [189, 120] on div "Development Dev" at bounding box center [211, 118] width 217 height 26
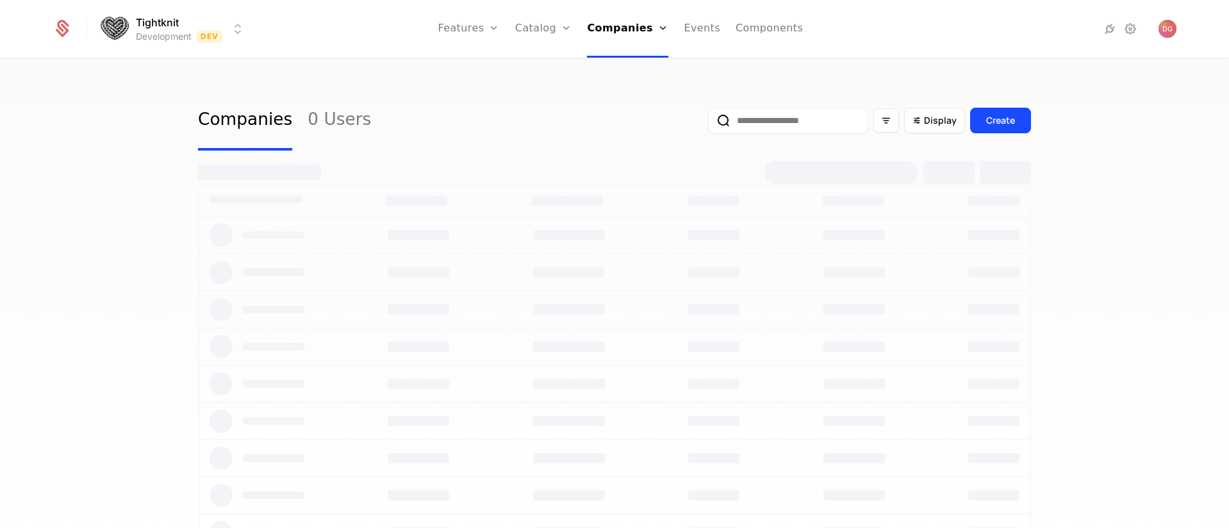
select select "**"
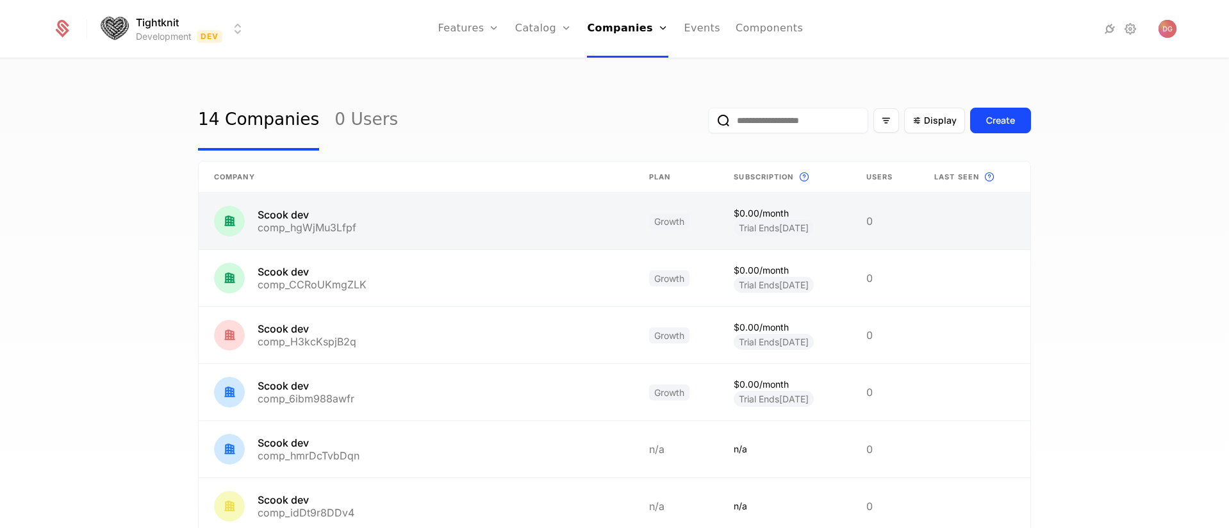
click at [429, 216] on link at bounding box center [416, 221] width 435 height 56
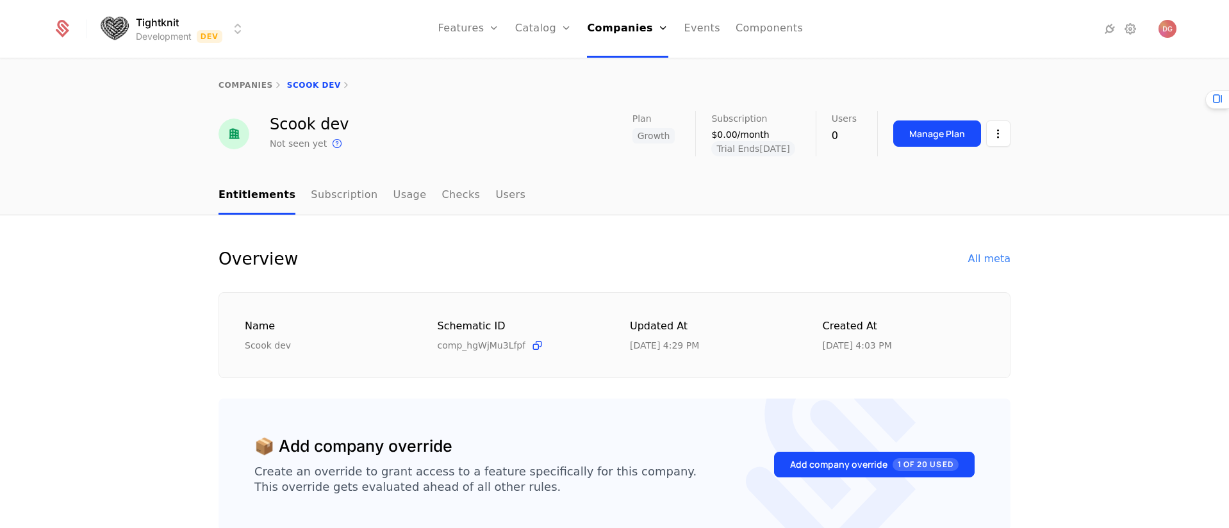
select select "**"
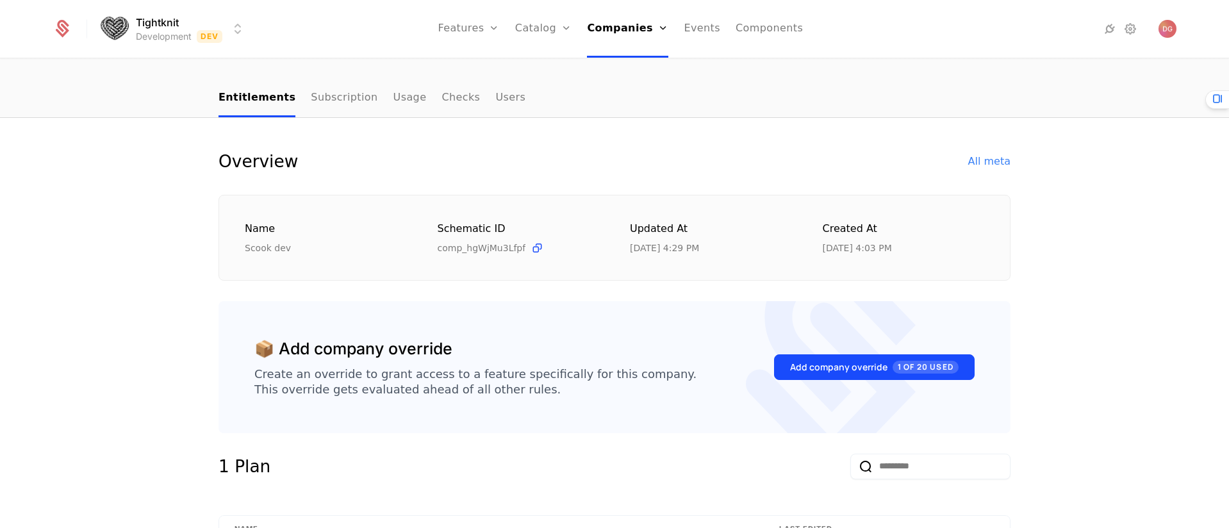
scroll to position [31, 0]
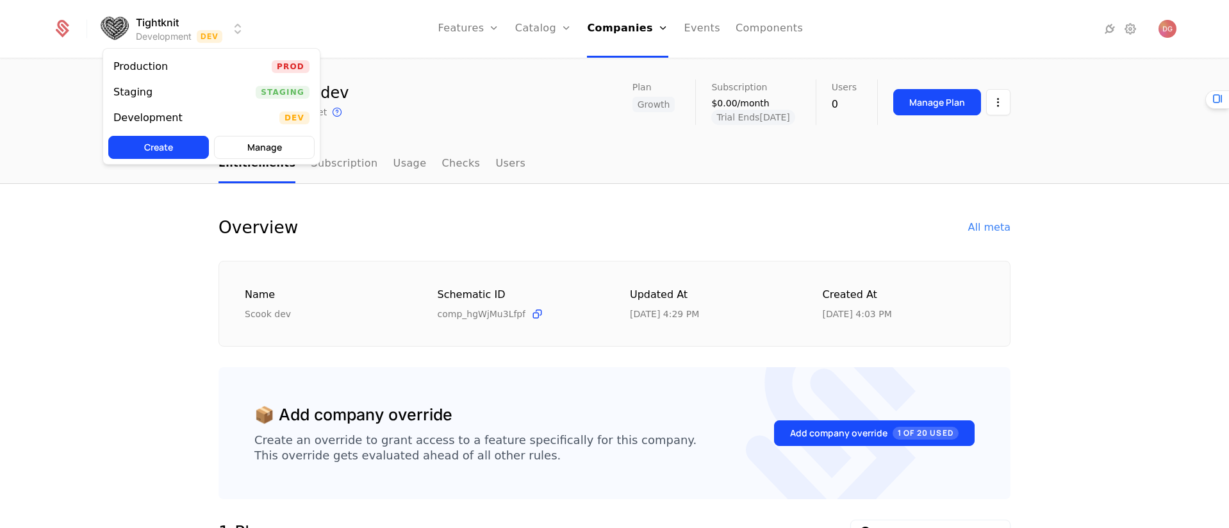
click at [235, 28] on html "Tightknit Development Dev Features Features Flags Catalog Plans Add Ons Credits…" at bounding box center [614, 264] width 1229 height 528
click at [201, 72] on div "Production Prod" at bounding box center [211, 67] width 217 height 26
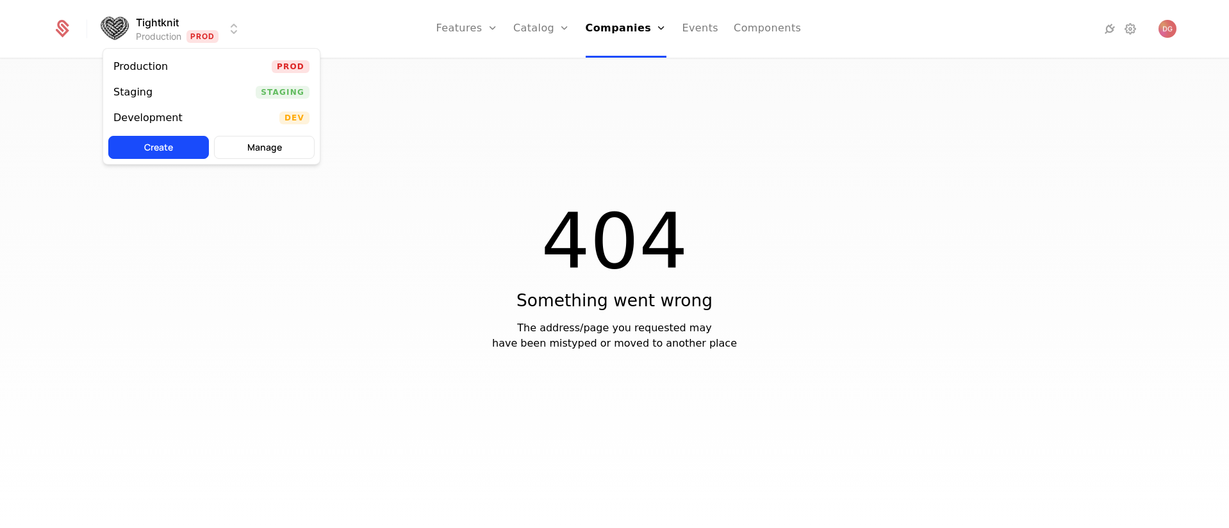
click at [225, 14] on html "Tightknit Production Prod Features Features Flags Catalog Plans Add Ons Credits…" at bounding box center [614, 264] width 1229 height 528
click at [203, 117] on div "Development Dev" at bounding box center [211, 118] width 217 height 26
select select "**"
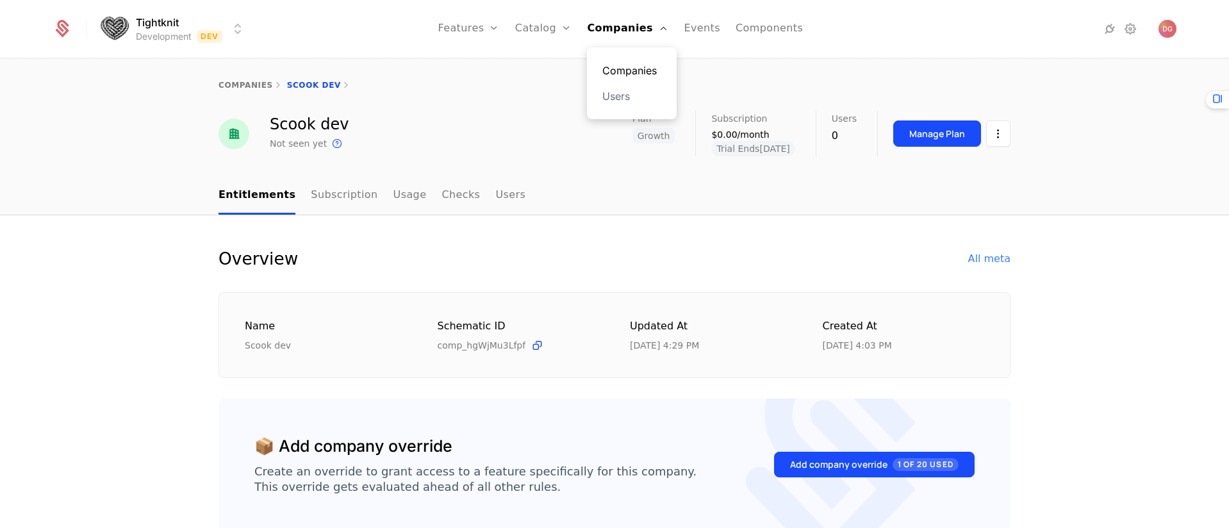
click at [625, 70] on link "Companies" at bounding box center [631, 70] width 59 height 15
select select "**"
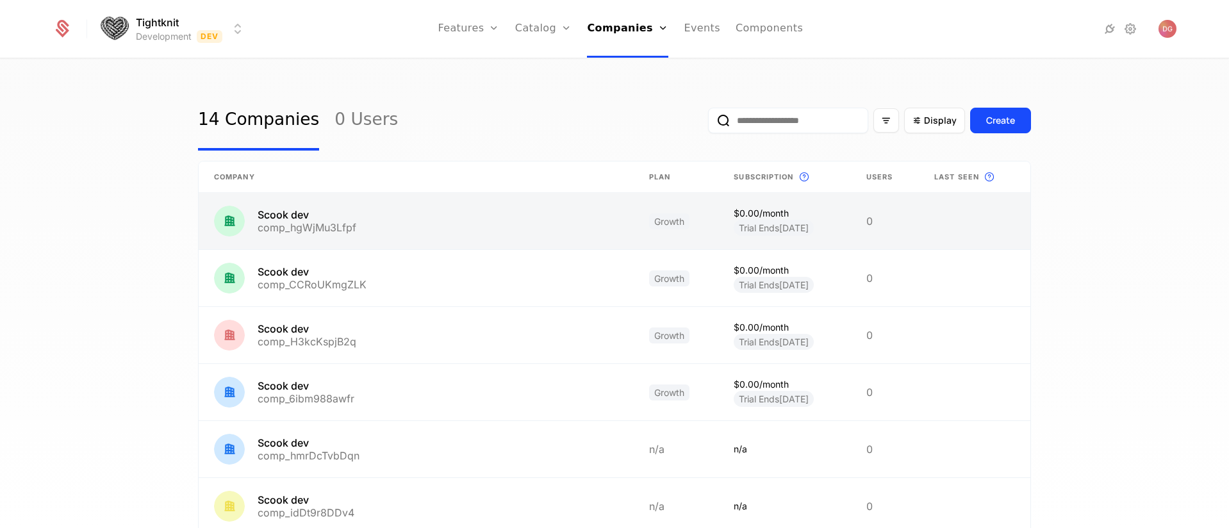
click at [430, 222] on link at bounding box center [416, 221] width 435 height 56
select select "**"
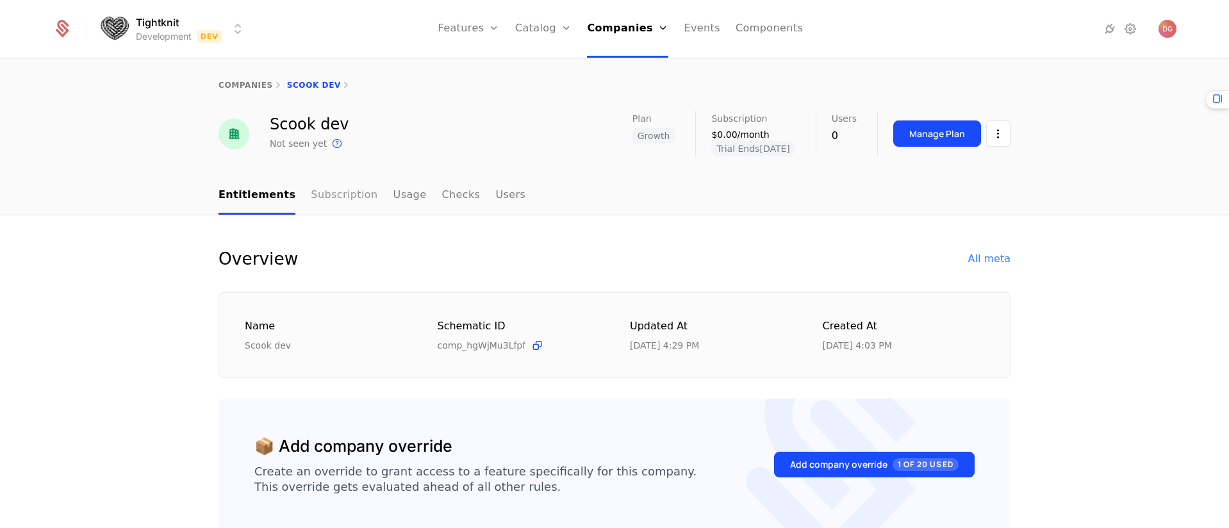
click at [332, 199] on link "Subscription" at bounding box center [344, 196] width 67 height 38
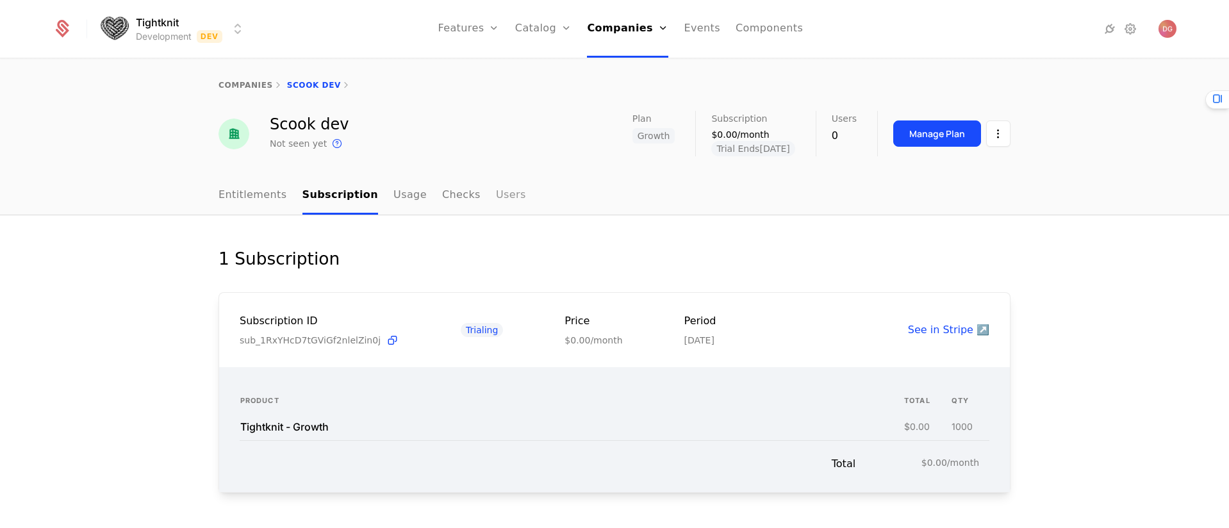
click at [496, 192] on link "Users" at bounding box center [511, 196] width 30 height 38
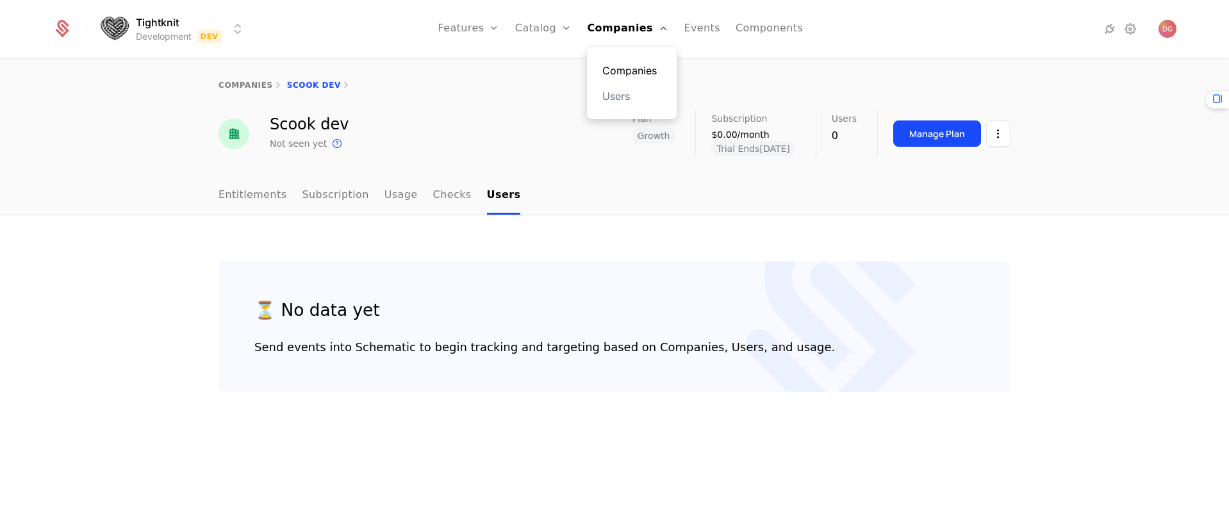
click at [629, 70] on link "Companies" at bounding box center [631, 70] width 59 height 15
select select "**"
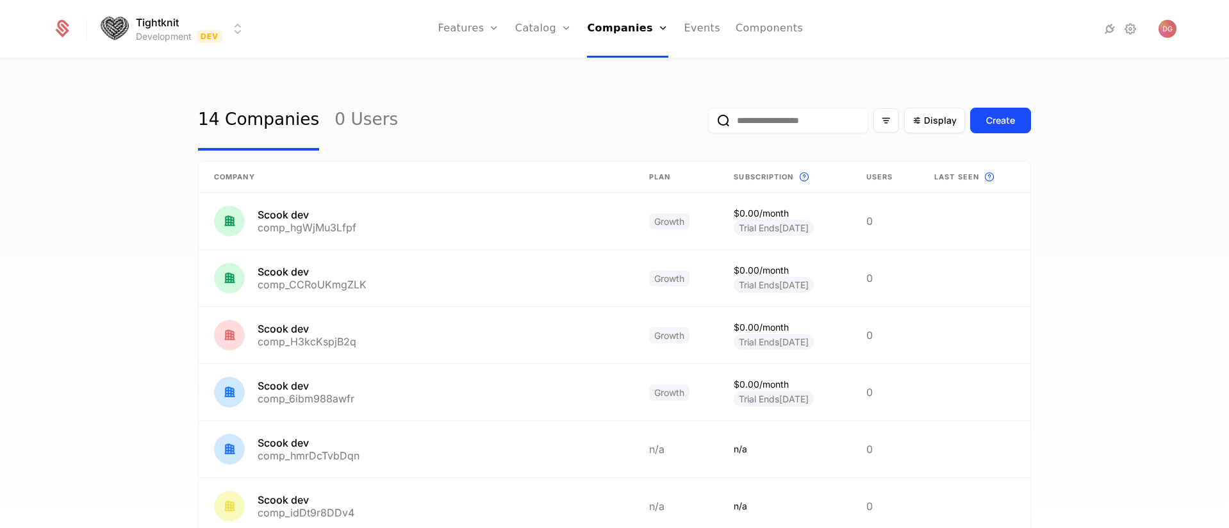
click at [232, 24] on html "Tightknit Development Dev Features Features Flags Catalog Plans Add Ons Credits…" at bounding box center [614, 264] width 1229 height 528
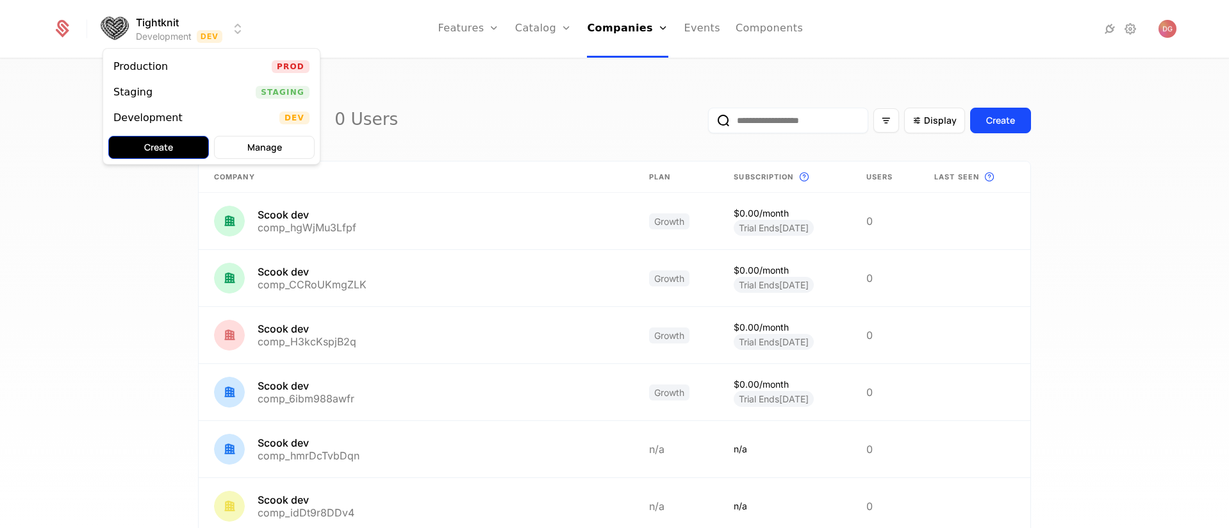
click at [173, 149] on button "Create" at bounding box center [158, 147] width 101 height 23
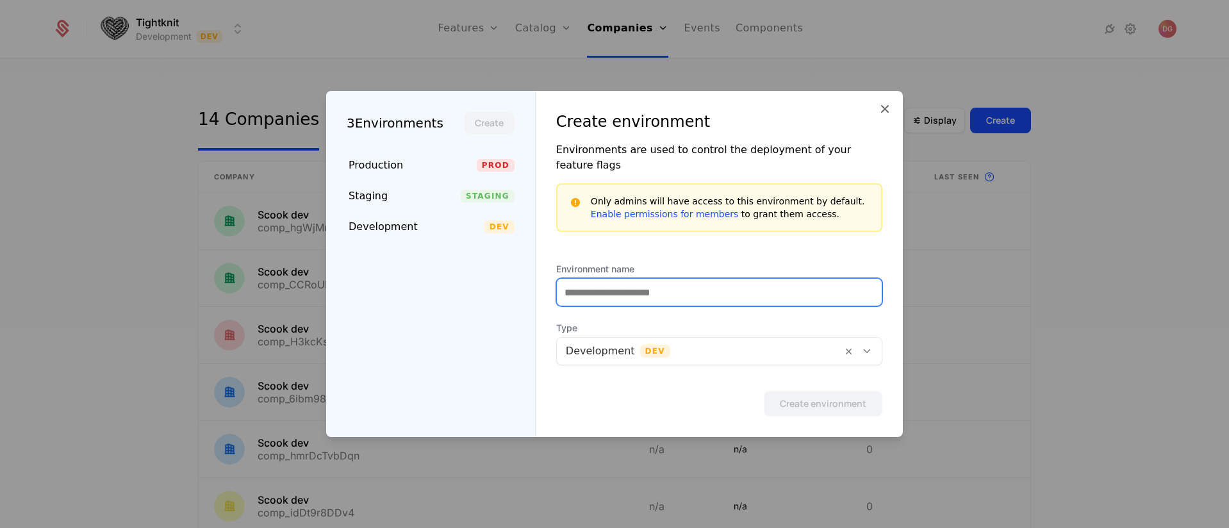
click at [632, 284] on input "Environment name" at bounding box center [719, 292] width 325 height 27
type input "****"
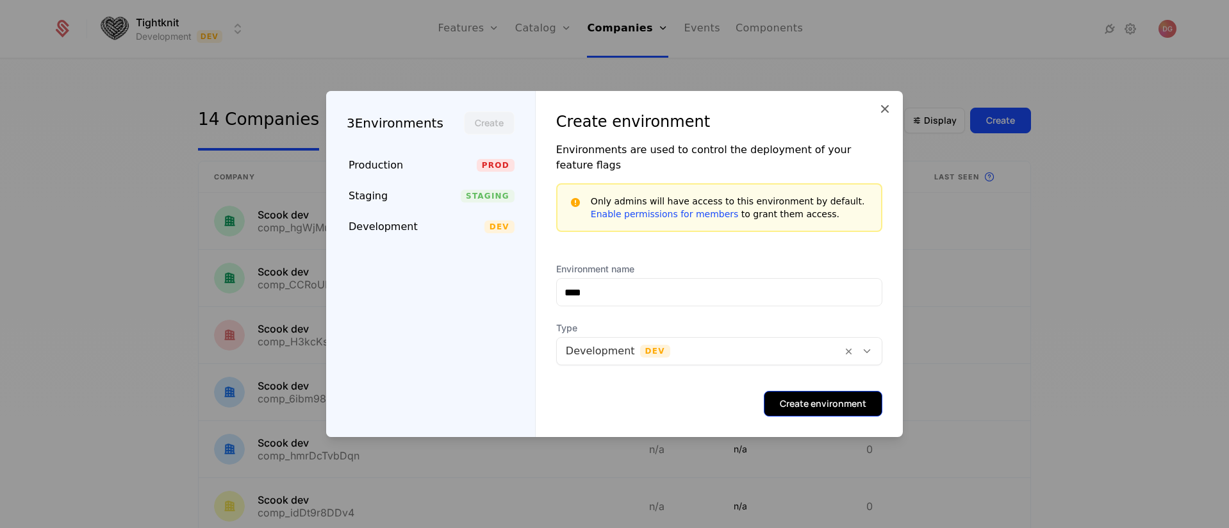
click at [839, 391] on button "Create environment" at bounding box center [823, 404] width 119 height 26
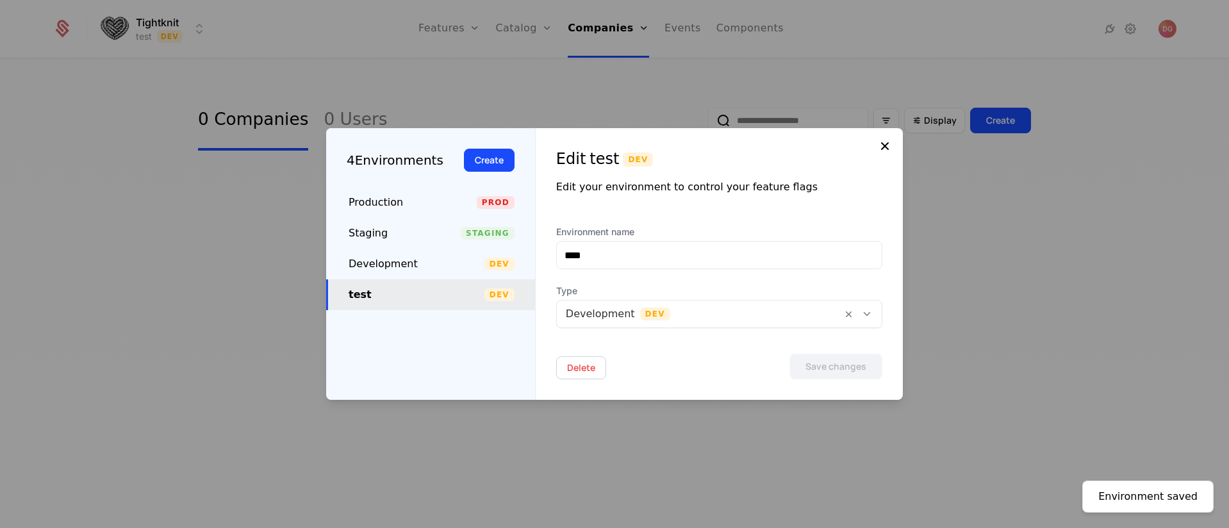
click at [885, 146] on icon at bounding box center [884, 145] width 15 height 15
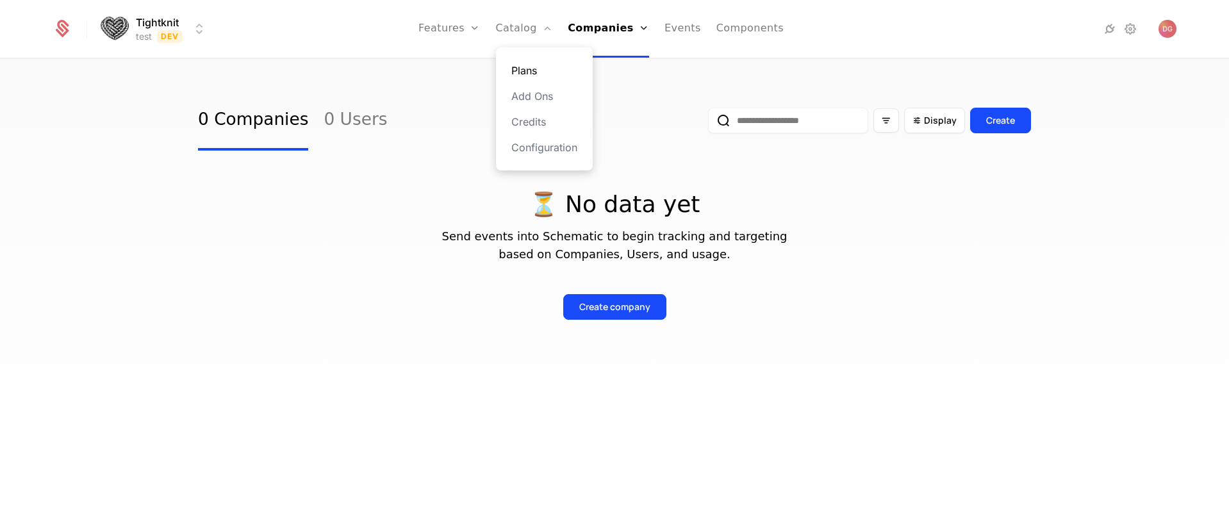
click at [530, 74] on link "Plans" at bounding box center [544, 70] width 66 height 15
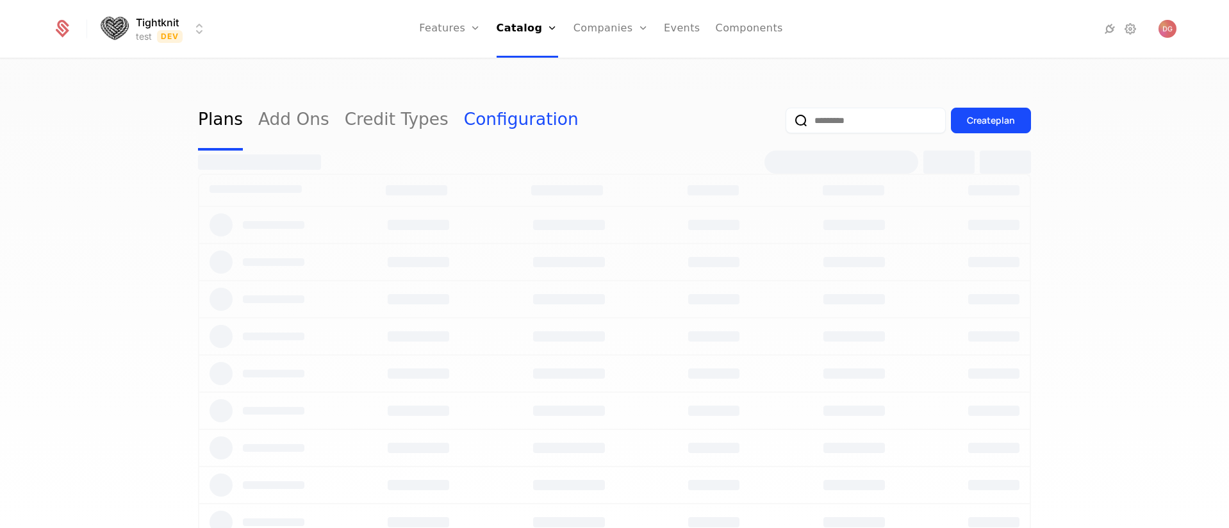
select select "**"
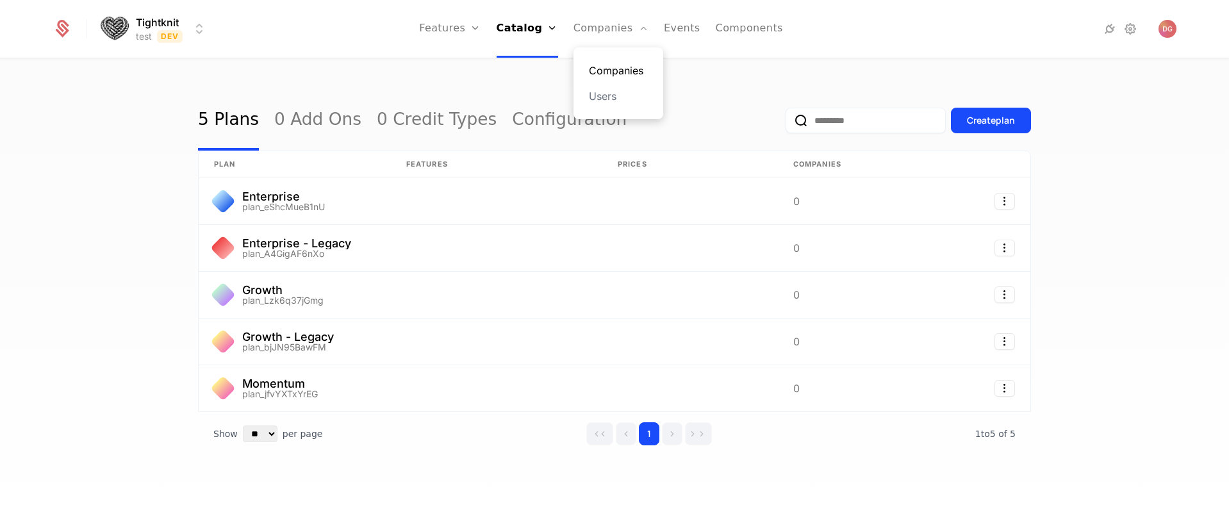
click at [614, 73] on link "Companies" at bounding box center [618, 70] width 59 height 15
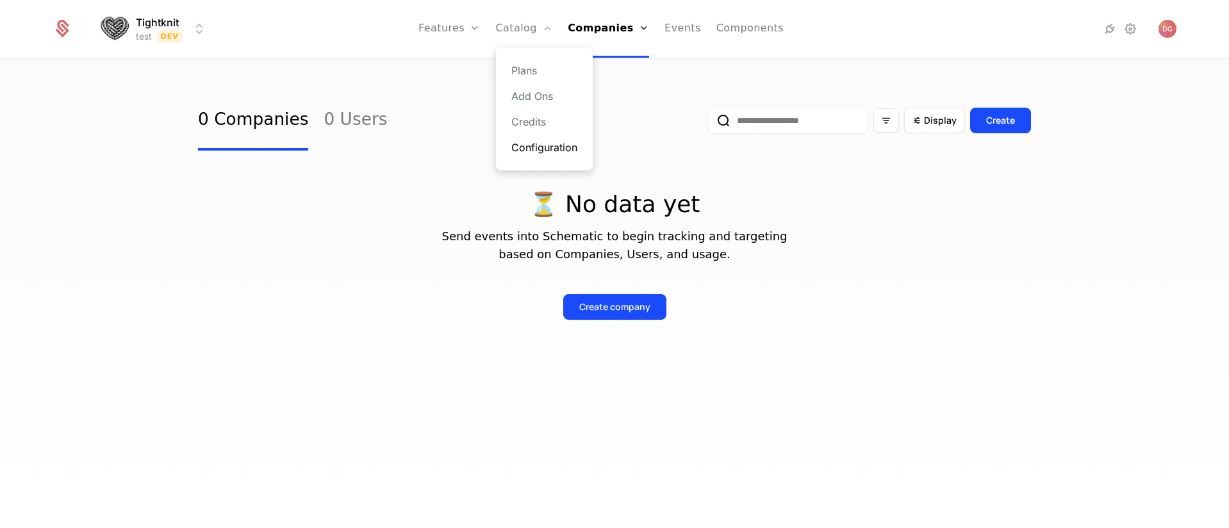
click at [557, 145] on link "Configuration" at bounding box center [544, 147] width 66 height 15
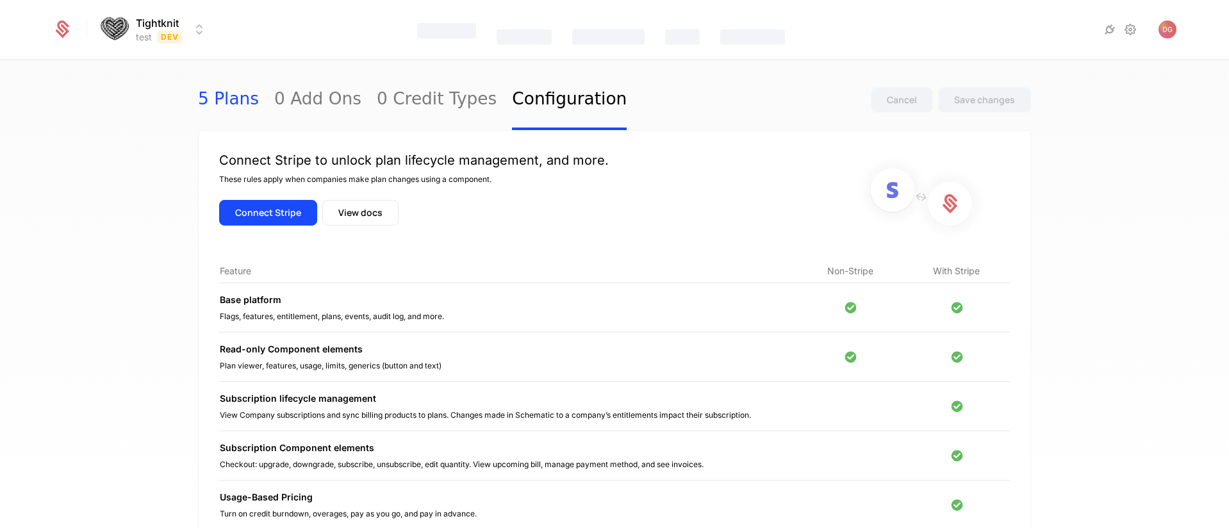
click at [227, 101] on link "5 Plans" at bounding box center [228, 100] width 61 height 60
select select "**"
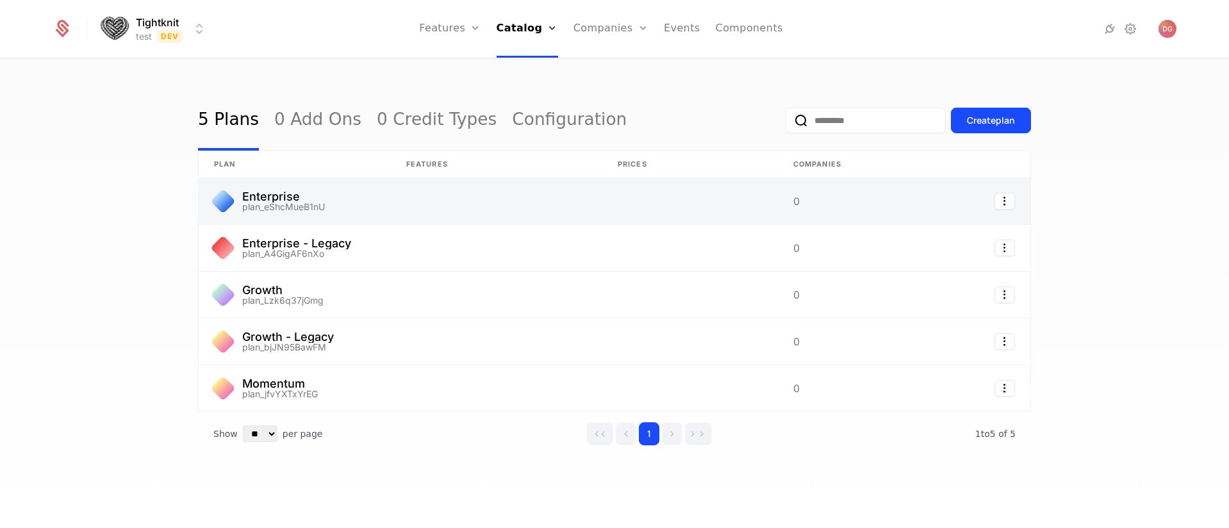
click at [445, 199] on link at bounding box center [496, 201] width 211 height 46
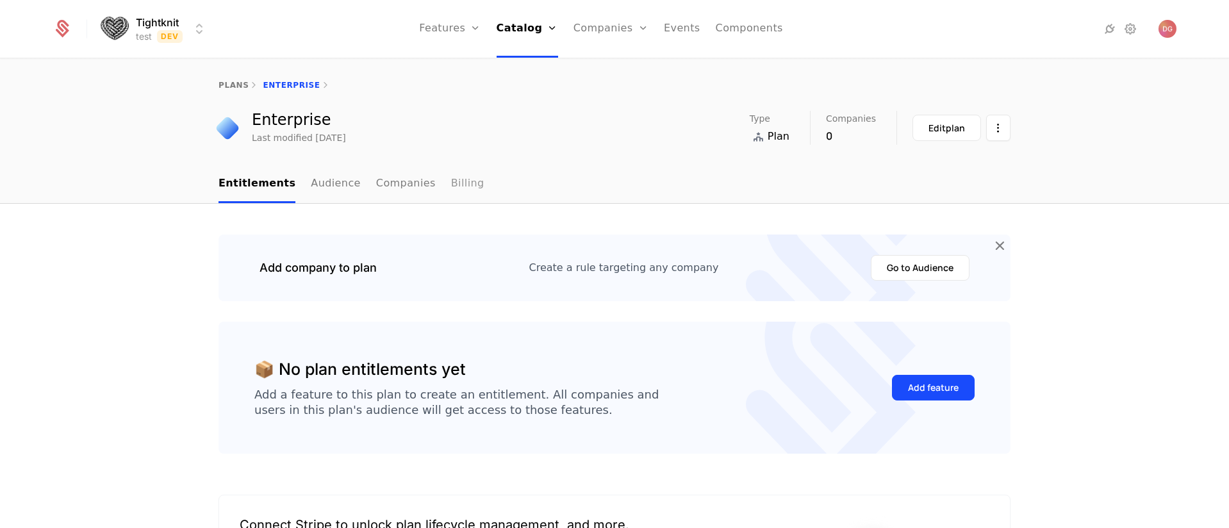
click at [451, 186] on link "Billing" at bounding box center [467, 184] width 33 height 38
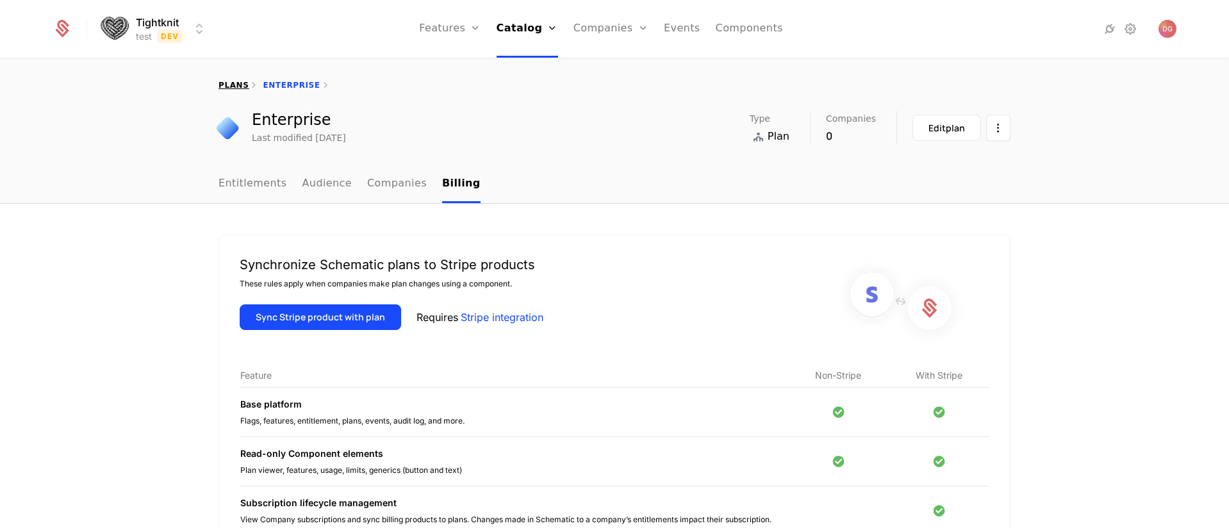
click at [230, 83] on link "plans" at bounding box center [233, 85] width 30 height 9
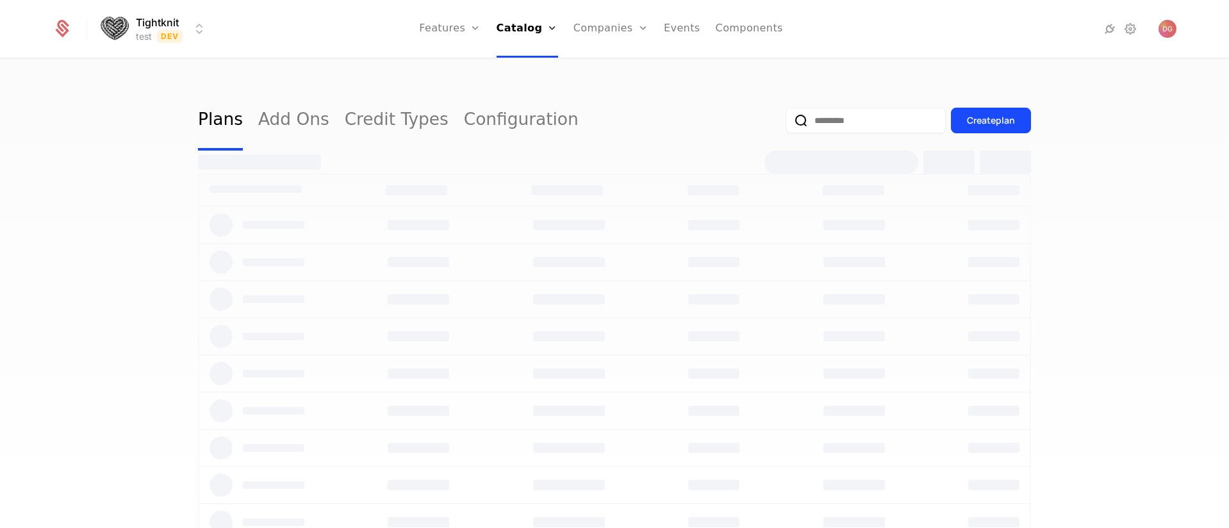
select select "**"
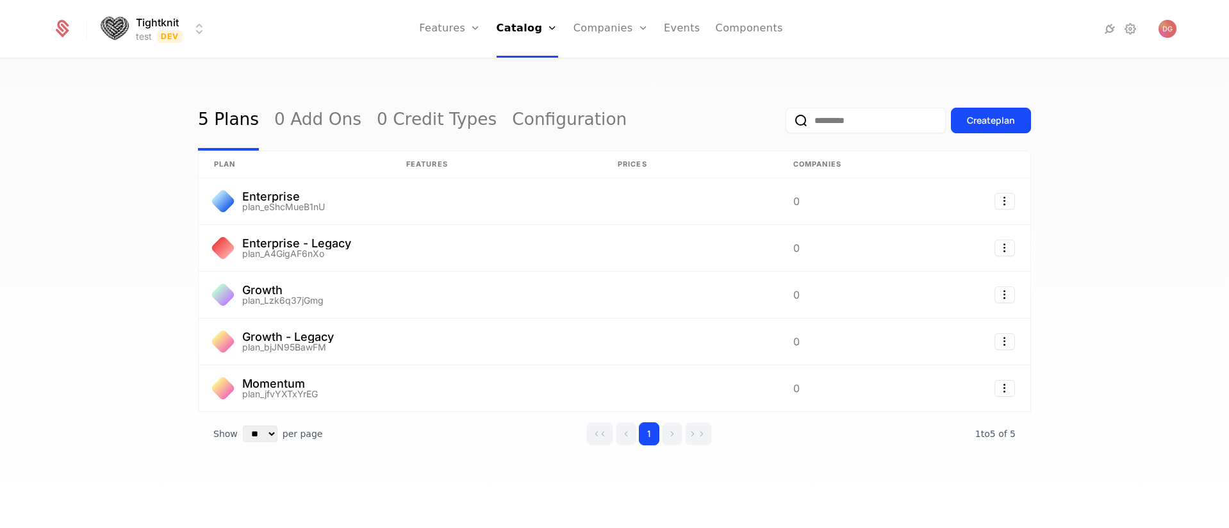
click at [123, 129] on div "5 Plans 0 Add Ons 0 Credit Types Configuration Create plan plan Features Prices…" at bounding box center [614, 298] width 1229 height 476
click at [1149, 202] on div "5 Plans 0 Add Ons 0 Credit Types Configuration Create plan plan Features Prices…" at bounding box center [614, 298] width 1229 height 476
click at [67, 123] on div "5 Plans 0 Add Ons 0 Credit Types Configuration Create plan plan Features Prices…" at bounding box center [614, 298] width 1229 height 476
click at [1126, 229] on div "5 Plans 0 Add Ons 0 Credit Types Configuration Create plan plan Features Prices…" at bounding box center [614, 298] width 1229 height 476
click at [1140, 228] on div "5 Plans 0 Add Ons 0 Credit Types Configuration Create plan plan Features Prices…" at bounding box center [614, 298] width 1229 height 476
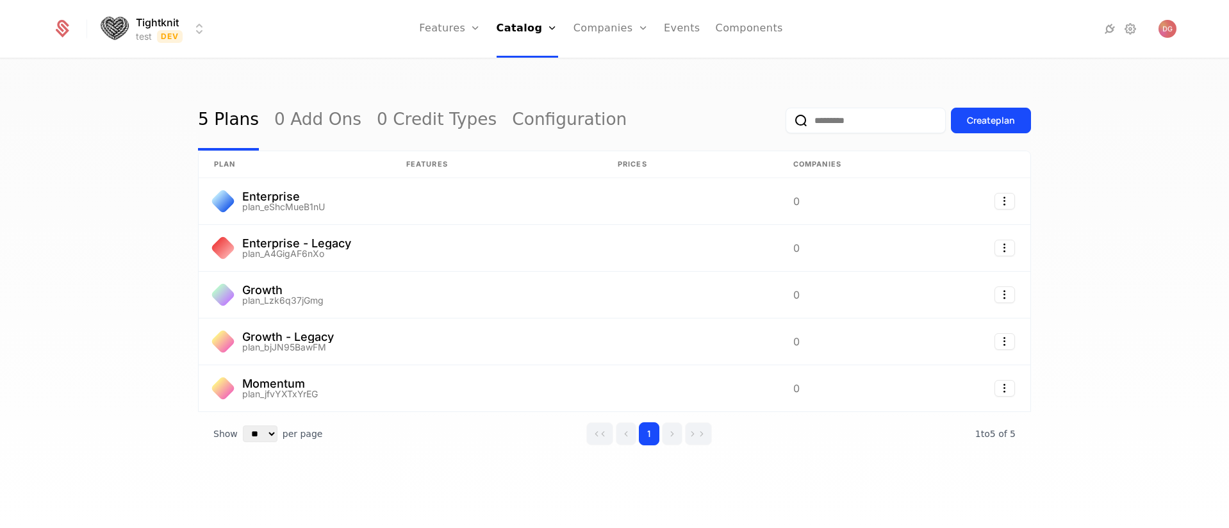
click at [1083, 108] on div "5 Plans 0 Add Ons 0 Credit Types Configuration Create plan plan Features Prices…" at bounding box center [614, 298] width 1229 height 476
click at [197, 29] on html "Tightknit test Dev Features Catalog Companies Events Components 5 Plans 0 Add O…" at bounding box center [614, 264] width 1229 height 528
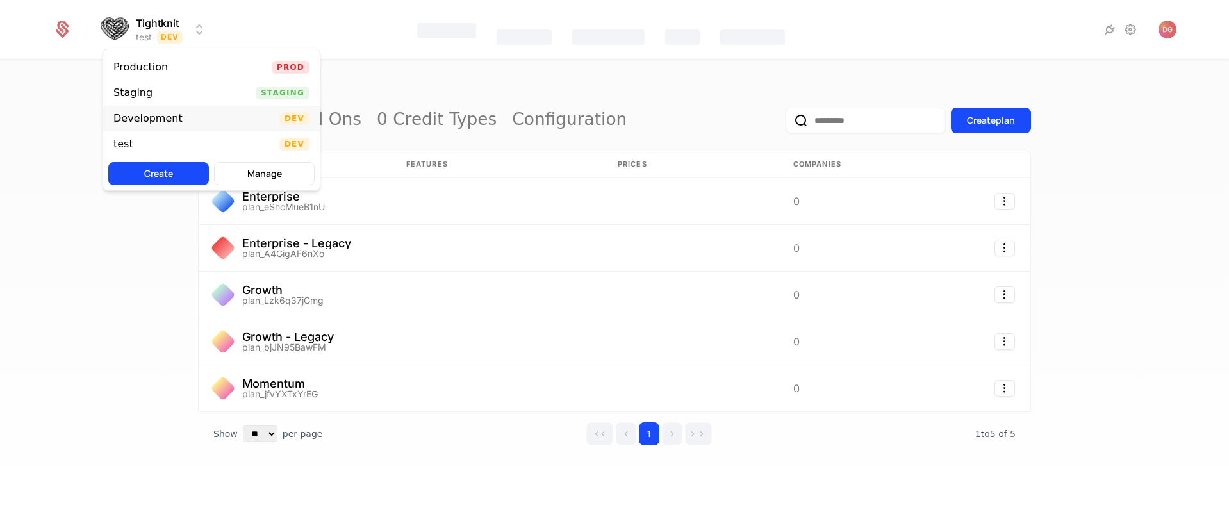
click at [154, 115] on div "Development" at bounding box center [147, 118] width 69 height 10
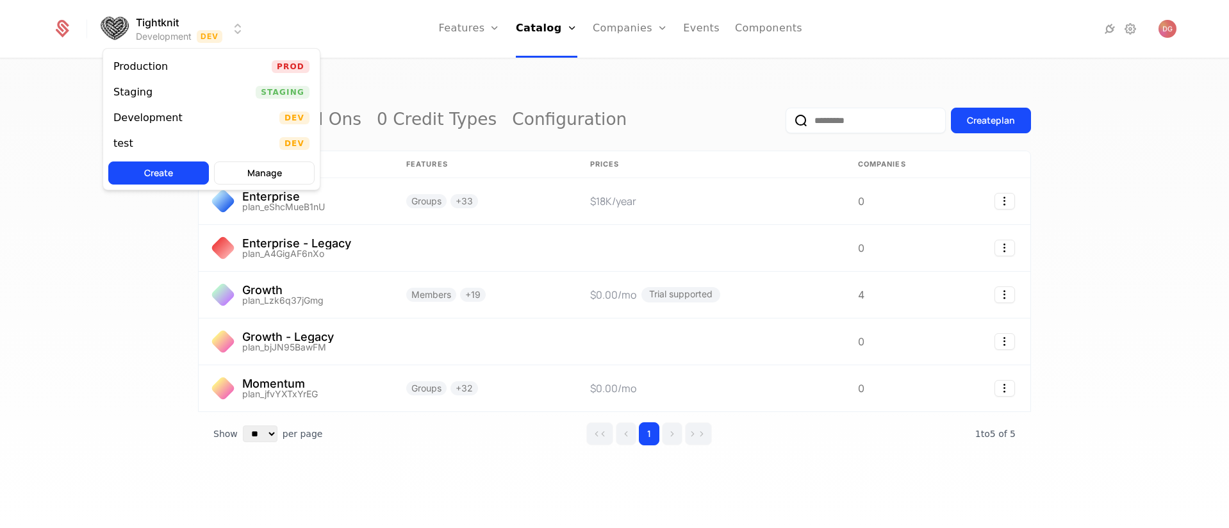
click at [240, 29] on html "Tightknit Development Dev Features Features Flags Catalog Plans Add Ons Credits…" at bounding box center [614, 264] width 1229 height 528
click at [161, 66] on div "Production" at bounding box center [140, 67] width 54 height 10
click at [238, 28] on html "Tightknit Production Prod Features Features Flags Catalog Plans Add Ons Credits…" at bounding box center [614, 264] width 1229 height 528
click at [174, 118] on div "Development" at bounding box center [147, 118] width 69 height 10
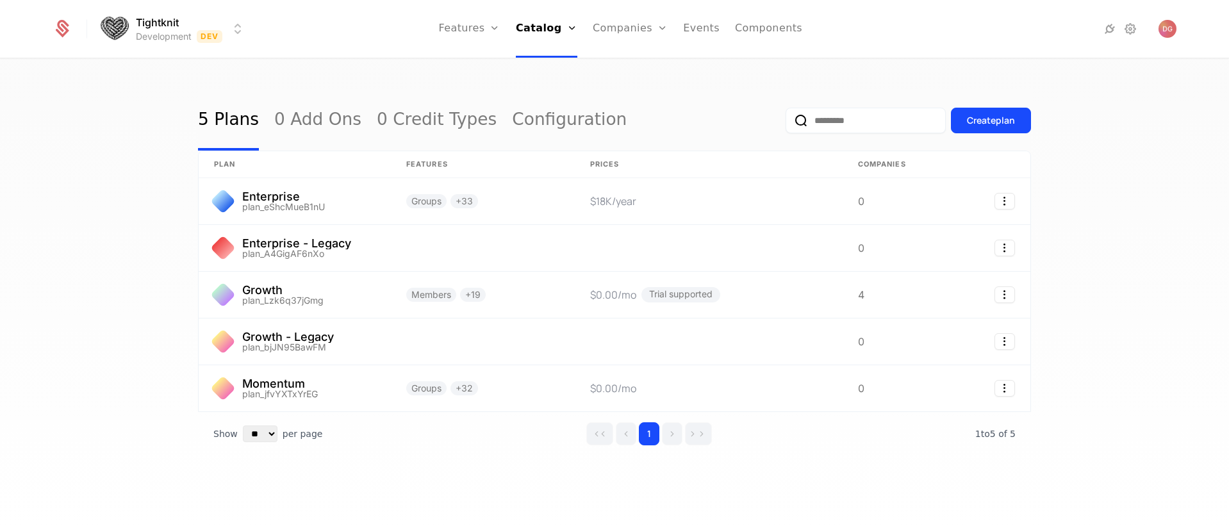
click at [1092, 316] on div "5 Plans 0 Add Ons 0 Credit Types Configuration Create plan plan Features Prices…" at bounding box center [614, 298] width 1229 height 476
click at [120, 217] on div "5 Plans 0 Add Ons 0 Credit Types Configuration Create plan plan Features Prices…" at bounding box center [614, 298] width 1229 height 476
click at [1116, 338] on div "5 Plans 0 Add Ons 0 Credit Types Configuration Create plan plan Features Prices…" at bounding box center [614, 298] width 1229 height 476
click at [1117, 328] on div "5 Plans 0 Add Ons 0 Credit Types Configuration Create plan plan Features Prices…" at bounding box center [614, 298] width 1229 height 476
click at [1122, 338] on div "5 Plans 0 Add Ons 0 Credit Types Configuration Create plan plan Features Prices…" at bounding box center [614, 298] width 1229 height 476
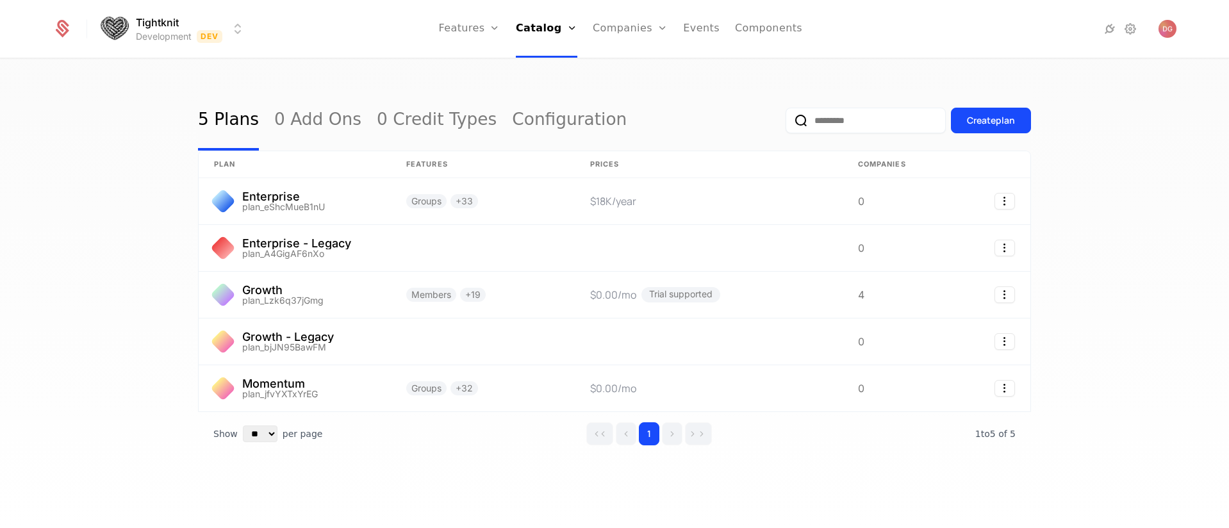
click at [1119, 338] on div "5 Plans 0 Add Ons 0 Credit Types Configuration Create plan plan Features Prices…" at bounding box center [614, 298] width 1229 height 476
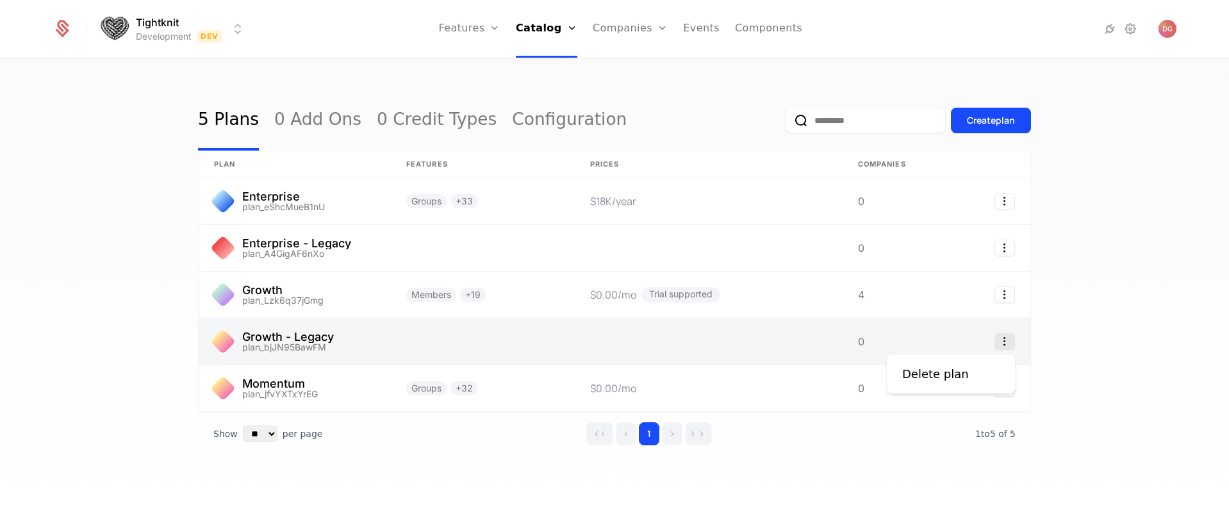
click at [1006, 340] on icon "Select action" at bounding box center [1004, 341] width 21 height 17
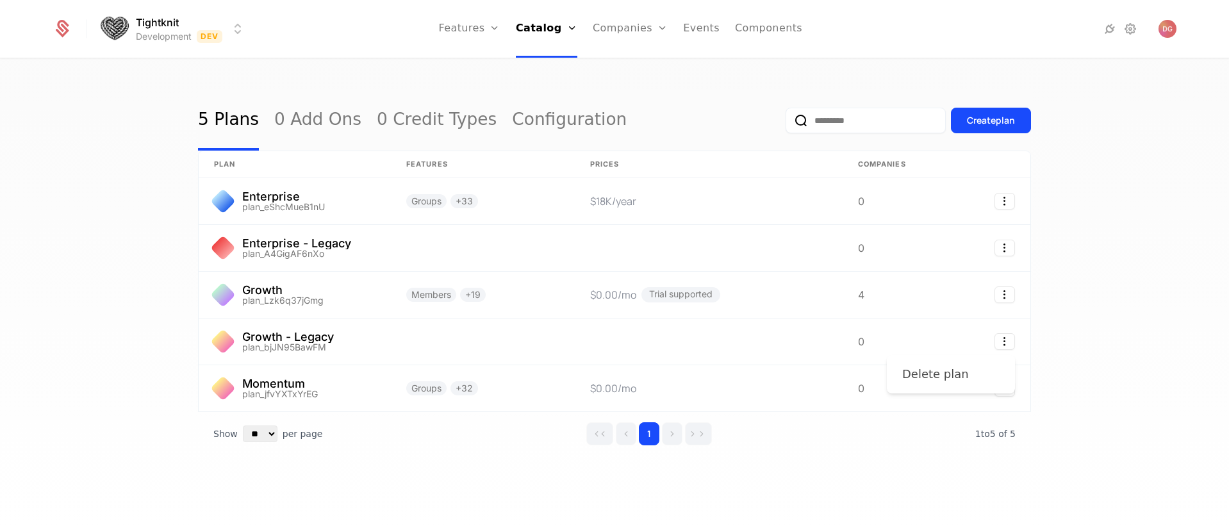
click at [949, 370] on div "Delete plan" at bounding box center [935, 374] width 67 height 18
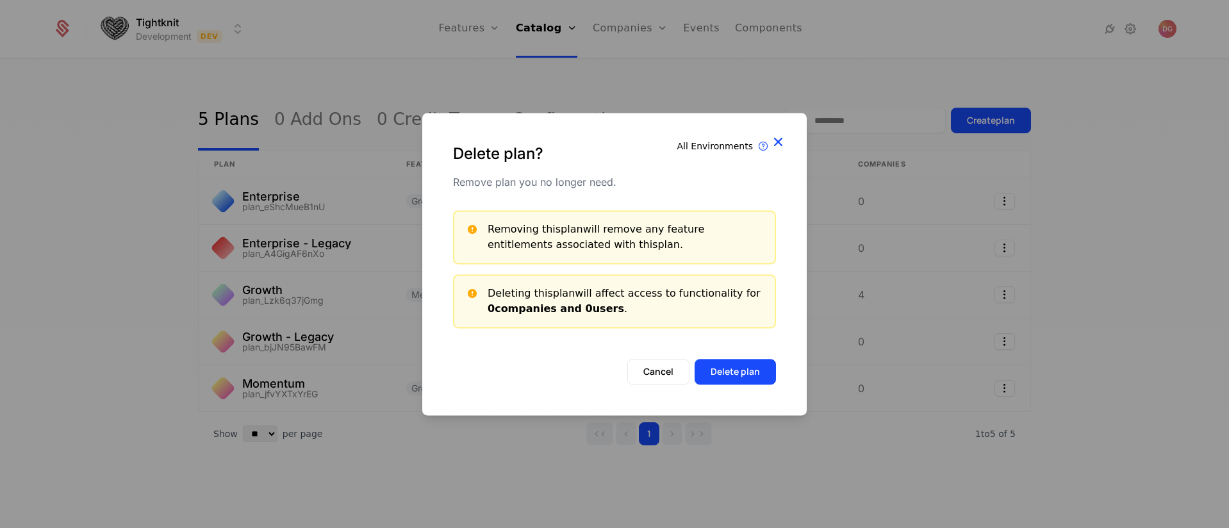
click at [778, 143] on icon "button" at bounding box center [777, 141] width 17 height 17
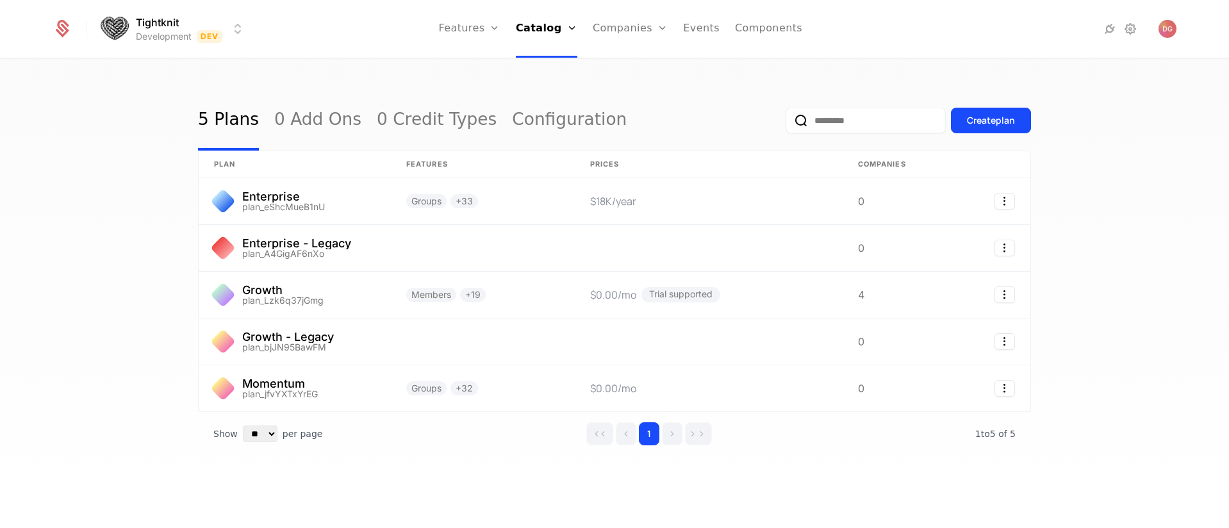
click at [1091, 192] on div "5 Plans 0 Add Ons 0 Credit Types Configuration Create plan plan Features Prices…" at bounding box center [614, 298] width 1229 height 476
click at [105, 212] on div "5 Plans 0 Add Ons 0 Credit Types Configuration Create plan plan Features Prices…" at bounding box center [614, 298] width 1229 height 476
click at [74, 167] on div "5 Plans 0 Add Ons 0 Credit Types Configuration Create plan plan Features Prices…" at bounding box center [614, 298] width 1229 height 476
click at [1127, 270] on div "5 Plans 0 Add Ons 0 Credit Types Configuration Create plan plan Features Prices…" at bounding box center [614, 298] width 1229 height 476
click at [82, 99] on div "5 Plans 0 Add Ons 0 Credit Types Configuration Create plan plan Features Prices…" at bounding box center [614, 298] width 1229 height 476
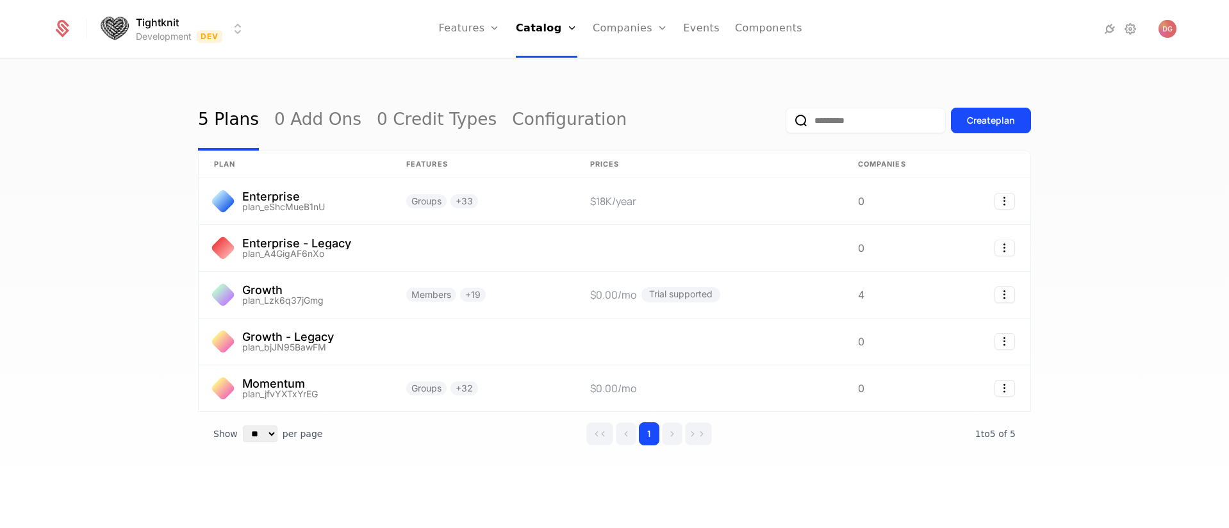
click at [1062, 326] on div "5 Plans 0 Add Ons 0 Credit Types Configuration Create plan plan Features Prices…" at bounding box center [614, 298] width 1229 height 476
click at [145, 254] on div "5 Plans 0 Add Ons 0 Credit Types Configuration Create plan plan Features Prices…" at bounding box center [614, 298] width 1229 height 476
click at [1173, 240] on div "5 Plans 0 Add Ons 0 Credit Types Configuration Create plan plan Features Prices…" at bounding box center [614, 298] width 1229 height 476
click at [90, 223] on div "5 Plans 0 Add Ons 0 Credit Types Configuration Create plan plan Features Prices…" at bounding box center [614, 298] width 1229 height 476
click at [1057, 236] on div "5 Plans 0 Add Ons 0 Credit Types Configuration Create plan plan Features Prices…" at bounding box center [614, 298] width 1229 height 476
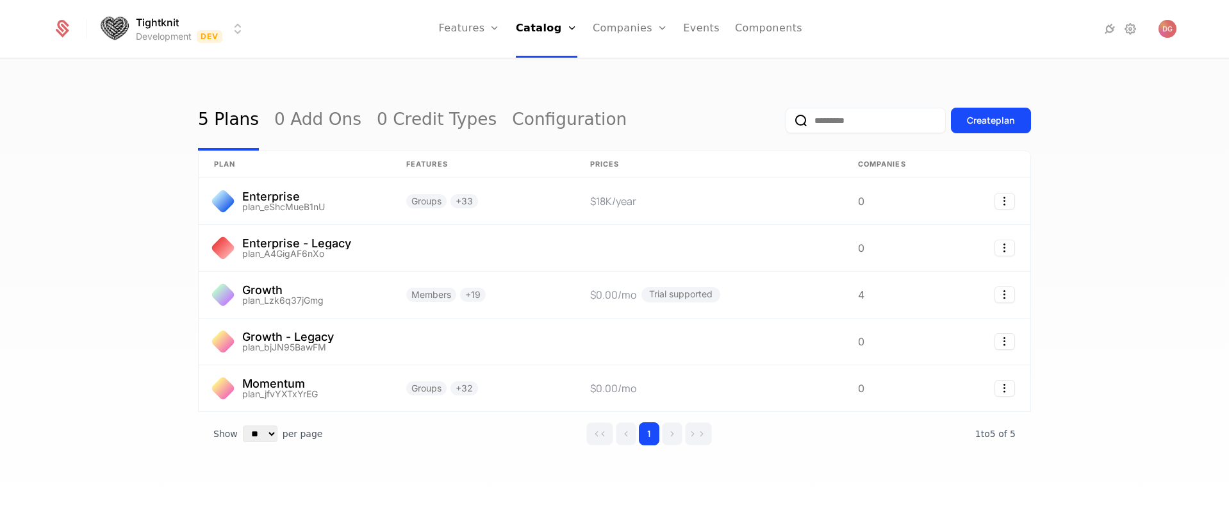
click at [1078, 222] on div "5 Plans 0 Add Ons 0 Credit Types Configuration Create plan plan Features Prices…" at bounding box center [614, 298] width 1229 height 476
click at [1093, 216] on div "5 Plans 0 Add Ons 0 Credit Types Configuration Create plan plan Features Prices…" at bounding box center [614, 298] width 1229 height 476
click at [1119, 131] on div "5 Plans 0 Add Ons 0 Credit Types Configuration Create plan plan Features Prices…" at bounding box center [614, 298] width 1229 height 476
click at [1098, 231] on div "5 Plans 0 Add Ons 0 Credit Types Configuration Create plan plan Features Prices…" at bounding box center [614, 298] width 1229 height 476
click at [617, 72] on link "Companies" at bounding box center [637, 70] width 59 height 15
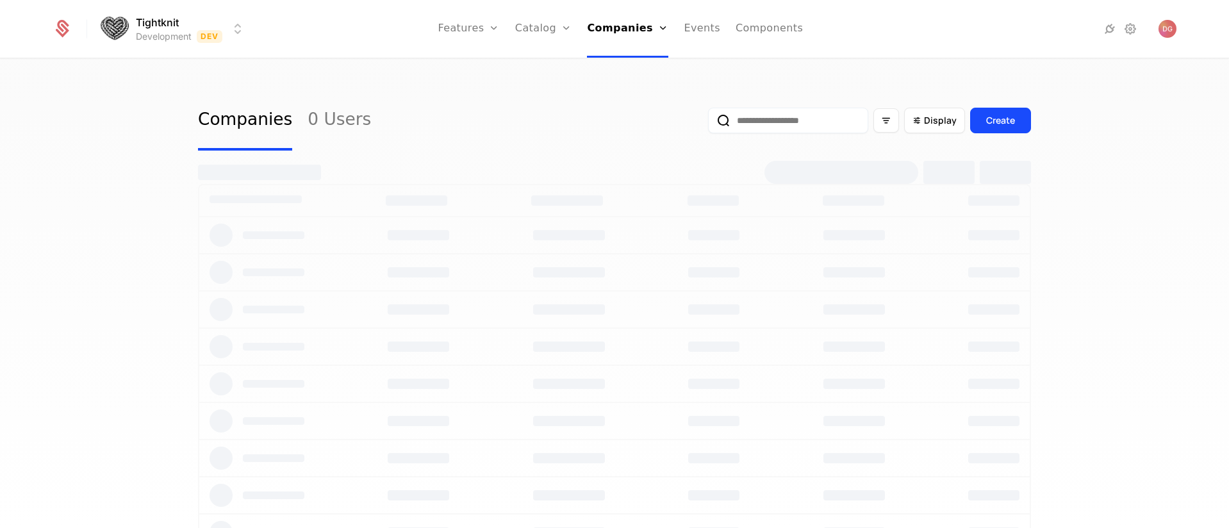
select select "**"
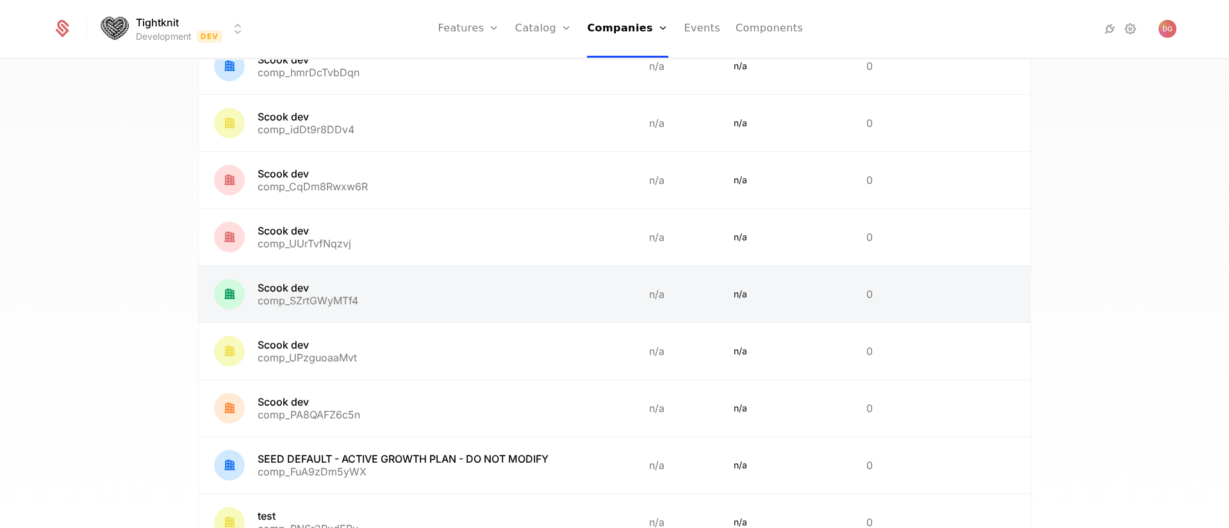
scroll to position [550, 0]
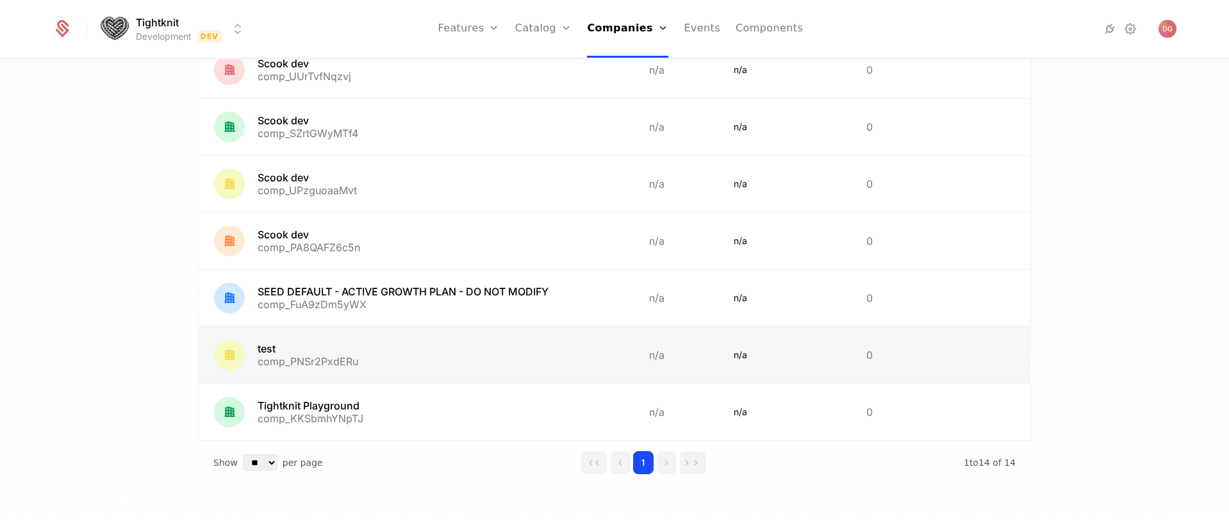
click at [313, 348] on link at bounding box center [416, 355] width 435 height 56
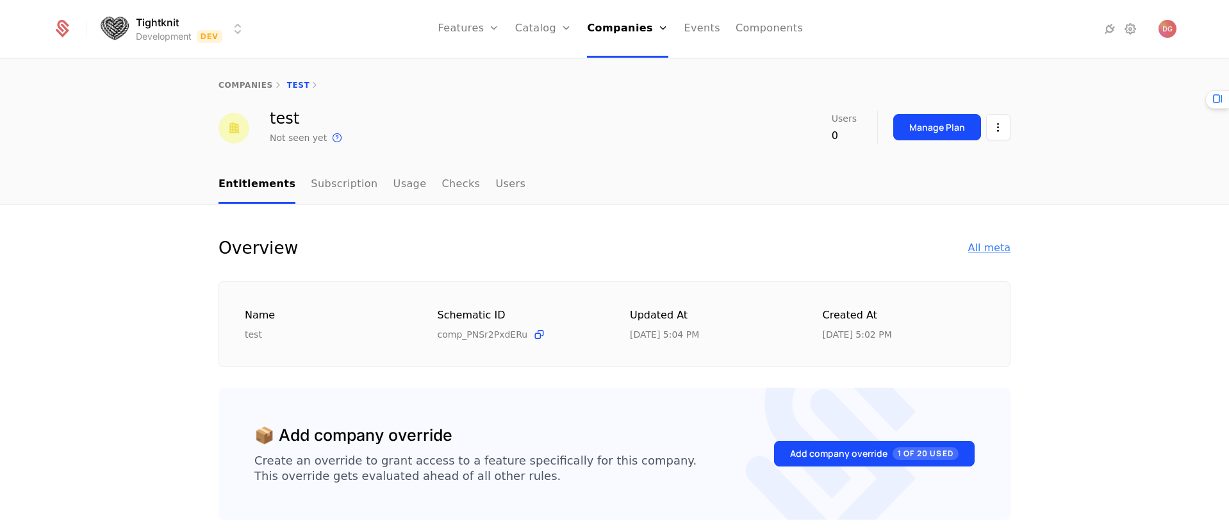
click at [978, 249] on div "All meta" at bounding box center [989, 247] width 42 height 15
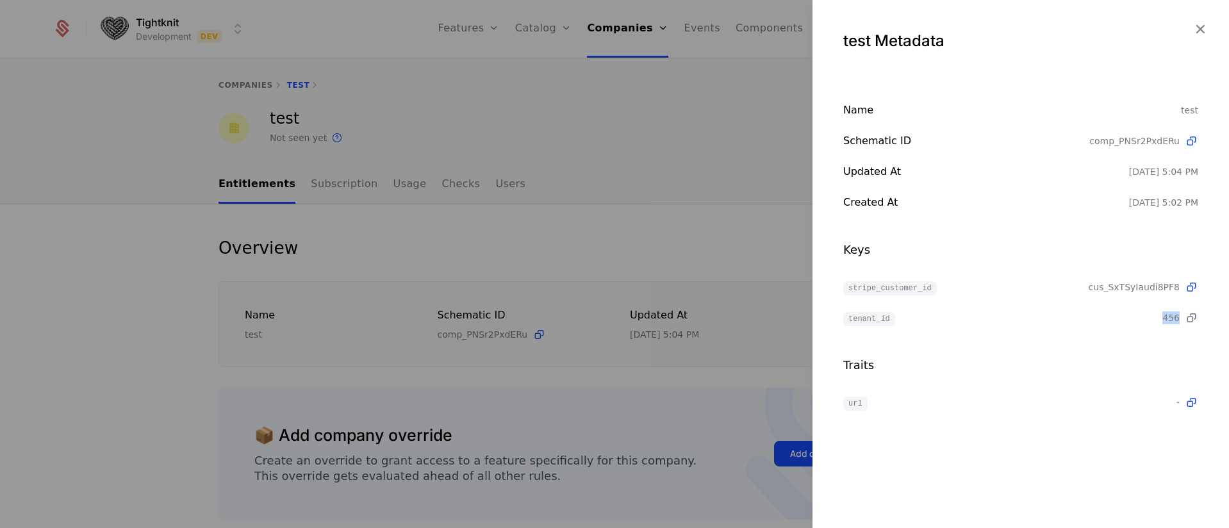
drag, startPoint x: 1163, startPoint y: 316, endPoint x: 1184, endPoint y: 318, distance: 20.6
click at [1184, 318] on span "456" at bounding box center [1180, 317] width 36 height 13
click at [1005, 317] on div "tenant_id" at bounding box center [1002, 317] width 319 height 15
click at [865, 318] on span "tenant_id" at bounding box center [869, 319] width 52 height 14
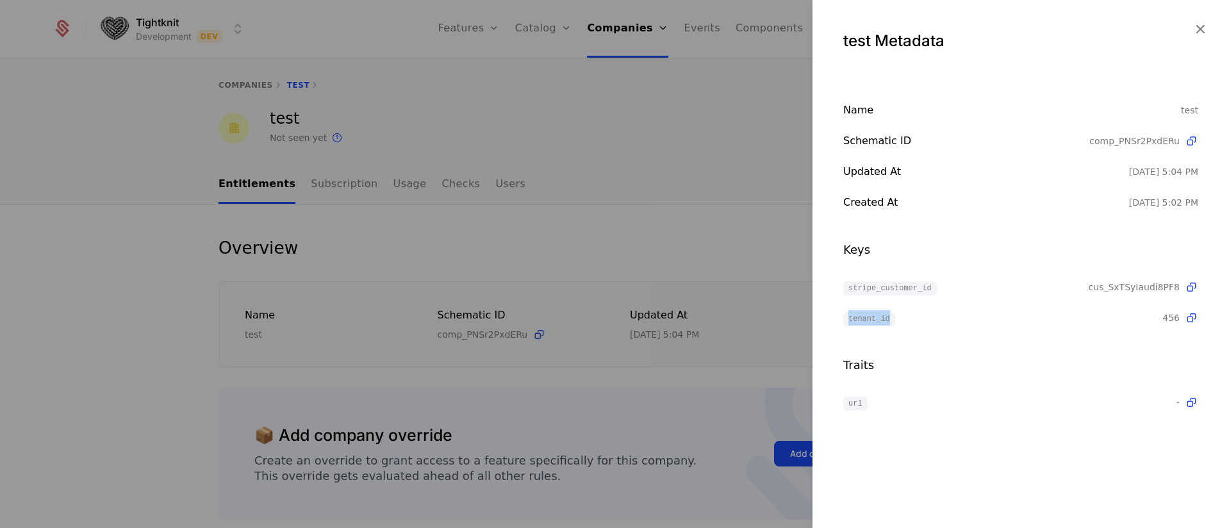
click at [905, 313] on div "tenant_id" at bounding box center [1002, 317] width 319 height 15
click at [868, 319] on span "tenant_id" at bounding box center [869, 319] width 52 height 14
click at [882, 287] on span "stripe_customer_id" at bounding box center [890, 288] width 94 height 14
click at [869, 290] on span "stripe_customer_id" at bounding box center [890, 288] width 94 height 14
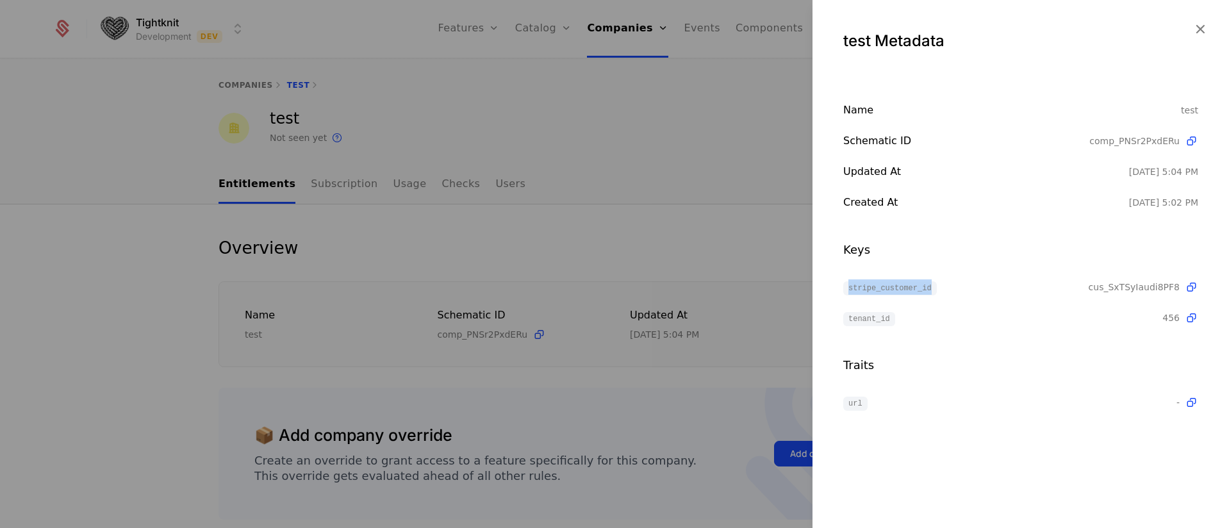
click at [869, 290] on span "stripe_customer_id" at bounding box center [890, 288] width 94 height 14
click at [879, 289] on span "stripe_customer_id" at bounding box center [890, 288] width 94 height 14
click at [901, 289] on span "stripe_customer_id" at bounding box center [890, 288] width 94 height 14
click at [873, 288] on span "stripe_customer_id" at bounding box center [890, 288] width 94 height 14
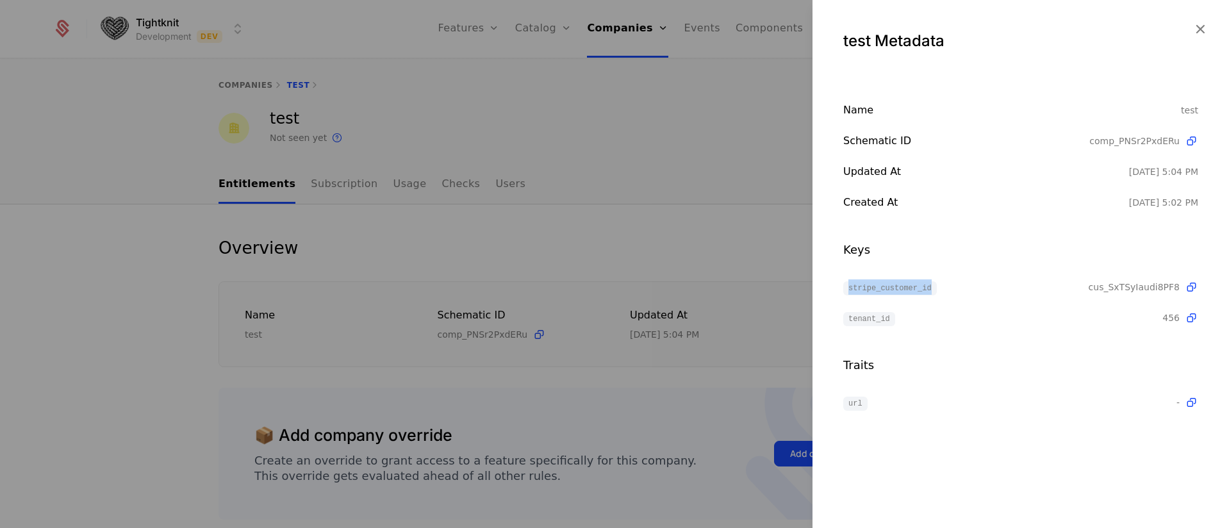
click at [873, 288] on span "stripe_customer_id" at bounding box center [890, 288] width 94 height 14
click at [896, 286] on span "stripe_customer_id" at bounding box center [890, 288] width 94 height 14
click at [863, 320] on span "tenant_id" at bounding box center [869, 319] width 52 height 14
click at [878, 289] on span "stripe_customer_id" at bounding box center [890, 288] width 94 height 14
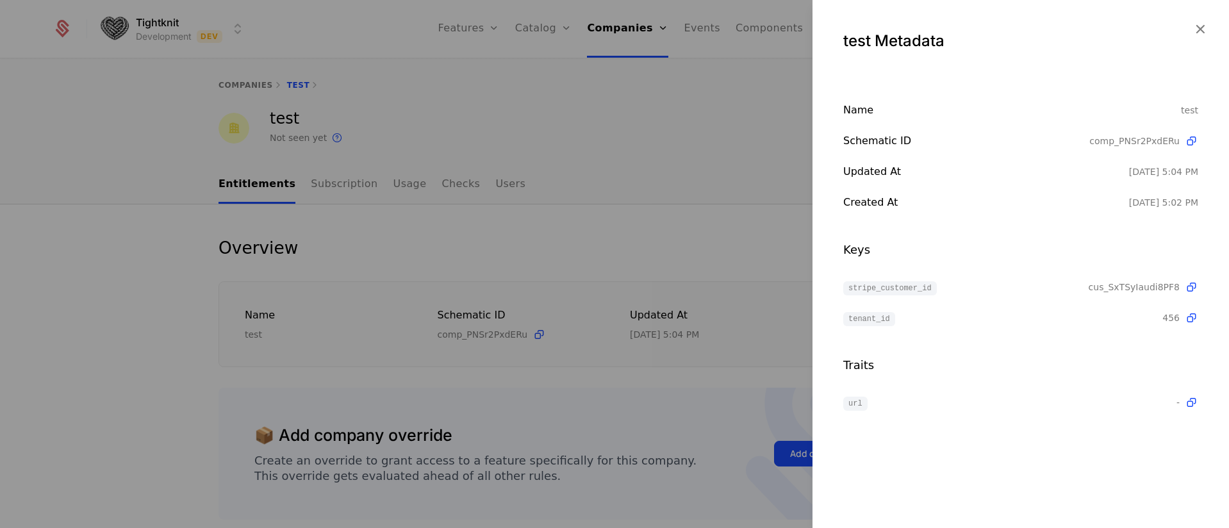
click at [880, 288] on span "stripe_customer_id" at bounding box center [890, 288] width 94 height 14
click at [874, 318] on span "tenant_id" at bounding box center [869, 319] width 52 height 14
click at [873, 318] on span "tenant_id" at bounding box center [869, 319] width 52 height 14
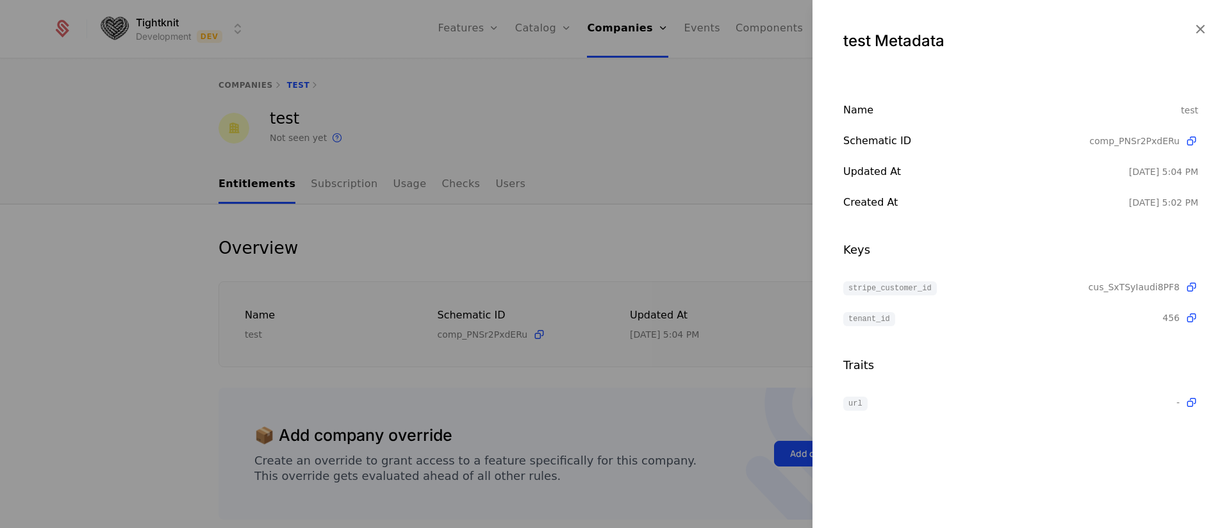
click at [868, 318] on span "tenant_id" at bounding box center [869, 319] width 52 height 14
click at [893, 288] on span "stripe_customer_id" at bounding box center [890, 288] width 94 height 14
click at [862, 318] on span "tenant_id" at bounding box center [869, 319] width 52 height 14
click at [864, 320] on span "tenant_id" at bounding box center [869, 319] width 52 height 14
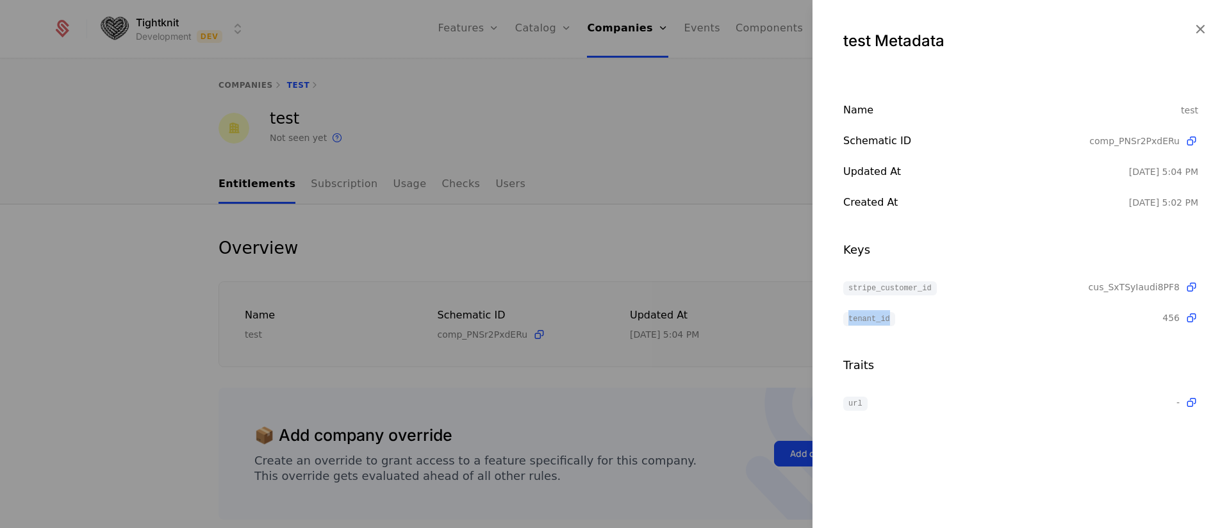
click at [864, 320] on span "tenant_id" at bounding box center [869, 319] width 52 height 14
click at [899, 321] on div "tenant_id" at bounding box center [1002, 317] width 319 height 15
click at [868, 320] on span "tenant_id" at bounding box center [869, 319] width 52 height 14
drag, startPoint x: 1212, startPoint y: 29, endPoint x: 1195, endPoint y: 27, distance: 17.5
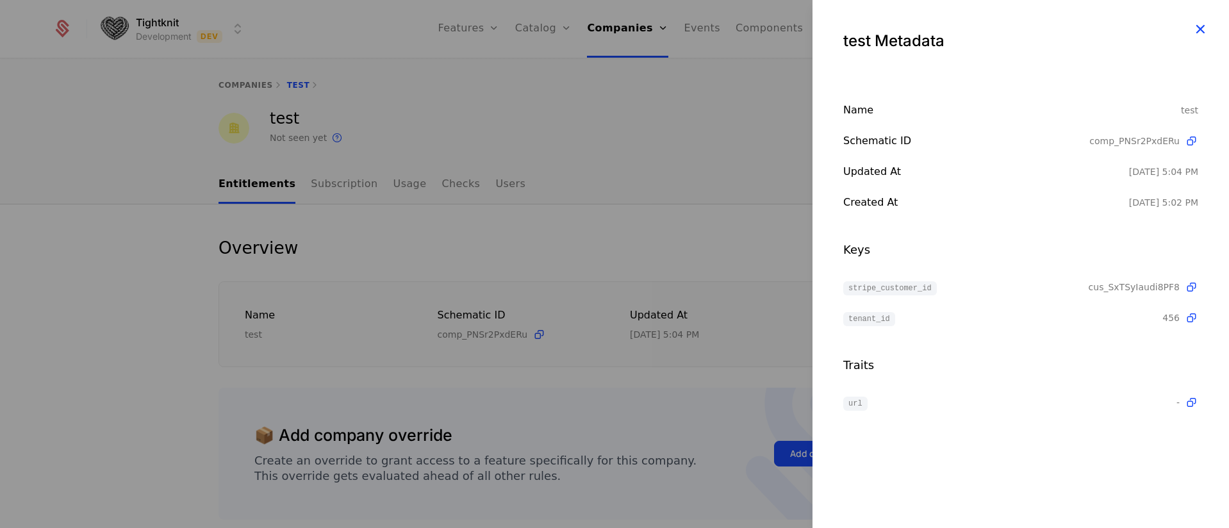
click at [1211, 29] on div "test Metadata" at bounding box center [1020, 36] width 416 height 72
click at [1195, 27] on icon "button" at bounding box center [1200, 29] width 17 height 17
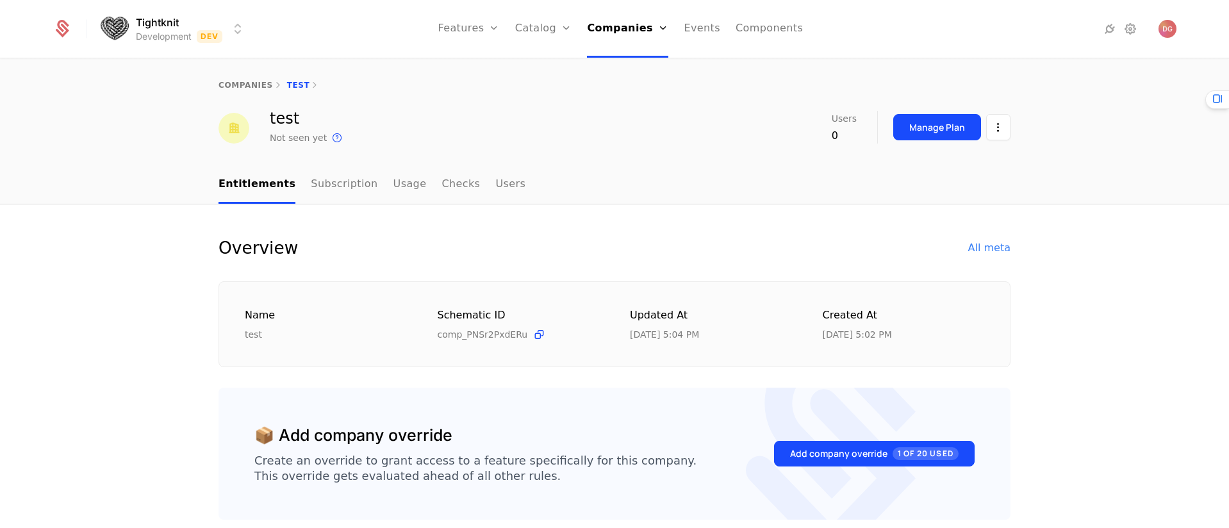
click at [718, 227] on div "Overview All meta Name test Schematic ID comp_PNSr2PxdERu Updated at [DATE] 5:0…" at bounding box center [614, 473] width 1229 height 539
click at [670, 236] on div "Overview All meta" at bounding box center [614, 248] width 792 height 26
click at [999, 248] on div "All meta" at bounding box center [989, 247] width 42 height 15
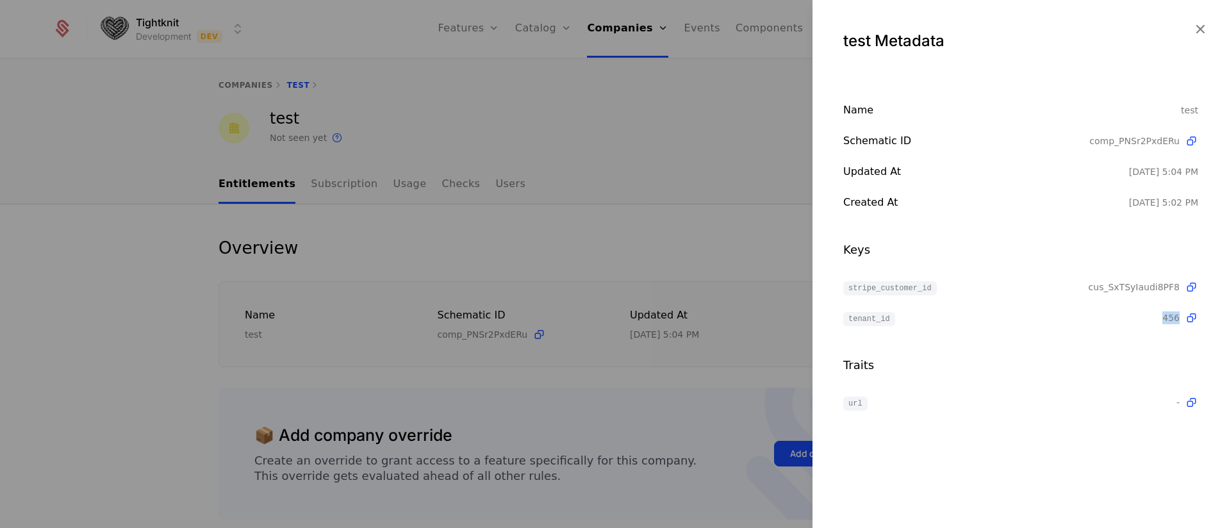
drag, startPoint x: 1163, startPoint y: 316, endPoint x: 725, endPoint y: 152, distance: 467.5
click at [1178, 316] on span "456" at bounding box center [1170, 317] width 17 height 13
click at [880, 320] on span "tenant_id" at bounding box center [869, 319] width 52 height 14
click at [1202, 29] on icon "button" at bounding box center [1200, 29] width 17 height 17
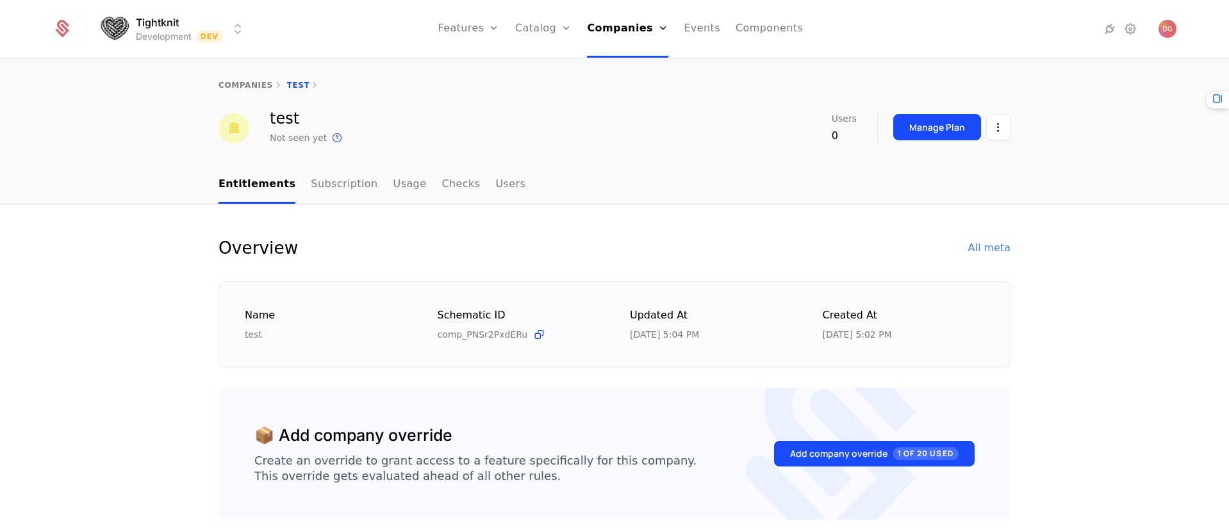
click at [237, 32] on html "Tightknit Development Dev Features Features Flags Catalog Plans Add Ons Credits…" at bounding box center [614, 264] width 1229 height 528
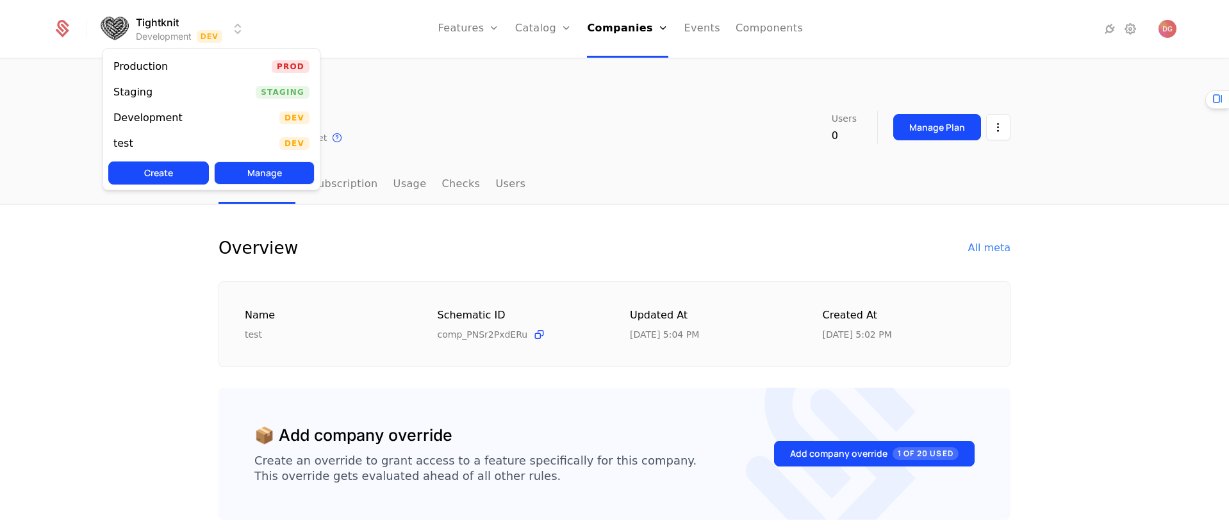
click at [252, 167] on button "Manage" at bounding box center [264, 172] width 101 height 23
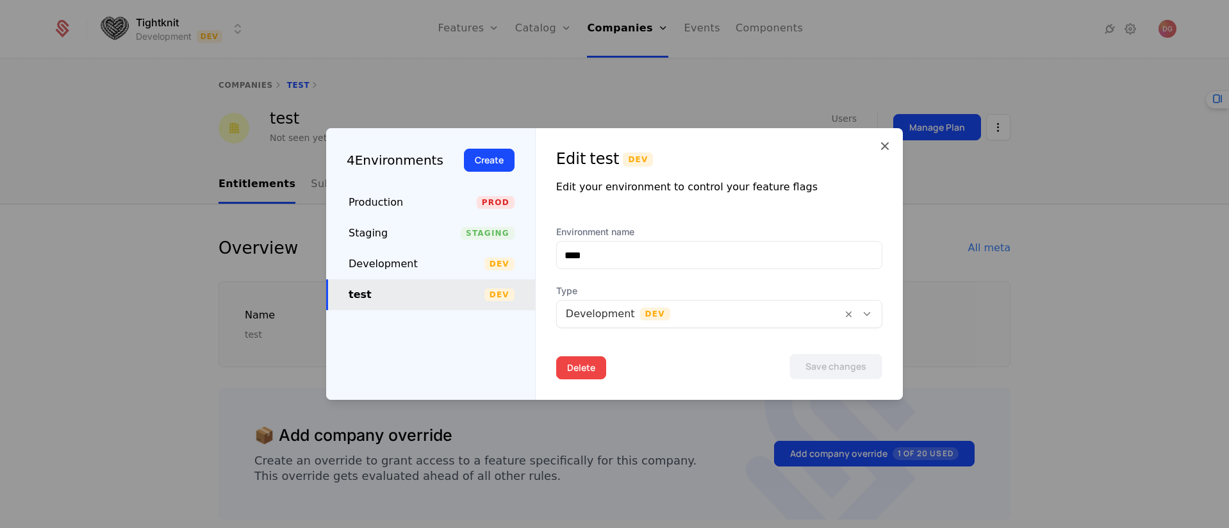
click at [576, 368] on button "Delete" at bounding box center [581, 367] width 50 height 23
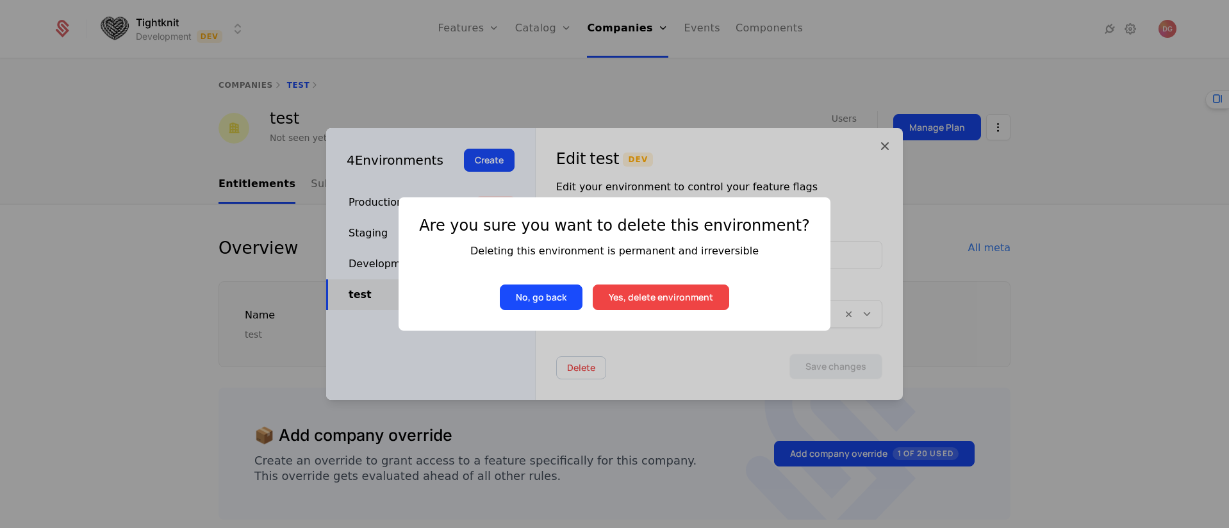
click at [665, 301] on button "Yes, delete environment" at bounding box center [661, 297] width 136 height 26
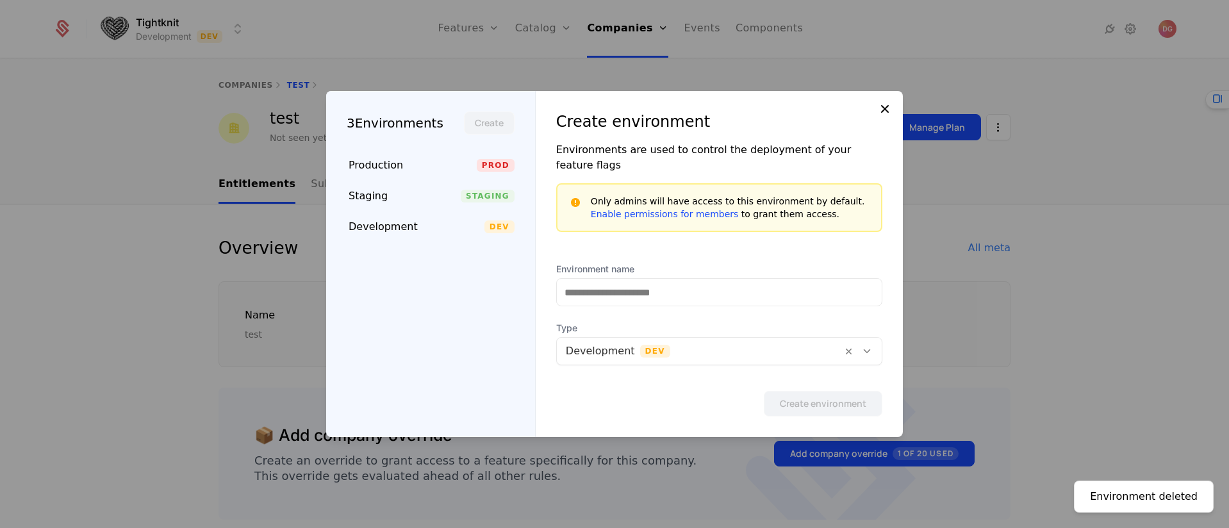
click at [882, 115] on icon at bounding box center [884, 108] width 15 height 15
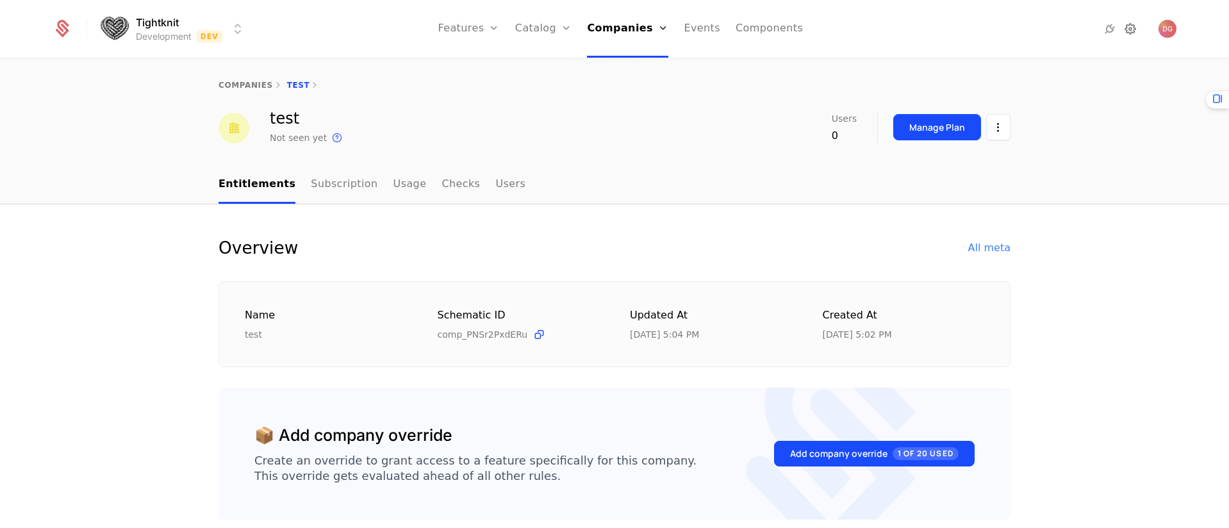
click at [1129, 29] on icon at bounding box center [1129, 28] width 15 height 15
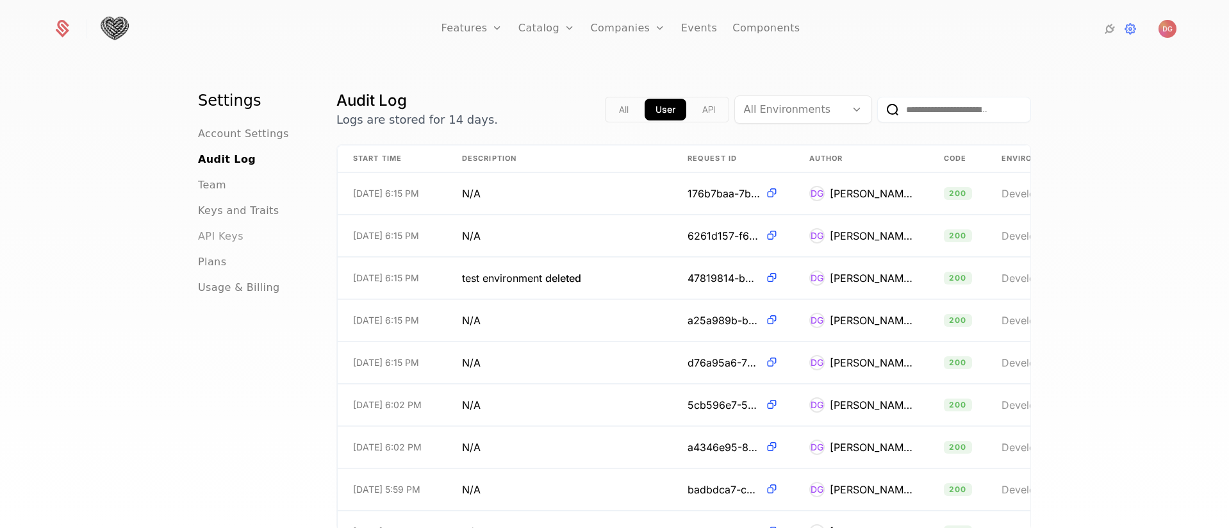
click at [217, 243] on span "API Keys" at bounding box center [220, 236] width 45 height 15
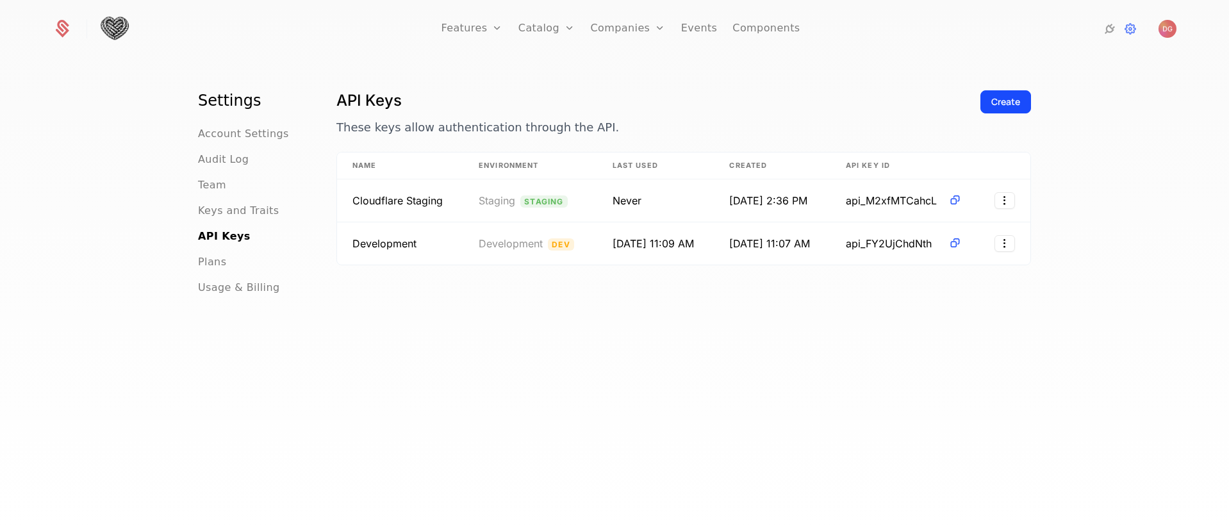
click at [63, 31] on icon at bounding box center [63, 26] width 12 height 12
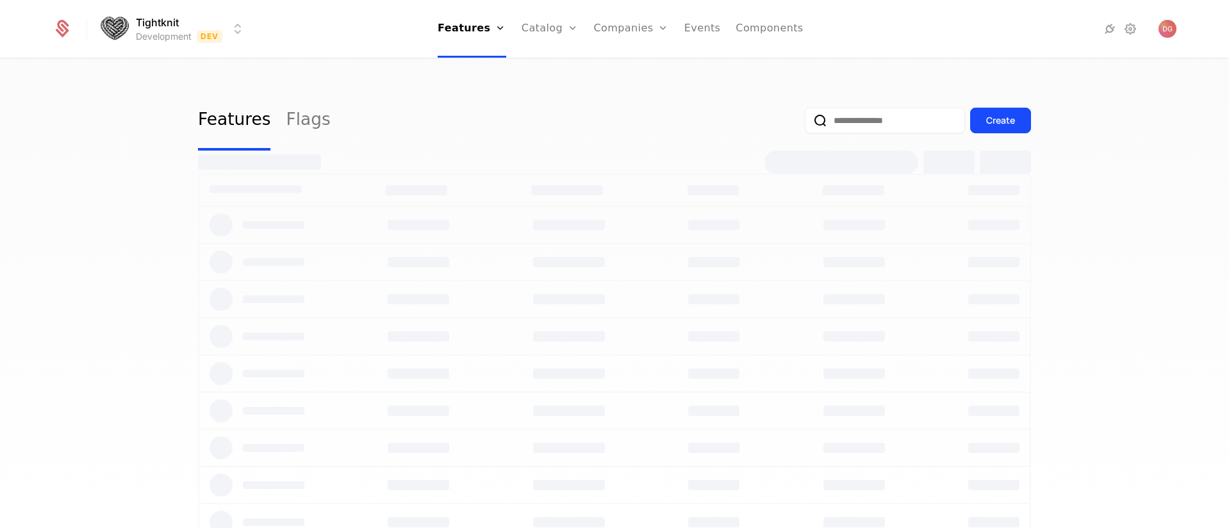
select select "**"
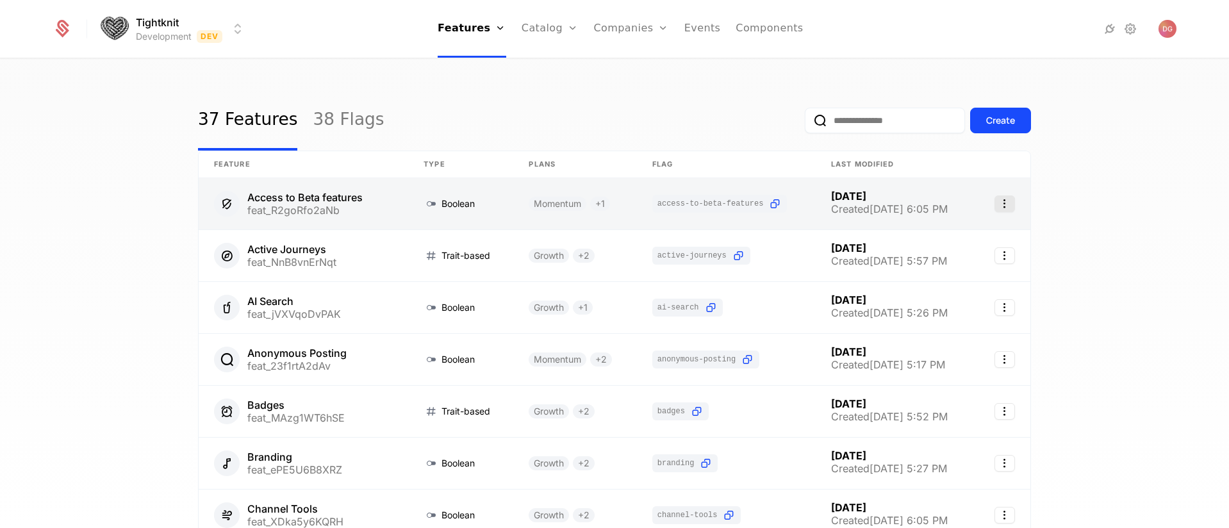
click at [1003, 206] on icon "Select action" at bounding box center [1004, 203] width 21 height 17
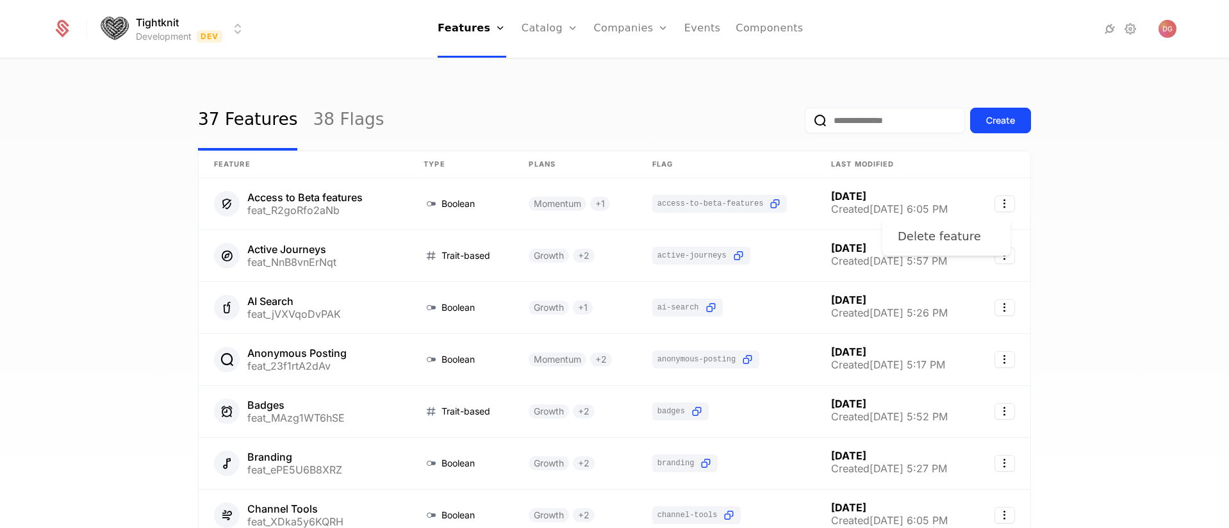
click at [935, 234] on div "Delete feature" at bounding box center [939, 236] width 83 height 18
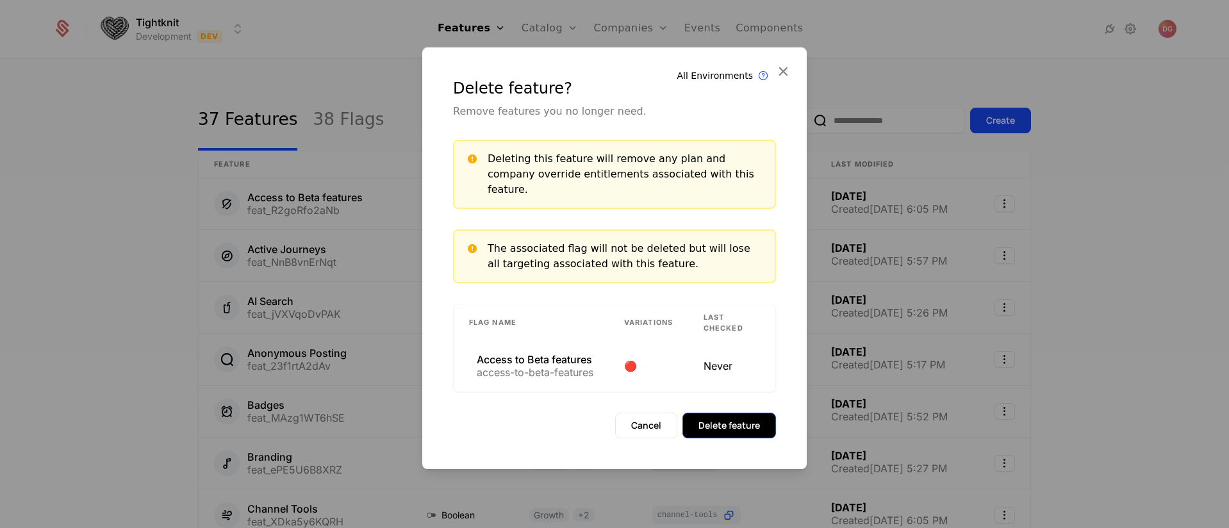
click at [728, 413] on button "Delete feature" at bounding box center [729, 426] width 94 height 26
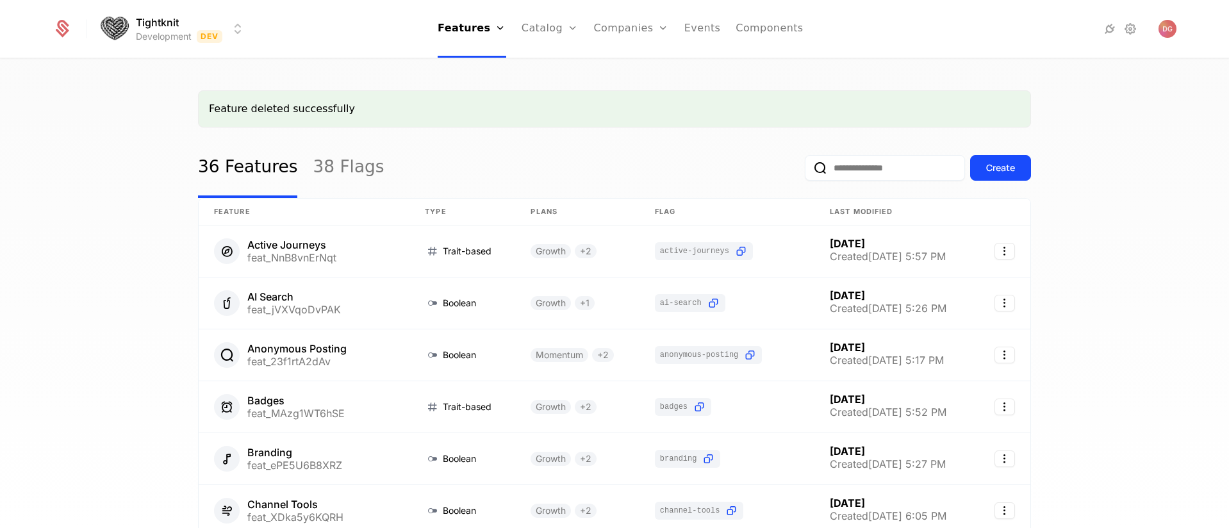
click at [1140, 249] on div "Feature deleted successfully 36 Features 38 Flags Create Feature Type Plans Fla…" at bounding box center [614, 298] width 1229 height 476
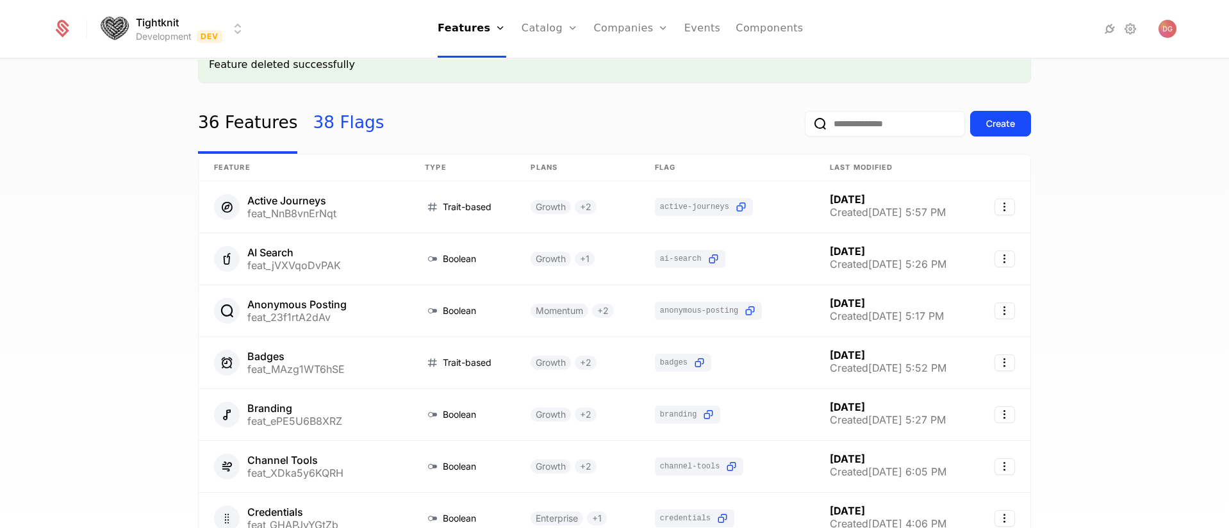
scroll to position [28, 0]
